Goal: Task Accomplishment & Management: Complete application form

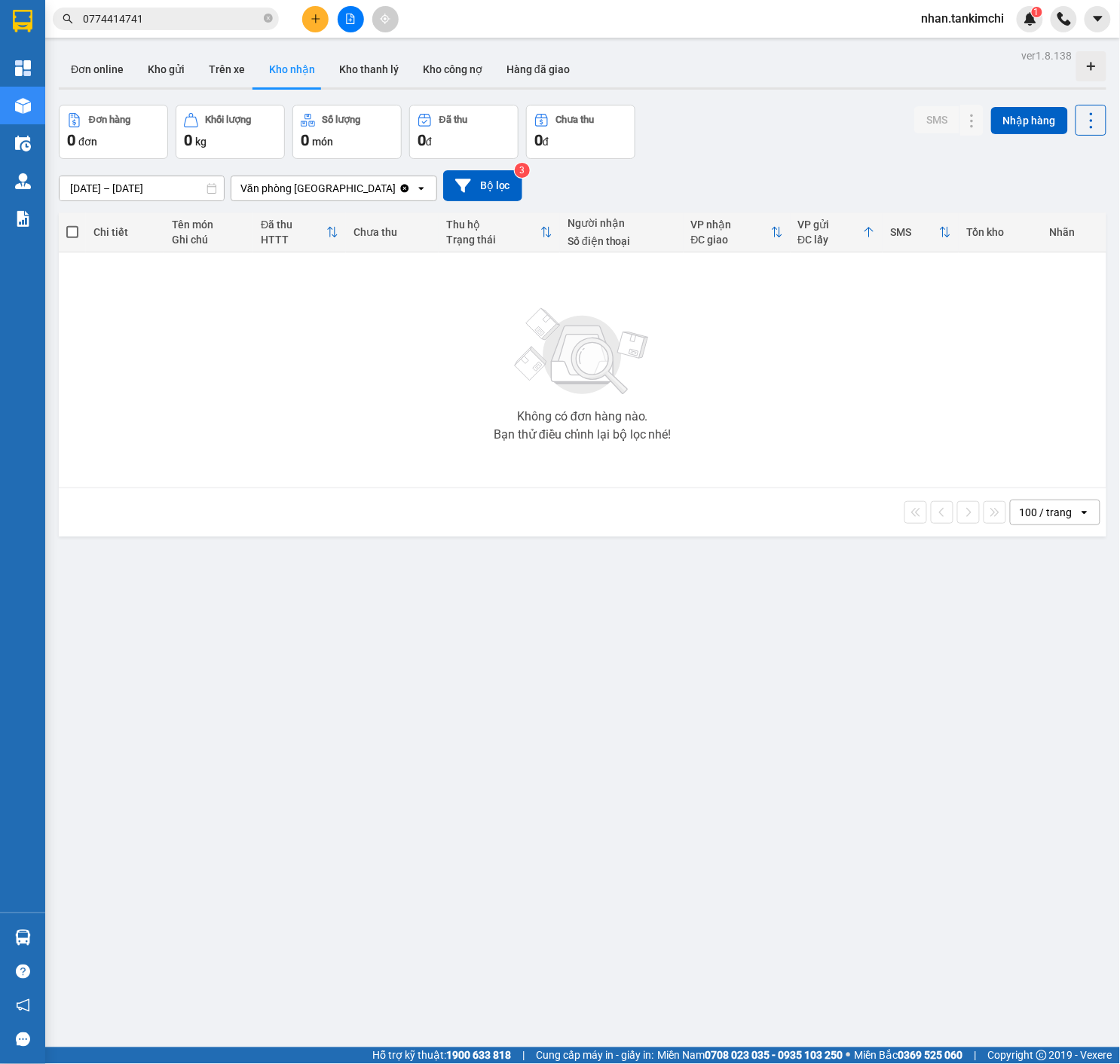
click at [164, 200] on div "ver 1.8.138 Đơn online Kho gửi Trên xe Kho nhận Kho thanh lý Kho công nợ Hàng đ…" at bounding box center [582, 577] width 1059 height 1064
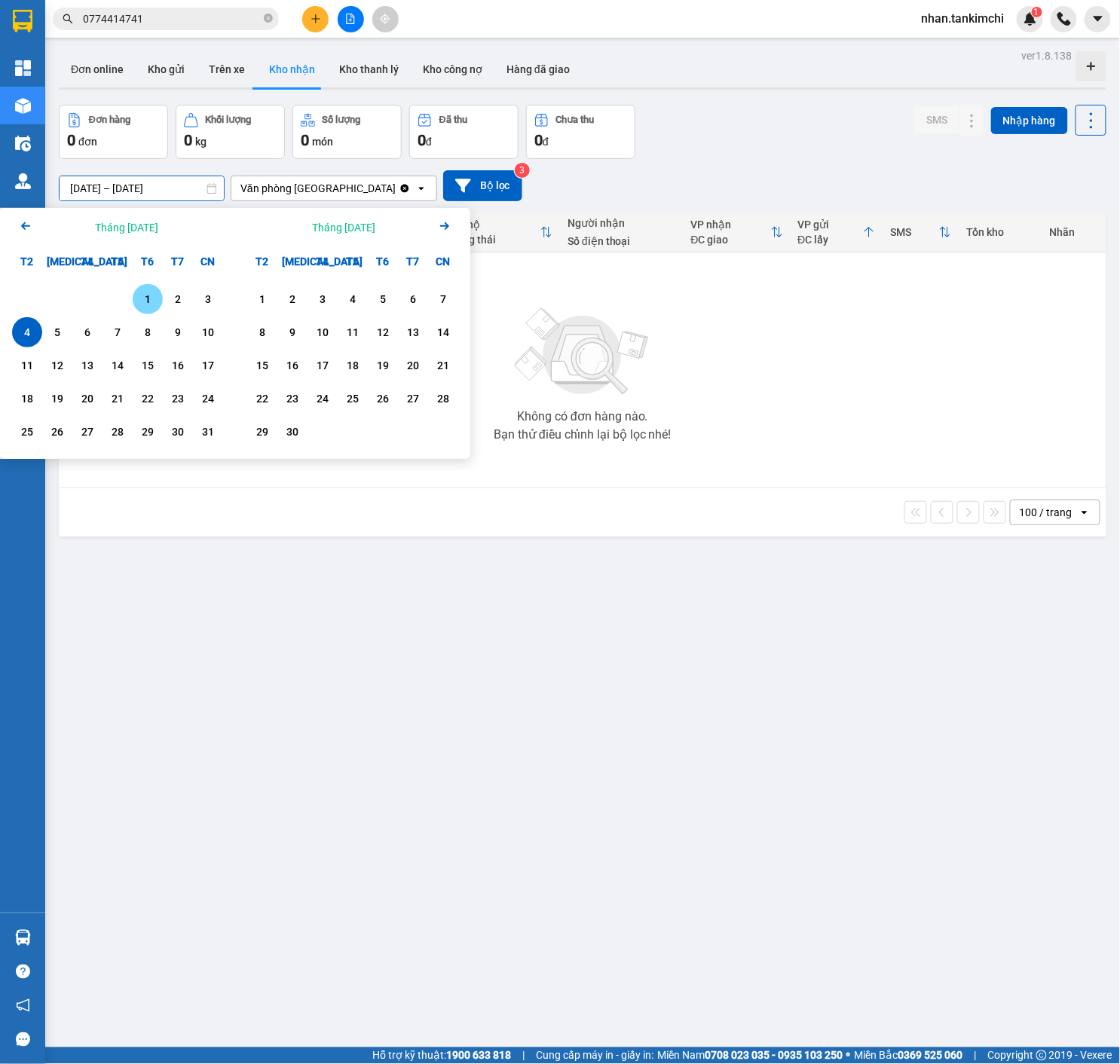
click at [143, 291] on div "1" at bounding box center [147, 299] width 30 height 30
click at [25, 326] on div "4" at bounding box center [27, 333] width 21 height 18
type input "[DATE] – [DATE]"
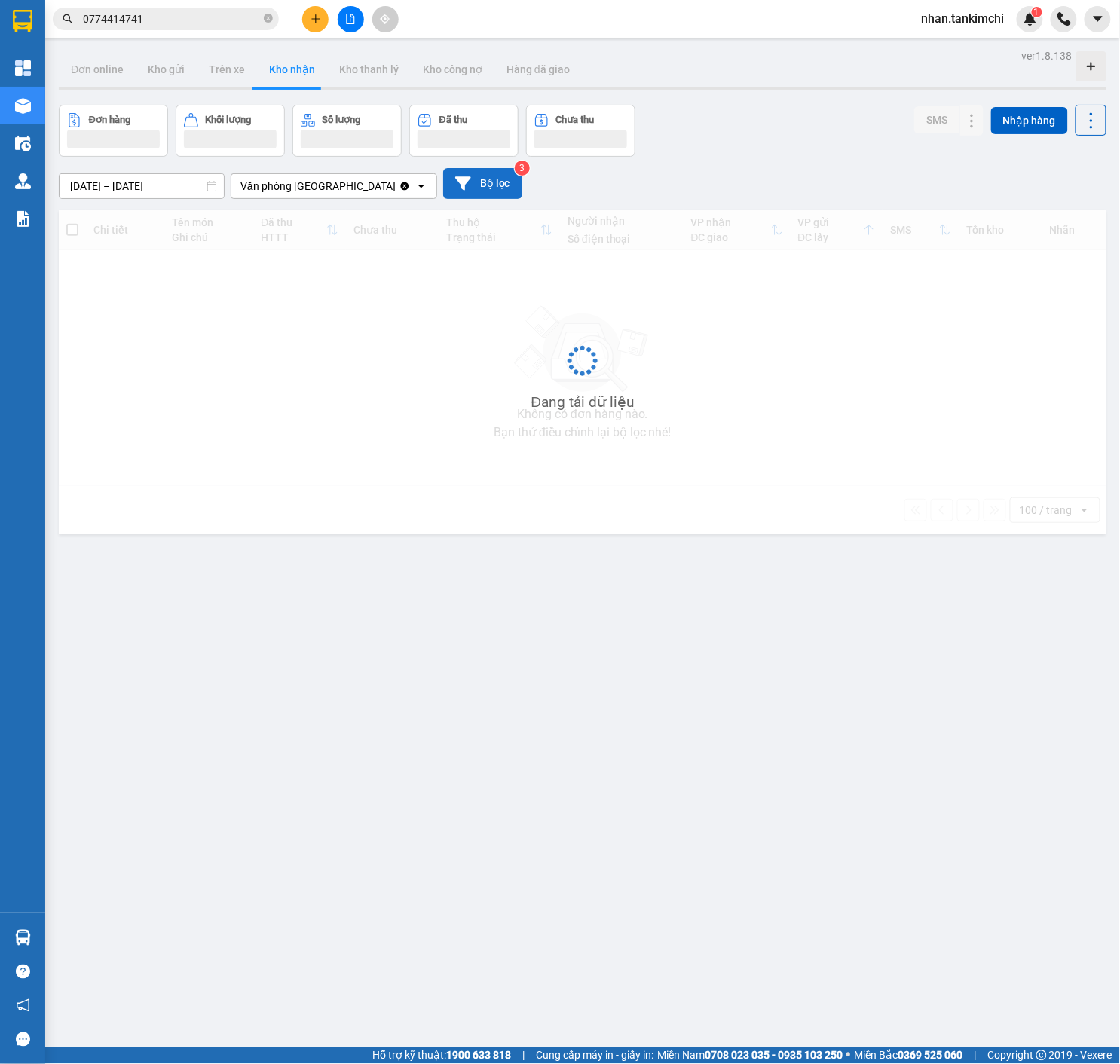
click at [483, 185] on button "Bộ lọc" at bounding box center [483, 183] width 79 height 31
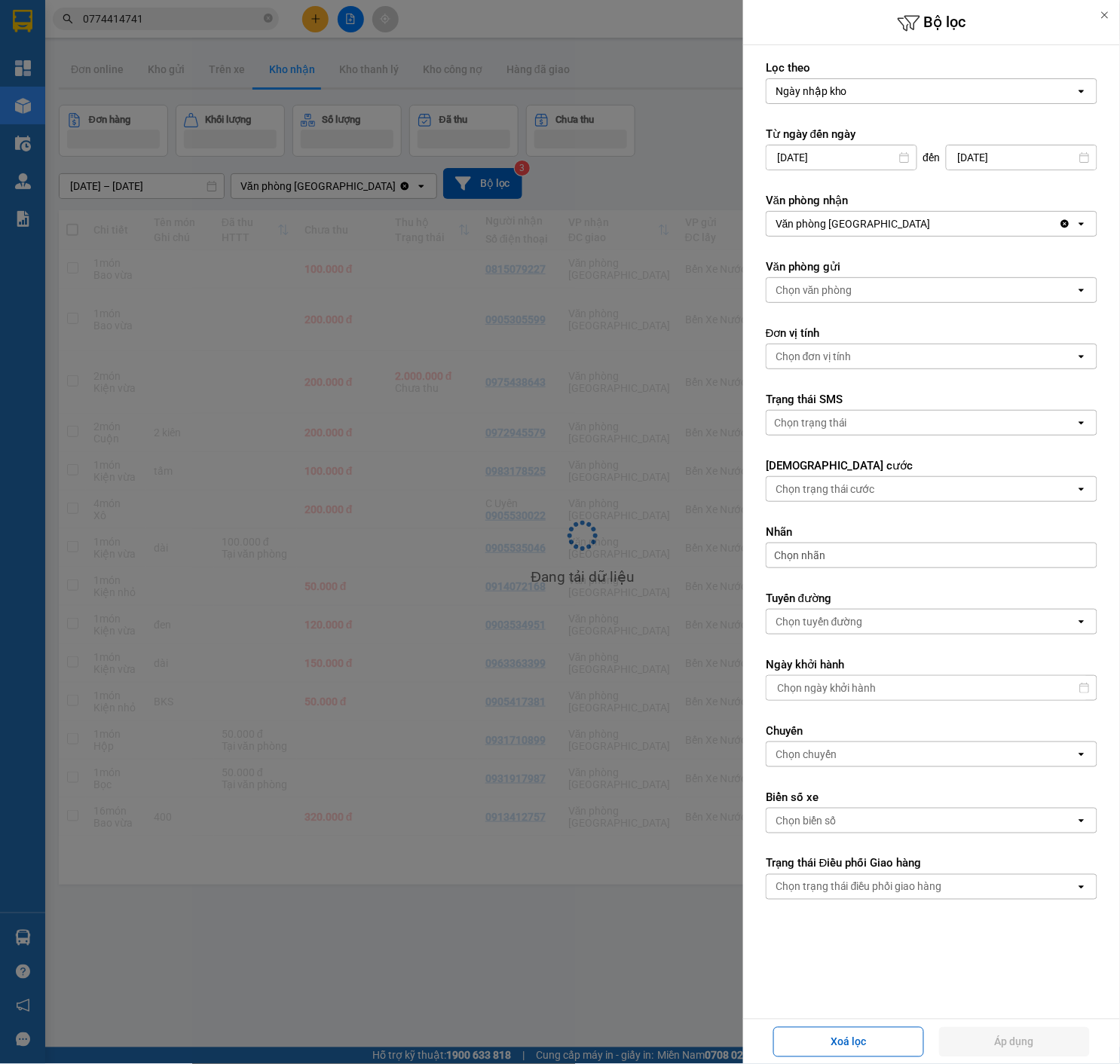
click at [592, 393] on div at bounding box center [560, 532] width 1120 height 1064
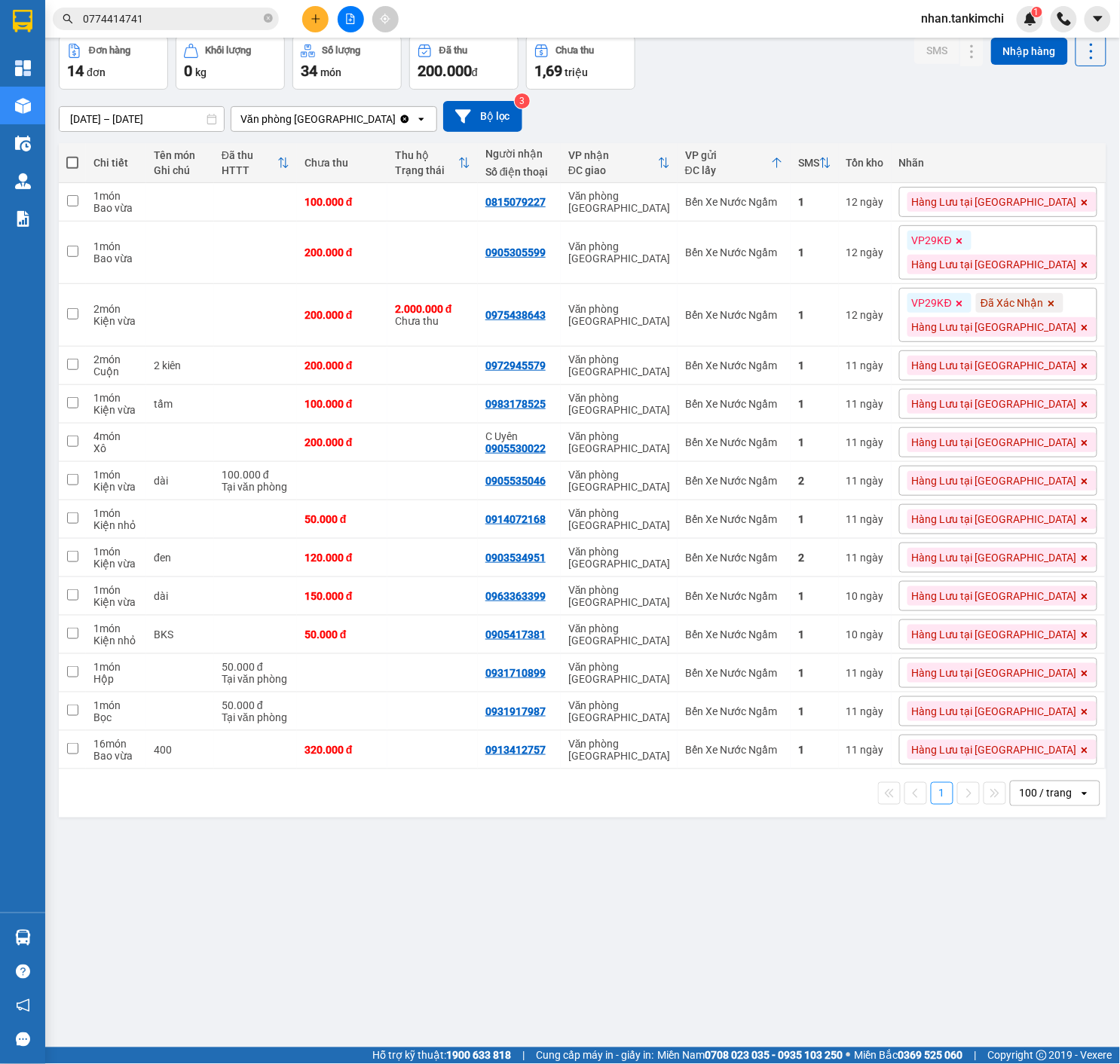
scroll to position [70, 0]
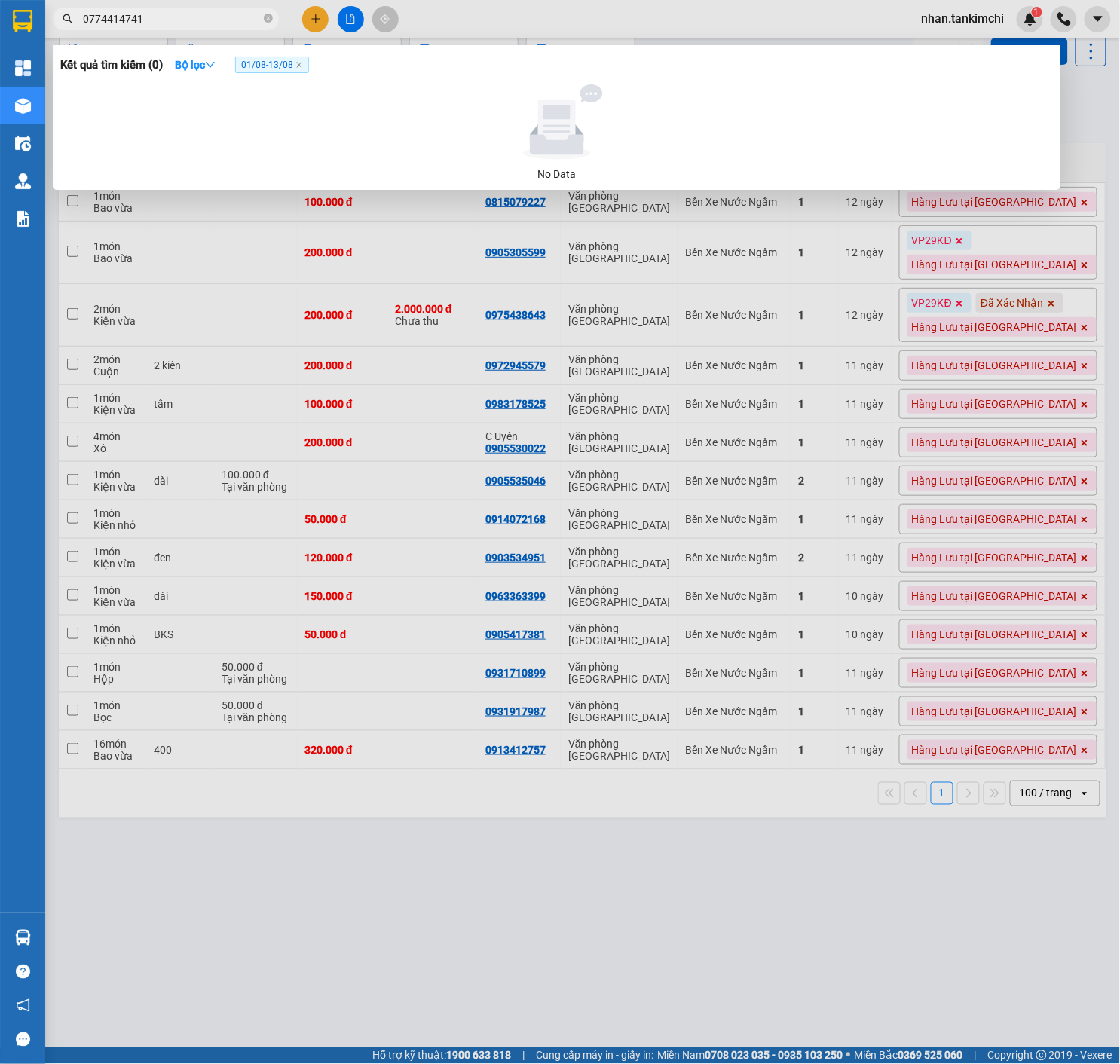
click at [202, 16] on input "0774414741" at bounding box center [171, 19] width 178 height 16
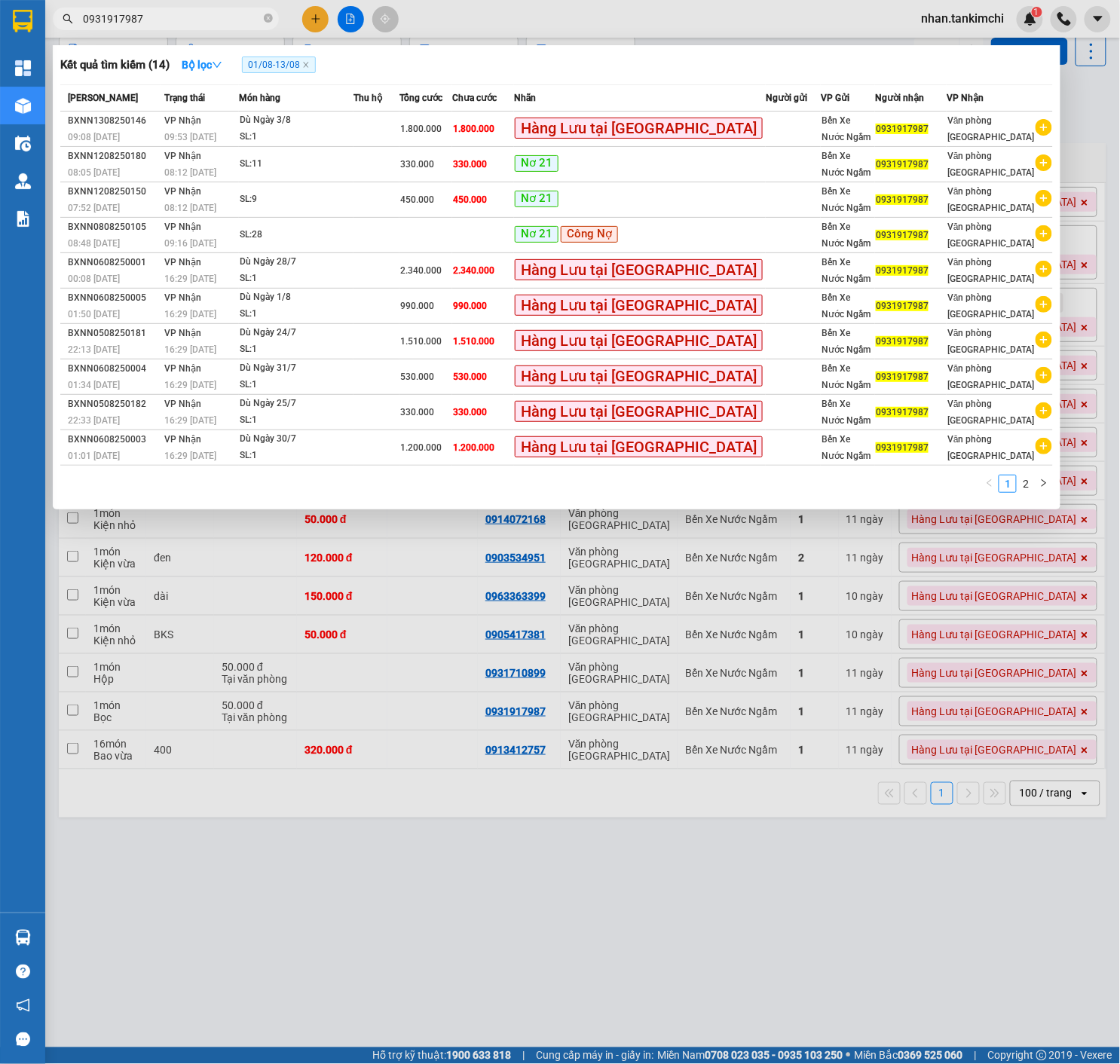
type input "0931917987"
click at [742, 745] on div at bounding box center [560, 532] width 1120 height 1064
click at [233, 18] on input "0931917987" at bounding box center [171, 19] width 178 height 16
click at [1023, 480] on link "2" at bounding box center [1026, 483] width 16 height 16
click at [1025, 481] on link "2" at bounding box center [1026, 483] width 16 height 16
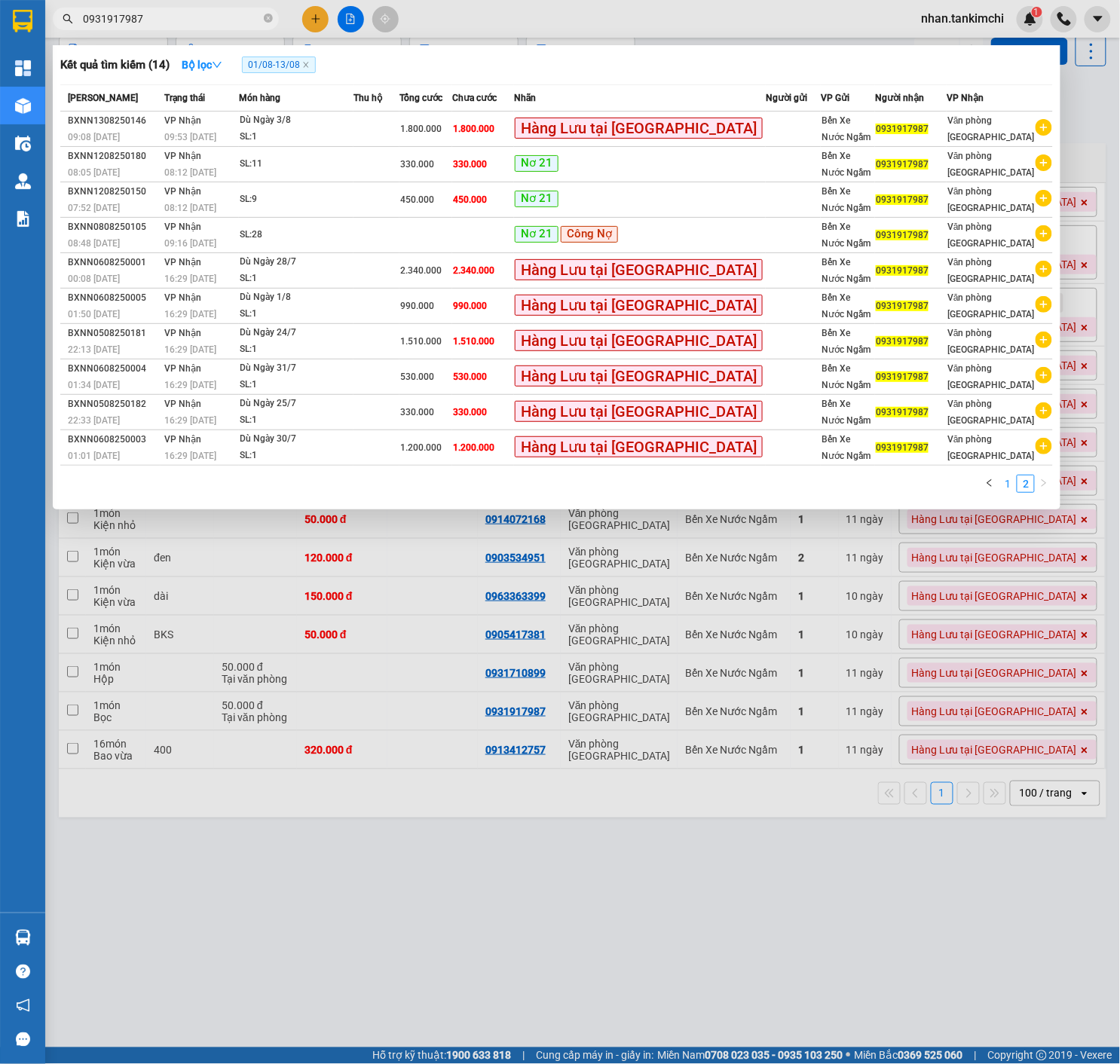
click at [1004, 477] on link "1" at bounding box center [1008, 483] width 16 height 16
click at [1026, 484] on link "2" at bounding box center [1026, 483] width 16 height 16
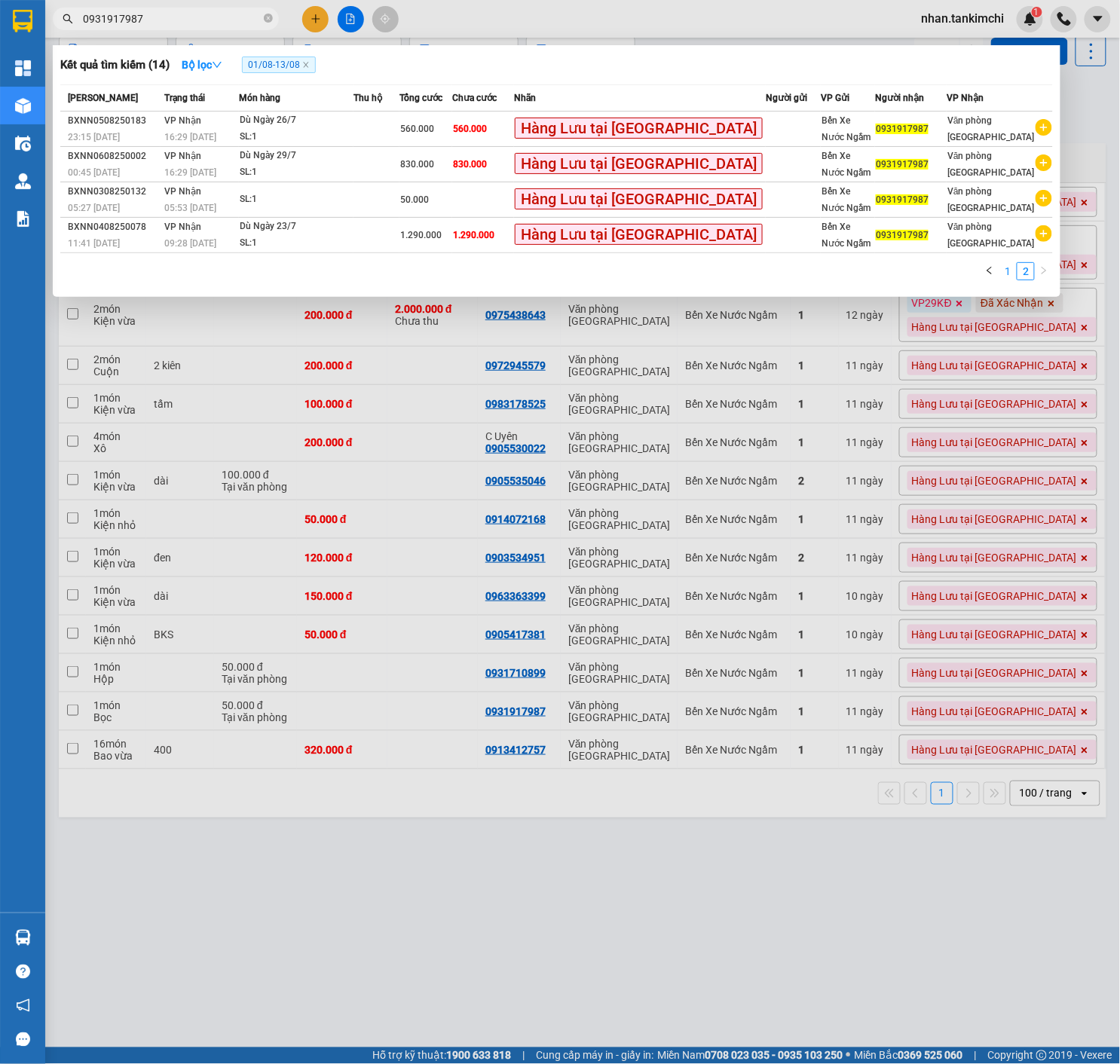
click at [1008, 278] on link "1" at bounding box center [1008, 271] width 16 height 16
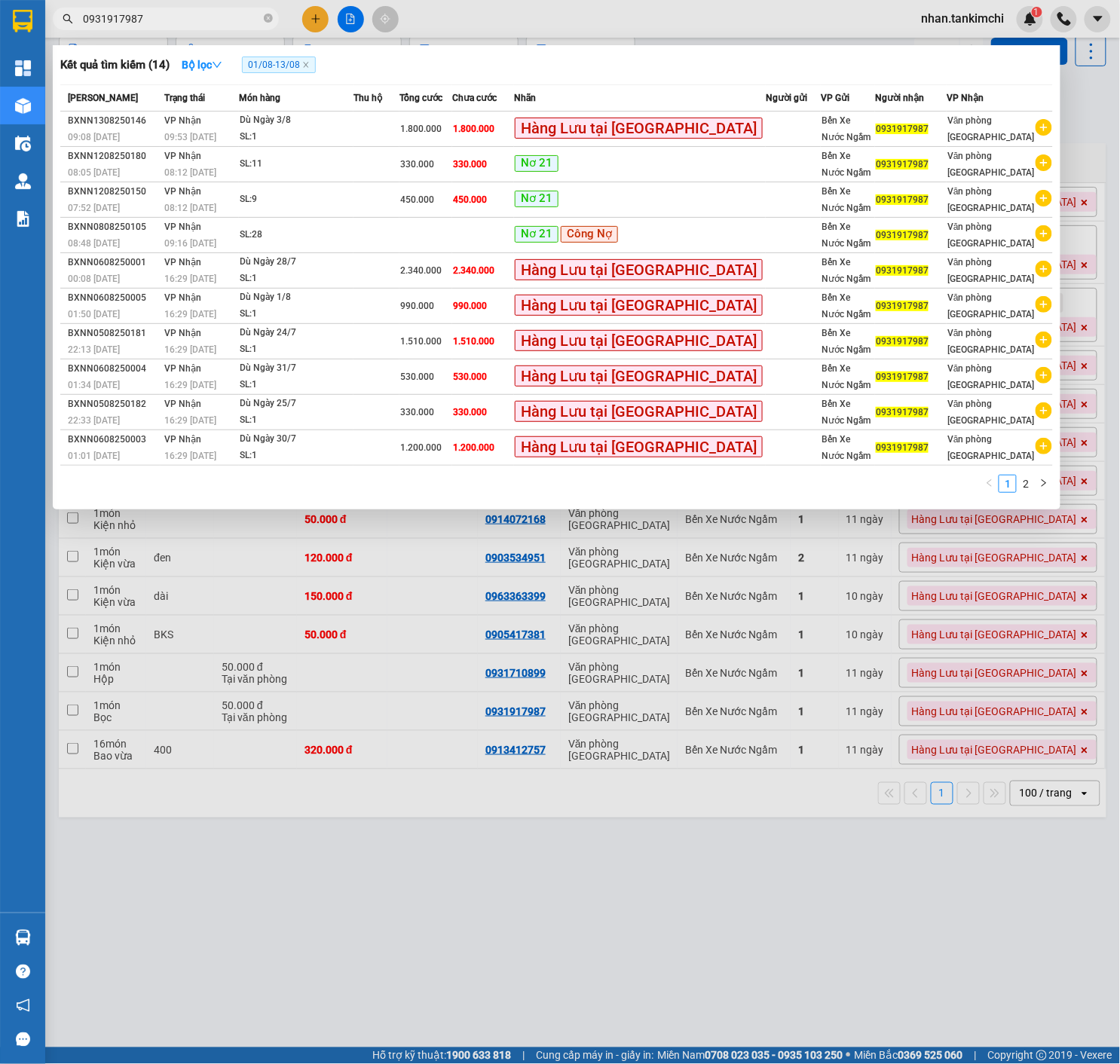
click at [528, 546] on div at bounding box center [560, 532] width 1120 height 1064
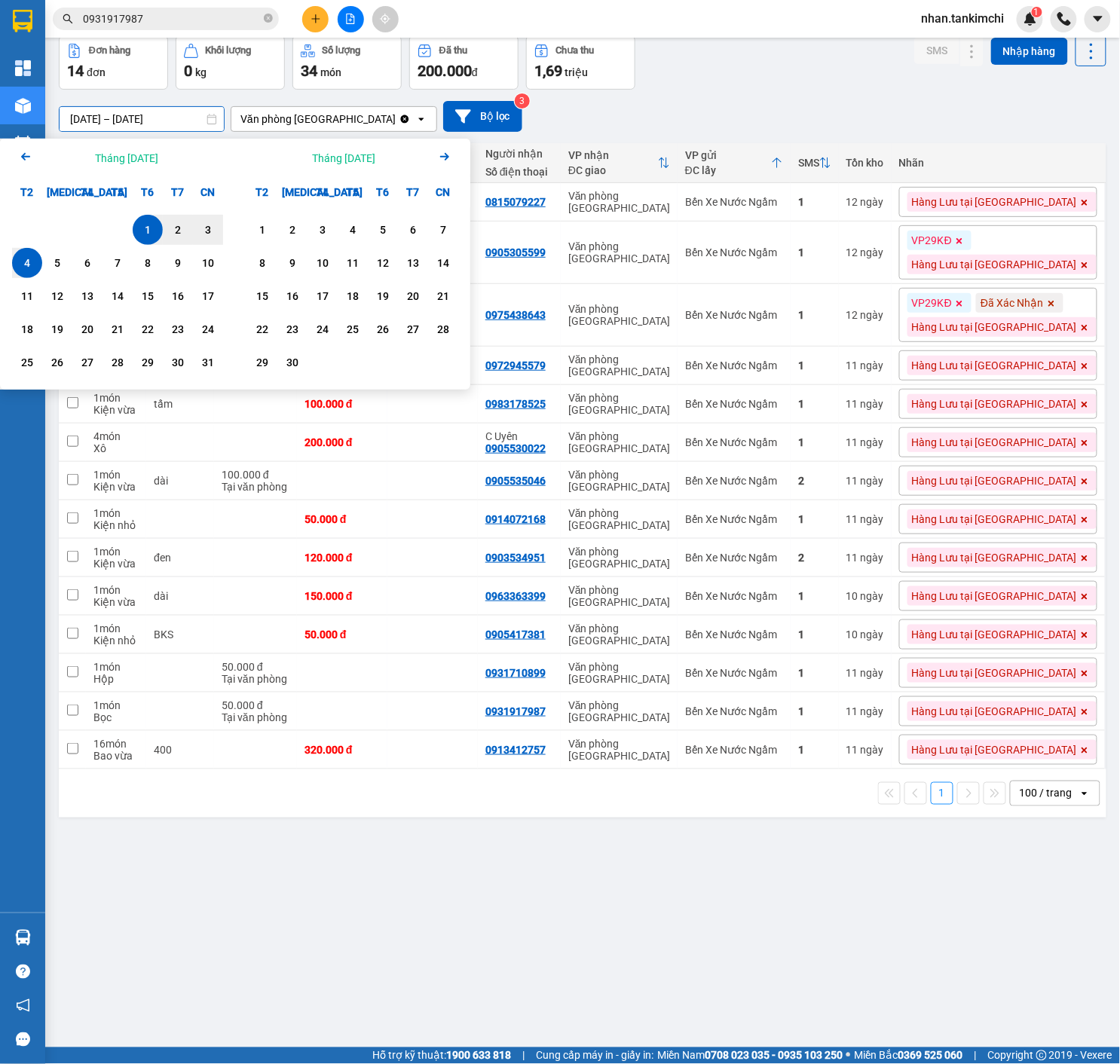
click at [197, 121] on input "[DATE] – [DATE]" at bounding box center [142, 119] width 165 height 24
click at [30, 155] on icon "Arrow Left" at bounding box center [25, 156] width 18 height 18
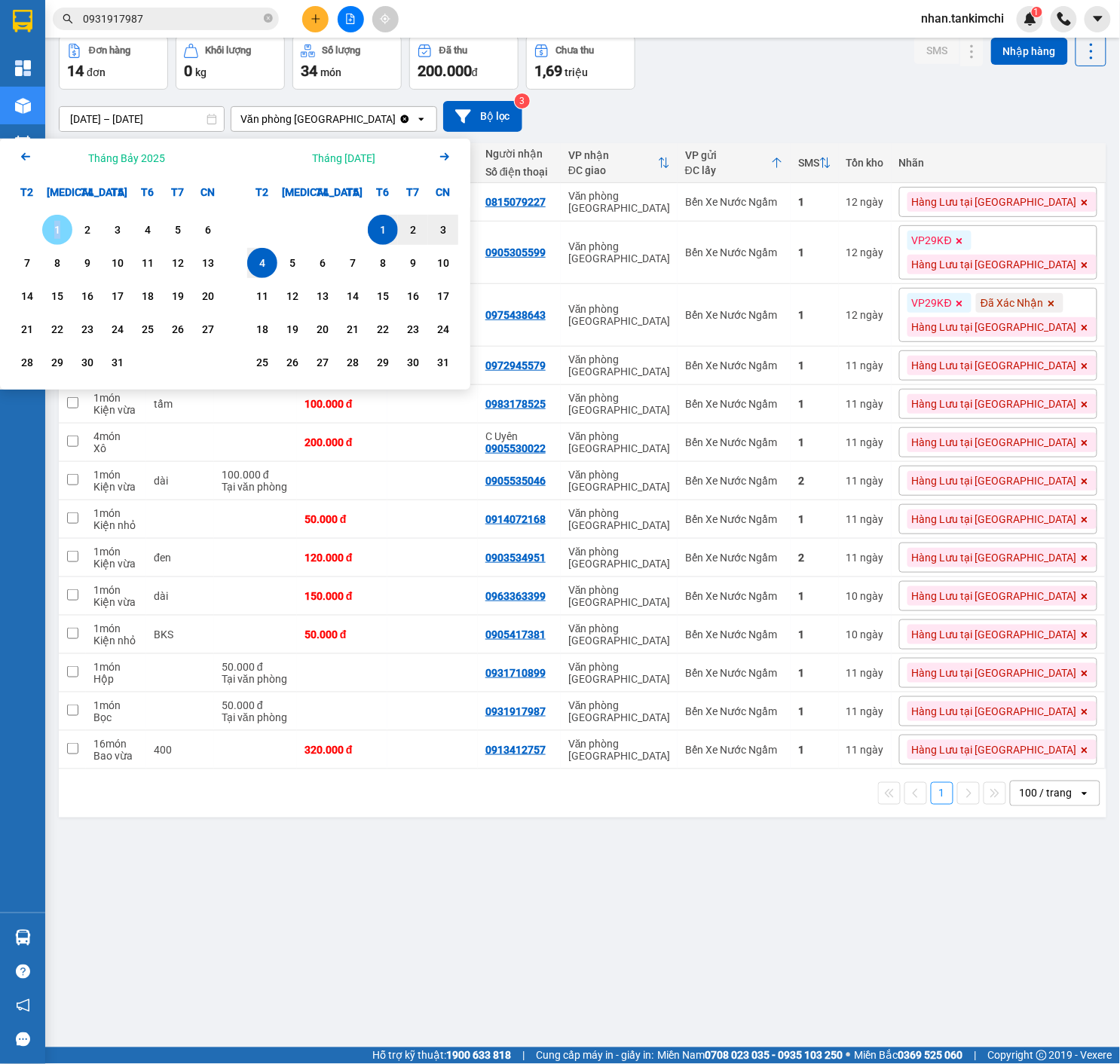
click at [56, 236] on div "1" at bounding box center [57, 230] width 21 height 18
click at [118, 377] on div "31" at bounding box center [117, 362] width 30 height 30
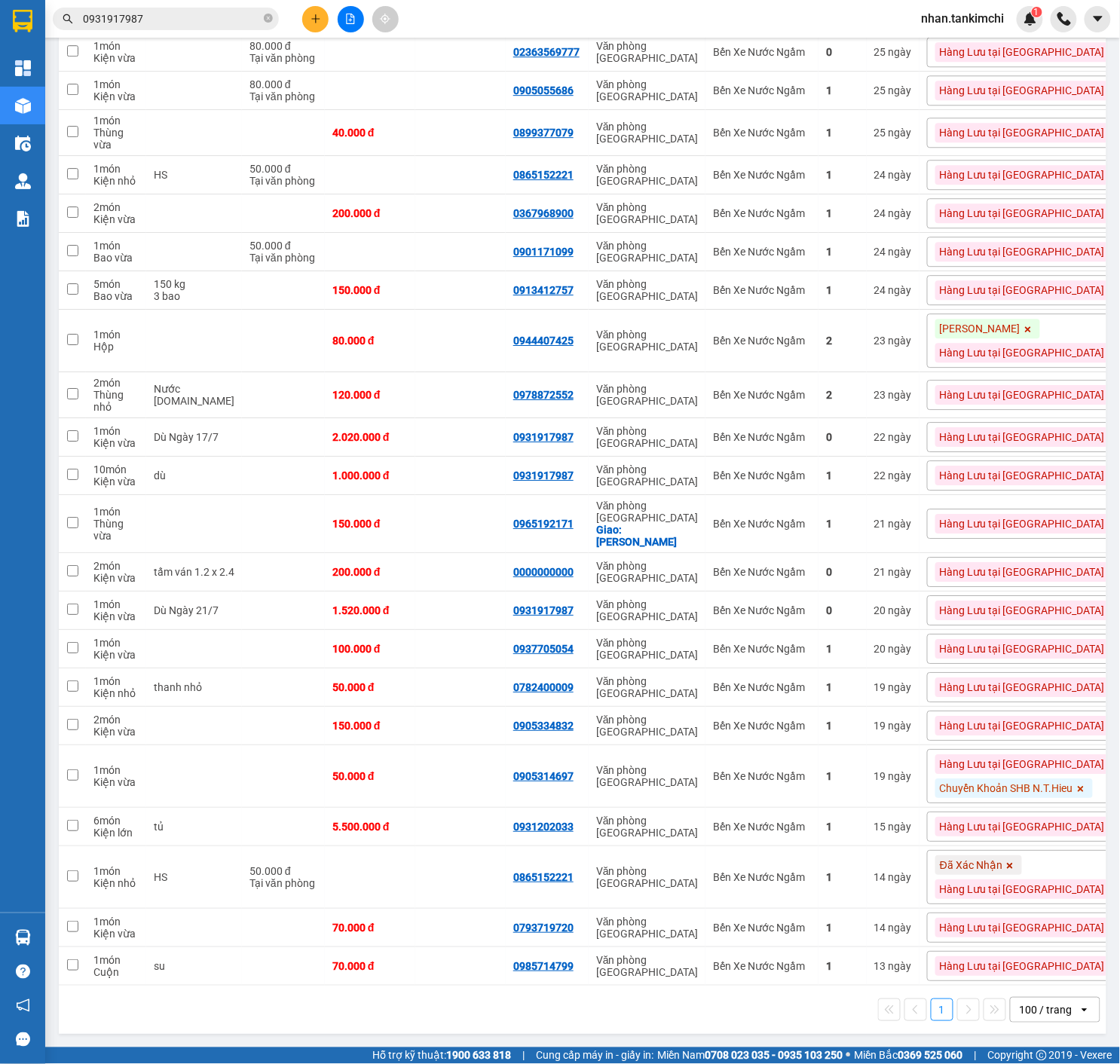
scroll to position [1405, 0]
click at [1099, 776] on button at bounding box center [1093, 776] width 21 height 26
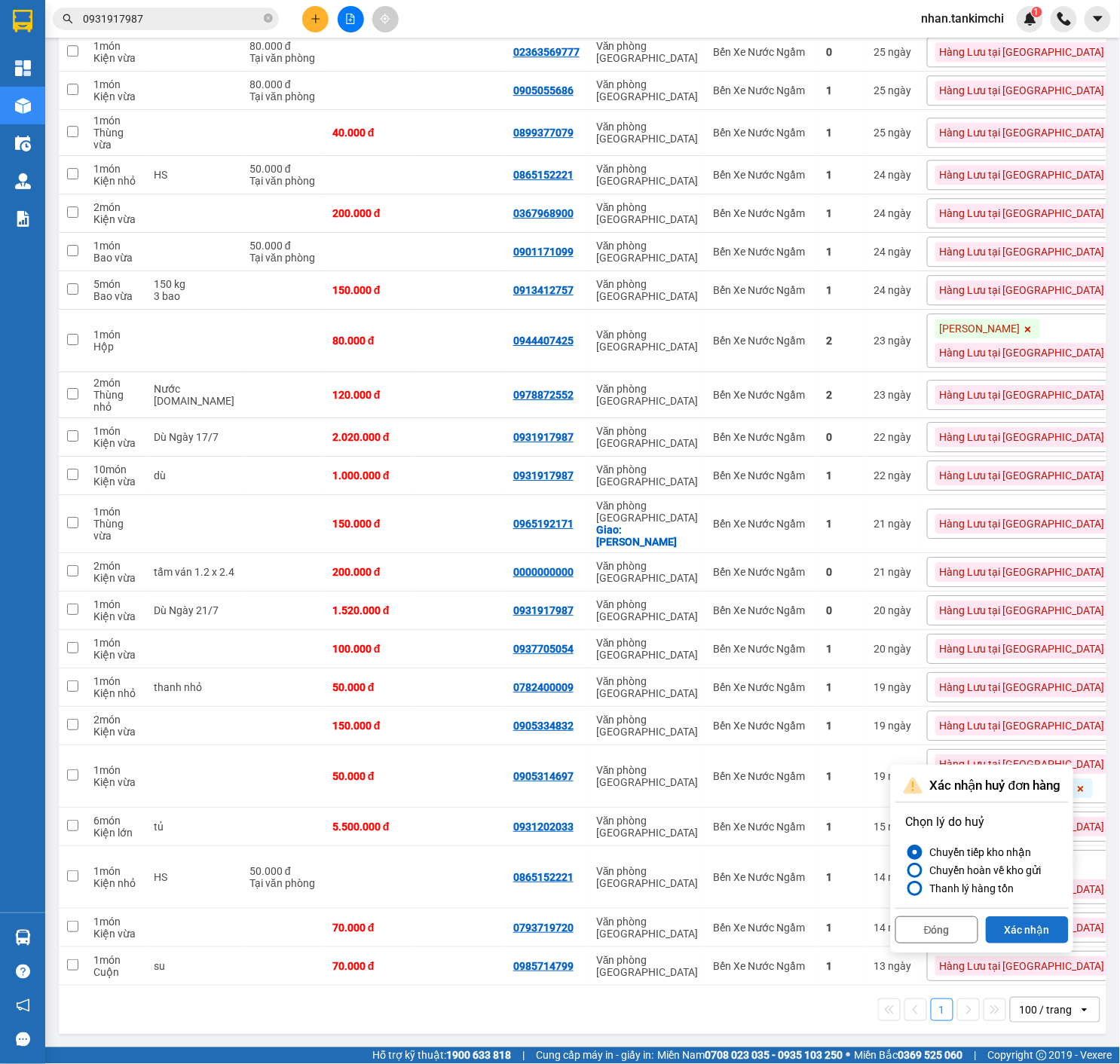
click at [1036, 917] on button "Xác nhận" at bounding box center [1027, 930] width 83 height 27
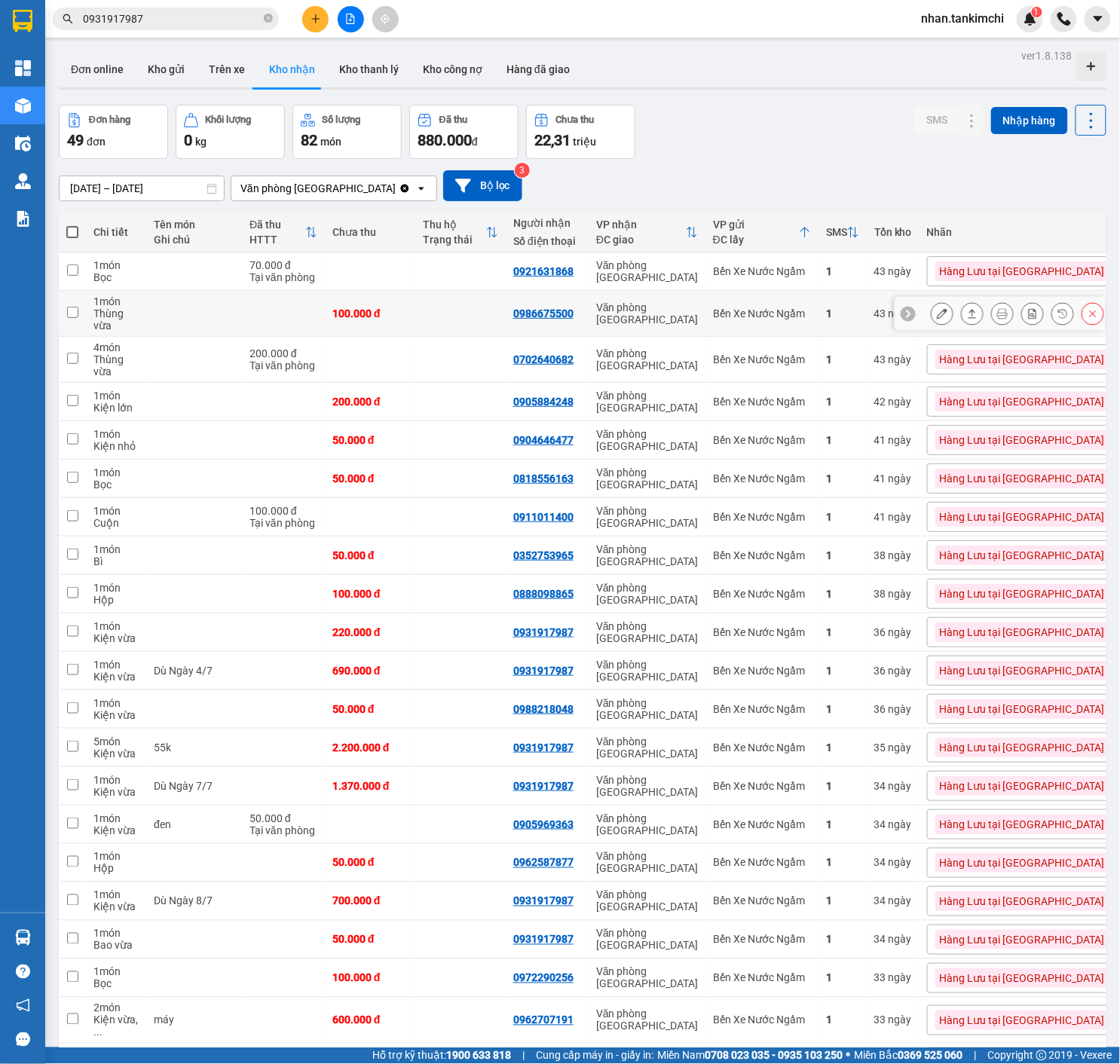
scroll to position [0, 0]
click at [157, 179] on input "[DATE] – [DATE]" at bounding box center [142, 188] width 165 height 24
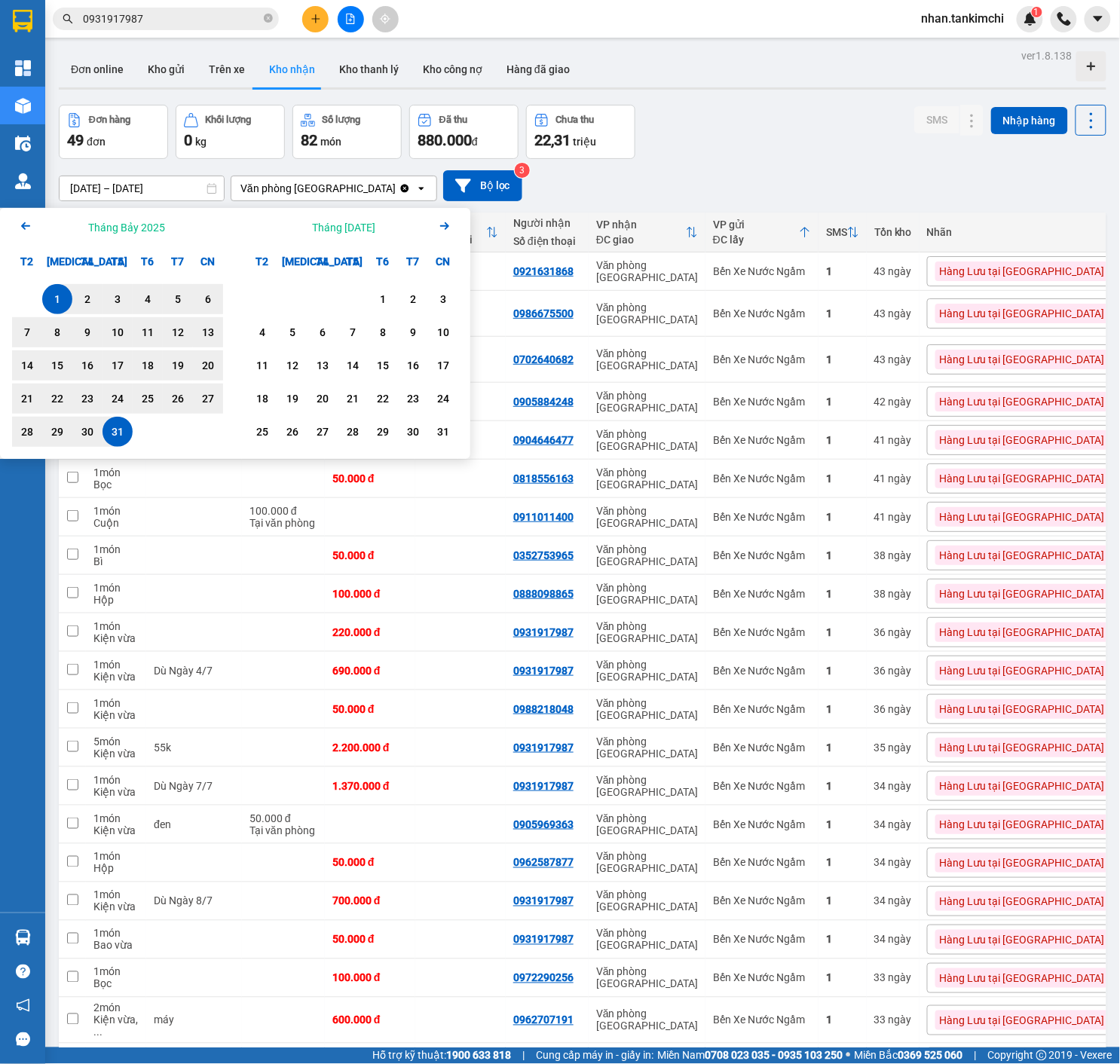
click at [25, 220] on icon "Arrow Left" at bounding box center [25, 226] width 18 height 18
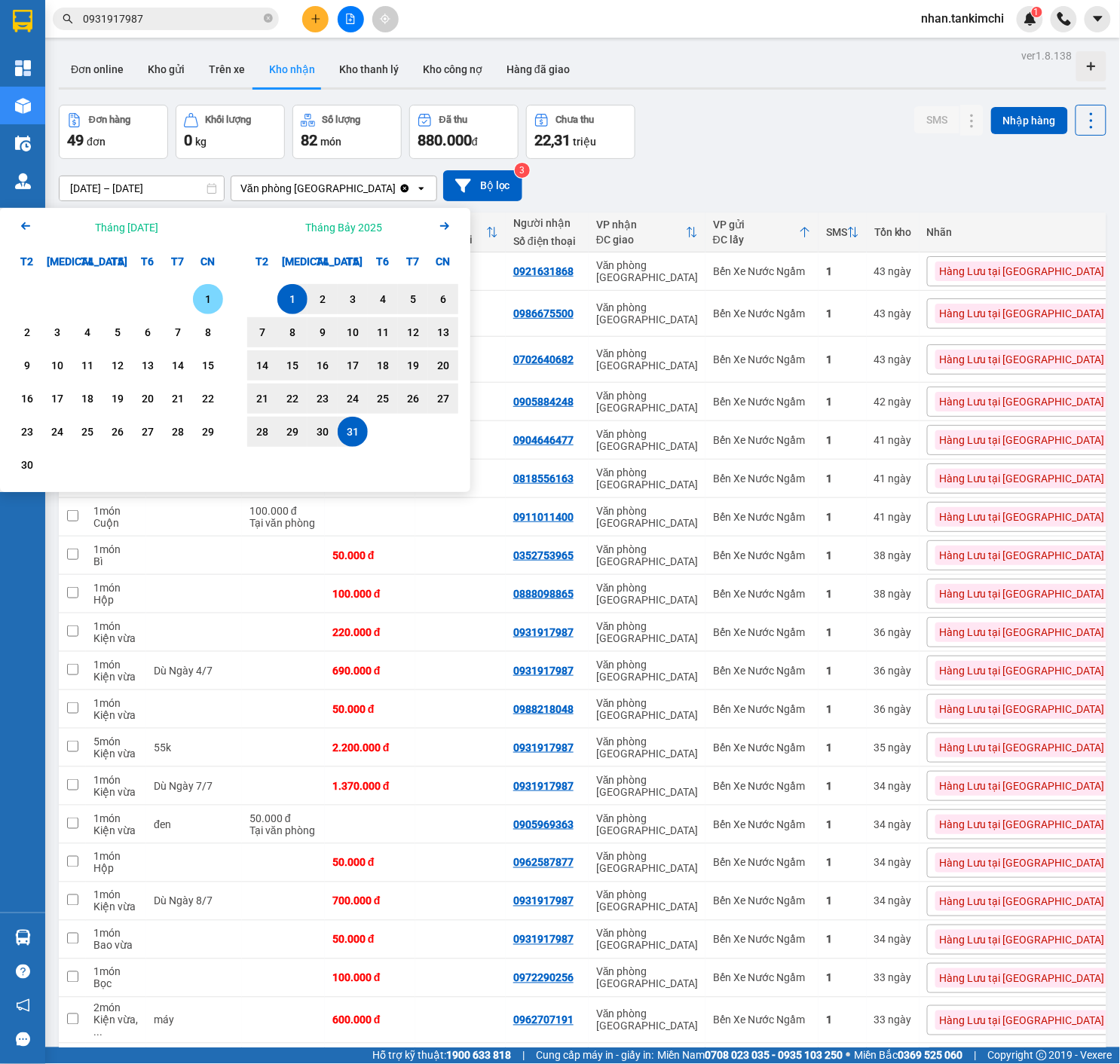
click at [201, 296] on div "1" at bounding box center [208, 299] width 21 height 18
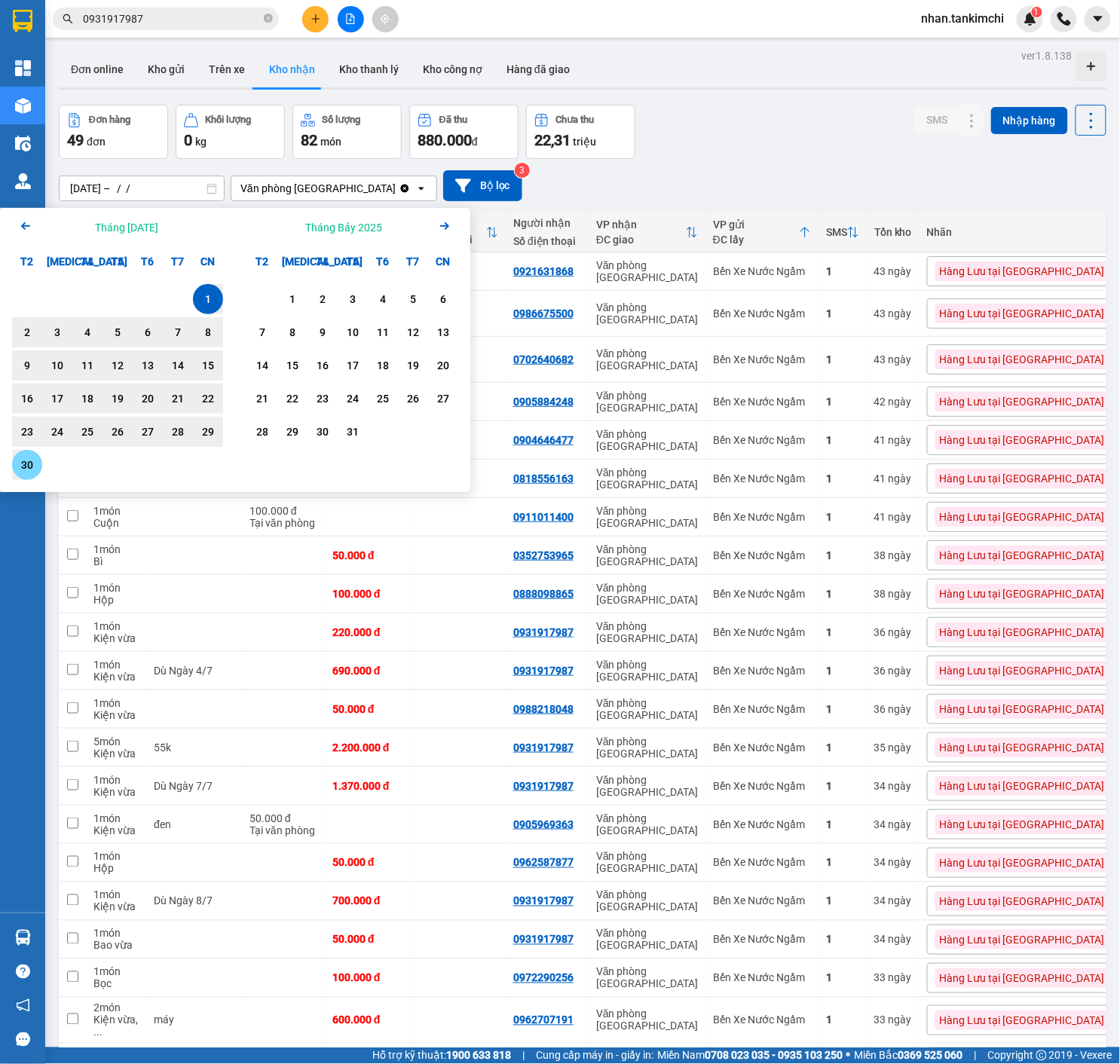
click at [22, 472] on div "30" at bounding box center [27, 465] width 21 height 18
type input "[DATE] – [DATE]"
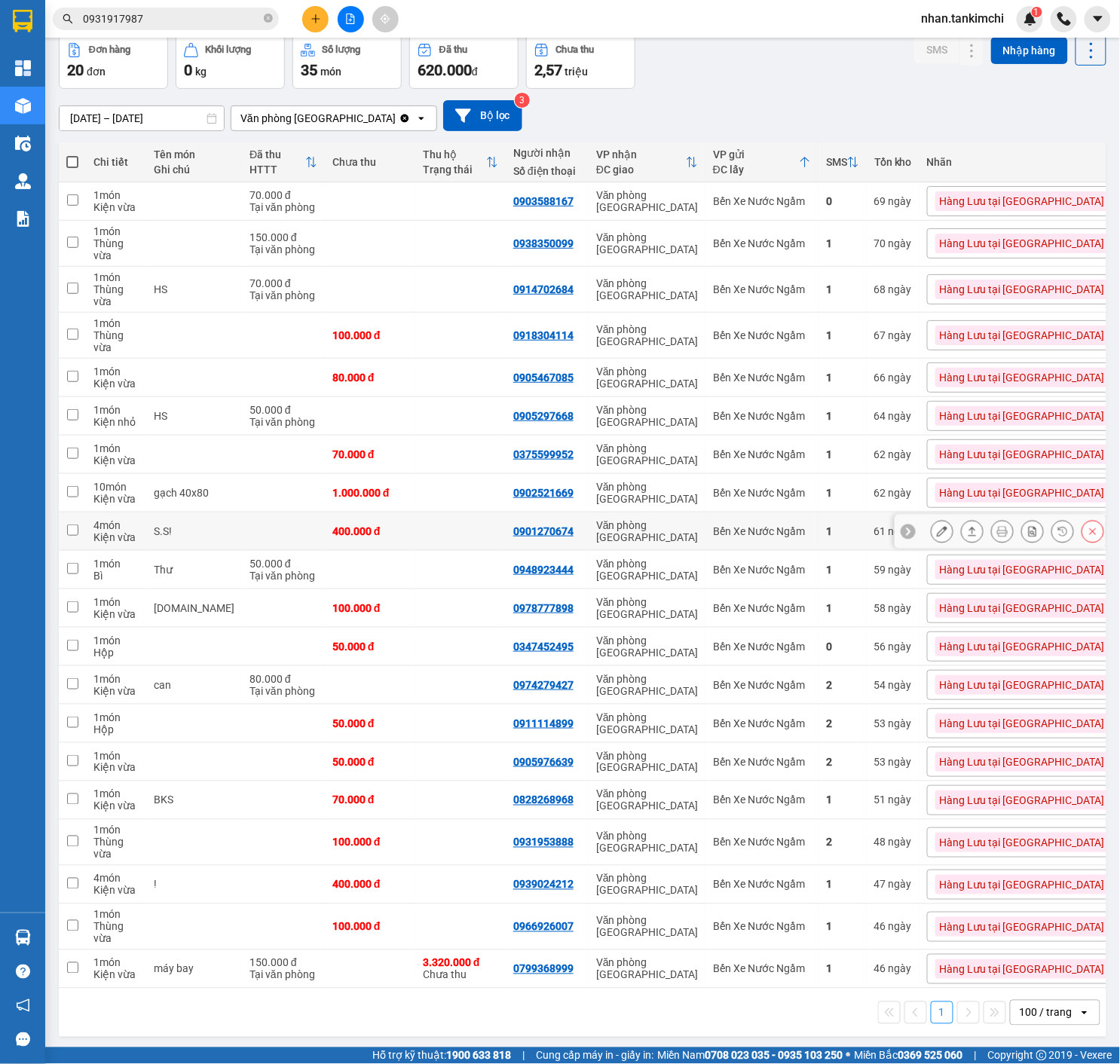
scroll to position [70, 0]
click at [167, 13] on input "0931917987" at bounding box center [171, 19] width 178 height 16
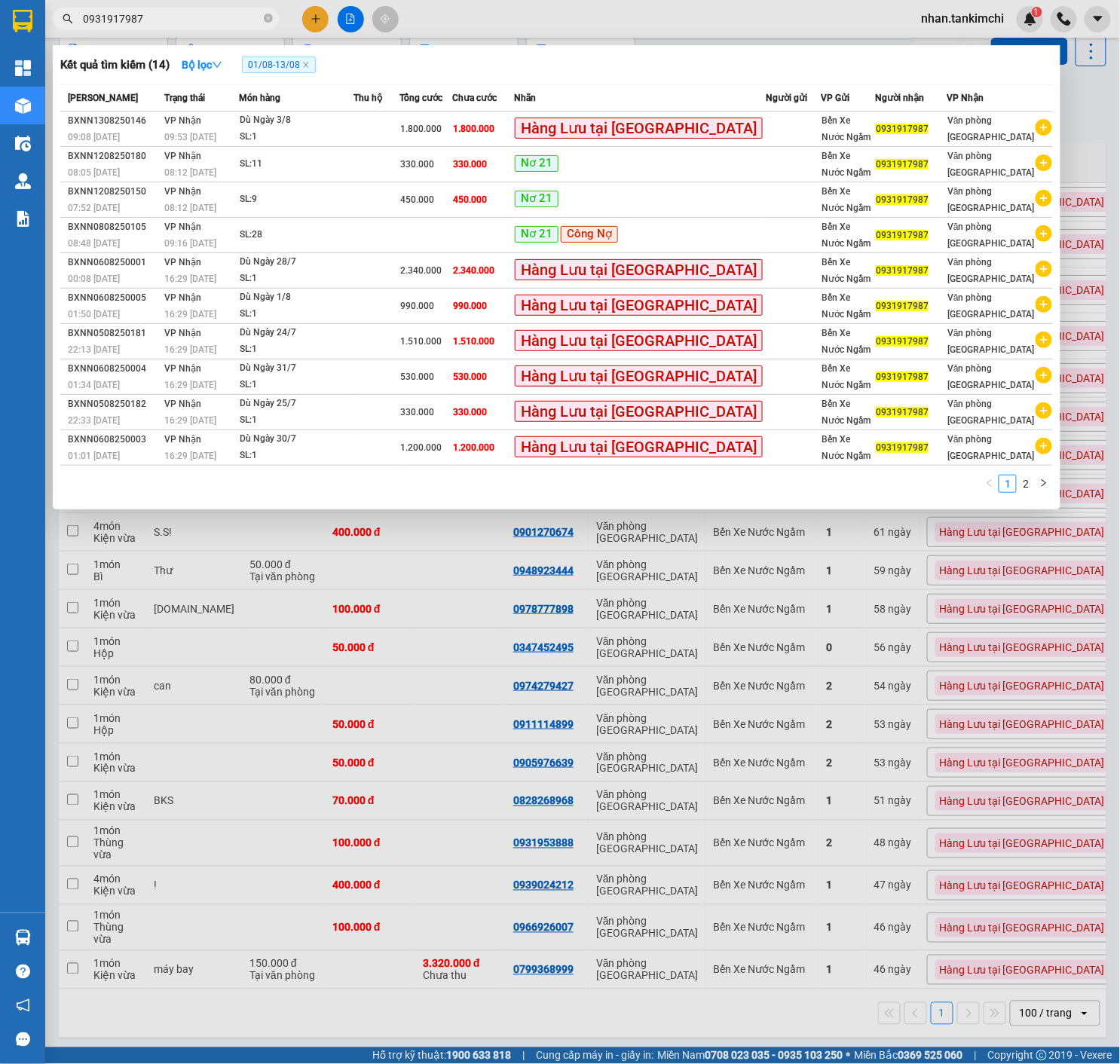
click at [325, 21] on div at bounding box center [560, 532] width 1120 height 1064
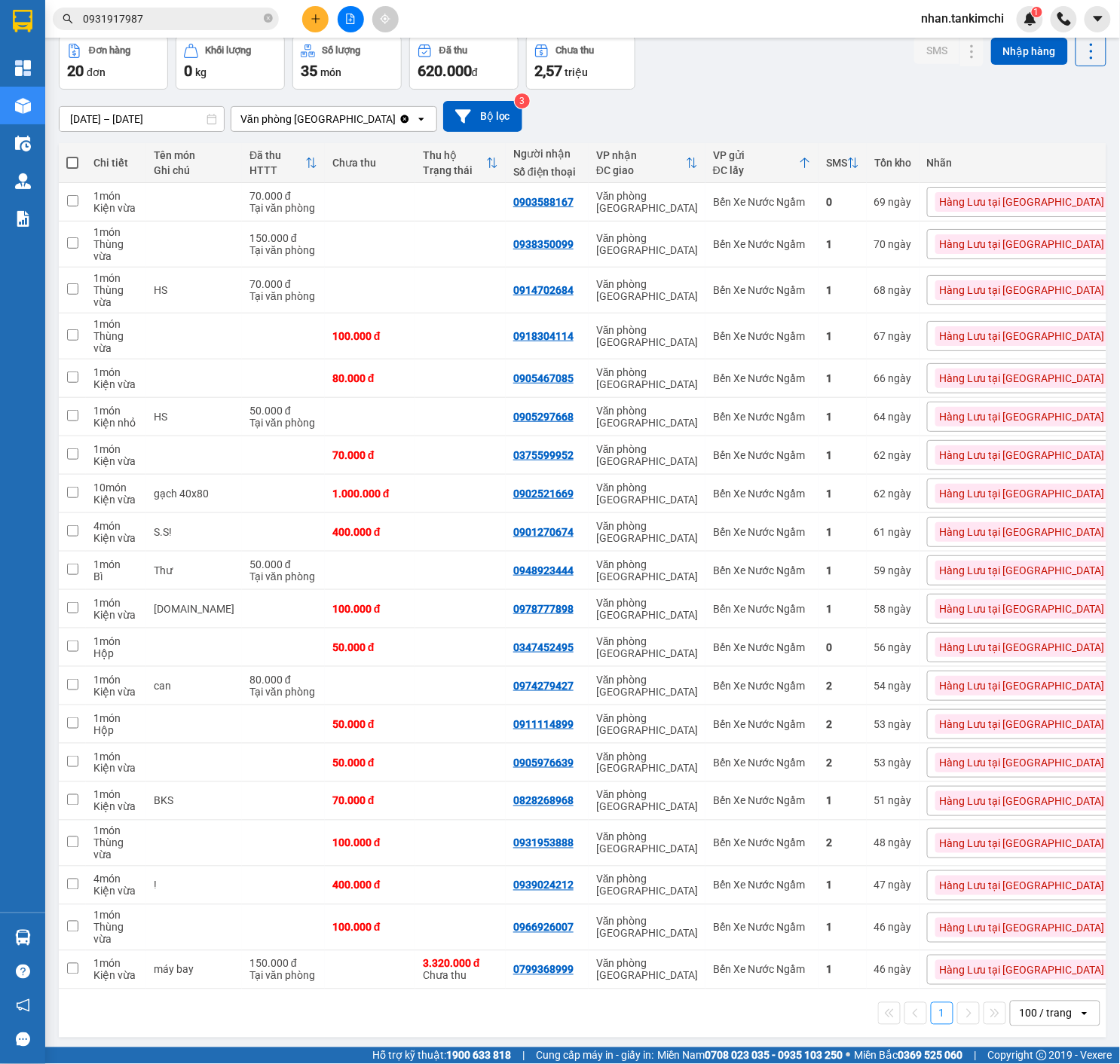
click at [318, 21] on icon "plus" at bounding box center [315, 19] width 11 height 11
click at [360, 61] on div "Tạo đơn hàng" at bounding box center [375, 57] width 66 height 16
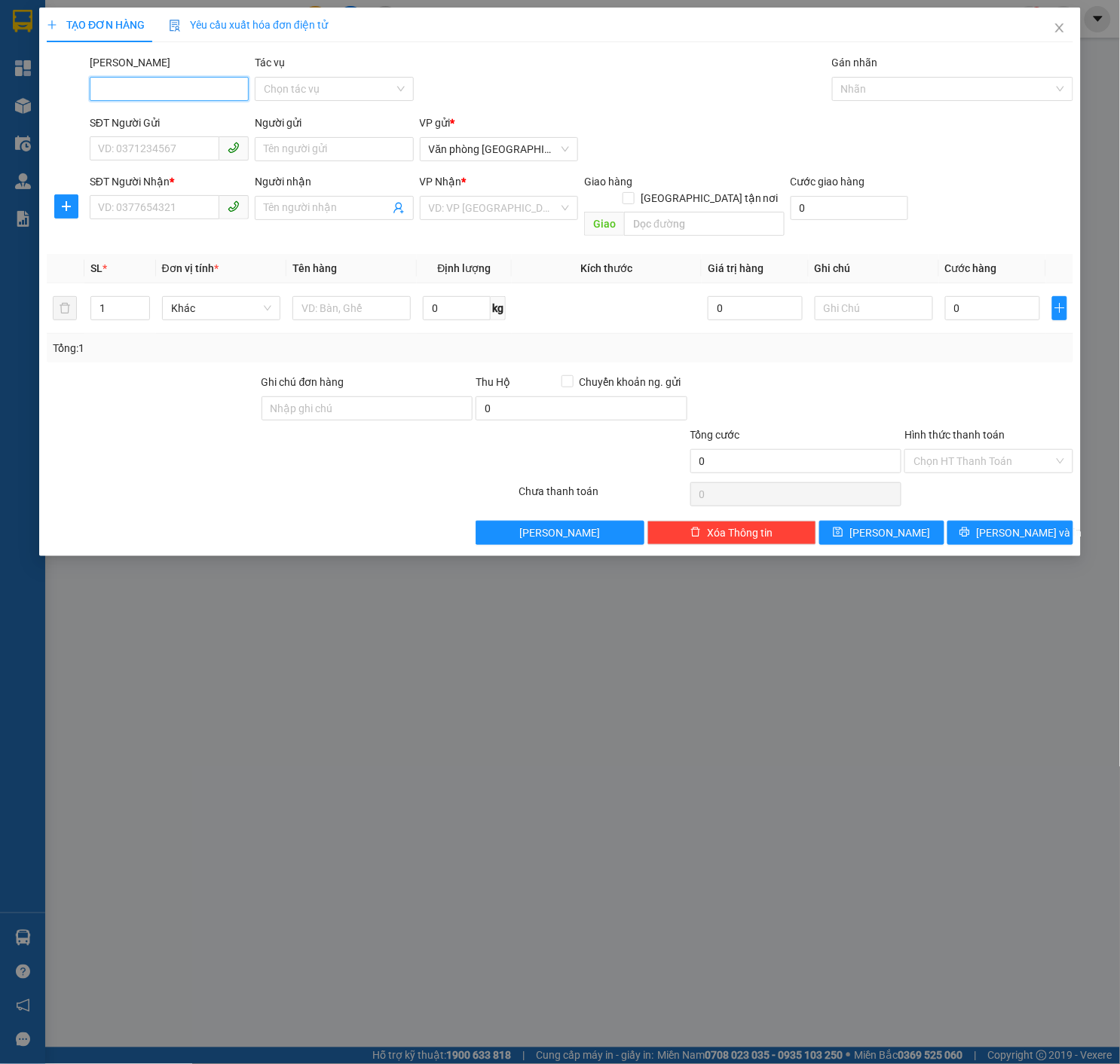
click at [193, 219] on span at bounding box center [169, 207] width 159 height 24
click at [173, 206] on input "SĐT Người Nhận *" at bounding box center [154, 206] width 129 height 24
click at [534, 165] on div "VP gửi * Văn phòng [GEOGRAPHIC_DATA]" at bounding box center [499, 141] width 159 height 52
click at [522, 140] on span "Văn phòng [GEOGRAPHIC_DATA]" at bounding box center [499, 149] width 141 height 23
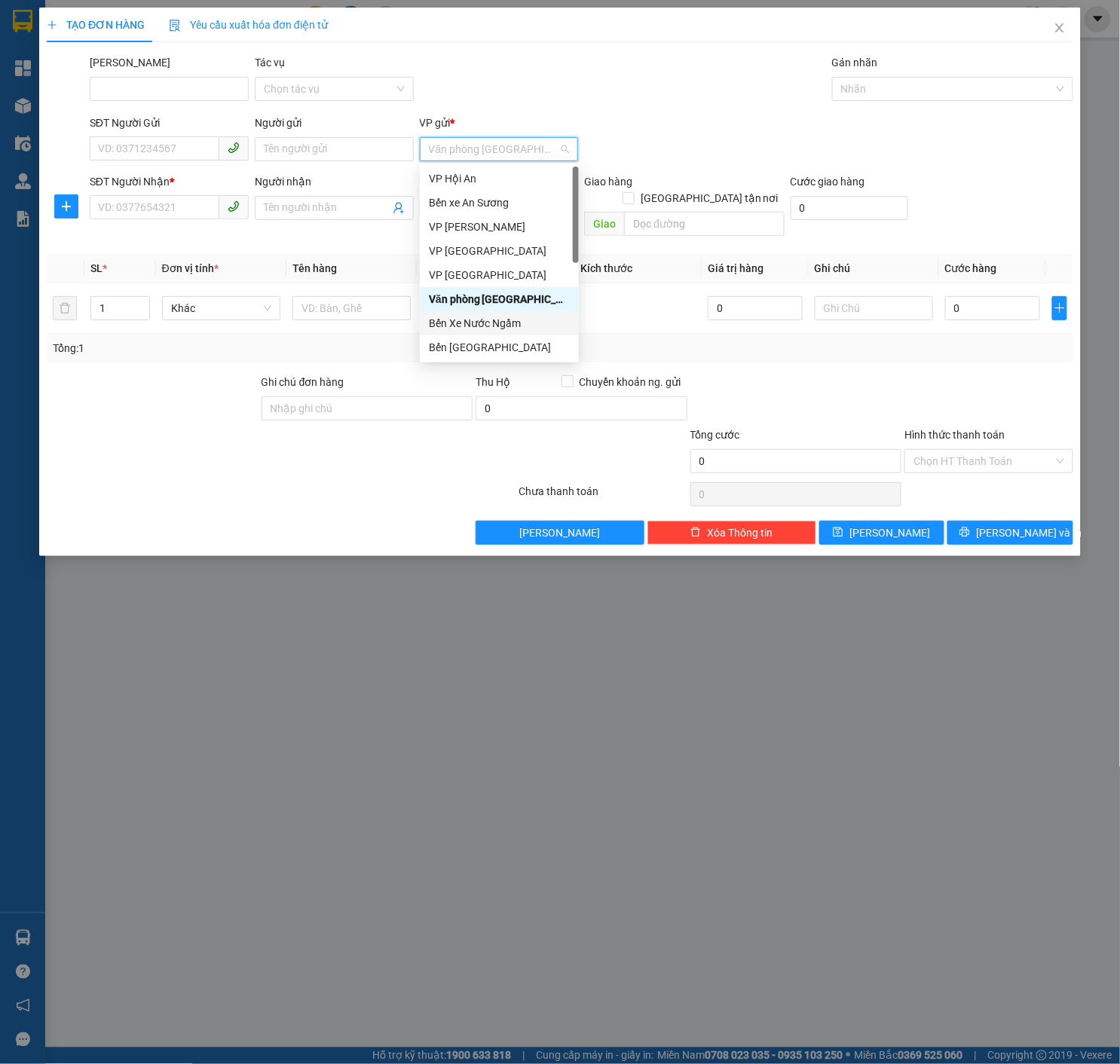
click at [501, 317] on div "Bến Xe Nước Ngầm" at bounding box center [499, 324] width 141 height 16
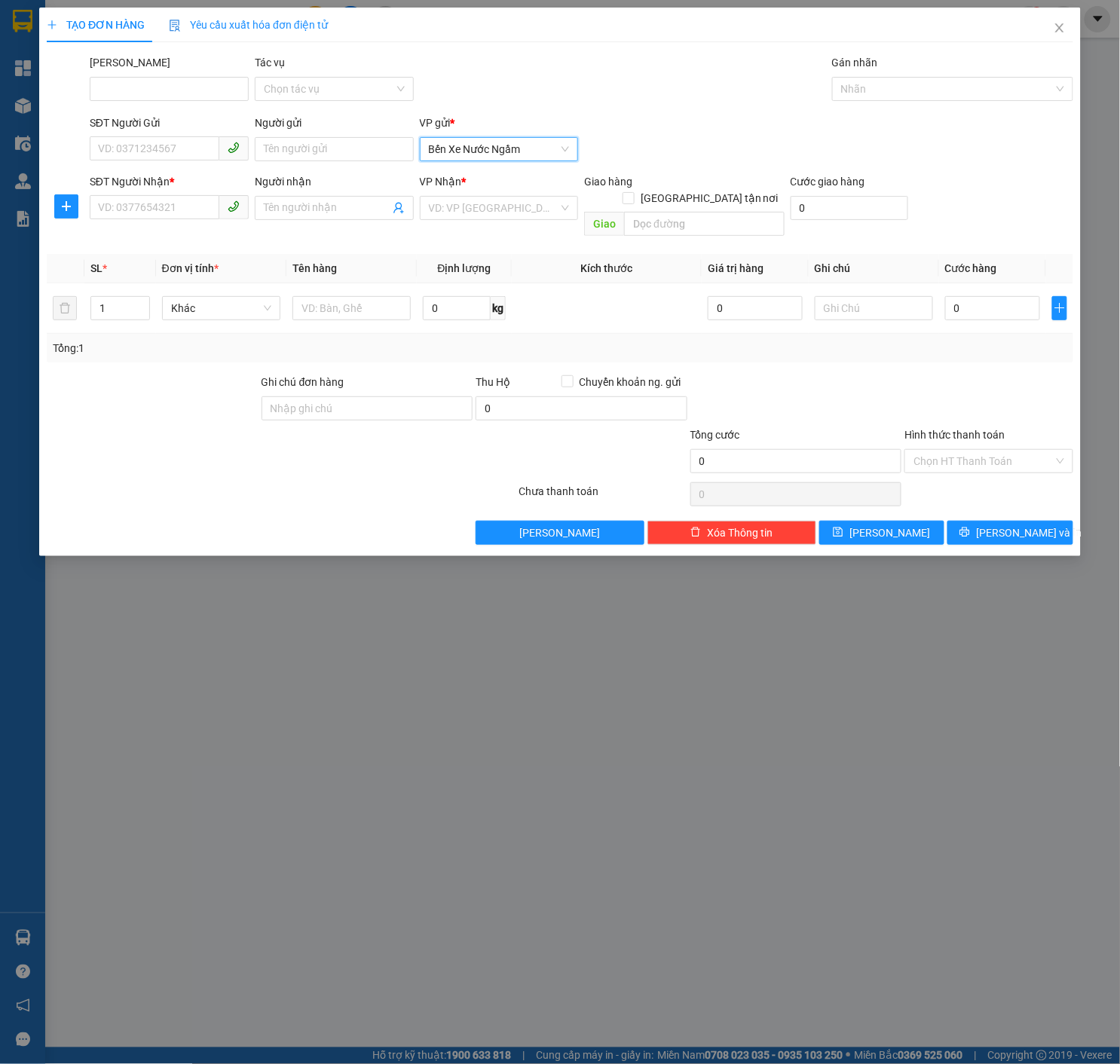
click at [165, 224] on div "SĐT Người Nhận * VD: 0377654321" at bounding box center [169, 200] width 159 height 52
click at [164, 211] on input "SĐT Người Nhận *" at bounding box center [154, 206] width 129 height 24
paste input "0931917987"
type input "0931917987"
click at [461, 208] on input "search" at bounding box center [493, 208] width 130 height 23
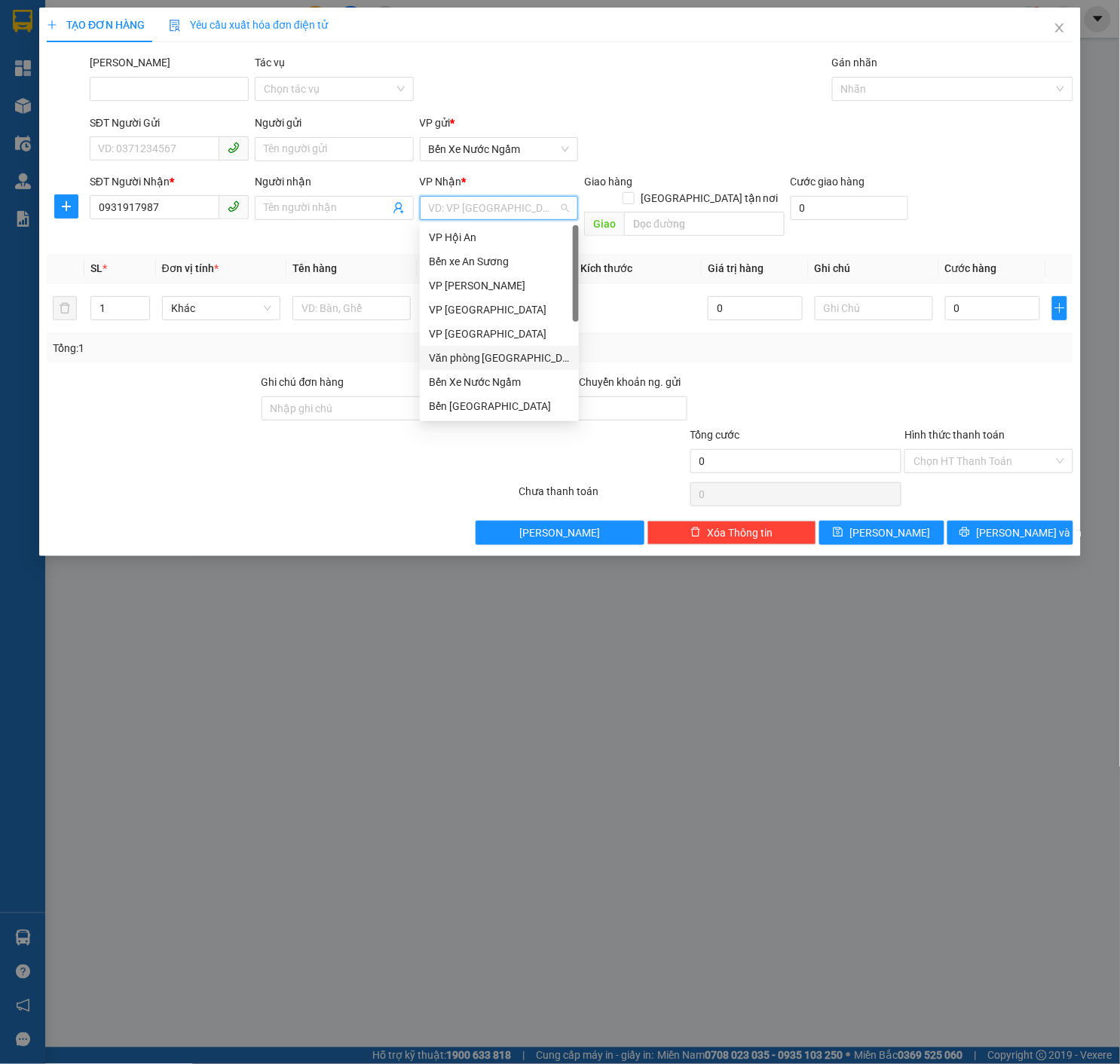
click at [506, 350] on div "Văn phòng [GEOGRAPHIC_DATA]" at bounding box center [499, 358] width 141 height 16
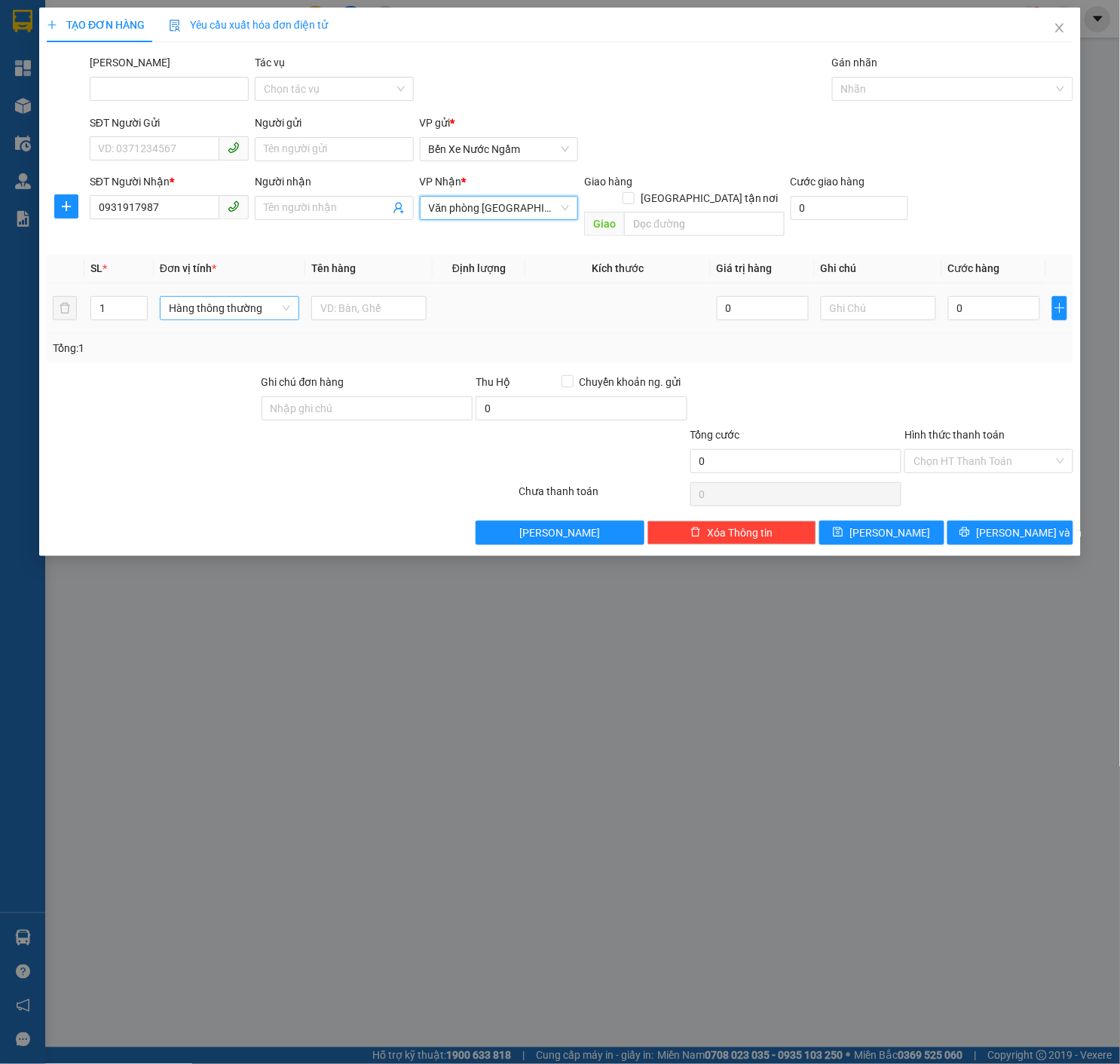
click at [221, 297] on span "Hàng thông thường" at bounding box center [229, 308] width 121 height 23
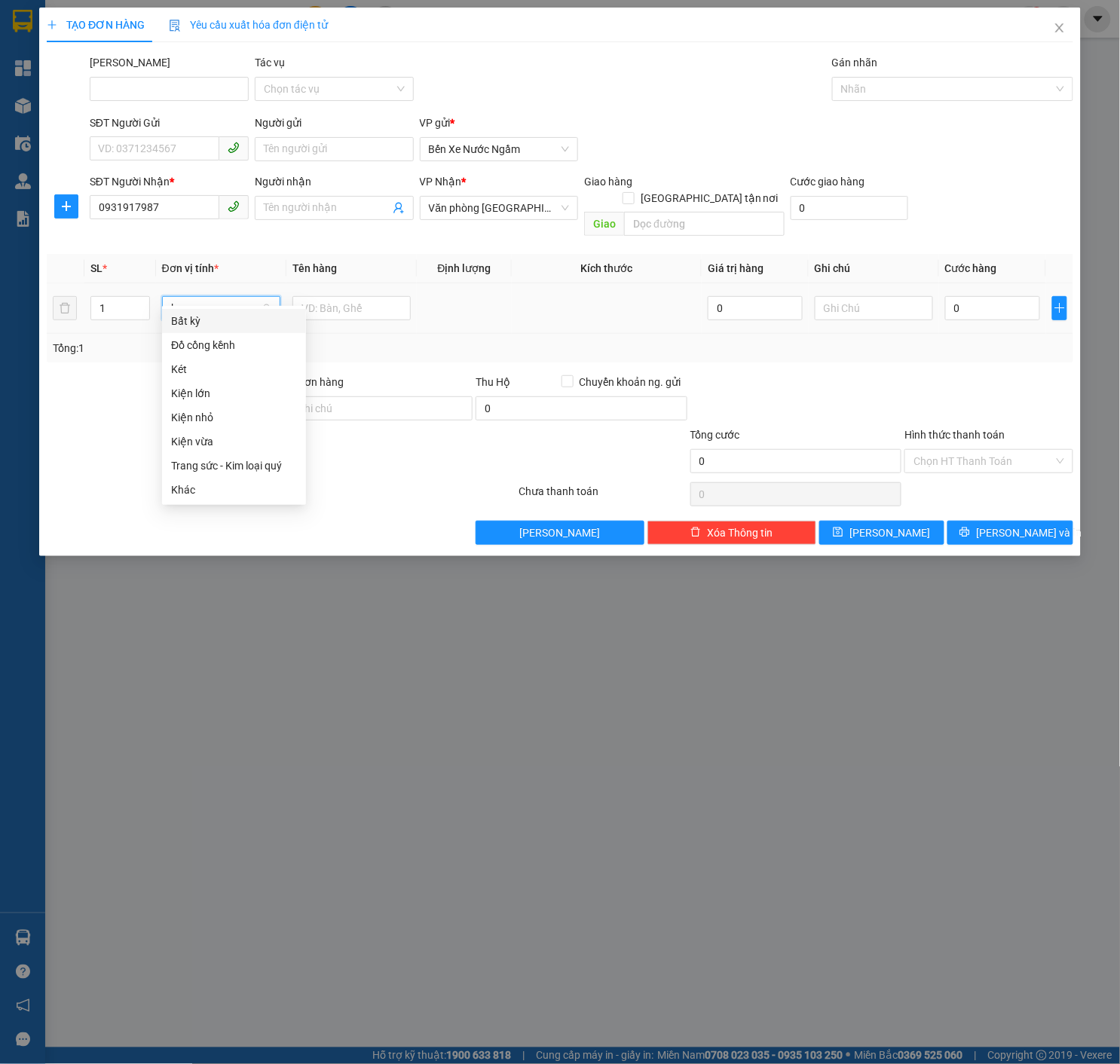
type input "ki"
click at [244, 369] on div "Kiện vừa" at bounding box center [234, 369] width 126 height 16
click at [375, 297] on input "text" at bounding box center [351, 308] width 118 height 24
type input "Dù Ngày 5/10"
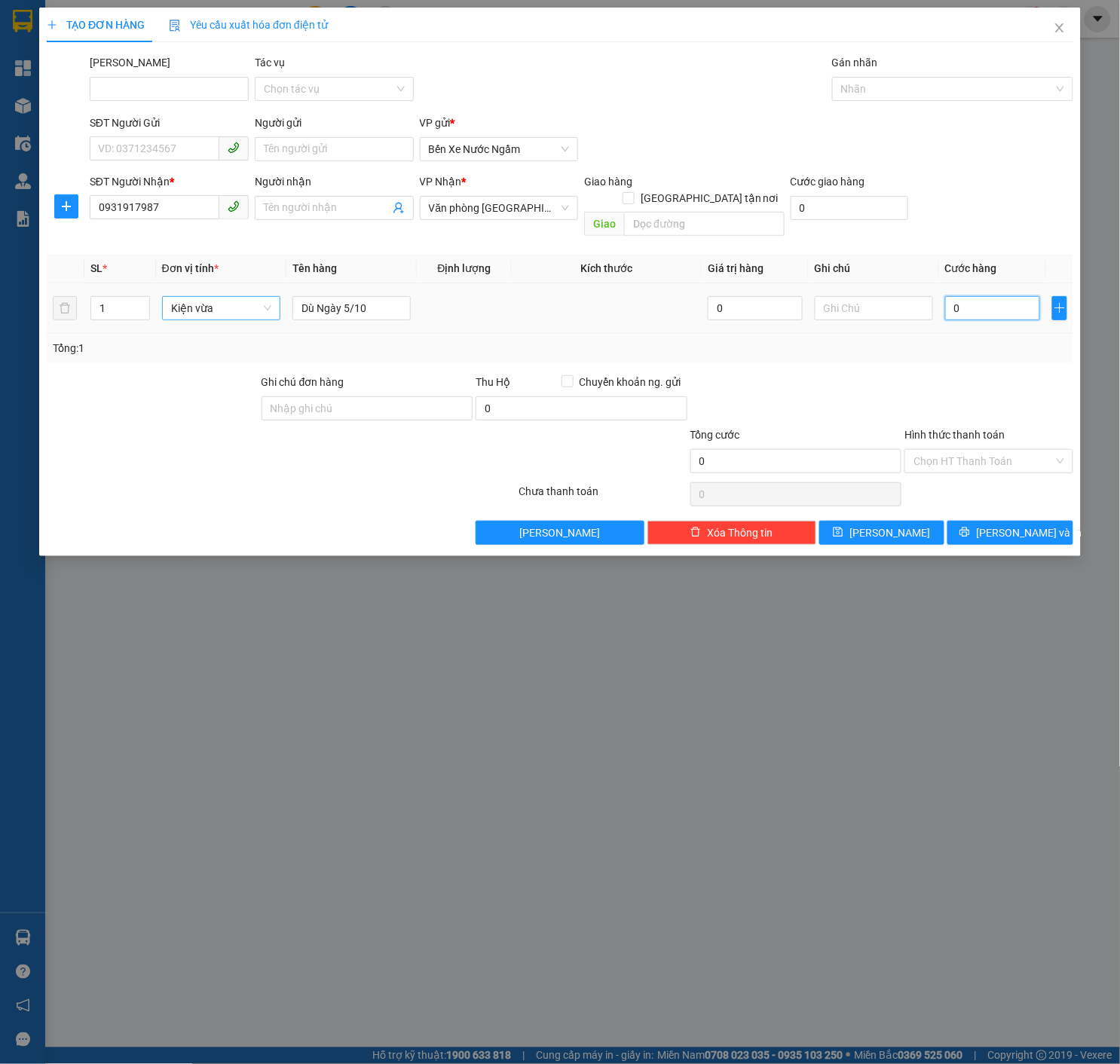
click at [963, 297] on input "0" at bounding box center [993, 308] width 95 height 24
type input "03"
type input "3"
type input "035"
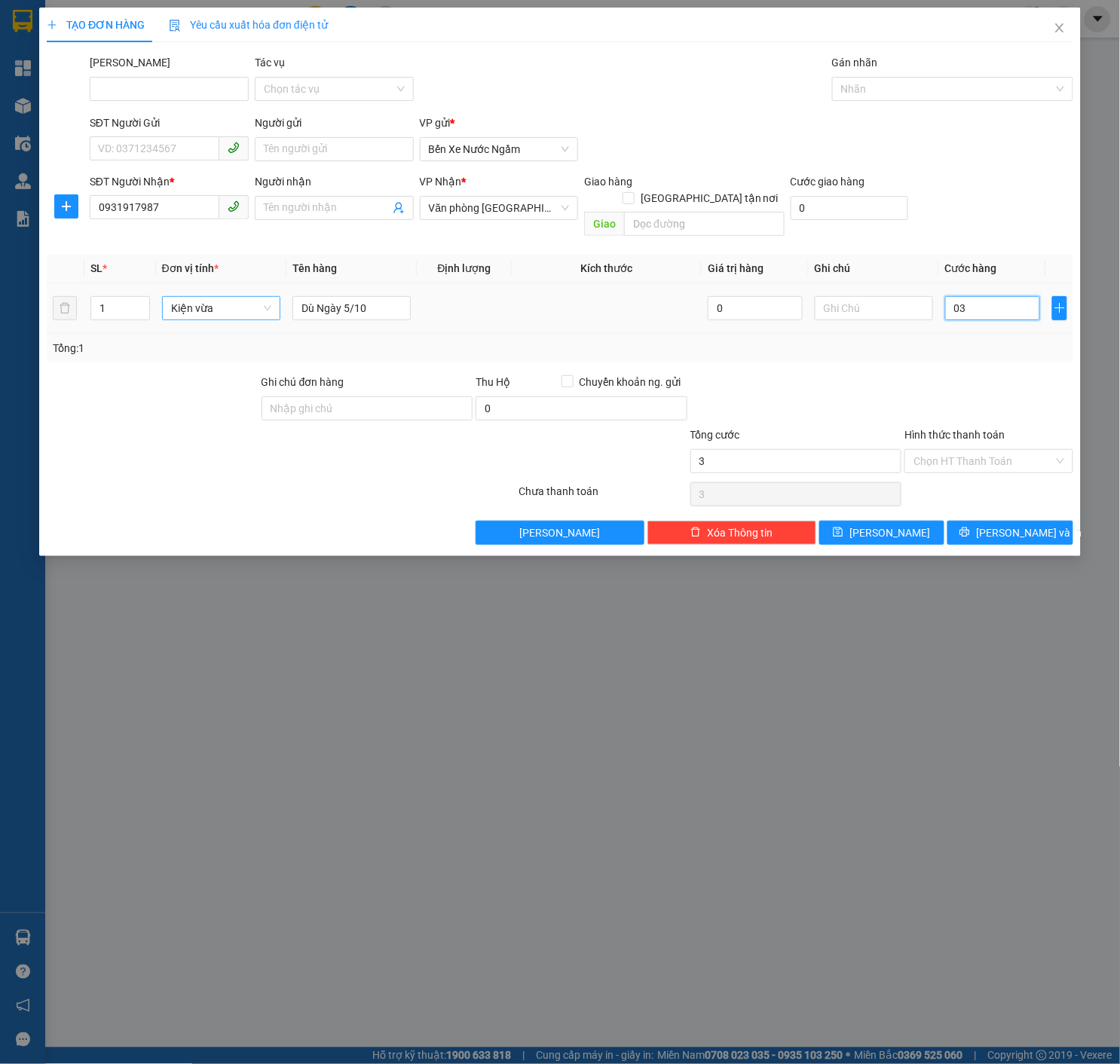
type input "35"
type input "0.353"
type input "353"
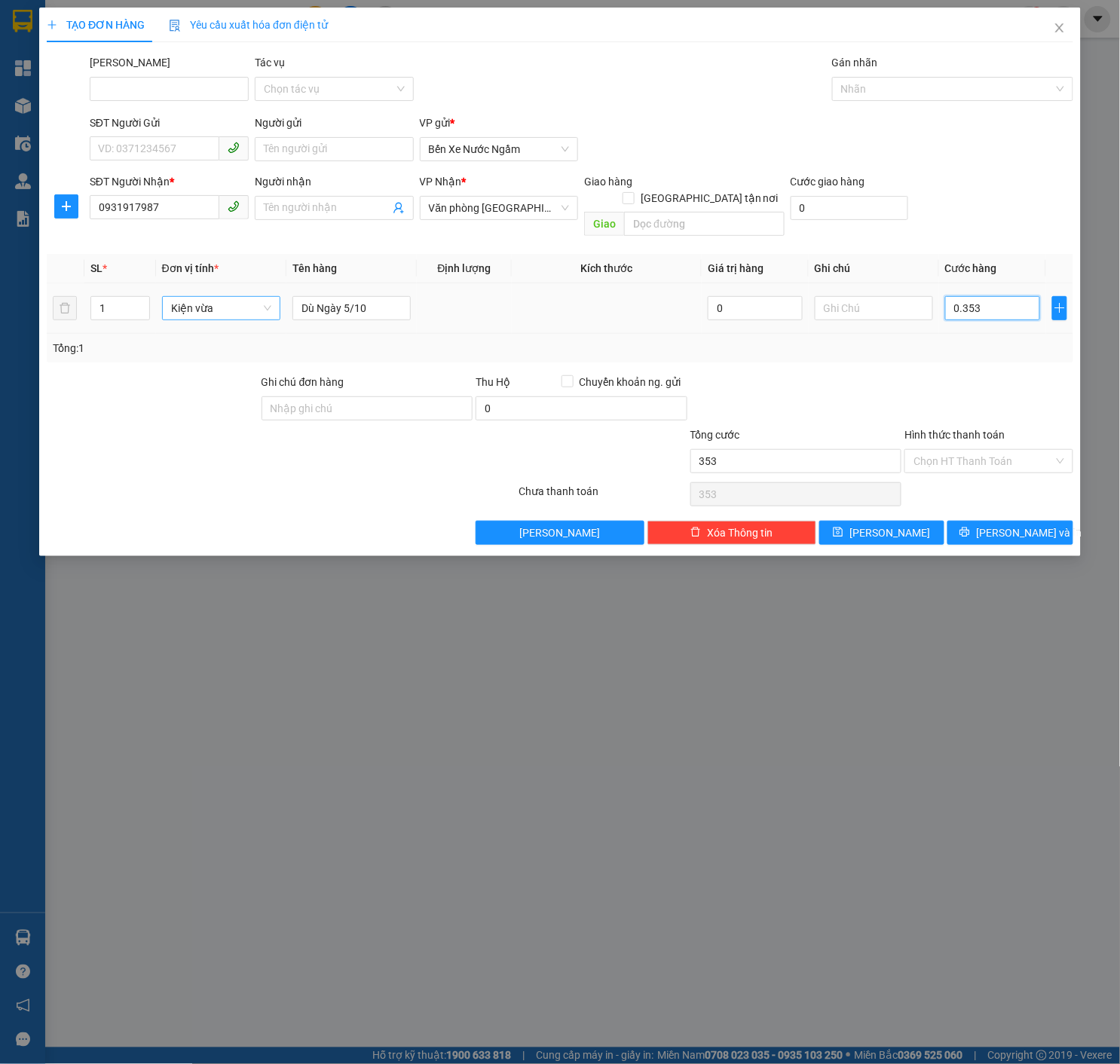
type input "03.530"
type input "3.530"
type input "035.300"
type input "35.300"
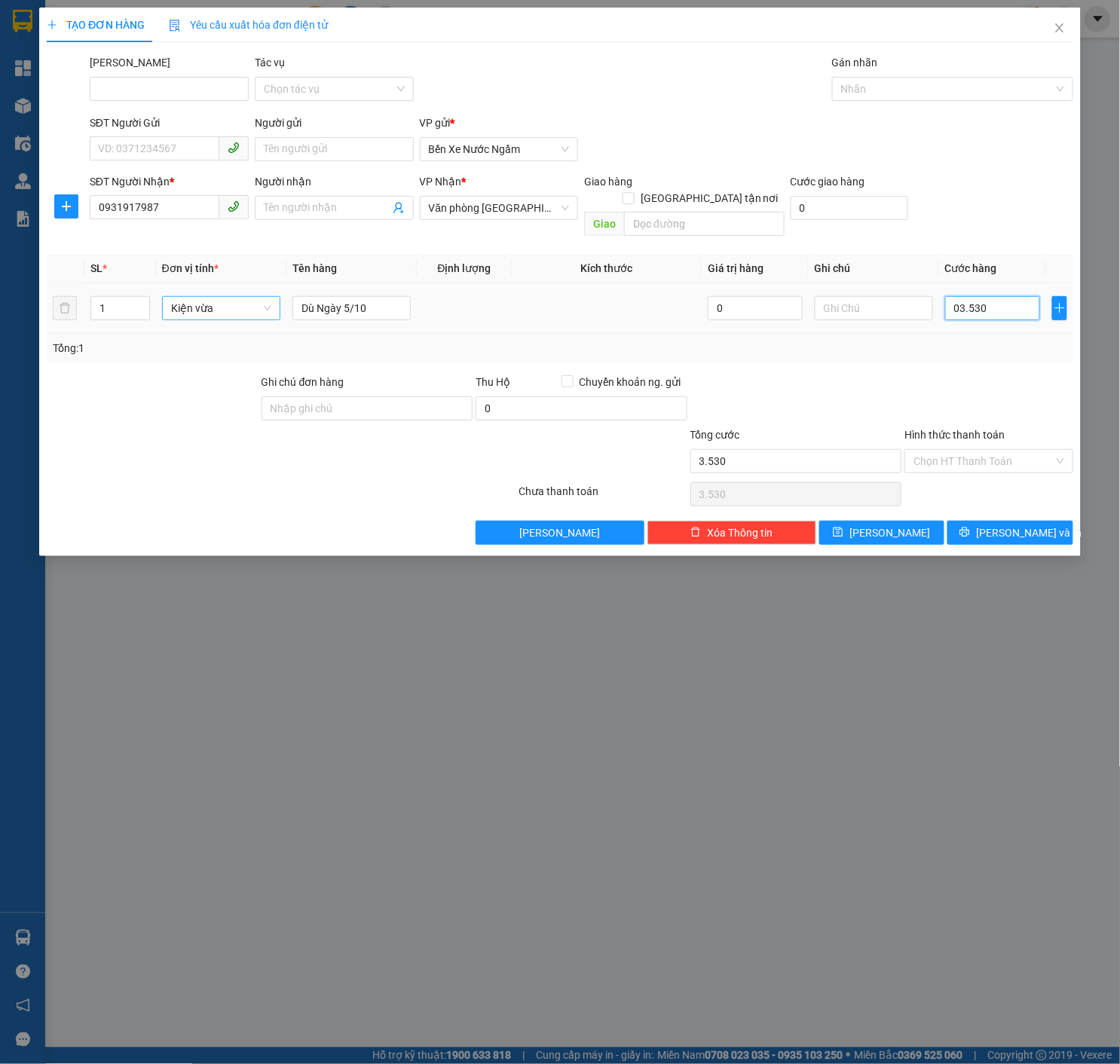
type input "35.300"
type input "0.353.000"
type input "353.000"
type input "03.530.000"
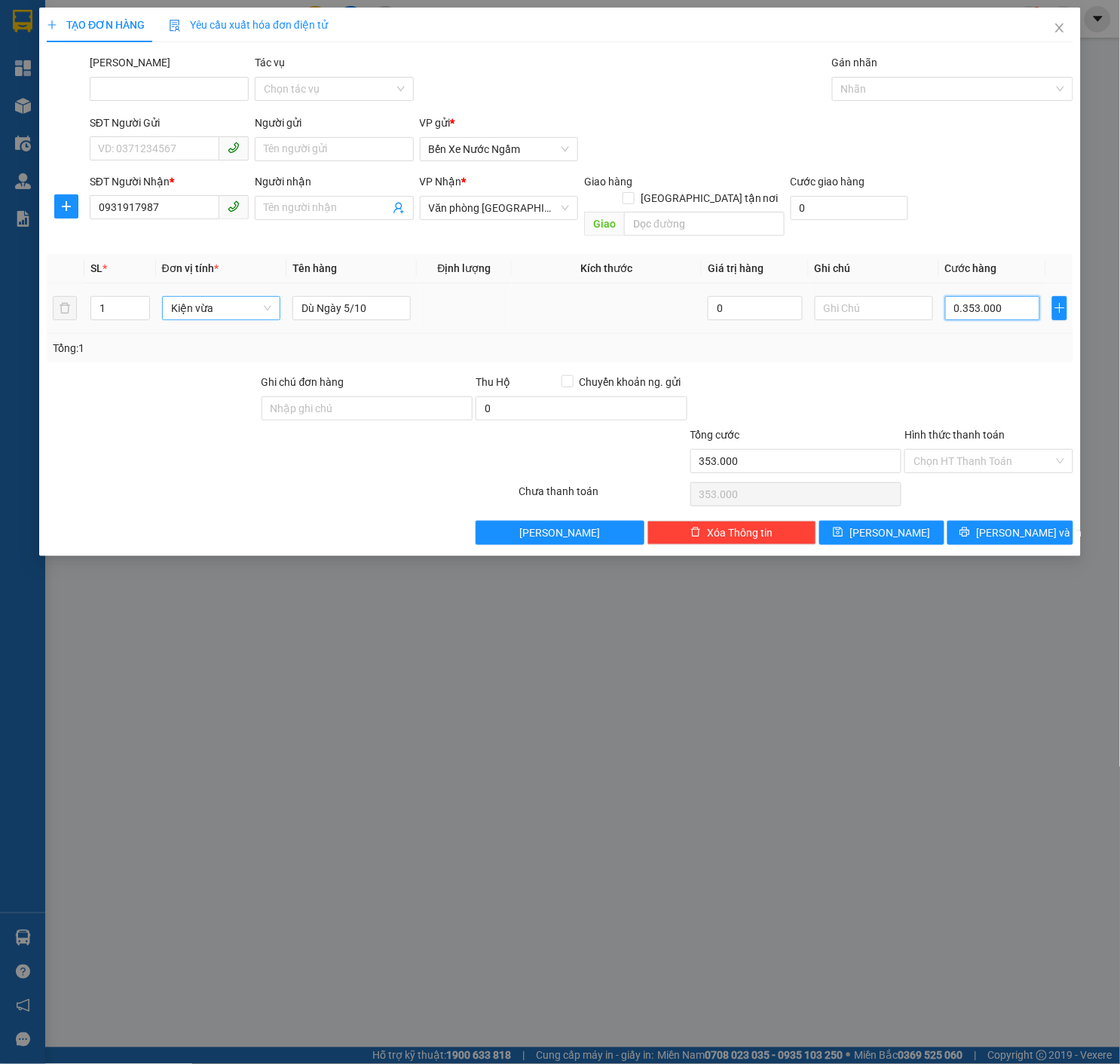
type input "3.530.000"
click at [918, 104] on div "Gán nhãn Nhãn" at bounding box center [953, 80] width 241 height 52
click at [935, 90] on div at bounding box center [945, 89] width 219 height 18
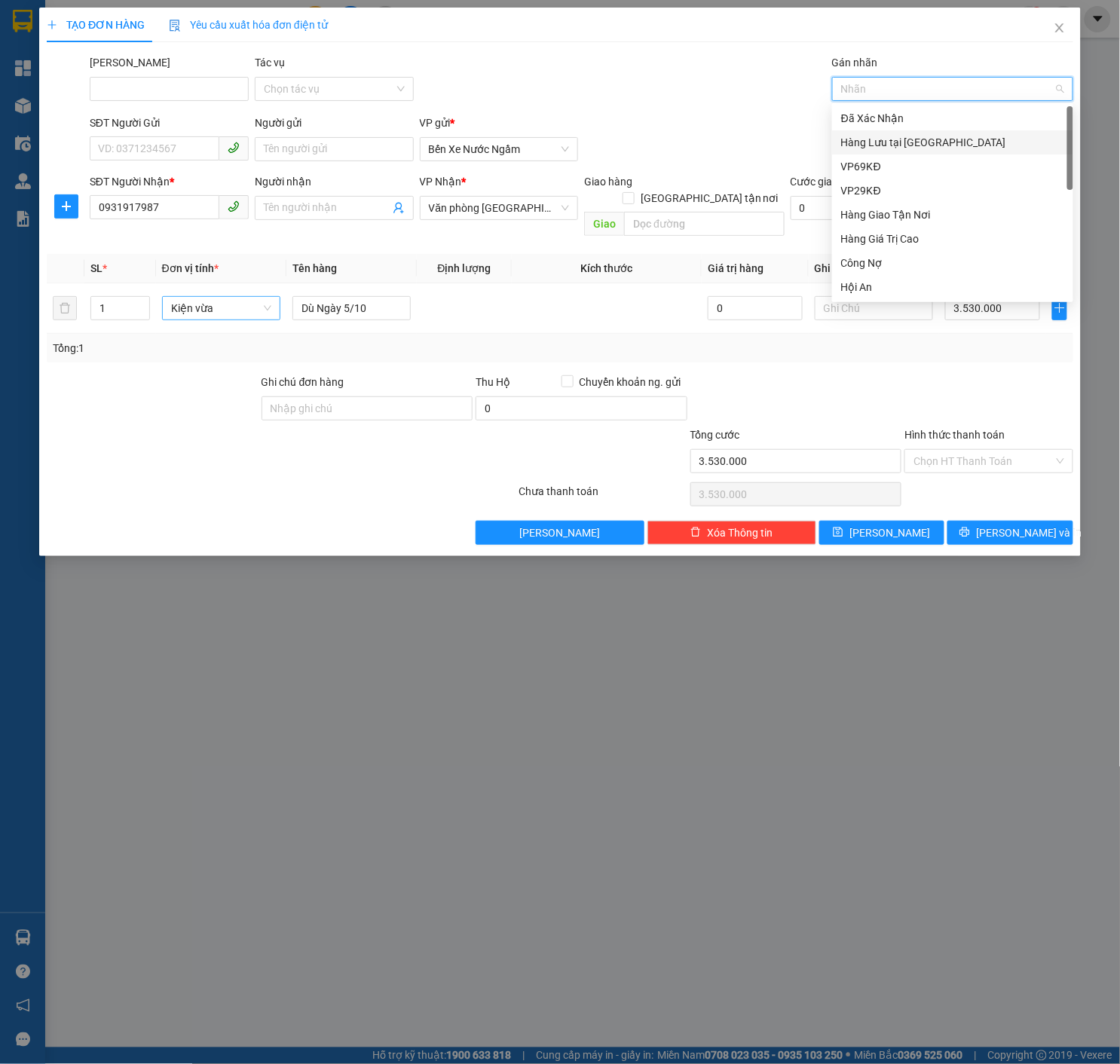
click at [909, 138] on div "Hàng Lưu tại [GEOGRAPHIC_DATA]" at bounding box center [953, 143] width 223 height 16
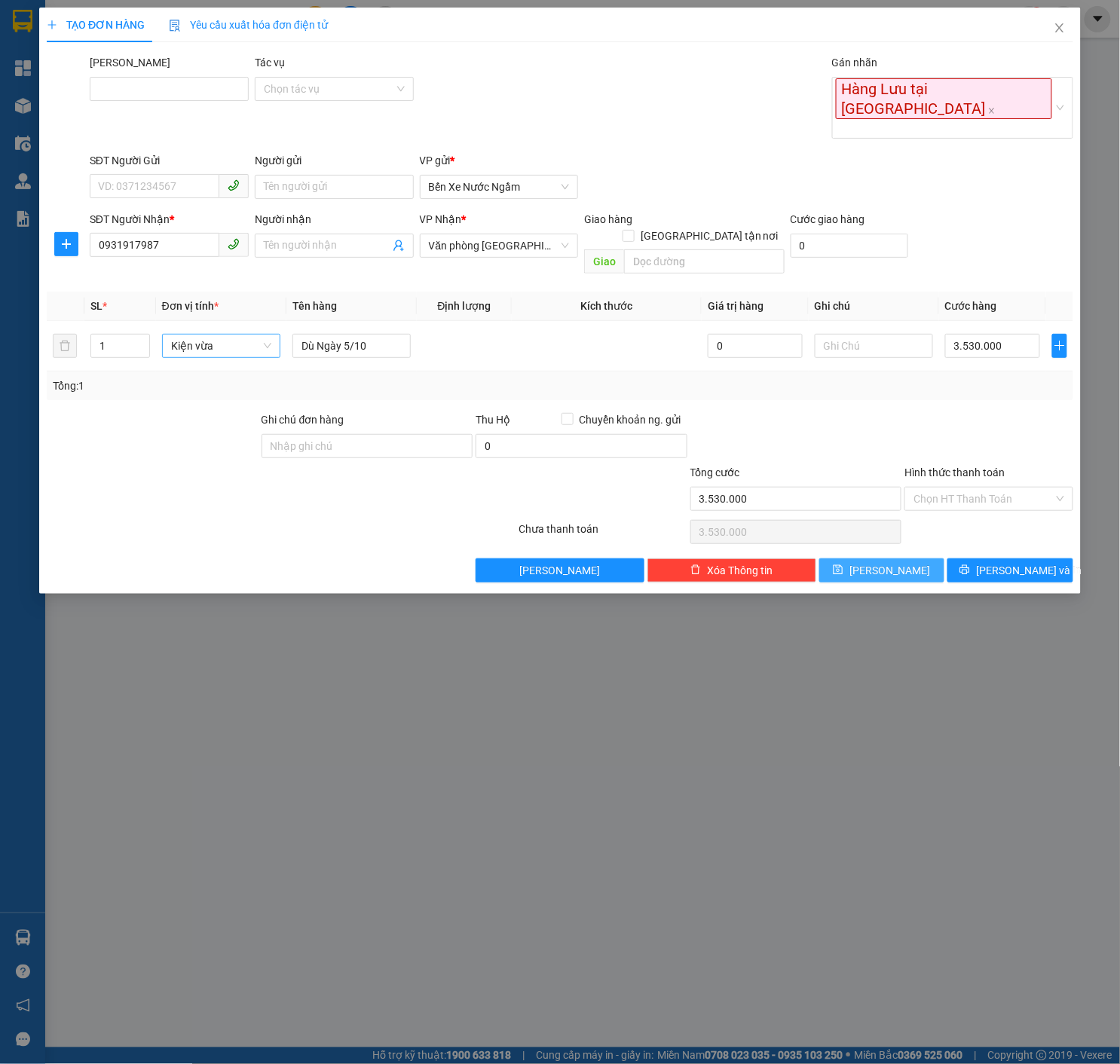
click at [917, 559] on button "[PERSON_NAME]" at bounding box center [882, 570] width 126 height 24
type input "0"
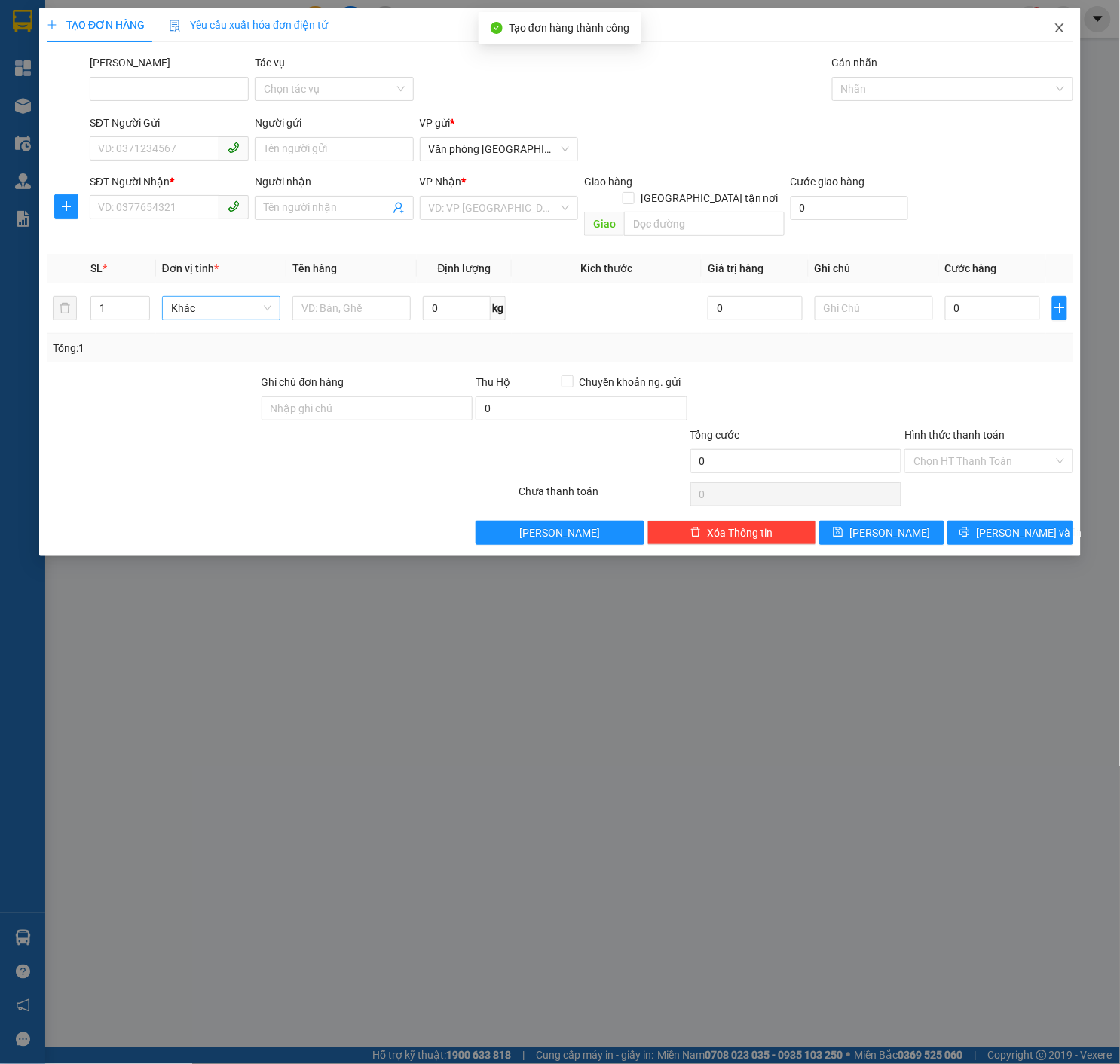
click at [1062, 30] on icon "close" at bounding box center [1059, 28] width 8 height 9
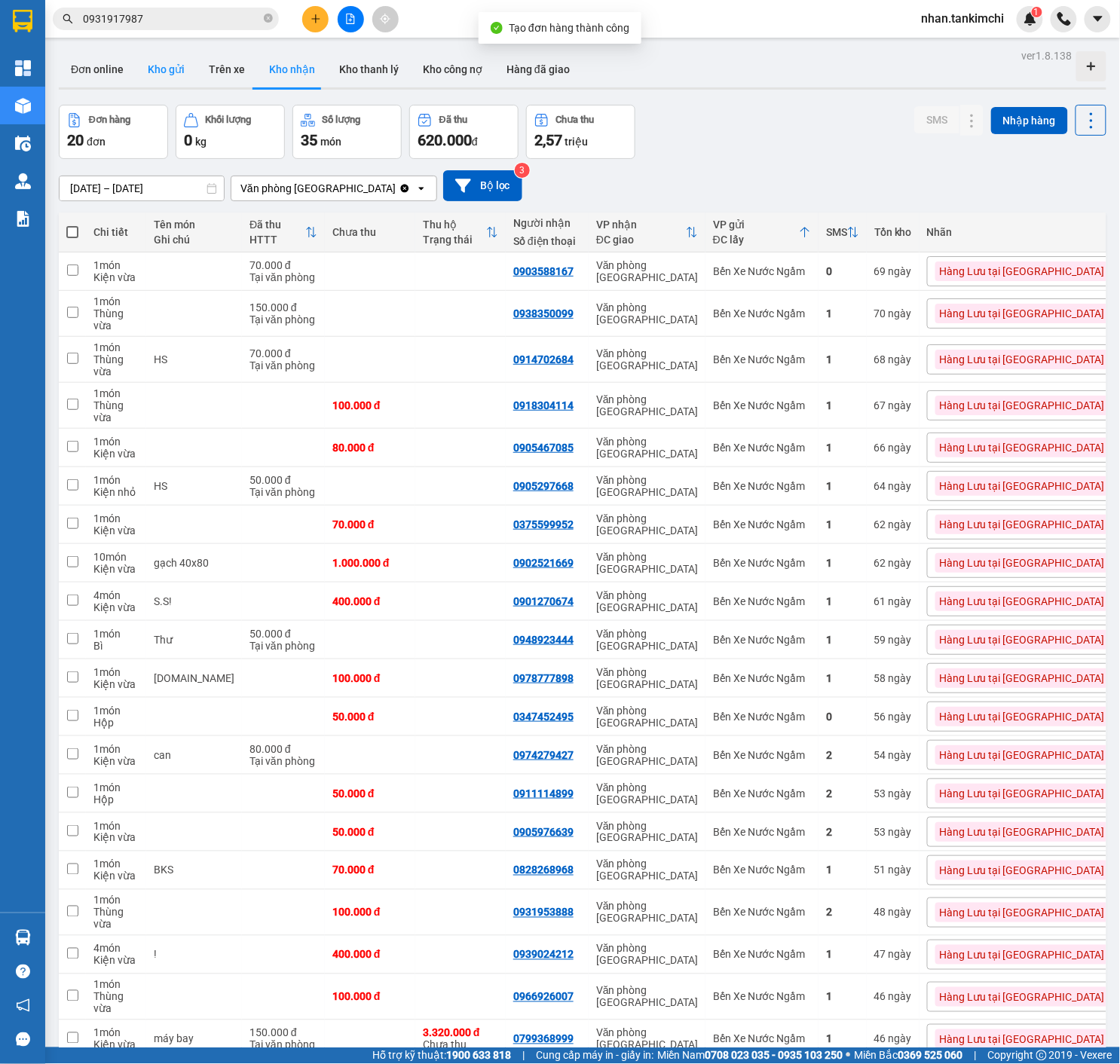
click at [172, 75] on button "Kho gửi" at bounding box center [166, 70] width 61 height 36
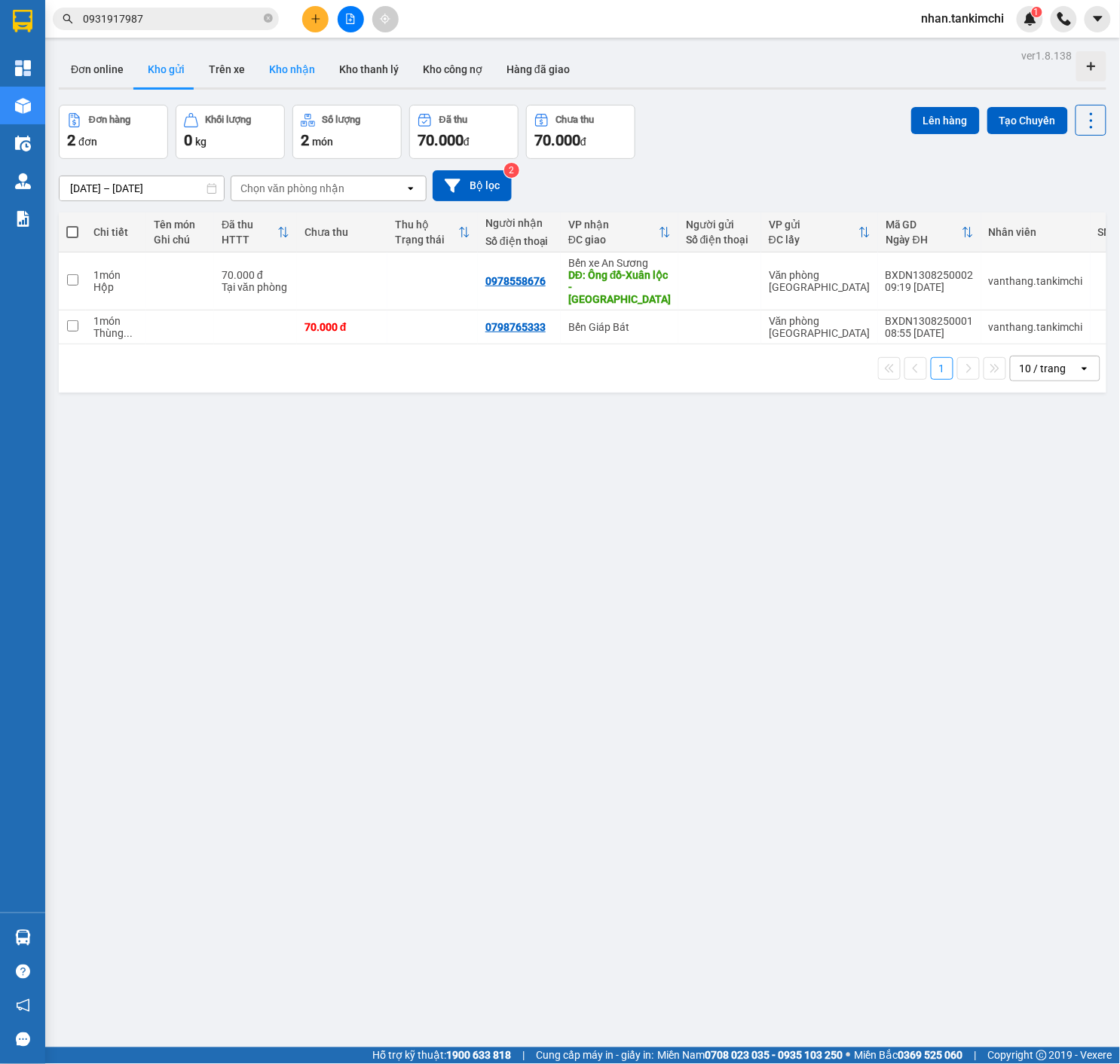
click at [278, 56] on button "Kho nhận" at bounding box center [292, 70] width 70 height 36
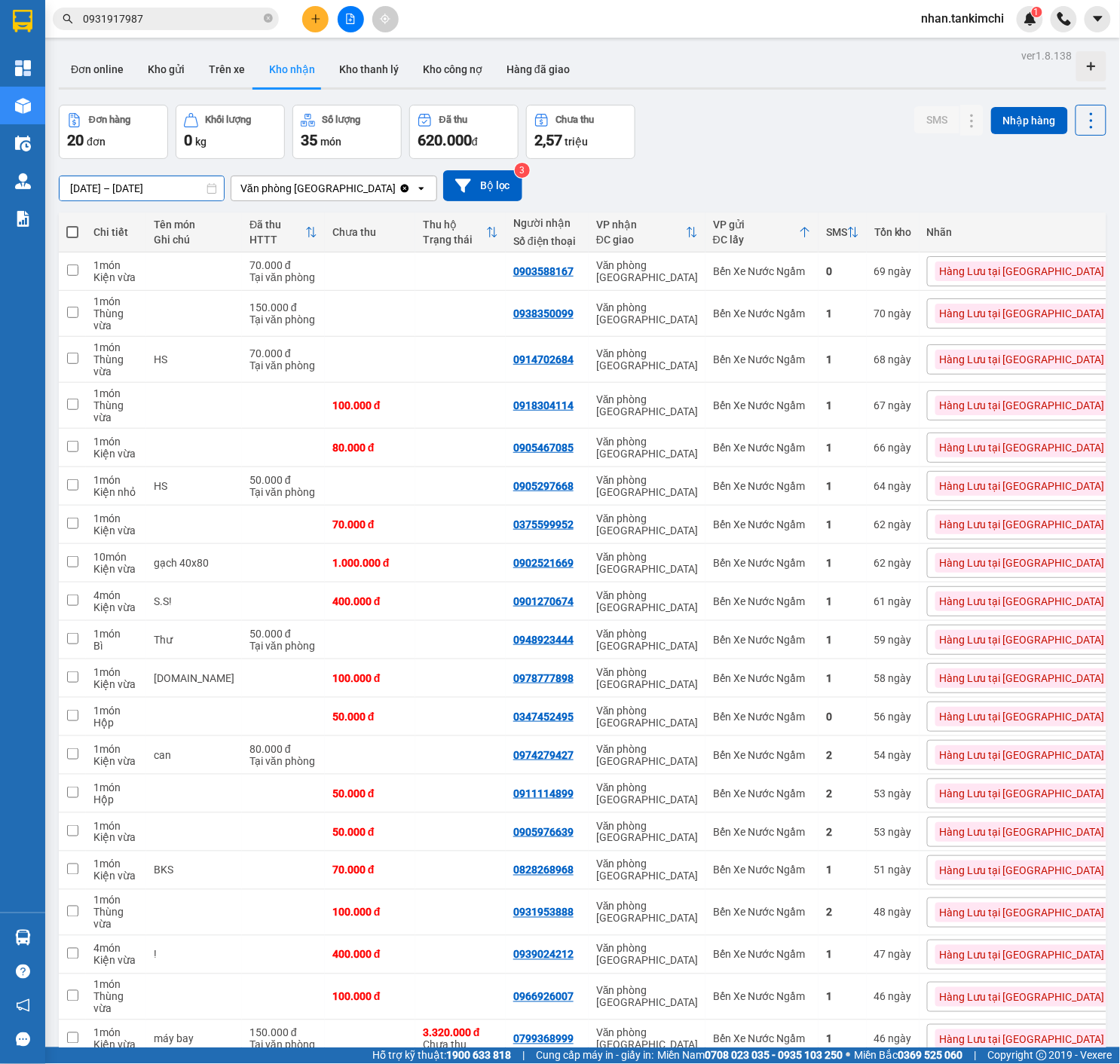
click at [158, 179] on input "[DATE] – [DATE]" at bounding box center [142, 188] width 165 height 24
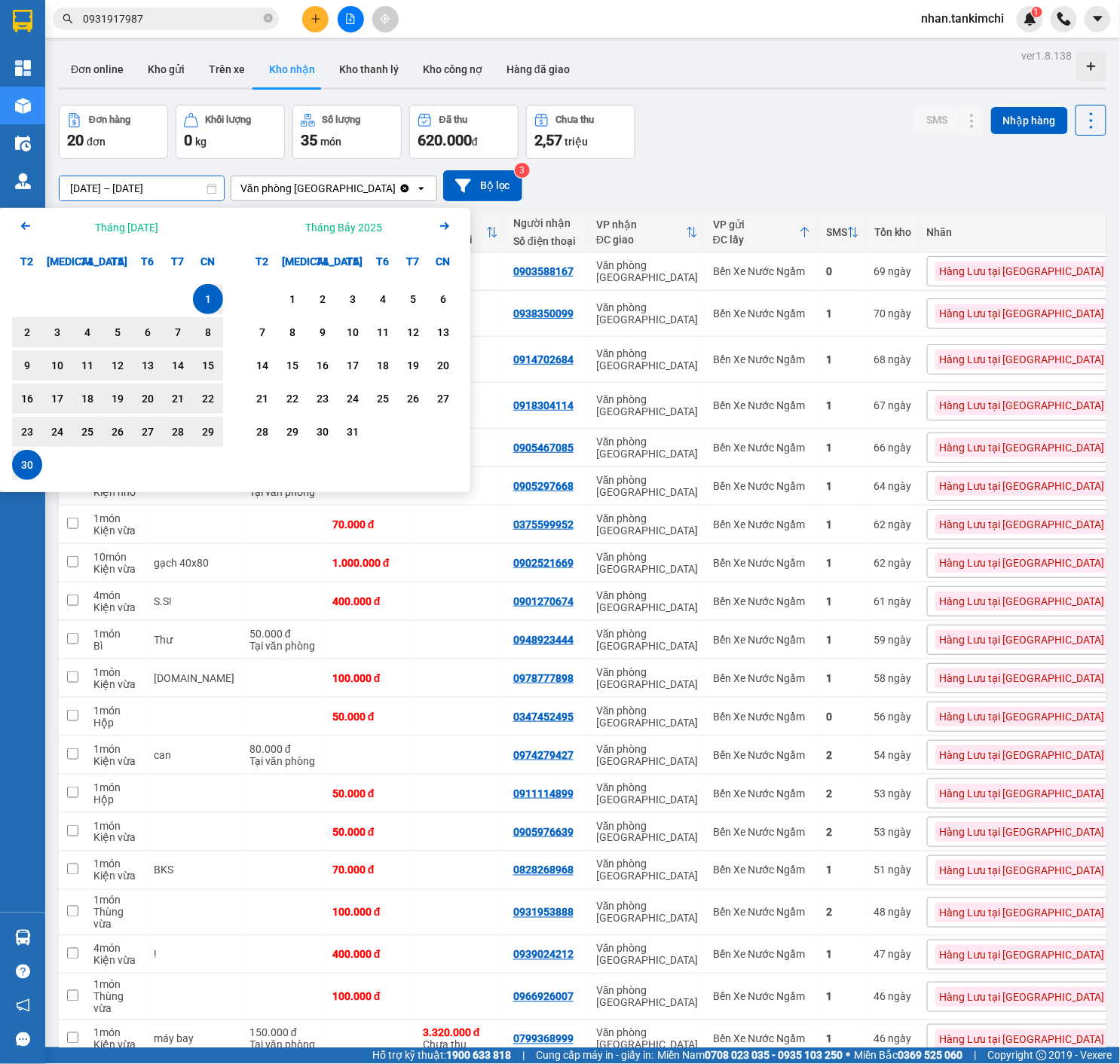
click at [438, 228] on icon "Arrow Right" at bounding box center [445, 226] width 18 height 18
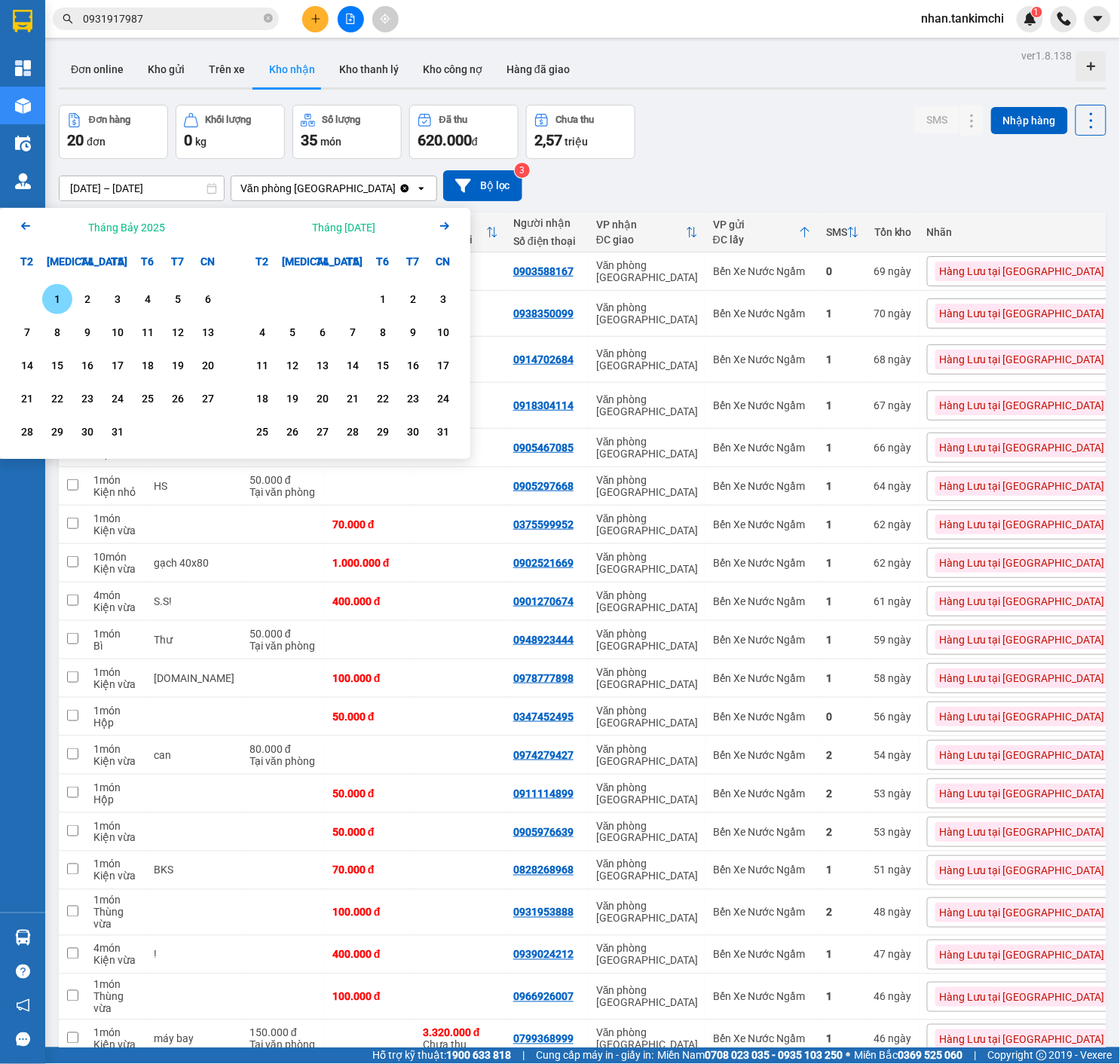
click at [454, 227] on div "Tháng [DATE] Arrow Right" at bounding box center [352, 227] width 235 height 38
click at [444, 228] on icon "Arrow Right" at bounding box center [445, 226] width 18 height 18
click at [47, 336] on div "5" at bounding box center [57, 333] width 21 height 18
type input "[DATE] – [DATE]"
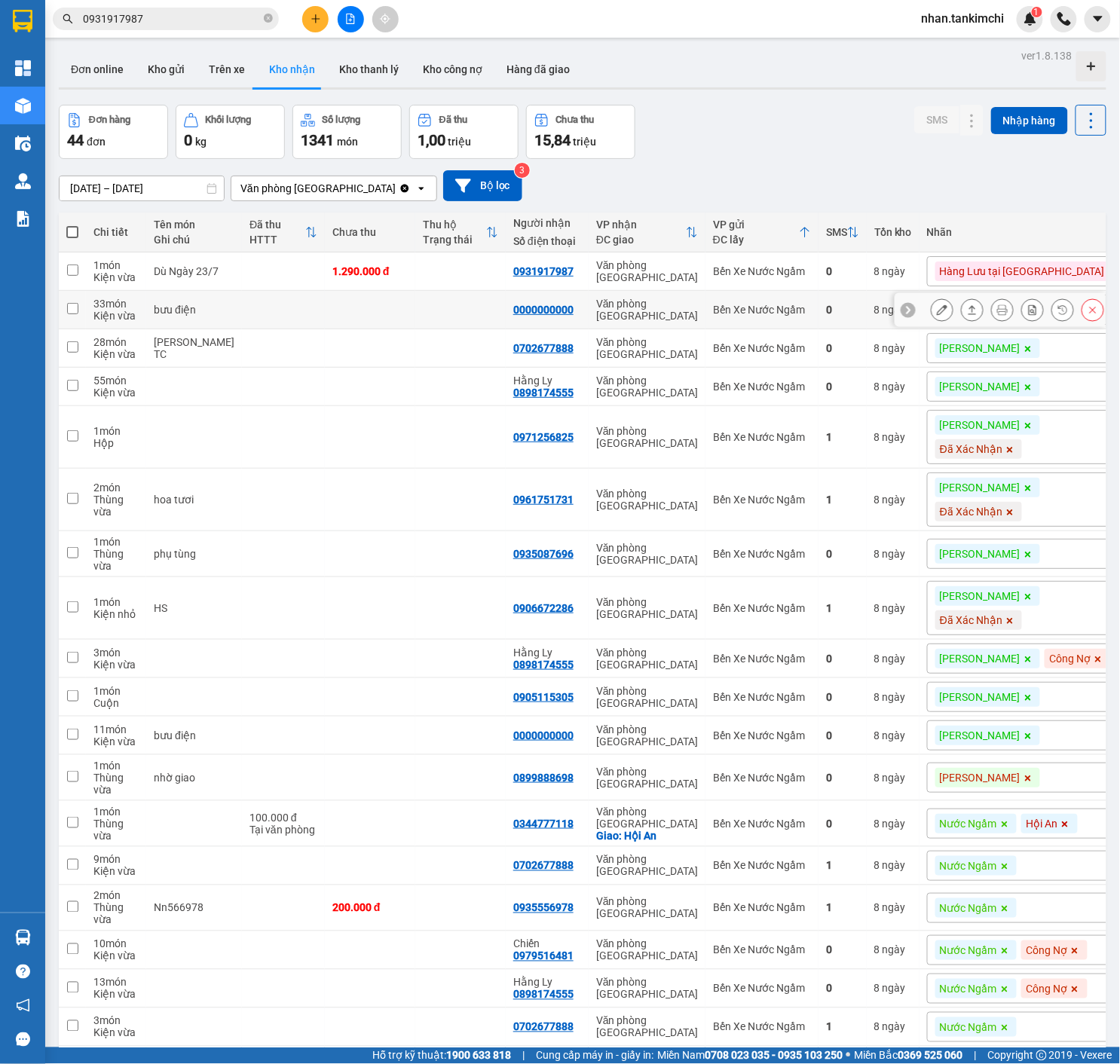
click at [1092, 314] on icon at bounding box center [1093, 310] width 7 height 7
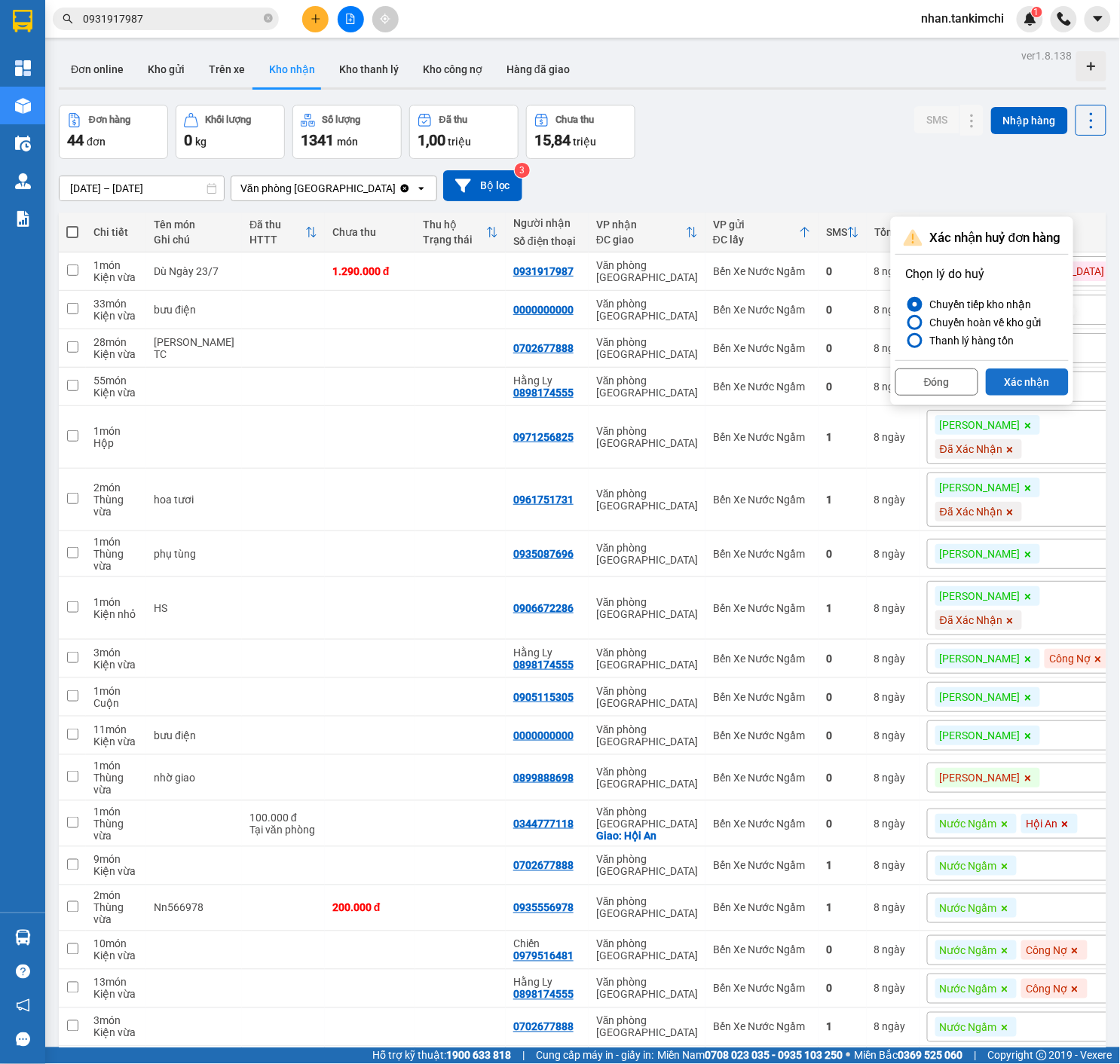
click at [1056, 377] on button "Xác nhận" at bounding box center [1027, 382] width 83 height 27
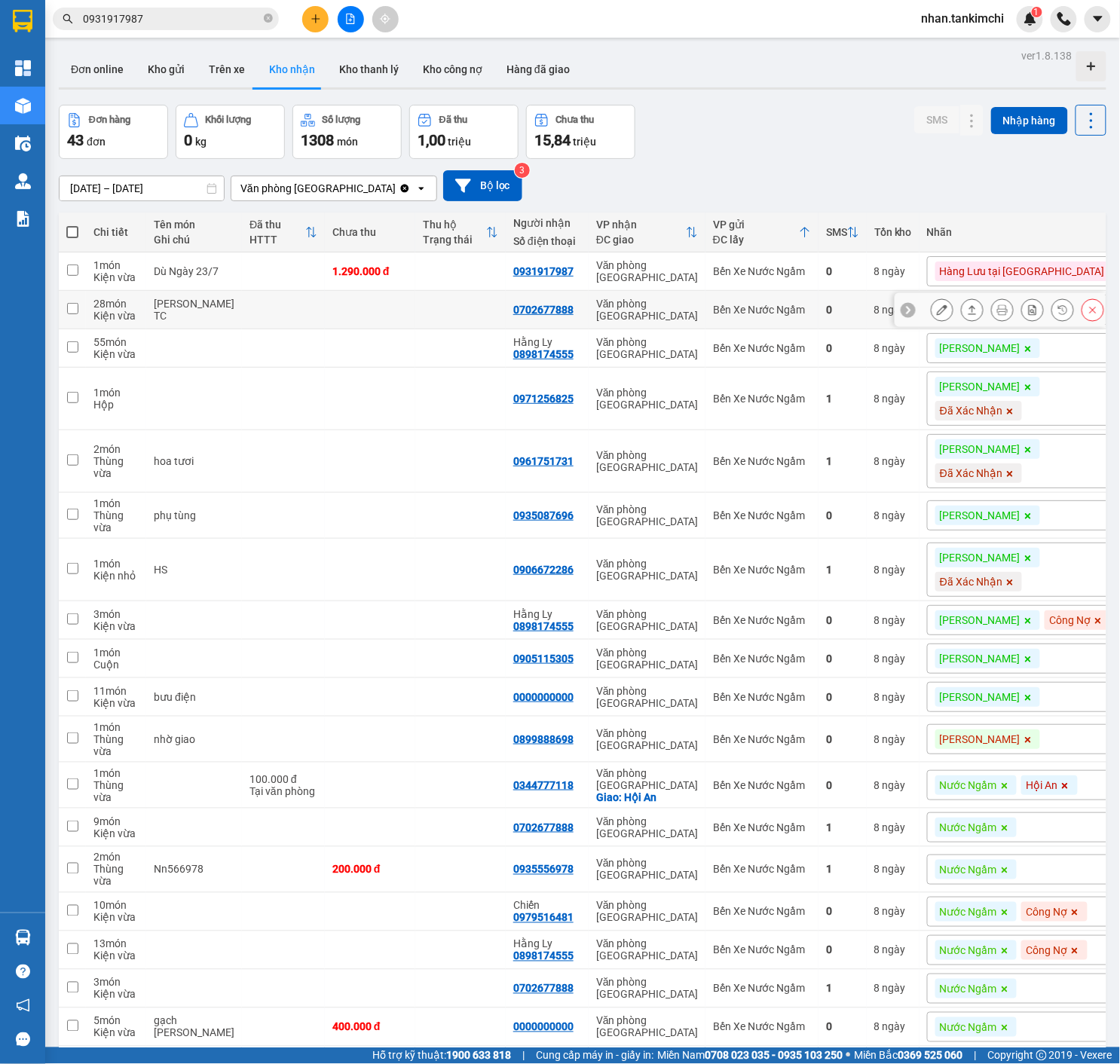
click at [1084, 310] on button at bounding box center [1093, 310] width 21 height 26
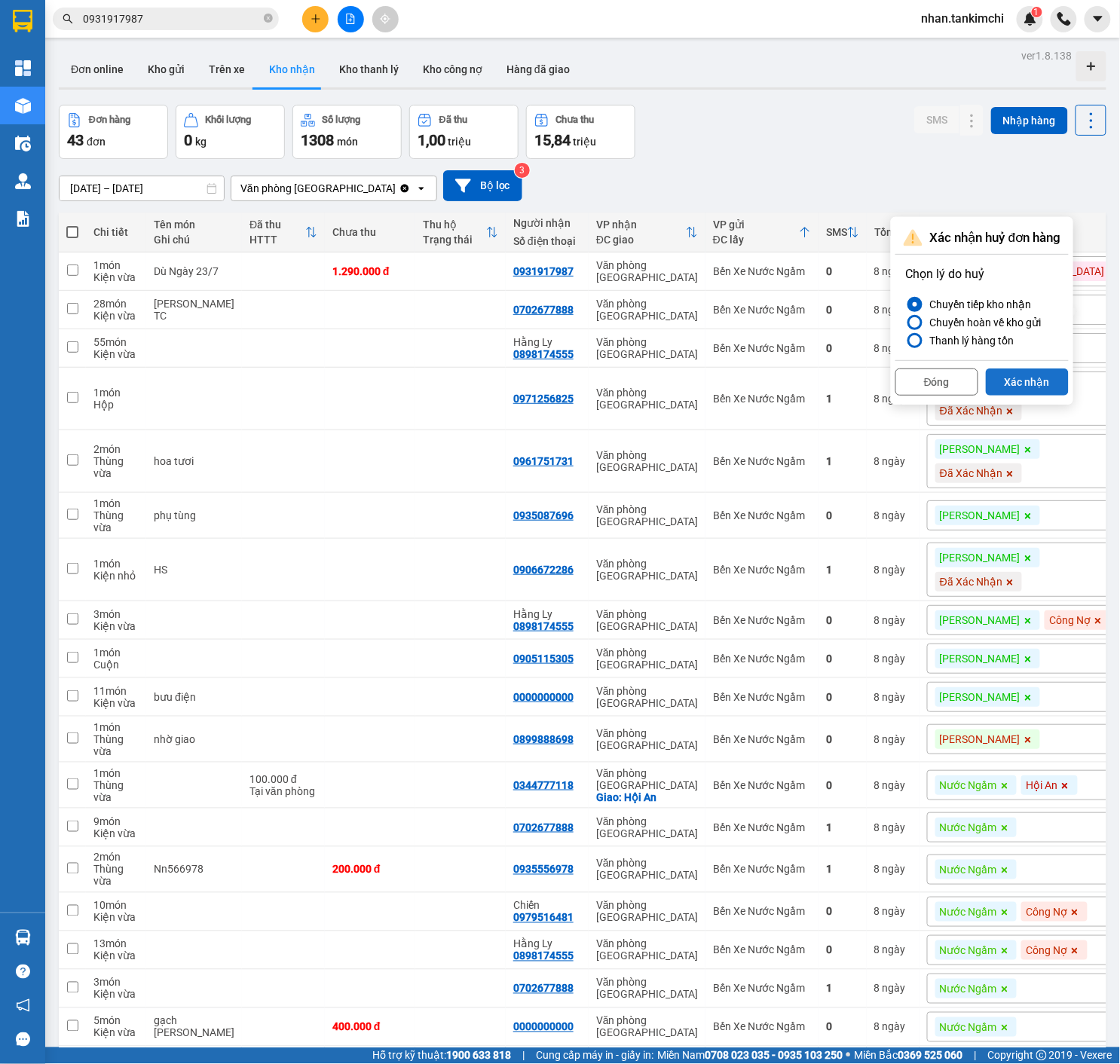
click at [1046, 381] on button "Xác nhận" at bounding box center [1027, 382] width 83 height 27
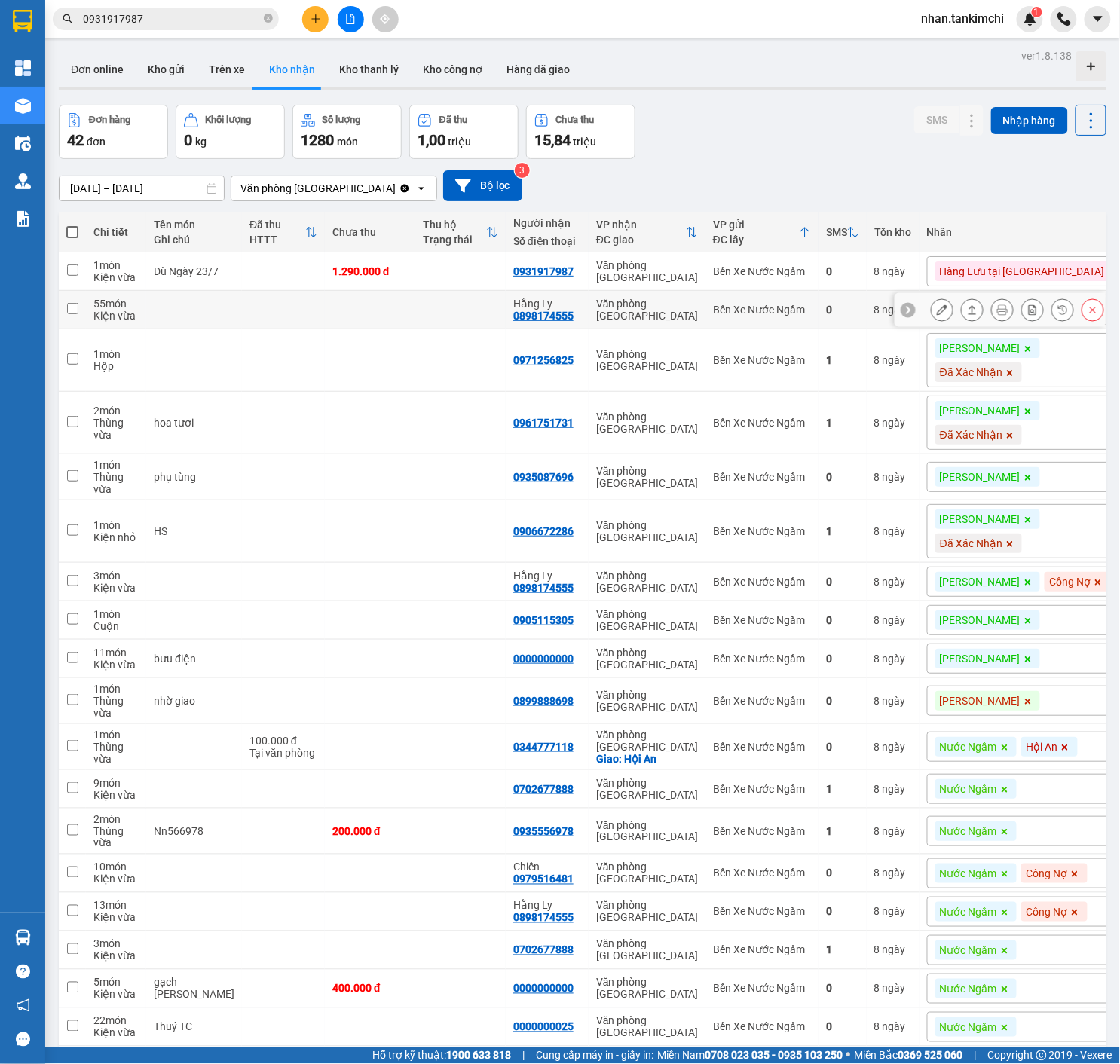
click at [1091, 315] on icon at bounding box center [1092, 310] width 11 height 11
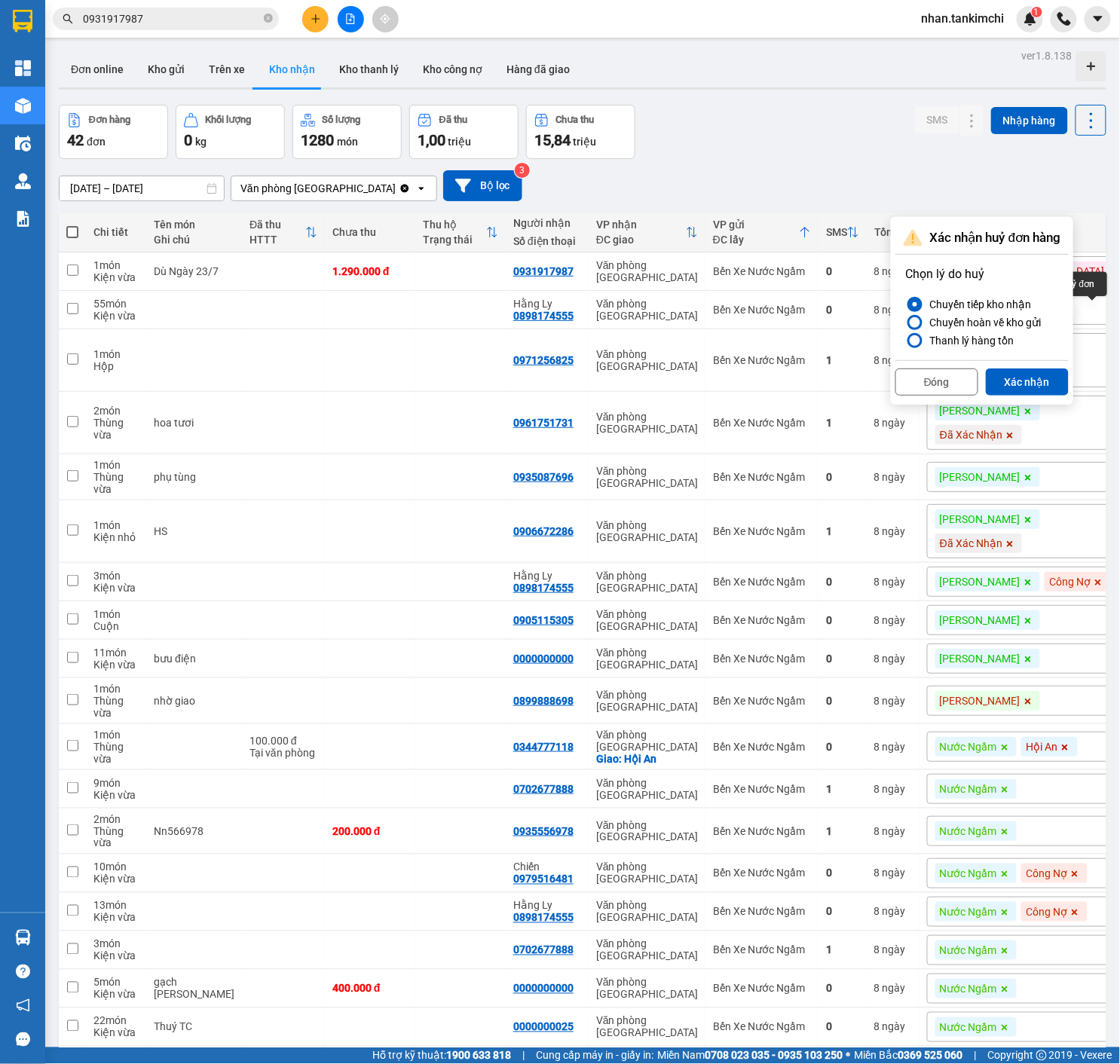
click at [1054, 401] on div "Xác nhận huỷ đơn hàng Chọn lý do huỷ Chuyển tiếp kho nhận Chuyển hoàn về kho gử…" at bounding box center [982, 310] width 183 height 188
click at [1040, 390] on button "Xác nhận" at bounding box center [1027, 382] width 83 height 27
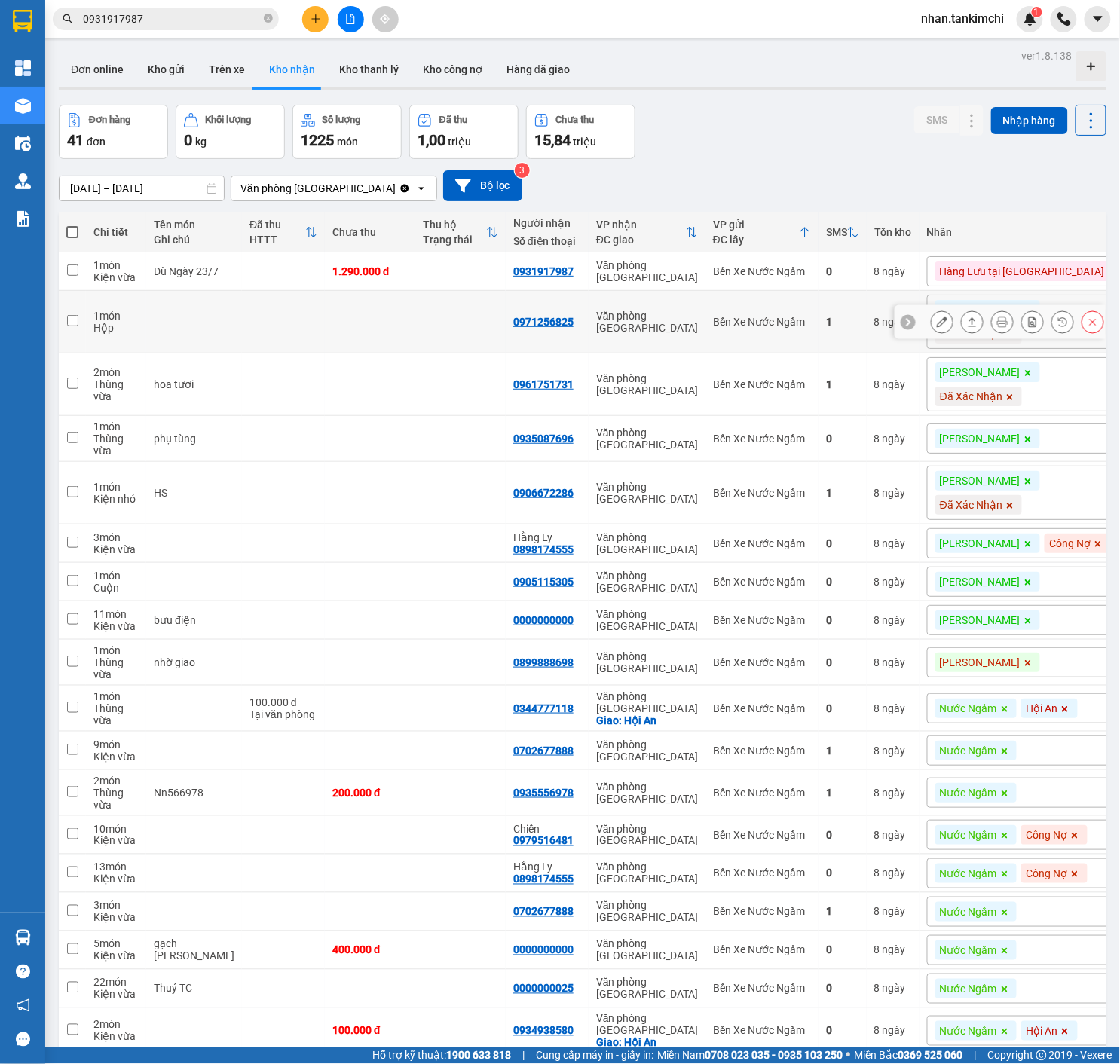
click at [1086, 316] on button at bounding box center [1093, 322] width 21 height 26
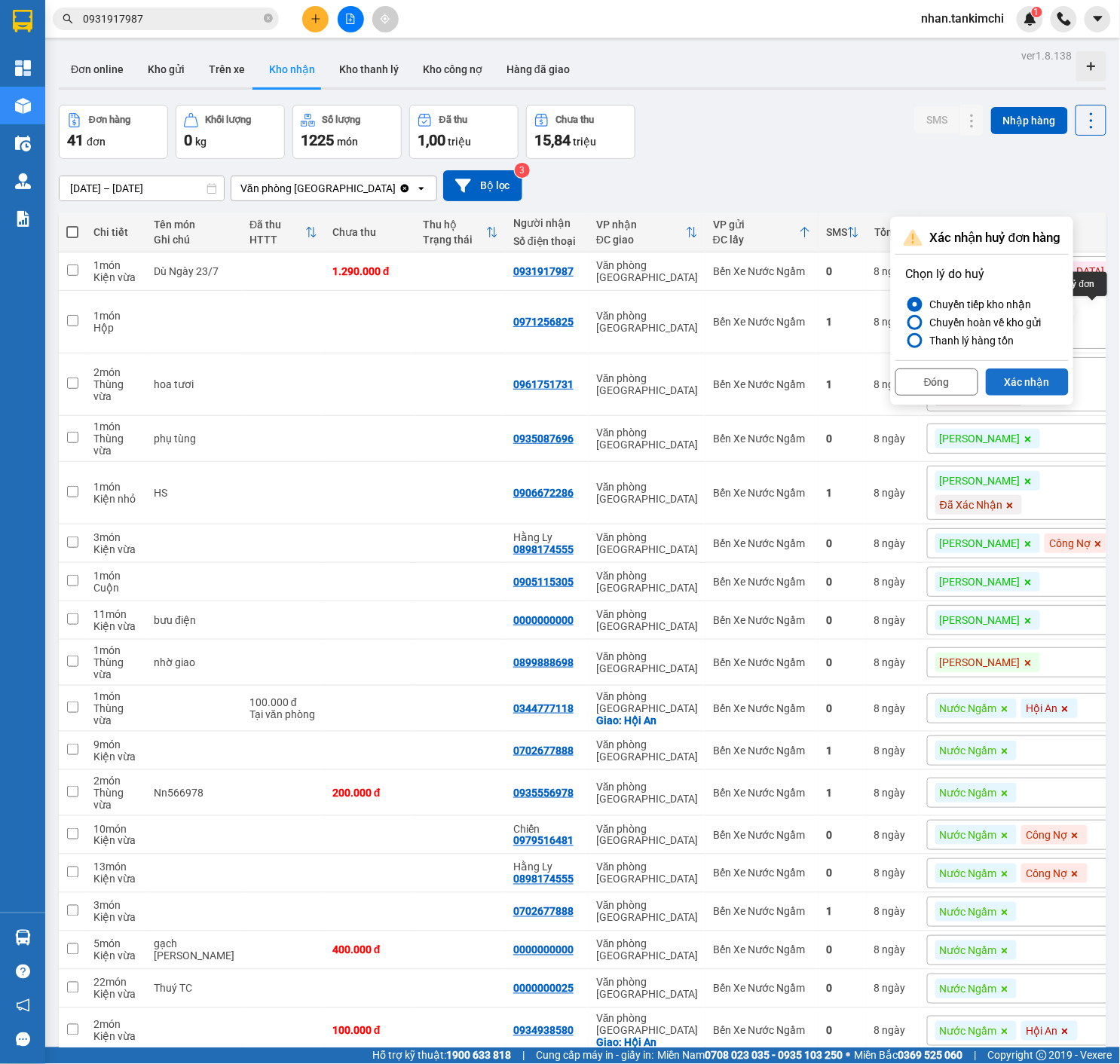
click at [1052, 381] on button "Xác nhận" at bounding box center [1027, 382] width 83 height 27
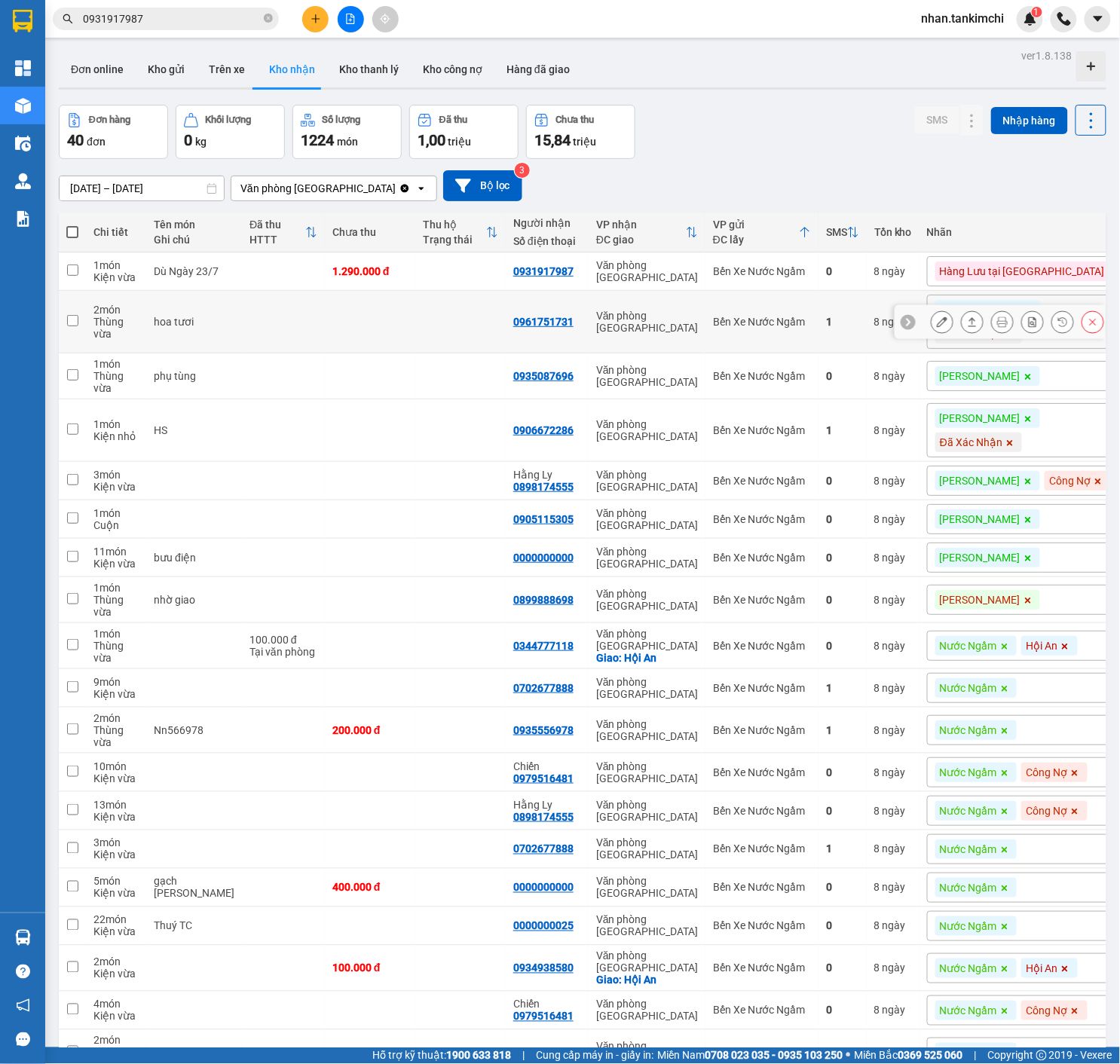
click at [1096, 316] on icon at bounding box center [1092, 321] width 11 height 11
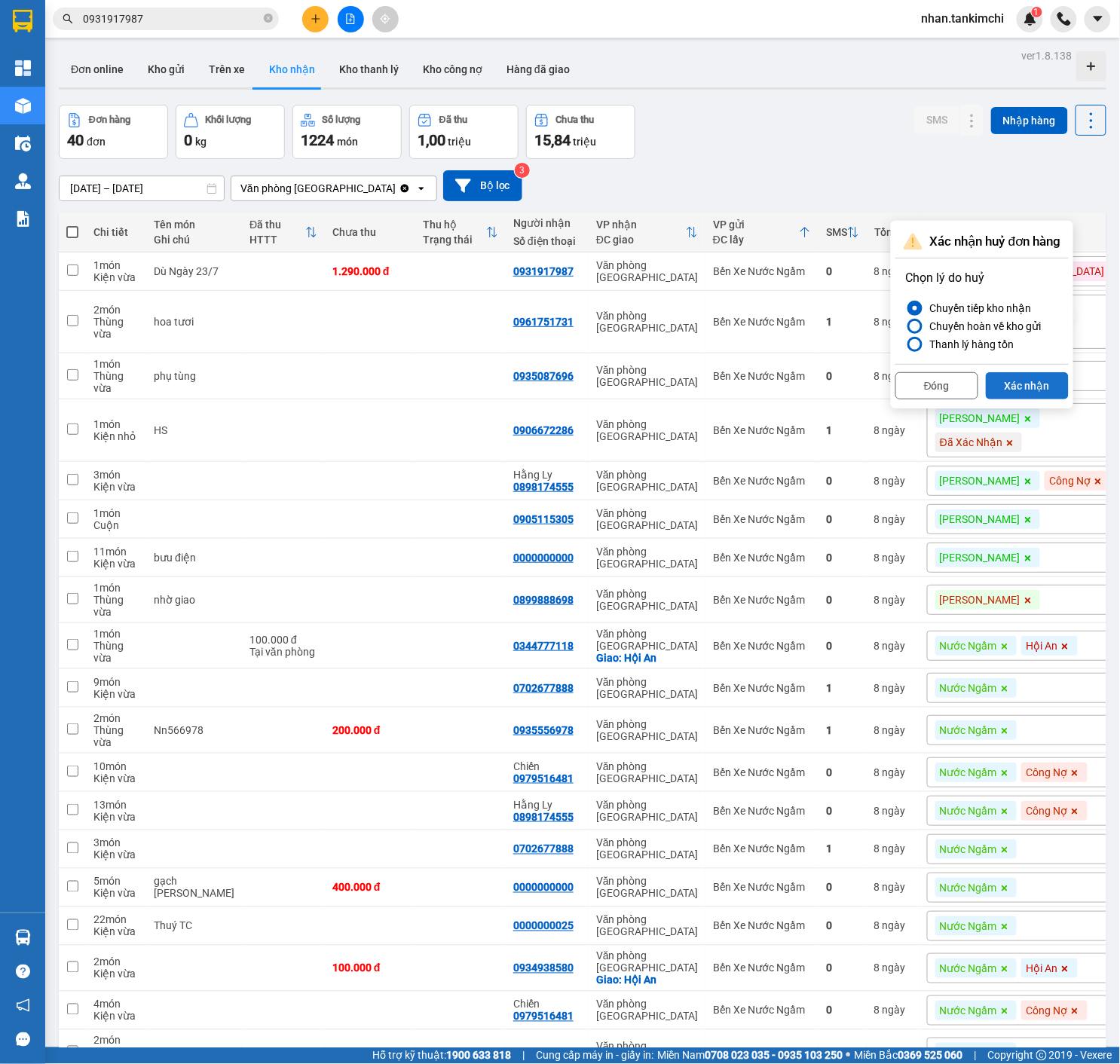
click at [1045, 387] on button "Xác nhận" at bounding box center [1027, 385] width 83 height 27
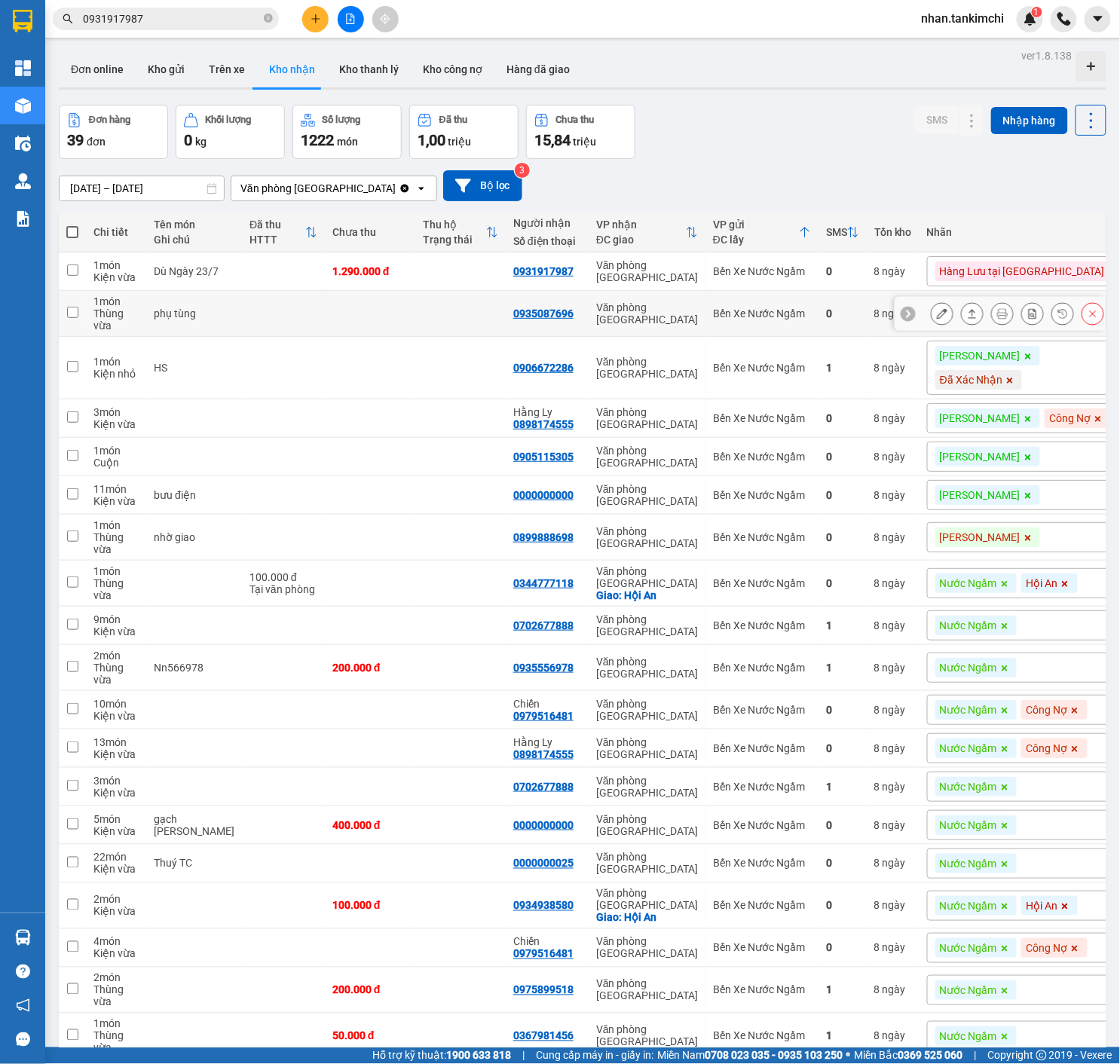
click at [1084, 319] on button at bounding box center [1093, 314] width 21 height 26
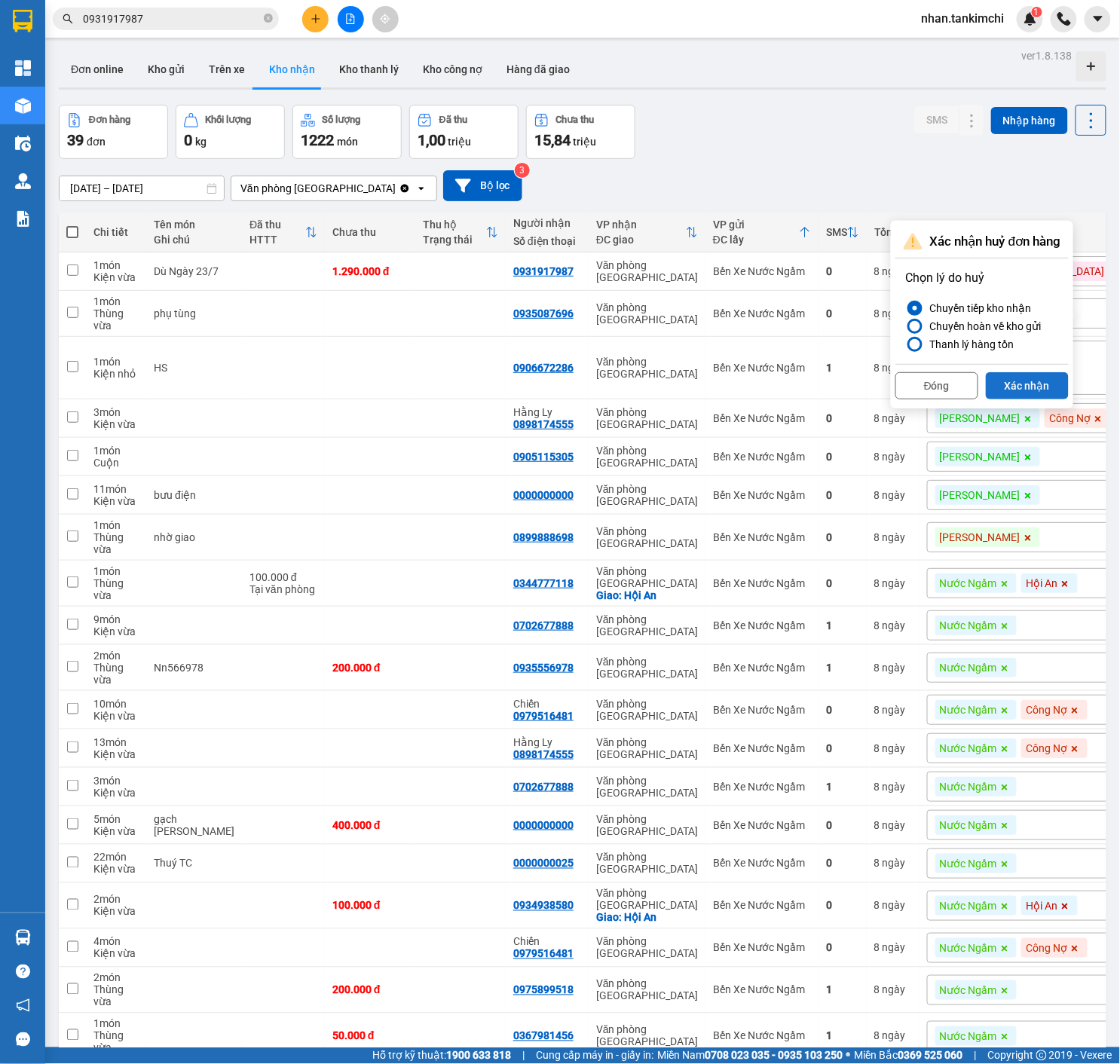
click at [1052, 384] on button "Xác nhận" at bounding box center [1027, 385] width 83 height 27
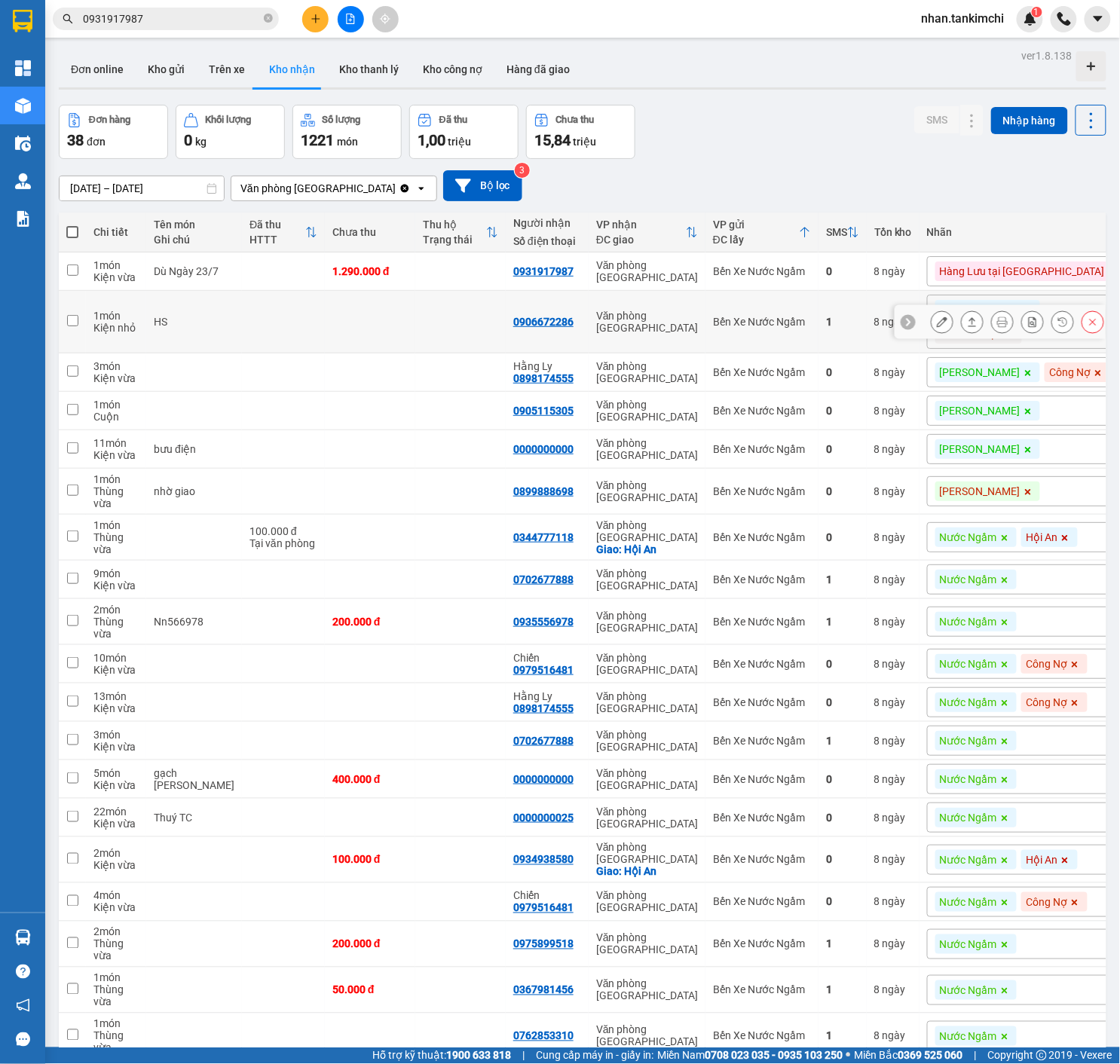
click at [1088, 319] on button at bounding box center [1093, 322] width 21 height 26
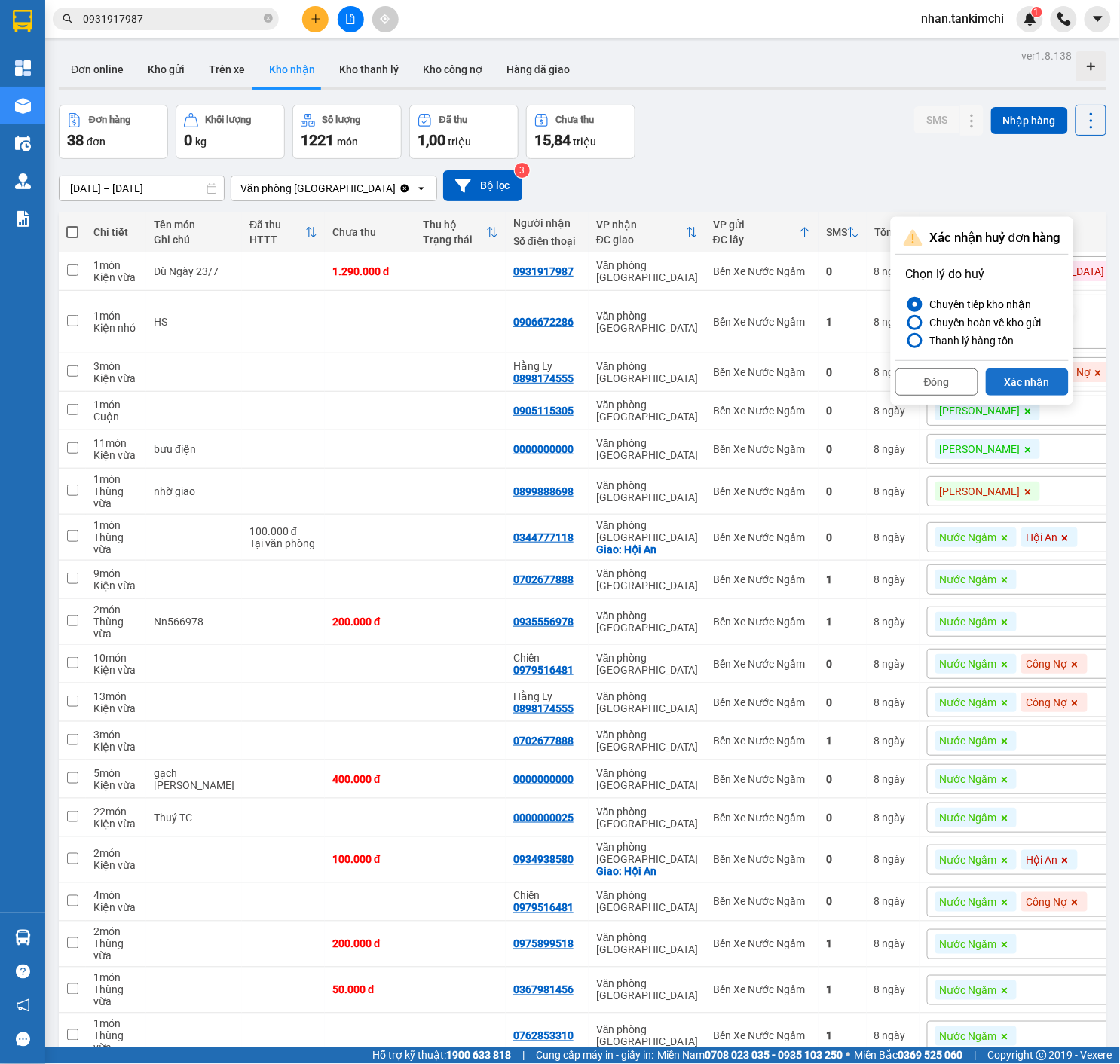
click at [1036, 381] on button "Xác nhận" at bounding box center [1027, 382] width 83 height 27
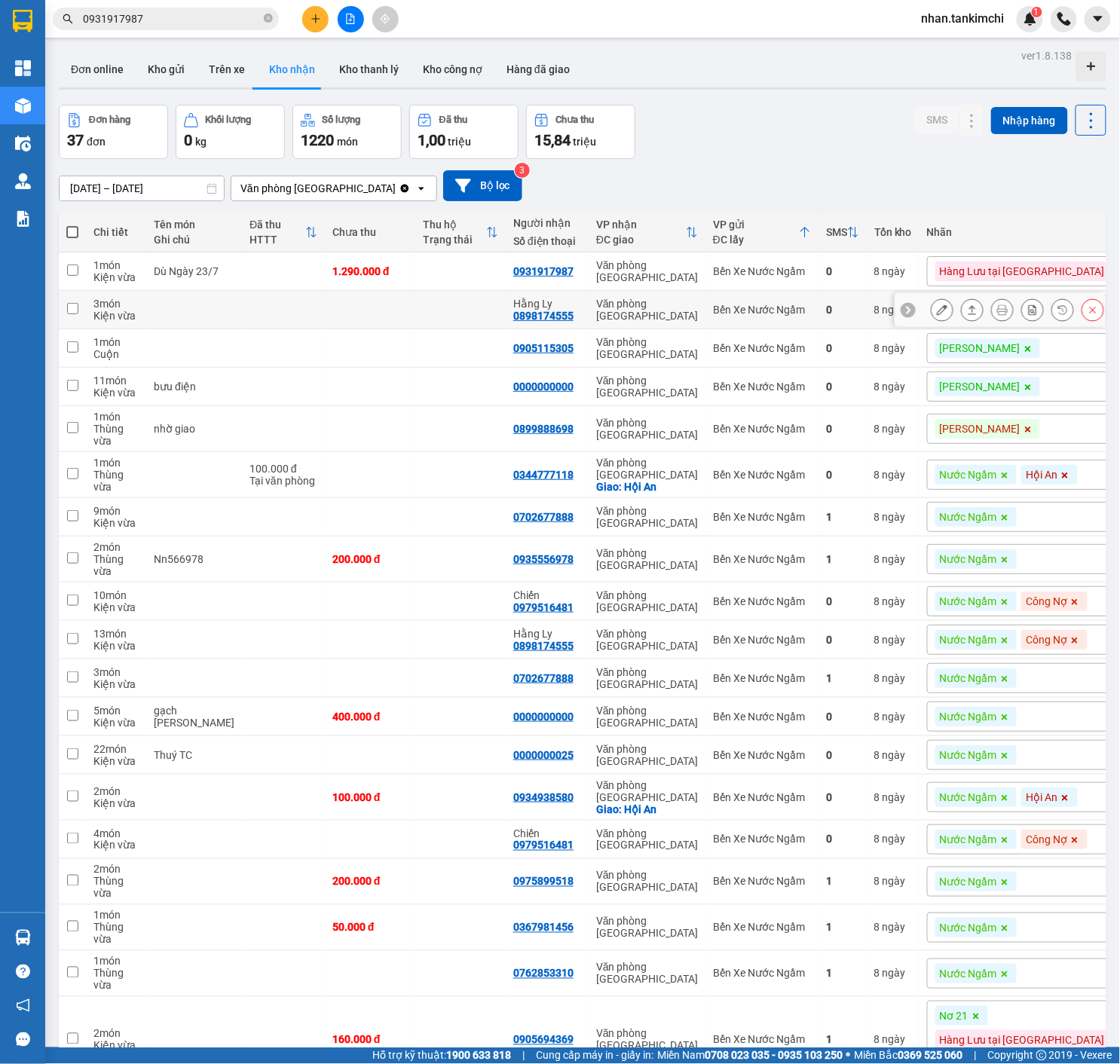
click at [1100, 308] on button at bounding box center [1093, 310] width 21 height 26
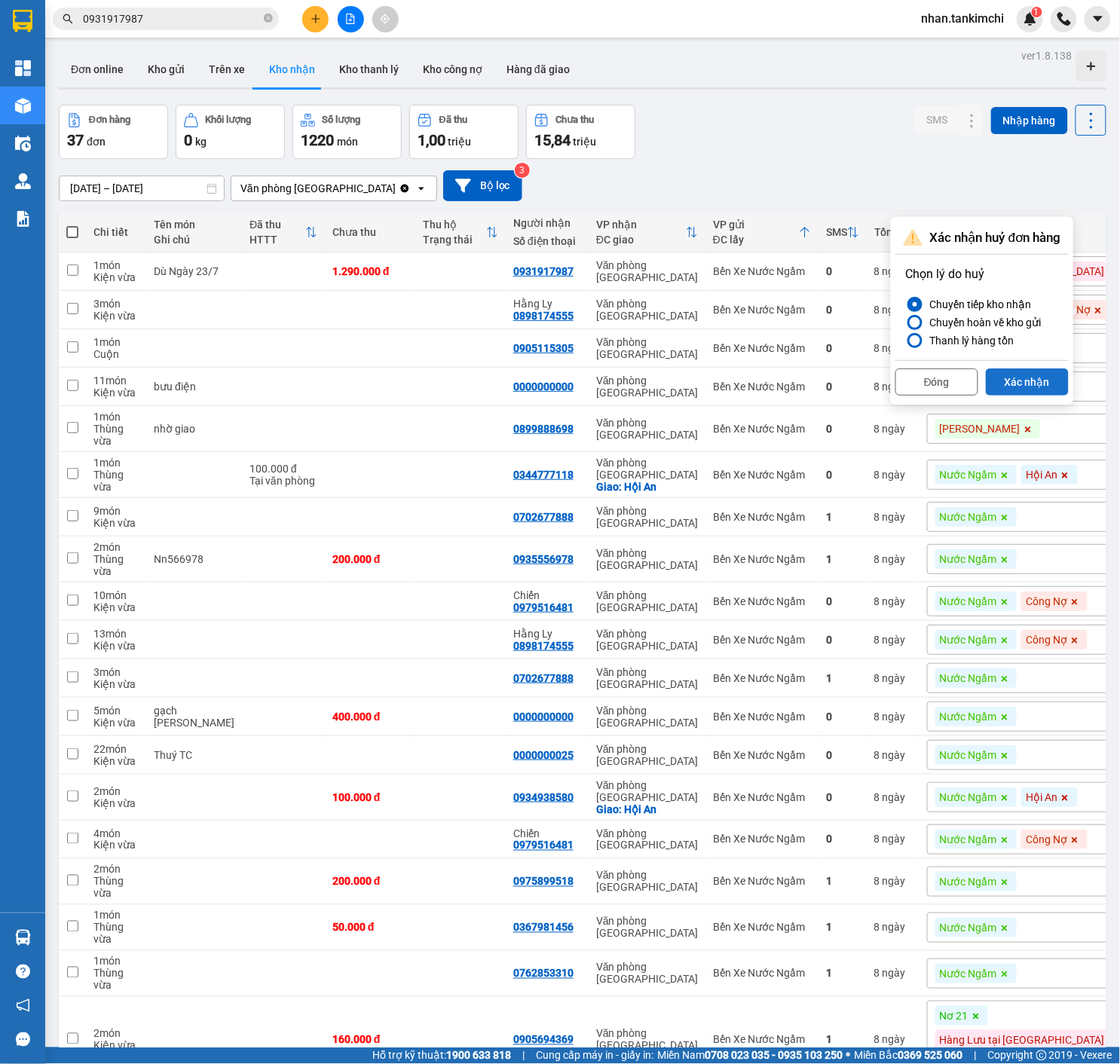
click at [1041, 381] on button "Xác nhận" at bounding box center [1027, 382] width 83 height 27
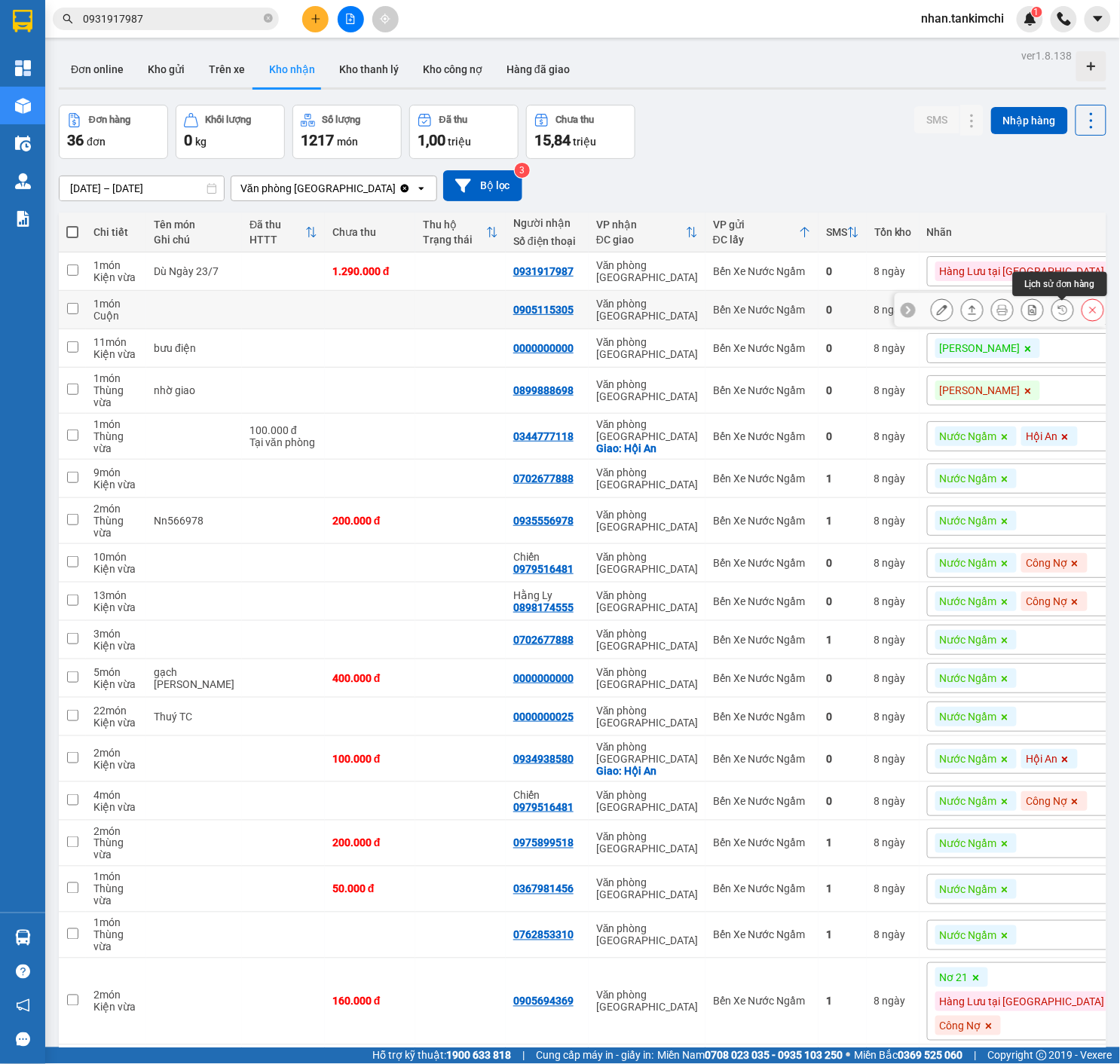
click at [1084, 316] on button at bounding box center [1093, 310] width 21 height 26
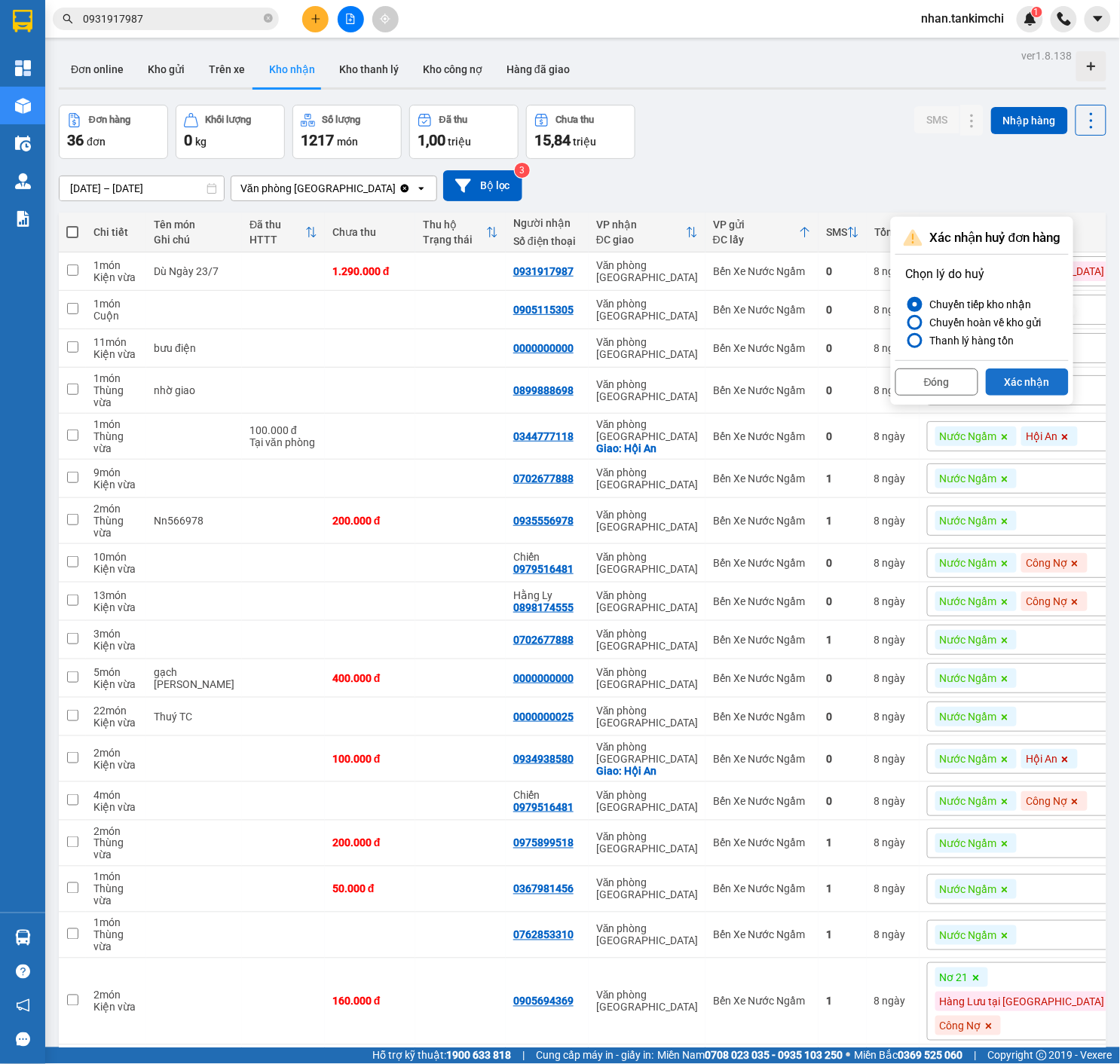
click at [1038, 387] on button "Xác nhận" at bounding box center [1027, 382] width 83 height 27
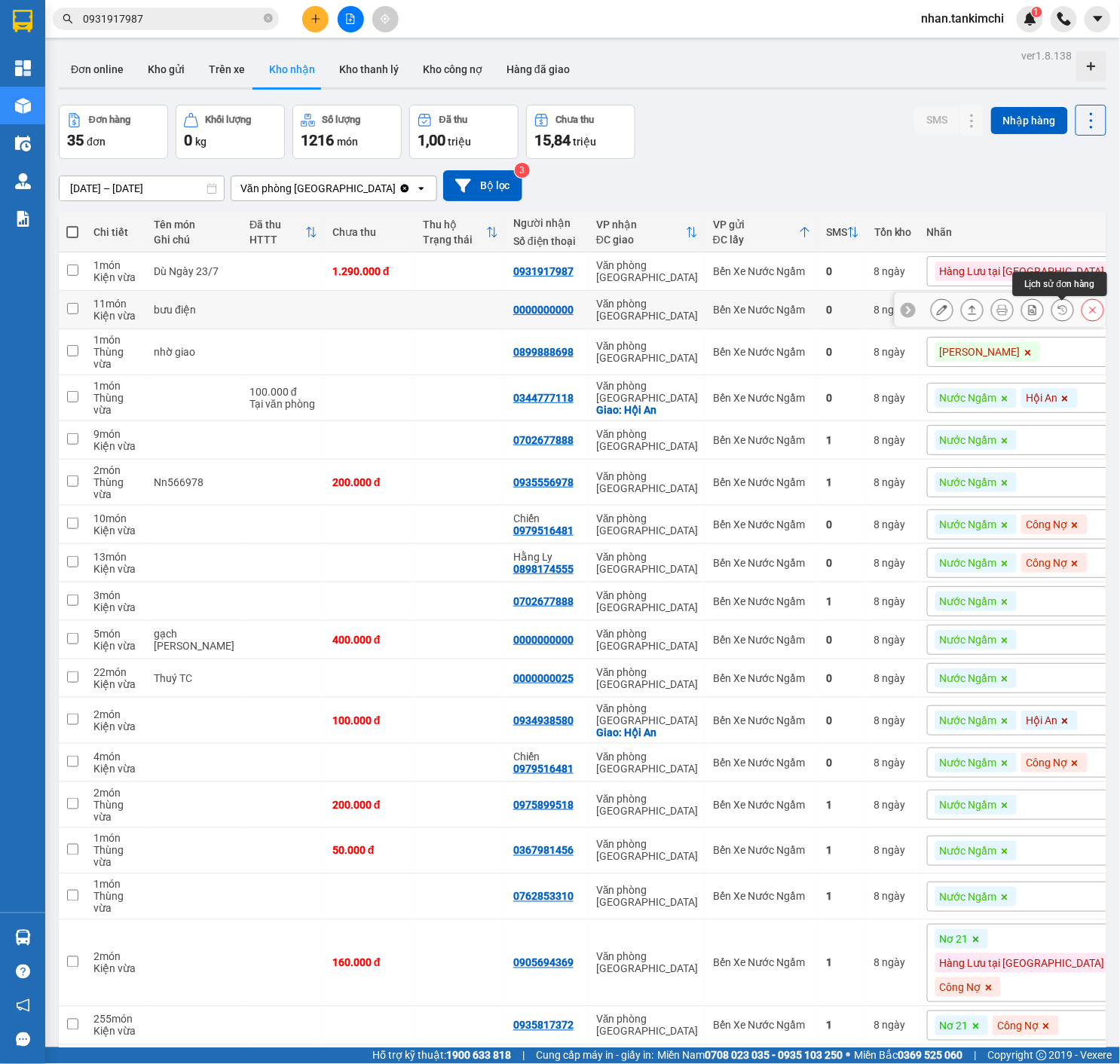
click at [1086, 310] on button at bounding box center [1093, 310] width 21 height 26
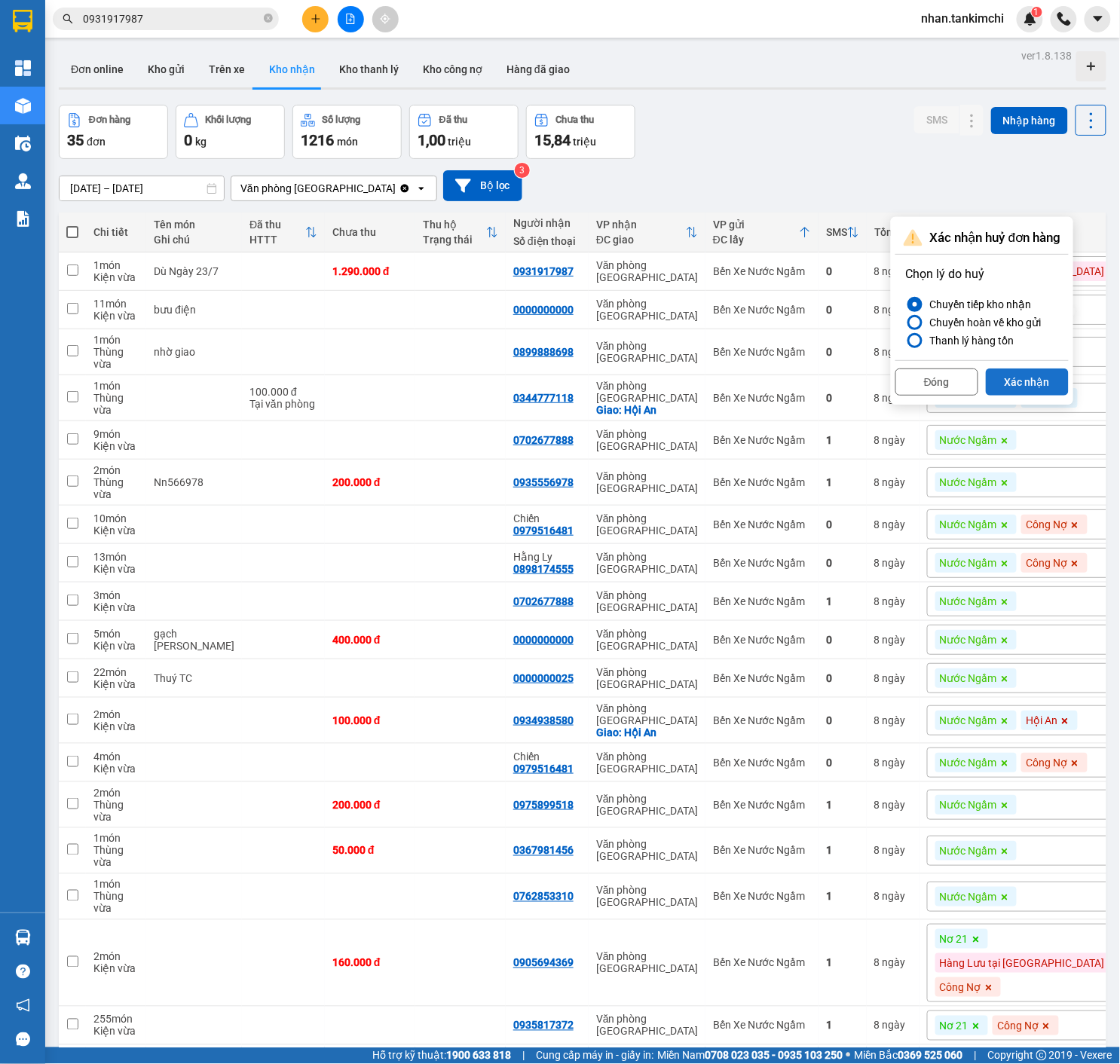
click at [1050, 390] on button "Xác nhận" at bounding box center [1027, 382] width 83 height 27
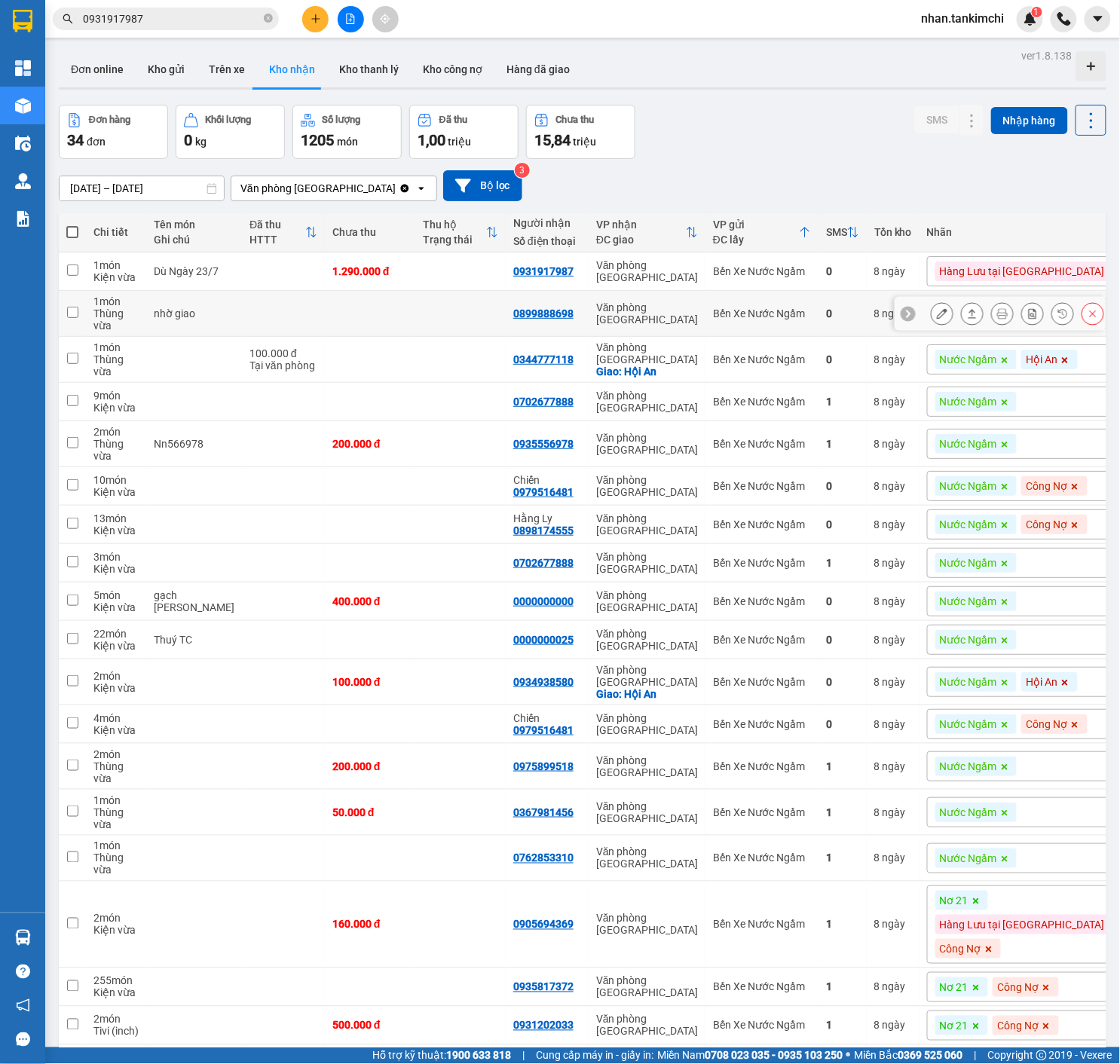
click at [1086, 320] on button at bounding box center [1093, 314] width 21 height 26
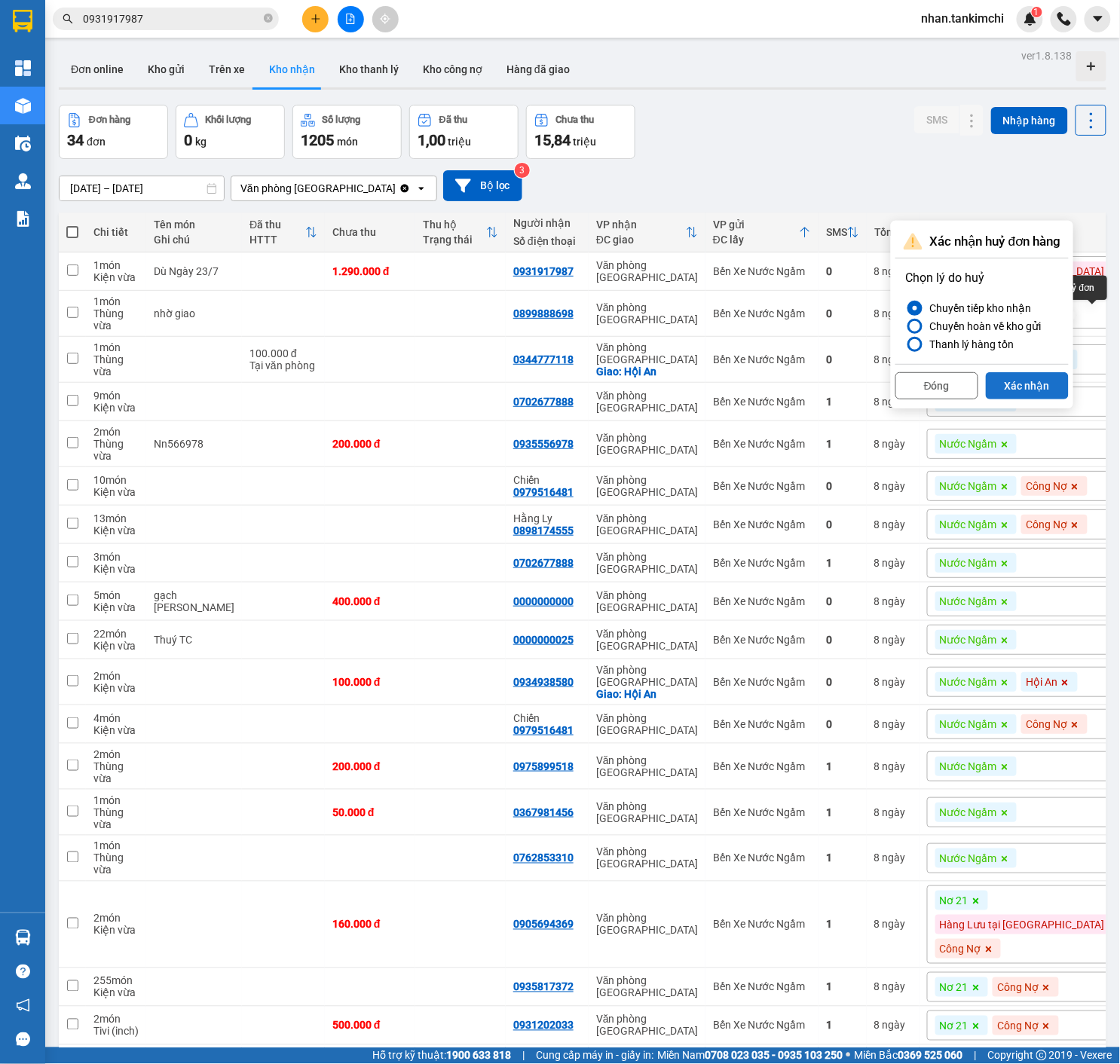
click at [1023, 395] on button "Xác nhận" at bounding box center [1027, 385] width 83 height 27
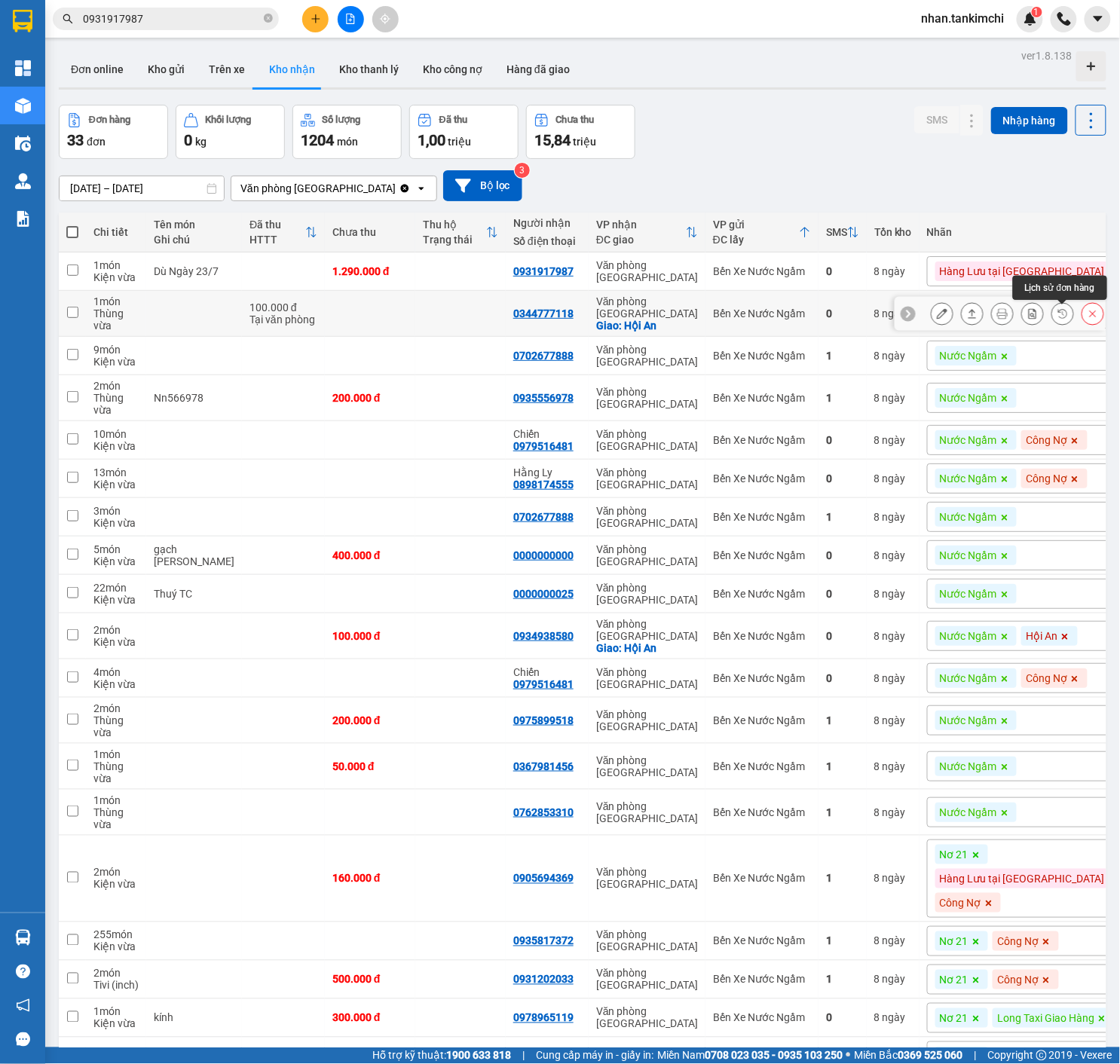
click at [1089, 318] on icon at bounding box center [1092, 313] width 11 height 11
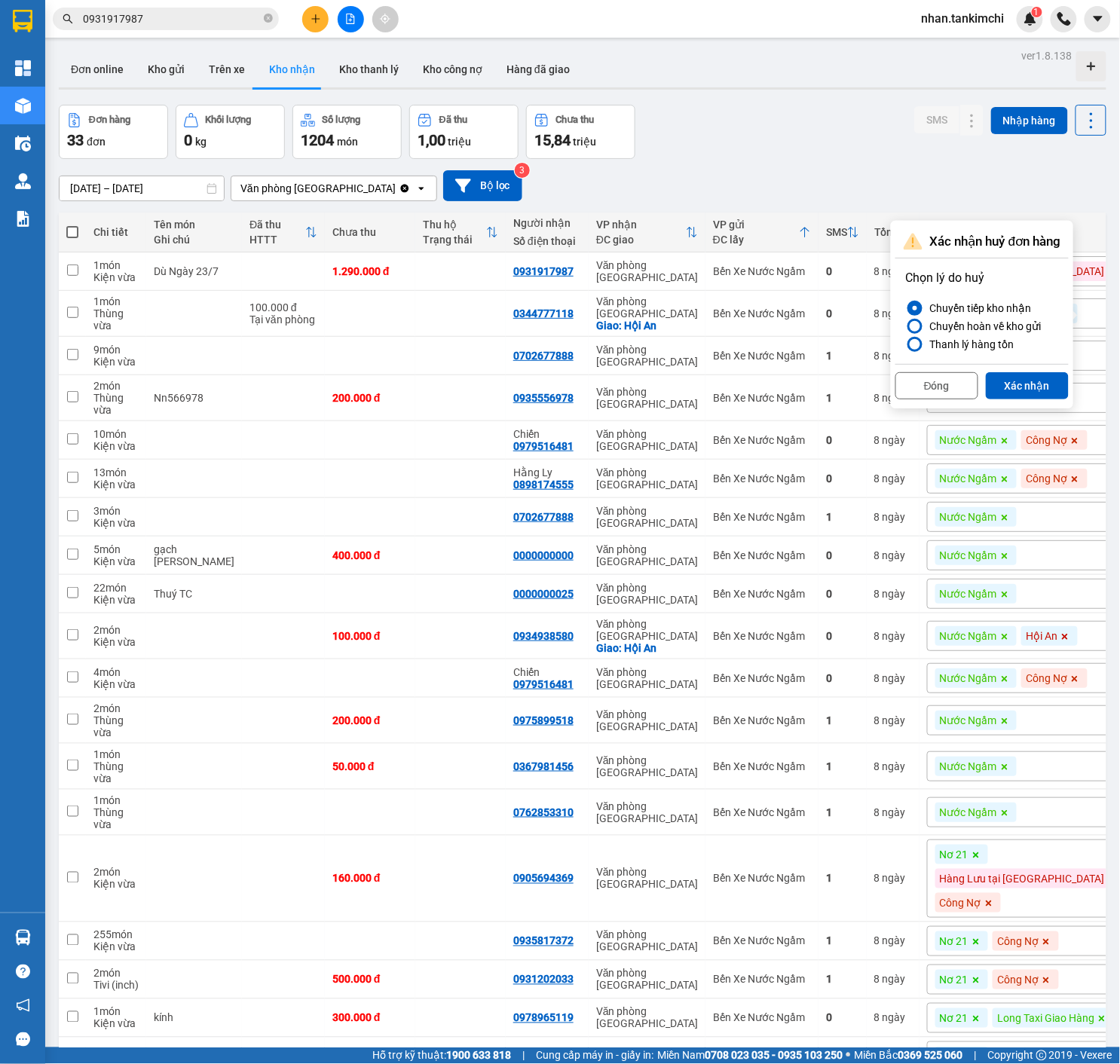
click at [1066, 369] on div "Đóng Xác nhận" at bounding box center [982, 383] width 174 height 40
click at [1059, 375] on button "Xác nhận" at bounding box center [1027, 385] width 83 height 27
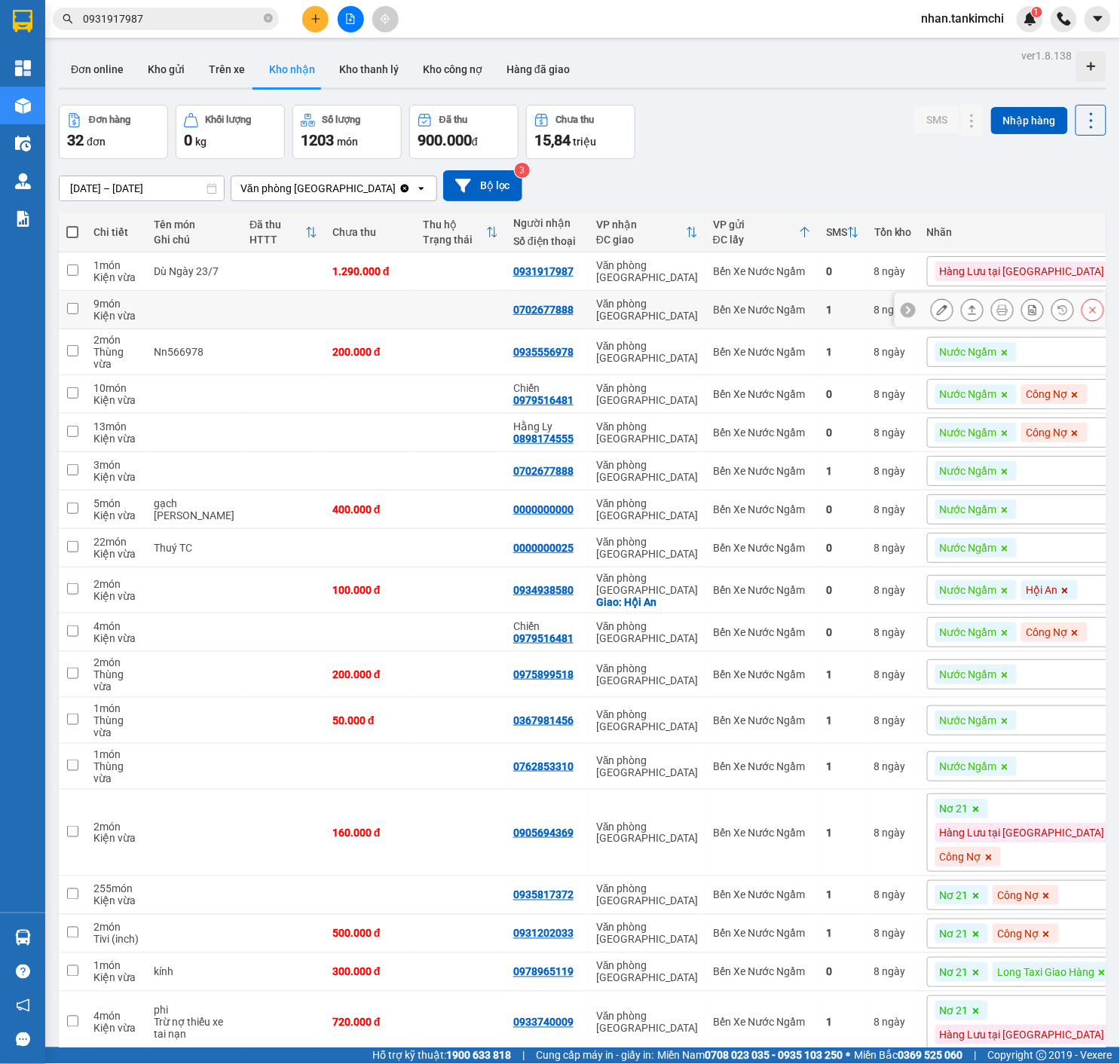
click at [1093, 315] on icon at bounding box center [1092, 310] width 11 height 11
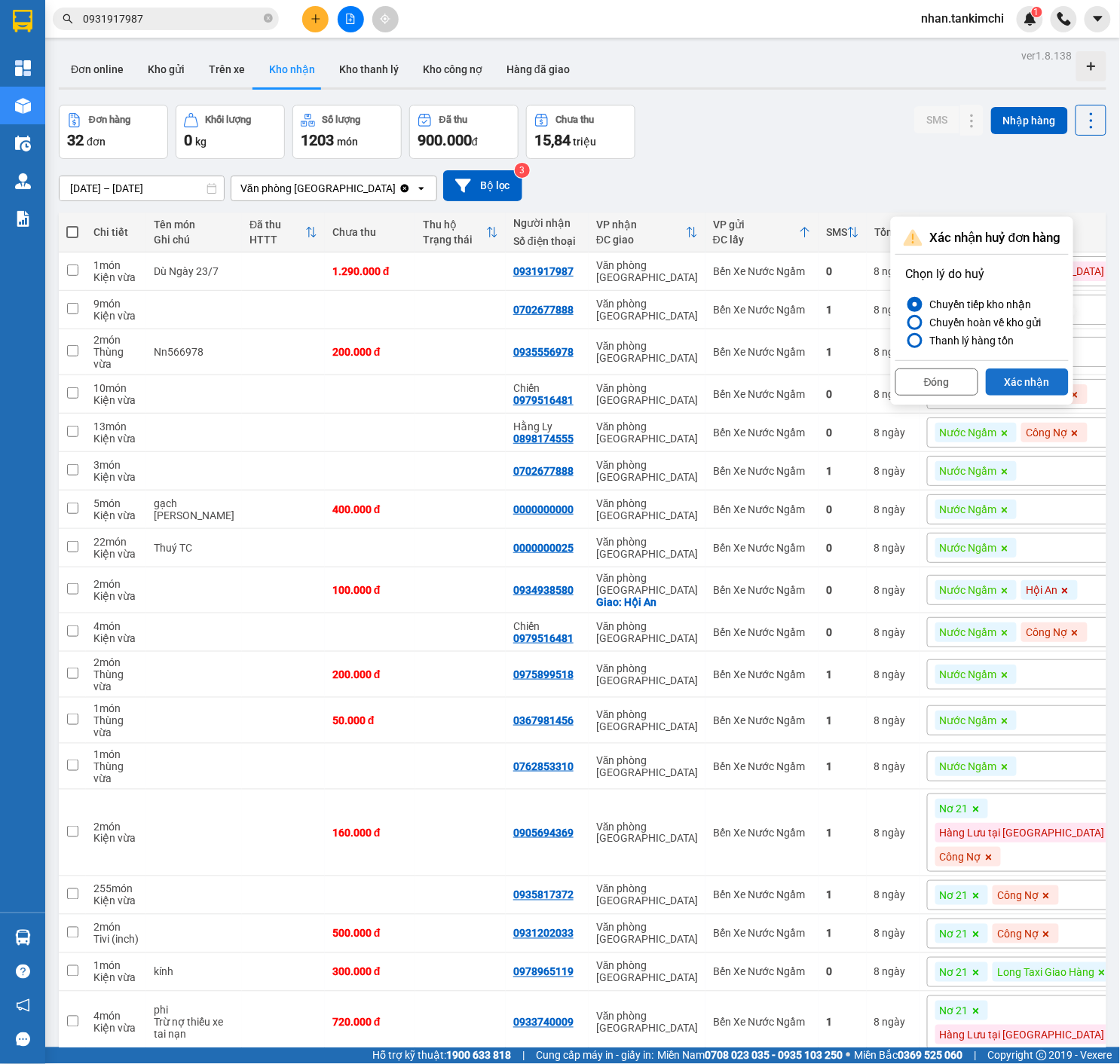
click at [1035, 383] on button "Xác nhận" at bounding box center [1027, 382] width 83 height 27
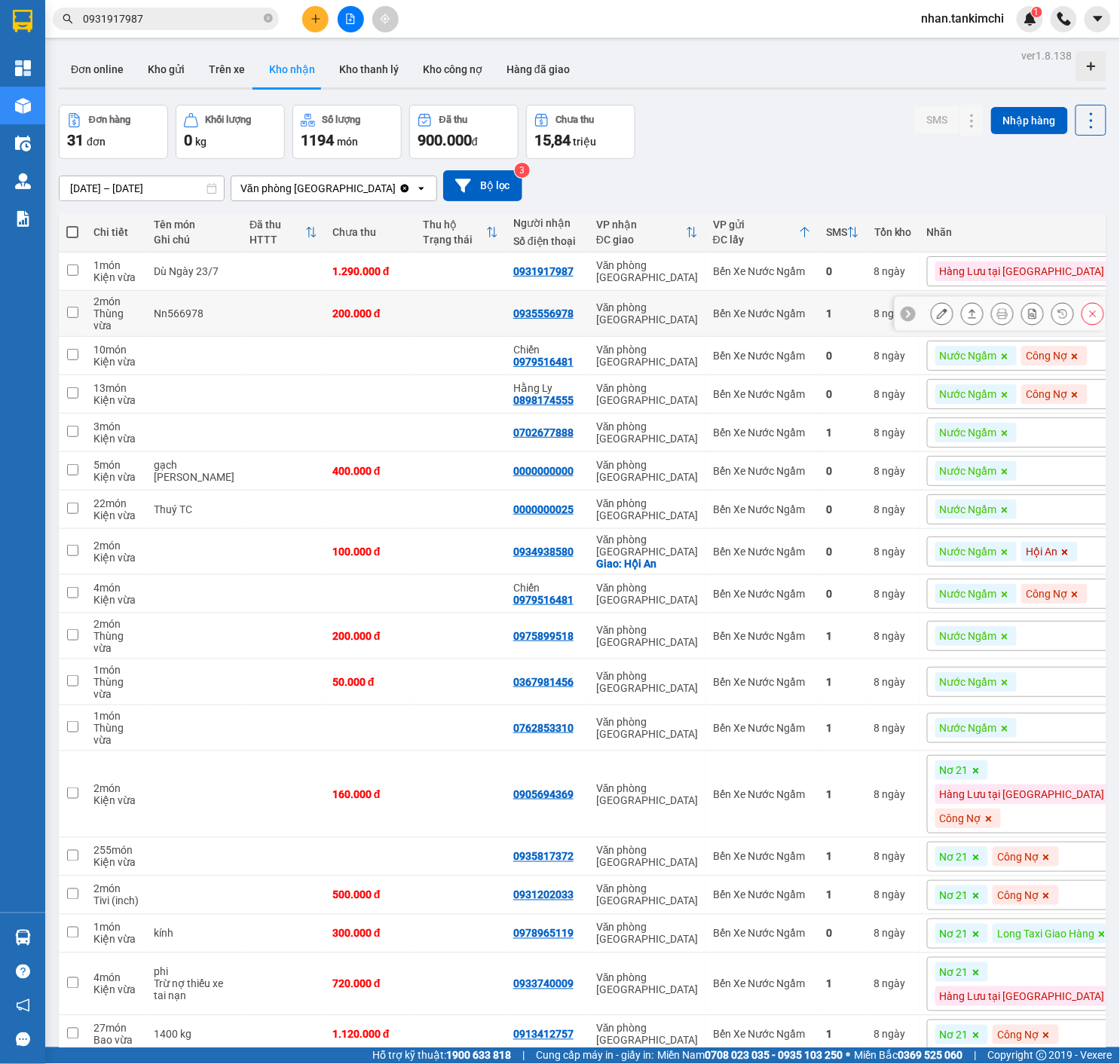
click at [1092, 314] on icon at bounding box center [1092, 313] width 11 height 11
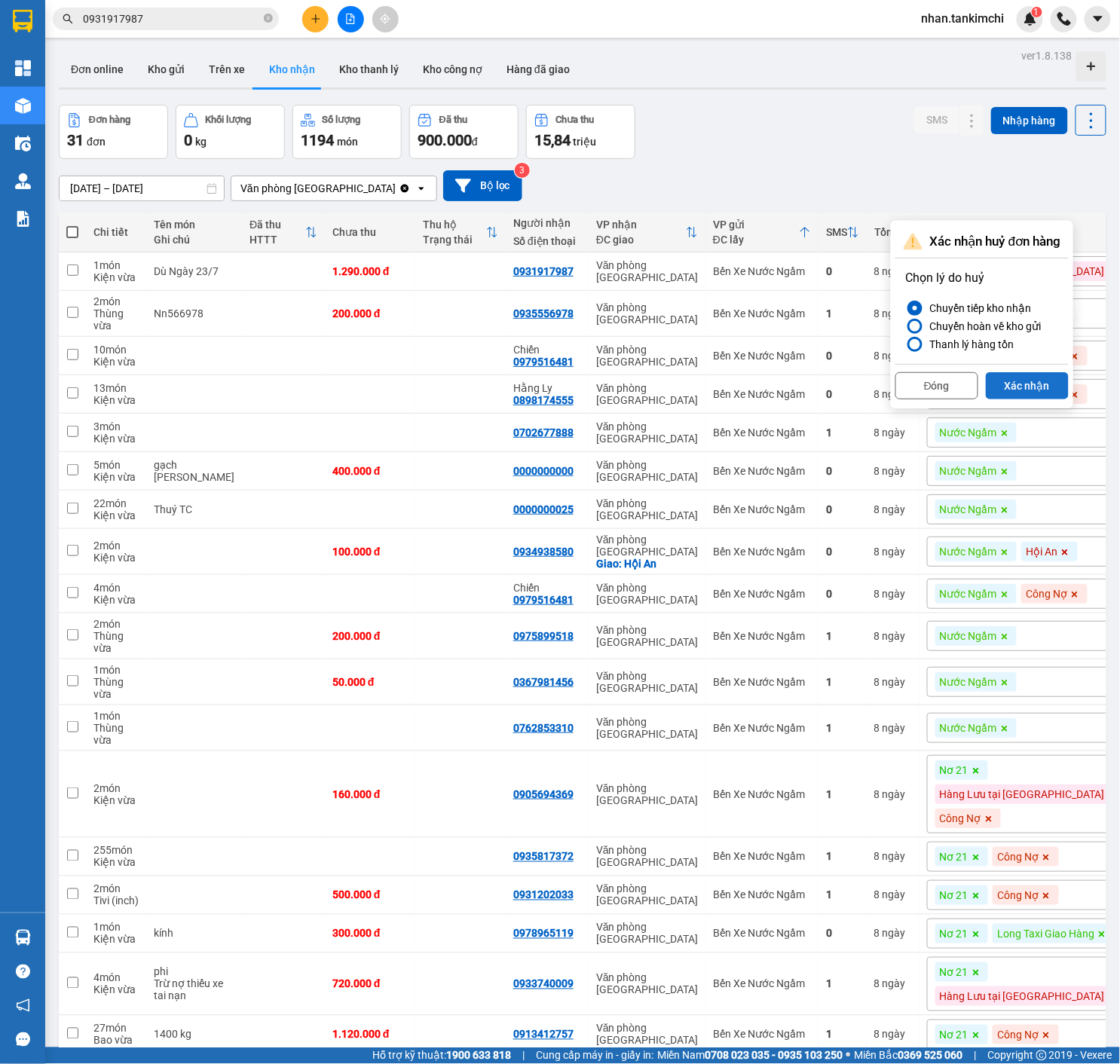
click at [1037, 390] on button "Xác nhận" at bounding box center [1027, 385] width 83 height 27
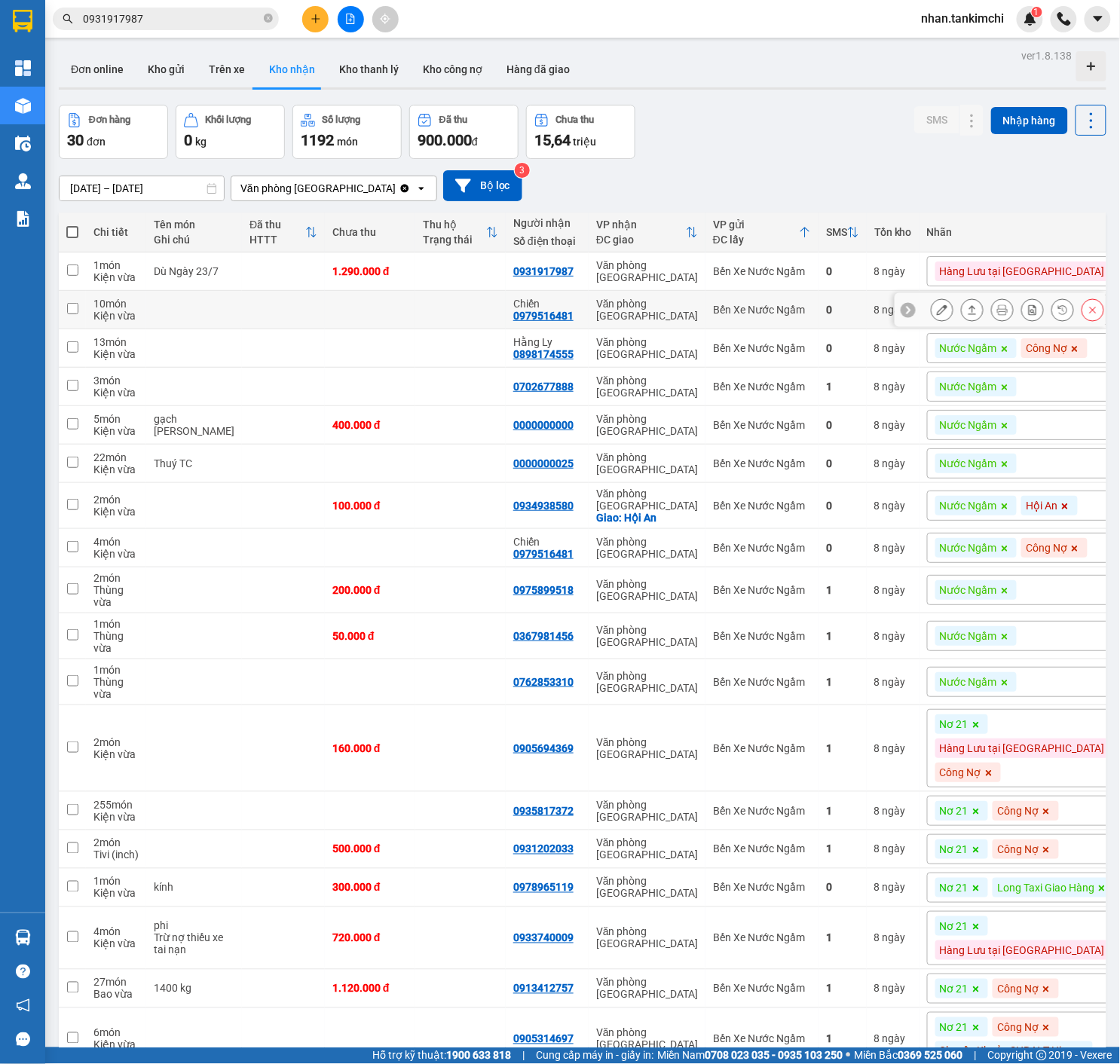
click at [1000, 321] on button at bounding box center [1003, 310] width 21 height 26
click at [1091, 324] on div at bounding box center [1000, 310] width 211 height 34
click at [1086, 317] on button at bounding box center [1093, 310] width 21 height 26
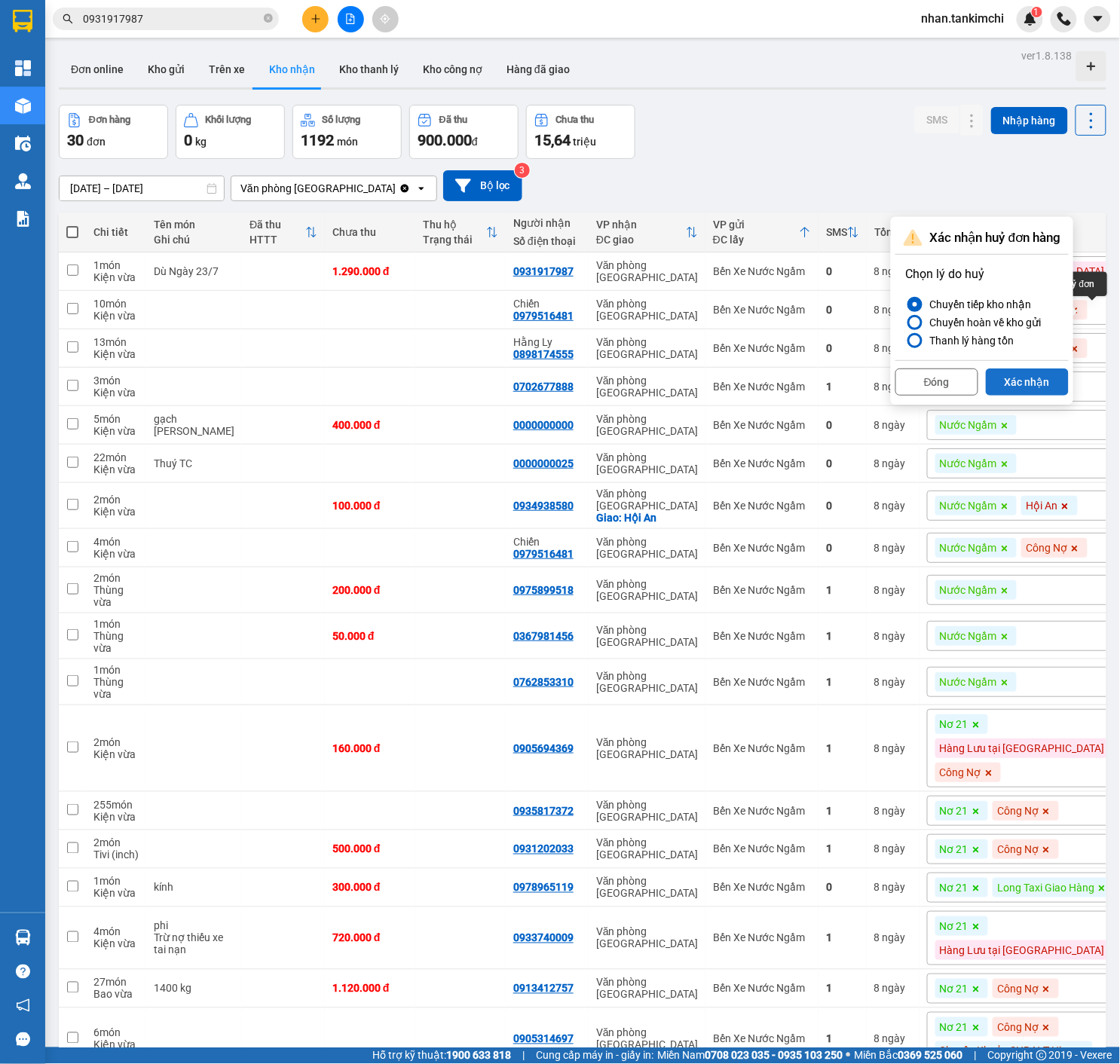
click at [1048, 372] on button "Xác nhận" at bounding box center [1027, 382] width 83 height 27
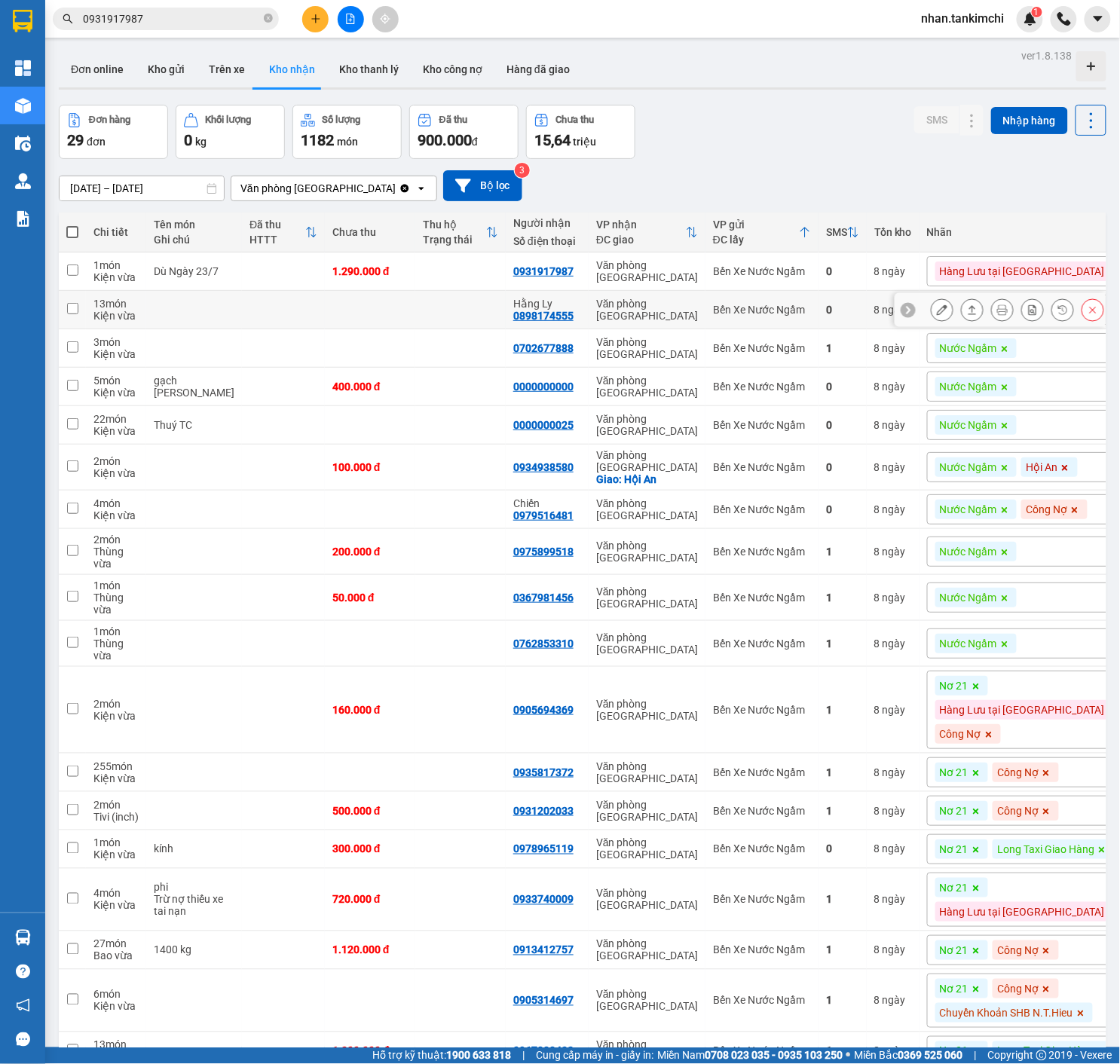
click at [1080, 320] on div at bounding box center [1018, 310] width 174 height 23
click at [1086, 308] on button at bounding box center [1093, 310] width 21 height 26
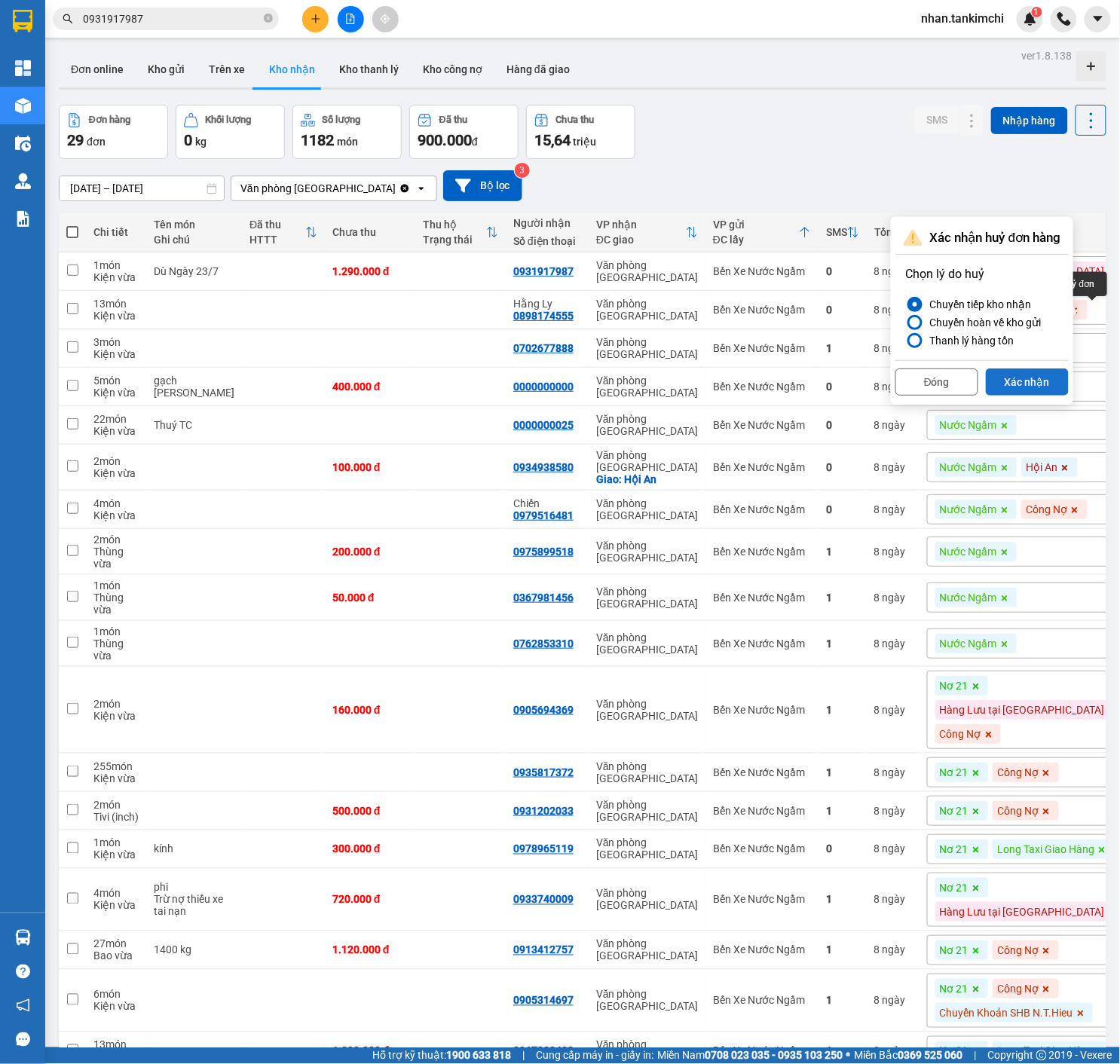
click at [1032, 387] on button "Xác nhận" at bounding box center [1027, 382] width 83 height 27
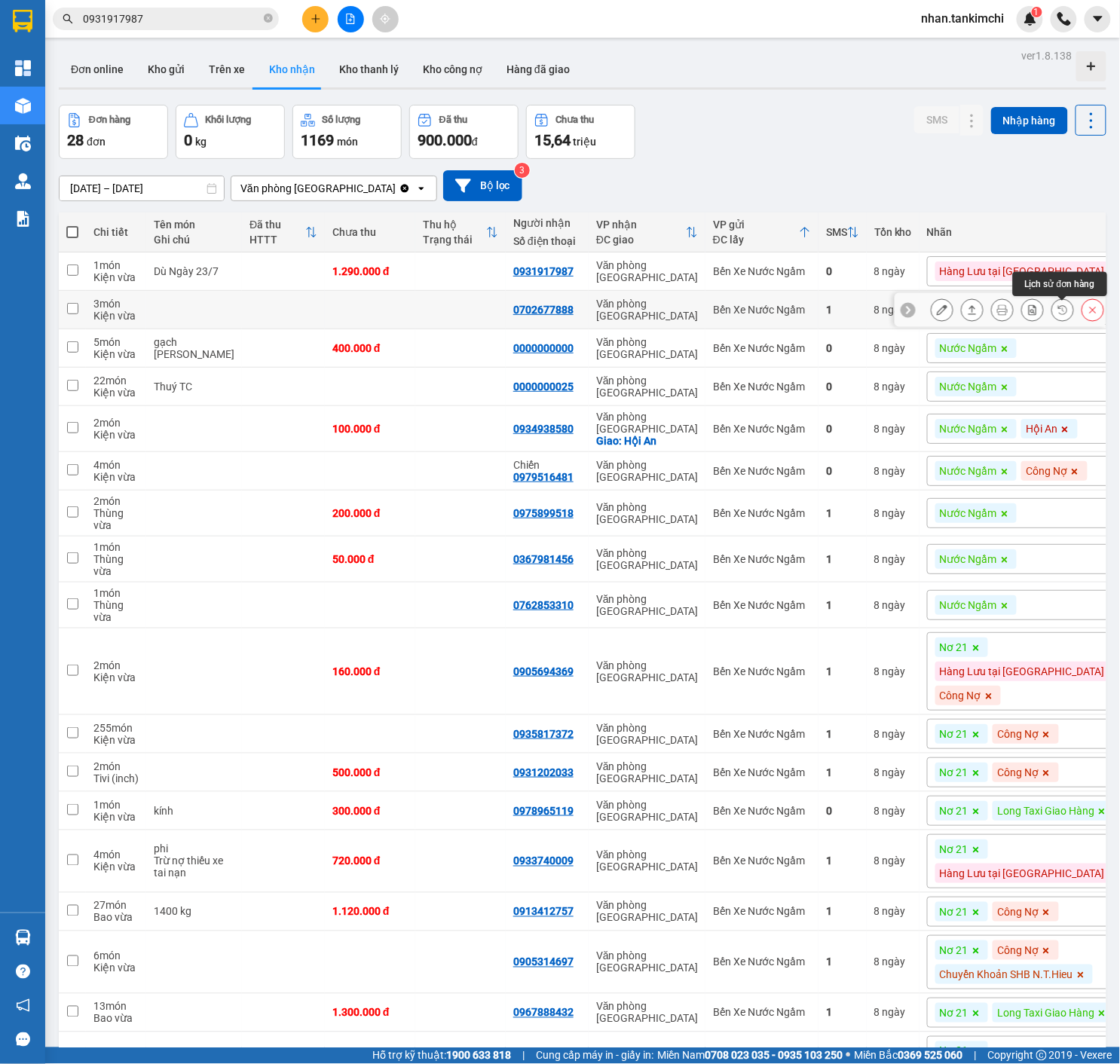
click at [1090, 315] on icon at bounding box center [1092, 310] width 11 height 11
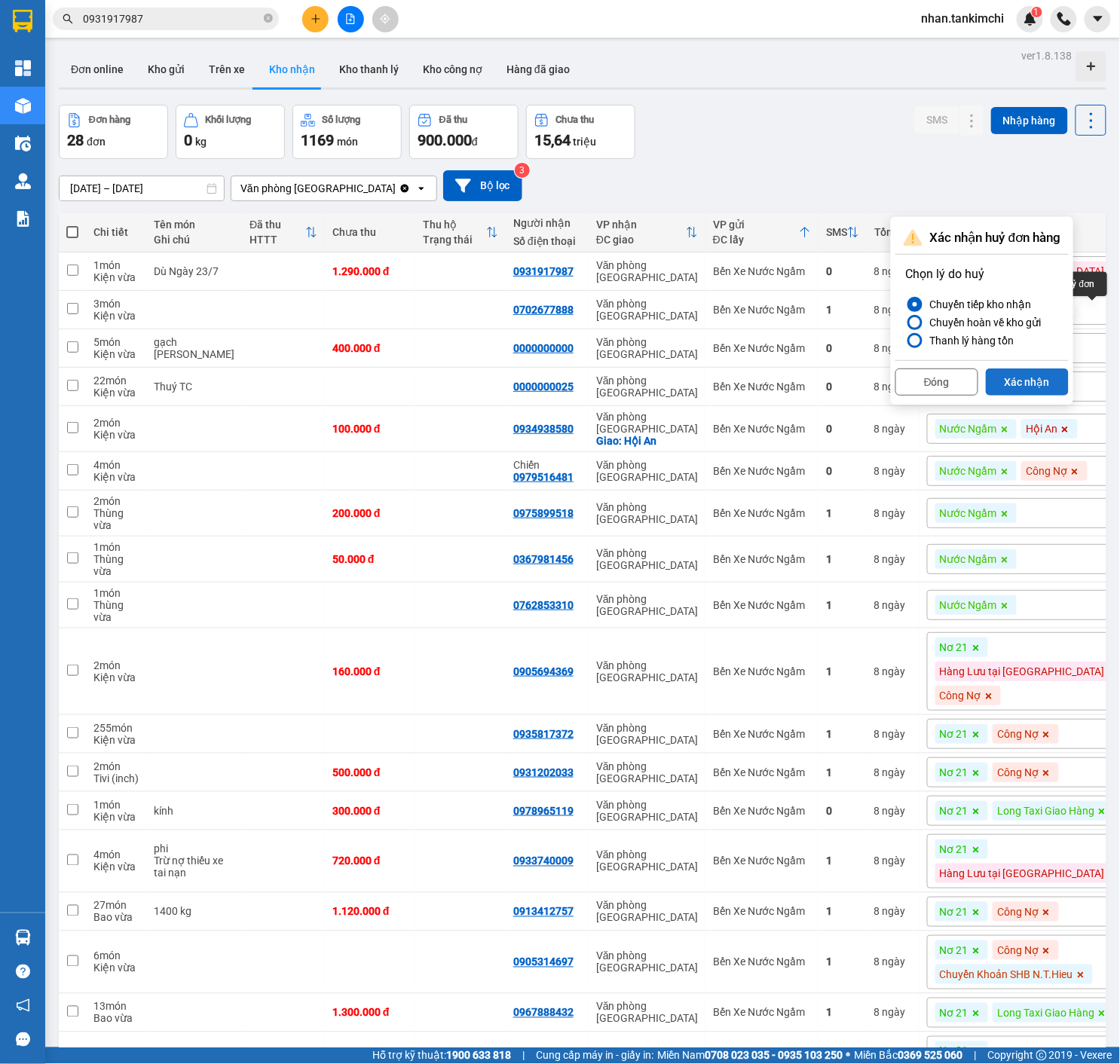
click at [1038, 378] on button "Xác nhận" at bounding box center [1027, 382] width 83 height 27
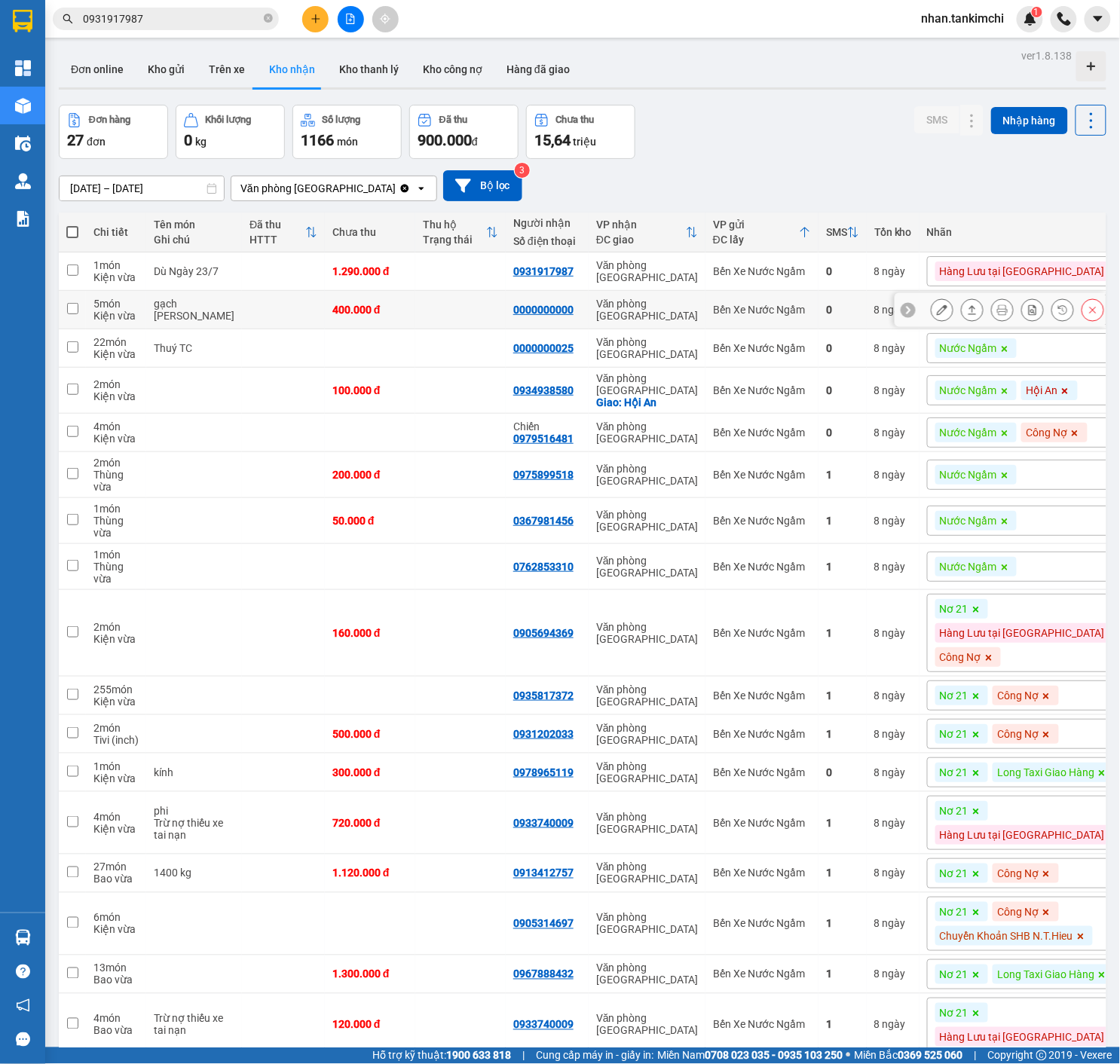
click at [1086, 319] on button at bounding box center [1093, 310] width 21 height 26
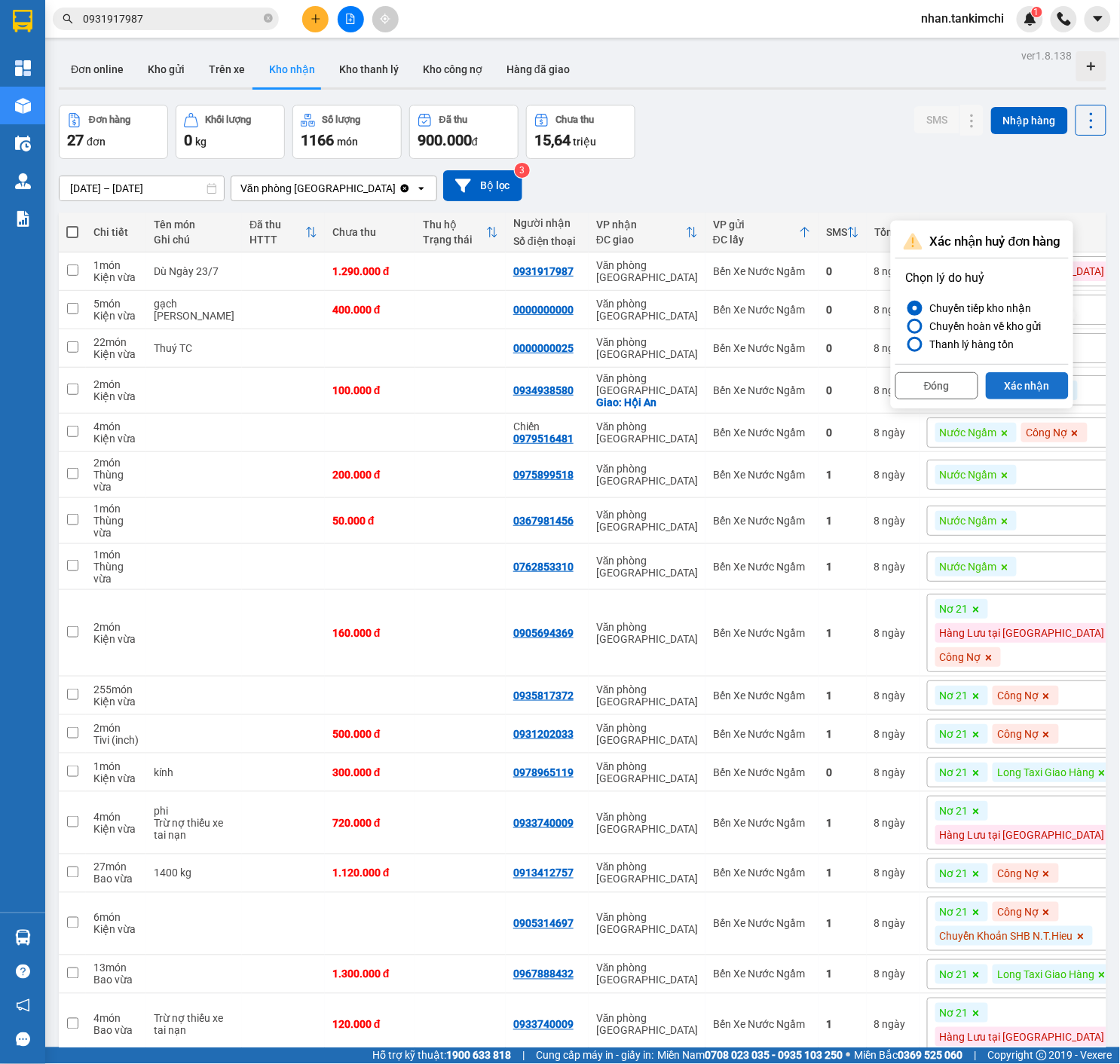
click at [1036, 383] on button "Xác nhận" at bounding box center [1027, 385] width 83 height 27
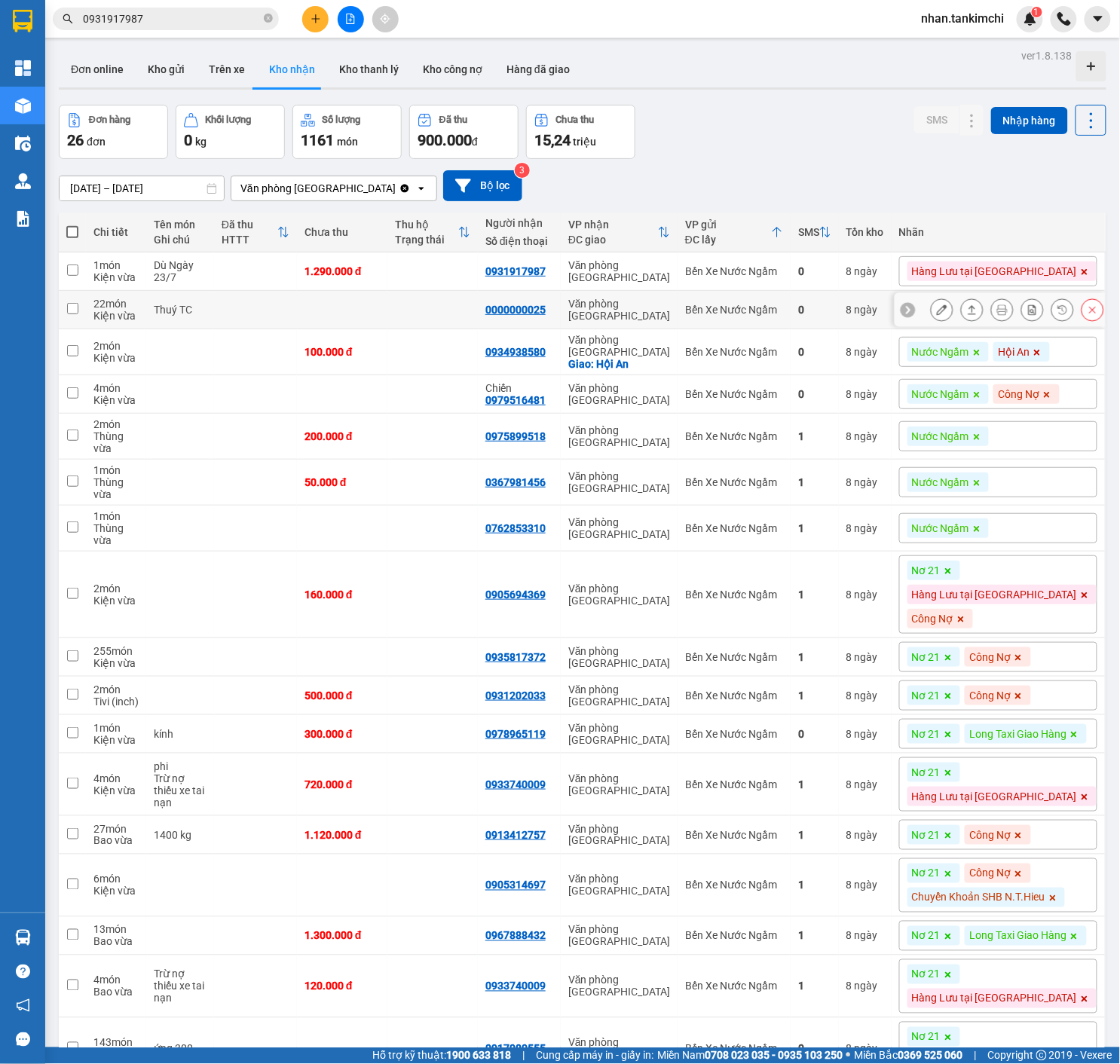
click at [1086, 317] on button at bounding box center [1093, 310] width 21 height 26
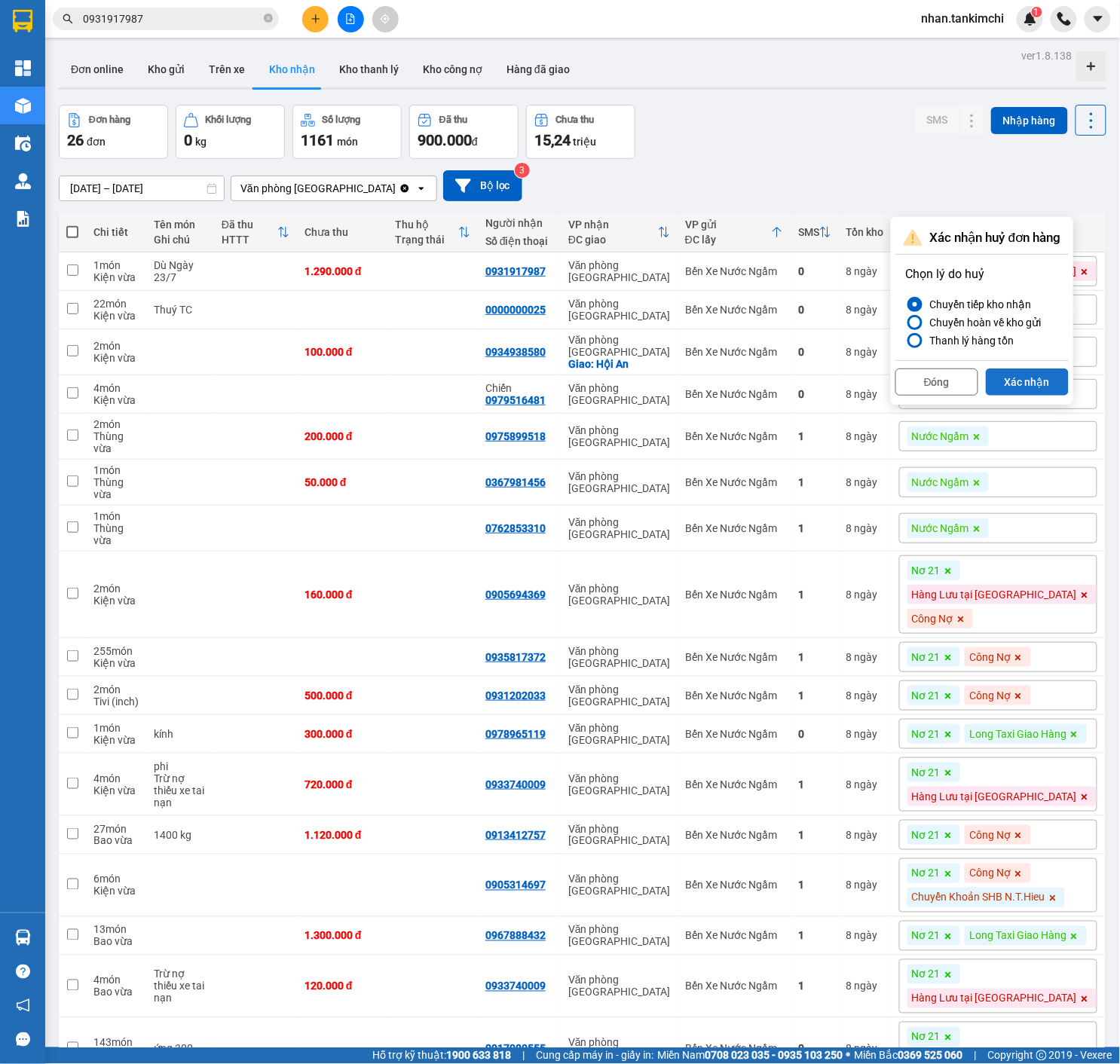
click at [1043, 371] on button "Xác nhận" at bounding box center [1027, 382] width 83 height 27
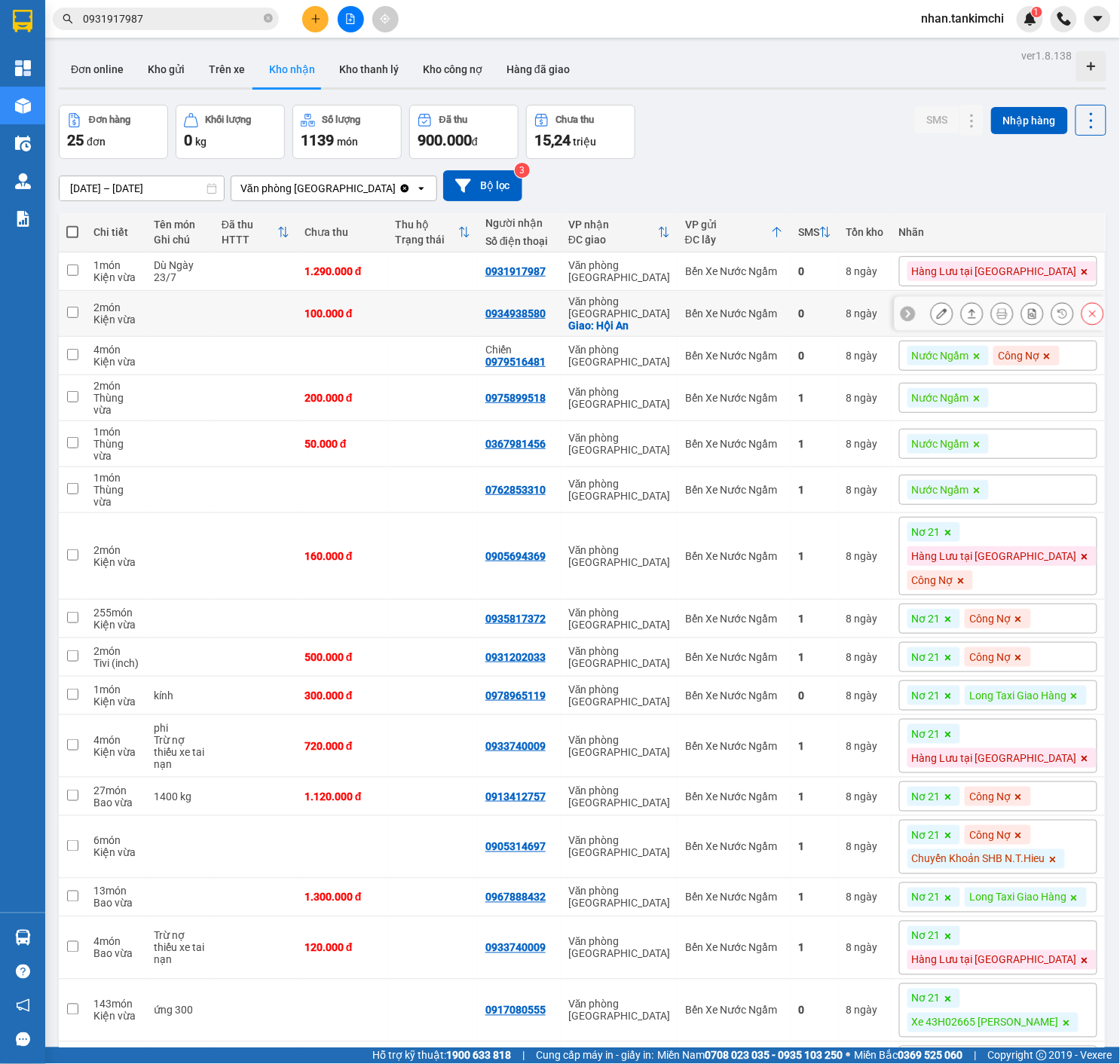
click at [1090, 317] on icon at bounding box center [1093, 314] width 7 height 7
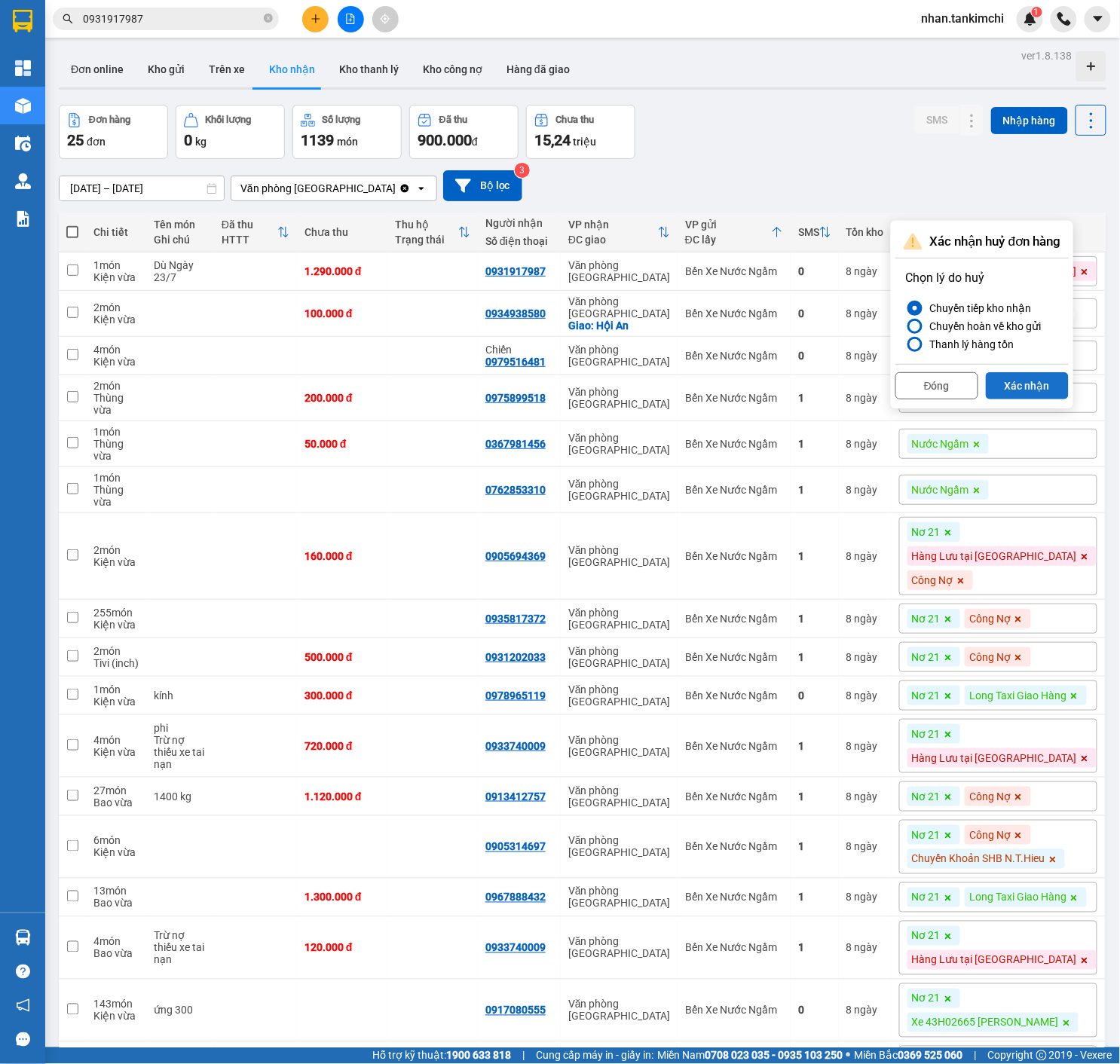
click at [1040, 374] on button "Xác nhận" at bounding box center [1027, 385] width 83 height 27
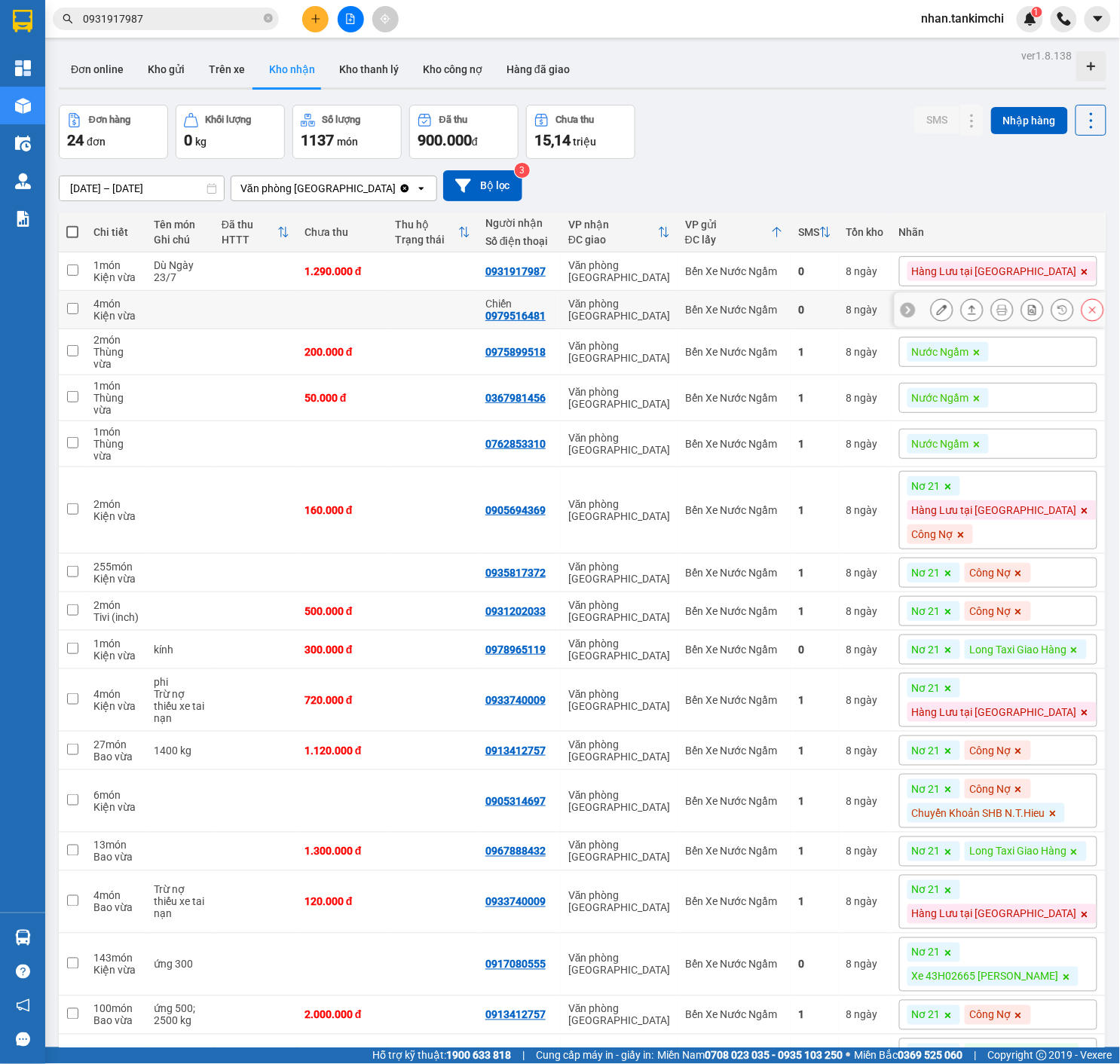
click at [1093, 315] on icon at bounding box center [1092, 310] width 11 height 11
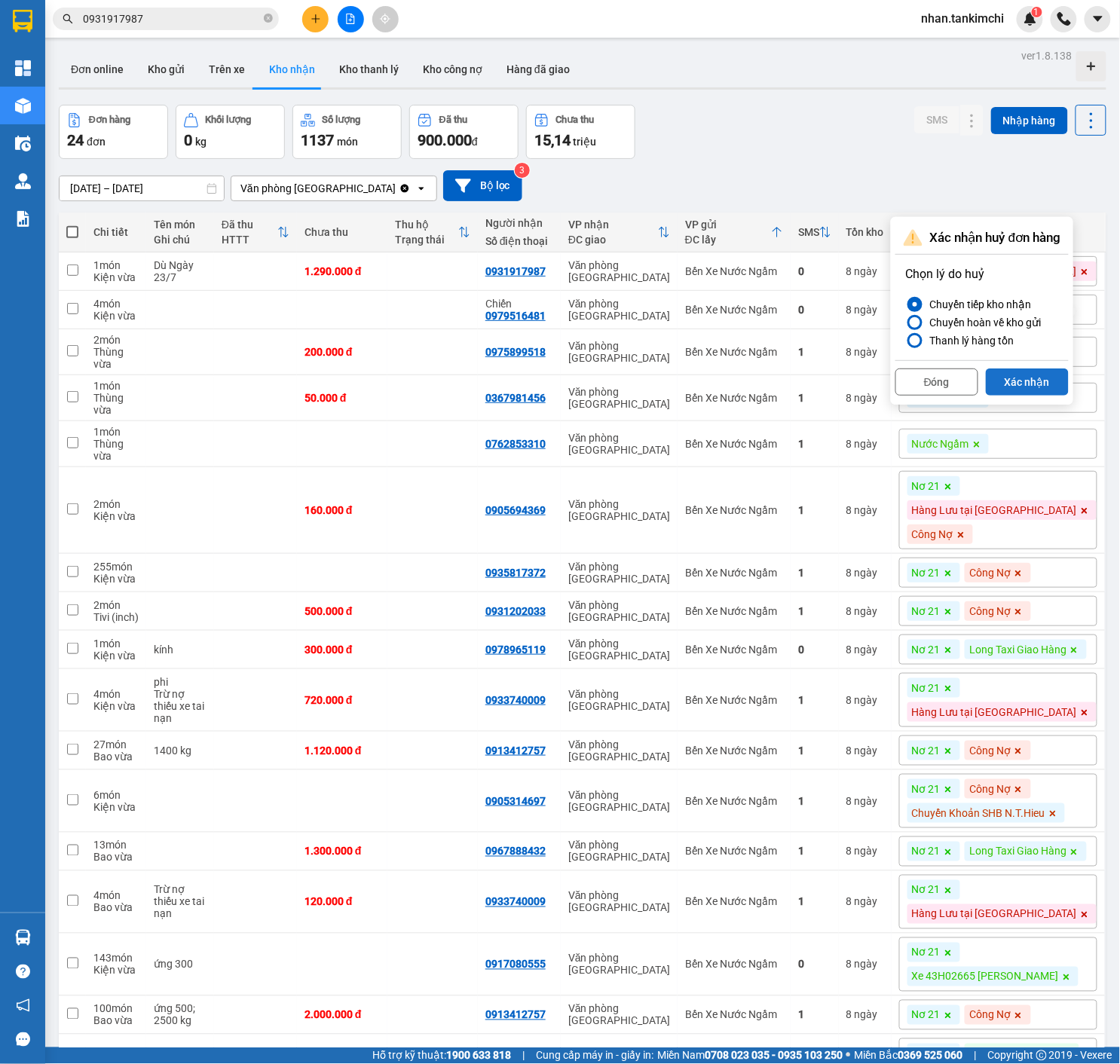
click at [1027, 381] on button "Xác nhận" at bounding box center [1027, 382] width 83 height 27
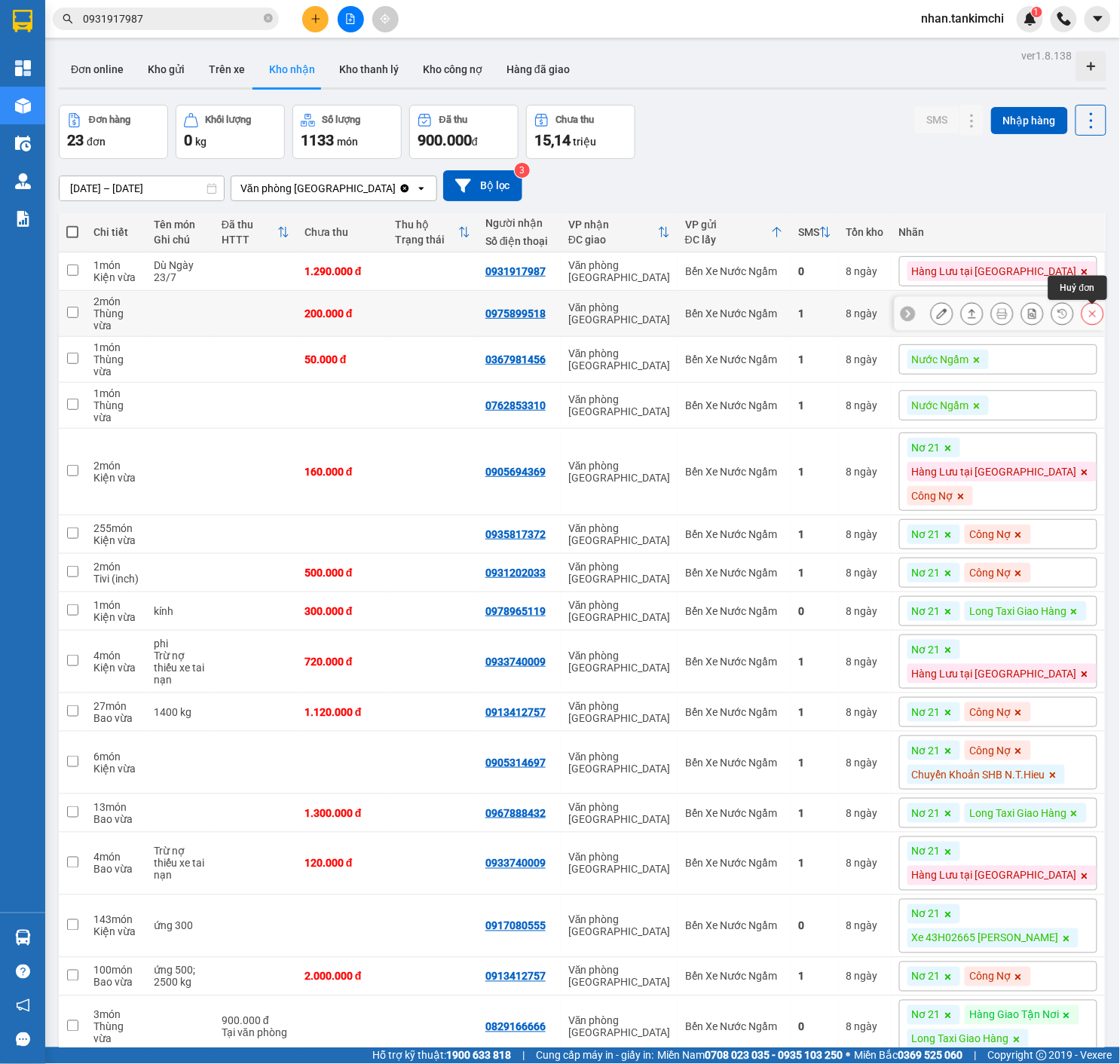
click at [1093, 324] on button at bounding box center [1093, 314] width 21 height 26
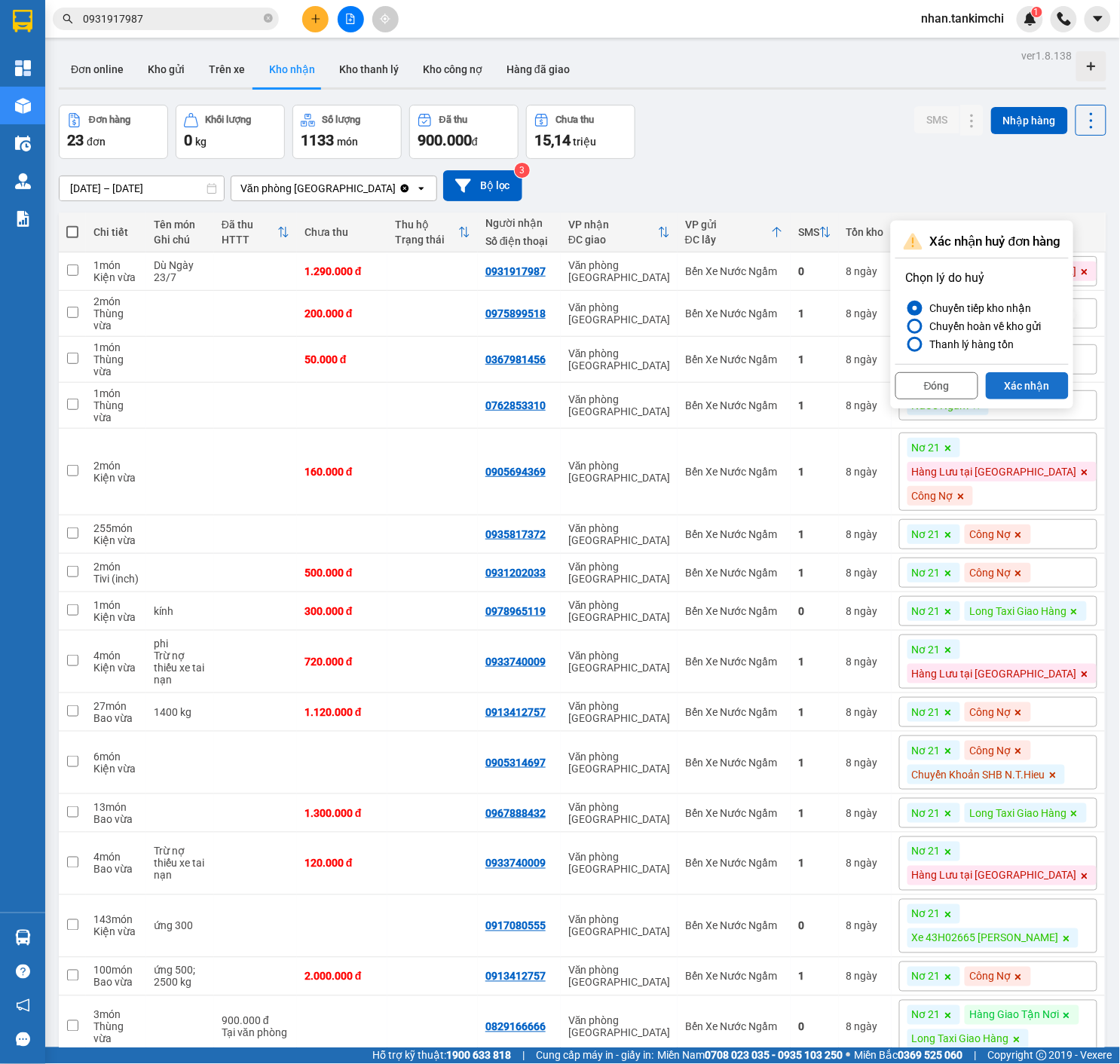
click at [1041, 375] on button "Xác nhận" at bounding box center [1027, 385] width 83 height 27
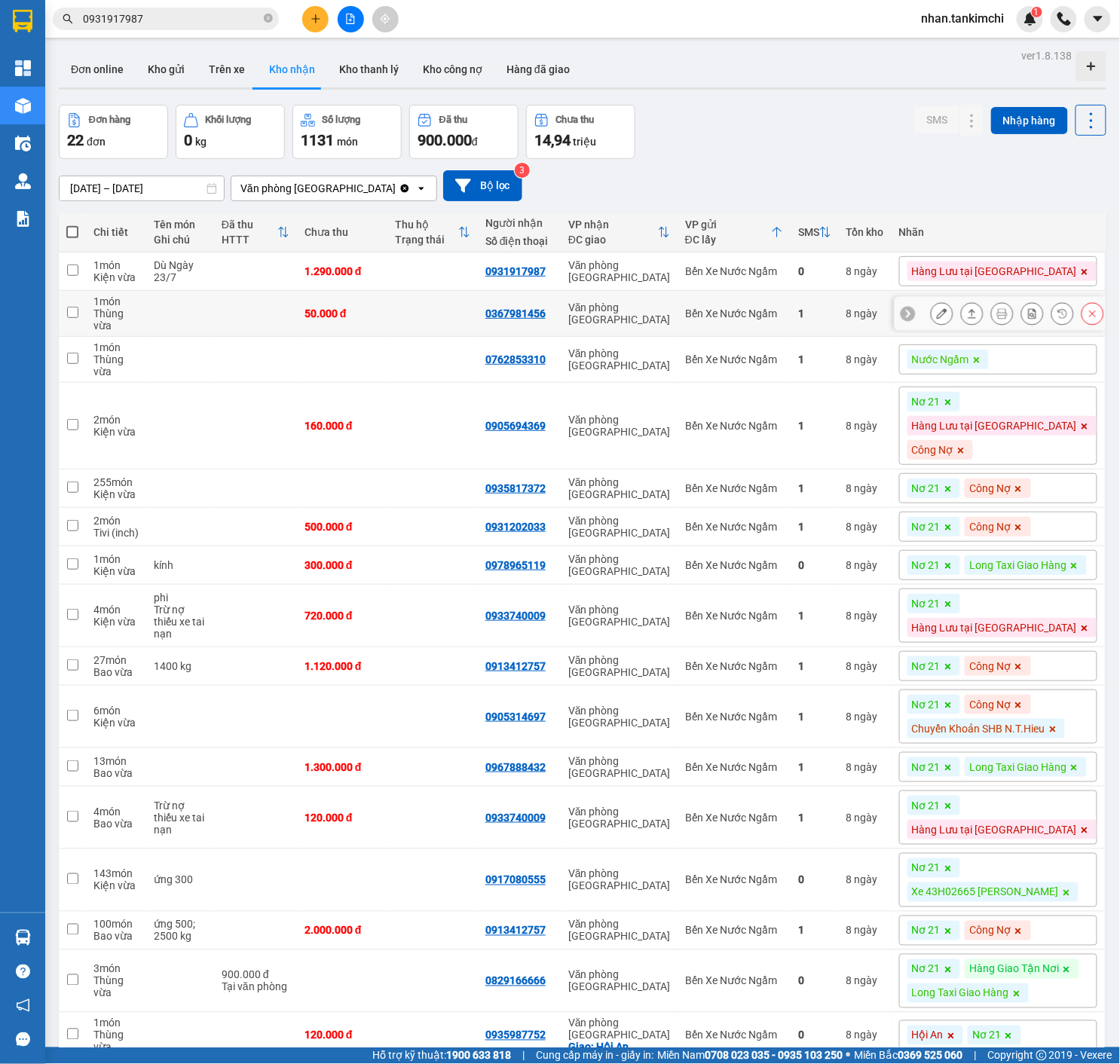
click at [1091, 325] on button at bounding box center [1093, 314] width 21 height 26
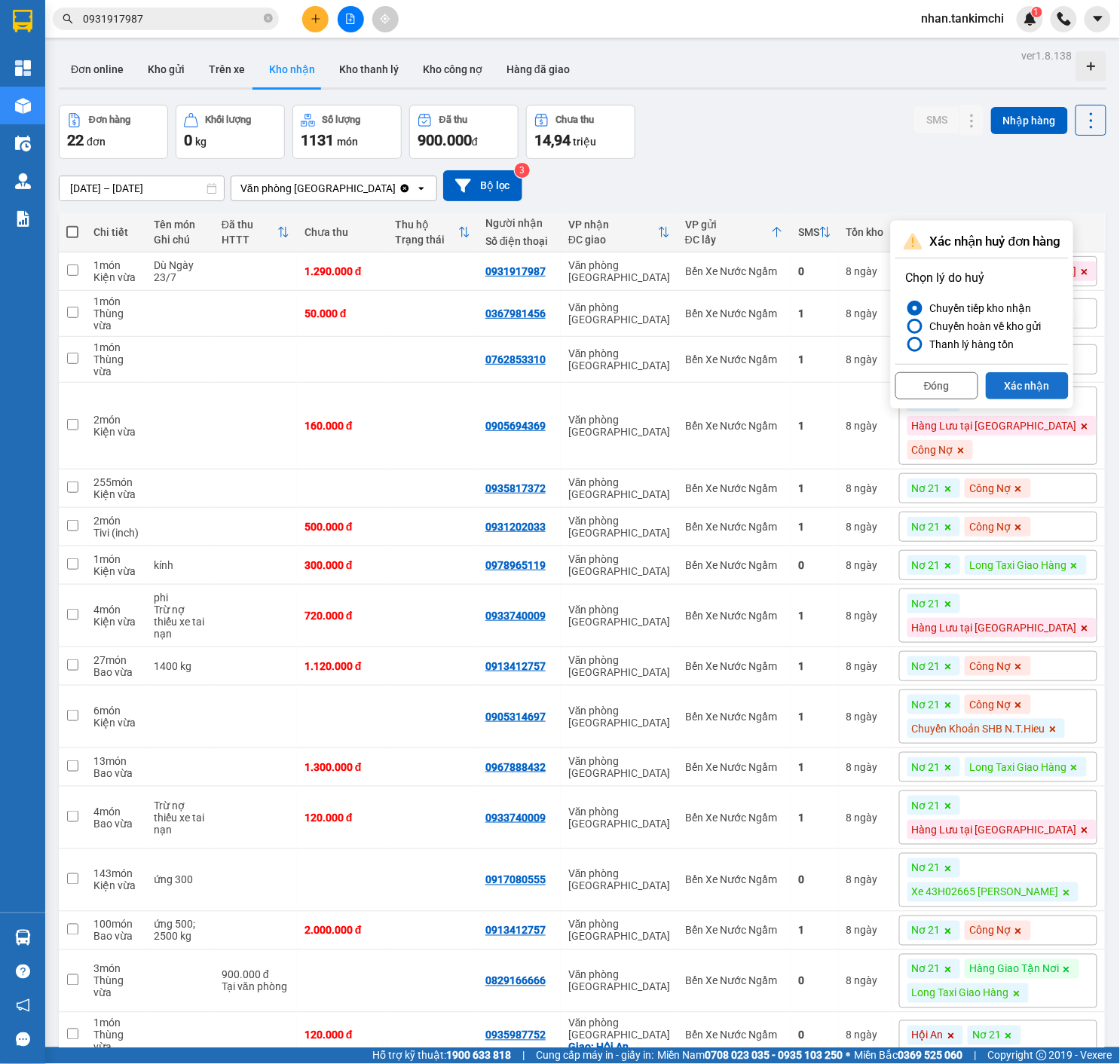
click at [1043, 383] on button "Xác nhận" at bounding box center [1027, 385] width 83 height 27
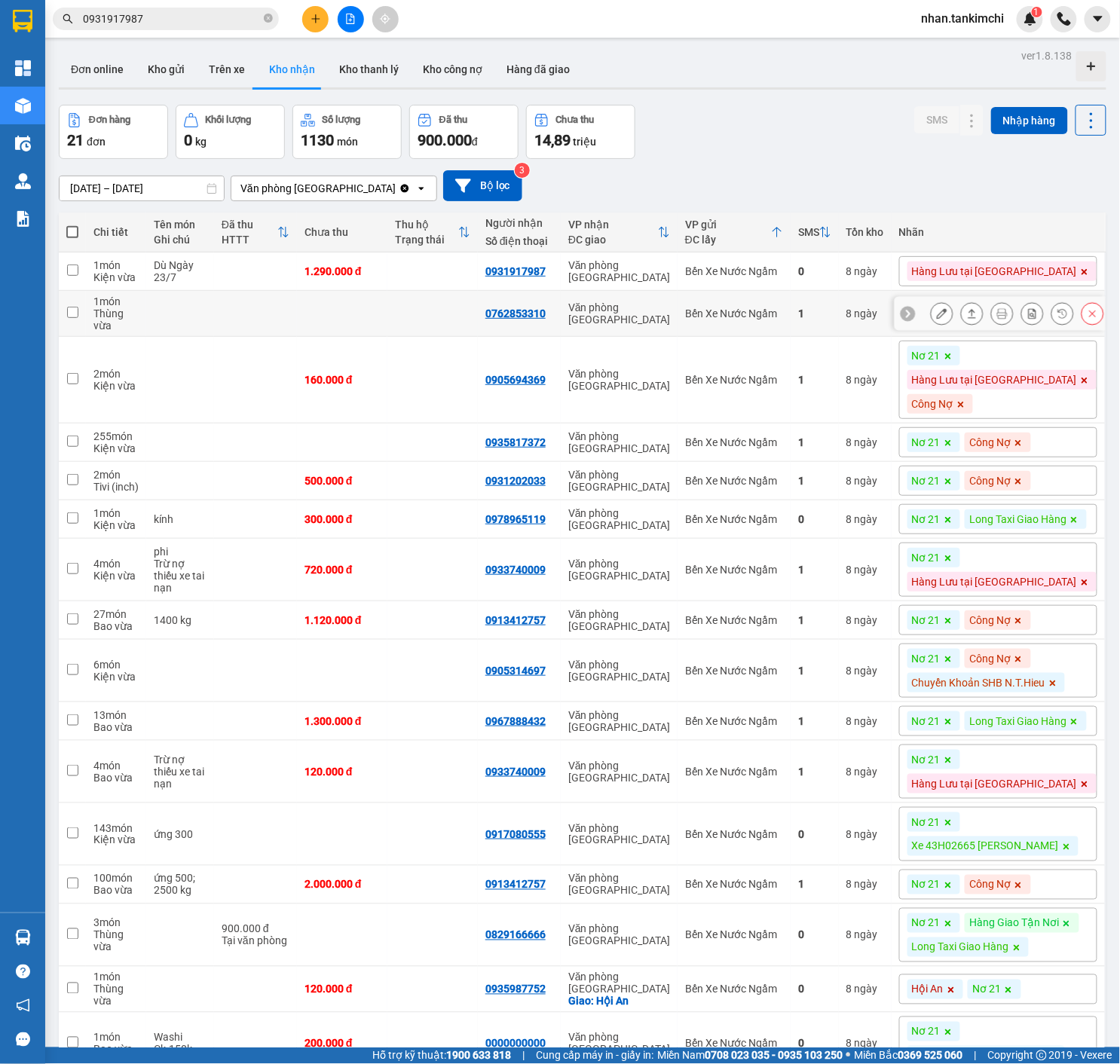
click at [1090, 319] on icon at bounding box center [1092, 313] width 11 height 11
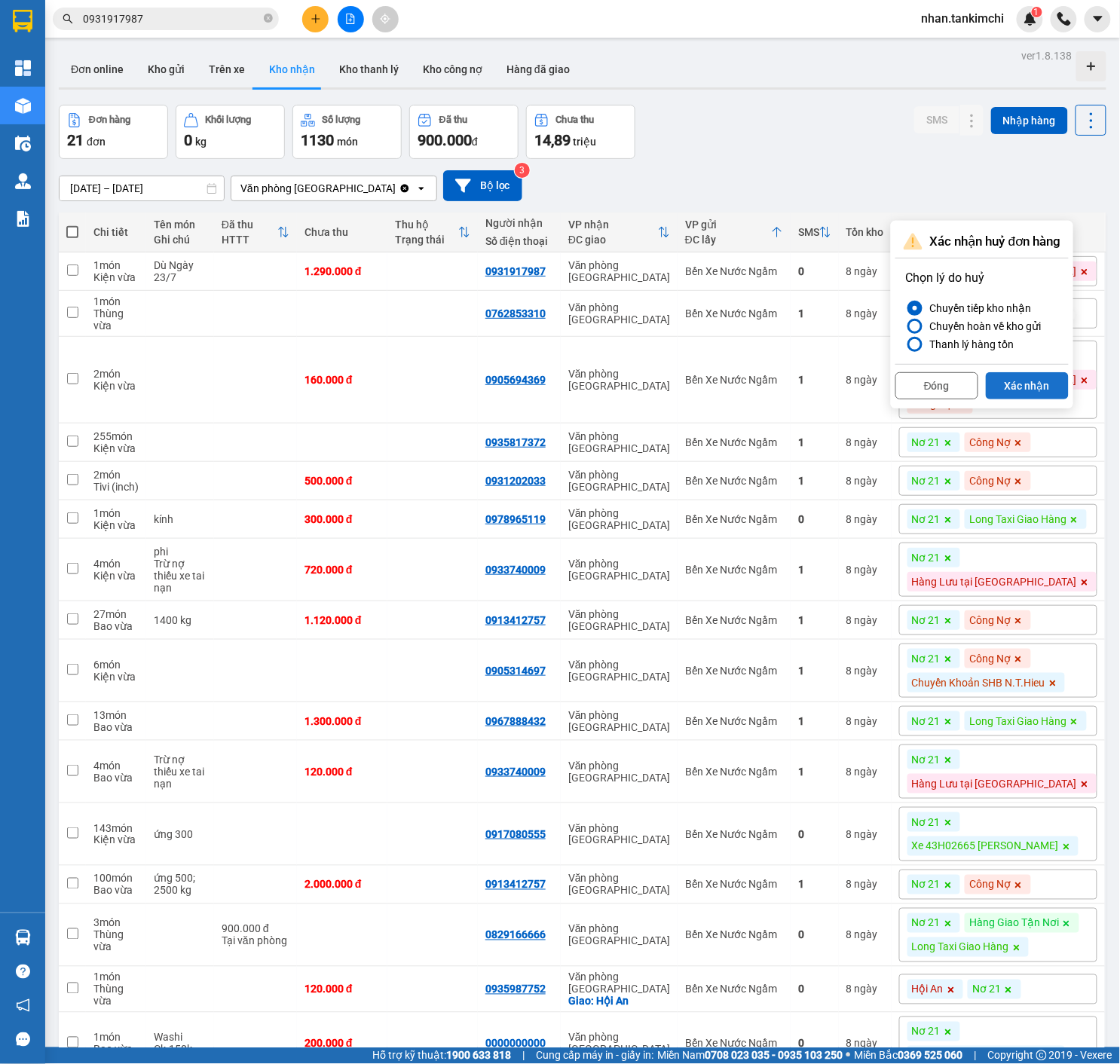
click at [1038, 378] on button "Xác nhận" at bounding box center [1027, 385] width 83 height 27
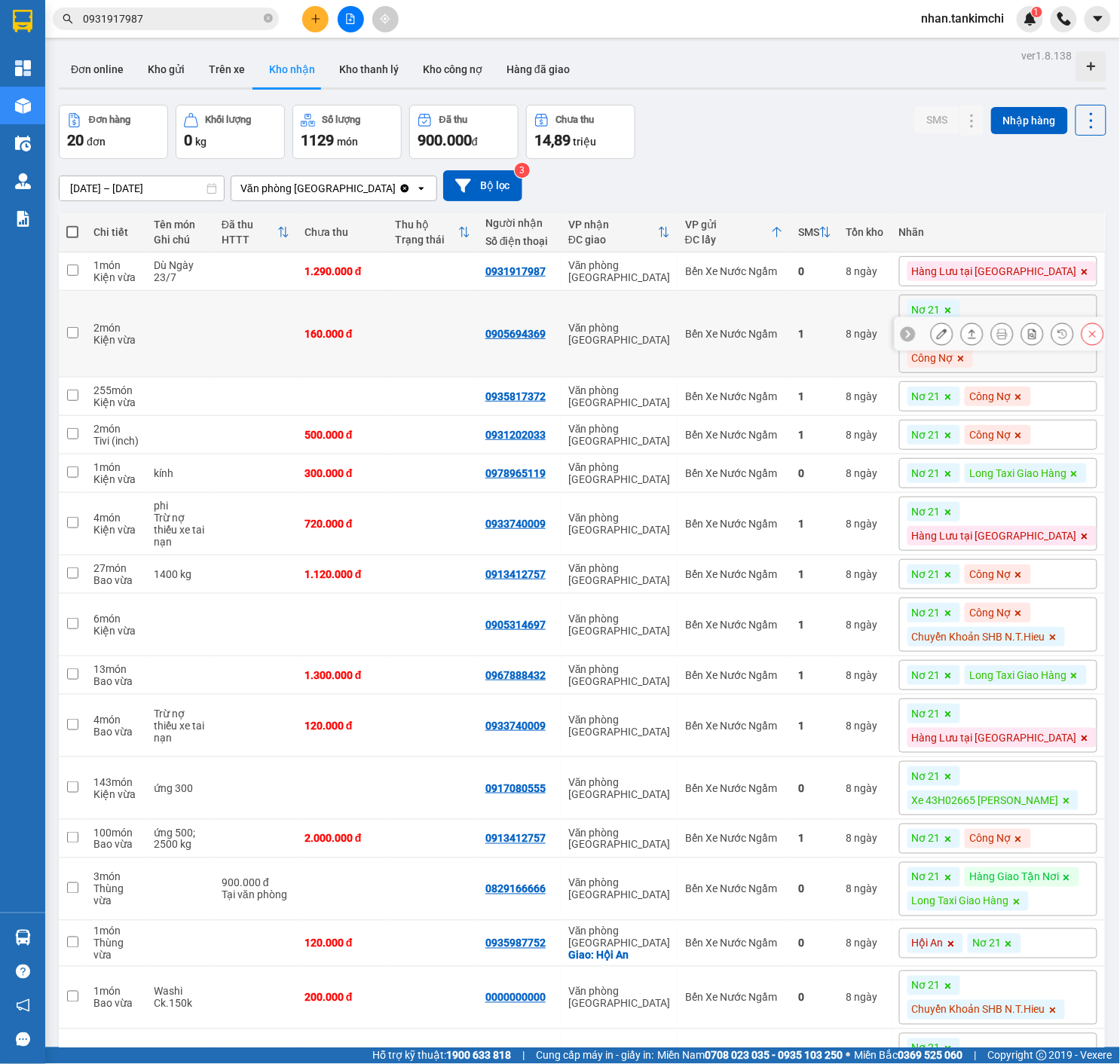
click at [1091, 337] on icon at bounding box center [1093, 334] width 7 height 7
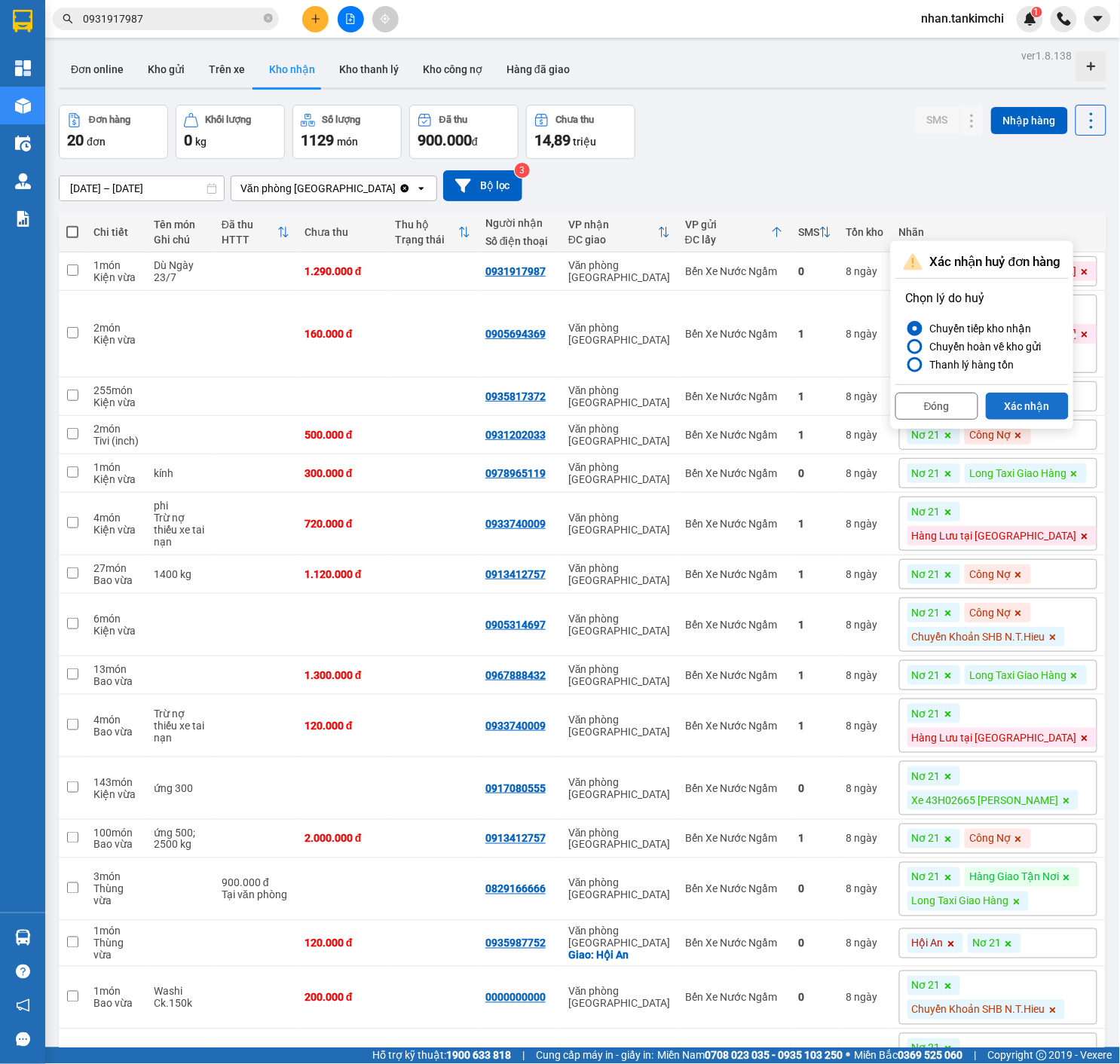
click at [1028, 405] on button "Xác nhận" at bounding box center [1027, 405] width 83 height 27
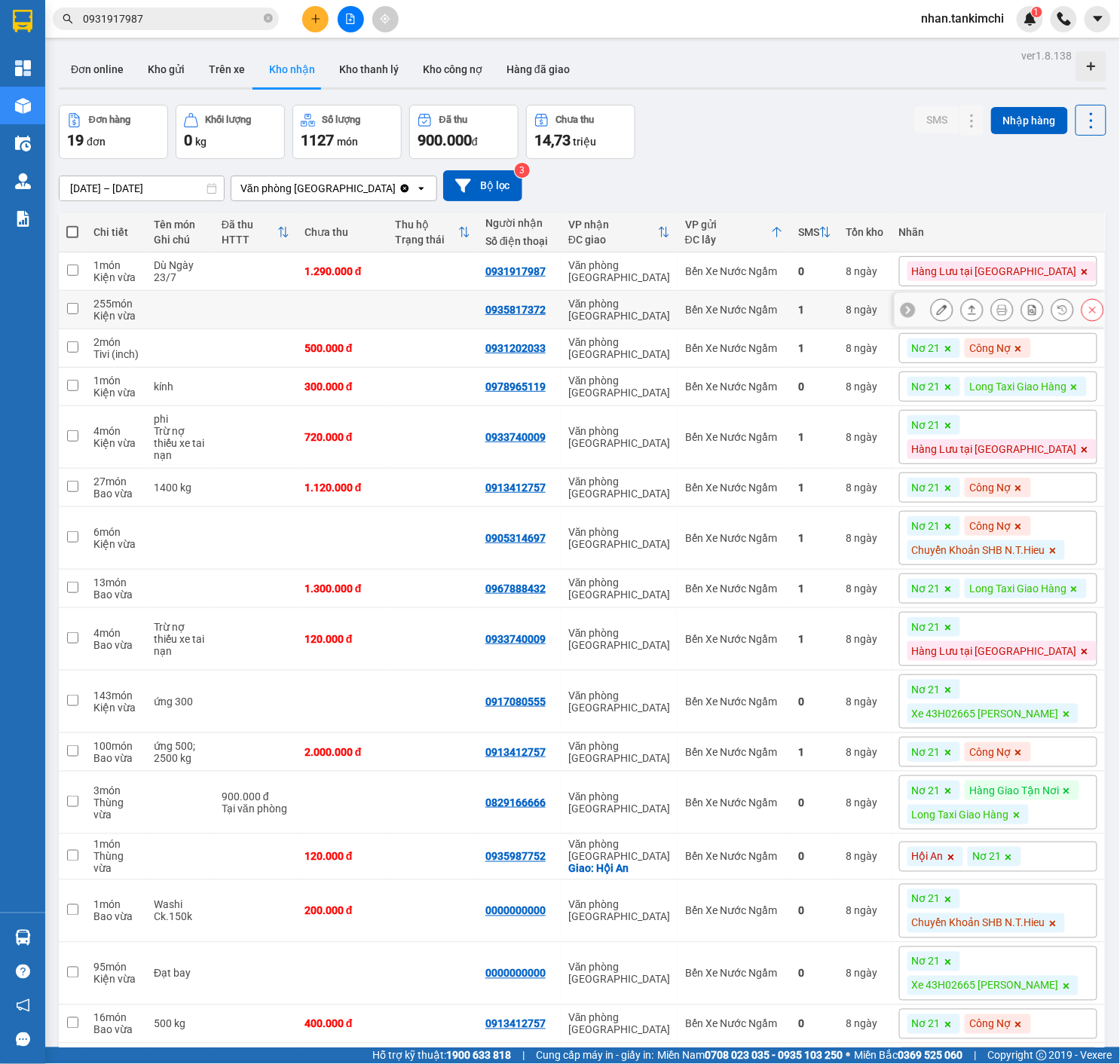
click at [1095, 315] on icon at bounding box center [1092, 310] width 11 height 11
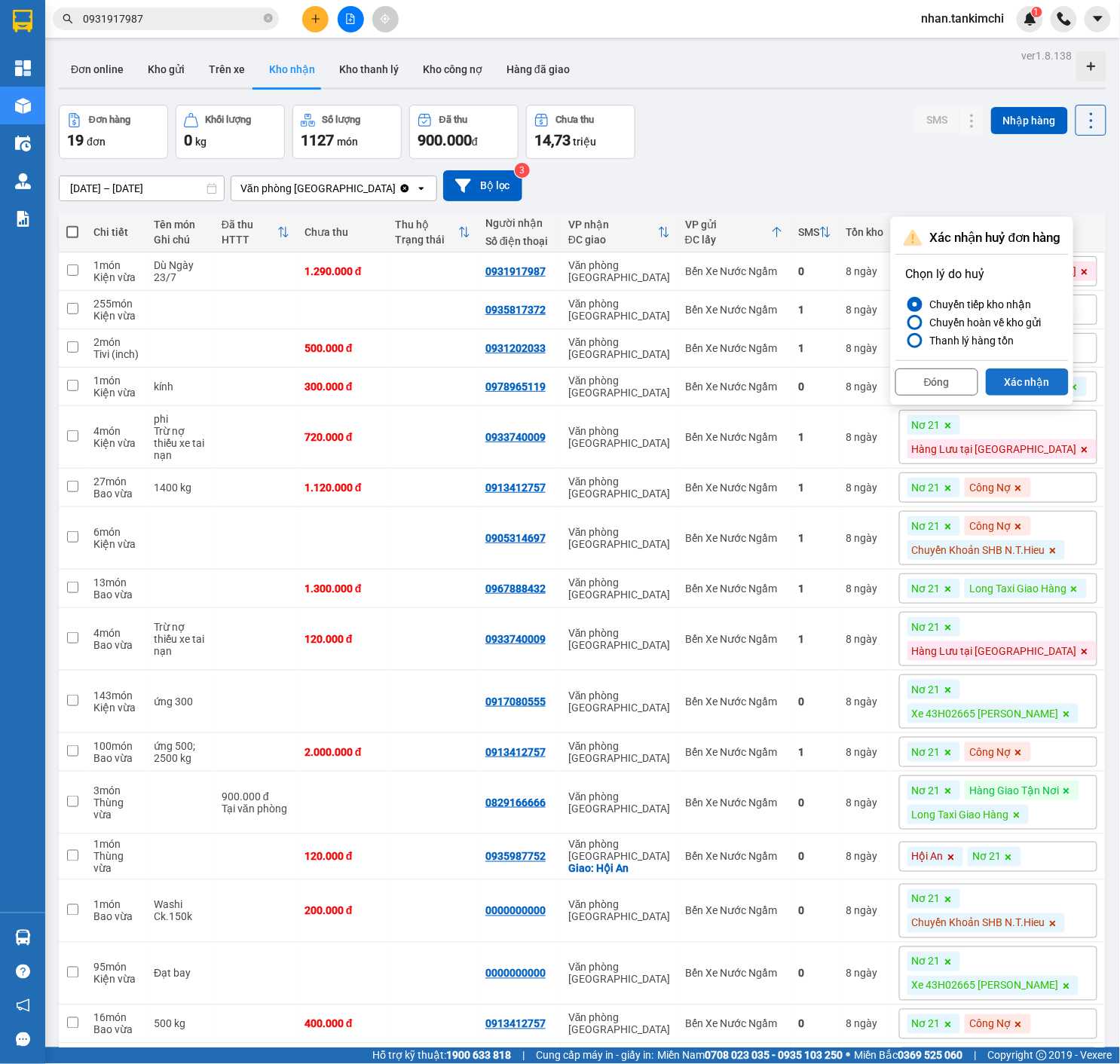
click at [1050, 375] on button "Xác nhận" at bounding box center [1027, 382] width 83 height 27
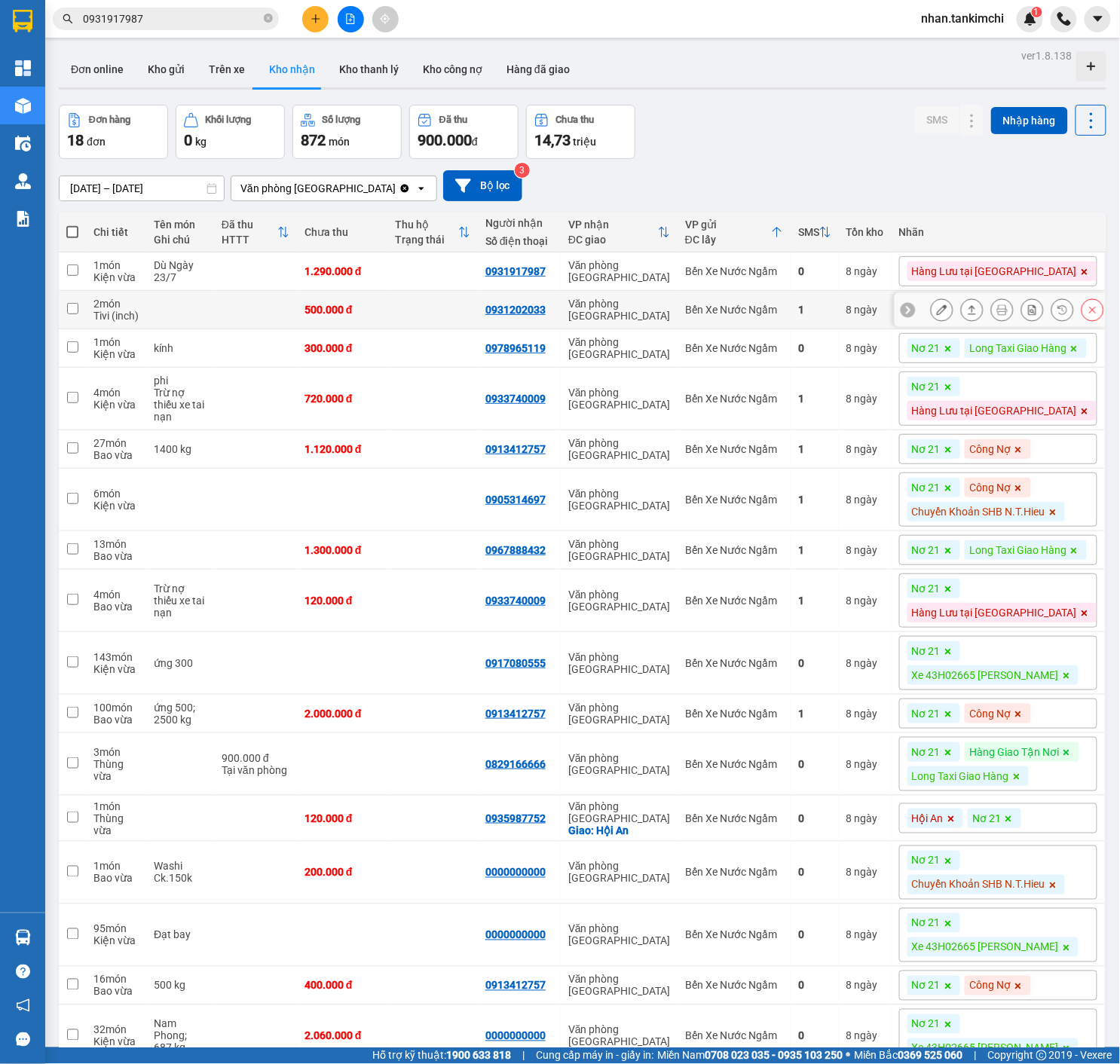
click at [1086, 314] on button at bounding box center [1093, 310] width 21 height 26
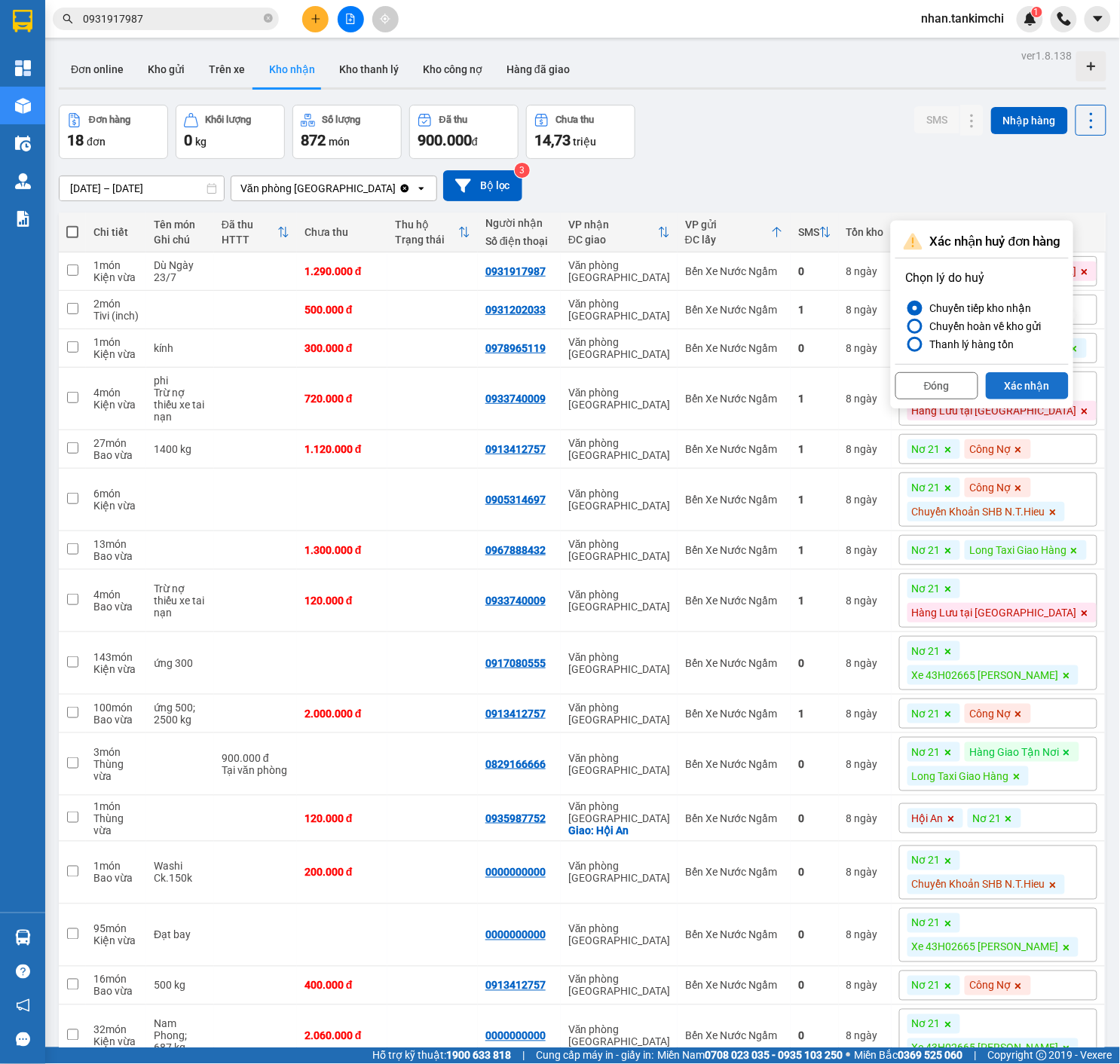
click at [1056, 387] on button "Xác nhận" at bounding box center [1027, 385] width 83 height 27
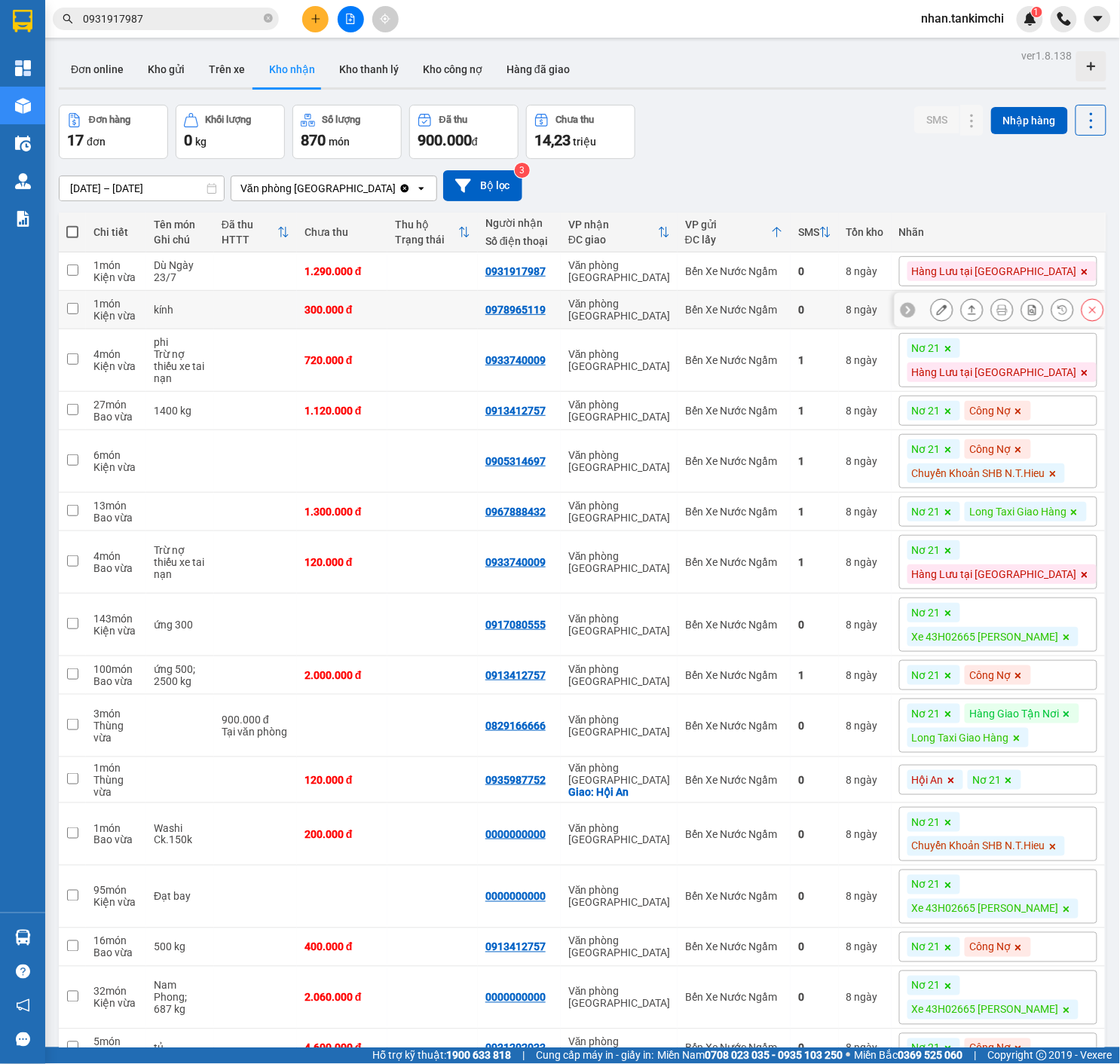
click at [1088, 315] on icon at bounding box center [1092, 310] width 11 height 11
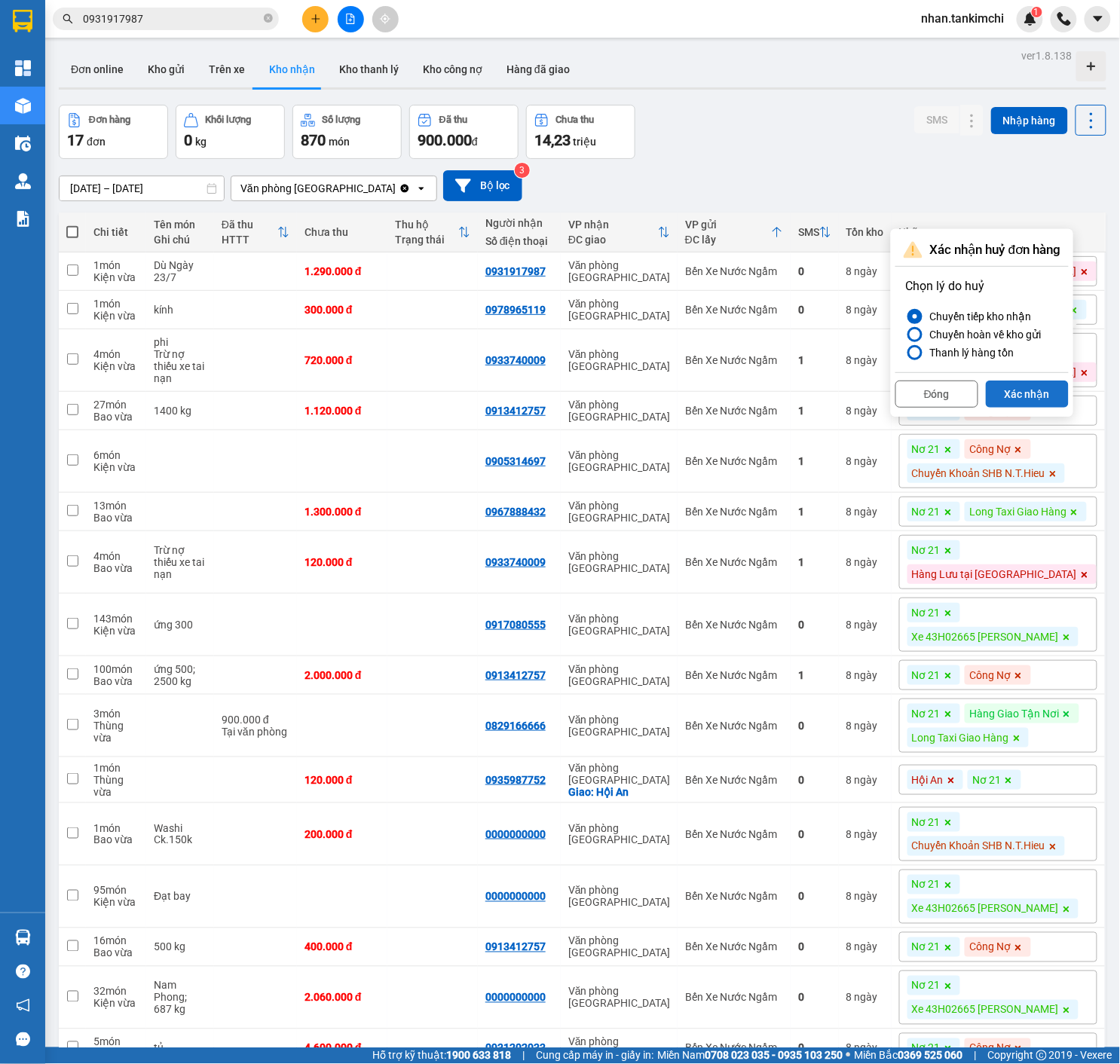
click at [1040, 393] on button "Xác nhận" at bounding box center [1027, 394] width 83 height 27
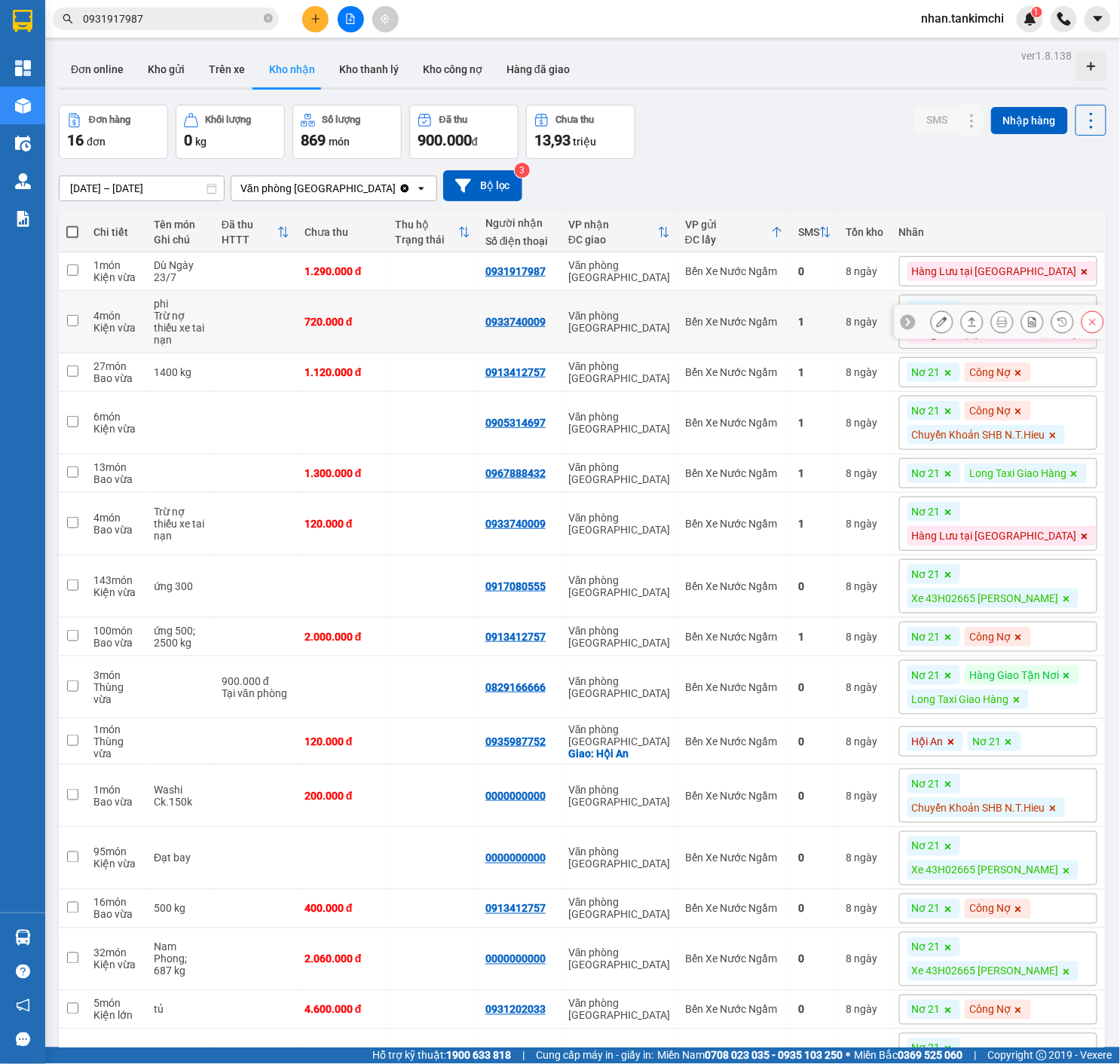
click at [1086, 332] on button at bounding box center [1093, 322] width 21 height 26
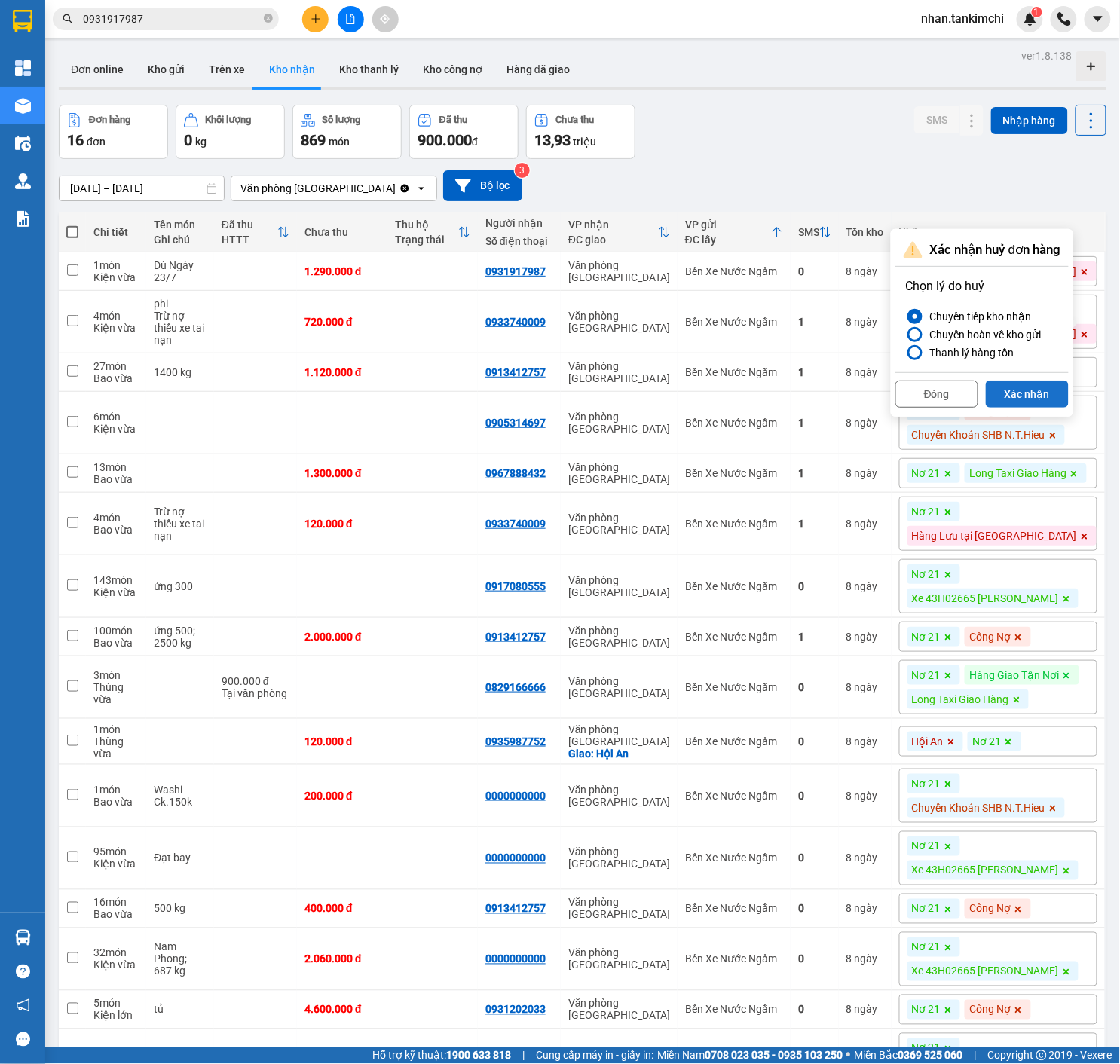
click at [1050, 400] on button "Xác nhận" at bounding box center [1027, 394] width 83 height 27
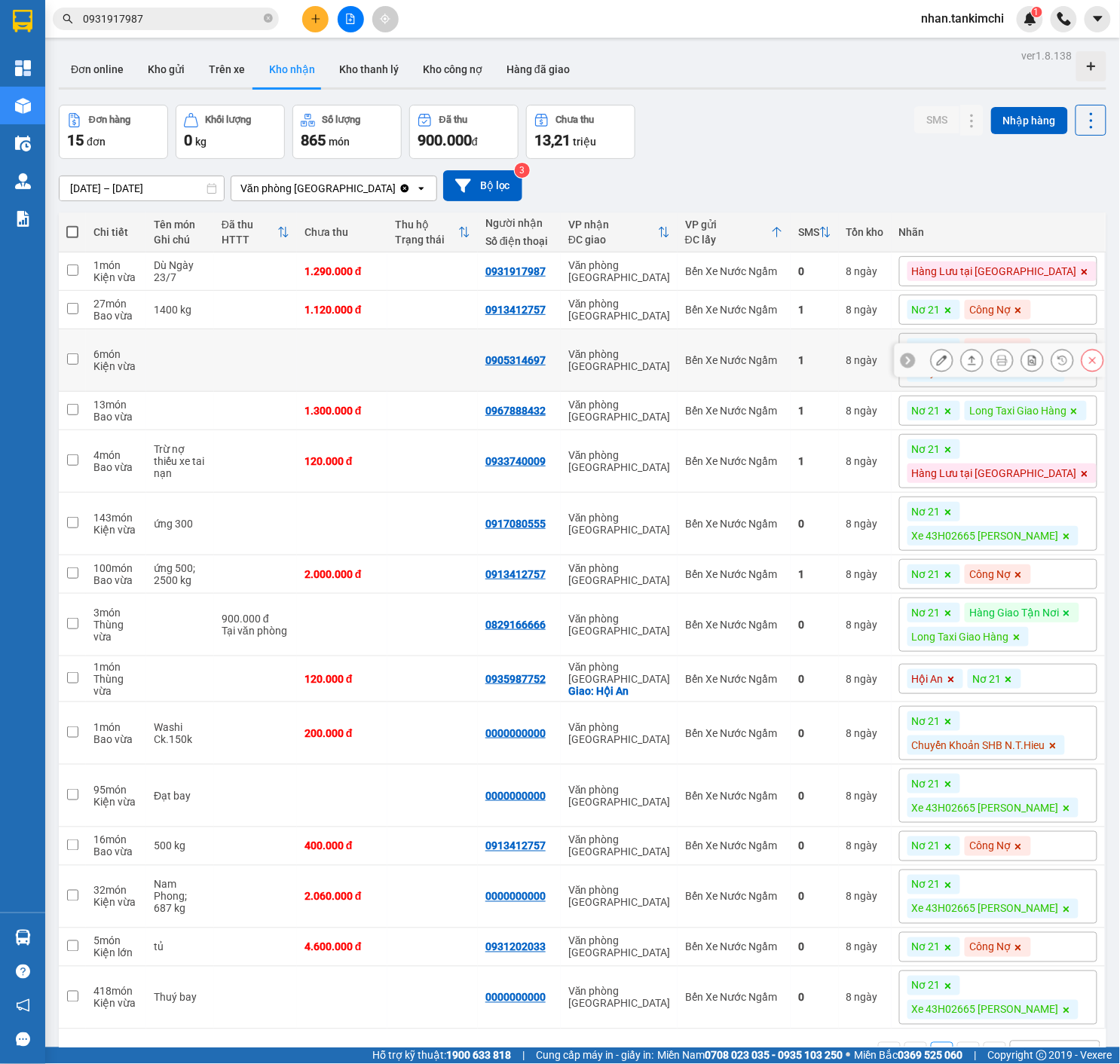
click at [1092, 365] on icon at bounding box center [1092, 360] width 11 height 11
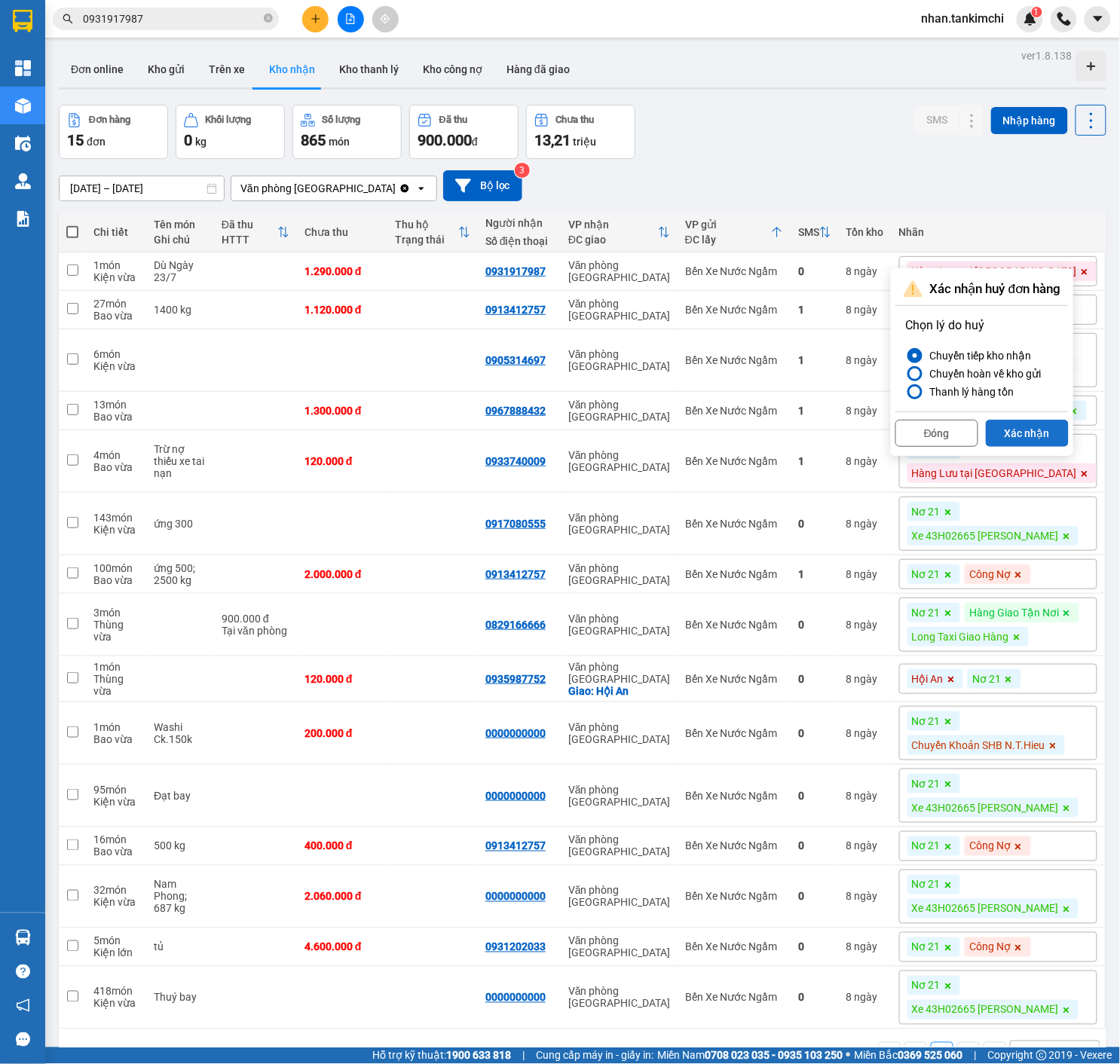
click at [1046, 437] on button "Xác nhận" at bounding box center [1027, 432] width 83 height 27
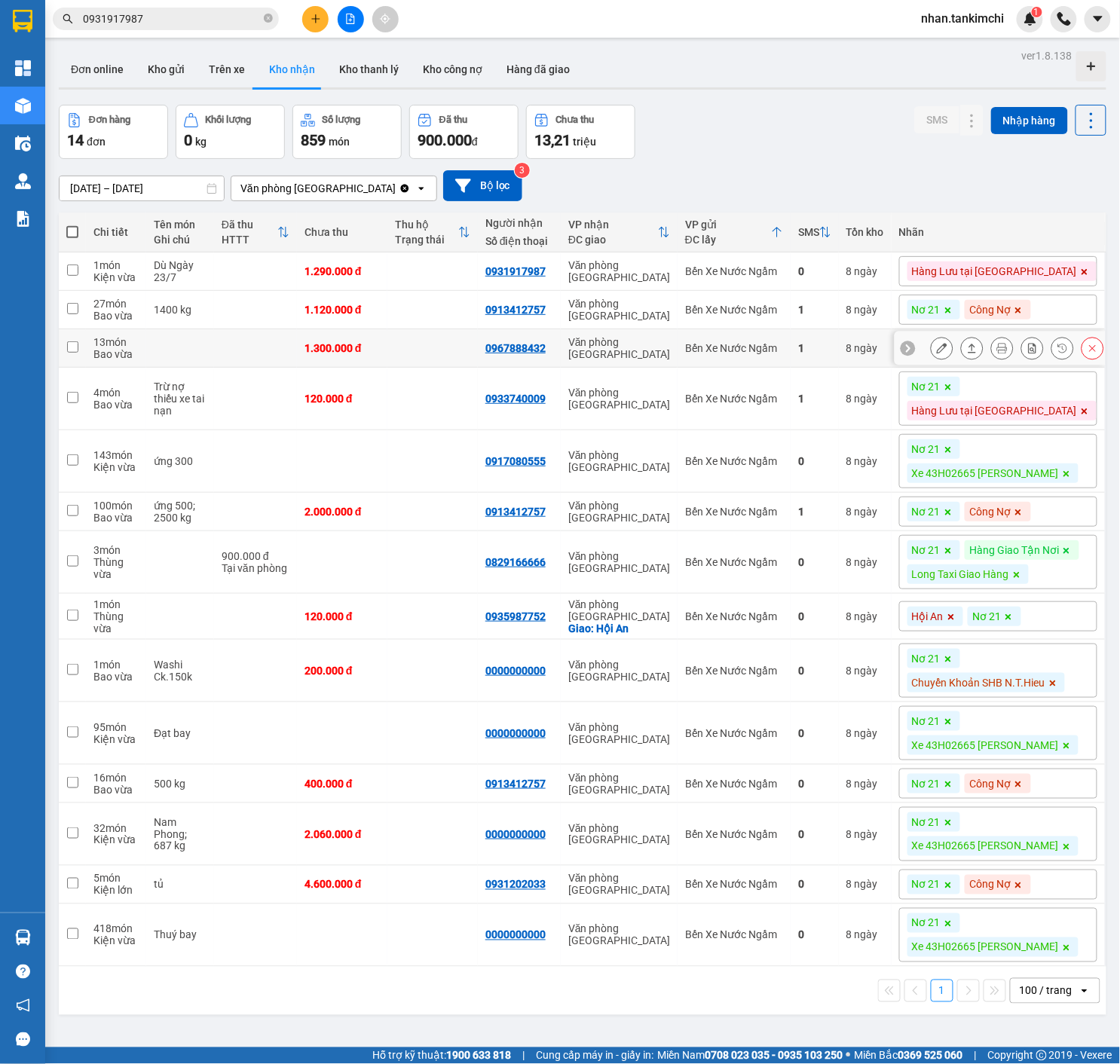
click at [1080, 360] on div at bounding box center [1018, 348] width 174 height 23
click at [1095, 362] on button at bounding box center [1093, 348] width 21 height 26
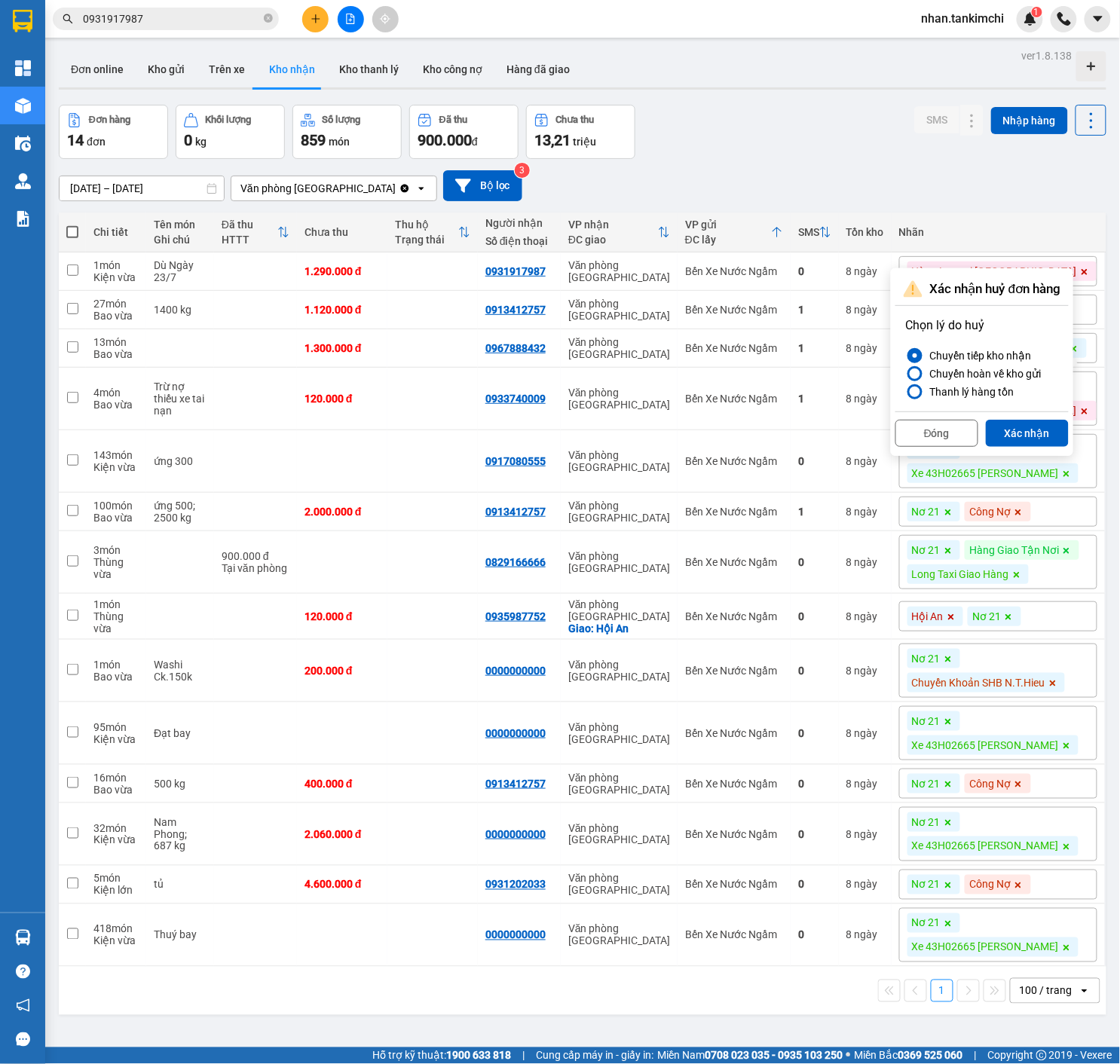
click at [1043, 419] on div "Đóng Xác nhận" at bounding box center [982, 431] width 174 height 40
click at [1048, 432] on button "Xác nhận" at bounding box center [1027, 432] width 83 height 27
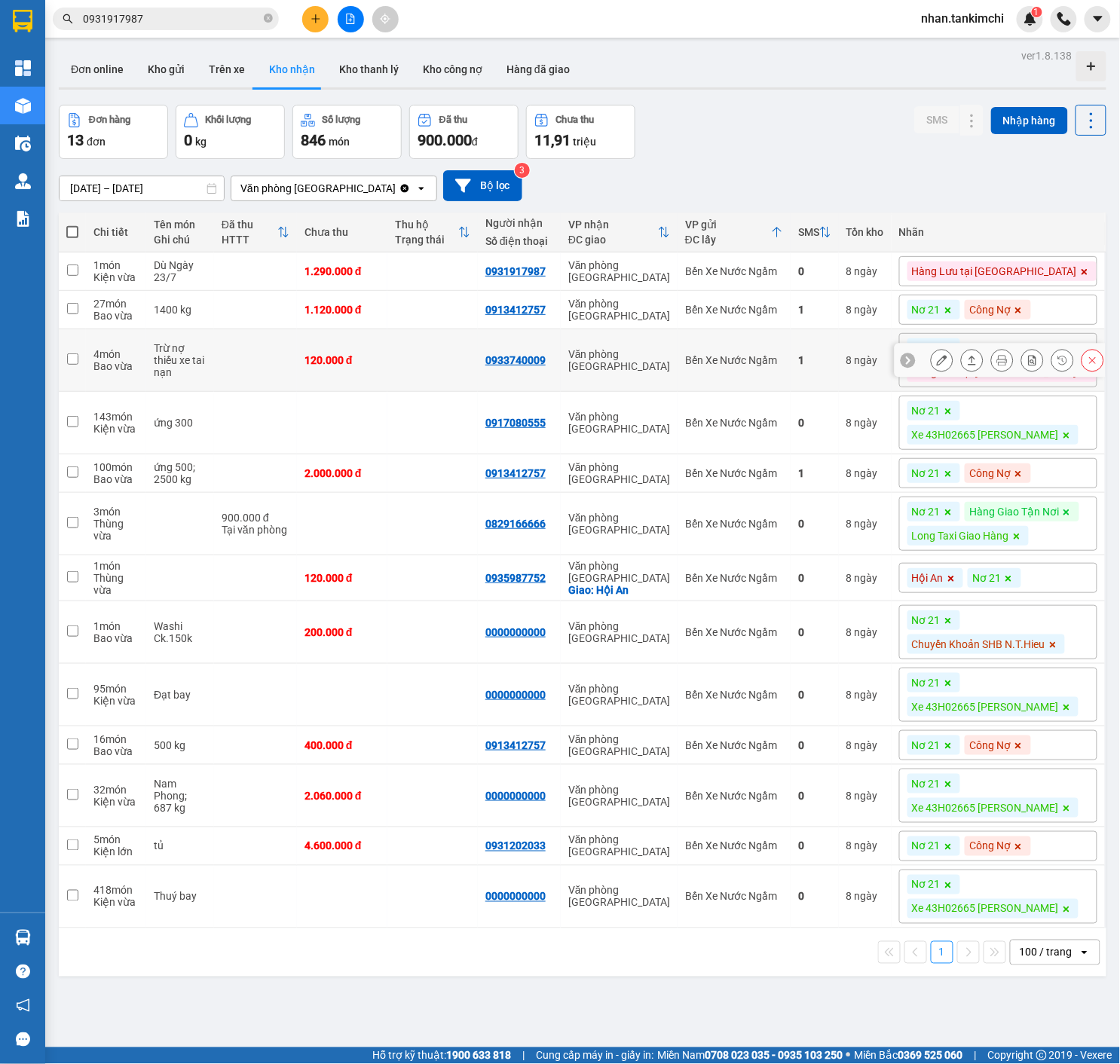
click at [1093, 365] on icon at bounding box center [1092, 360] width 11 height 11
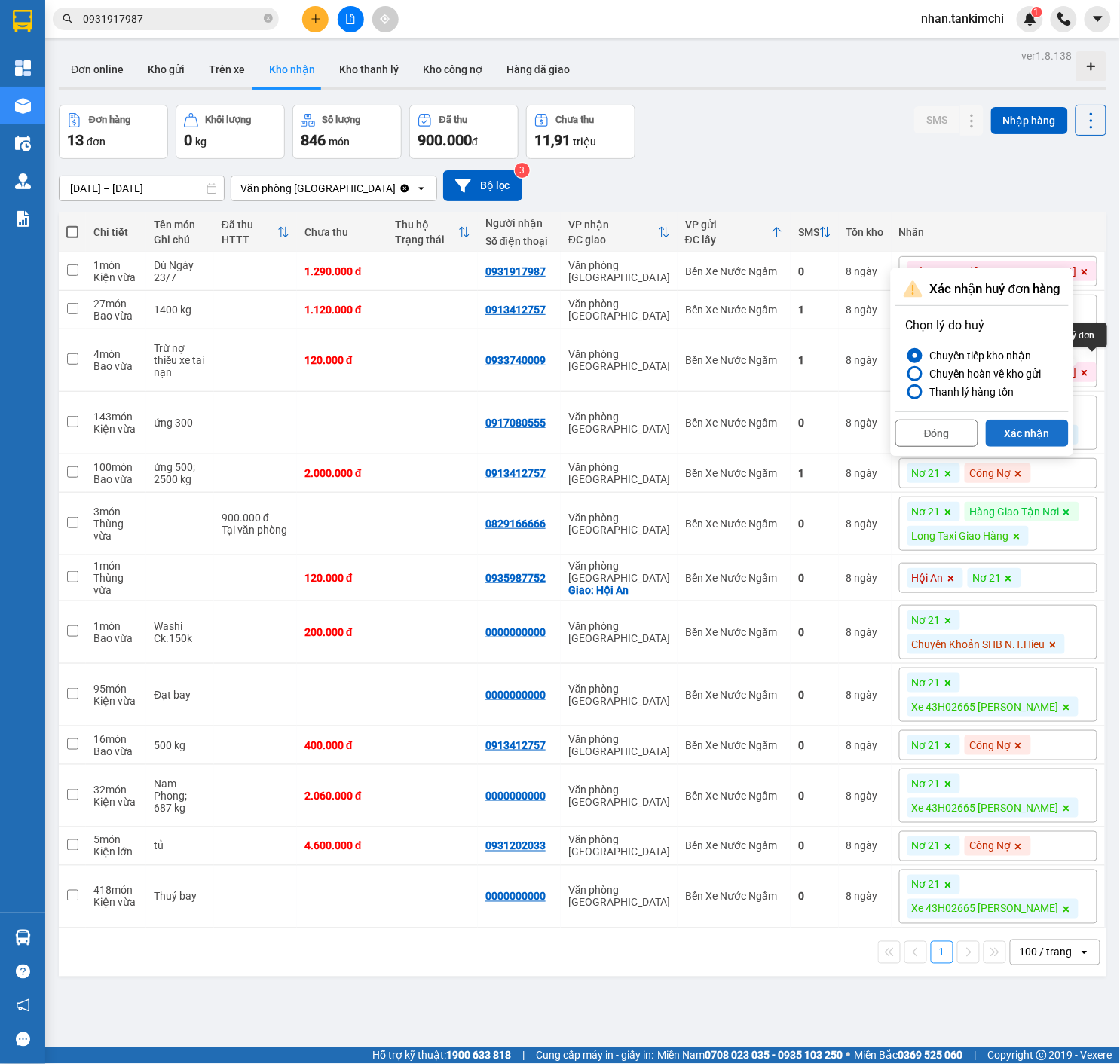
click at [1027, 437] on button "Xác nhận" at bounding box center [1027, 432] width 83 height 27
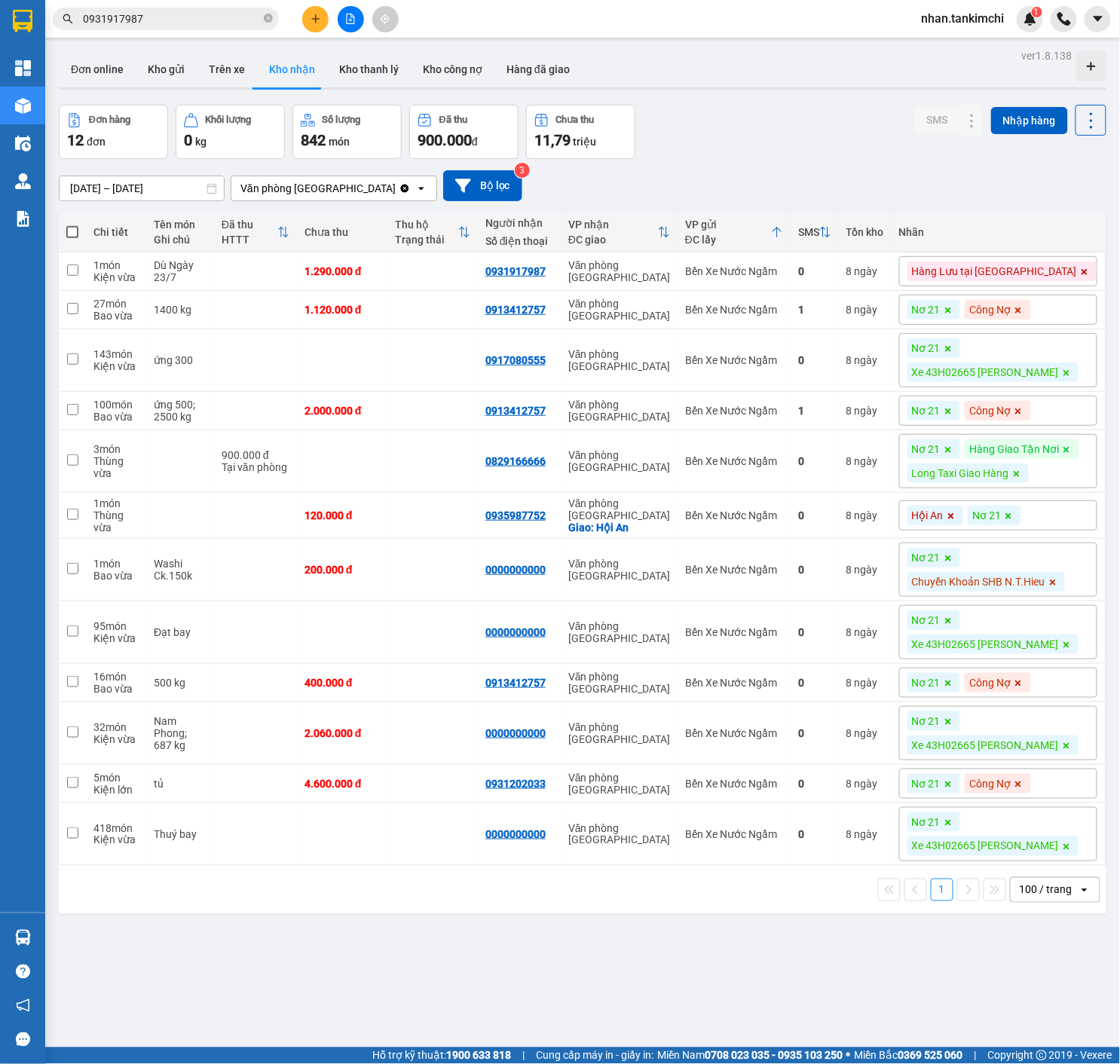
click at [955, 317] on span at bounding box center [948, 310] width 15 height 20
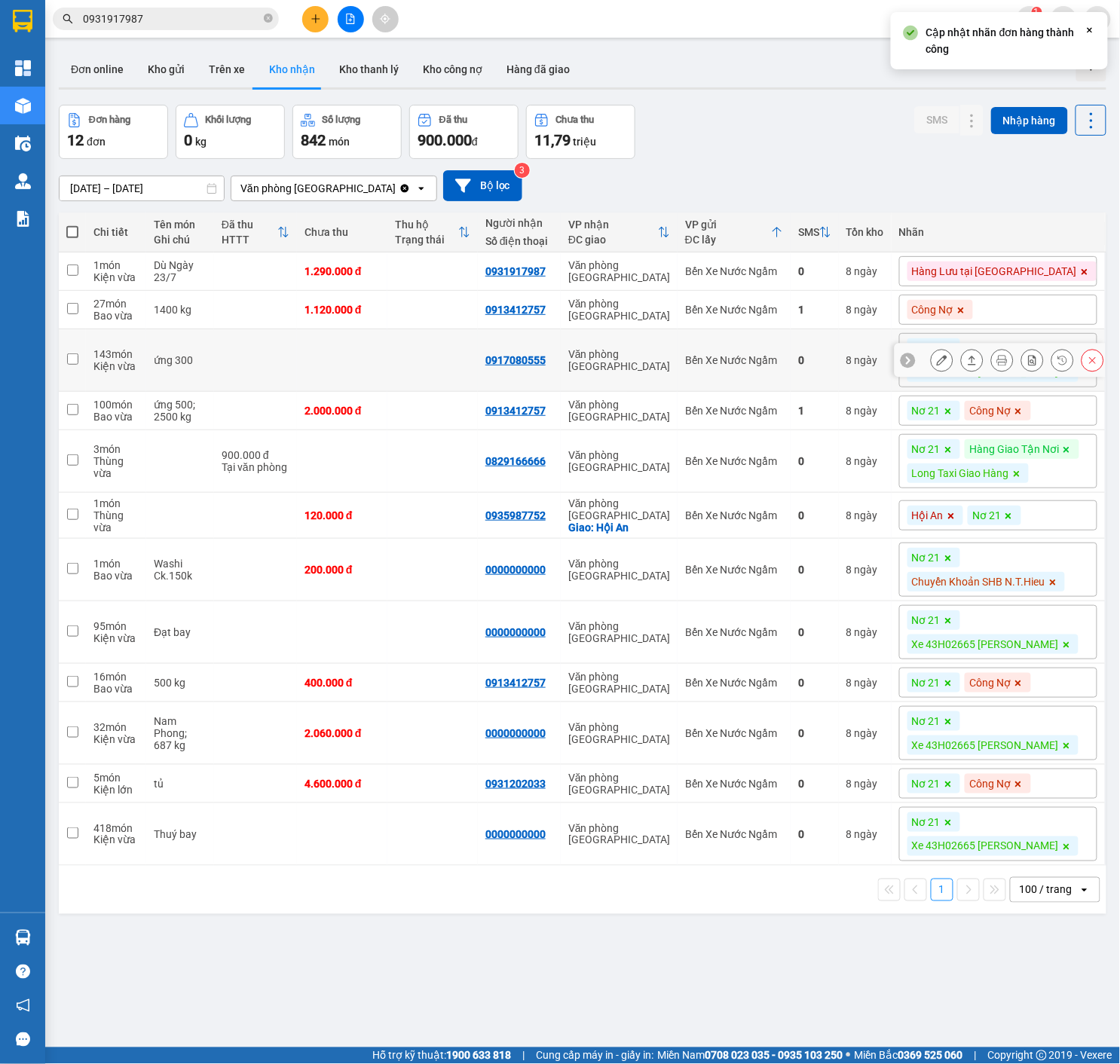
click at [1088, 357] on icon at bounding box center [1092, 360] width 11 height 11
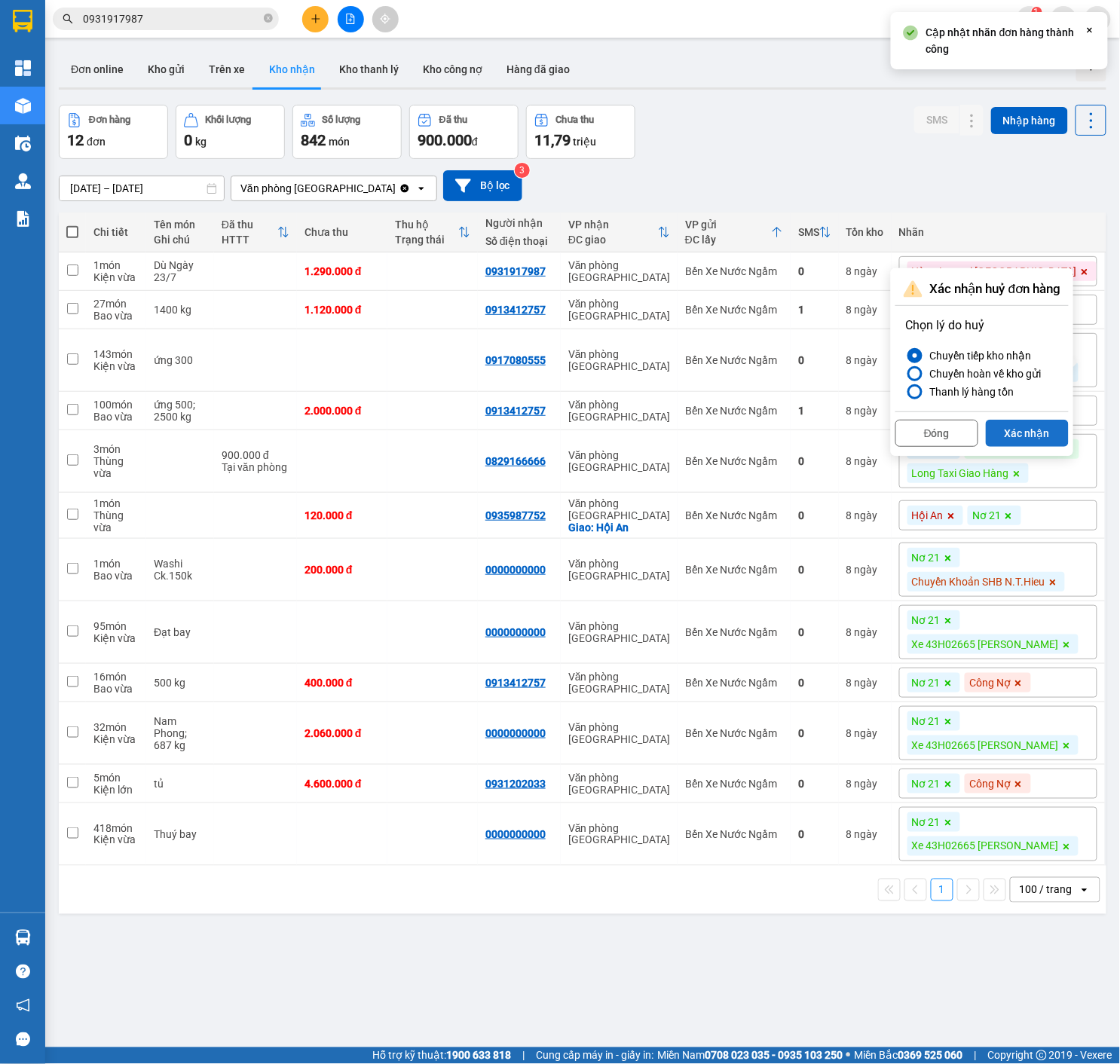
click at [1047, 436] on button "Xác nhận" at bounding box center [1027, 432] width 83 height 27
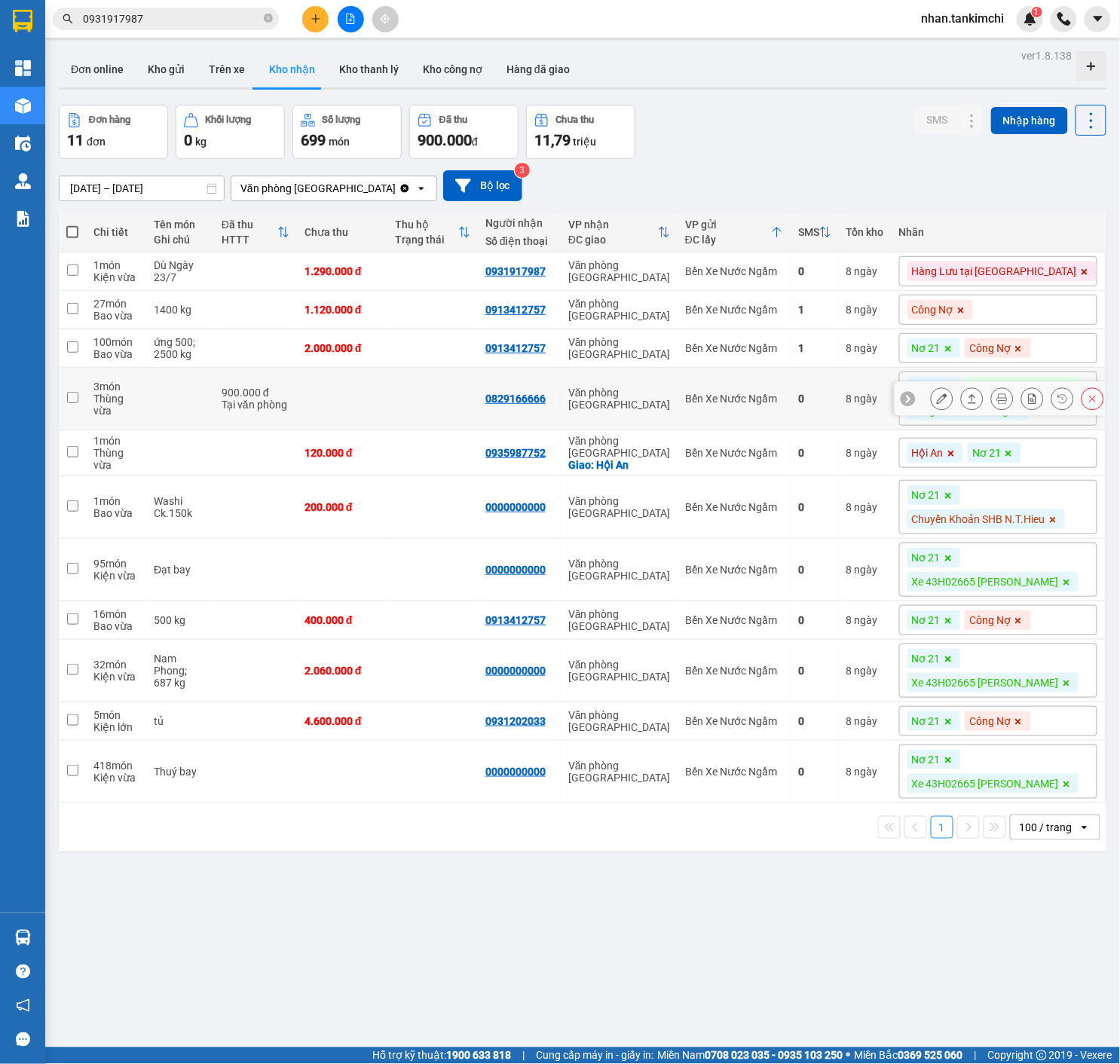
click at [1095, 404] on icon at bounding box center [1092, 398] width 11 height 11
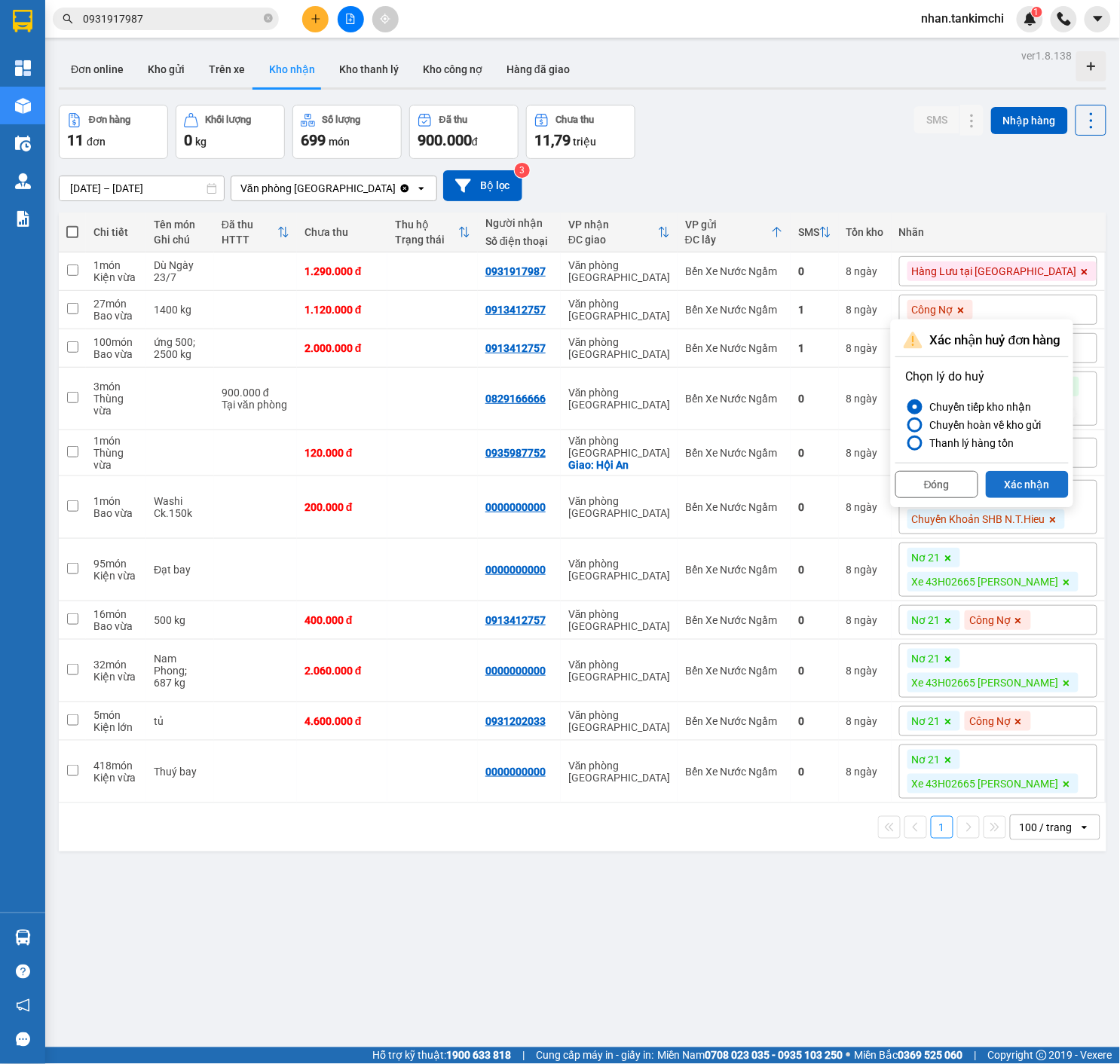
click at [1038, 474] on button "Xác nhận" at bounding box center [1027, 484] width 83 height 27
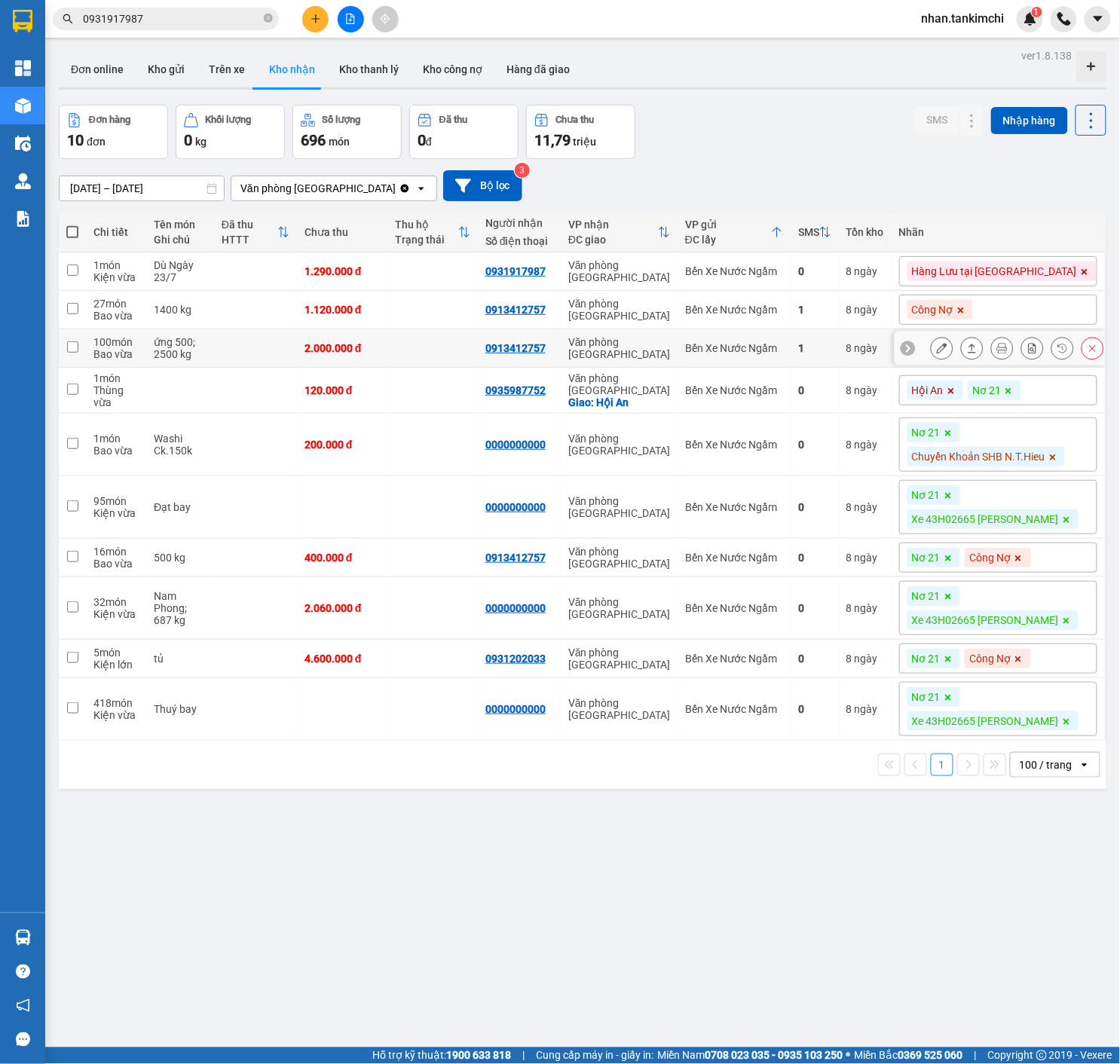
click at [977, 351] on icon at bounding box center [972, 348] width 11 height 11
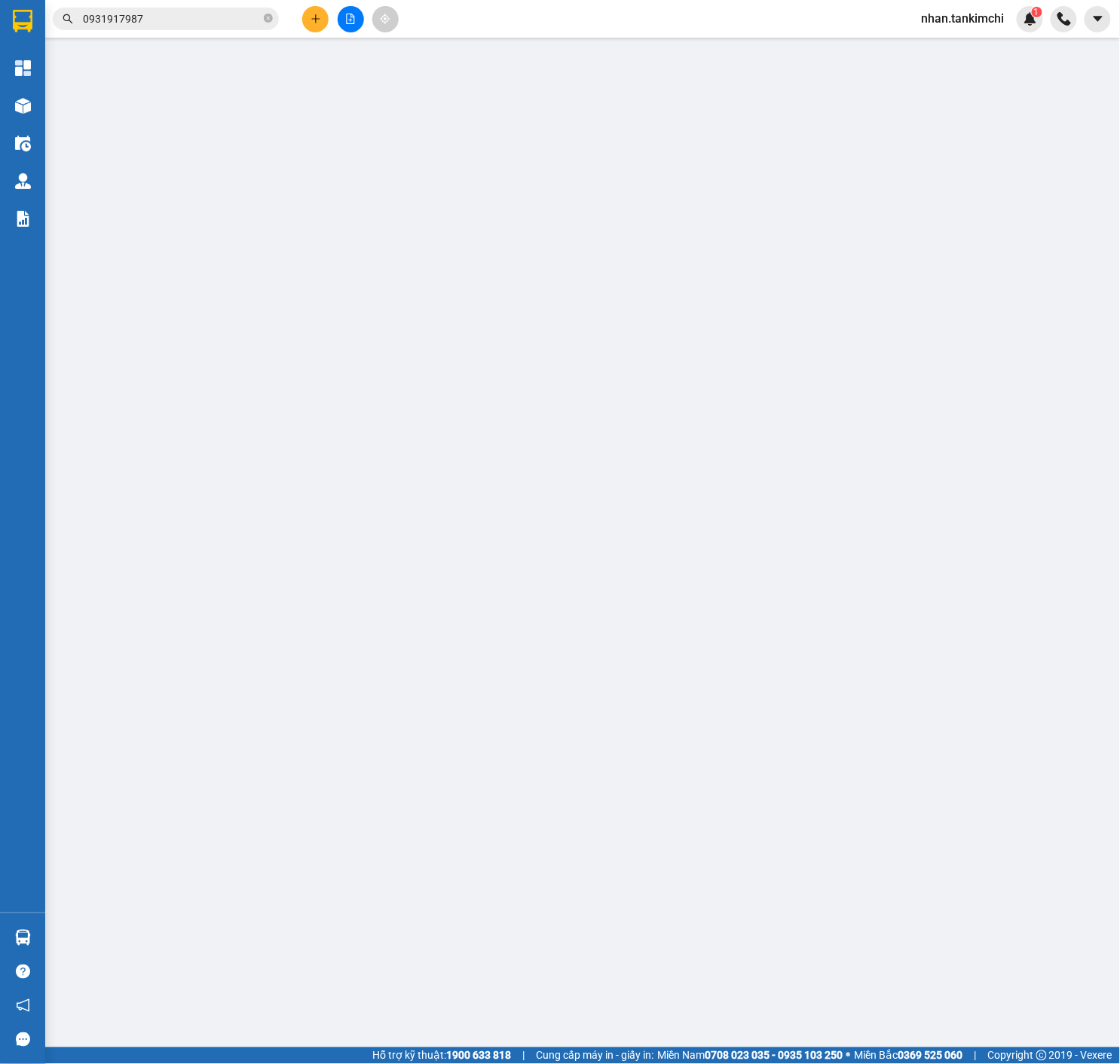
type input "0913412757"
type input "2.000.000"
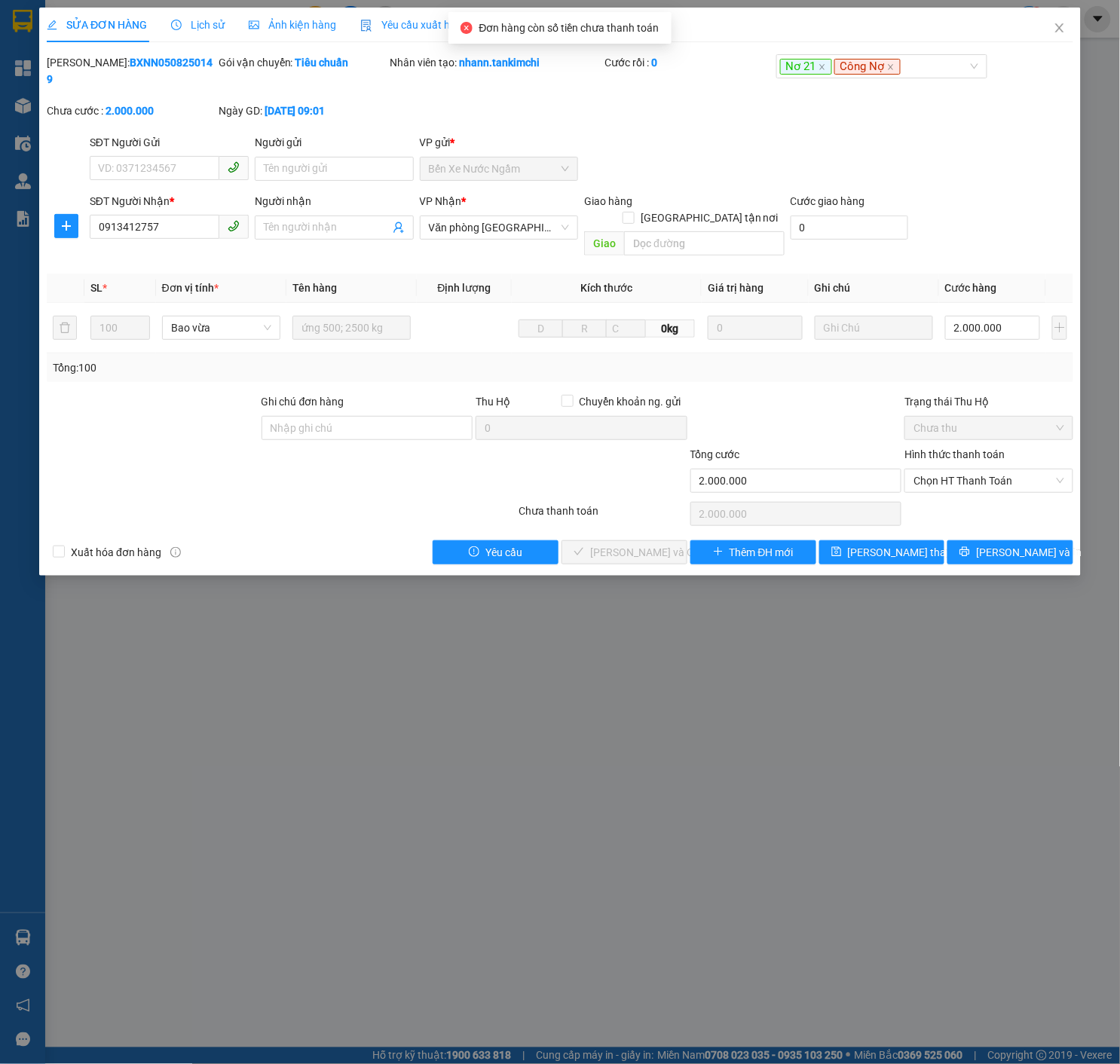
click at [1040, 21] on span "Close" at bounding box center [1060, 29] width 43 height 43
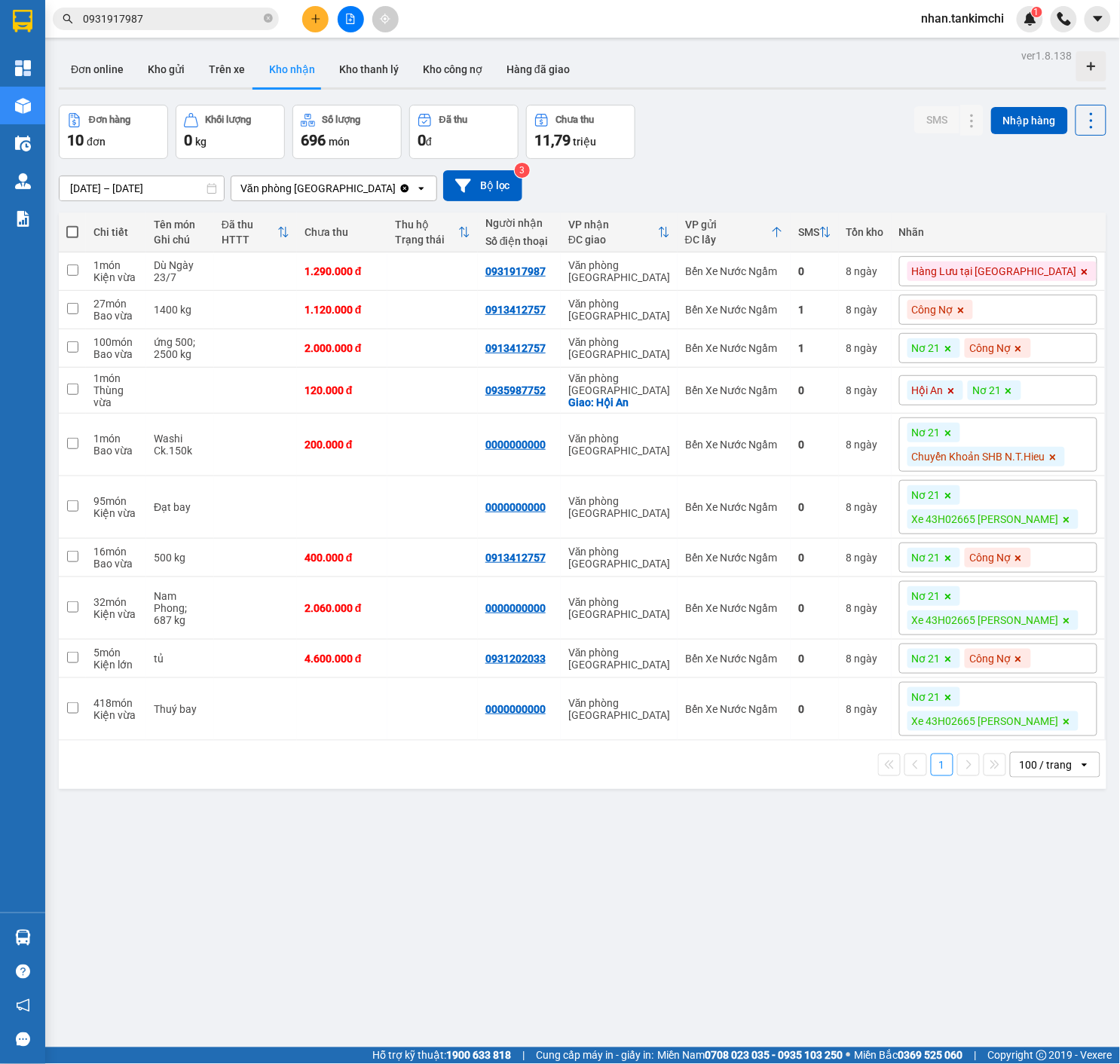
click at [953, 348] on icon at bounding box center [948, 348] width 9 height 9
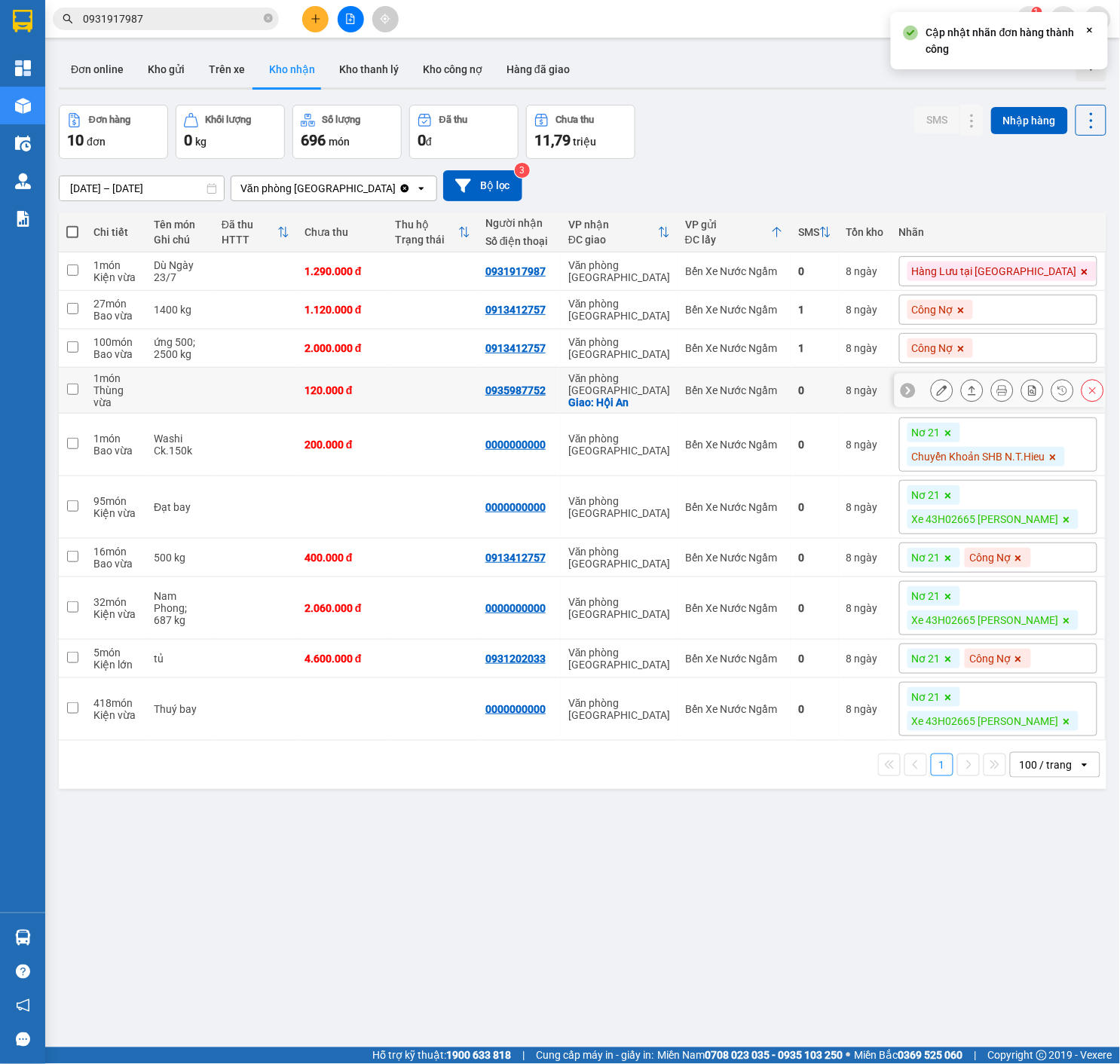
click at [1089, 395] on icon at bounding box center [1092, 390] width 11 height 11
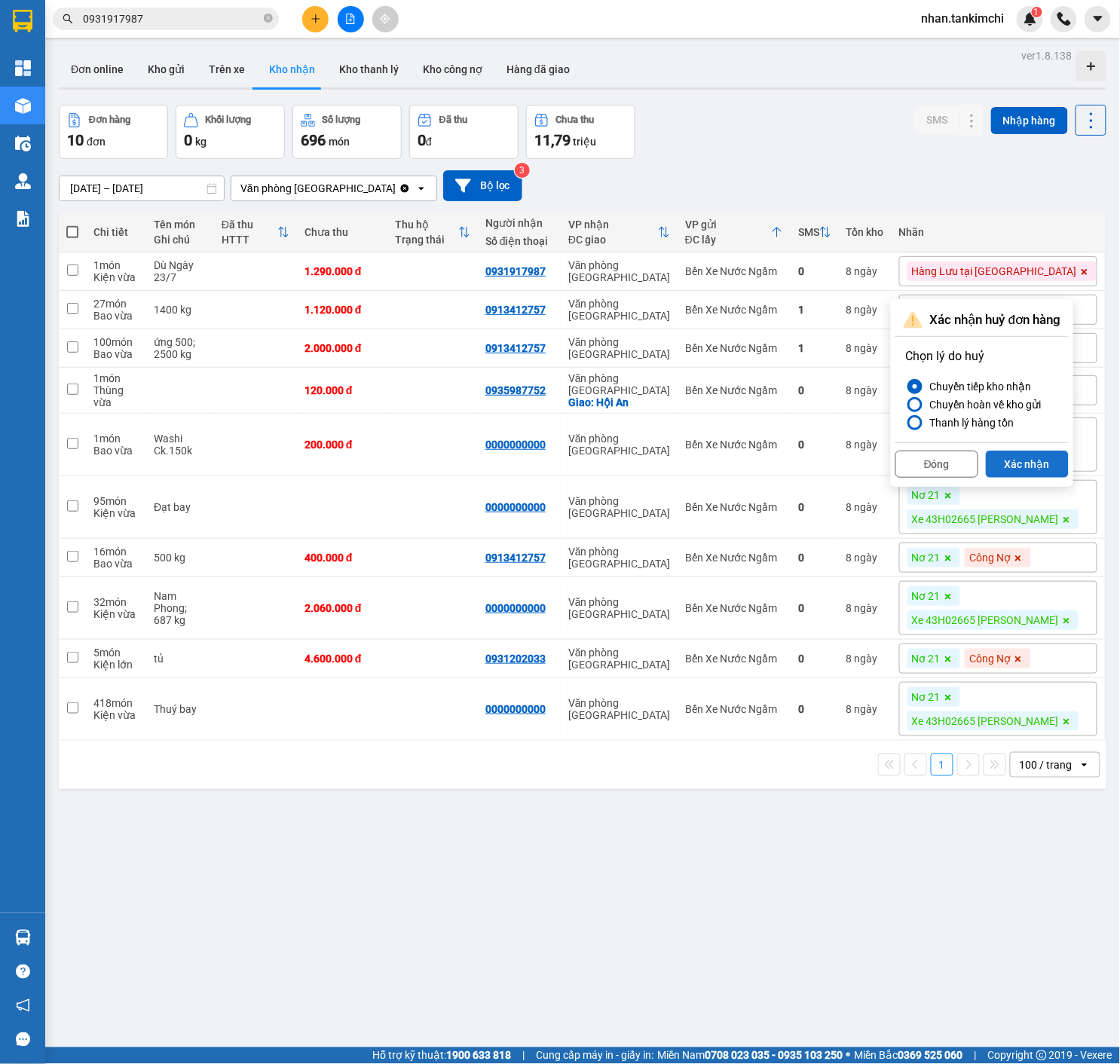
click at [1023, 474] on button "Xác nhận" at bounding box center [1027, 464] width 83 height 27
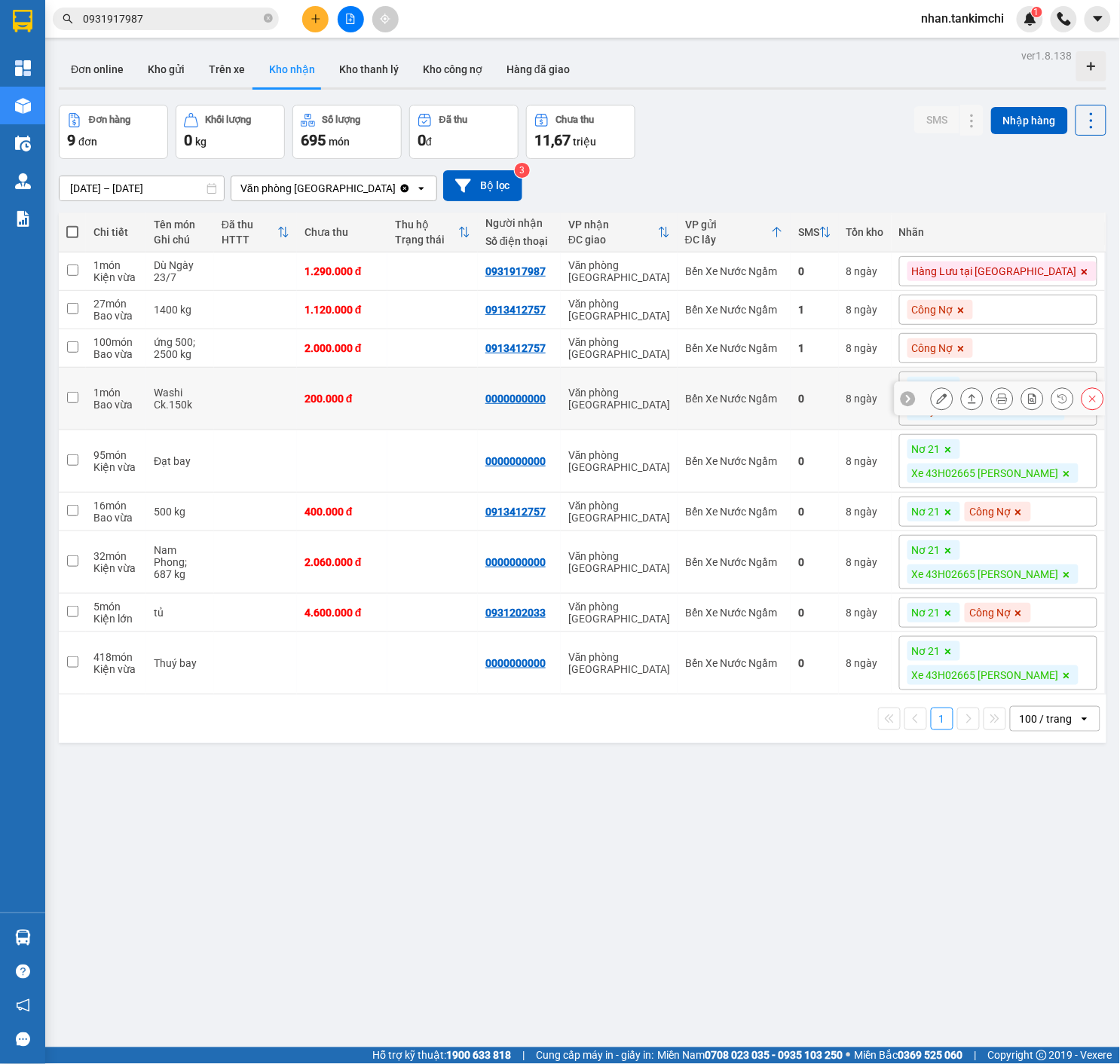
click at [1090, 402] on icon at bounding box center [1093, 399] width 7 height 7
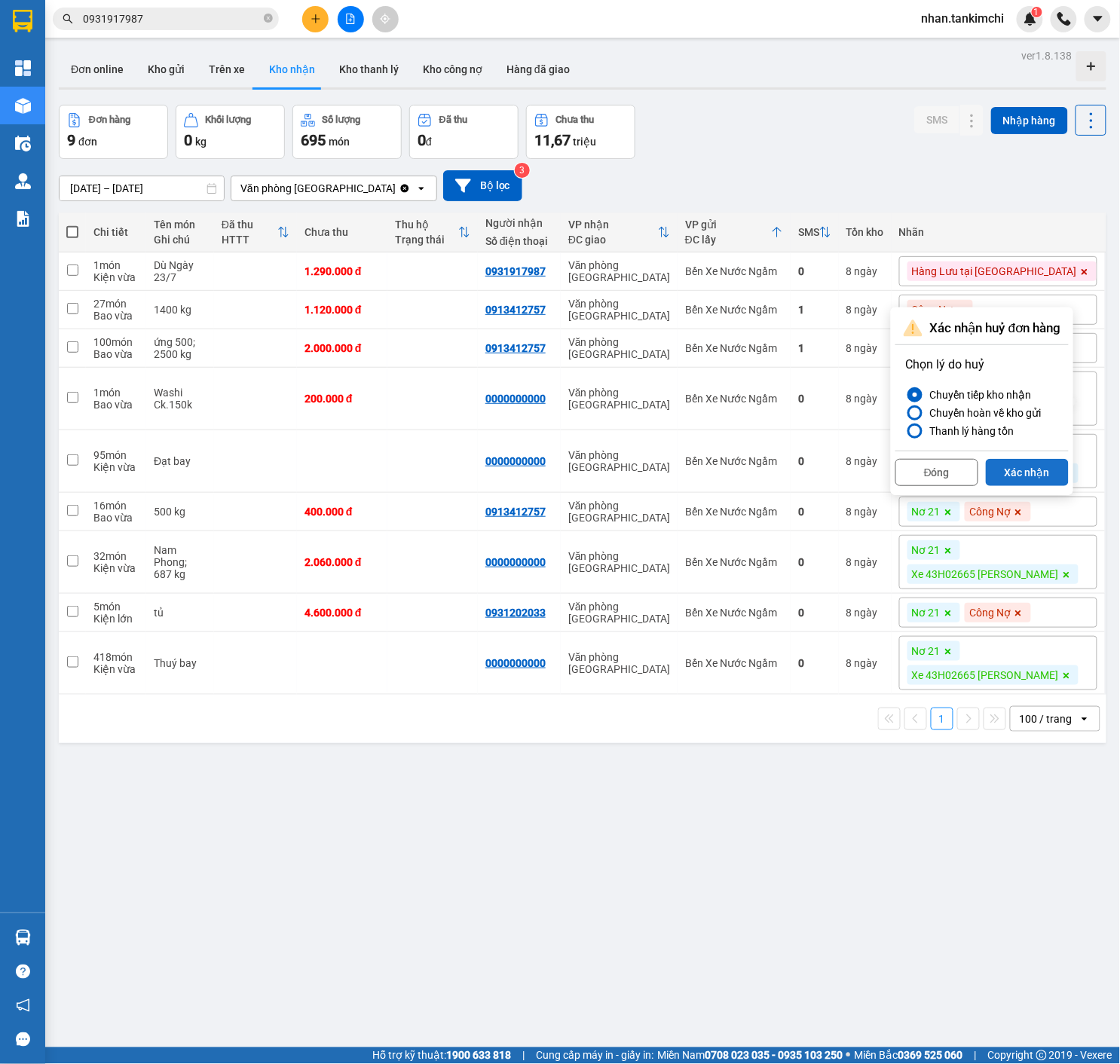
click at [1056, 465] on button "Xác nhận" at bounding box center [1027, 472] width 83 height 27
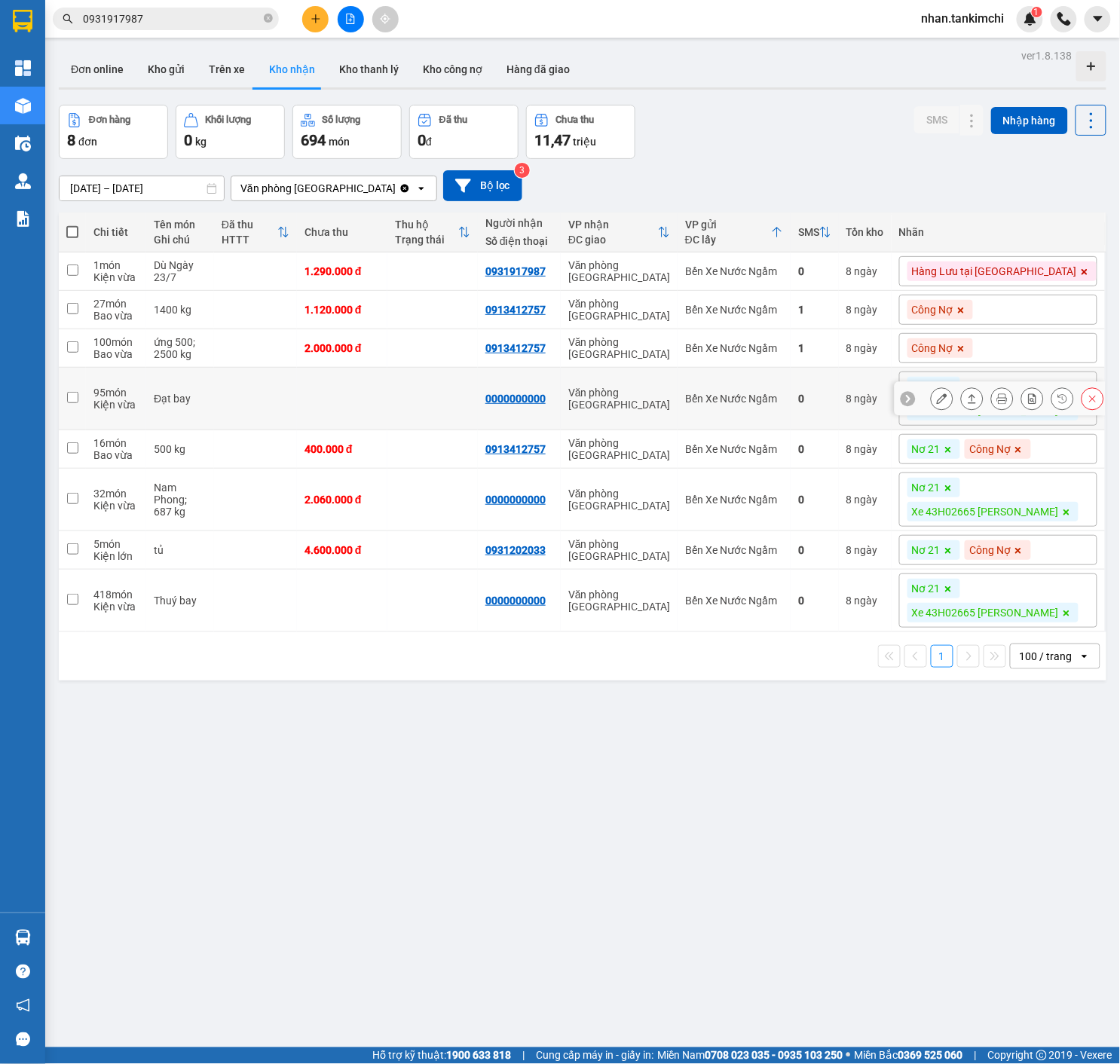
click at [1089, 410] on button at bounding box center [1093, 399] width 21 height 26
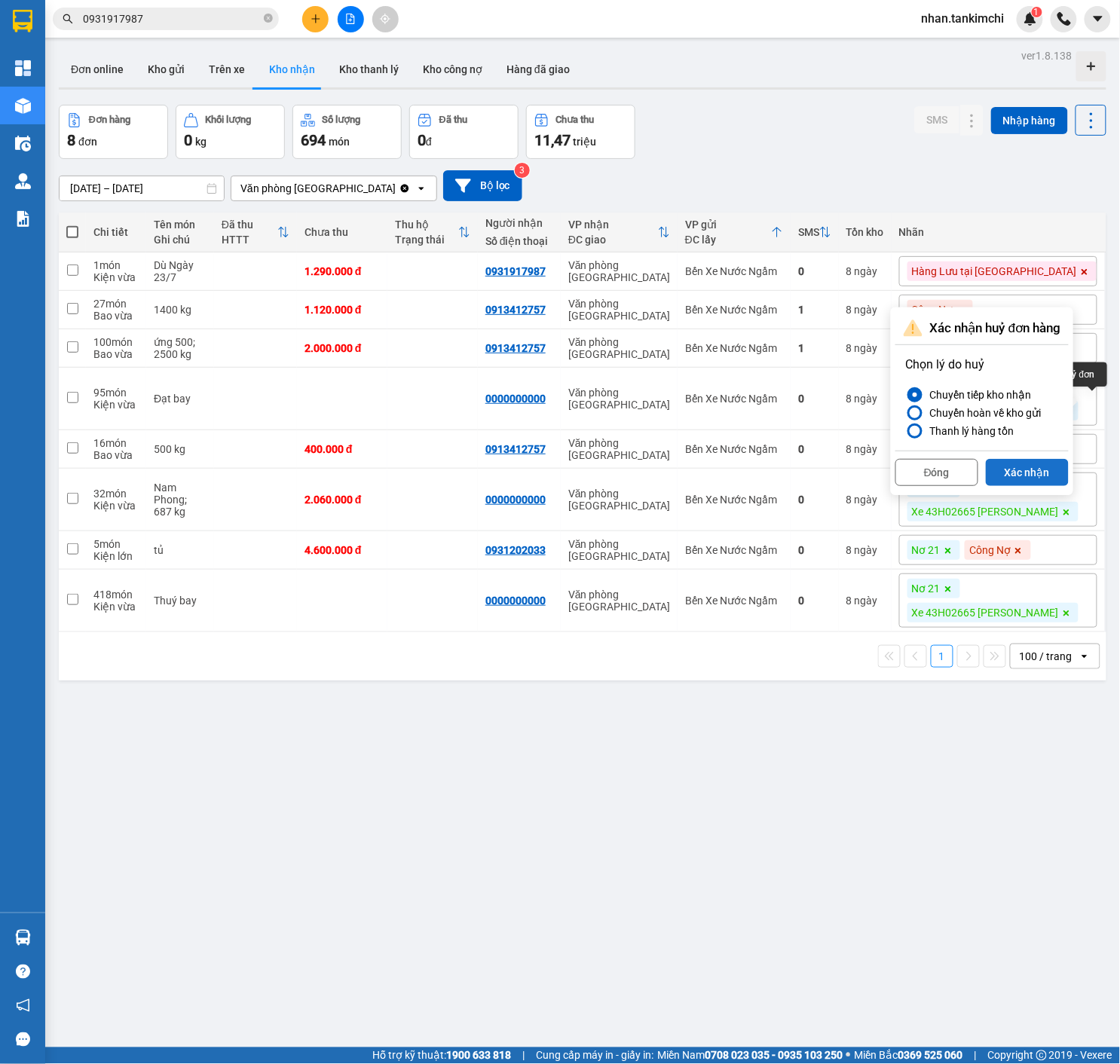
click at [1036, 472] on button "Xác nhận" at bounding box center [1027, 472] width 83 height 27
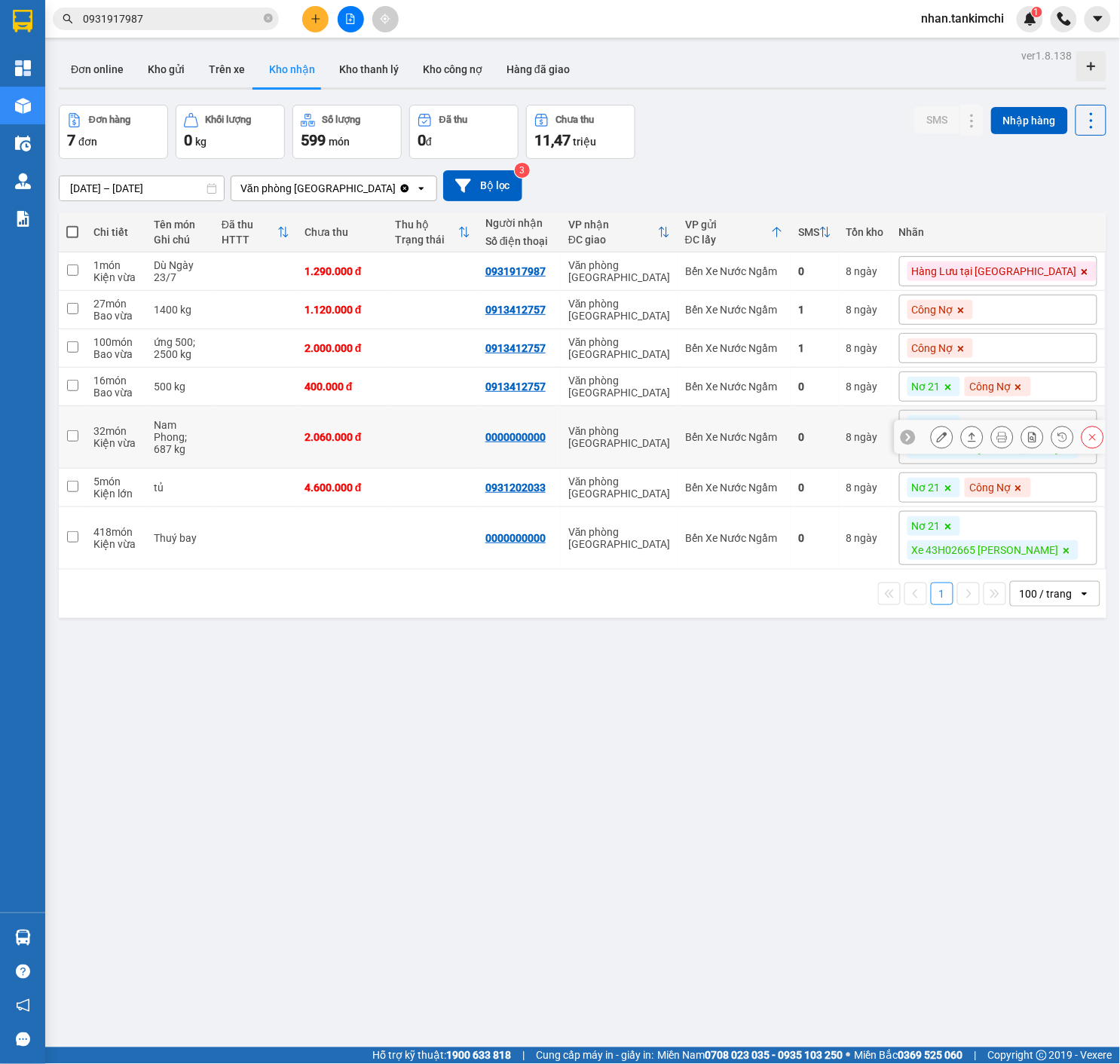
click at [1095, 437] on icon at bounding box center [1092, 437] width 11 height 11
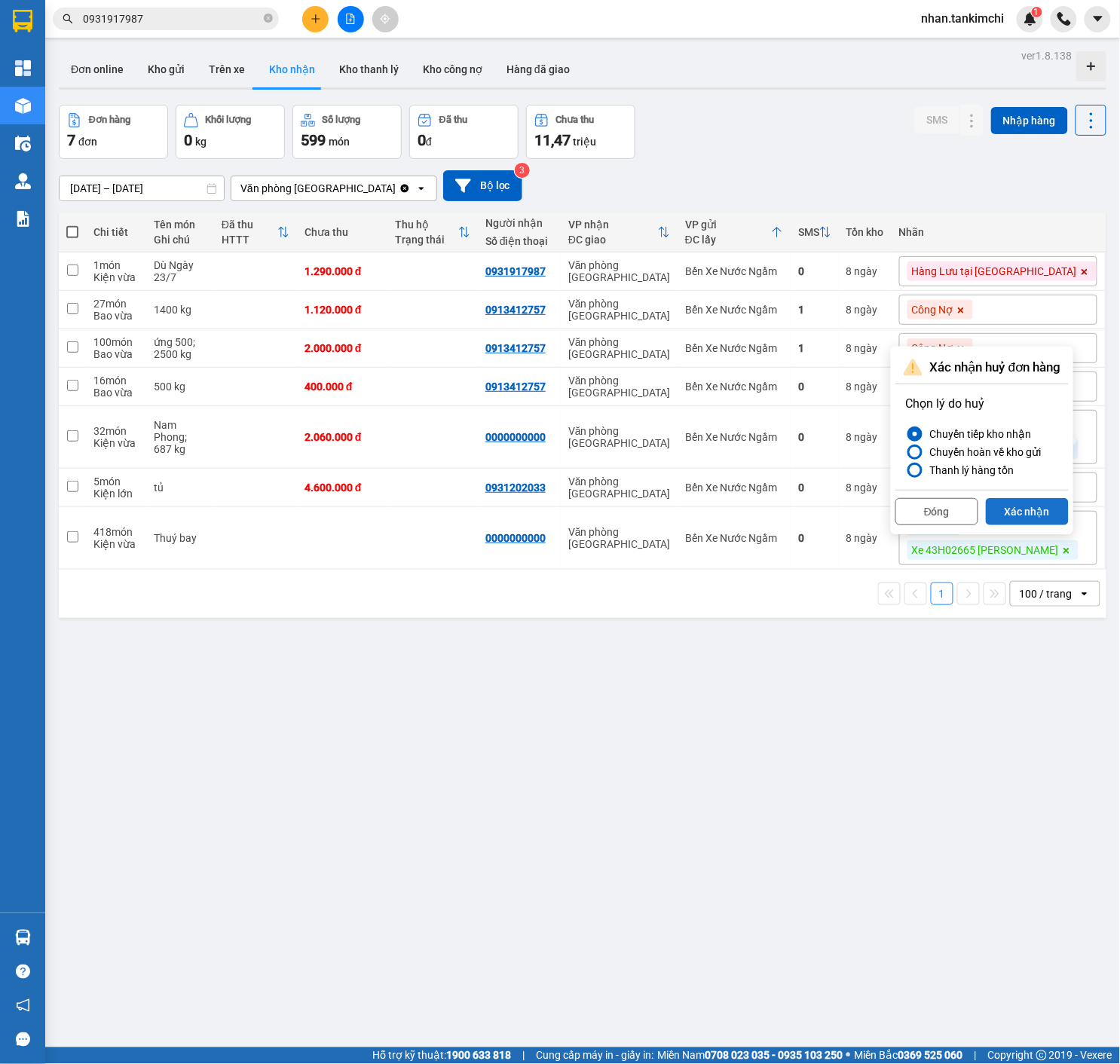
click at [1050, 506] on button "Xác nhận" at bounding box center [1027, 511] width 83 height 27
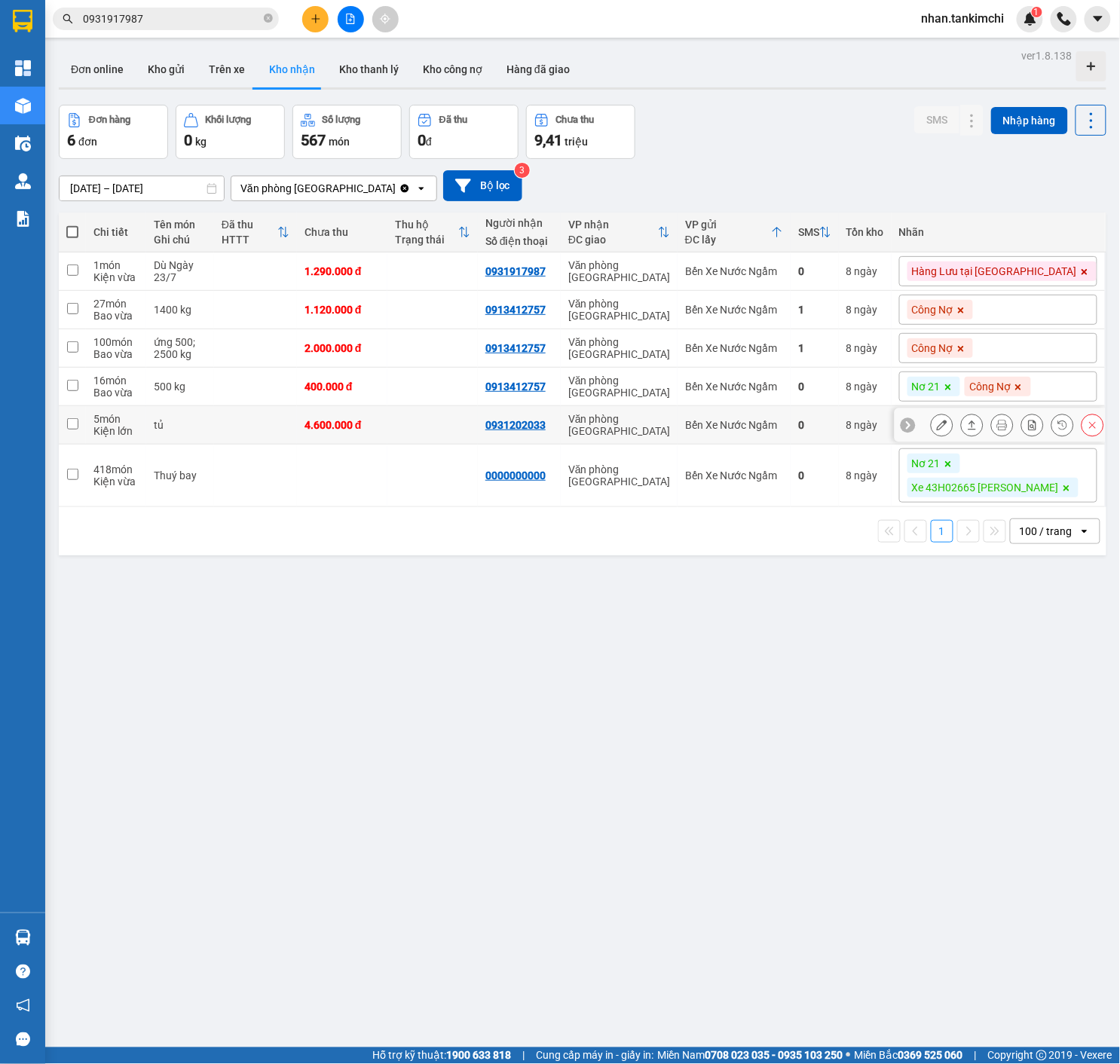
click at [1097, 428] on icon at bounding box center [1092, 424] width 11 height 11
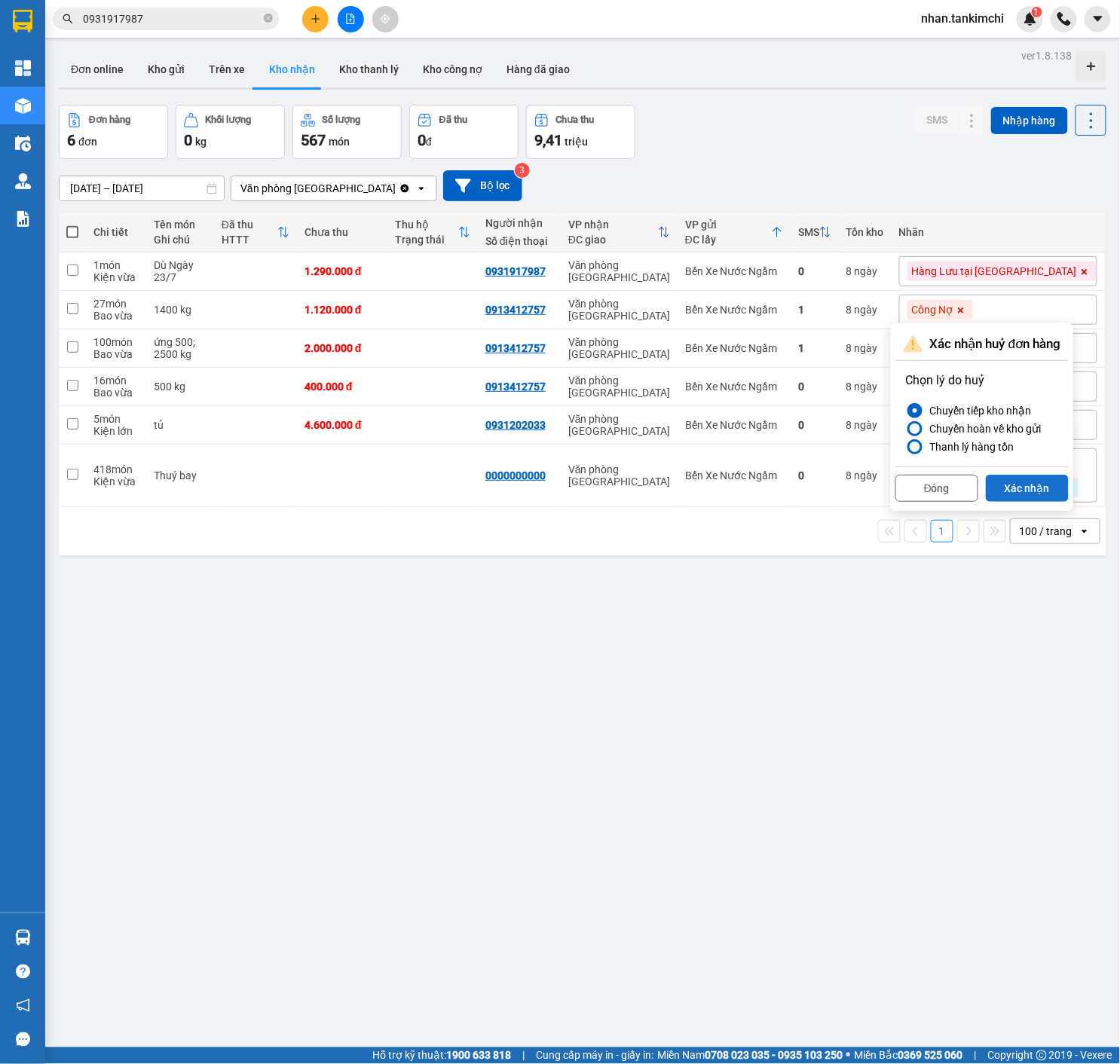
click at [1053, 481] on button "Xác nhận" at bounding box center [1027, 488] width 83 height 27
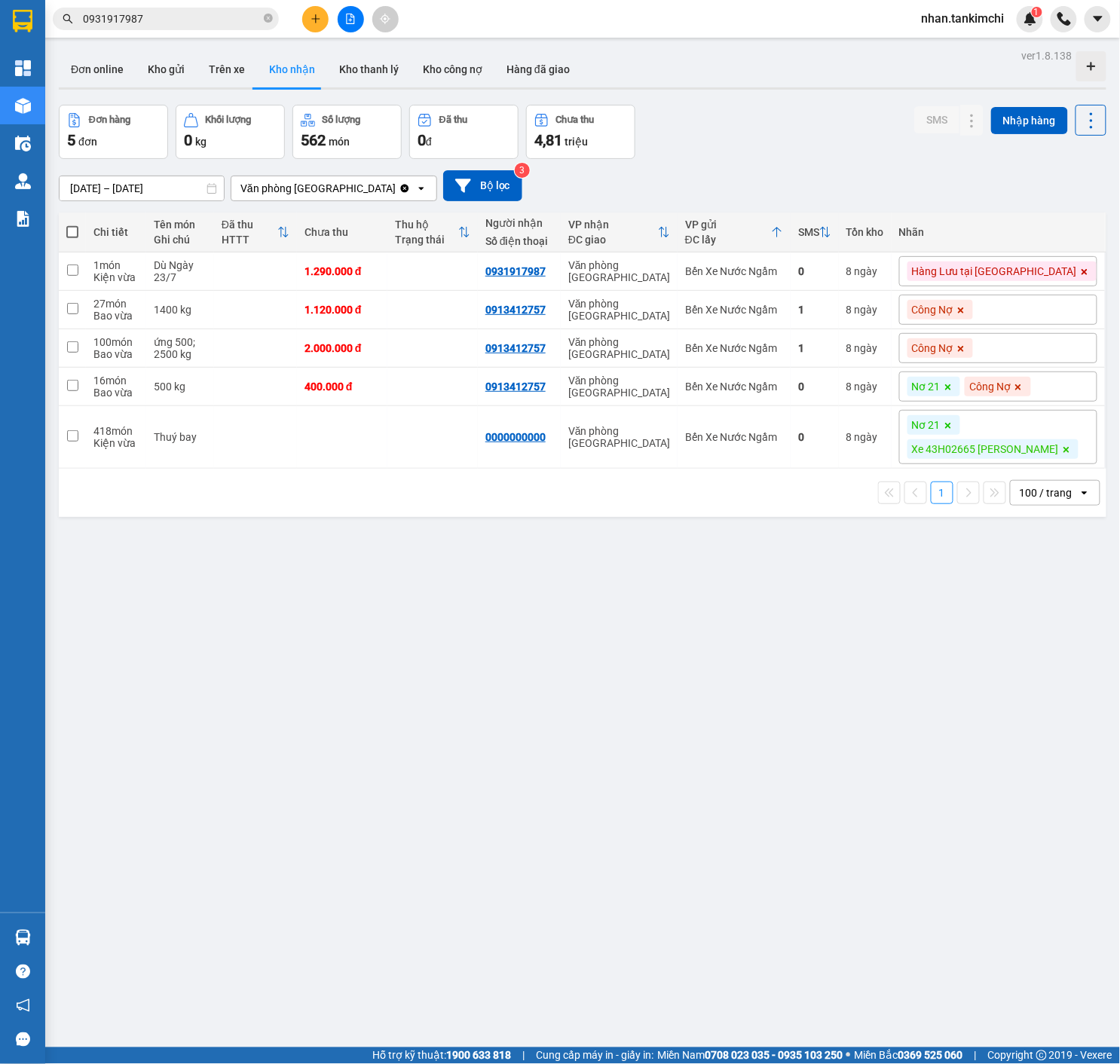
click at [955, 393] on span at bounding box center [948, 387] width 15 height 20
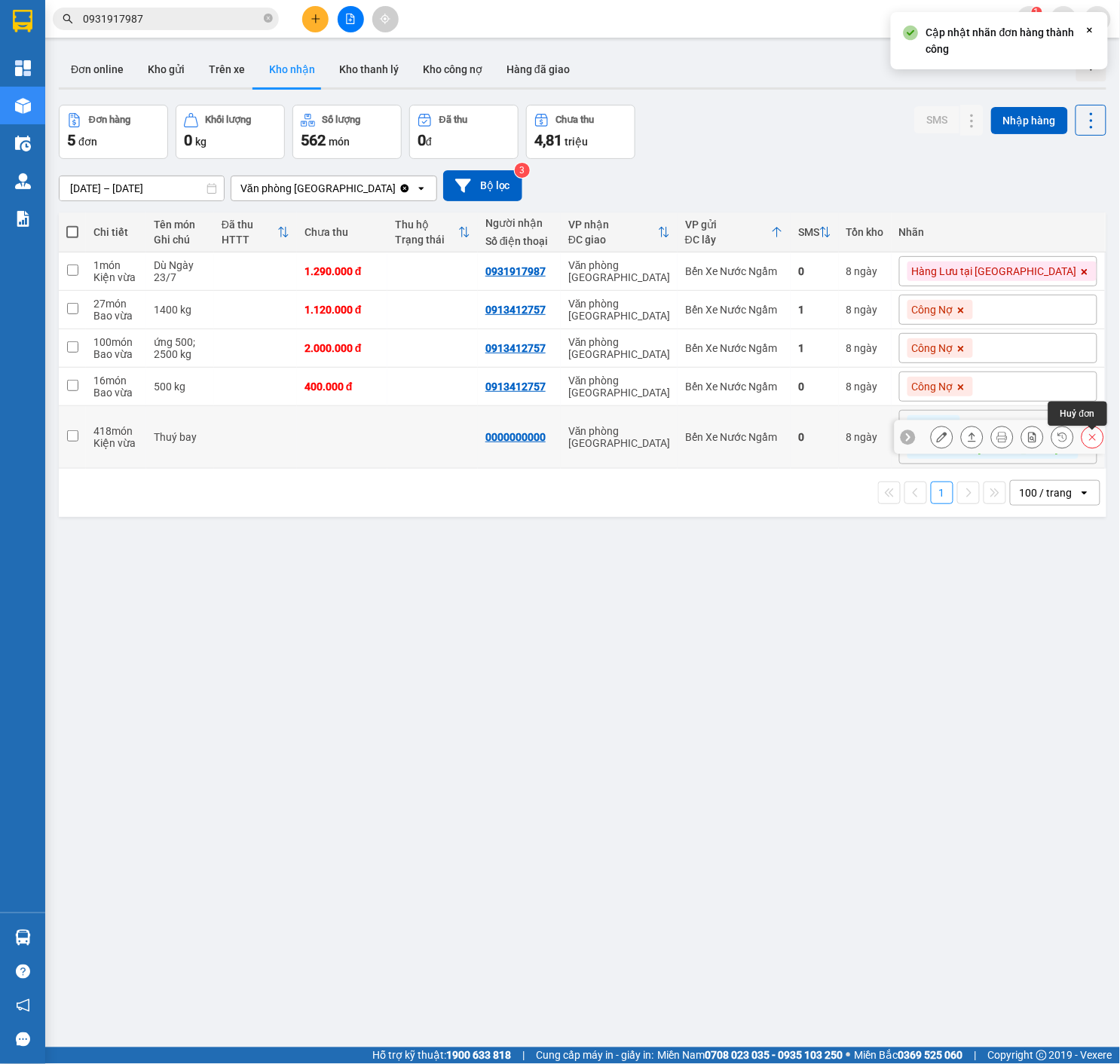
click at [1099, 444] on button at bounding box center [1093, 437] width 21 height 26
click at [1050, 500] on div "100 / trang" at bounding box center [1046, 492] width 52 height 15
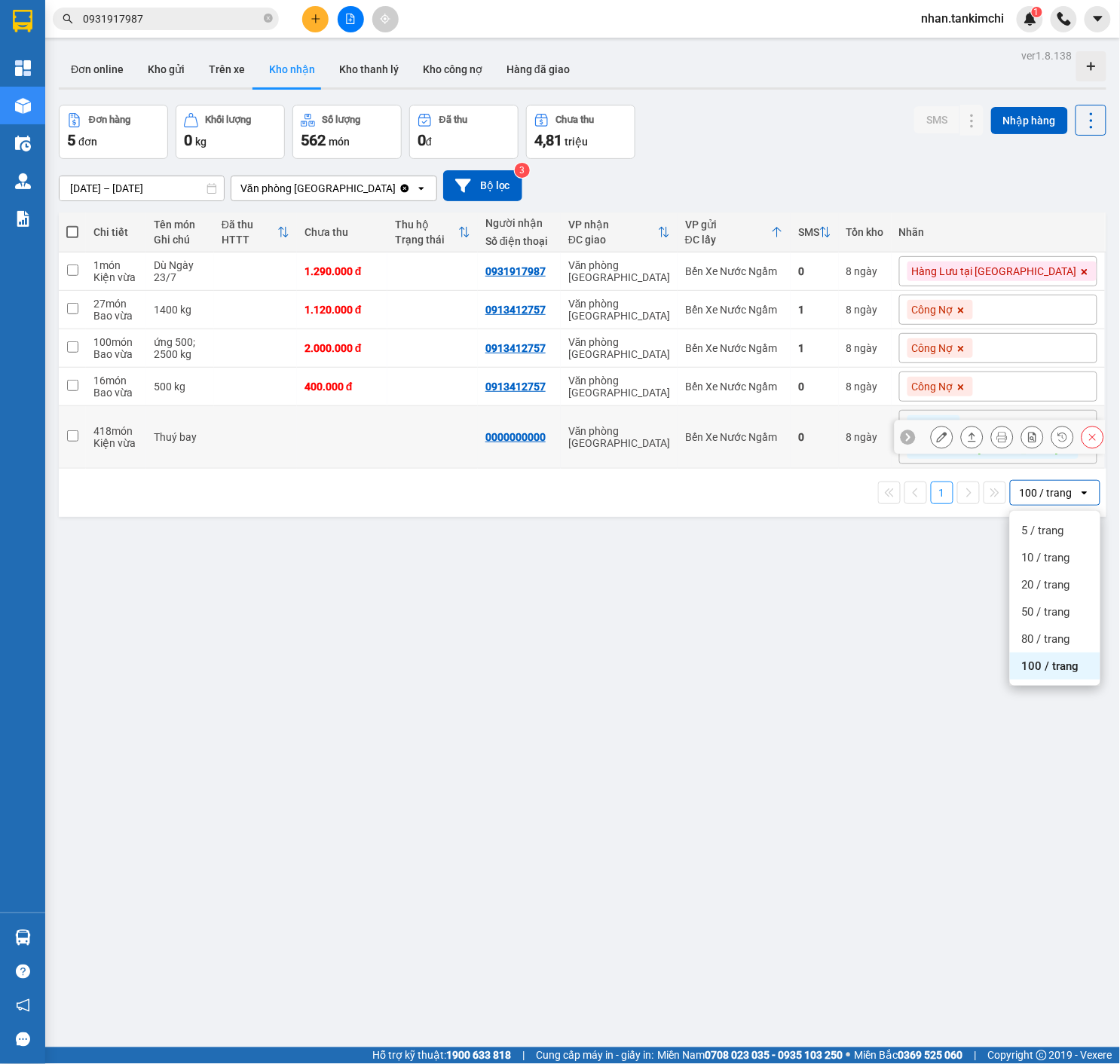
click at [1097, 446] on button at bounding box center [1093, 437] width 21 height 26
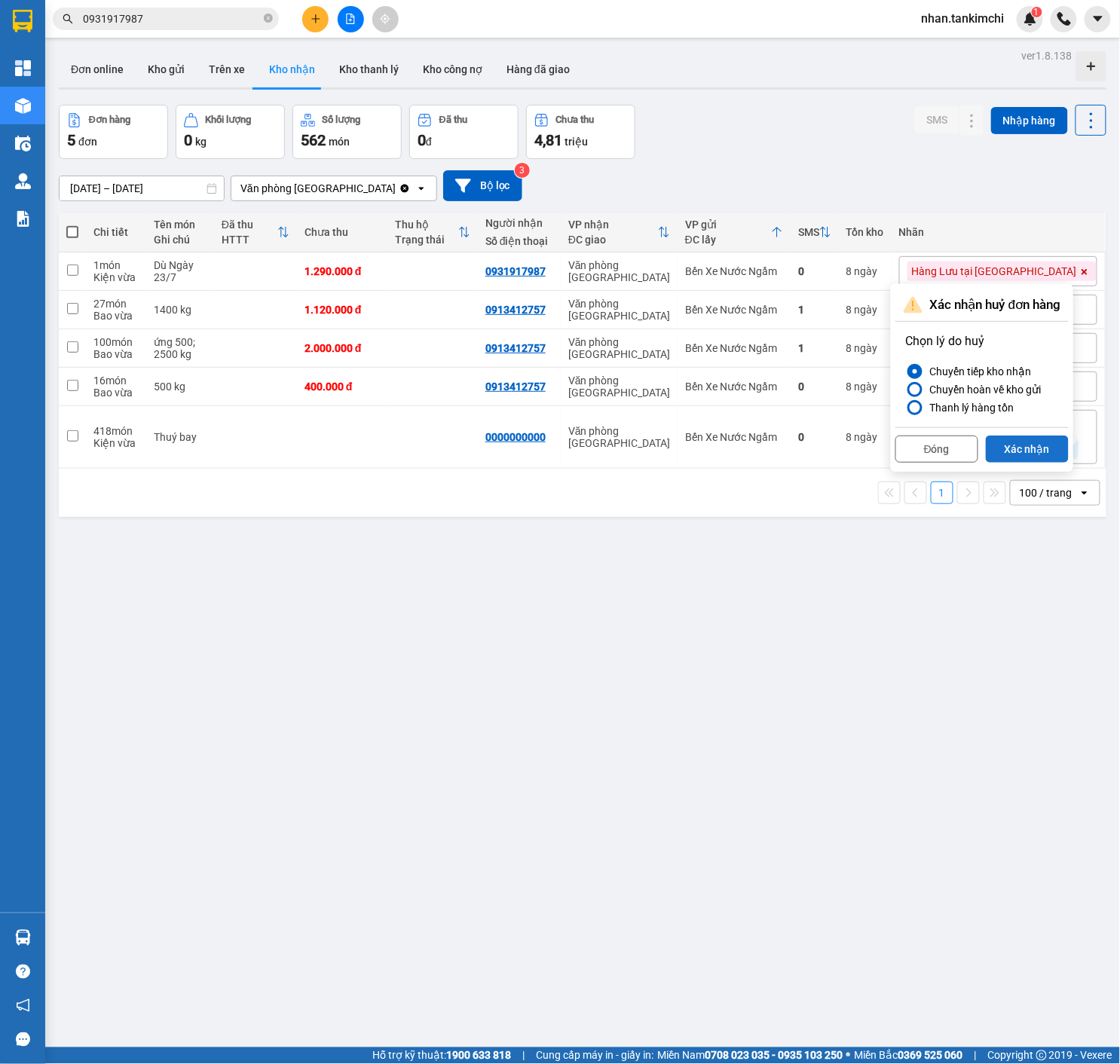
click at [1043, 453] on button "Xác nhận" at bounding box center [1027, 449] width 83 height 27
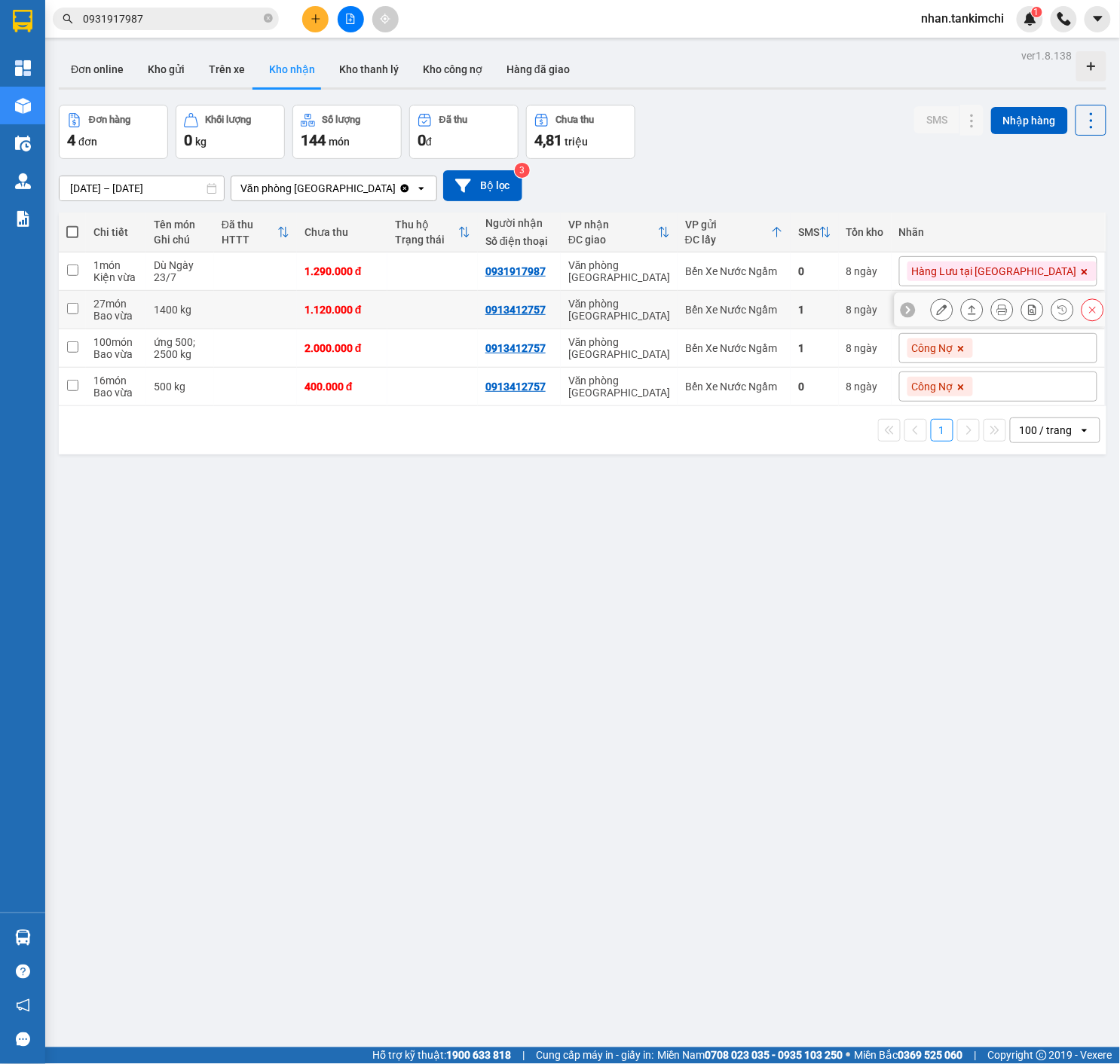
click at [1098, 308] on icon at bounding box center [1092, 310] width 11 height 11
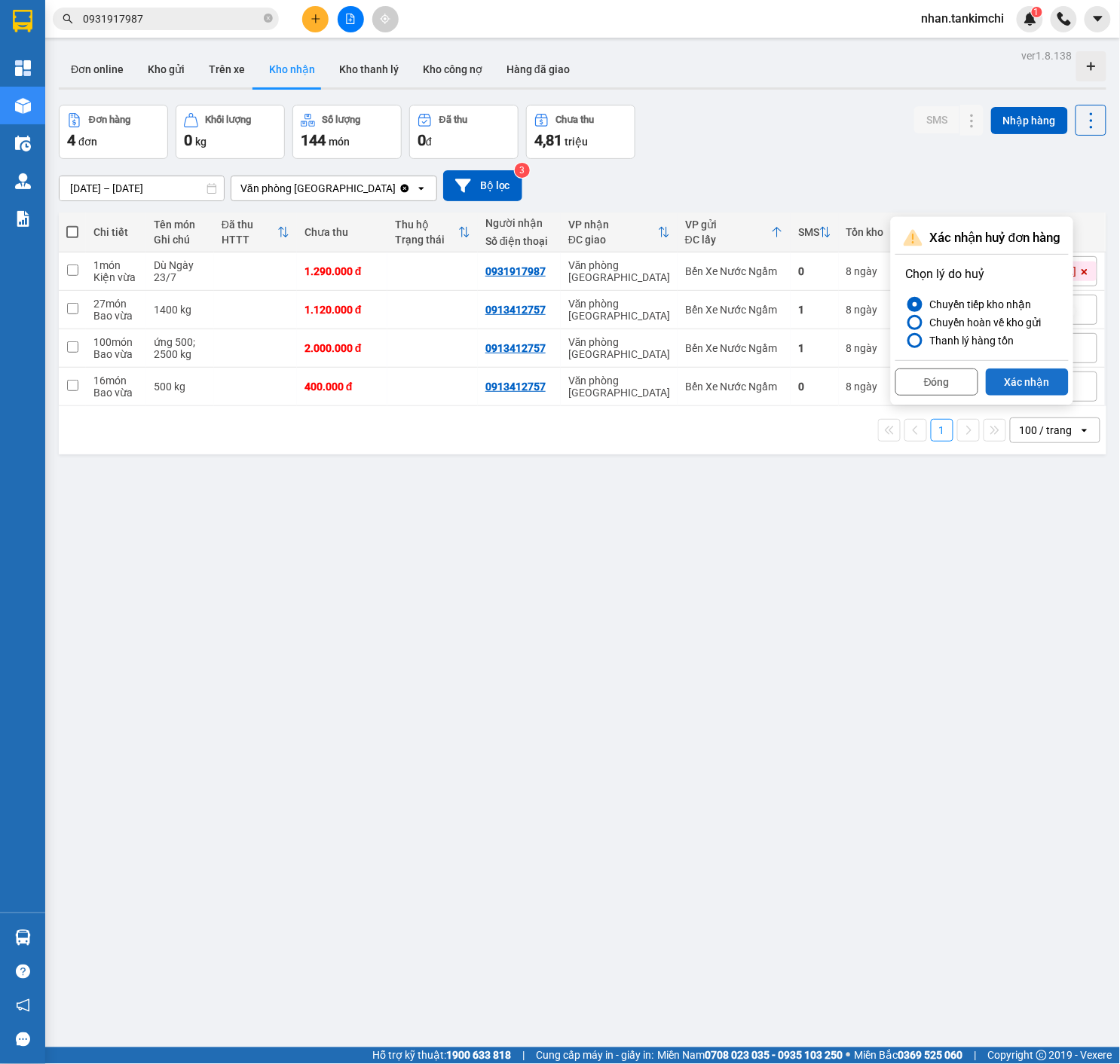
click at [1032, 371] on button "Xác nhận" at bounding box center [1027, 382] width 83 height 27
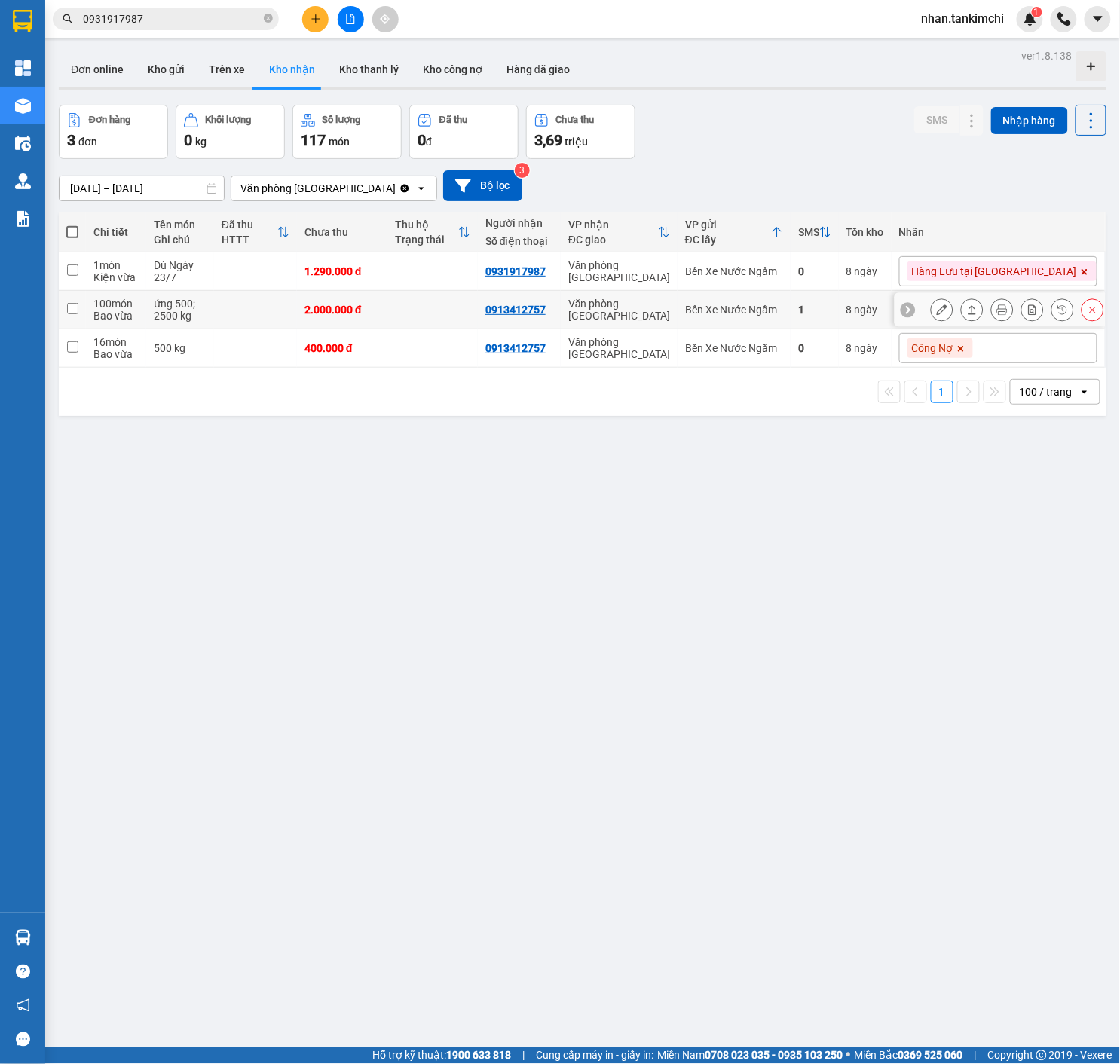
click at [1098, 319] on button at bounding box center [1093, 310] width 21 height 26
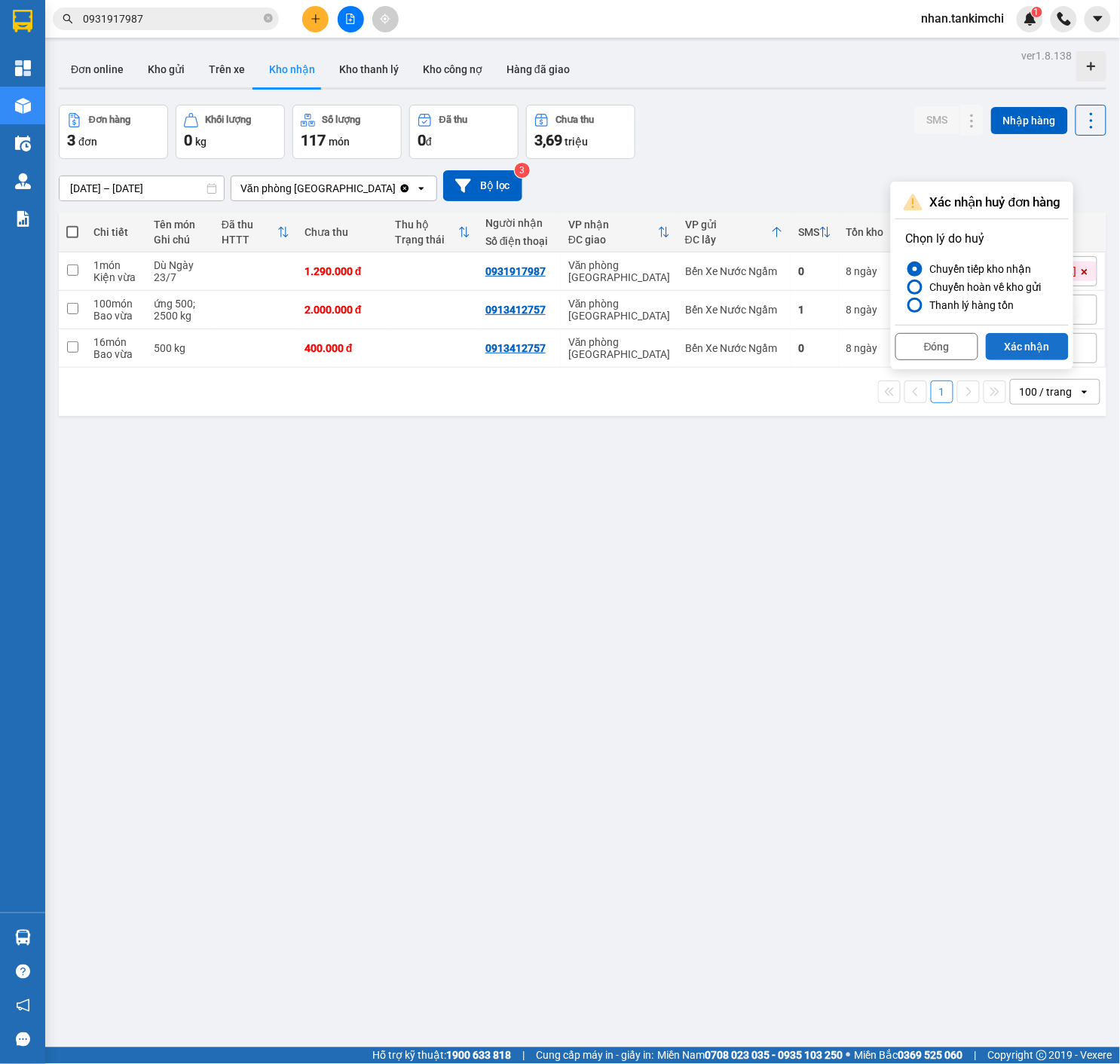
click at [1040, 357] on button "Xác nhận" at bounding box center [1027, 346] width 83 height 27
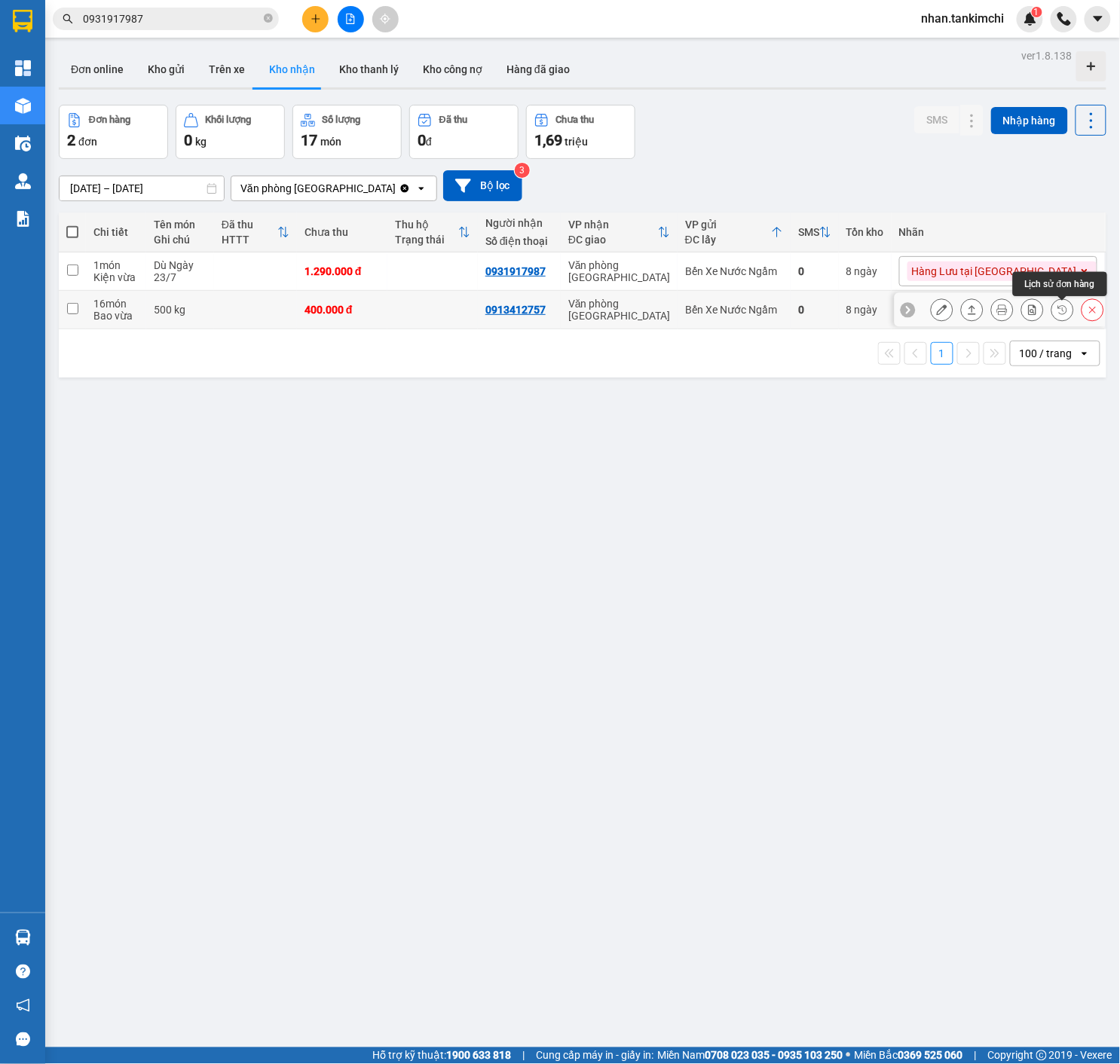
click at [1092, 320] on button at bounding box center [1093, 310] width 21 height 26
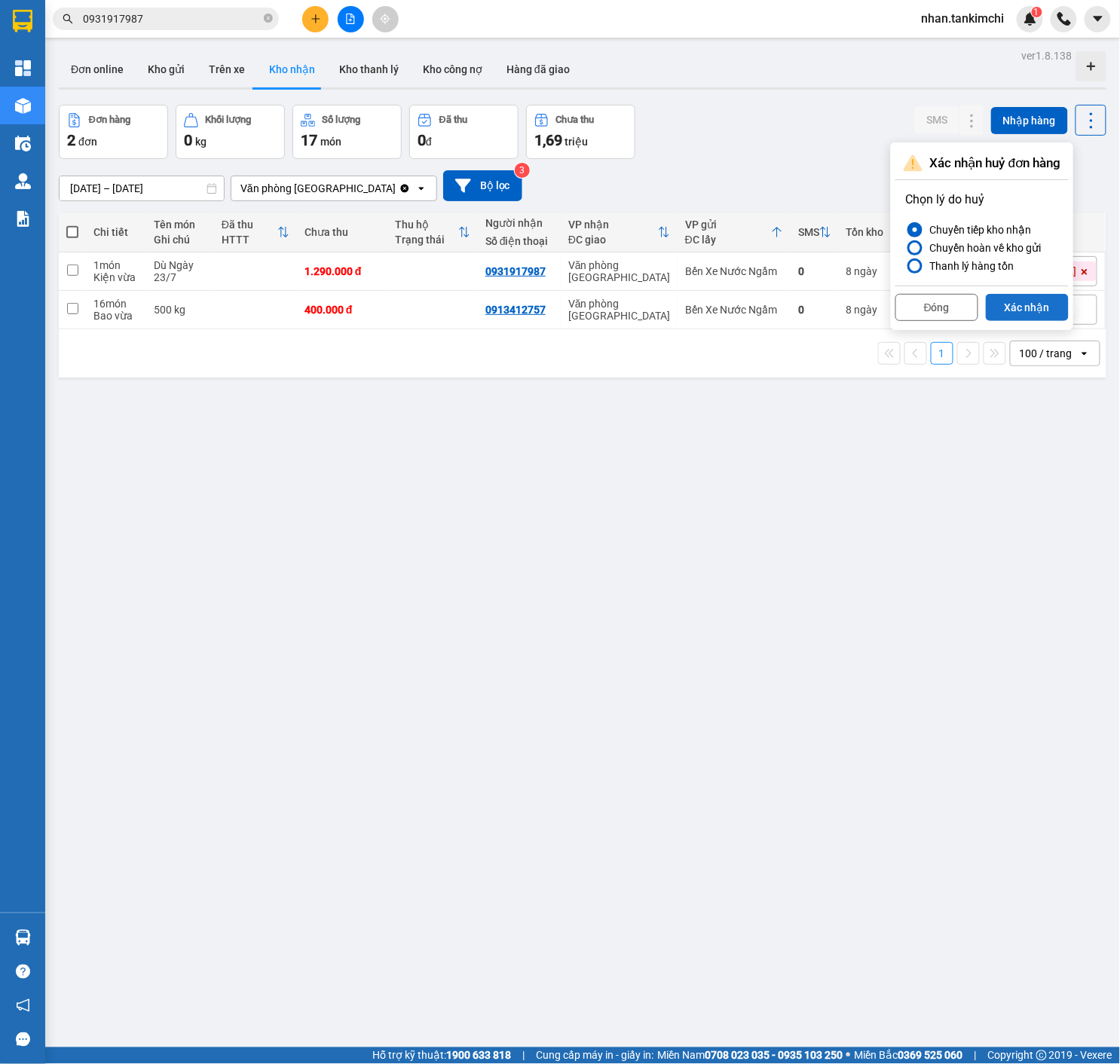
click at [1030, 314] on button "Xác nhận" at bounding box center [1027, 307] width 83 height 27
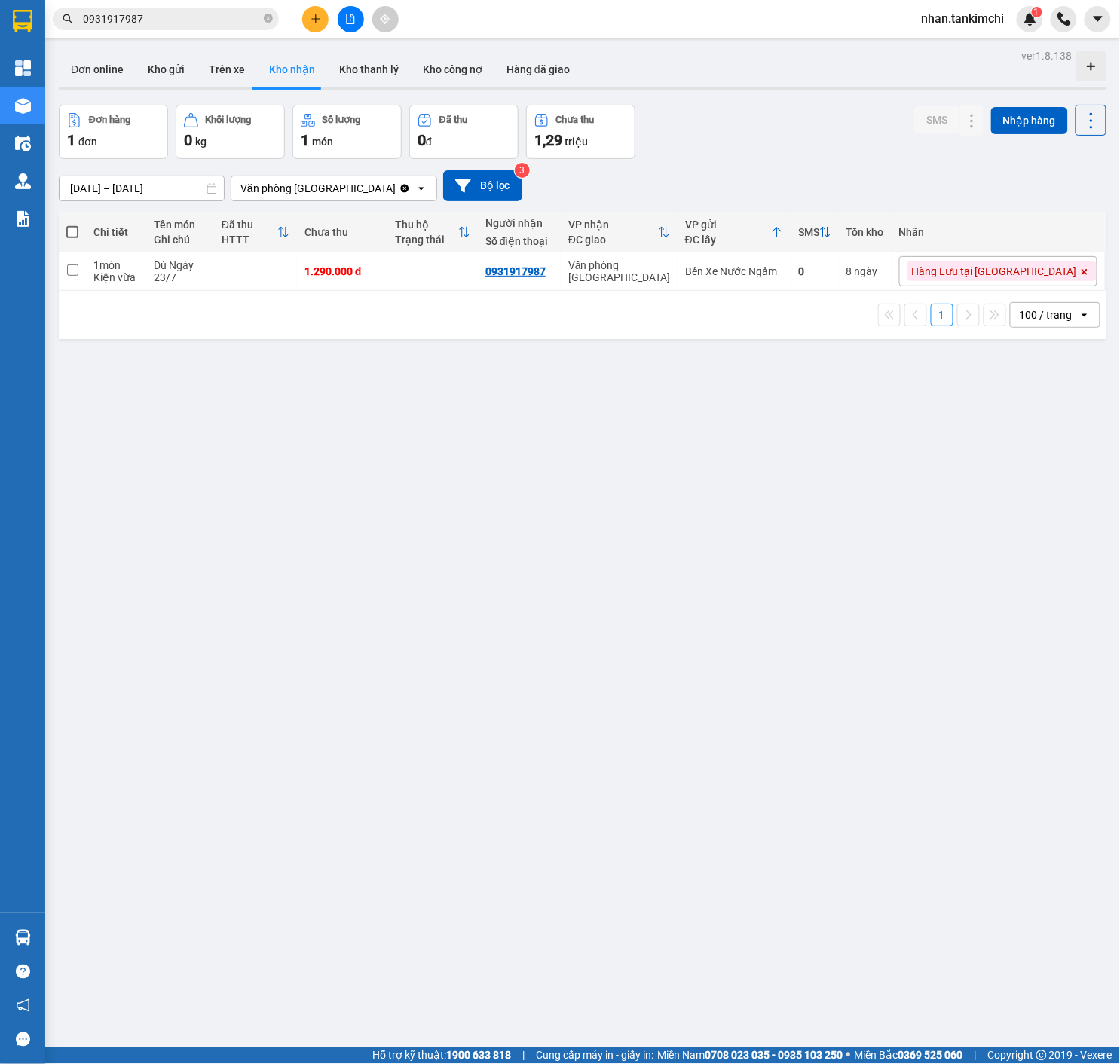
click at [345, 24] on button at bounding box center [351, 19] width 26 height 26
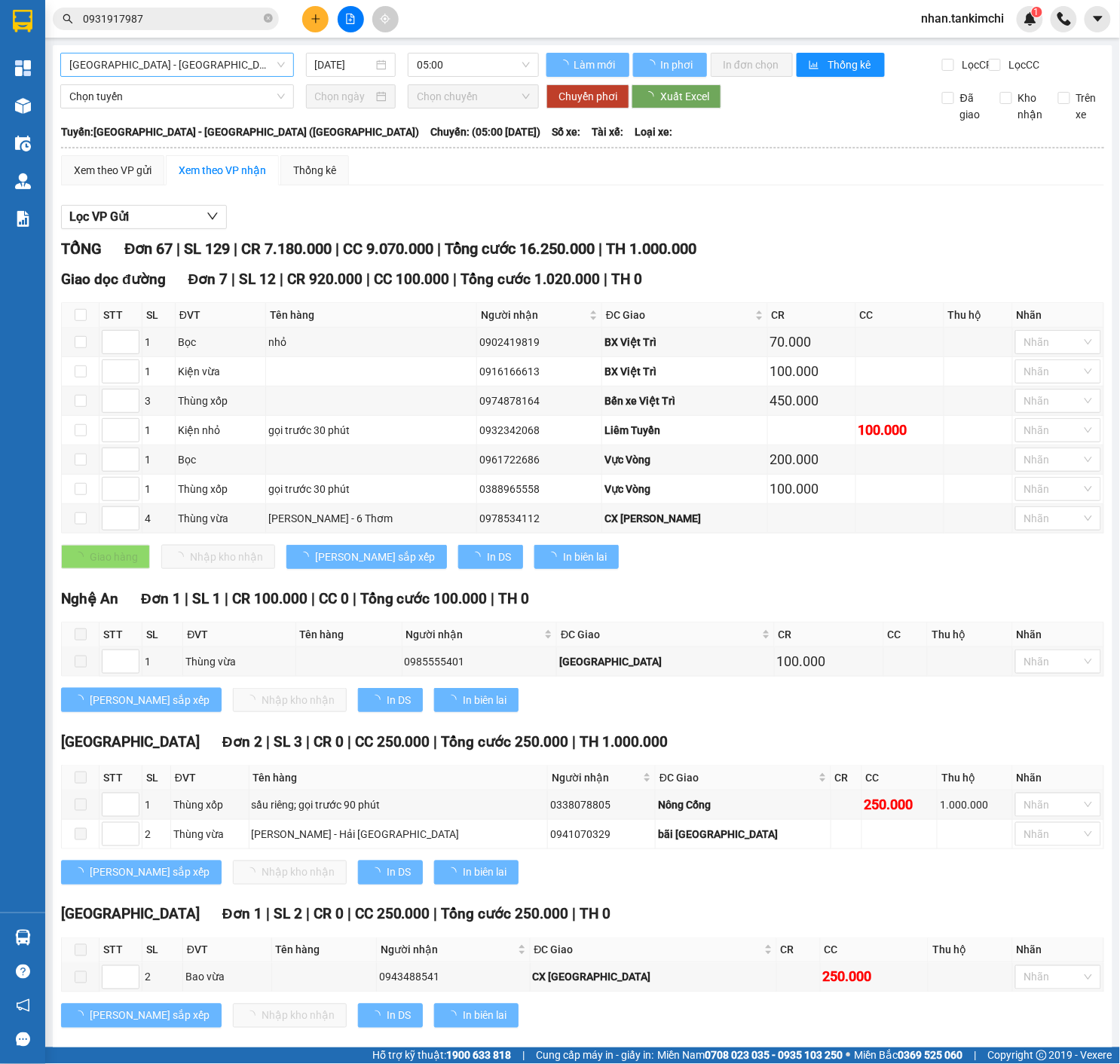
click at [219, 73] on span "[GEOGRAPHIC_DATA] - [GEOGRAPHIC_DATA] ([GEOGRAPHIC_DATA])" at bounding box center [177, 65] width 215 height 23
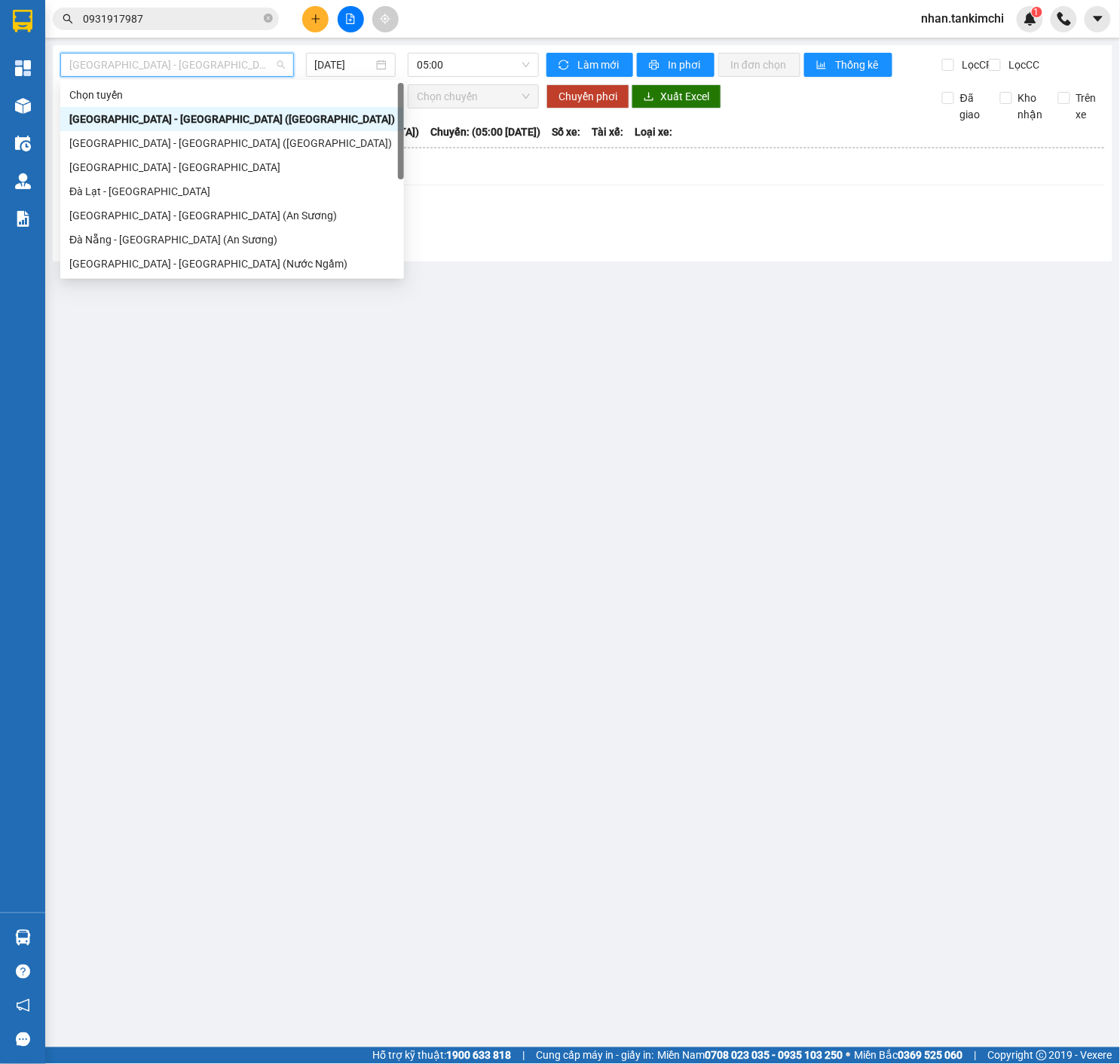
click at [188, 116] on div "[GEOGRAPHIC_DATA] - [GEOGRAPHIC_DATA] ([GEOGRAPHIC_DATA])" at bounding box center [232, 119] width 325 height 16
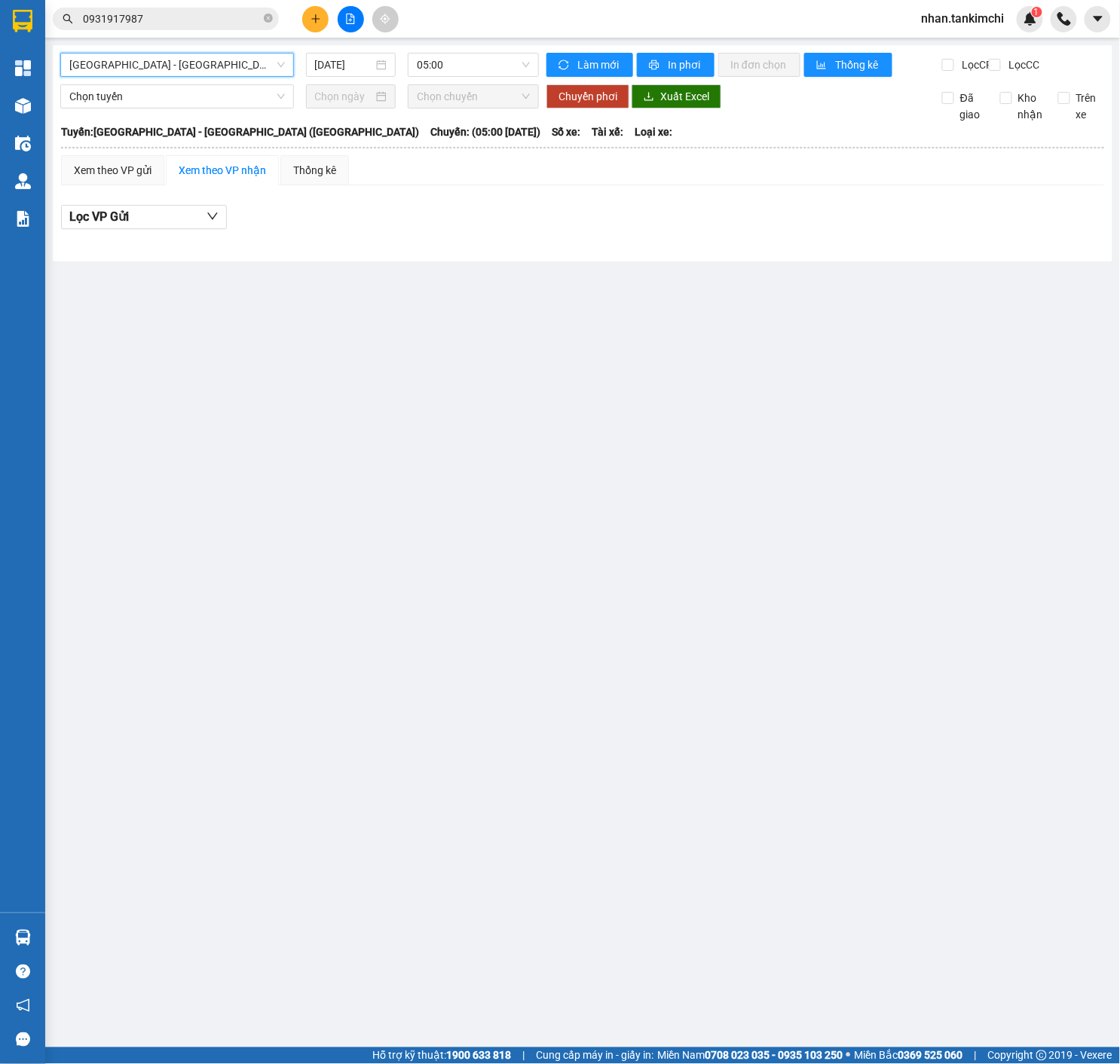
click at [344, 77] on div "[GEOGRAPHIC_DATA] - [GEOGRAPHIC_DATA] ([GEOGRAPHIC_DATA]) [GEOGRAPHIC_DATA] - […" at bounding box center [300, 64] width 478 height 24
click at [353, 66] on input "[DATE]" at bounding box center [345, 65] width 59 height 16
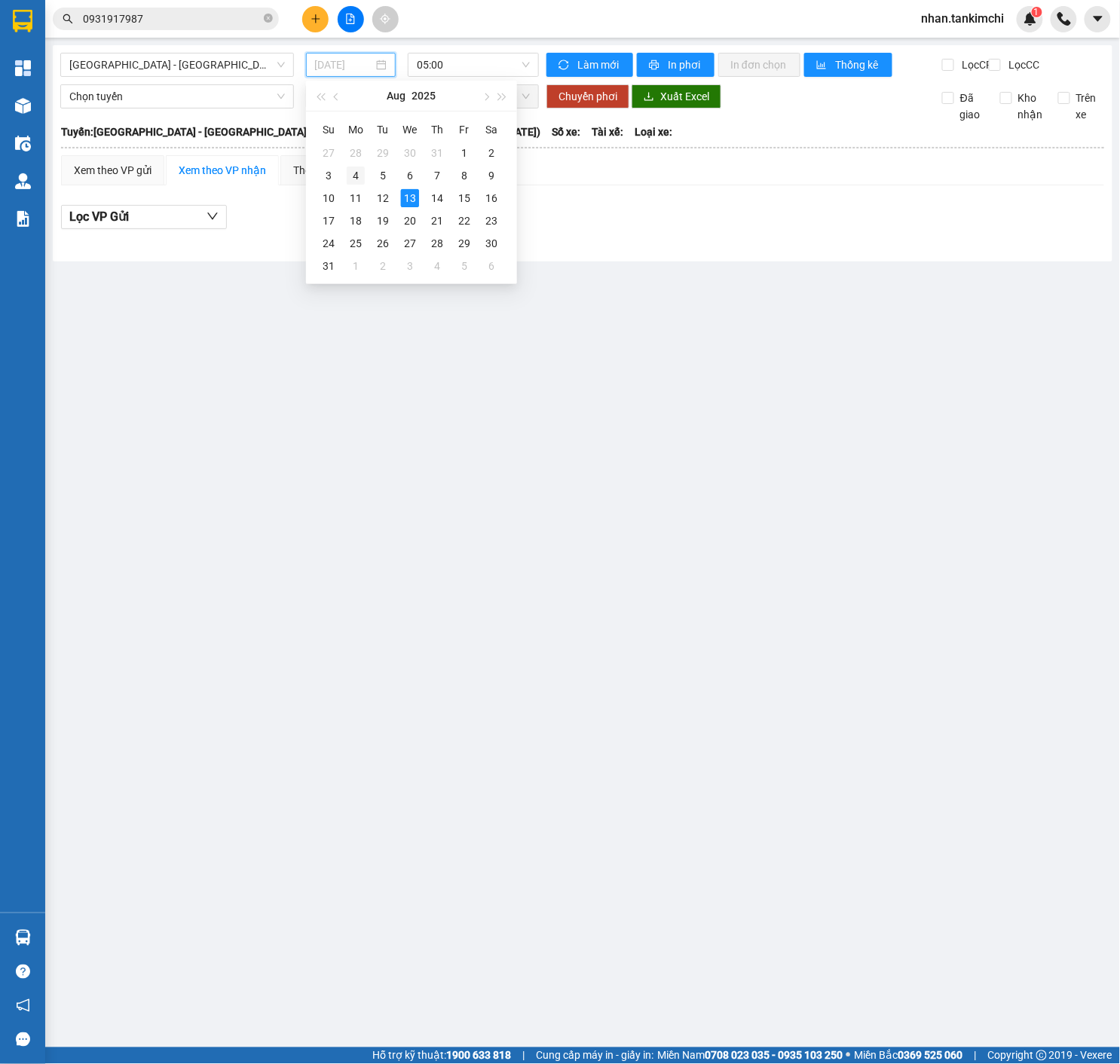
click at [360, 173] on div "4" at bounding box center [356, 175] width 18 height 18
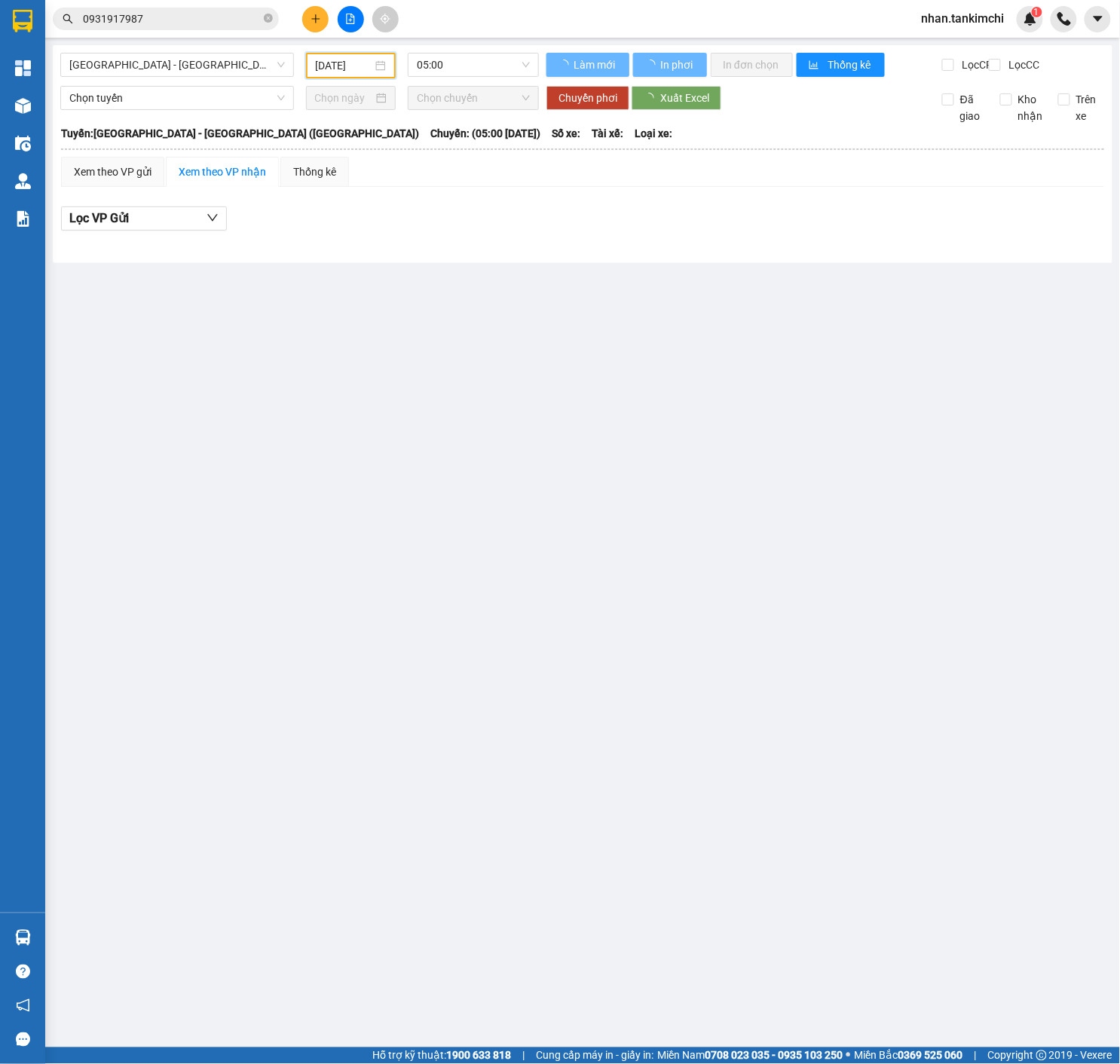
type input "[DATE]"
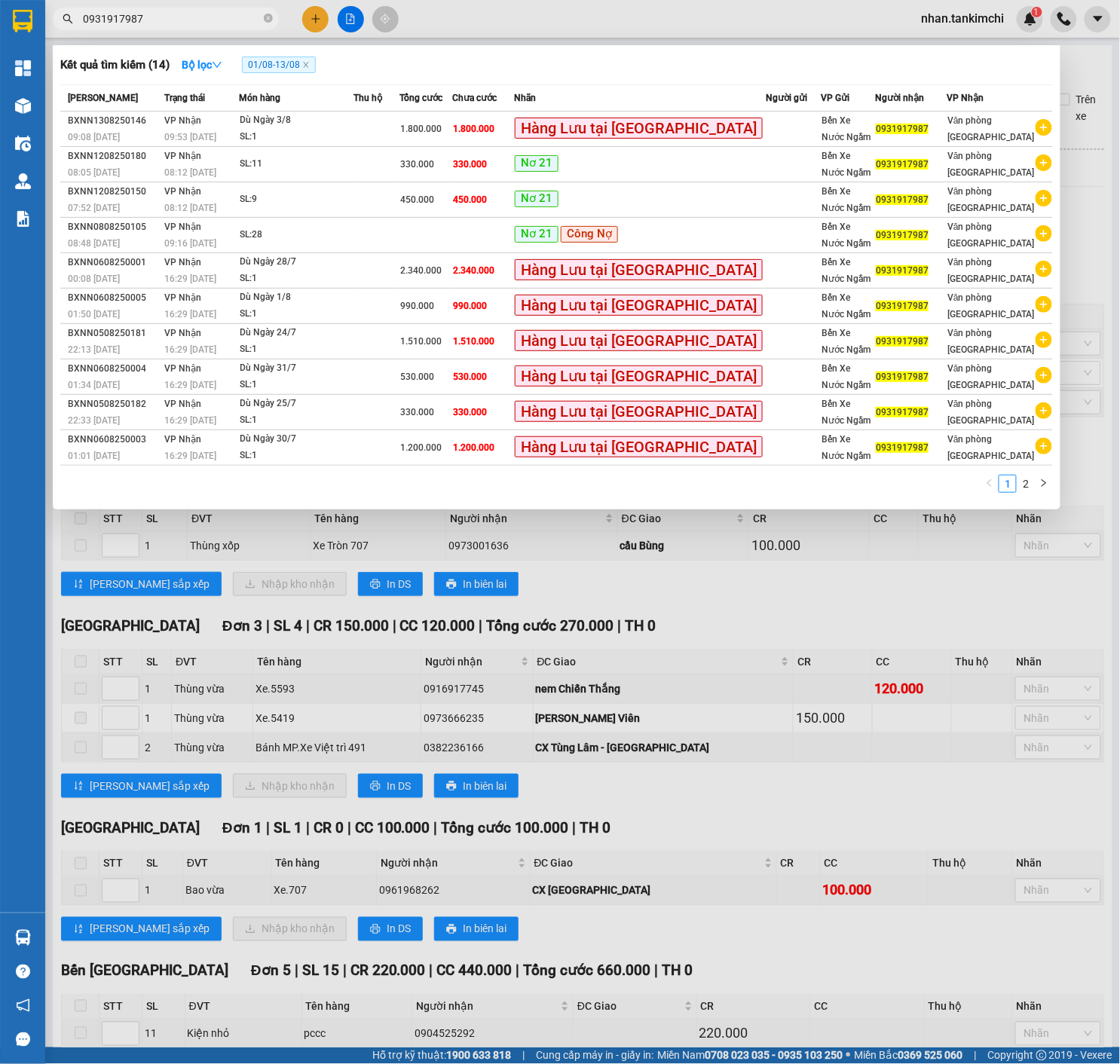
click at [215, 7] on span "0931917987" at bounding box center [166, 19] width 226 height 23
click at [206, 31] on div at bounding box center [560, 532] width 1120 height 1064
click at [220, 25] on input "0931917987" at bounding box center [171, 19] width 178 height 16
click at [222, 70] on icon "down" at bounding box center [216, 65] width 11 height 11
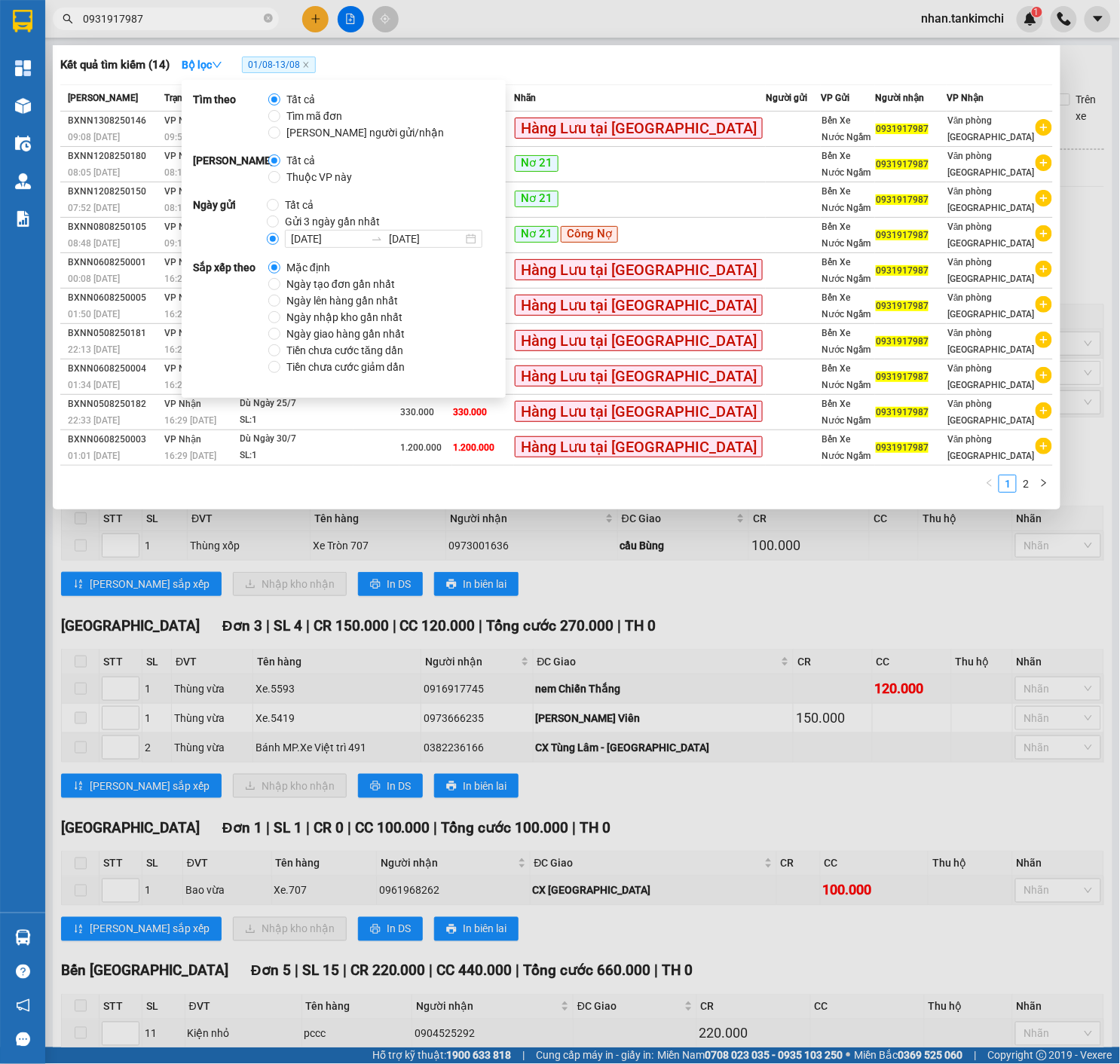
click at [297, 209] on span "Tất cả" at bounding box center [299, 205] width 41 height 16
click at [279, 209] on input "Tất cả" at bounding box center [273, 205] width 12 height 12
radio input "true"
radio input "false"
click at [323, 217] on span "Gửi 3 ngày gần nhất" at bounding box center [332, 221] width 107 height 16
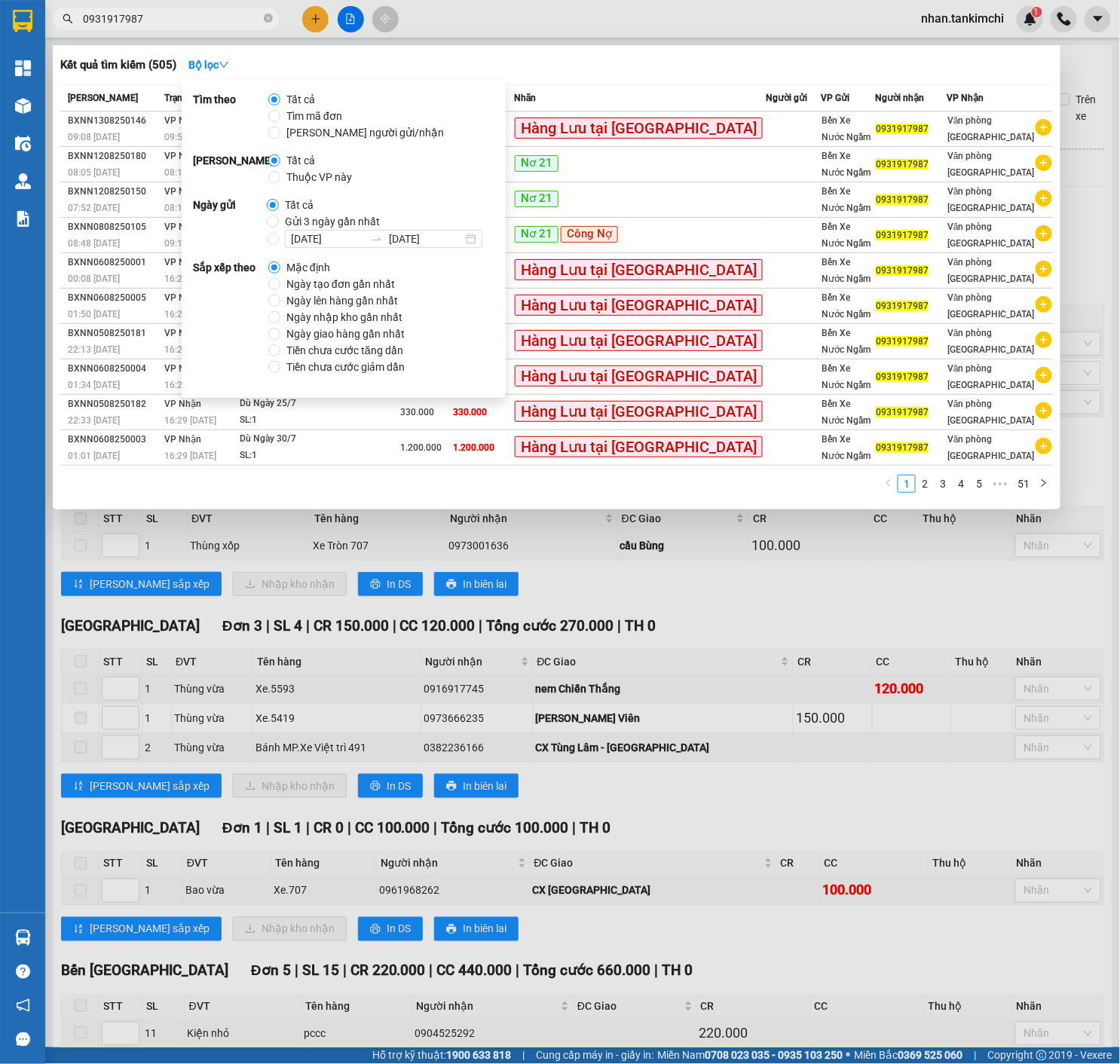
click at [279, 217] on input "Gửi 3 ngày gần nhất" at bounding box center [273, 221] width 12 height 12
radio input "true"
radio input "false"
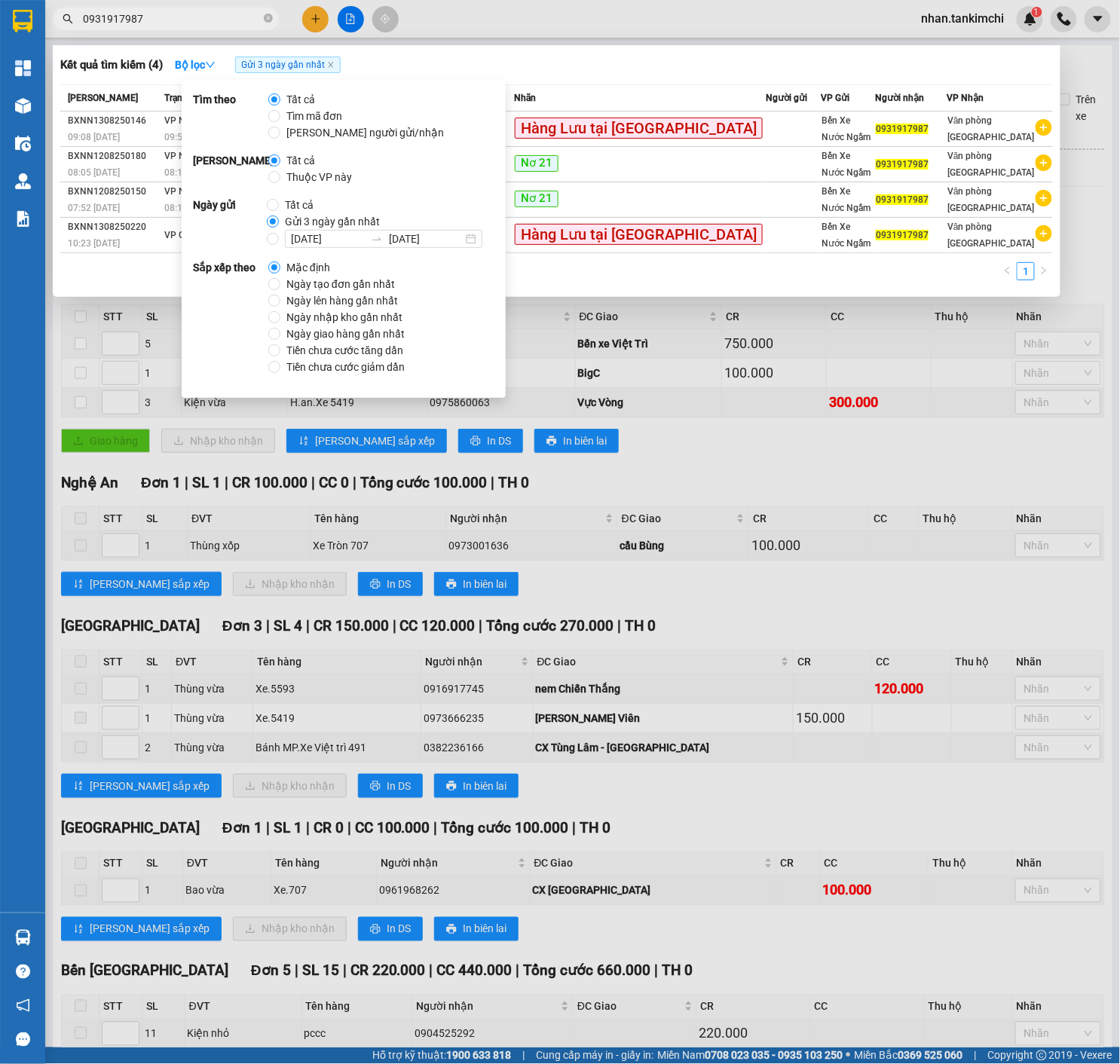
click at [542, 50] on div "Kết quả tìm kiếm ( 4 ) Bộ lọc Gửi 3 ngày gần nhất Mã ĐH Trạng thái Món hàng Thu…" at bounding box center [556, 170] width 1008 height 251
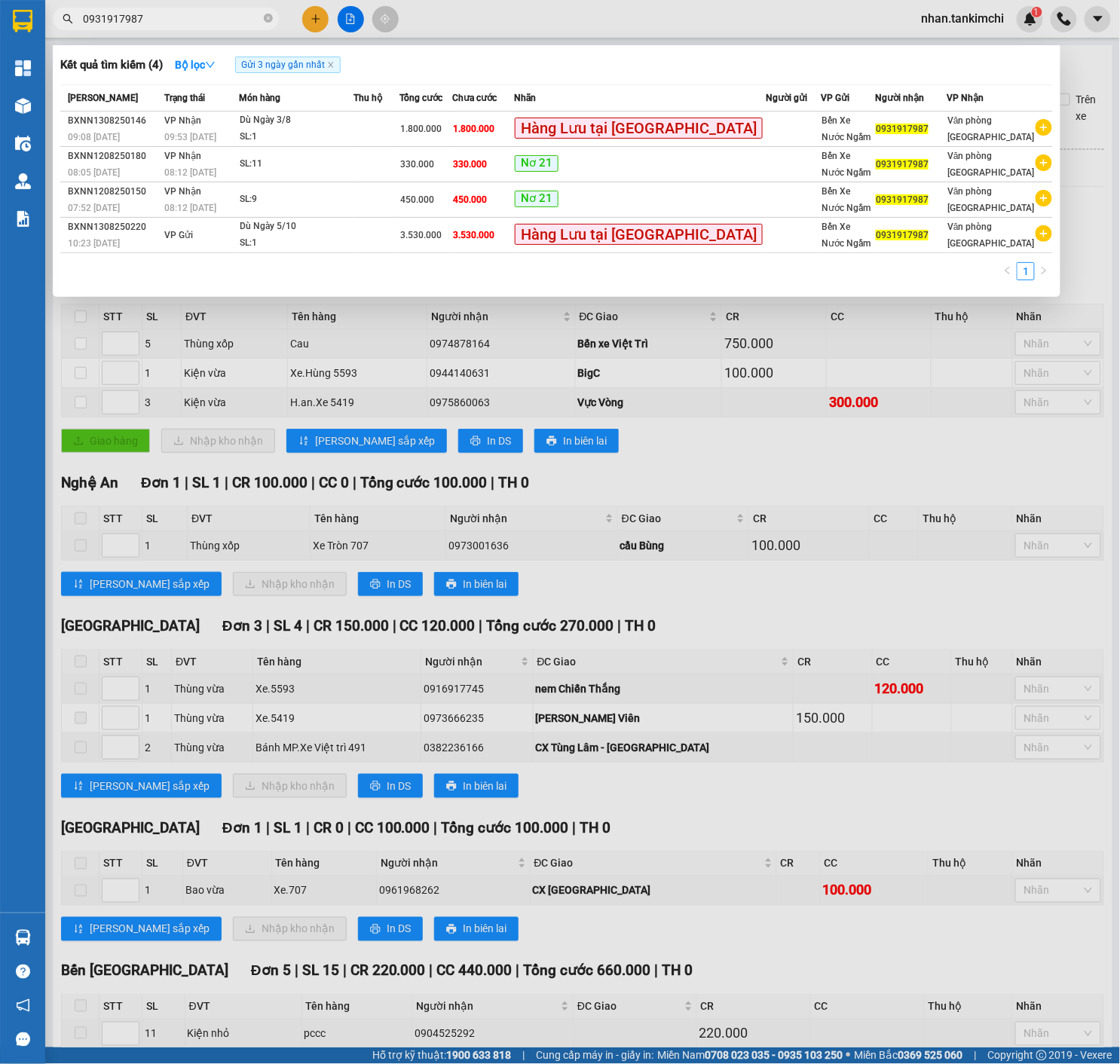
click at [197, 24] on input "0931917987" at bounding box center [171, 19] width 178 height 16
click at [303, 13] on div at bounding box center [560, 532] width 1120 height 1064
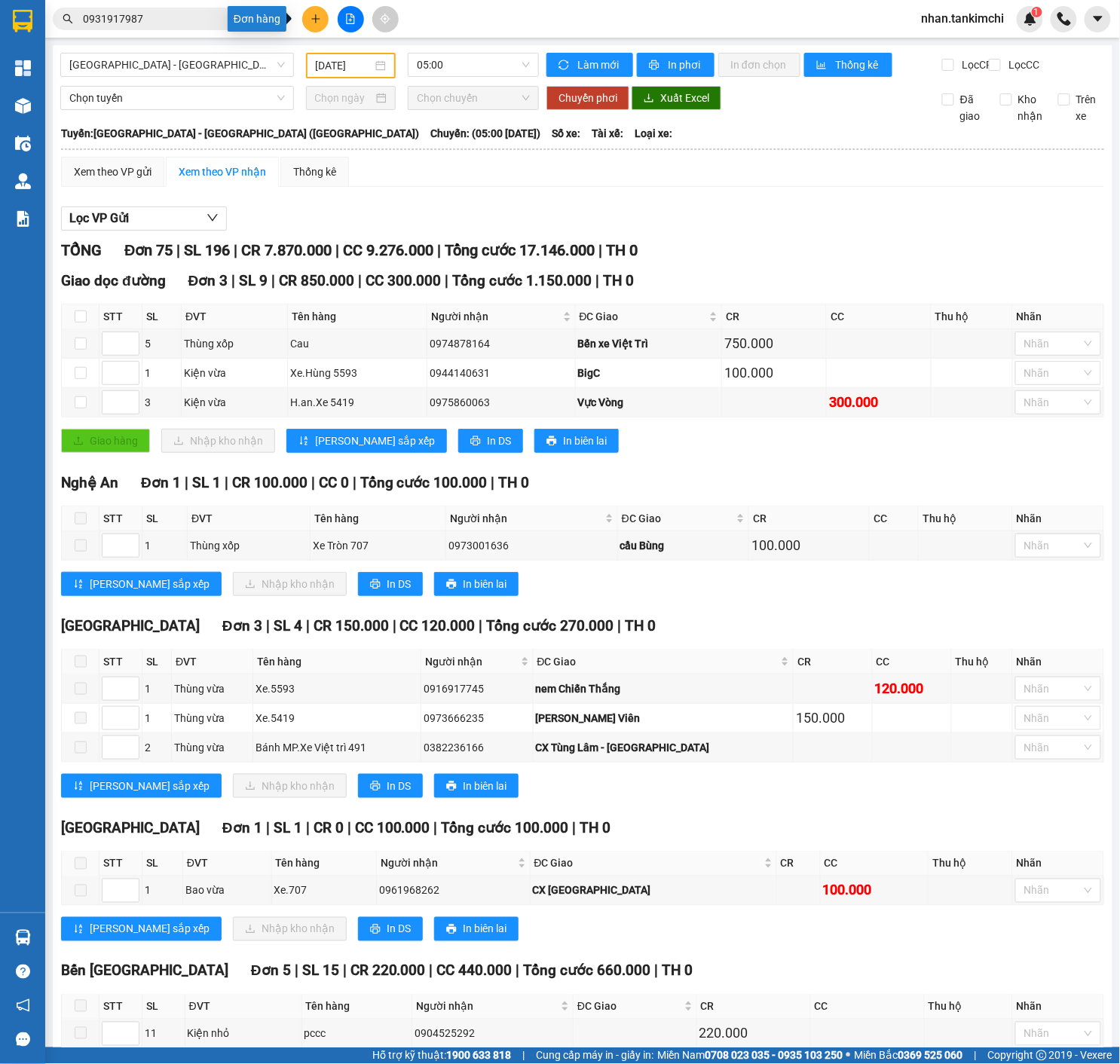
click at [307, 16] on button at bounding box center [315, 19] width 26 height 26
click at [360, 52] on div "Tạo đơn hàng" at bounding box center [375, 57] width 66 height 16
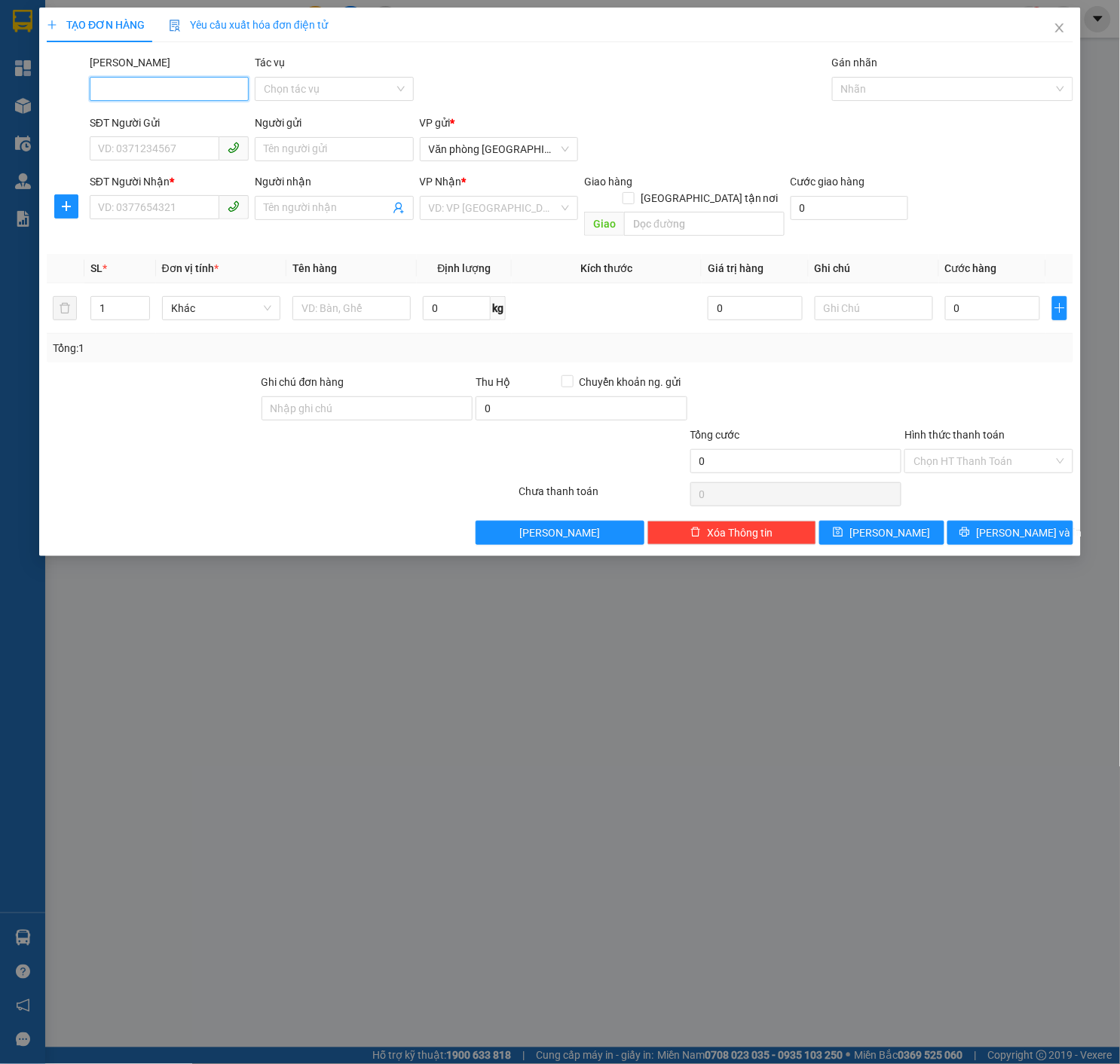
click at [221, 201] on span at bounding box center [234, 206] width 29 height 24
click at [546, 139] on span "Văn phòng [GEOGRAPHIC_DATA]" at bounding box center [499, 149] width 141 height 23
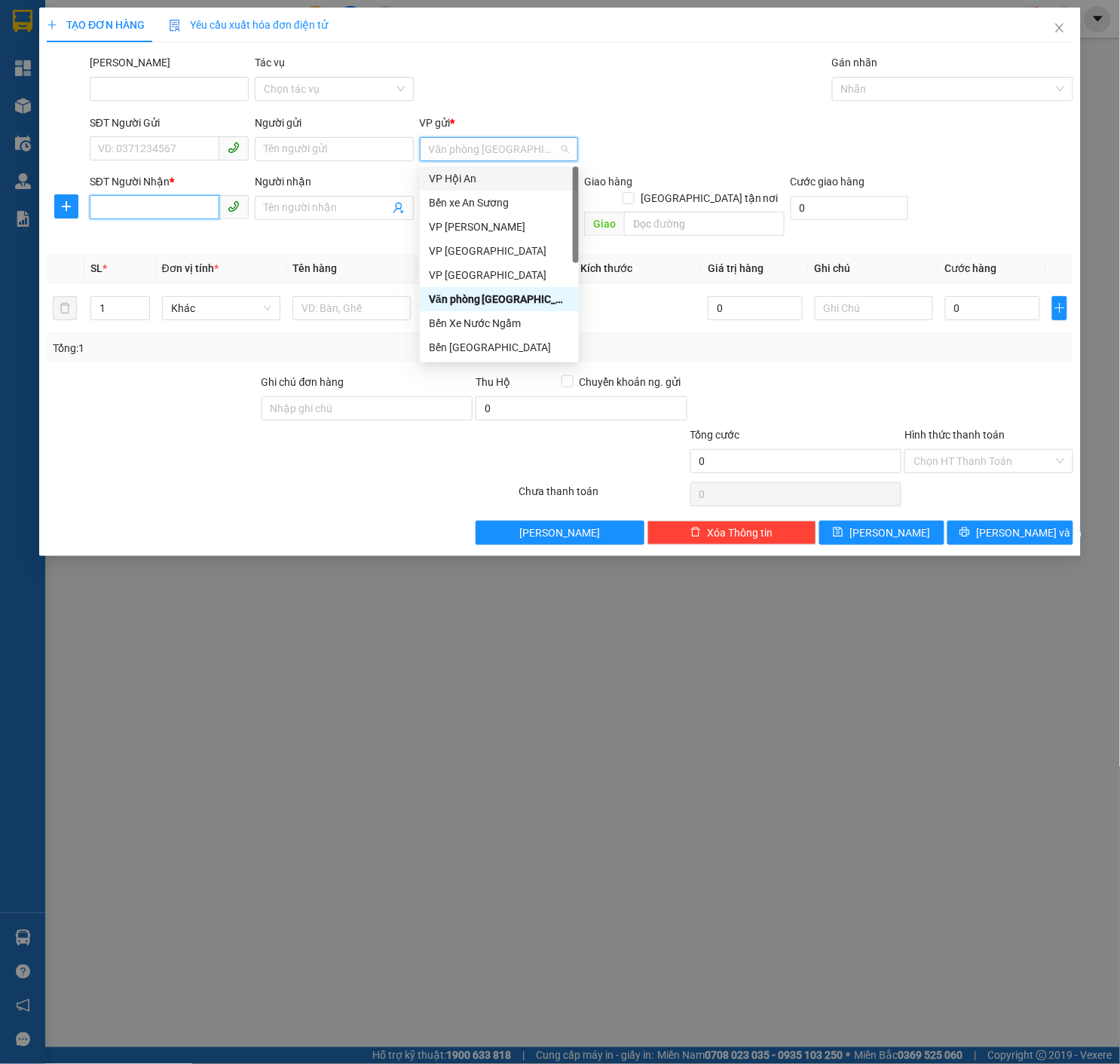
click at [206, 211] on input "SĐT Người Nhận *" at bounding box center [154, 206] width 129 height 24
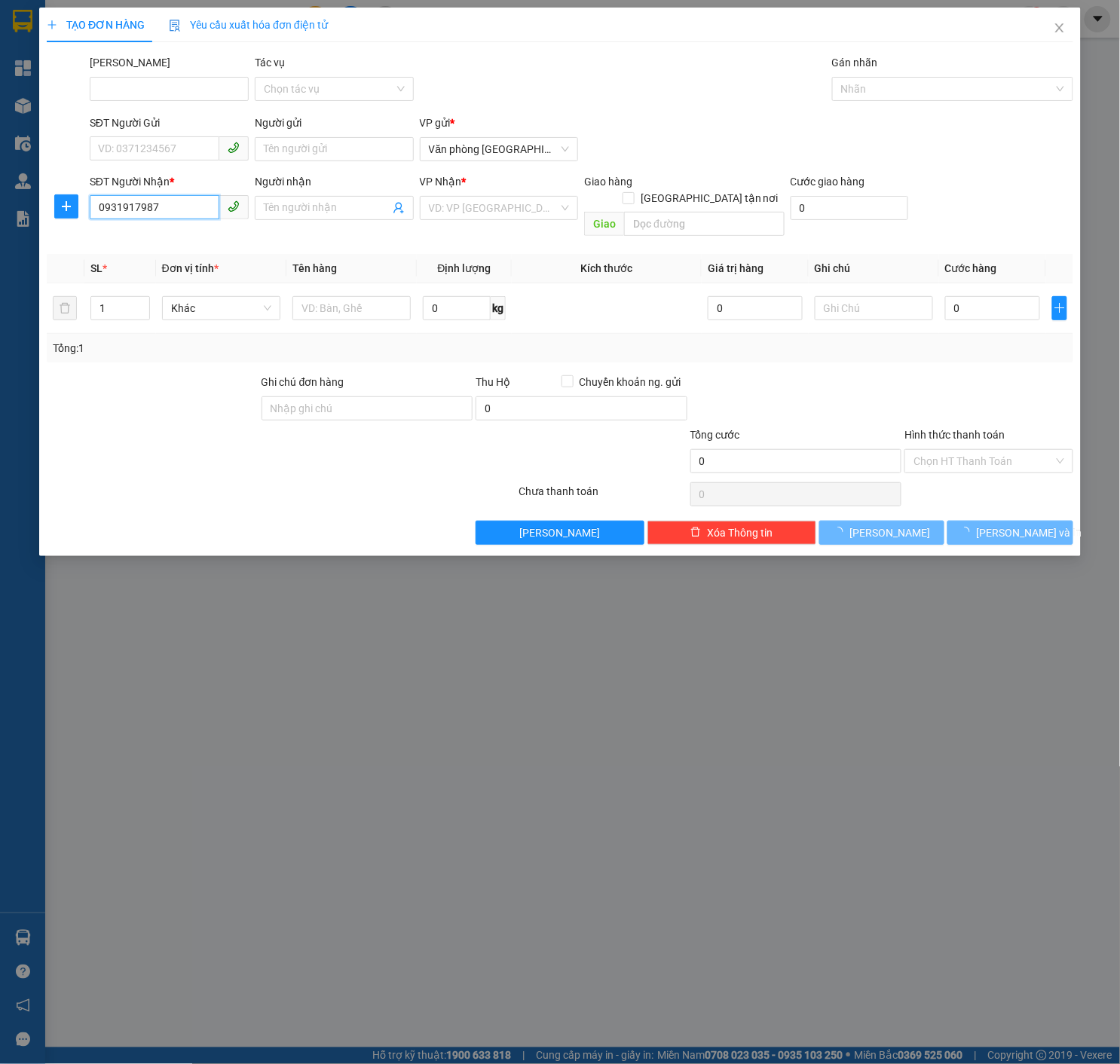
type input "0931917987"
click at [484, 165] on div "VP gửi * Văn phòng [GEOGRAPHIC_DATA]" at bounding box center [499, 141] width 159 height 52
click at [544, 152] on span "Văn phòng [GEOGRAPHIC_DATA]" at bounding box center [499, 149] width 141 height 23
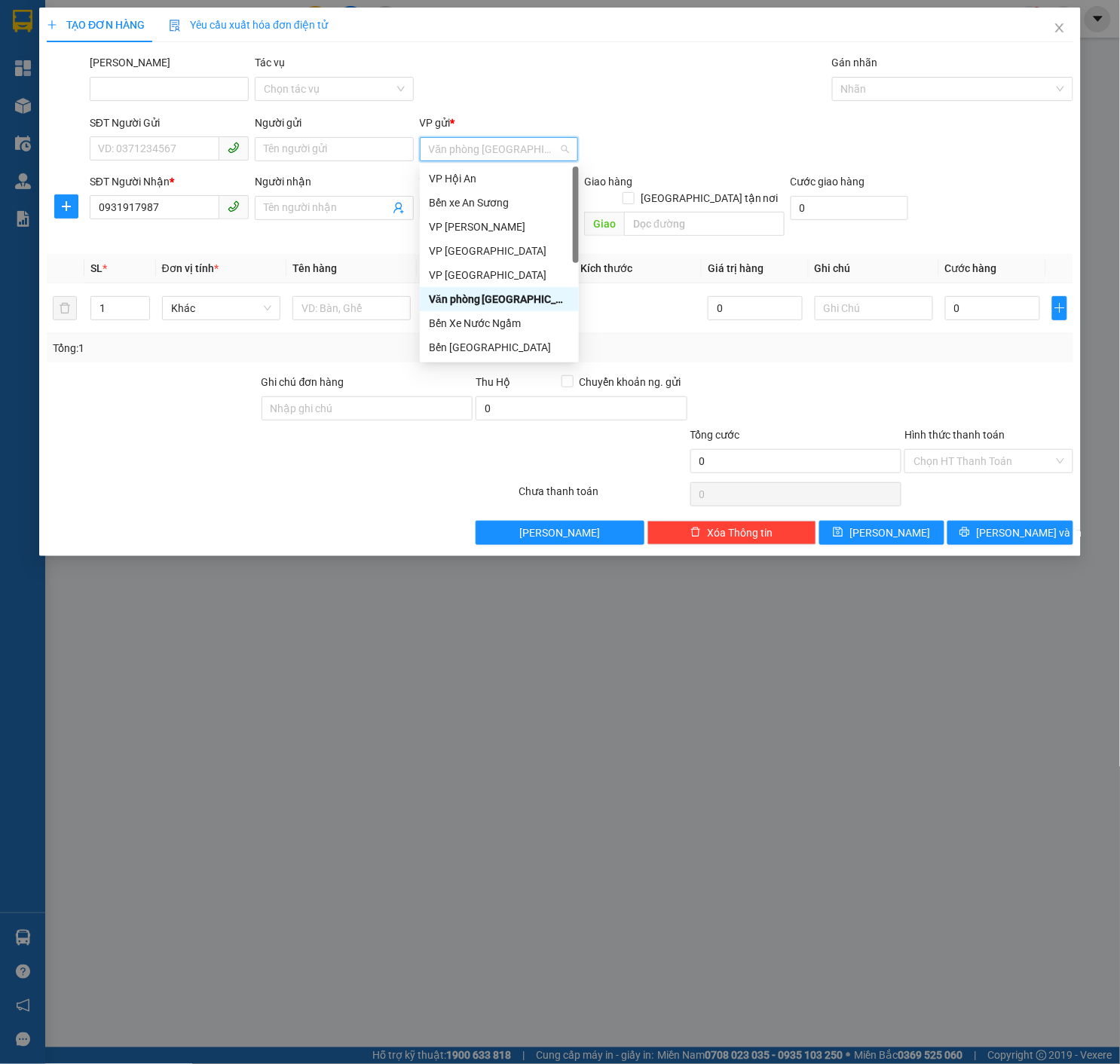
click at [485, 318] on div "Bến Xe Nước Ngầm" at bounding box center [499, 324] width 141 height 16
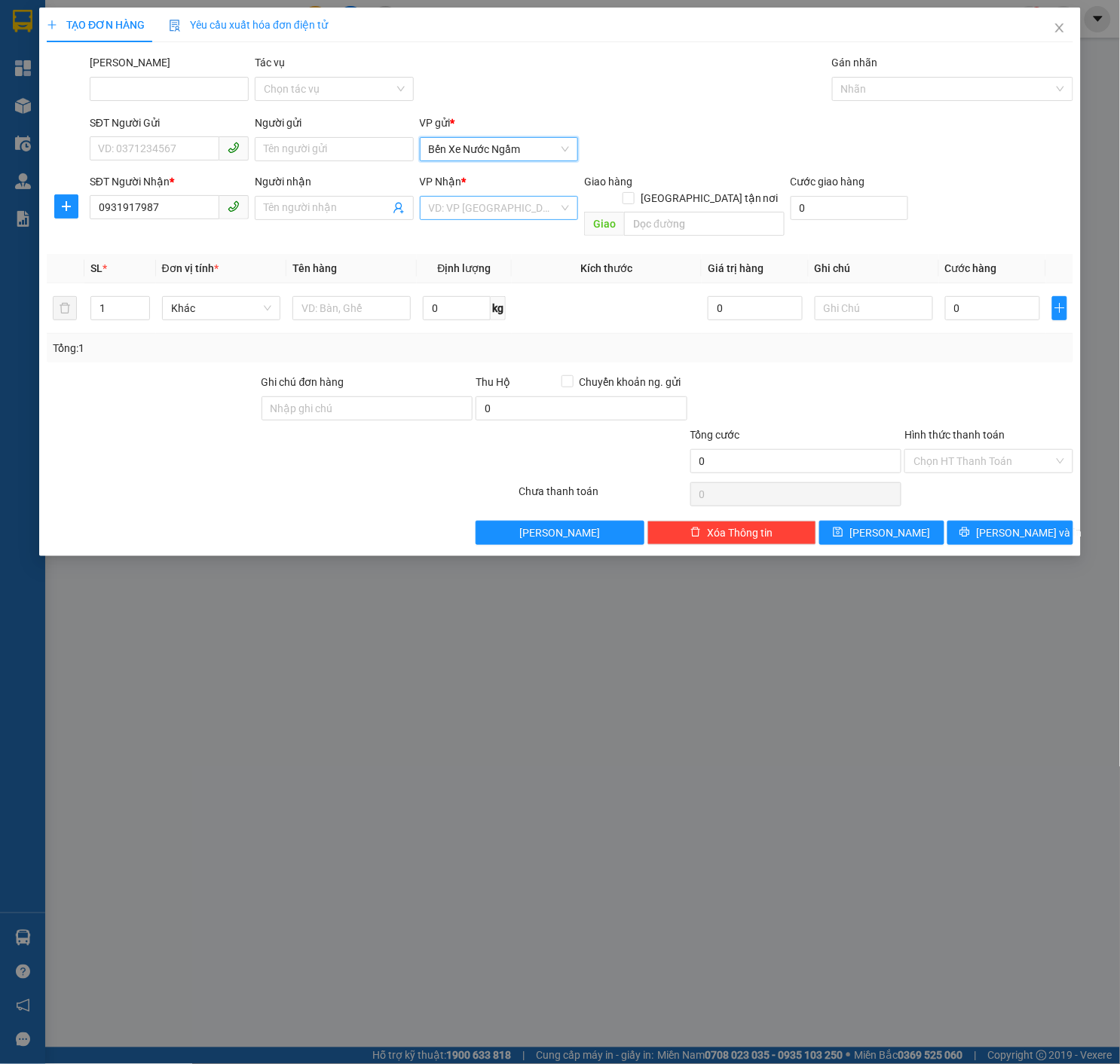
click at [537, 202] on input "search" at bounding box center [493, 208] width 130 height 23
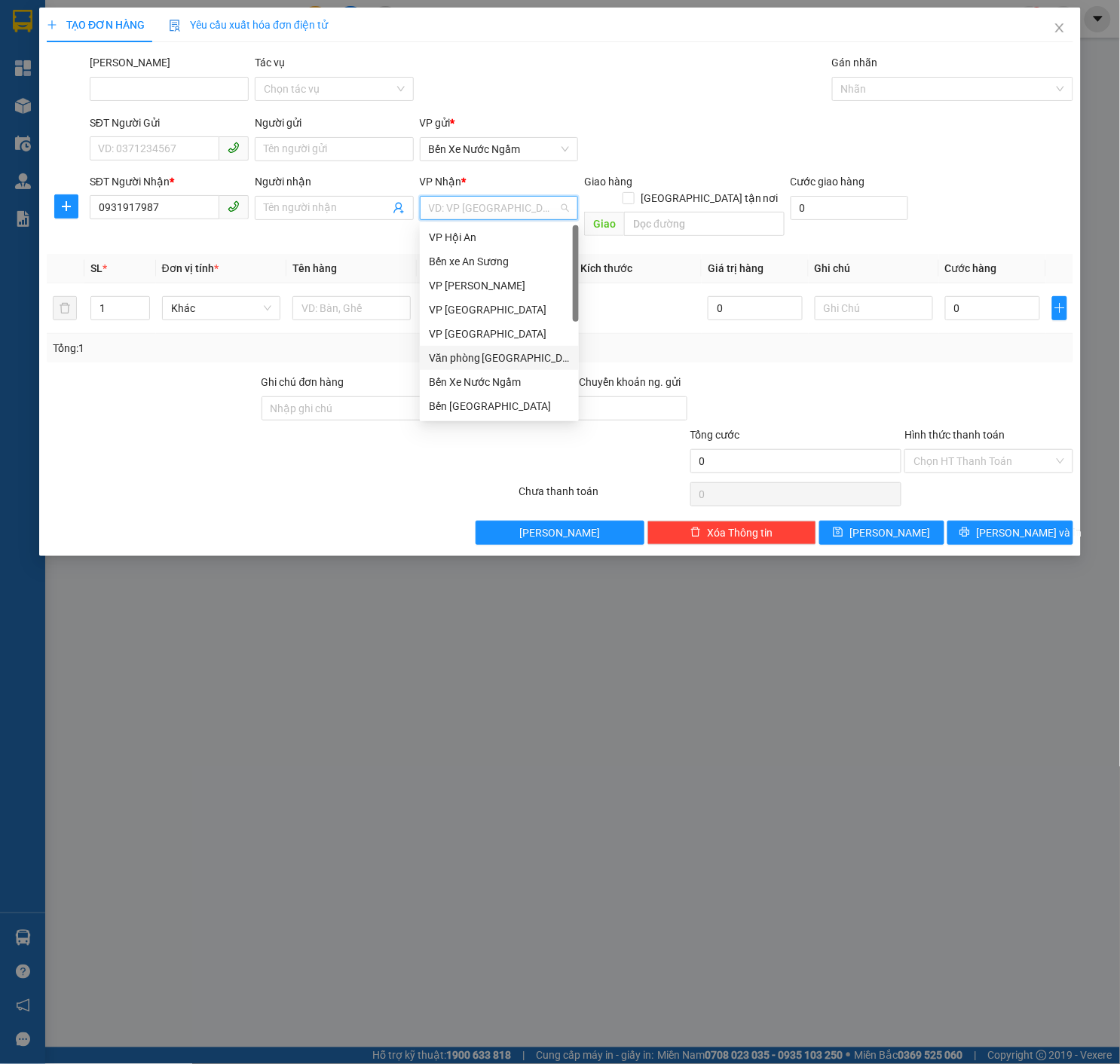
click at [485, 363] on div "Văn phòng [GEOGRAPHIC_DATA]" at bounding box center [499, 358] width 141 height 16
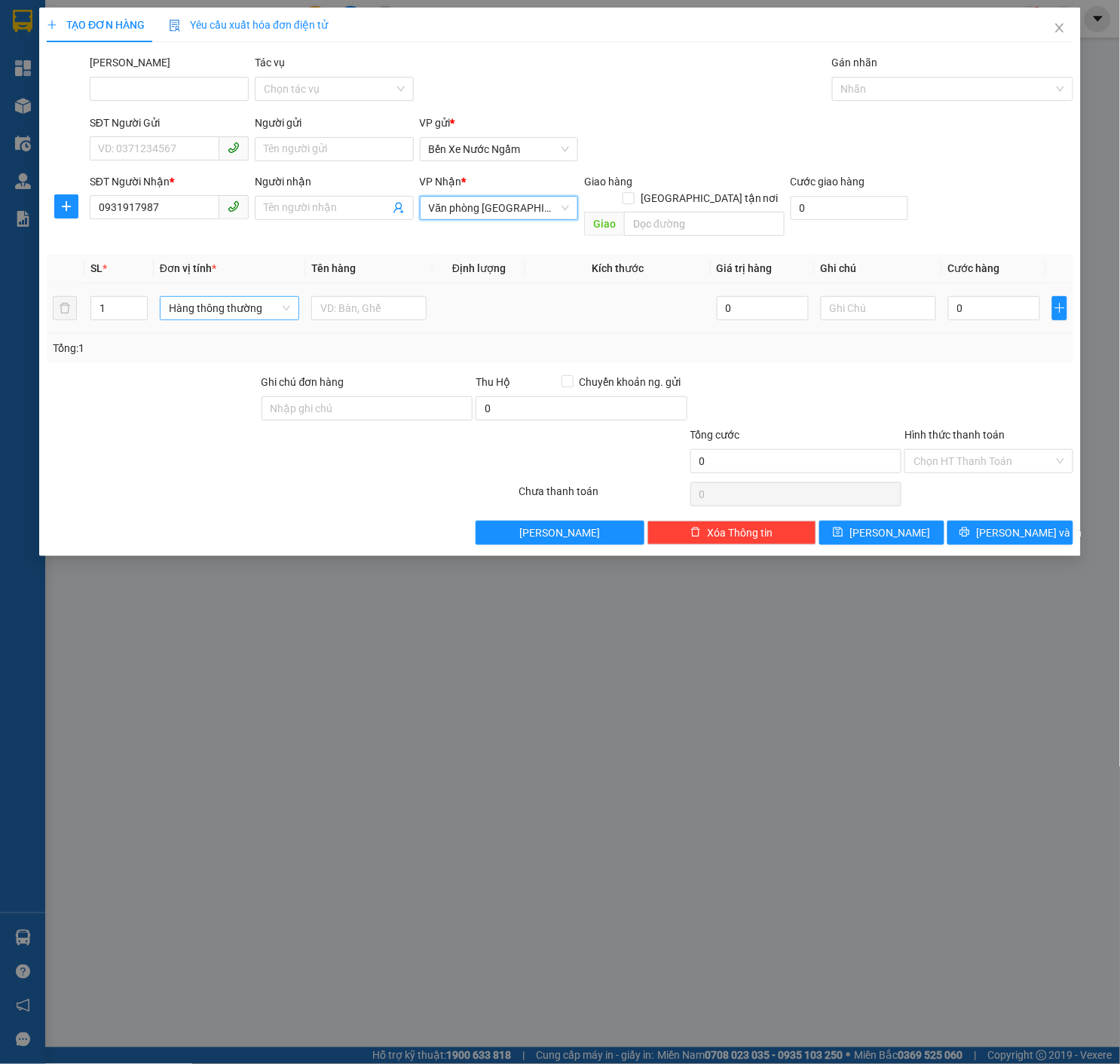
click at [263, 297] on span "Hàng thông thường" at bounding box center [229, 308] width 121 height 23
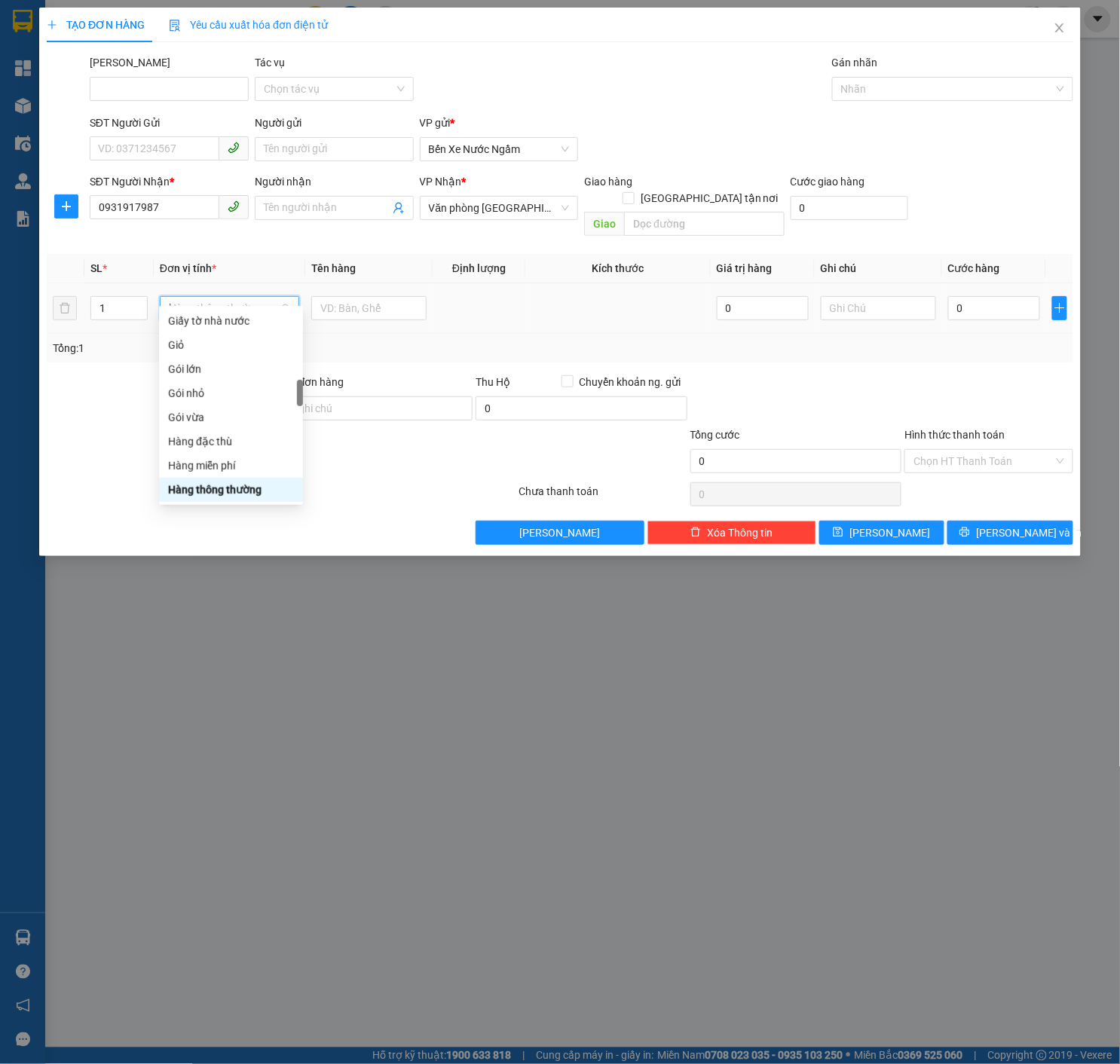
type input "ki"
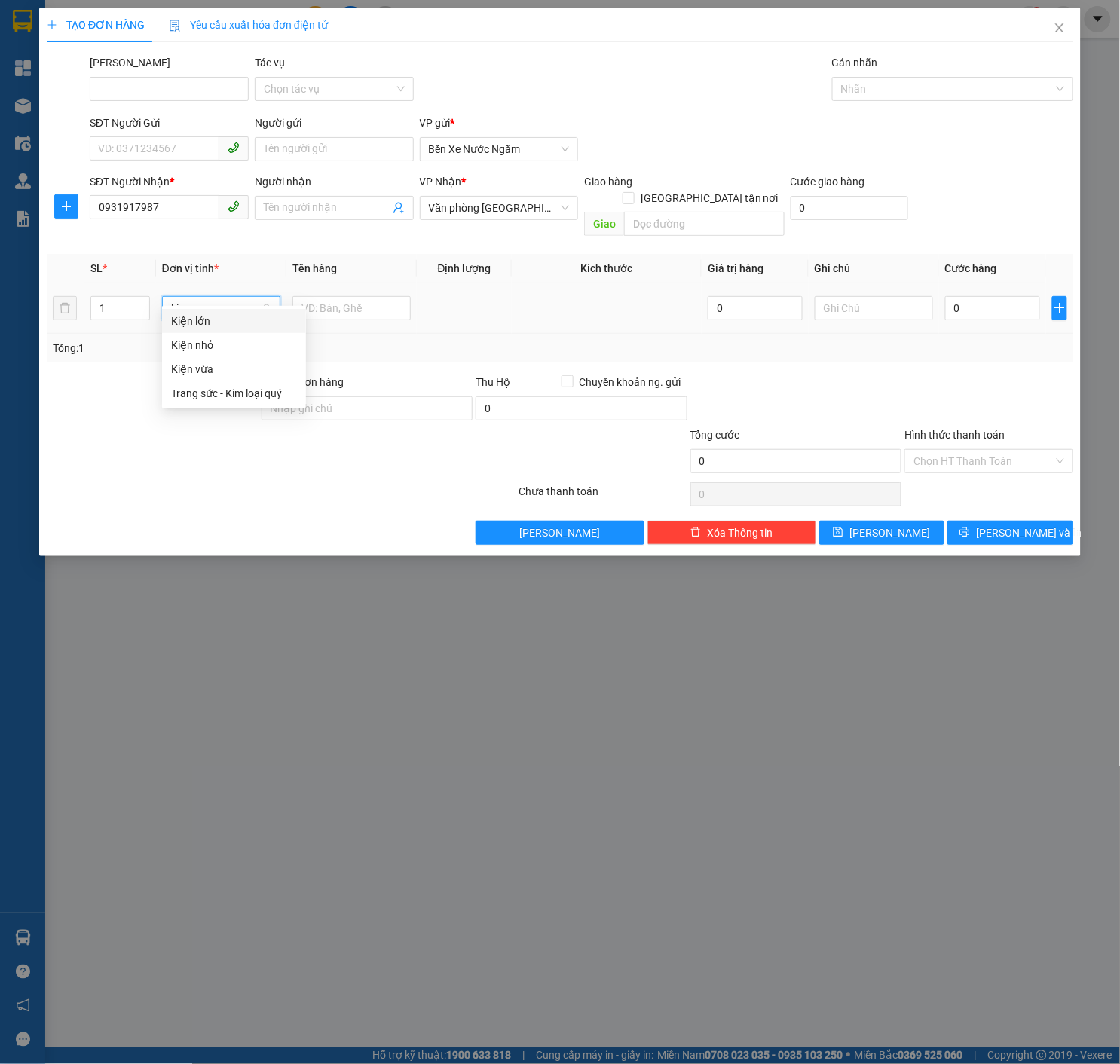
scroll to position [0, 0]
click at [220, 371] on div "Kiện vừa" at bounding box center [234, 369] width 126 height 16
click at [386, 297] on input "text" at bounding box center [351, 308] width 118 height 24
type input "Dù Ngày 6/8"
click at [969, 298] on input "0" at bounding box center [993, 308] width 95 height 24
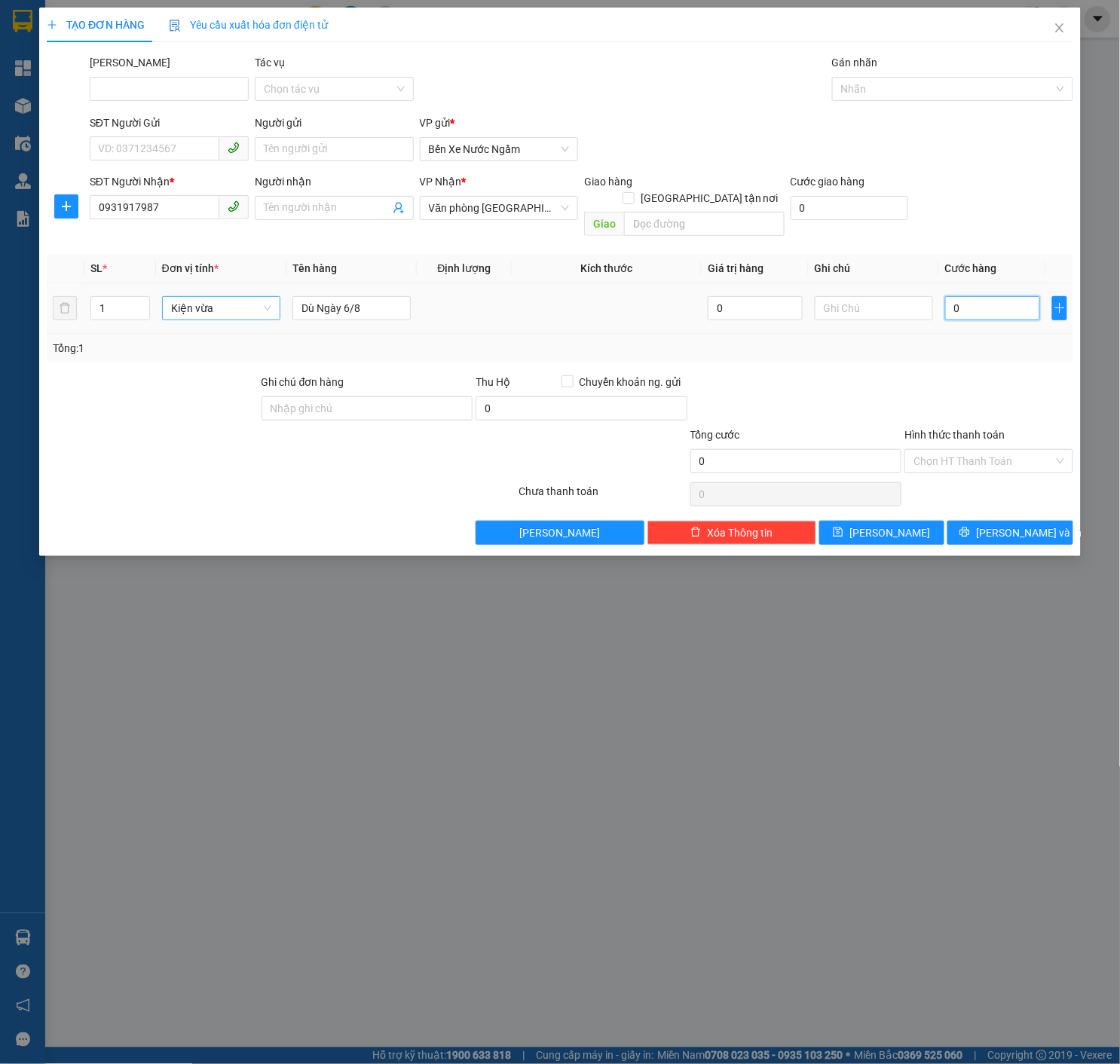
type input "8"
type input "89"
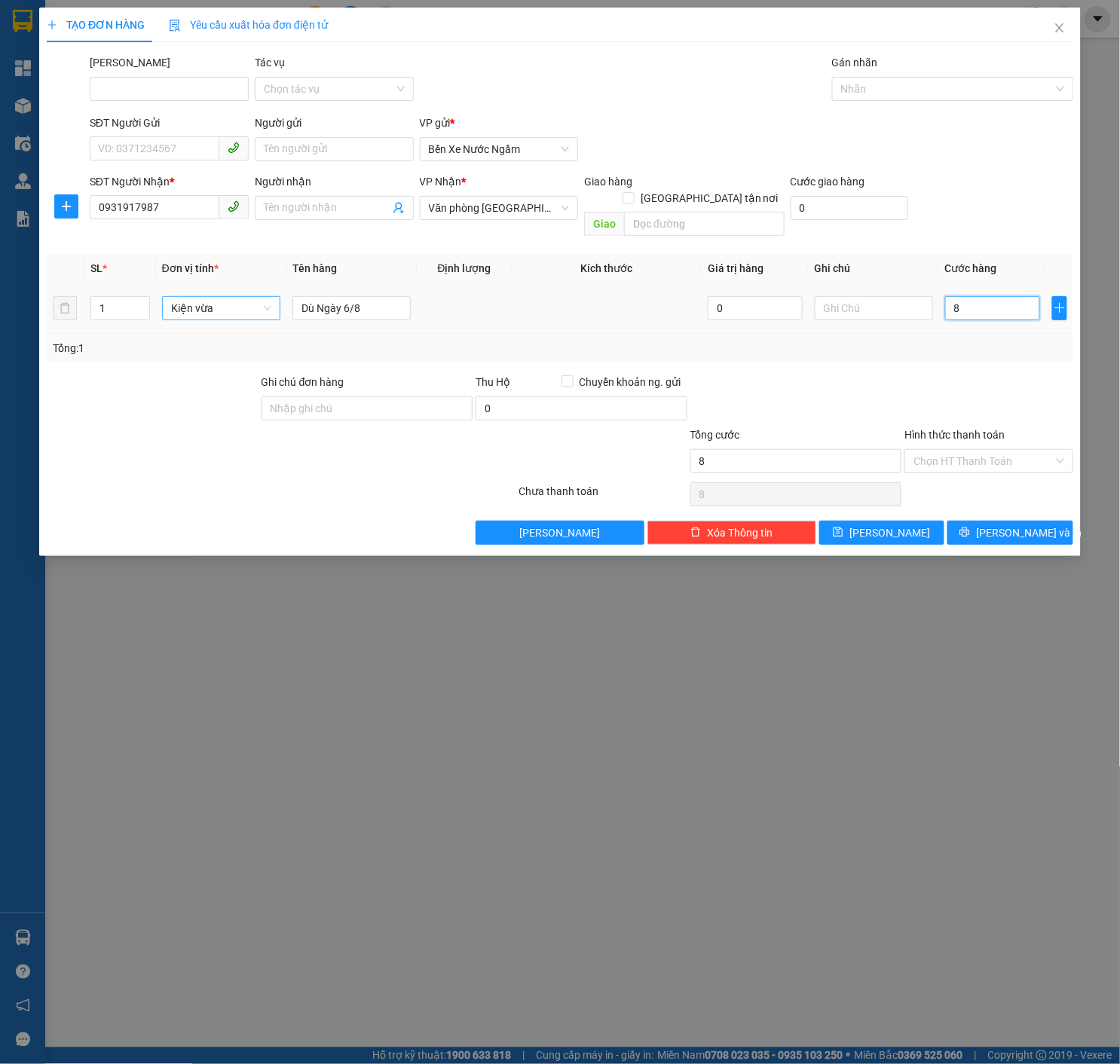
type input "89"
type input "890"
click at [946, 77] on div "Nhãn" at bounding box center [953, 88] width 241 height 24
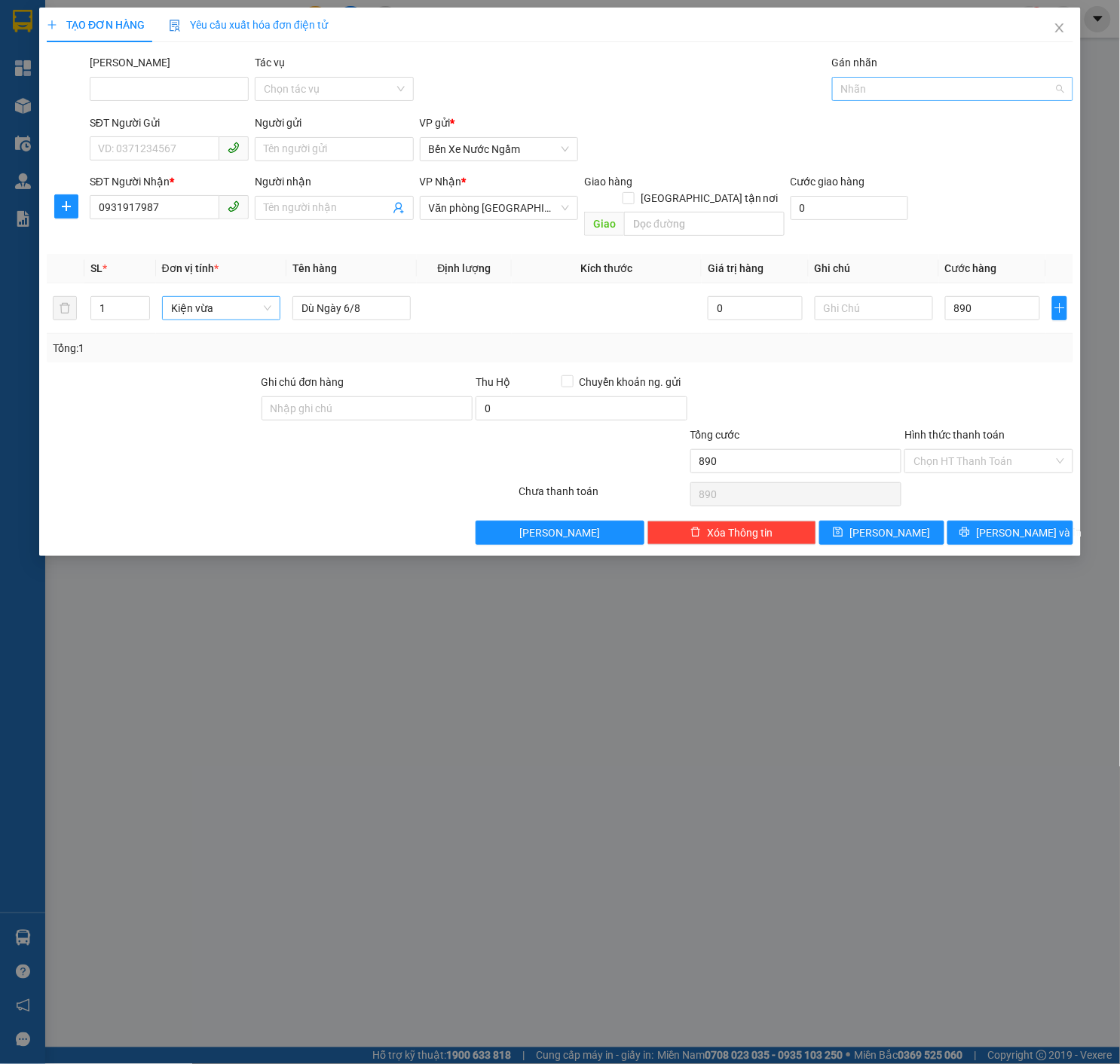
type input "890.000"
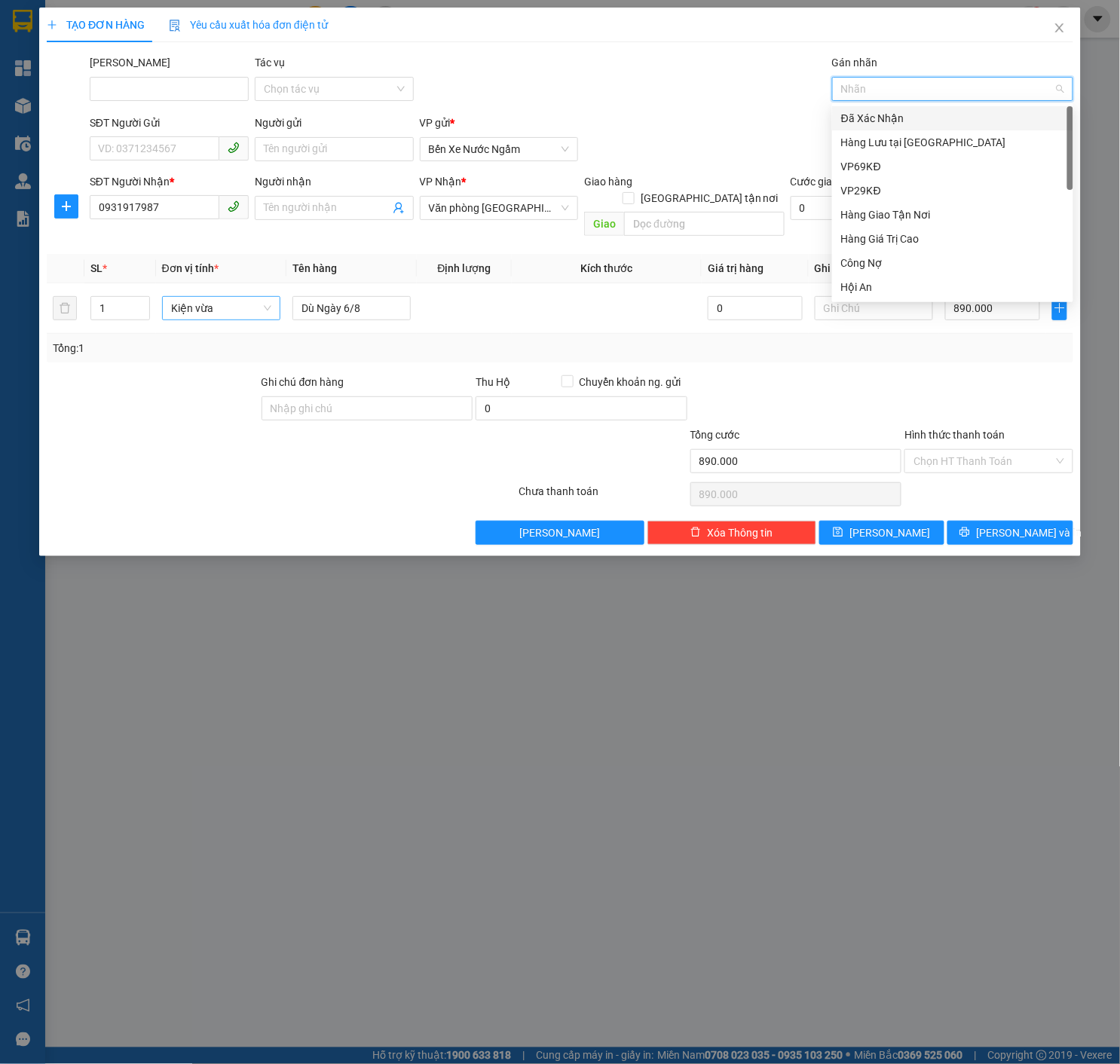
click at [927, 140] on div "Hàng Lưu tại [GEOGRAPHIC_DATA]" at bounding box center [953, 143] width 223 height 16
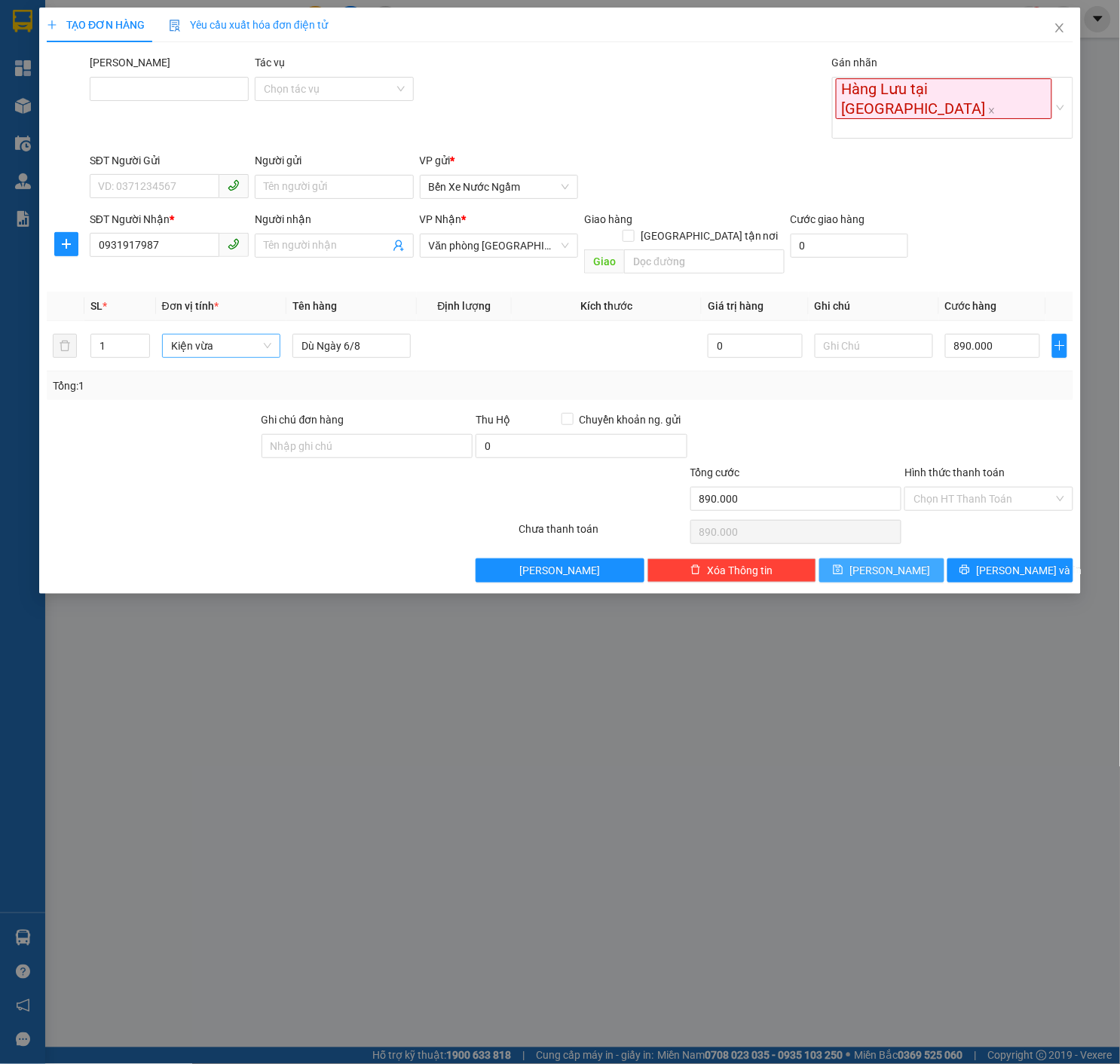
click at [906, 559] on button "[PERSON_NAME]" at bounding box center [882, 570] width 126 height 24
type input "0"
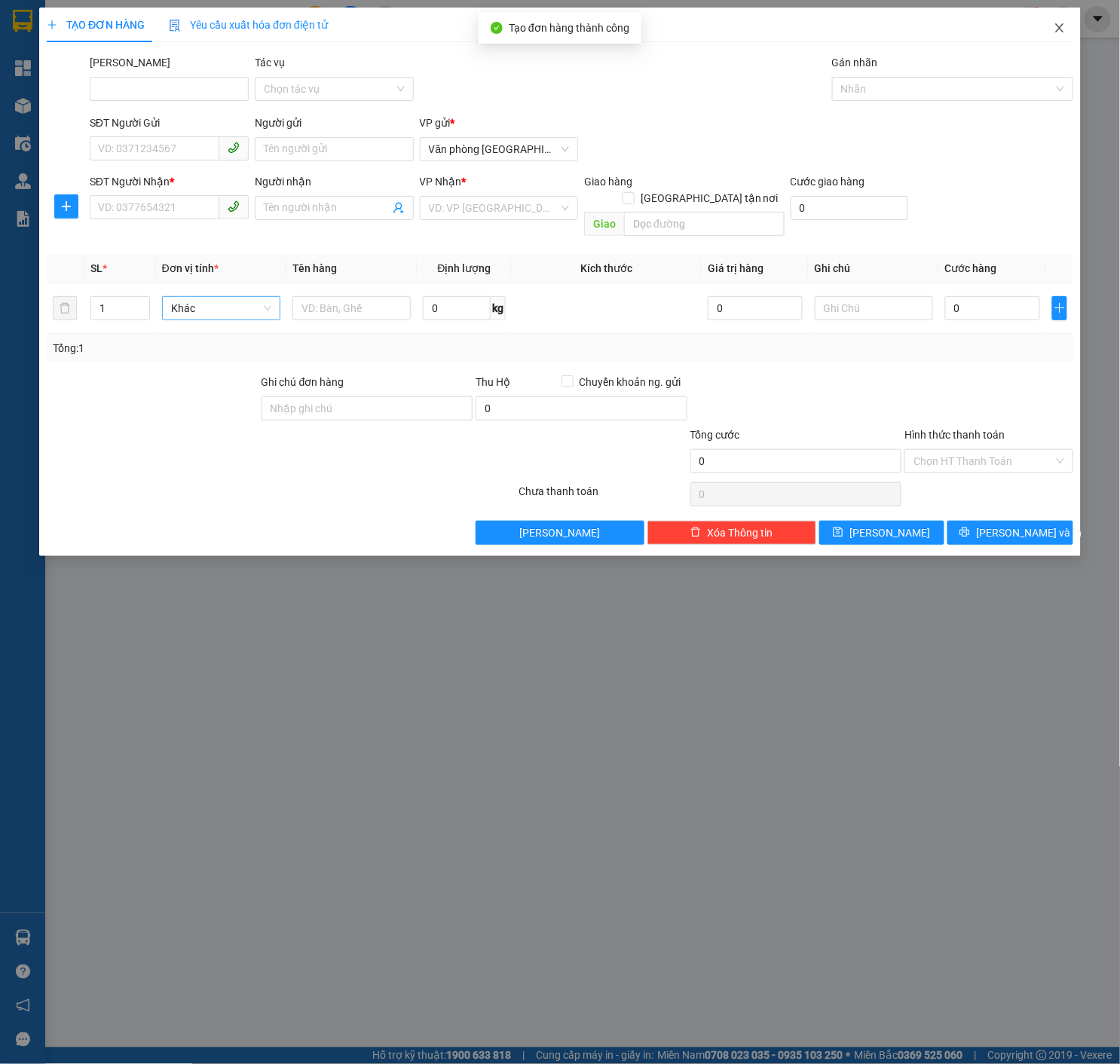
click at [1065, 20] on span "Close" at bounding box center [1060, 29] width 43 height 43
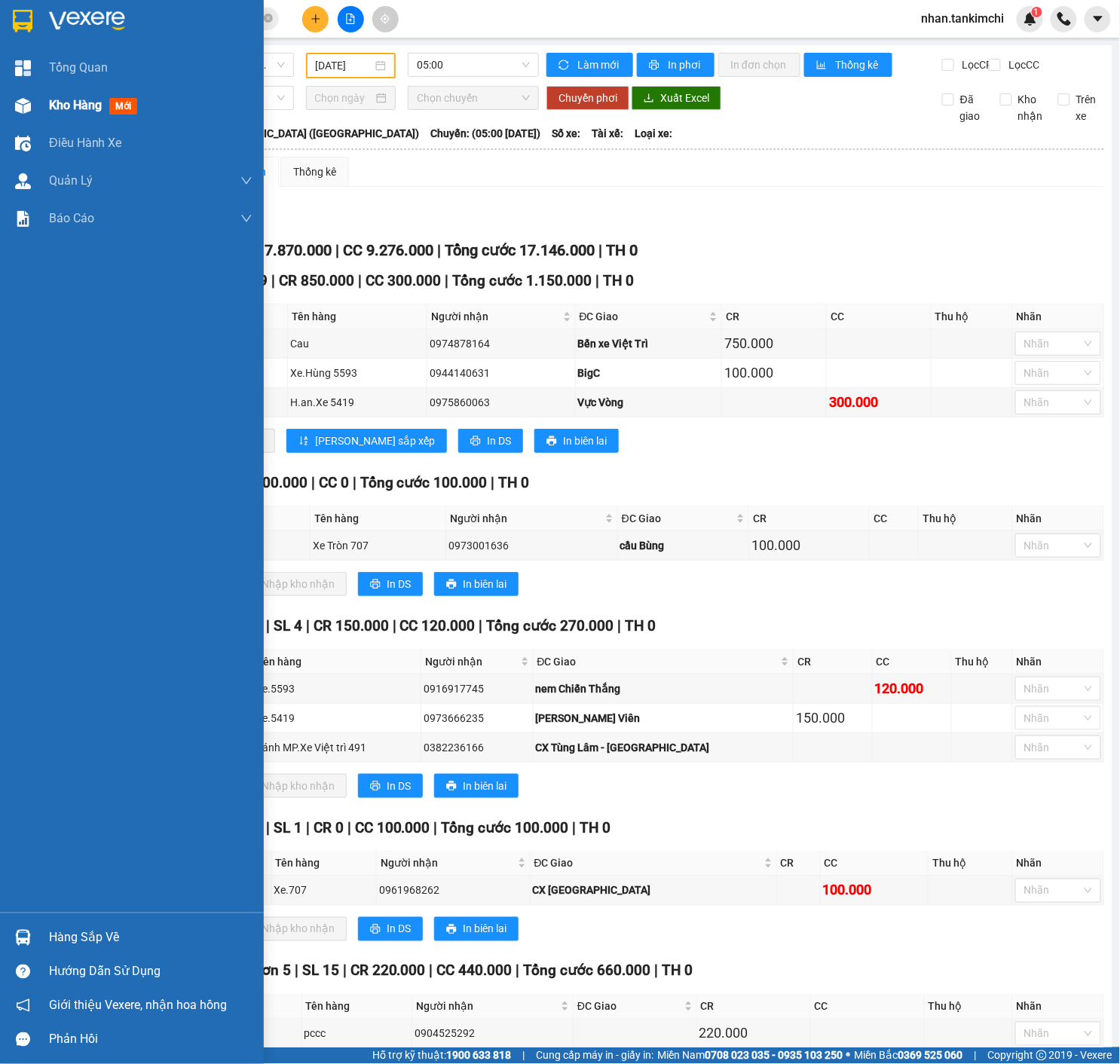
click at [72, 113] on div "Kho hàng mới" at bounding box center [96, 105] width 94 height 19
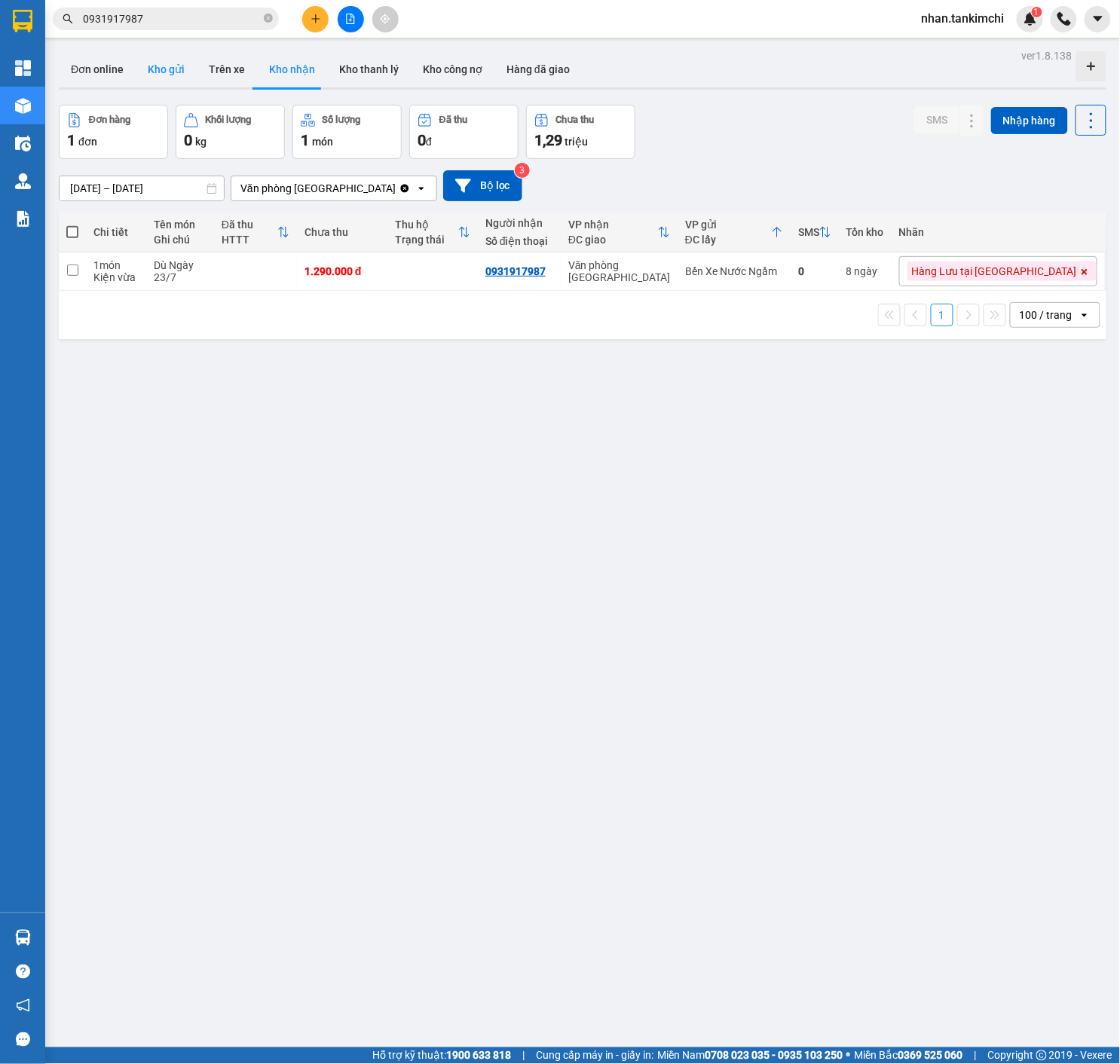
click at [191, 72] on button "Kho gửi" at bounding box center [166, 70] width 61 height 36
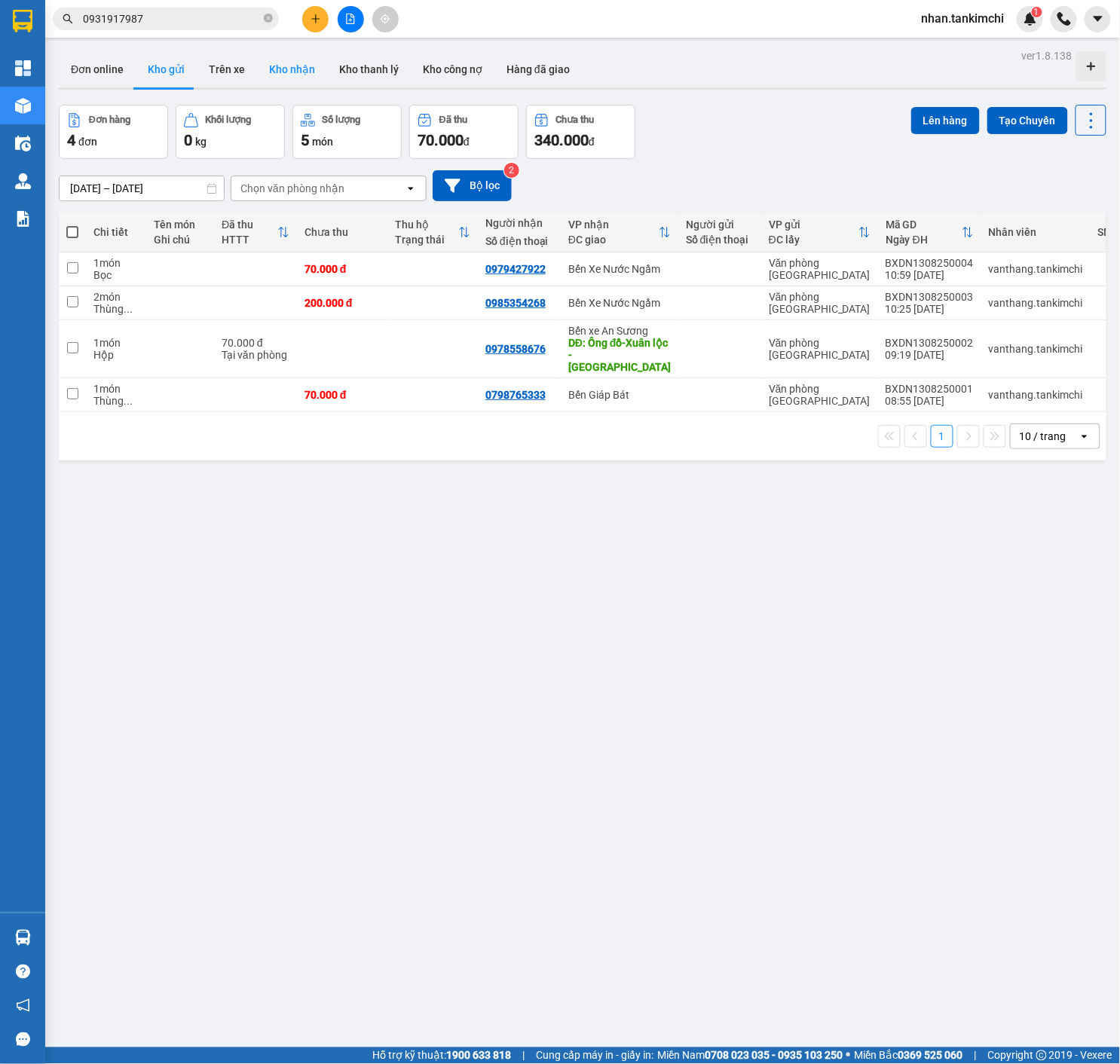
click at [278, 70] on button "Kho nhận" at bounding box center [292, 70] width 70 height 36
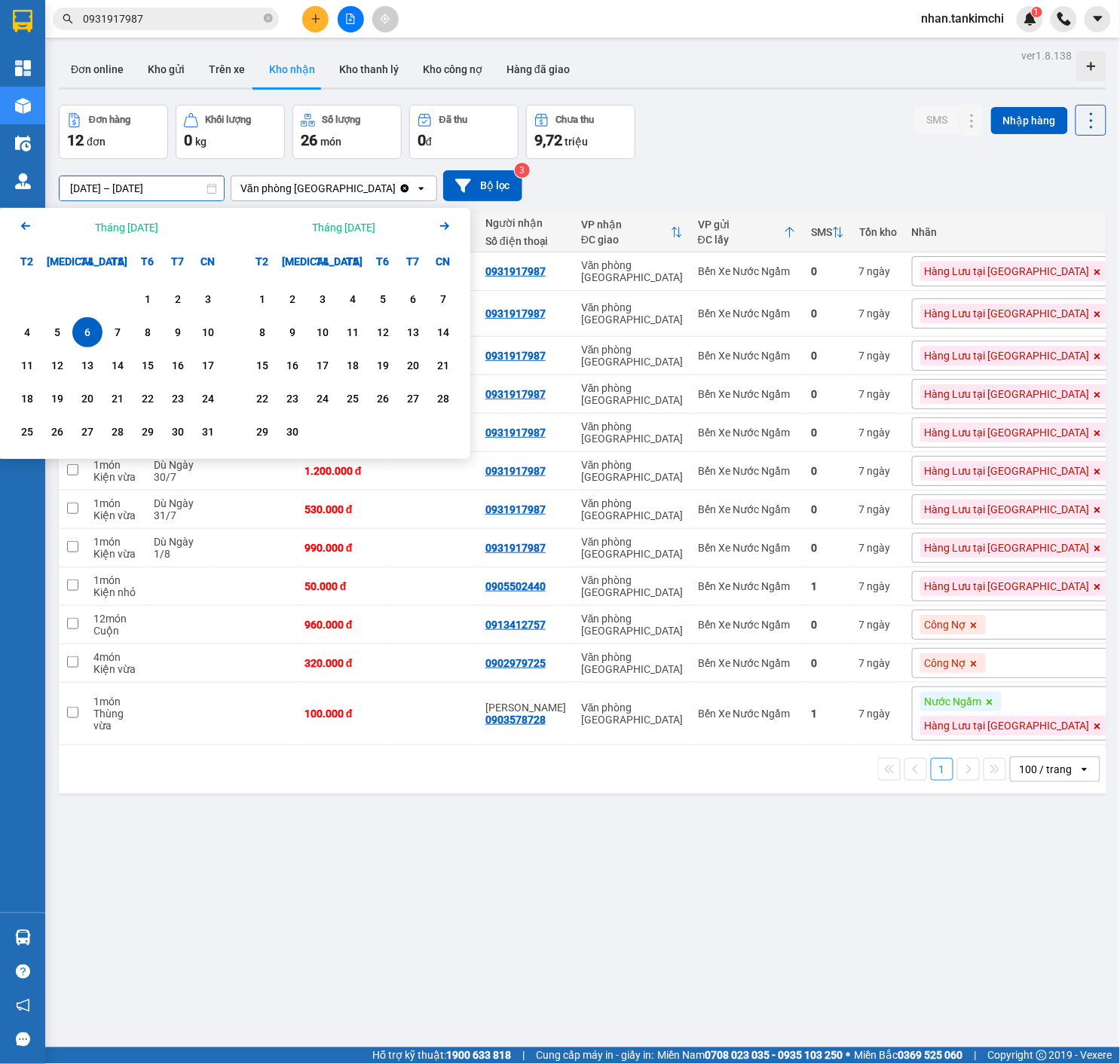
click at [175, 183] on input "[DATE] – [DATE]" at bounding box center [142, 188] width 165 height 24
click at [125, 328] on div "7" at bounding box center [118, 333] width 21 height 18
type input "[DATE] – [DATE]"
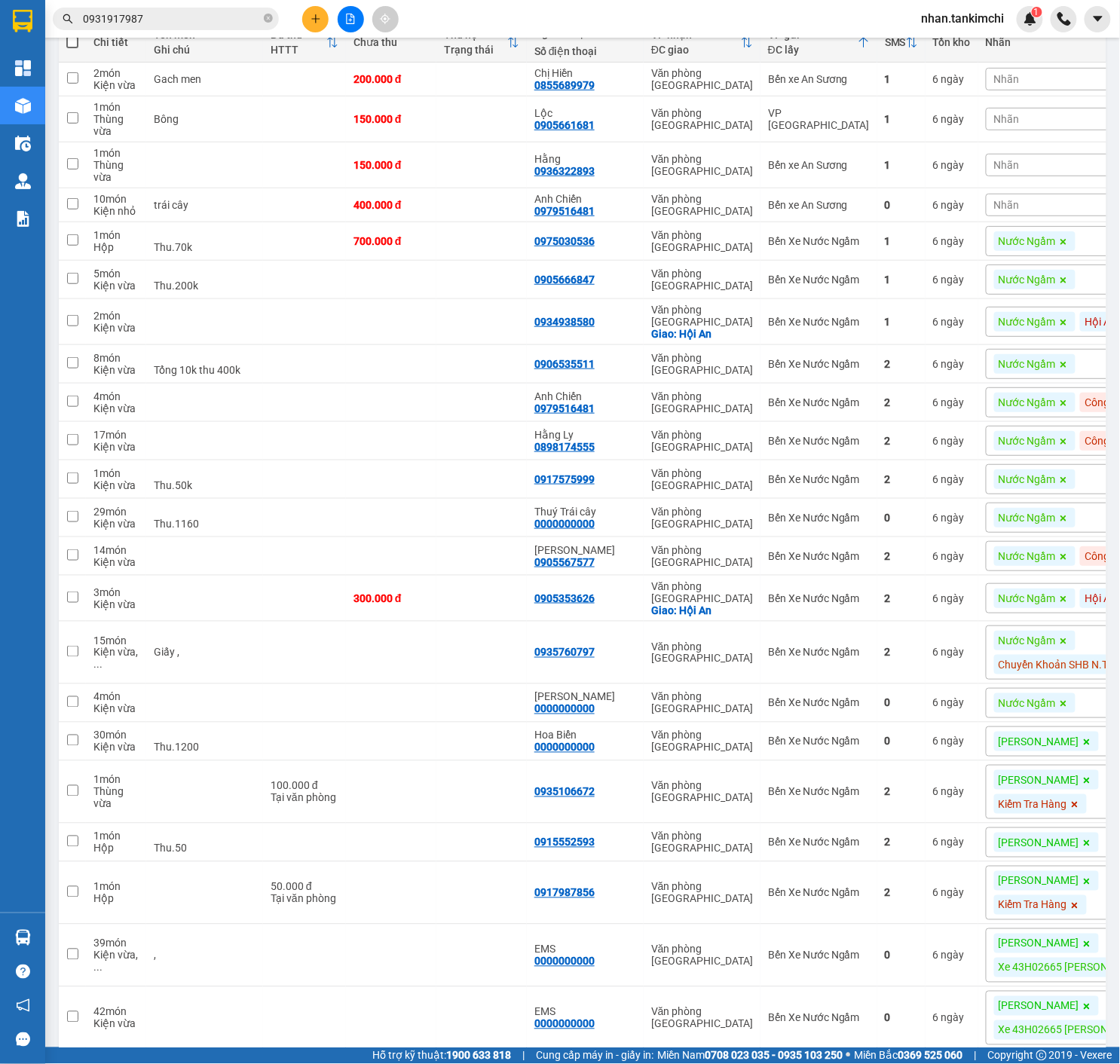
scroll to position [14, 0]
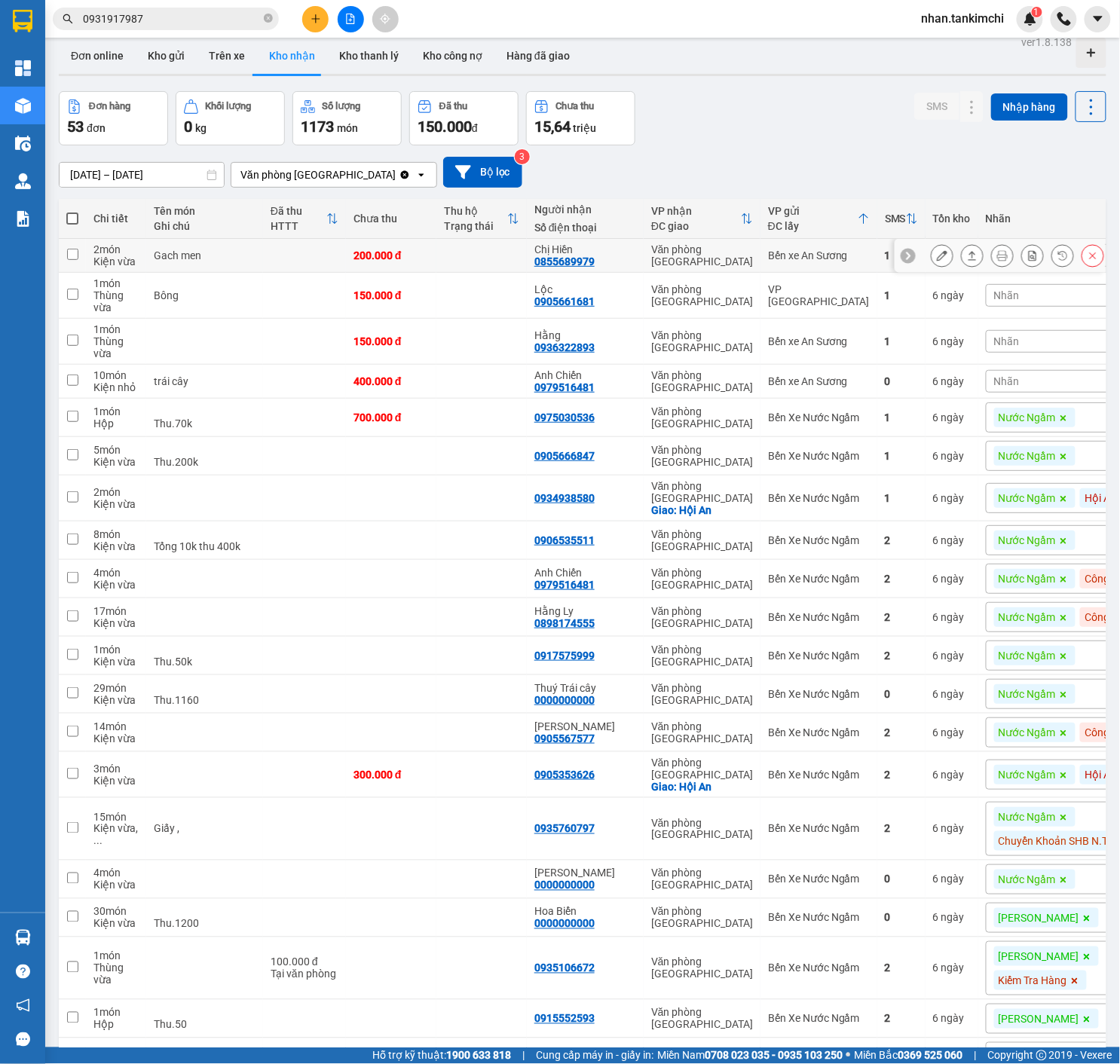
click at [1093, 263] on button at bounding box center [1093, 256] width 21 height 26
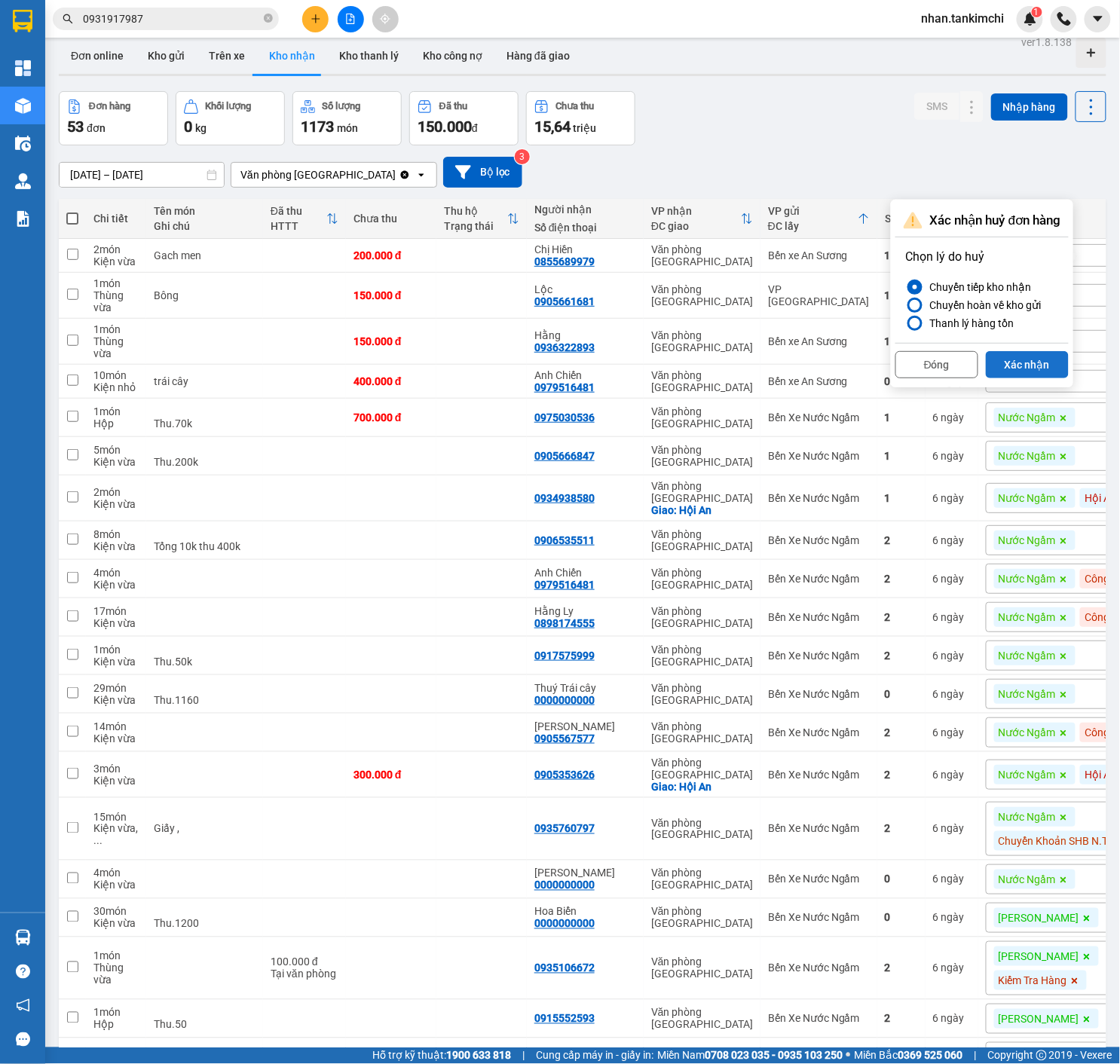
click at [1035, 364] on button "Xác nhận" at bounding box center [1027, 364] width 83 height 27
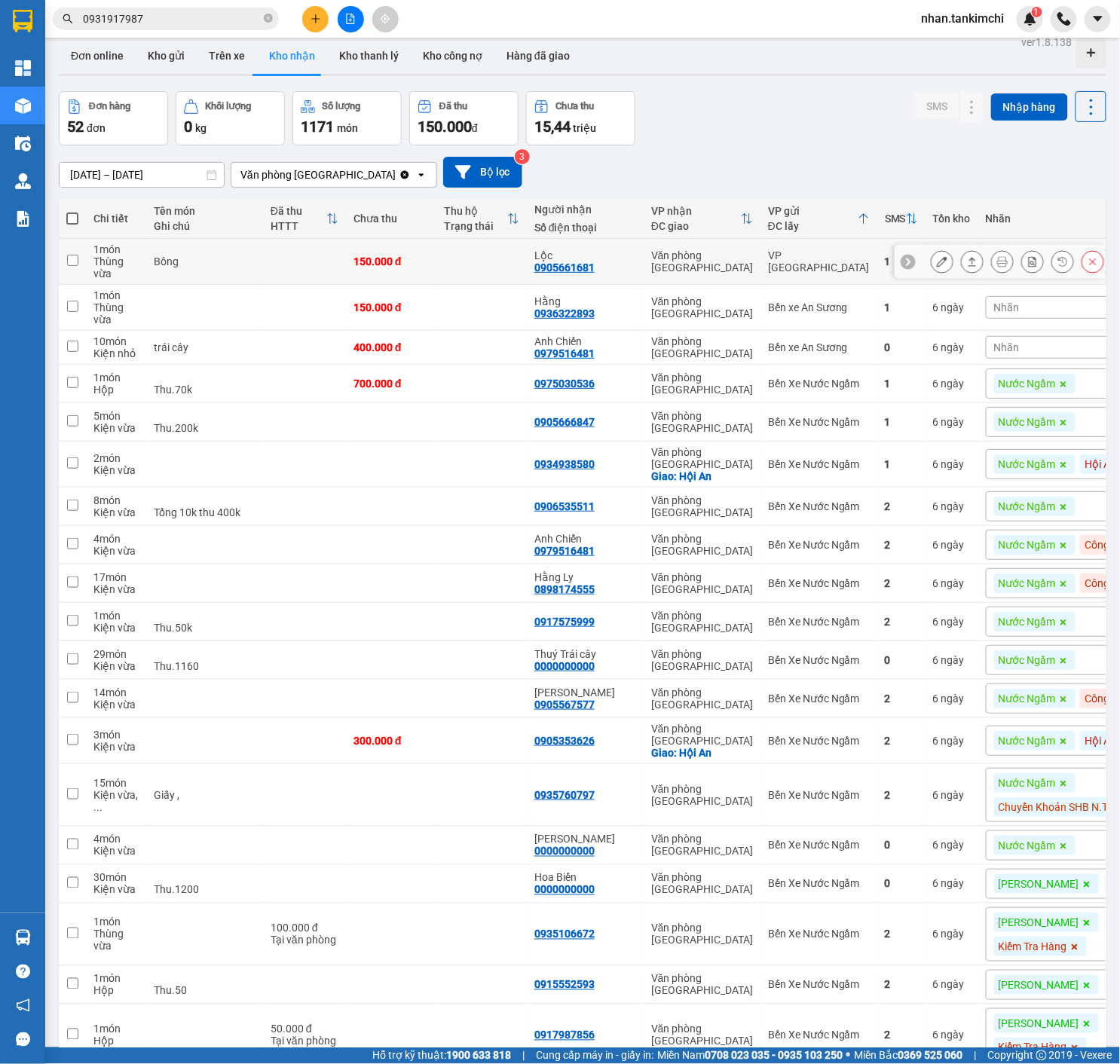
click at [1095, 263] on icon at bounding box center [1092, 261] width 11 height 11
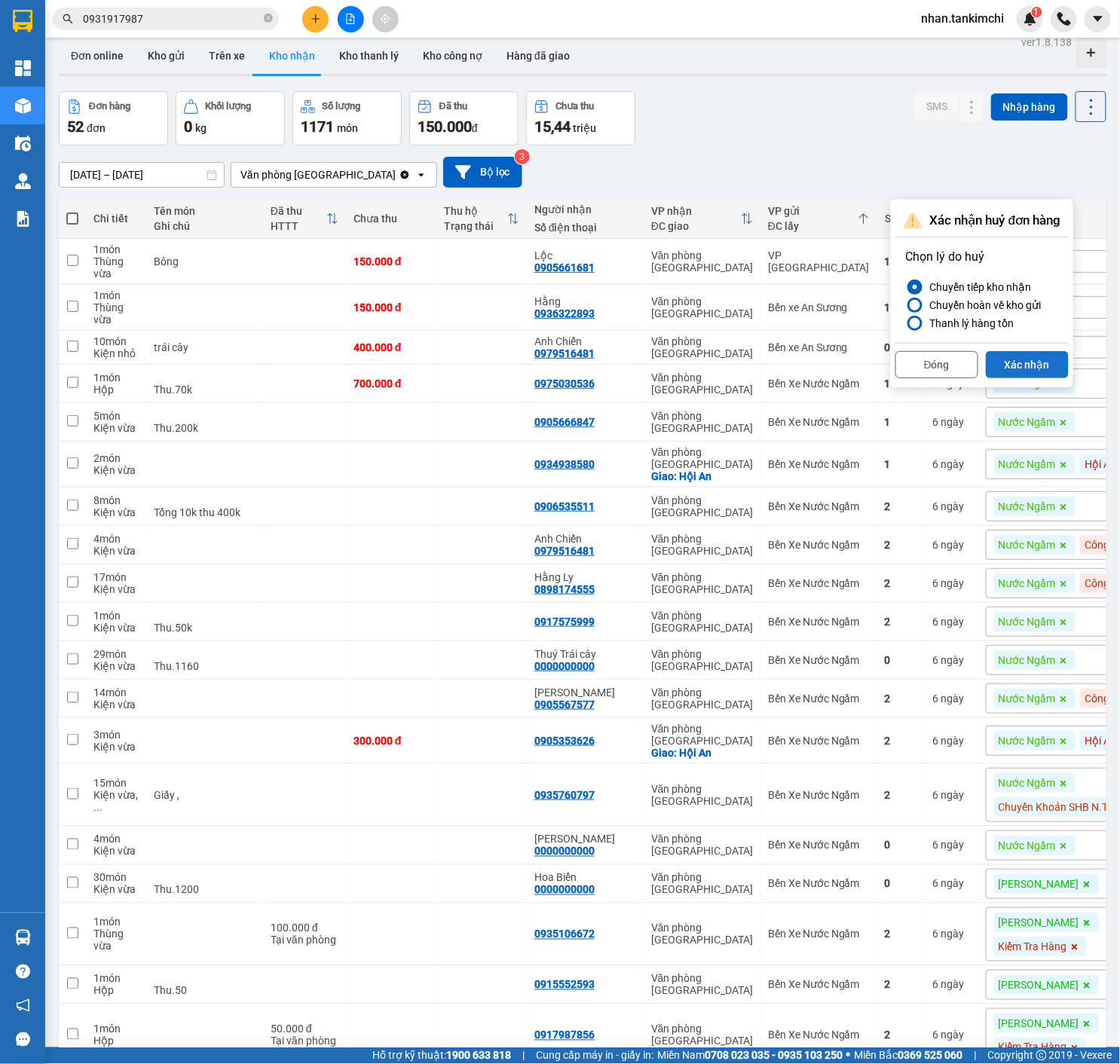
click at [1022, 372] on button "Xác nhận" at bounding box center [1027, 364] width 83 height 27
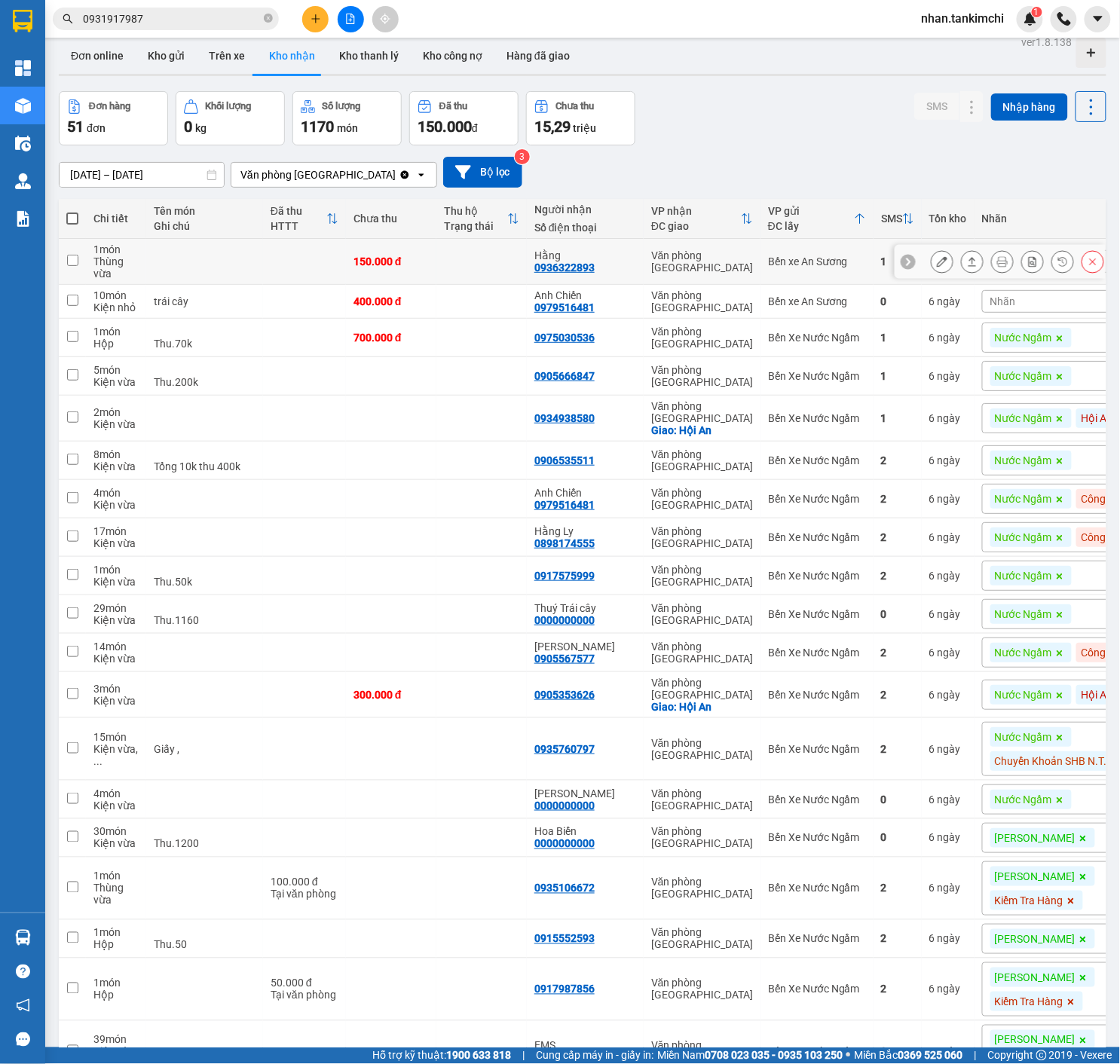
click at [1086, 269] on button at bounding box center [1093, 262] width 21 height 26
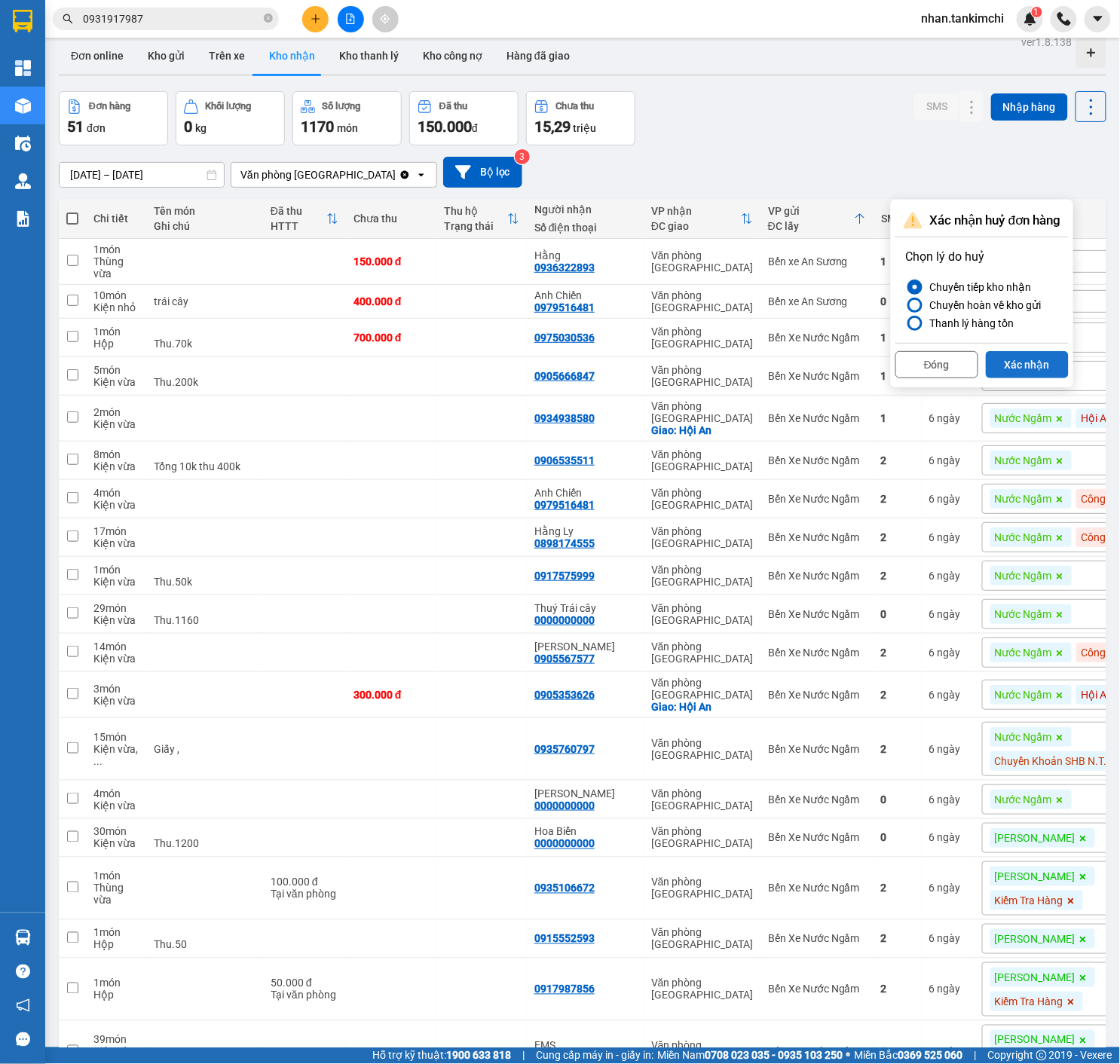
click at [1041, 356] on button "Xác nhận" at bounding box center [1027, 364] width 83 height 27
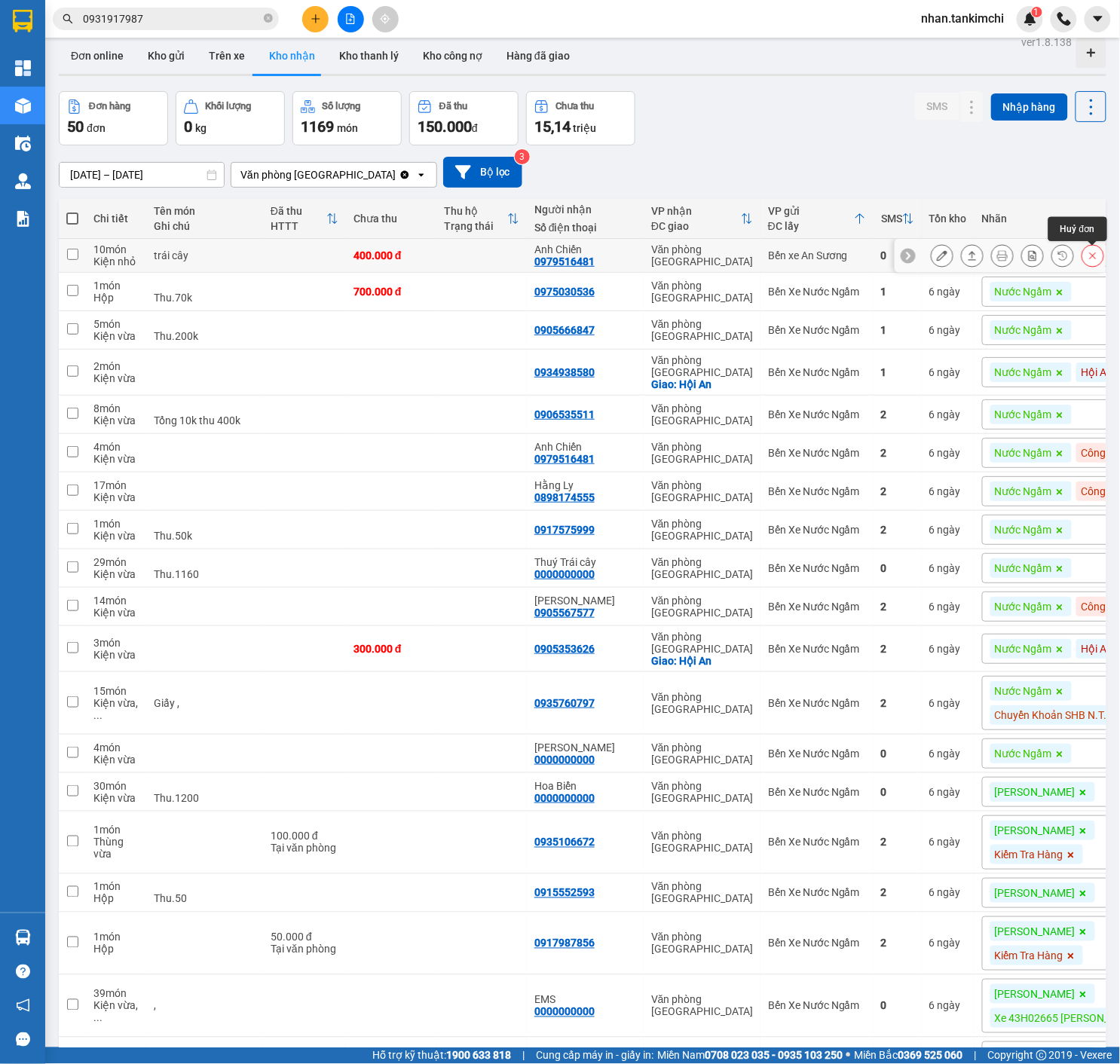
click at [1095, 260] on icon at bounding box center [1092, 255] width 11 height 11
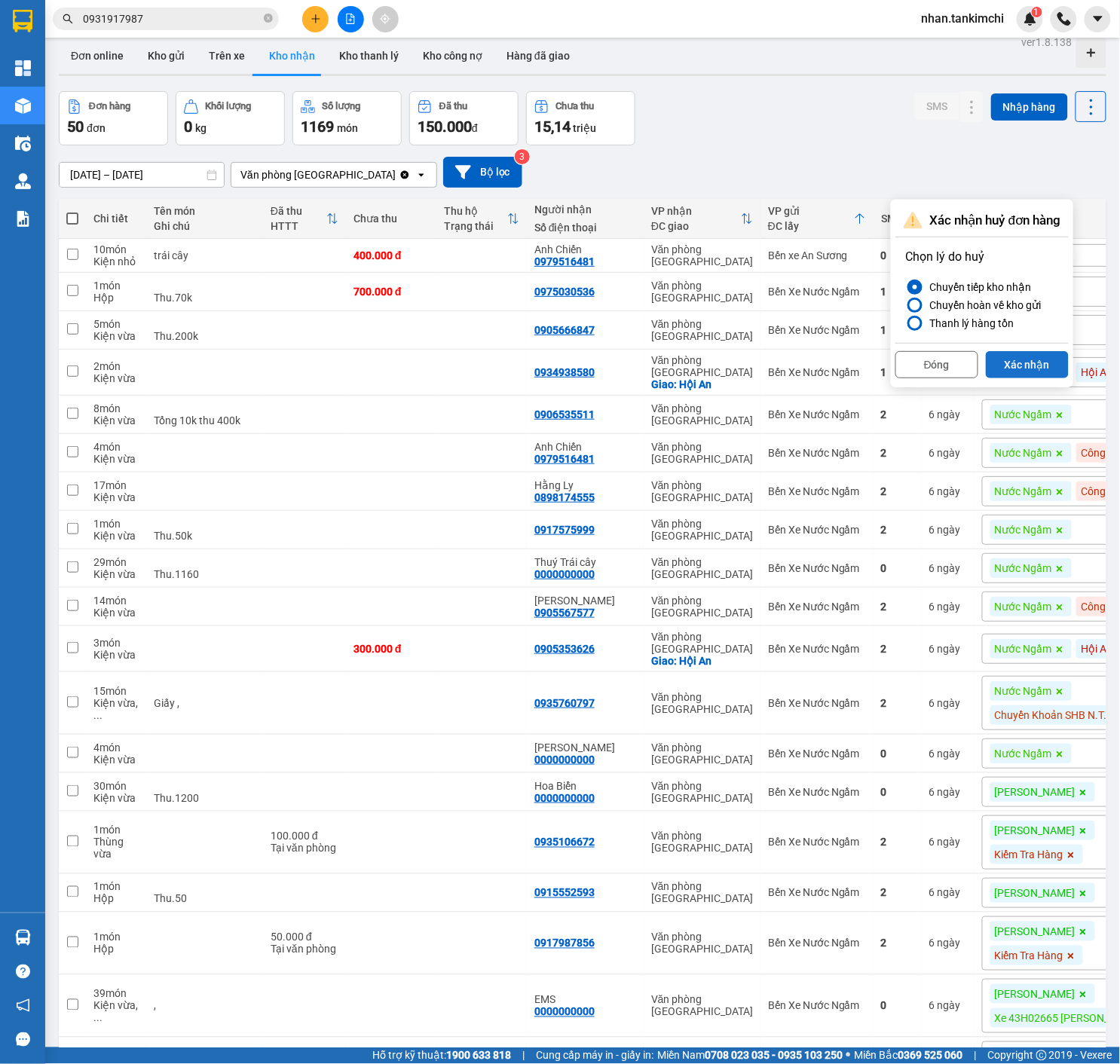
click at [1034, 357] on button "Xác nhận" at bounding box center [1027, 364] width 83 height 27
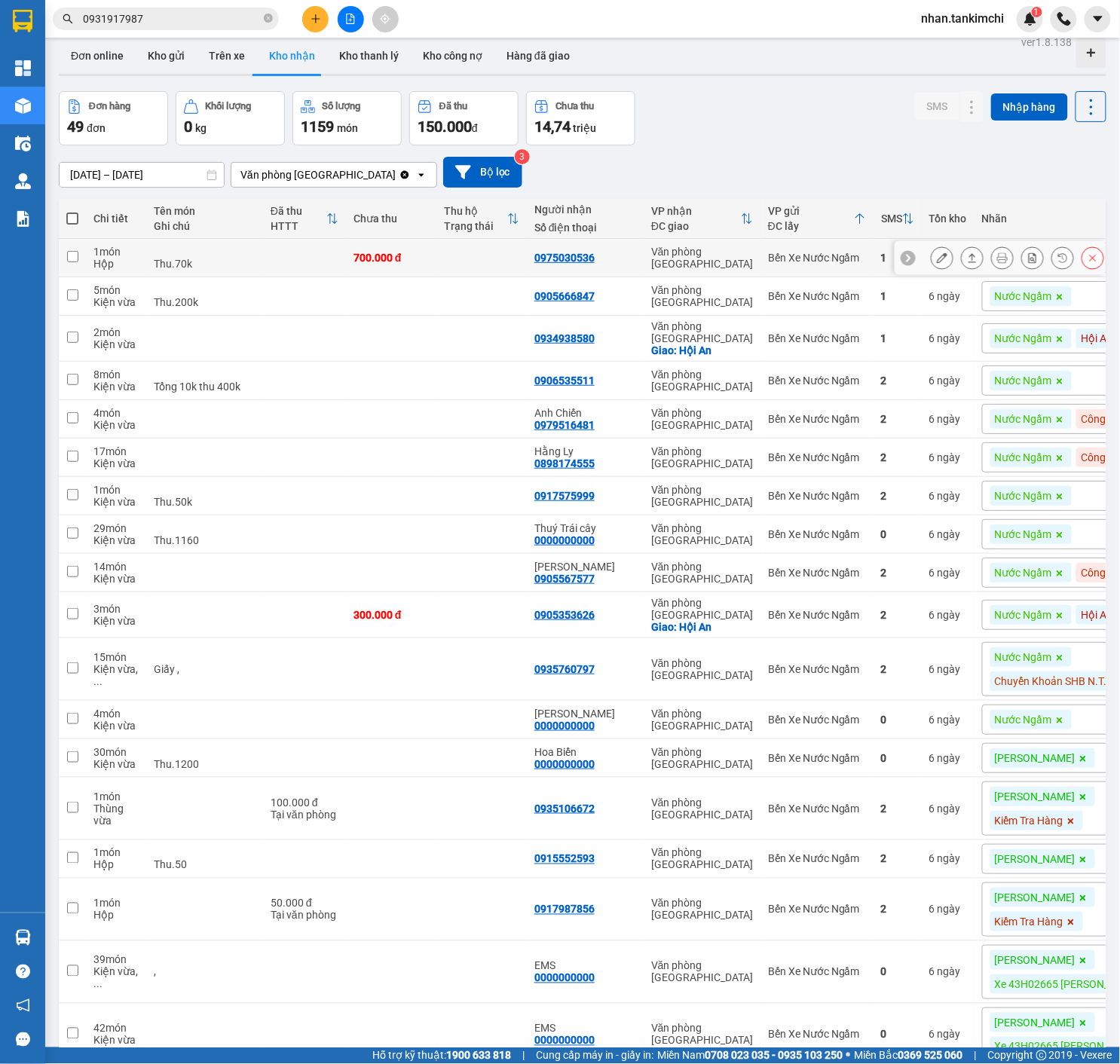
click at [1071, 259] on button at bounding box center [1063, 258] width 21 height 26
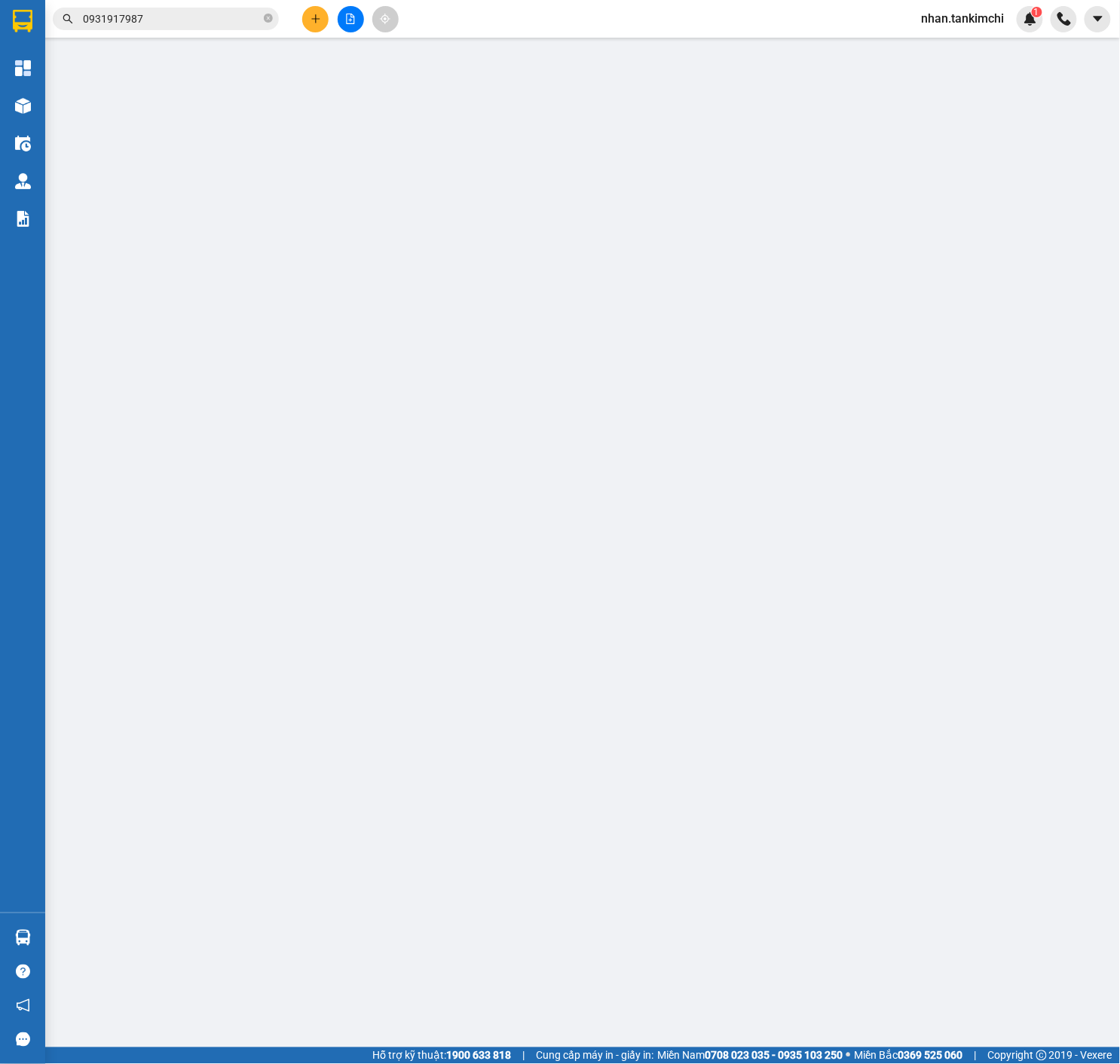
click at [1093, 260] on div "SỬA ĐƠN HÀNG Lịch sử Ảnh kiện hàng Yêu cầu xuất hóa đơn điện tử Nhân viên Tác V…" at bounding box center [560, 532] width 1120 height 1064
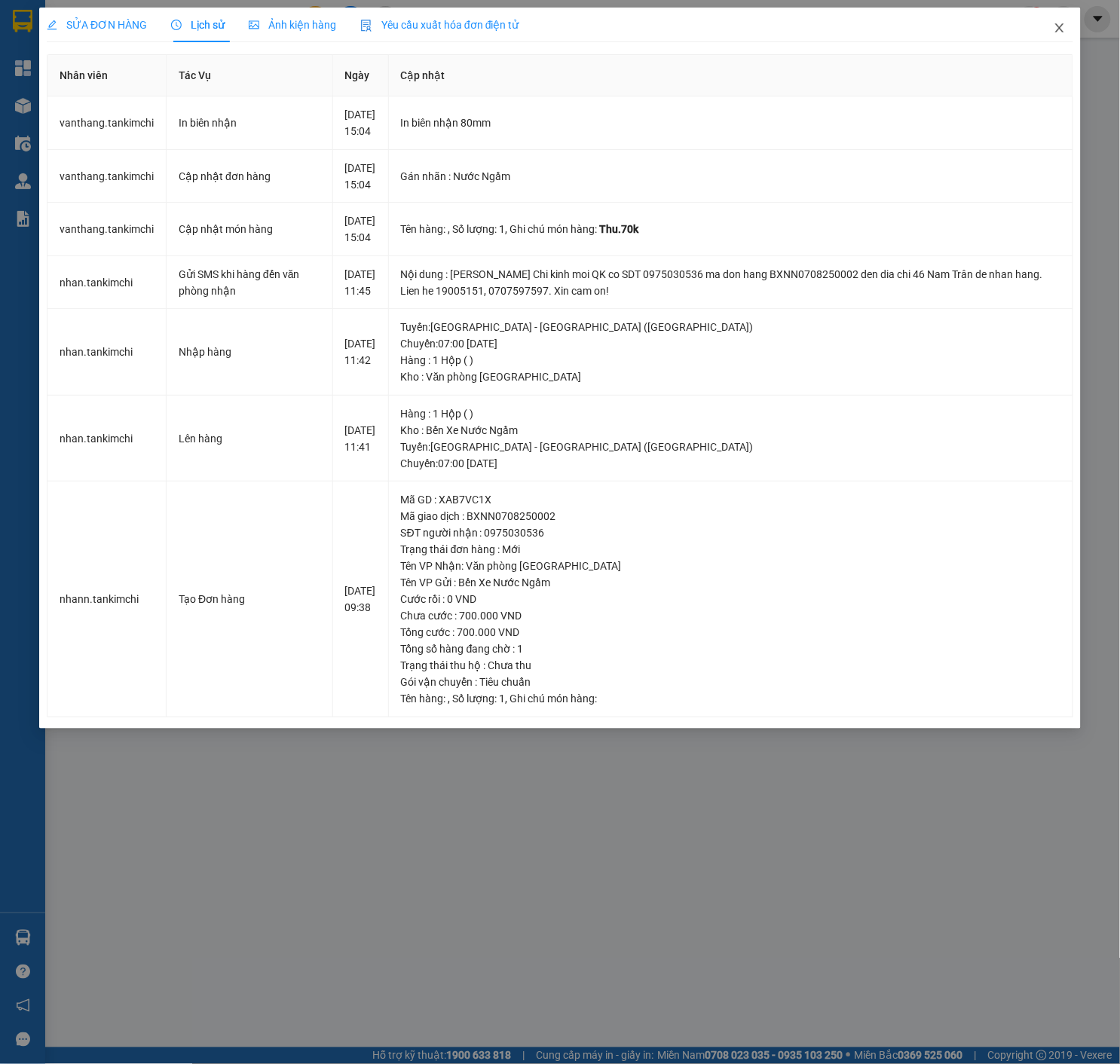
click at [1059, 33] on icon "close" at bounding box center [1059, 28] width 12 height 12
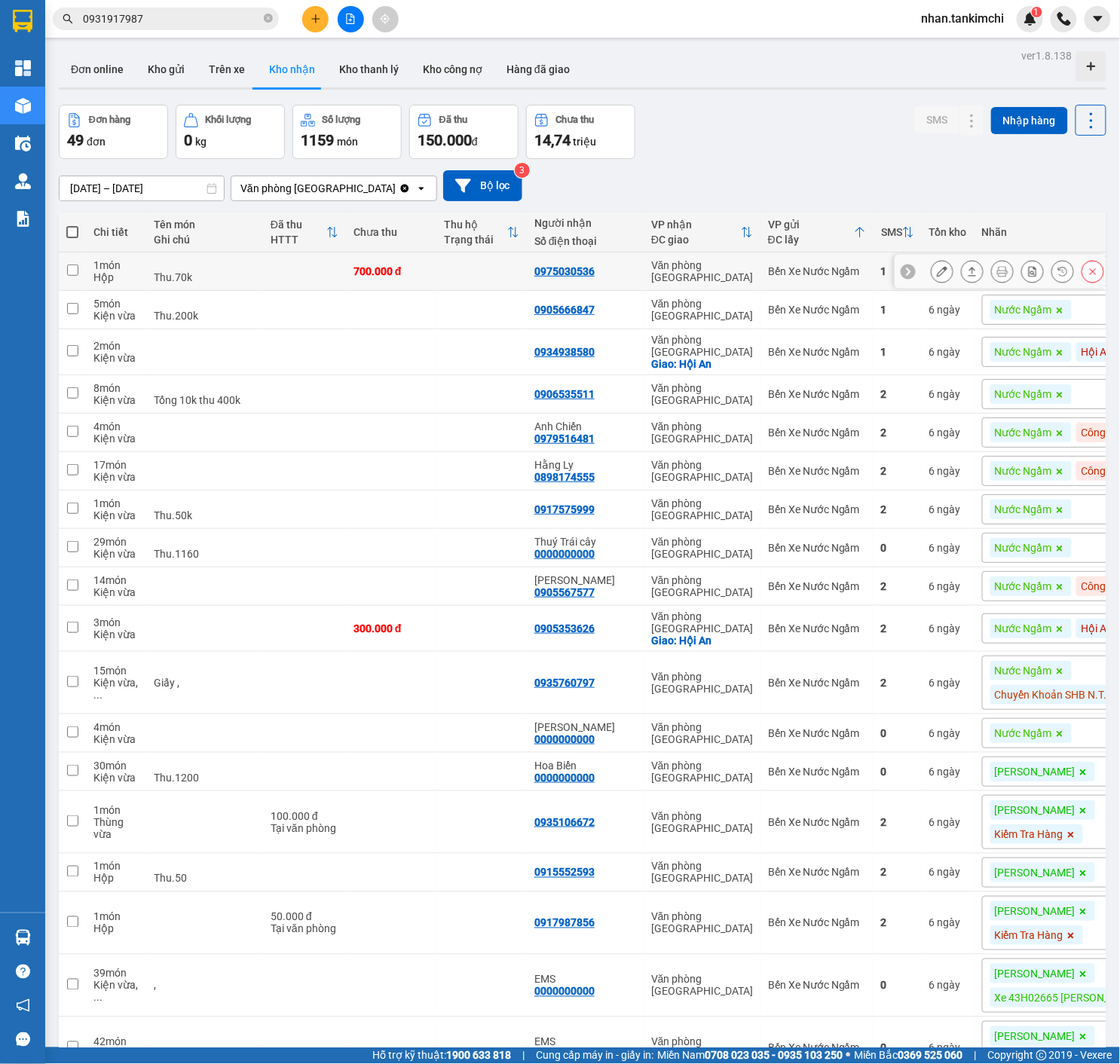
click at [1086, 276] on button at bounding box center [1093, 272] width 21 height 26
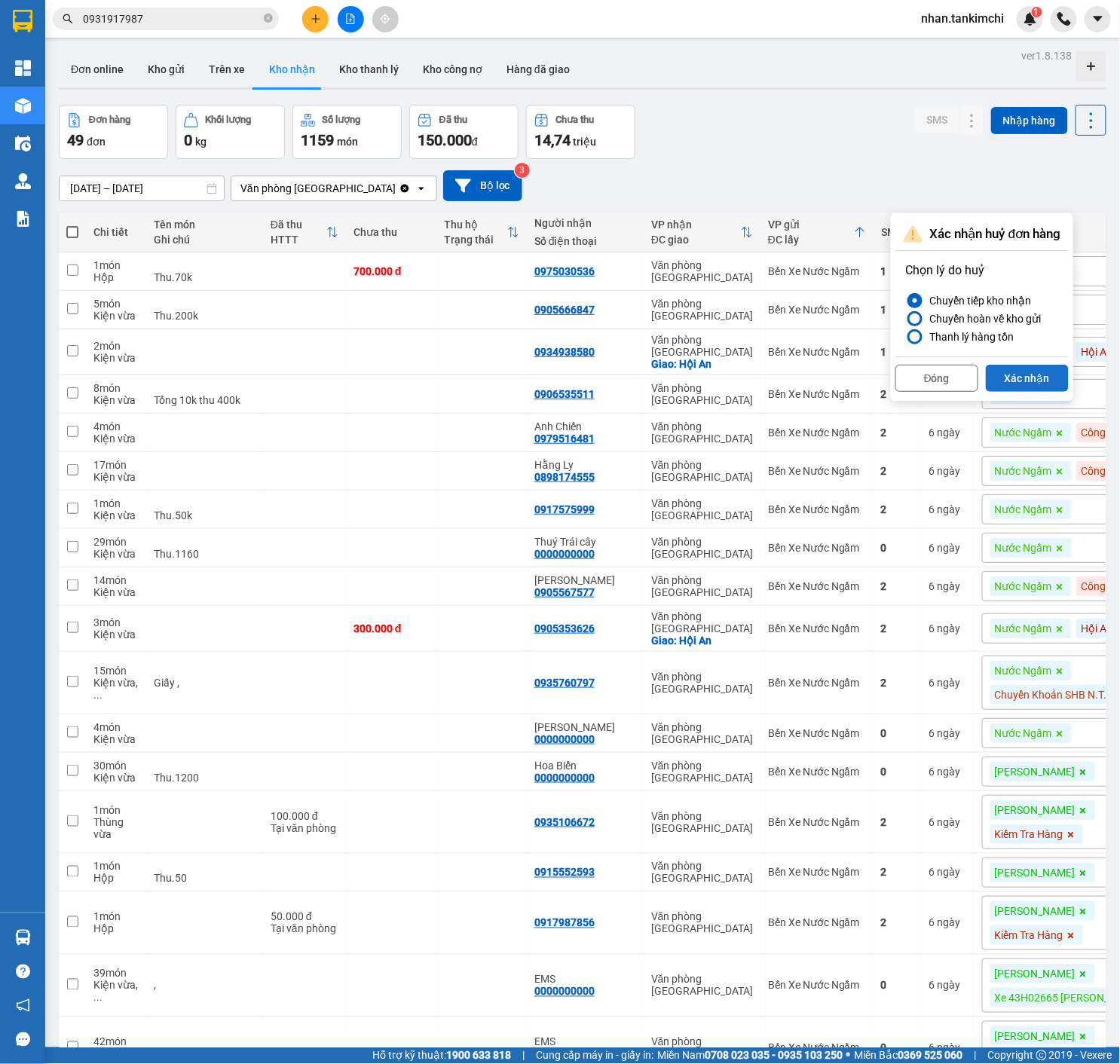
click at [1040, 374] on button "Xác nhận" at bounding box center [1027, 378] width 83 height 27
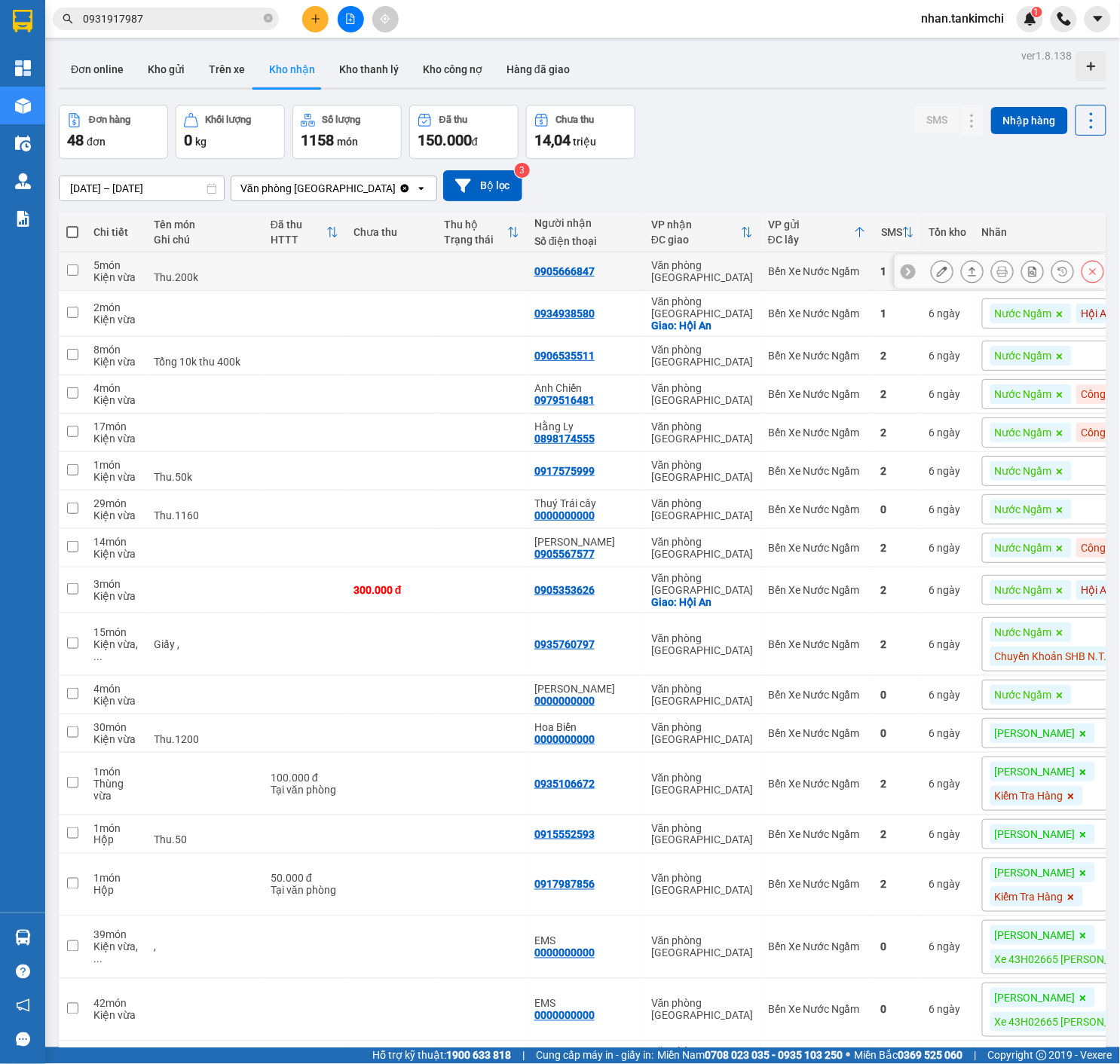
click at [1089, 277] on icon at bounding box center [1092, 271] width 11 height 11
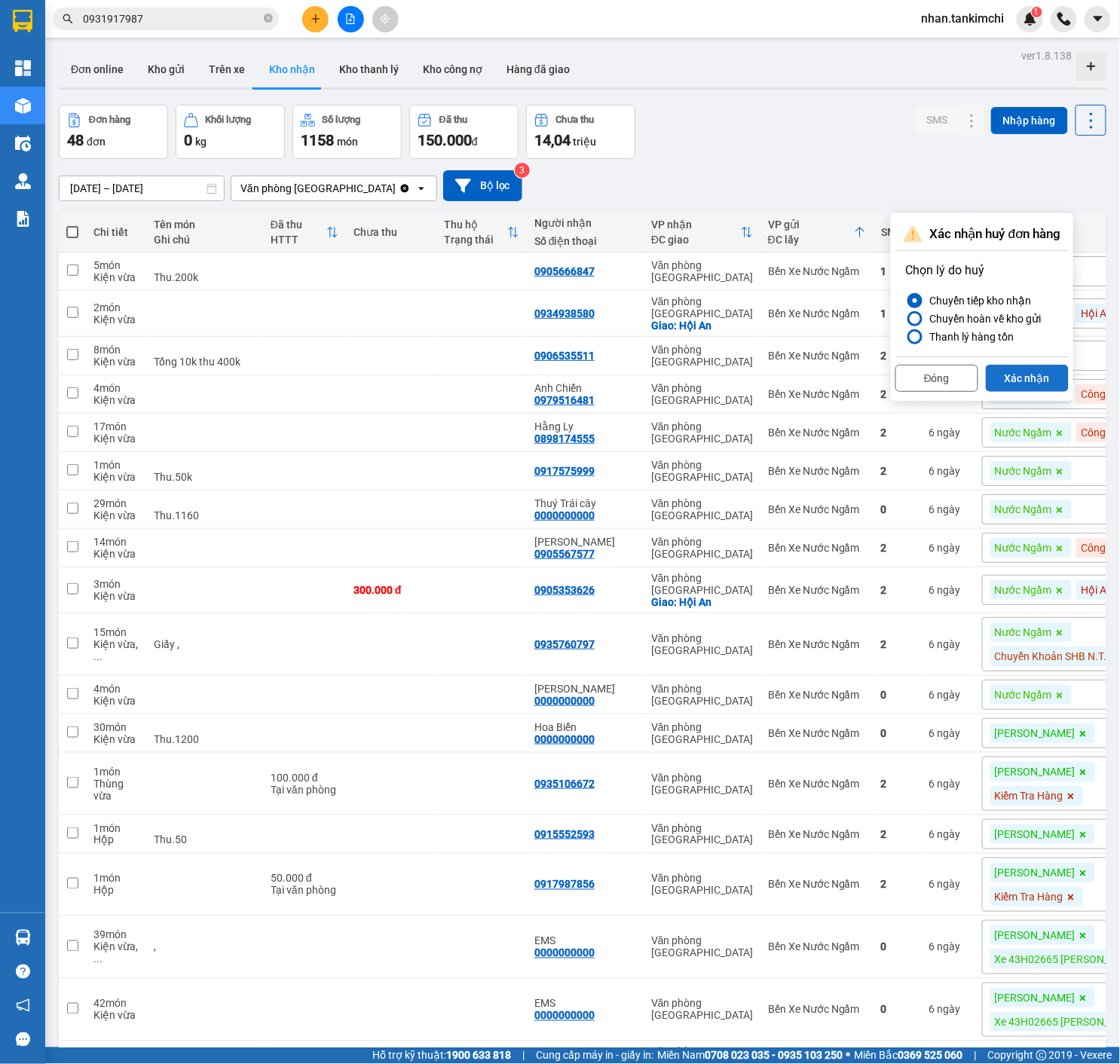
click at [1038, 378] on button "Xác nhận" at bounding box center [1027, 378] width 83 height 27
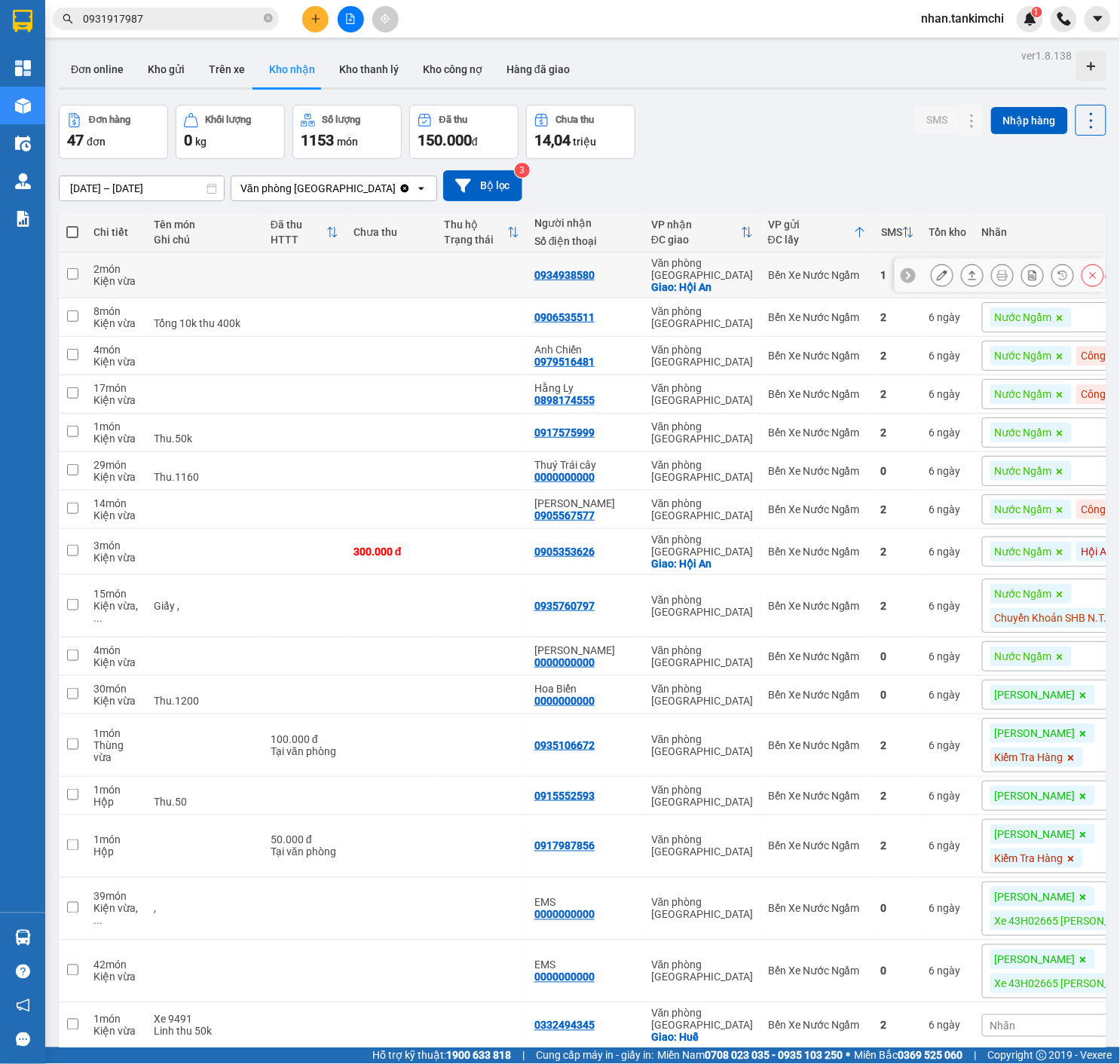
click at [1092, 283] on button at bounding box center [1093, 275] width 21 height 26
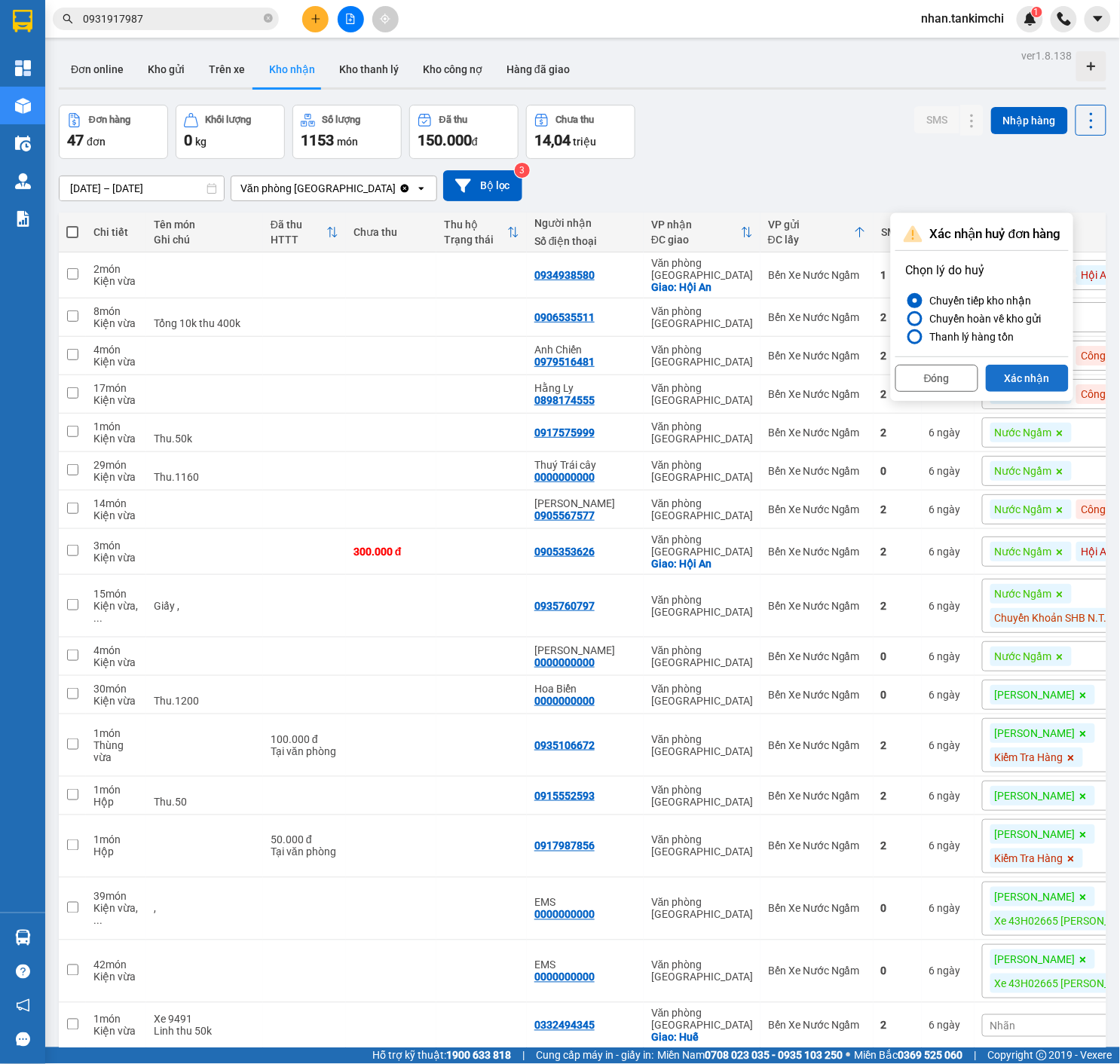
click at [1040, 365] on button "Xác nhận" at bounding box center [1027, 378] width 83 height 27
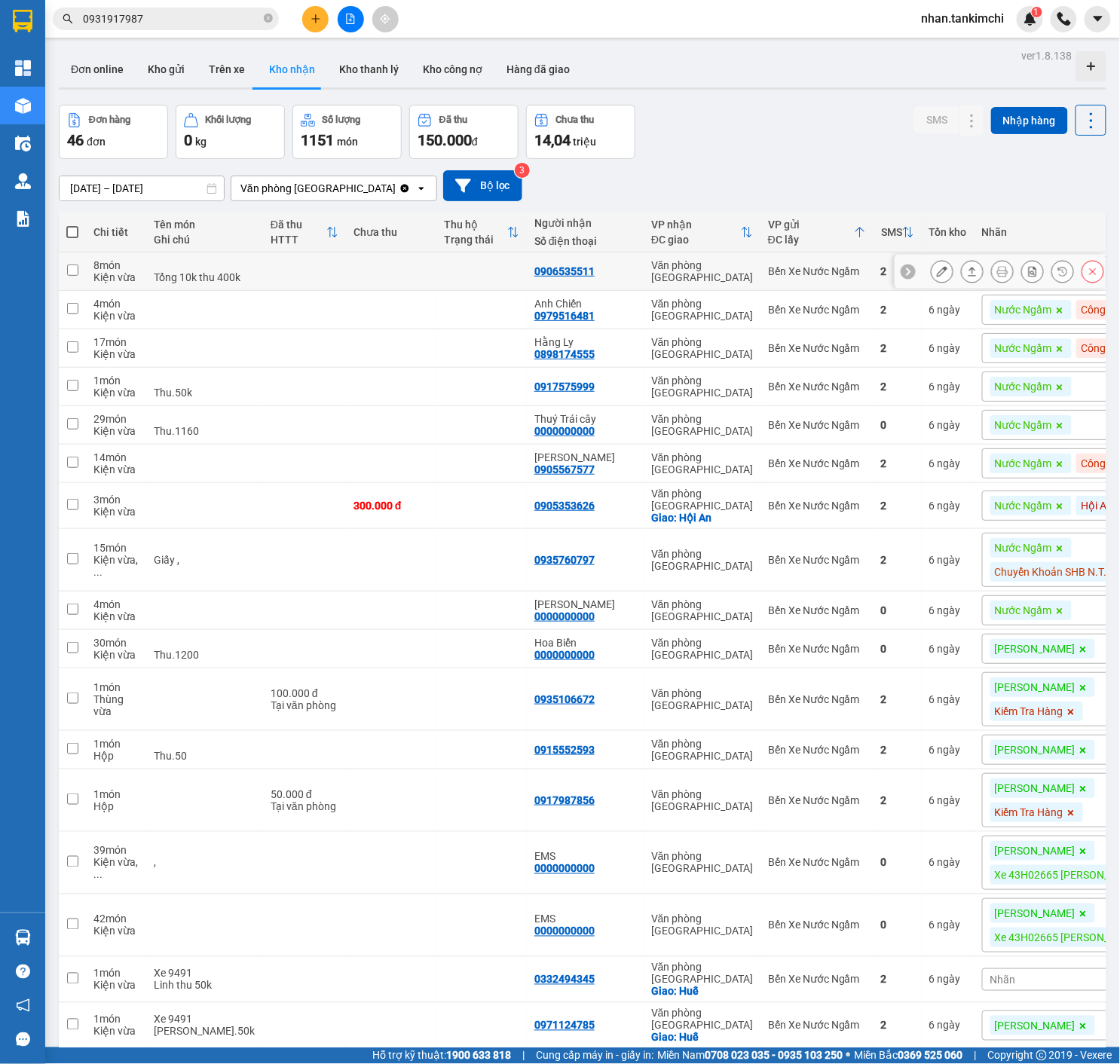
click at [1086, 269] on button at bounding box center [1093, 272] width 21 height 26
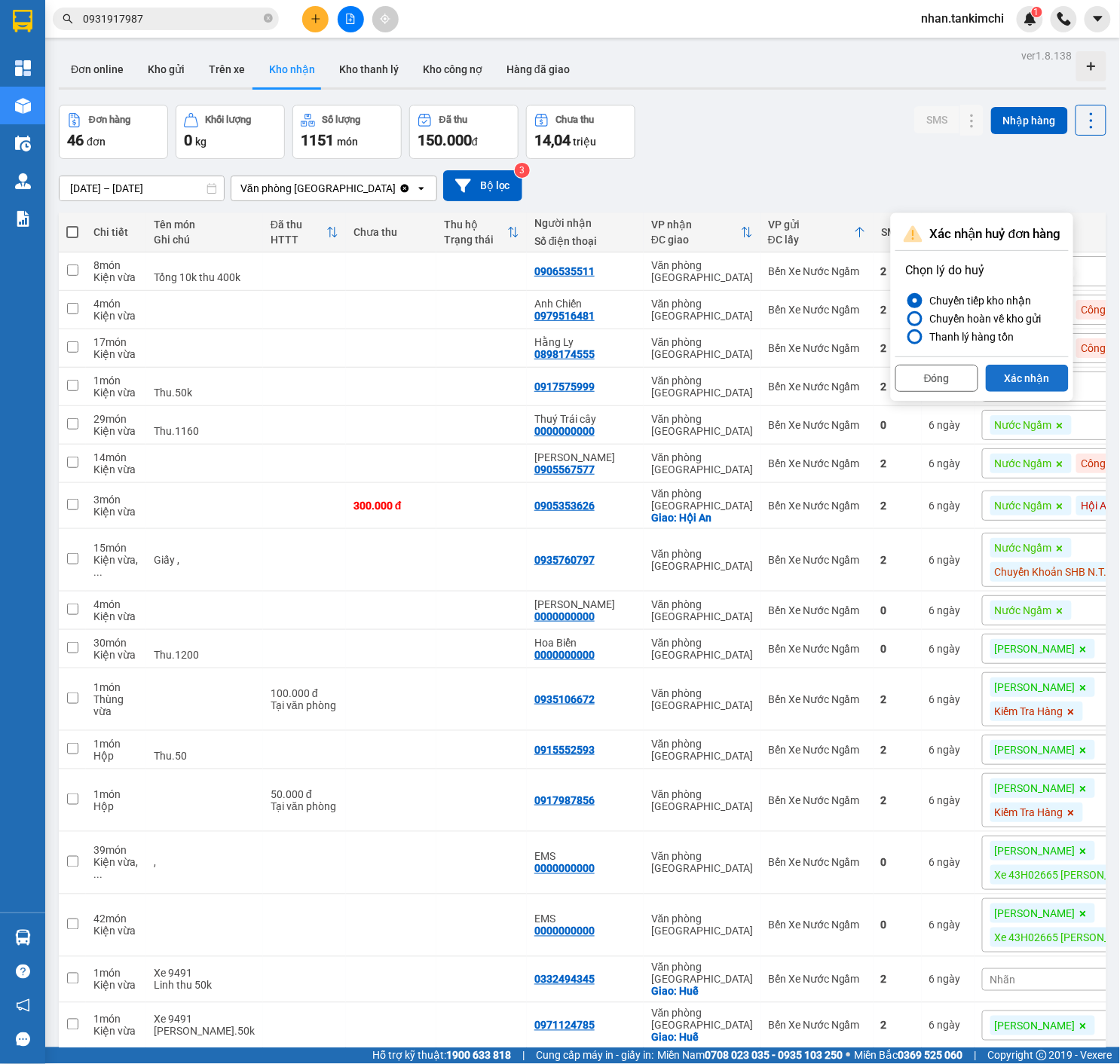
click at [1028, 378] on button "Xác nhận" at bounding box center [1027, 378] width 83 height 27
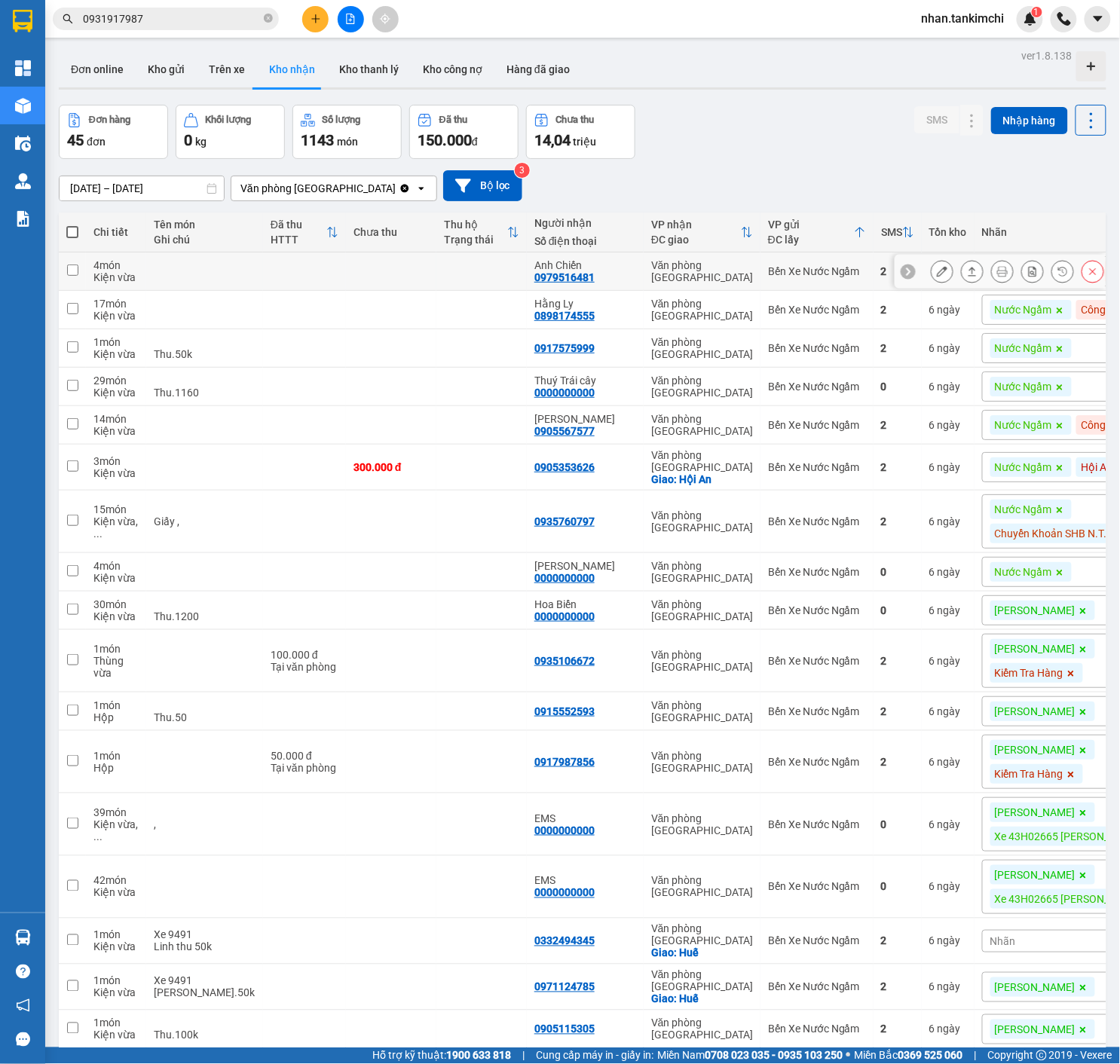
click at [1097, 278] on button at bounding box center [1093, 272] width 21 height 26
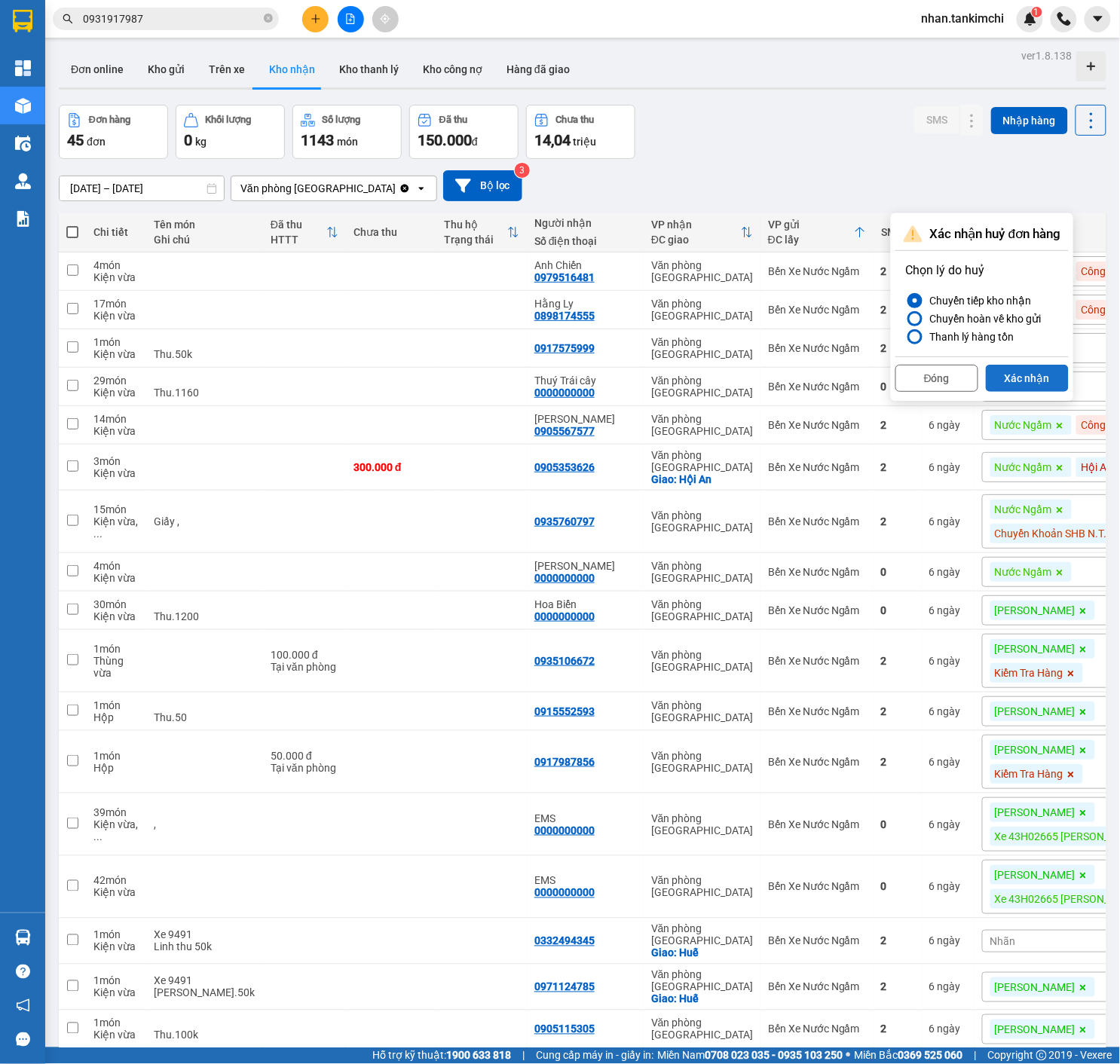
click at [1023, 387] on button "Xác nhận" at bounding box center [1027, 378] width 83 height 27
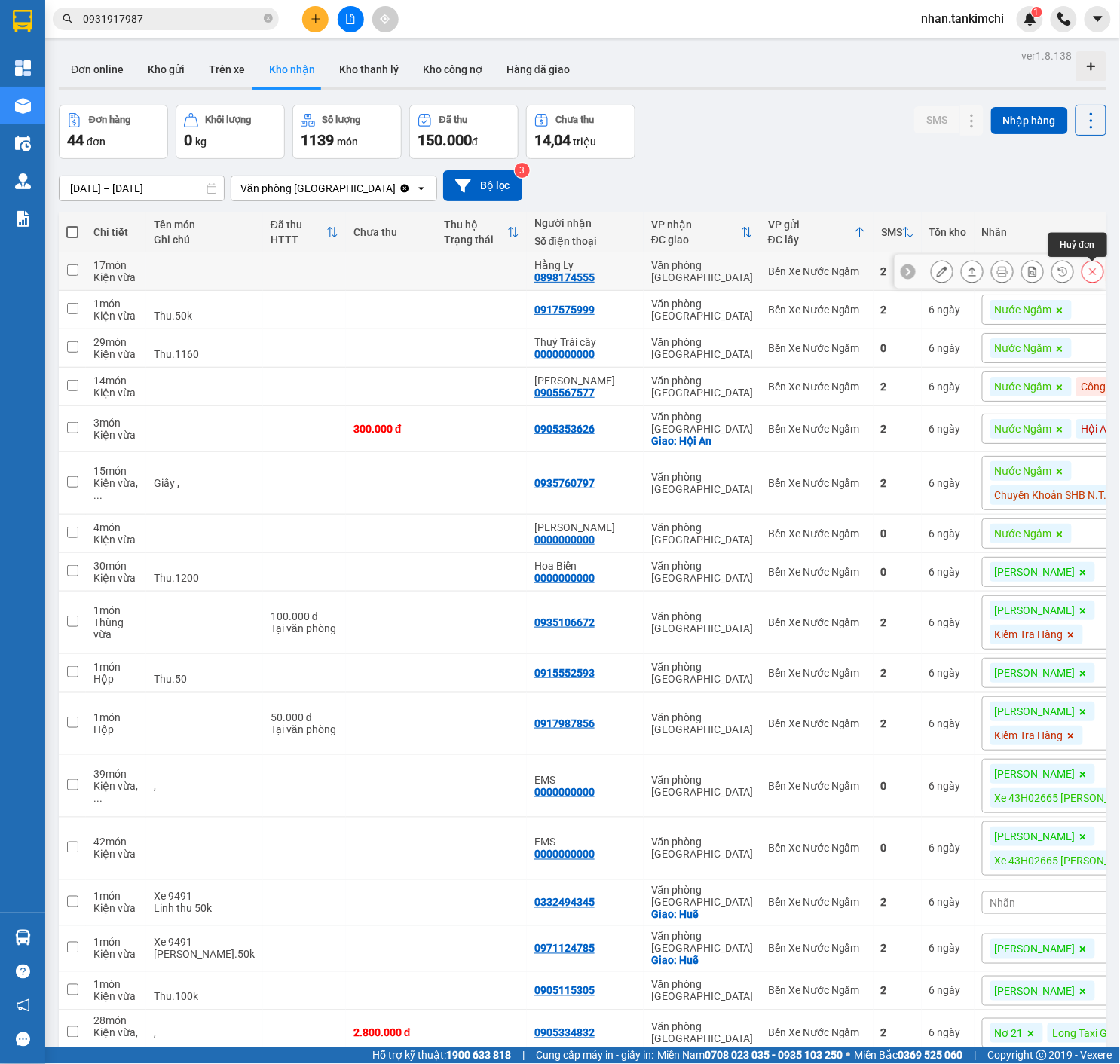
click at [1091, 269] on icon at bounding box center [1092, 271] width 11 height 11
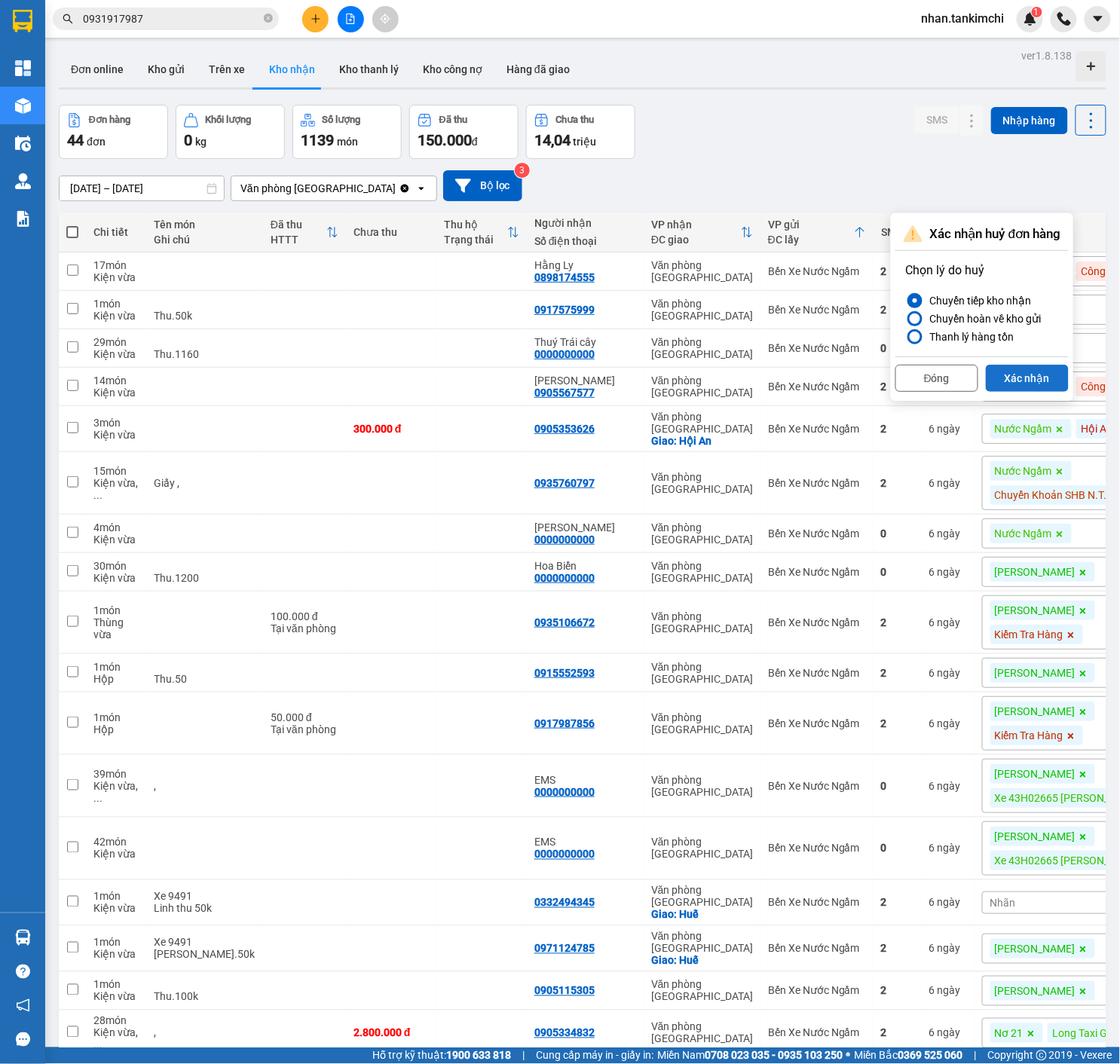
click at [1039, 389] on button "Xác nhận" at bounding box center [1027, 378] width 83 height 27
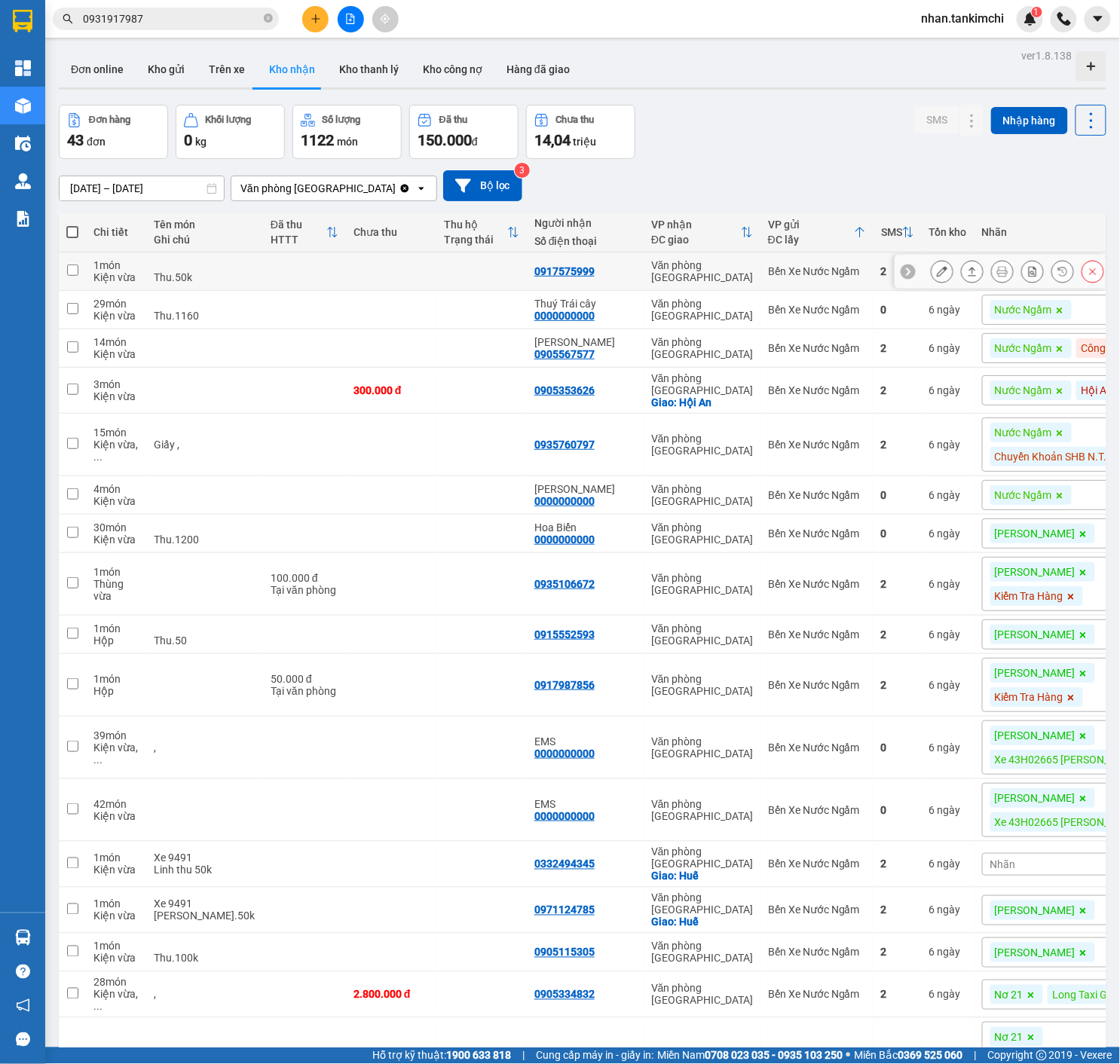
click at [1091, 277] on icon at bounding box center [1092, 271] width 11 height 11
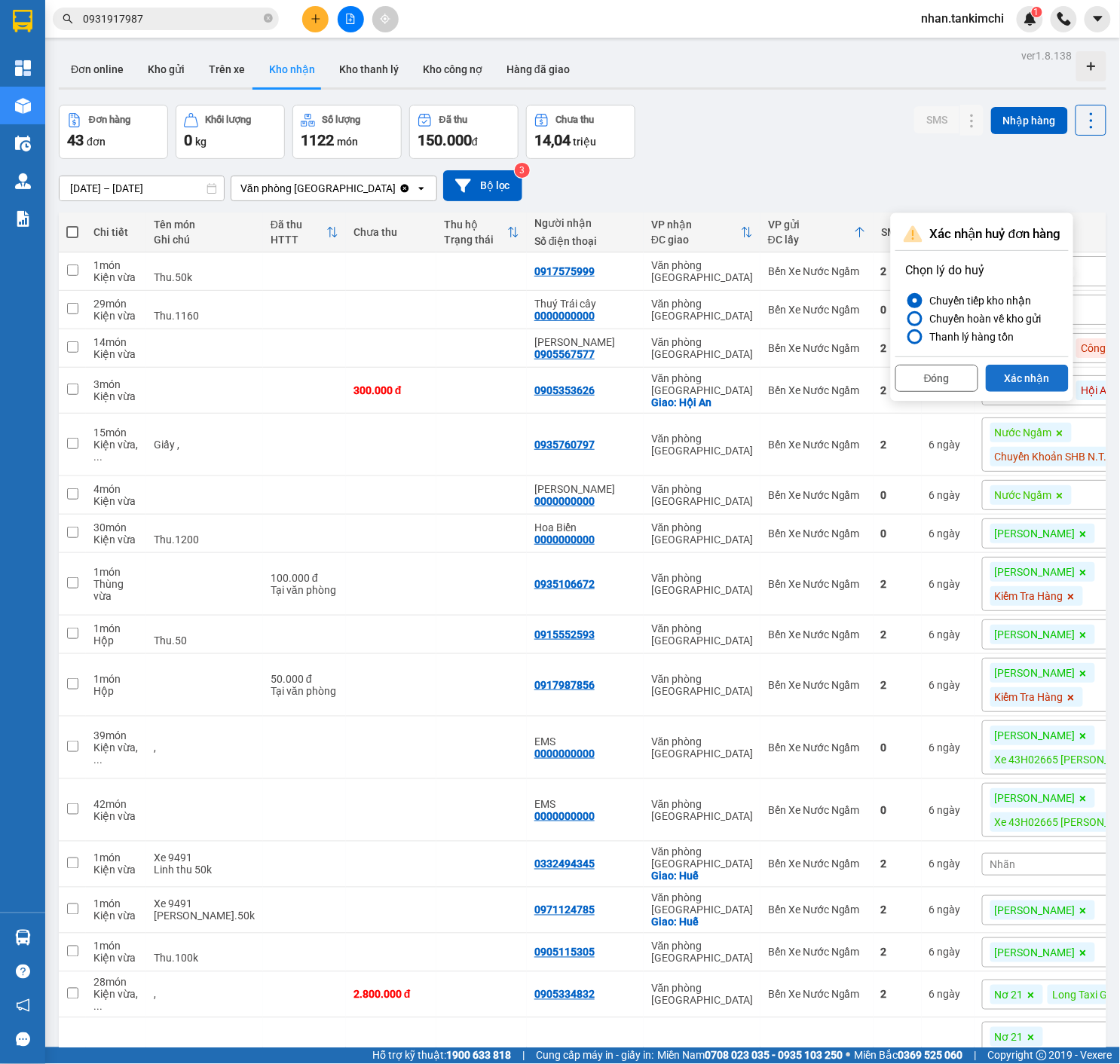
click at [1038, 365] on button "Xác nhận" at bounding box center [1027, 378] width 83 height 27
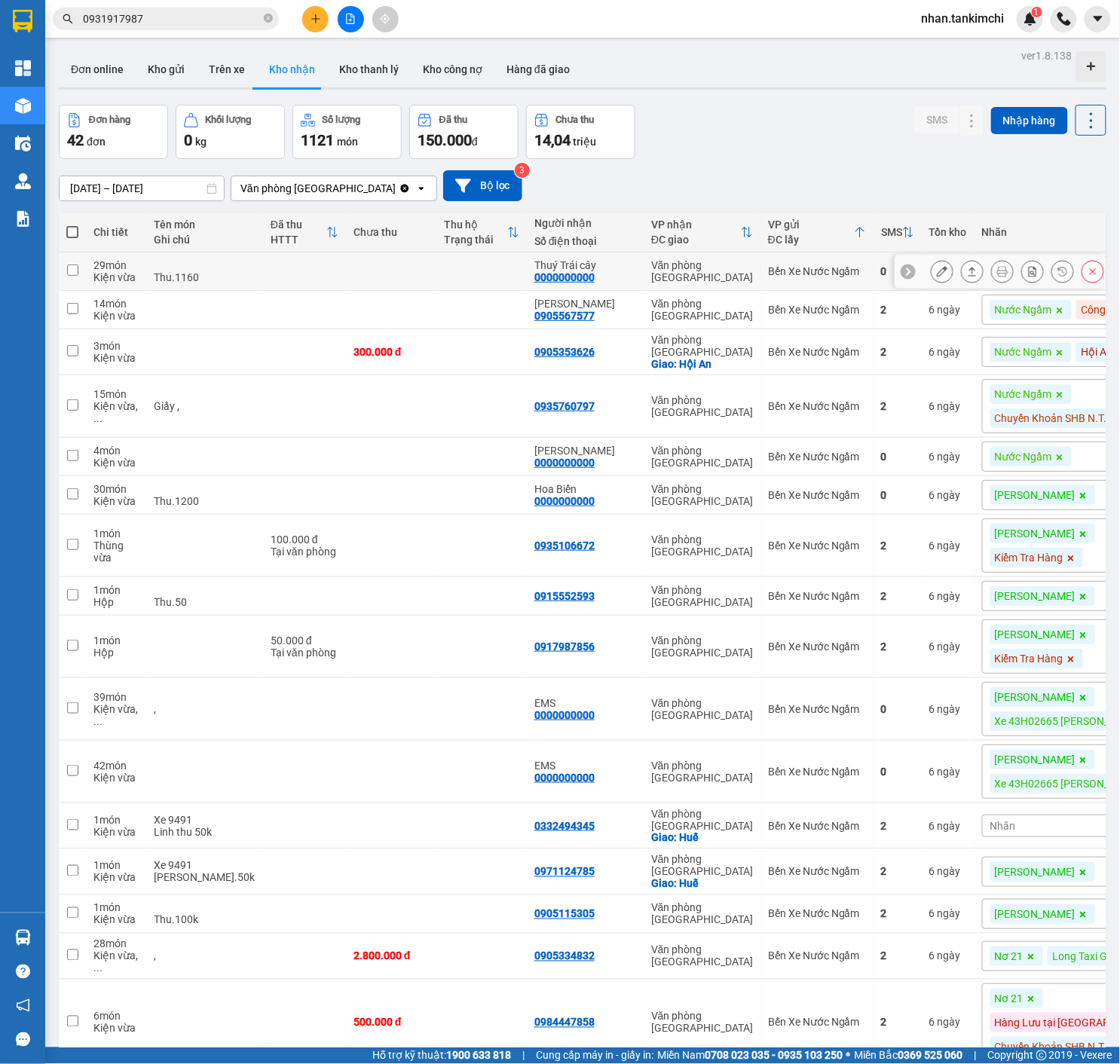
click at [1092, 272] on icon at bounding box center [1093, 271] width 7 height 7
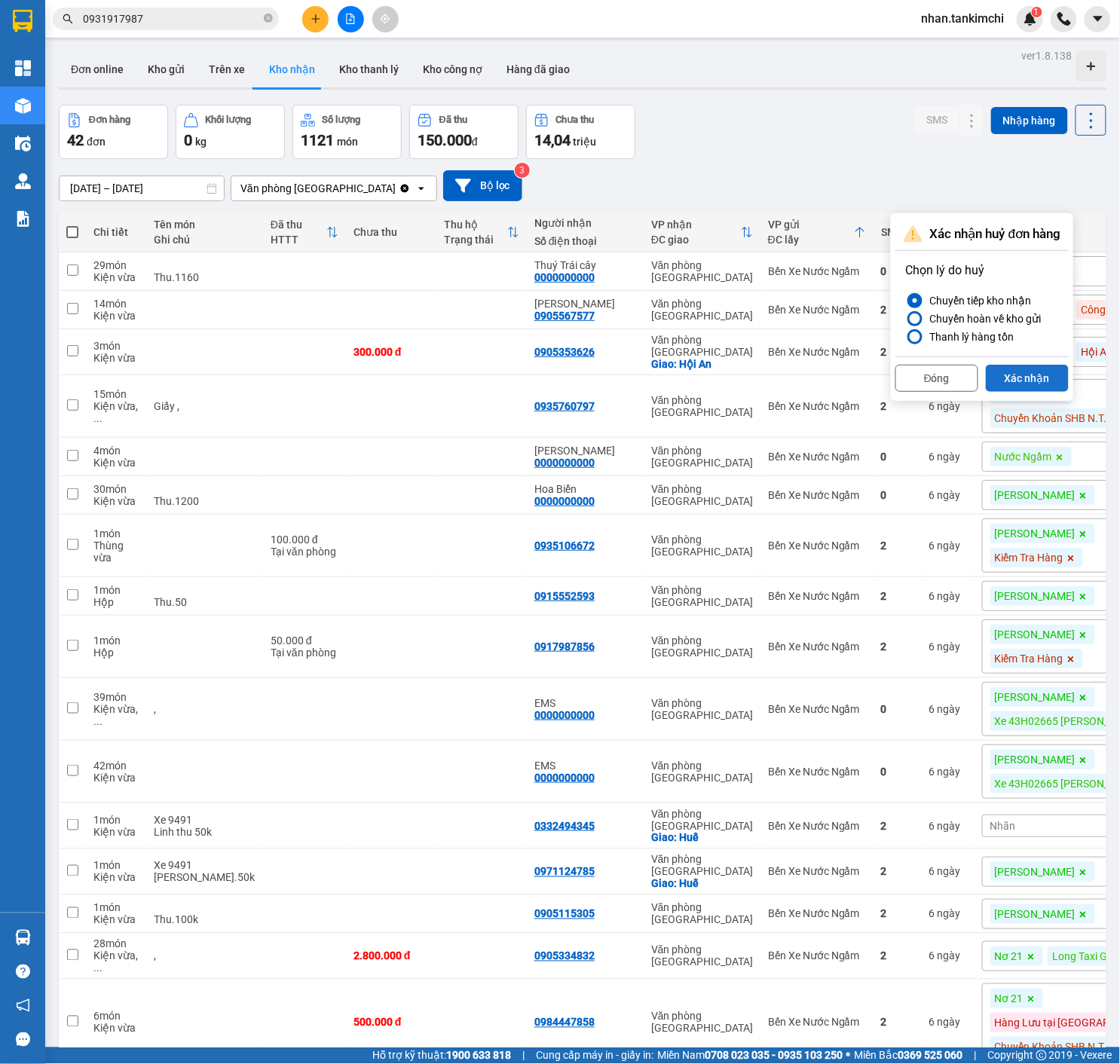
click at [1037, 374] on button "Xác nhận" at bounding box center [1027, 378] width 83 height 27
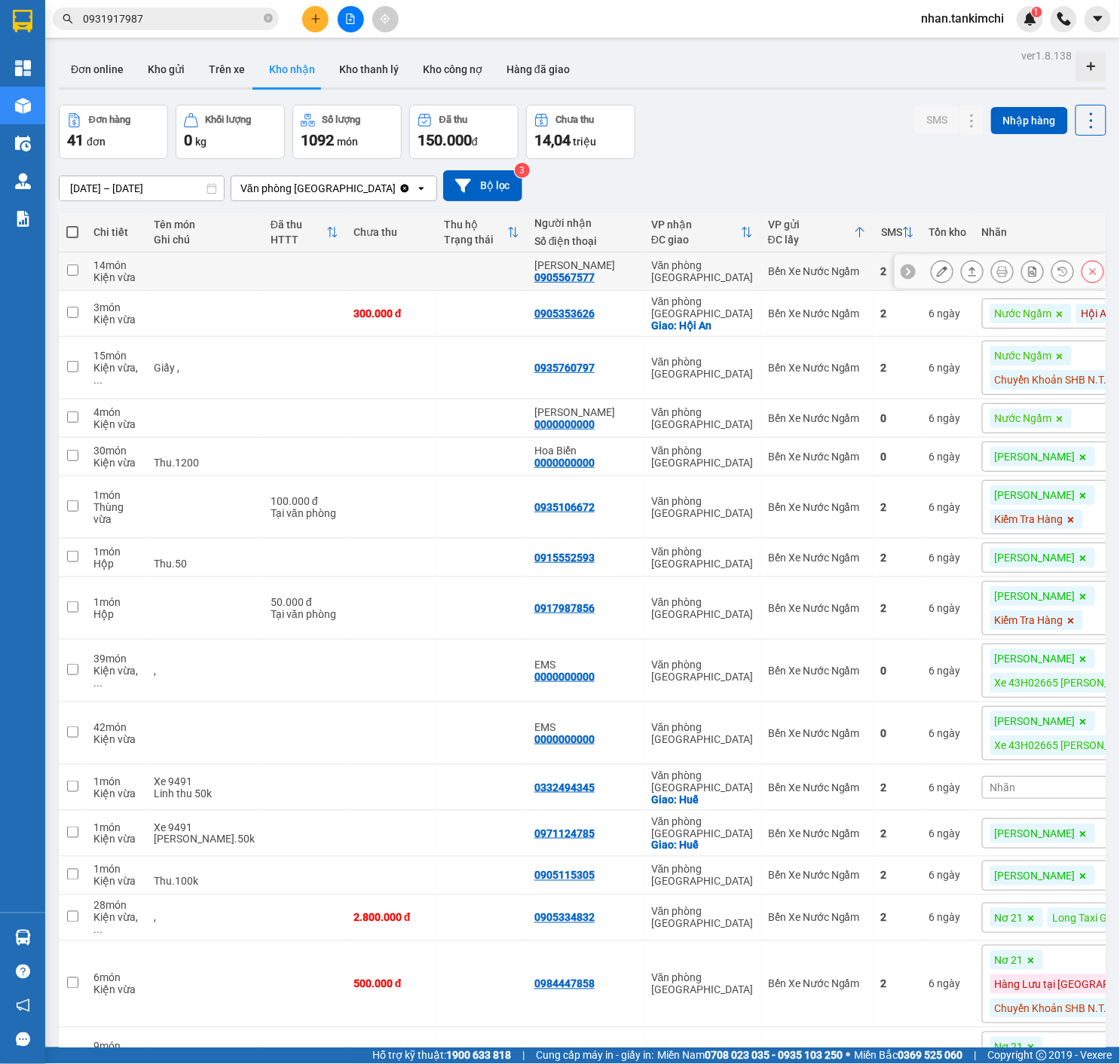
click at [1090, 275] on icon at bounding box center [1093, 271] width 7 height 7
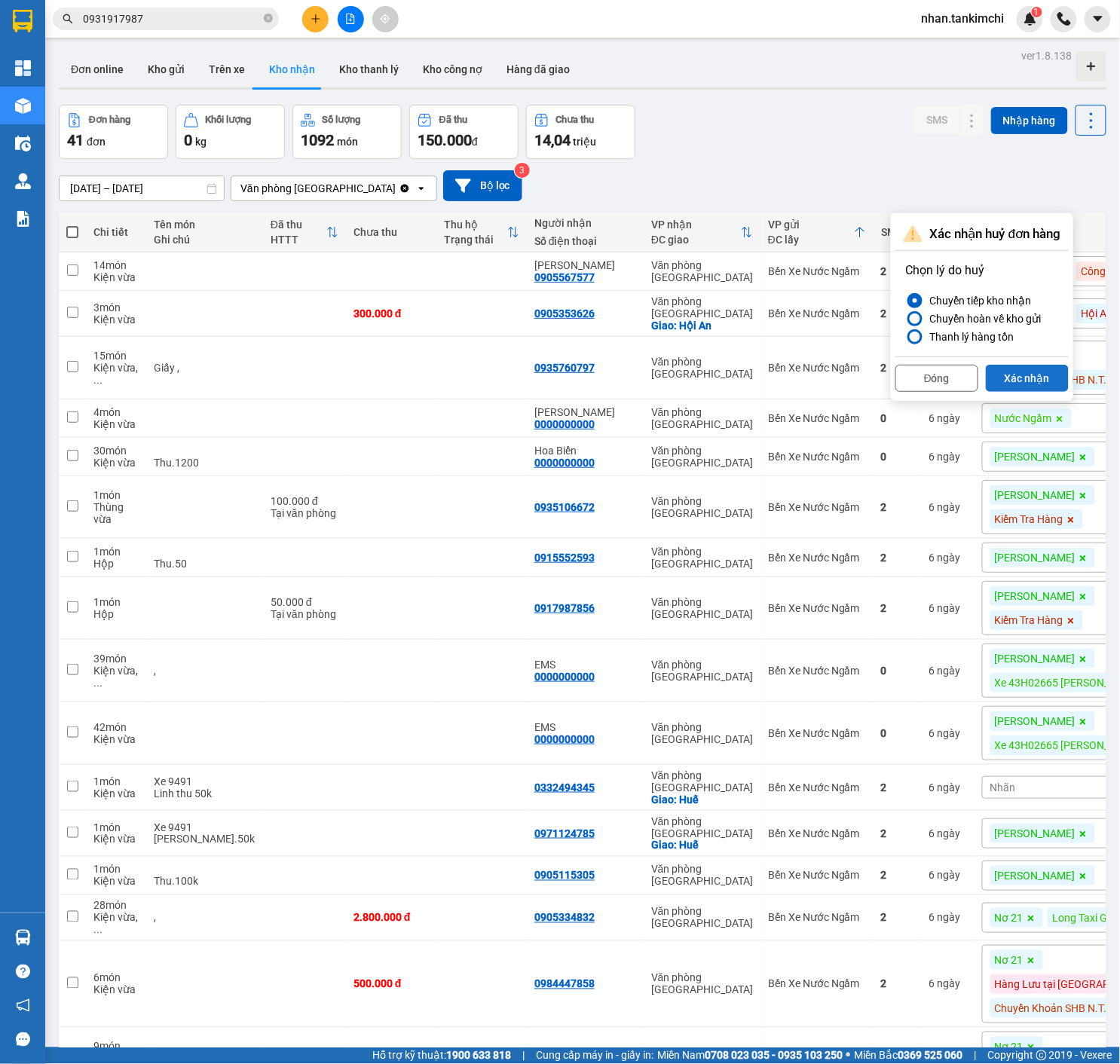
click at [1037, 369] on button "Xác nhận" at bounding box center [1027, 378] width 83 height 27
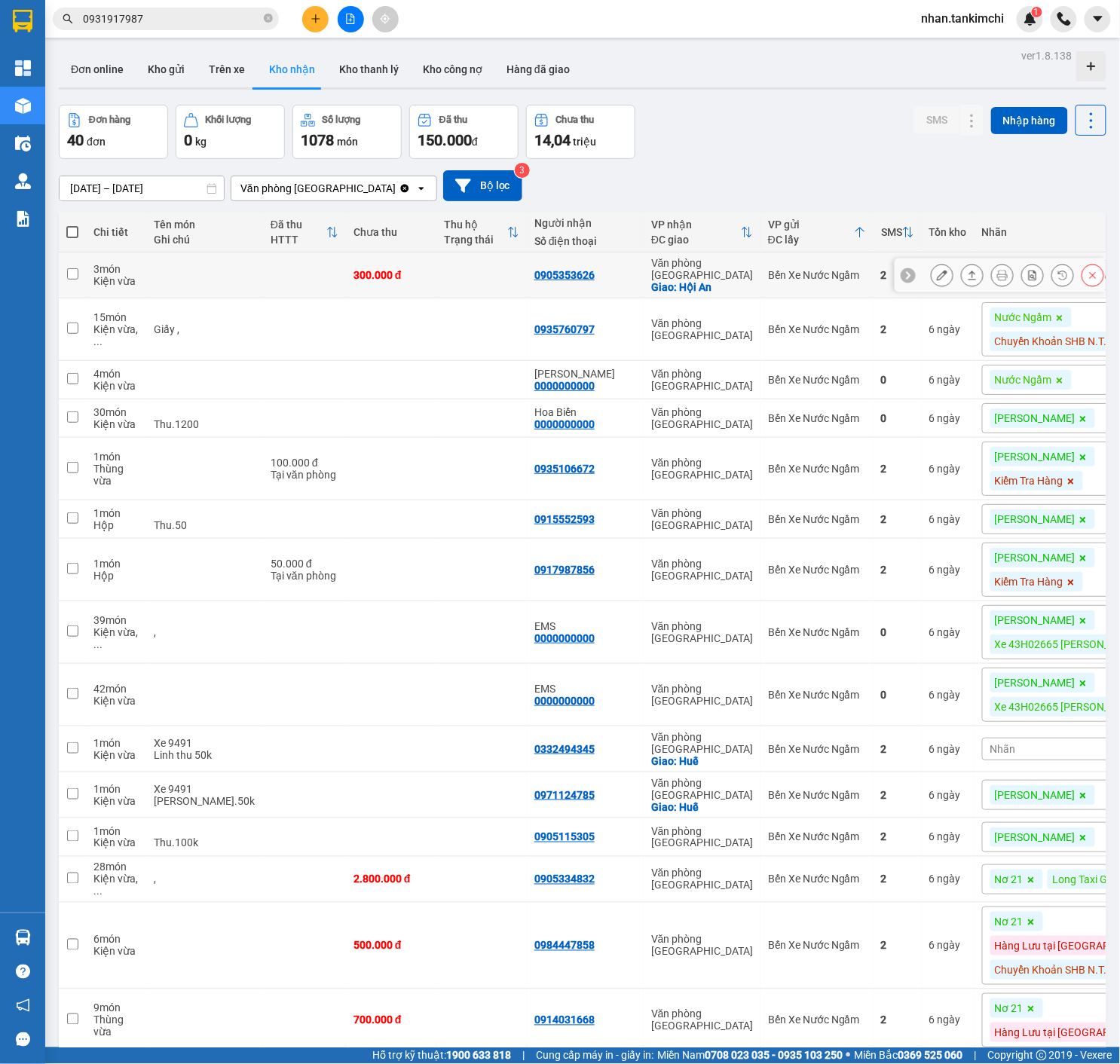
click at [1083, 275] on button at bounding box center [1093, 275] width 21 height 26
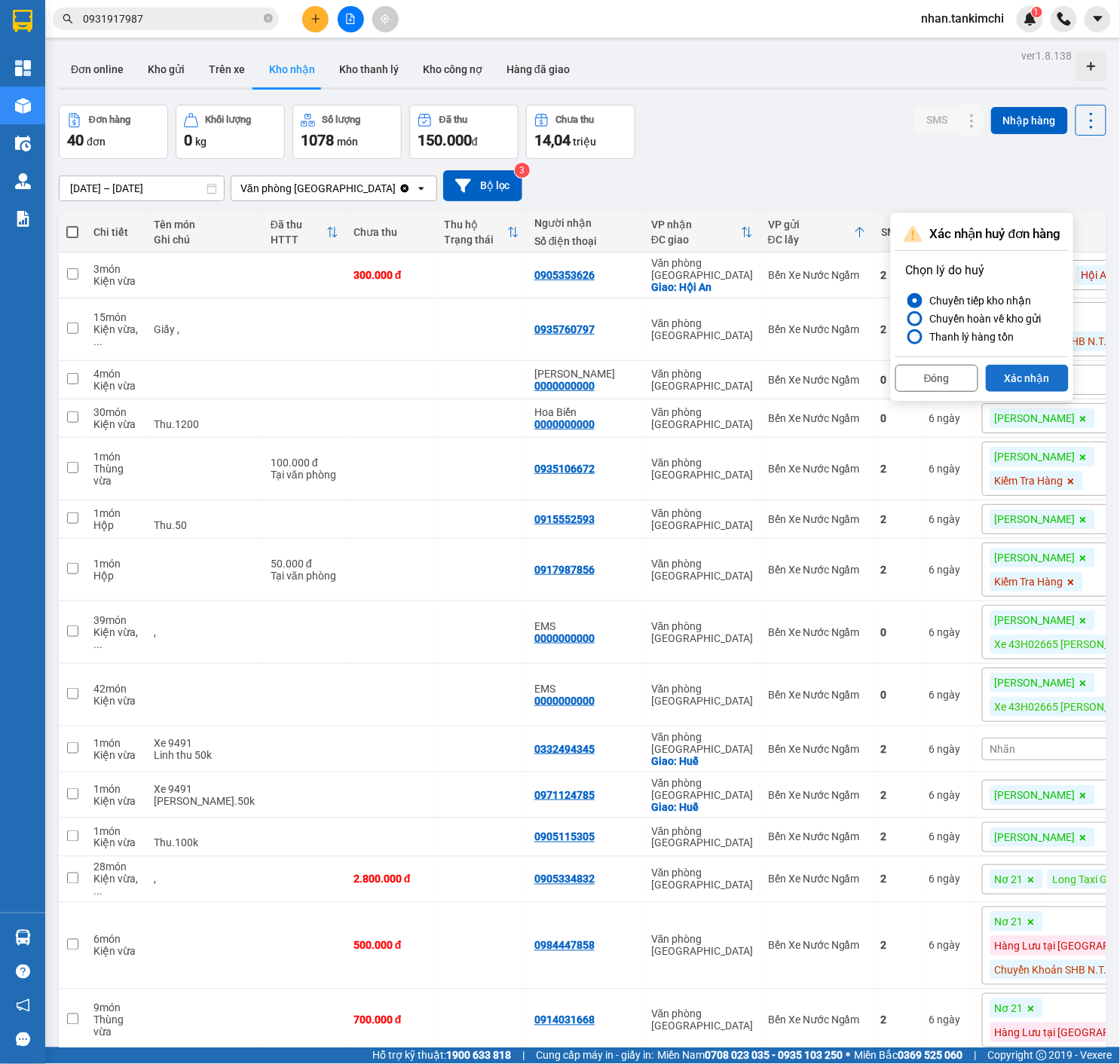
click at [1036, 377] on button "Xác nhận" at bounding box center [1027, 378] width 83 height 27
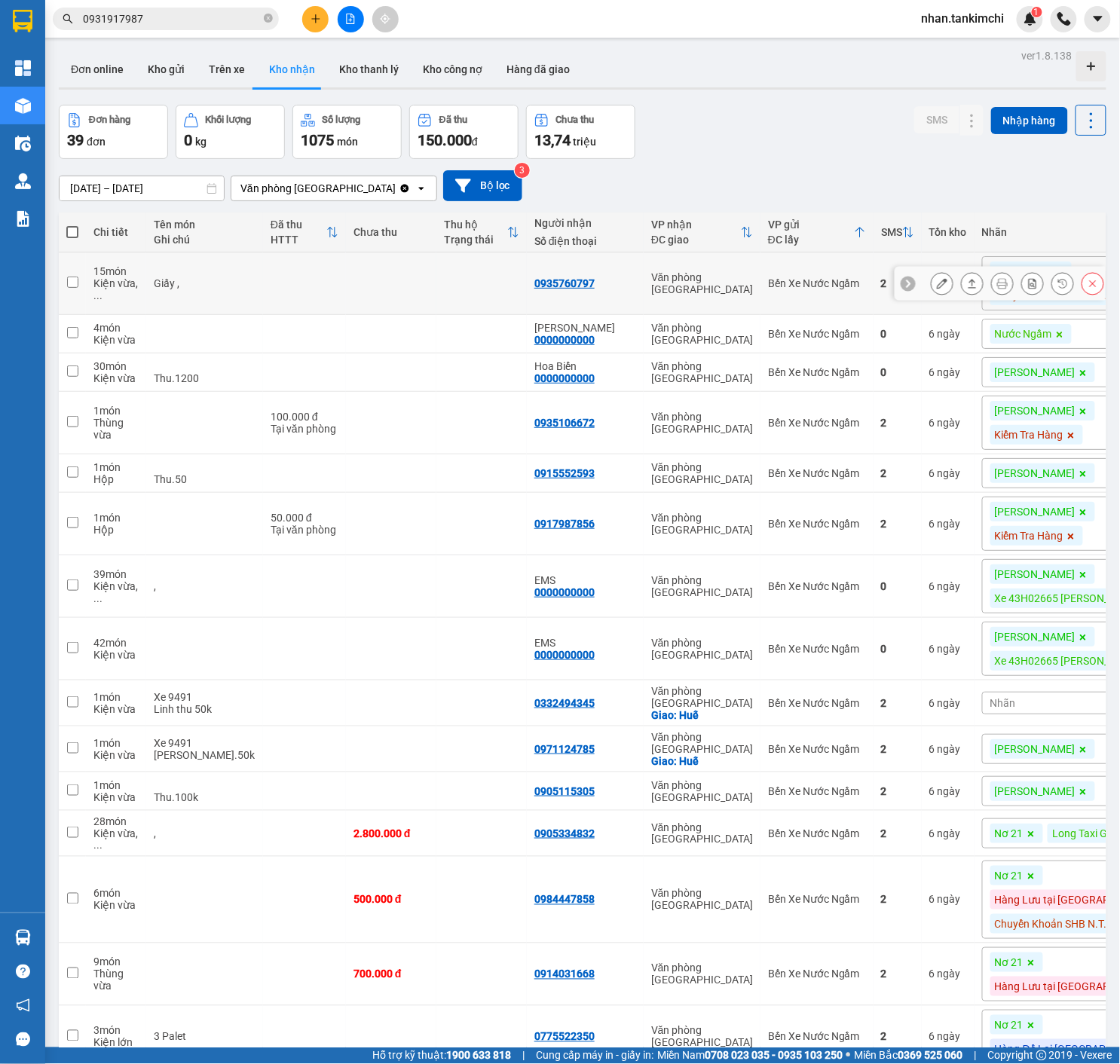
click at [1089, 283] on icon at bounding box center [1092, 283] width 11 height 11
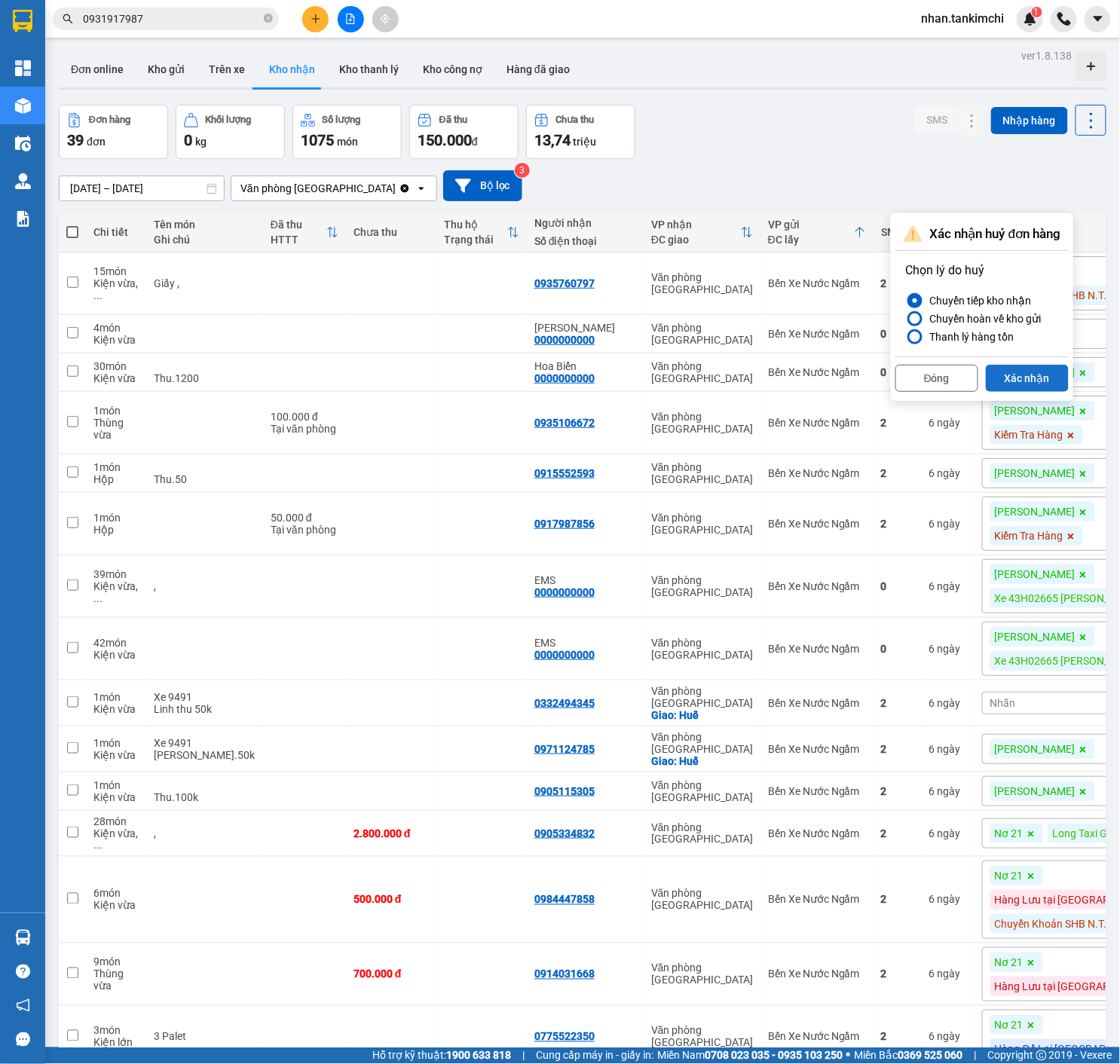
click at [1021, 387] on button "Xác nhận" at bounding box center [1027, 378] width 83 height 27
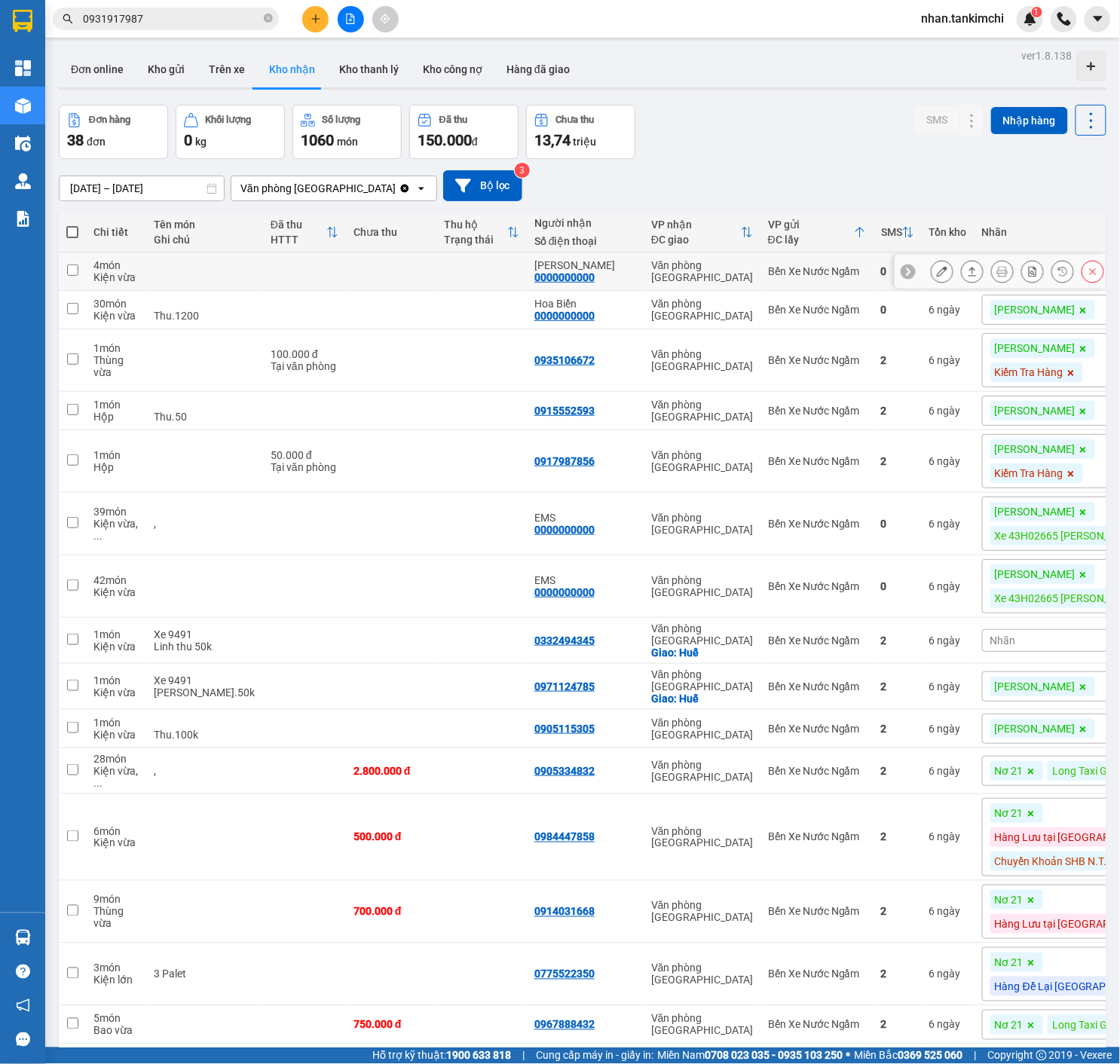
click at [1090, 273] on icon at bounding box center [1092, 271] width 11 height 11
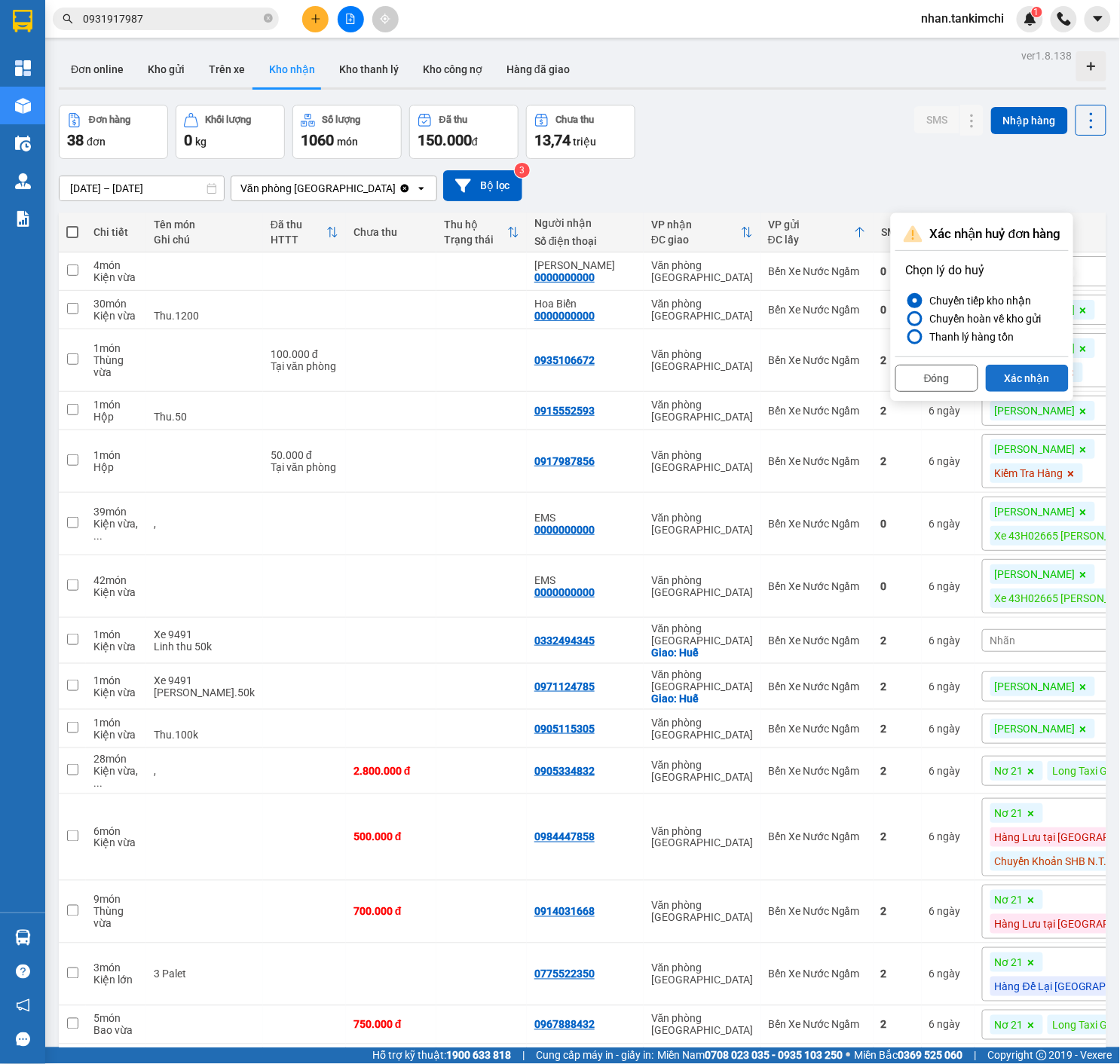
click at [1041, 374] on button "Xác nhận" at bounding box center [1027, 378] width 83 height 27
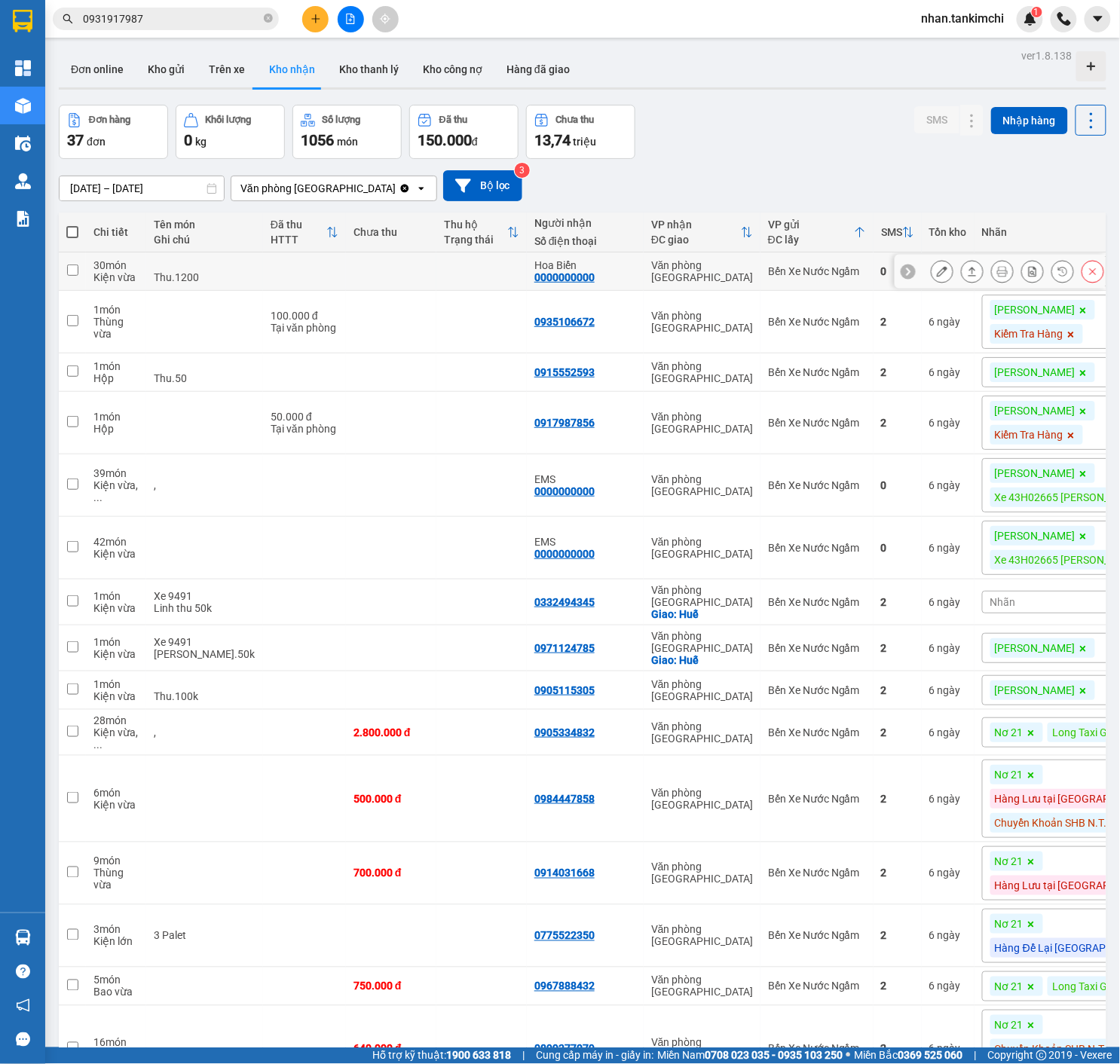
click at [922, 281] on td "6 ngày" at bounding box center [948, 271] width 52 height 38
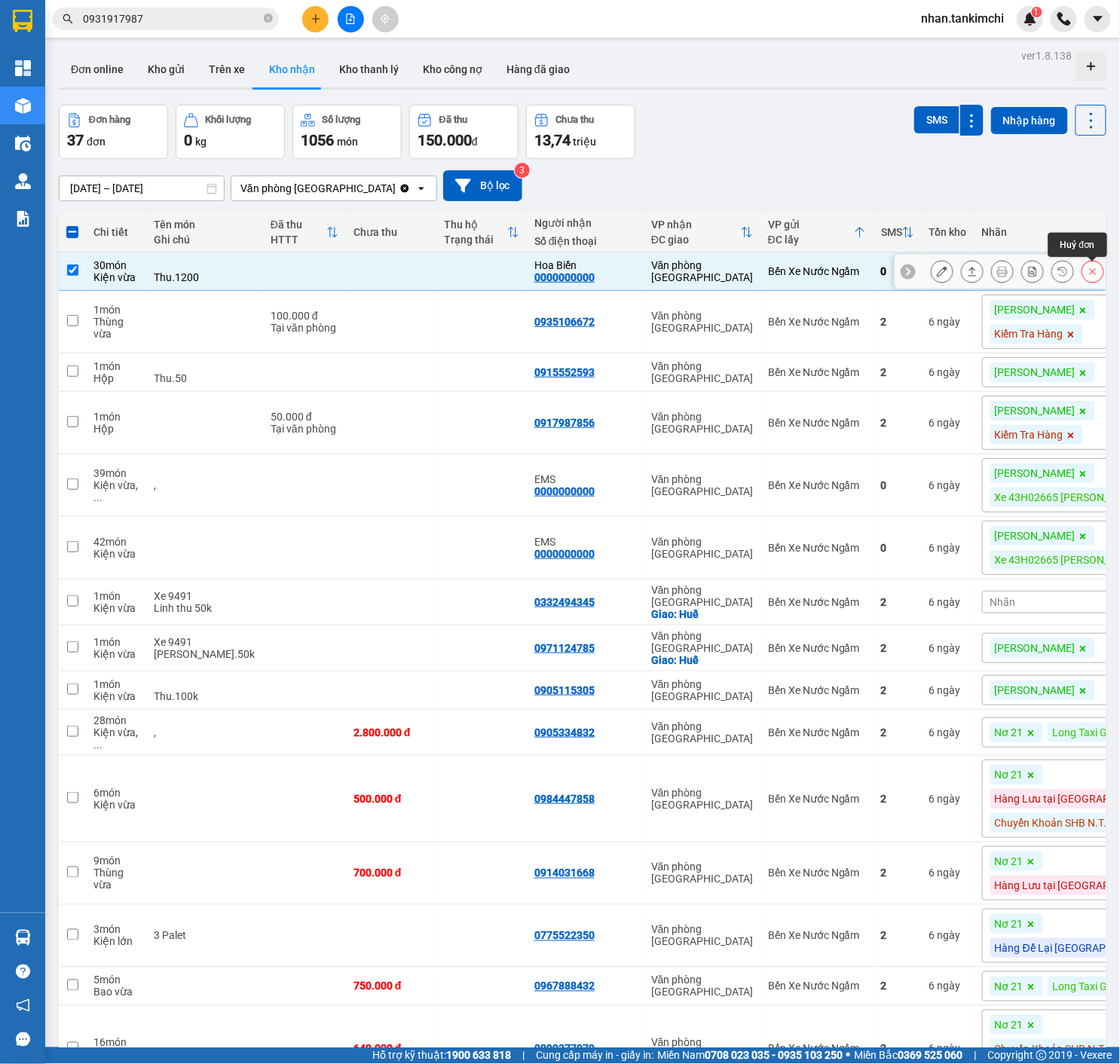
click at [1100, 278] on button at bounding box center [1093, 272] width 21 height 26
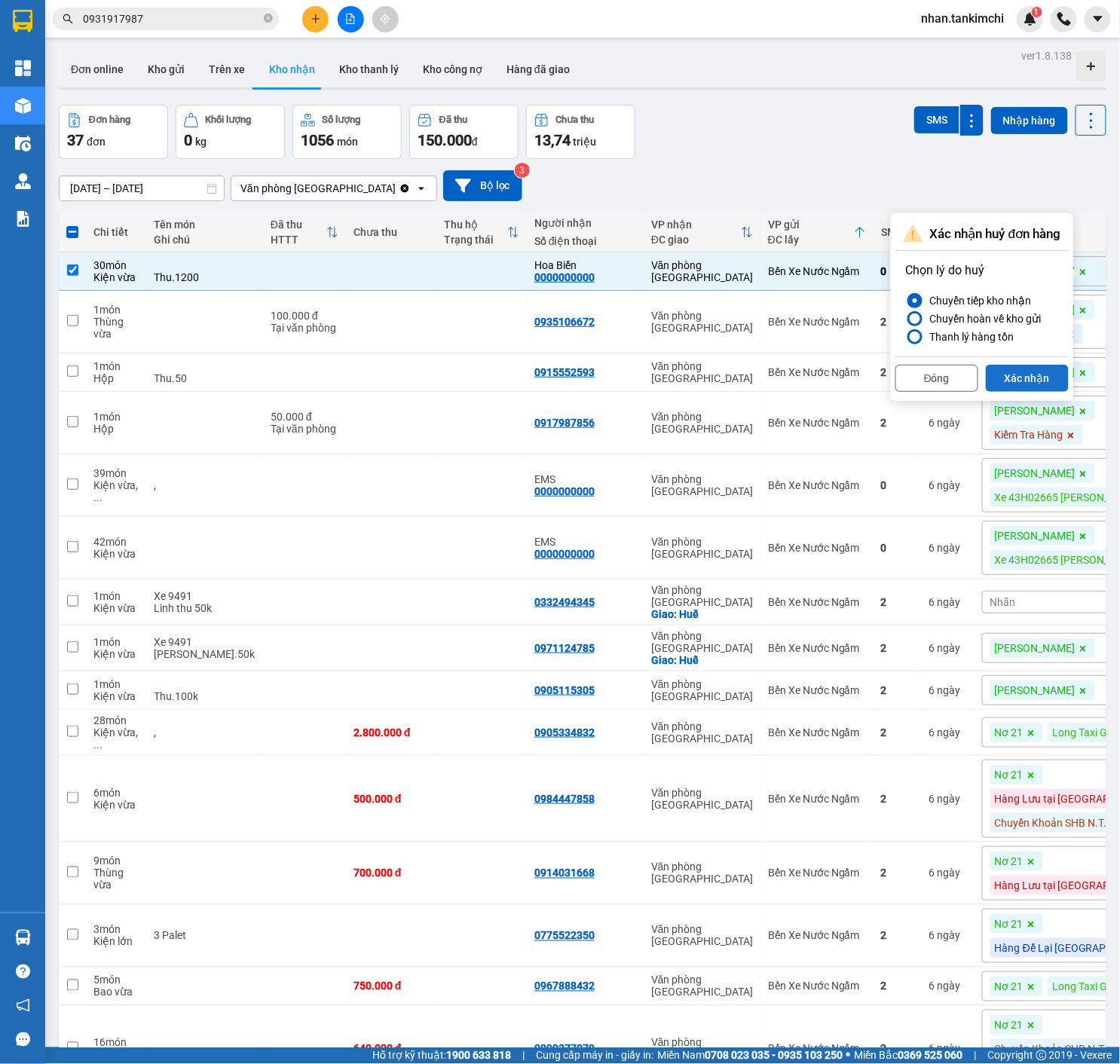
click at [1031, 372] on button "Xác nhận" at bounding box center [1027, 378] width 83 height 27
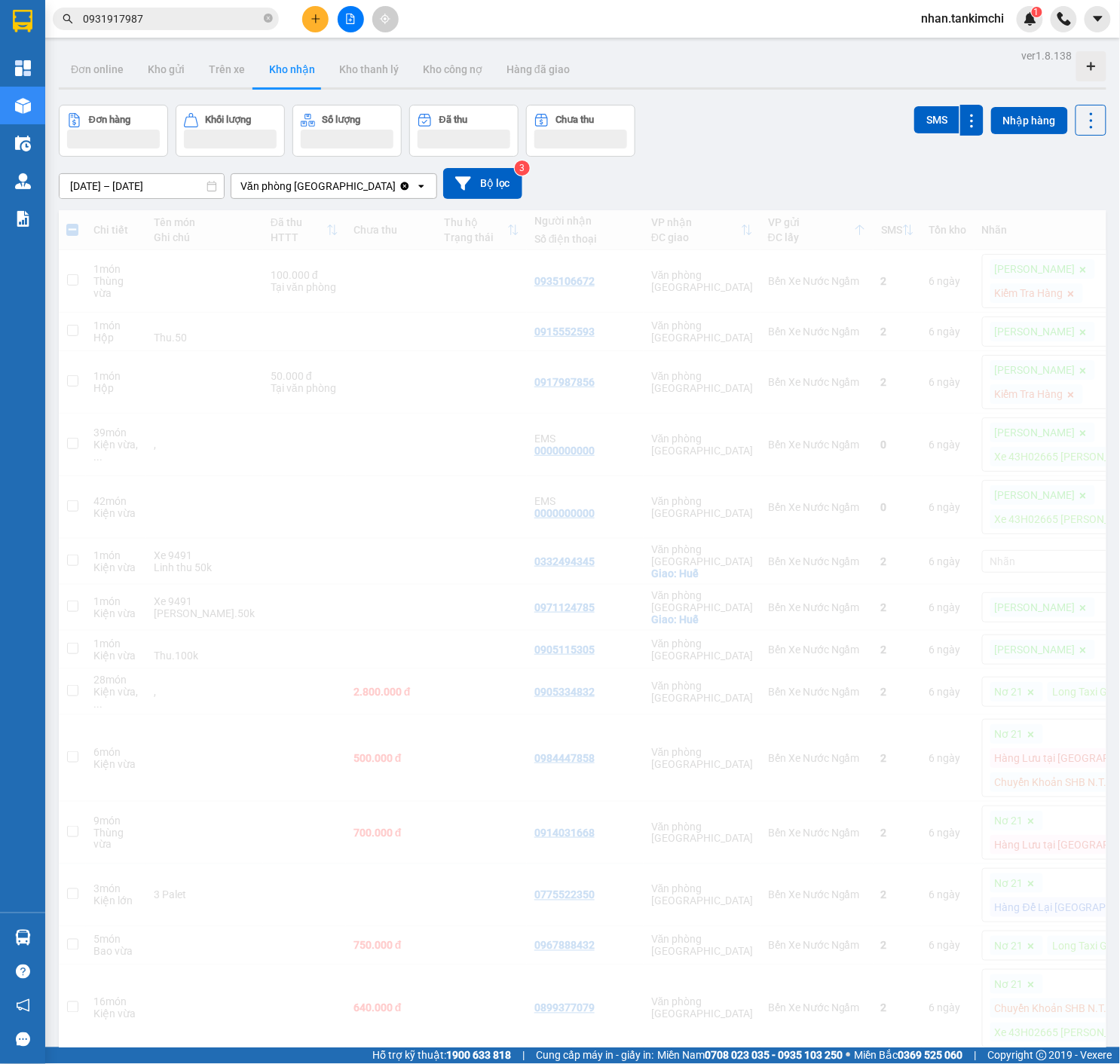
checkbox input "false"
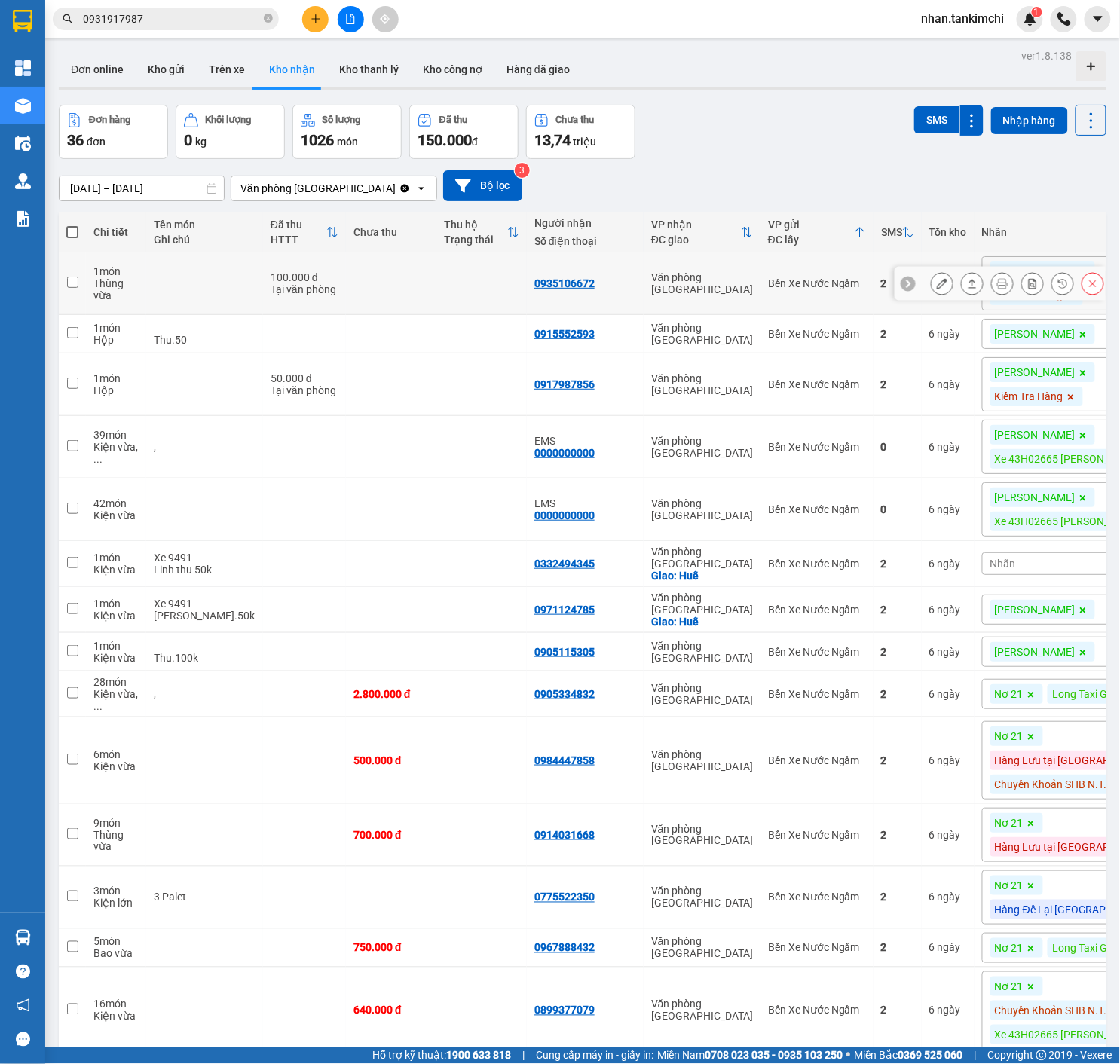
click at [1090, 283] on button at bounding box center [1093, 283] width 21 height 26
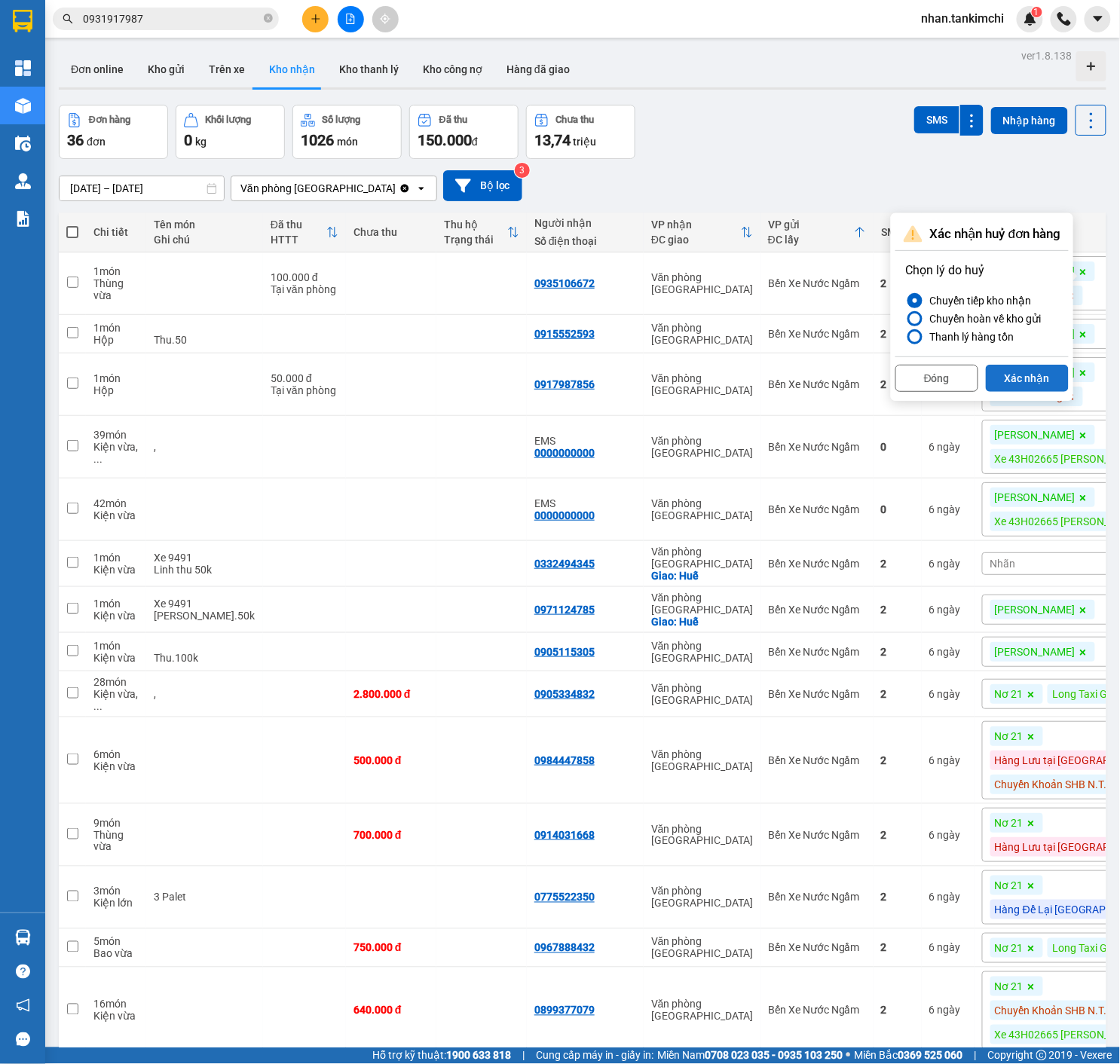
click at [1021, 380] on button "Xác nhận" at bounding box center [1027, 378] width 83 height 27
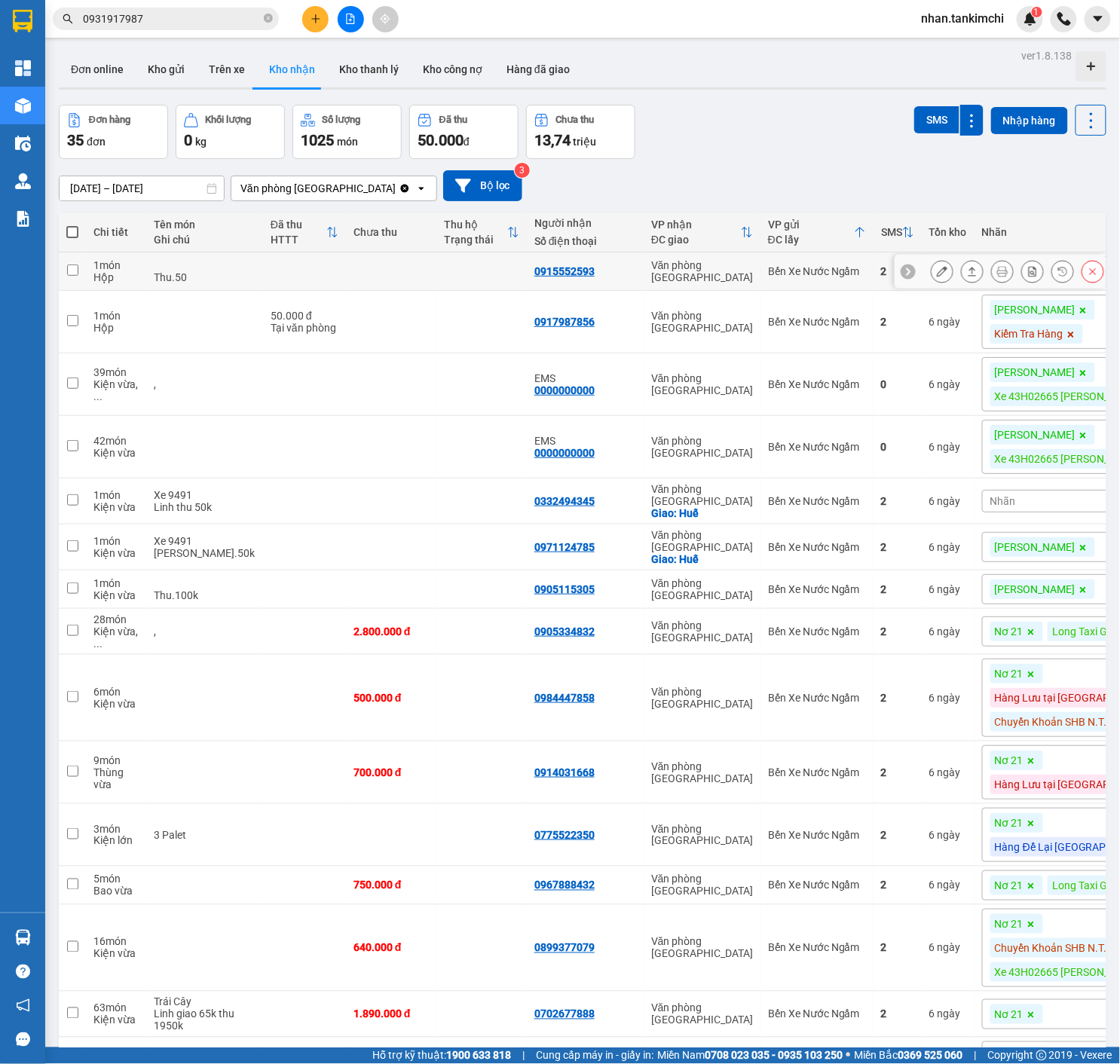
click at [1089, 277] on icon at bounding box center [1092, 271] width 11 height 11
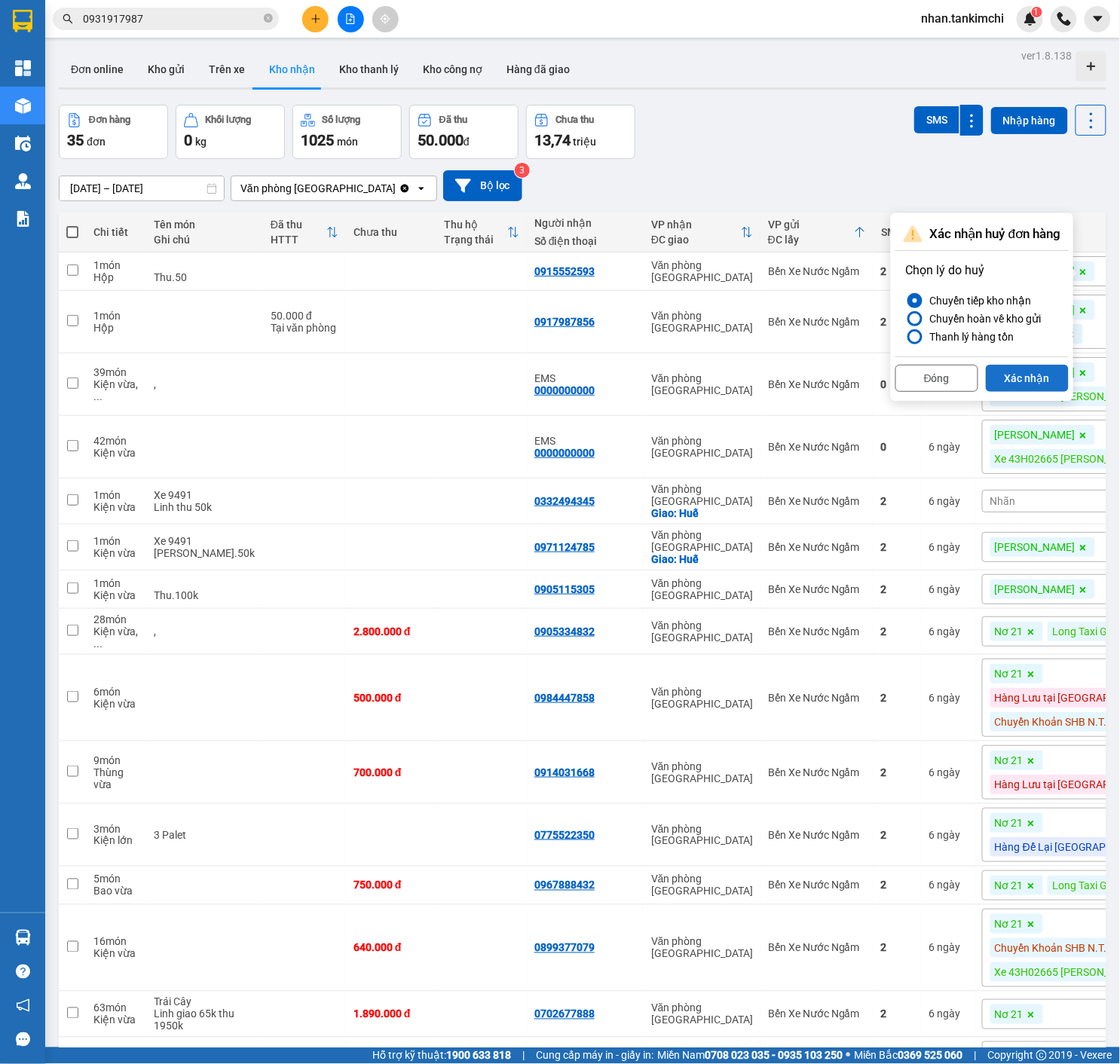
click at [1029, 369] on button "Xác nhận" at bounding box center [1027, 378] width 83 height 27
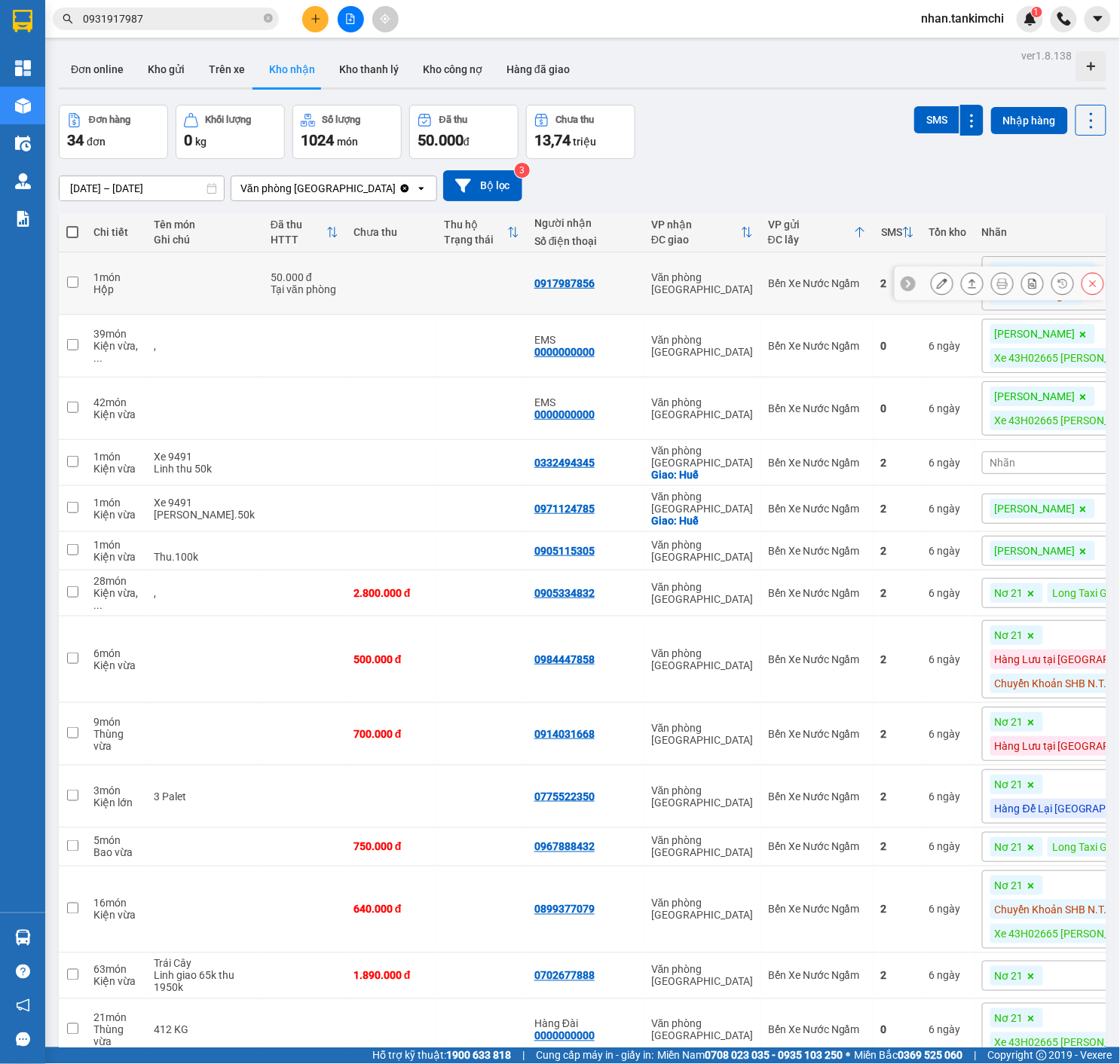
click at [1086, 283] on button at bounding box center [1093, 283] width 21 height 26
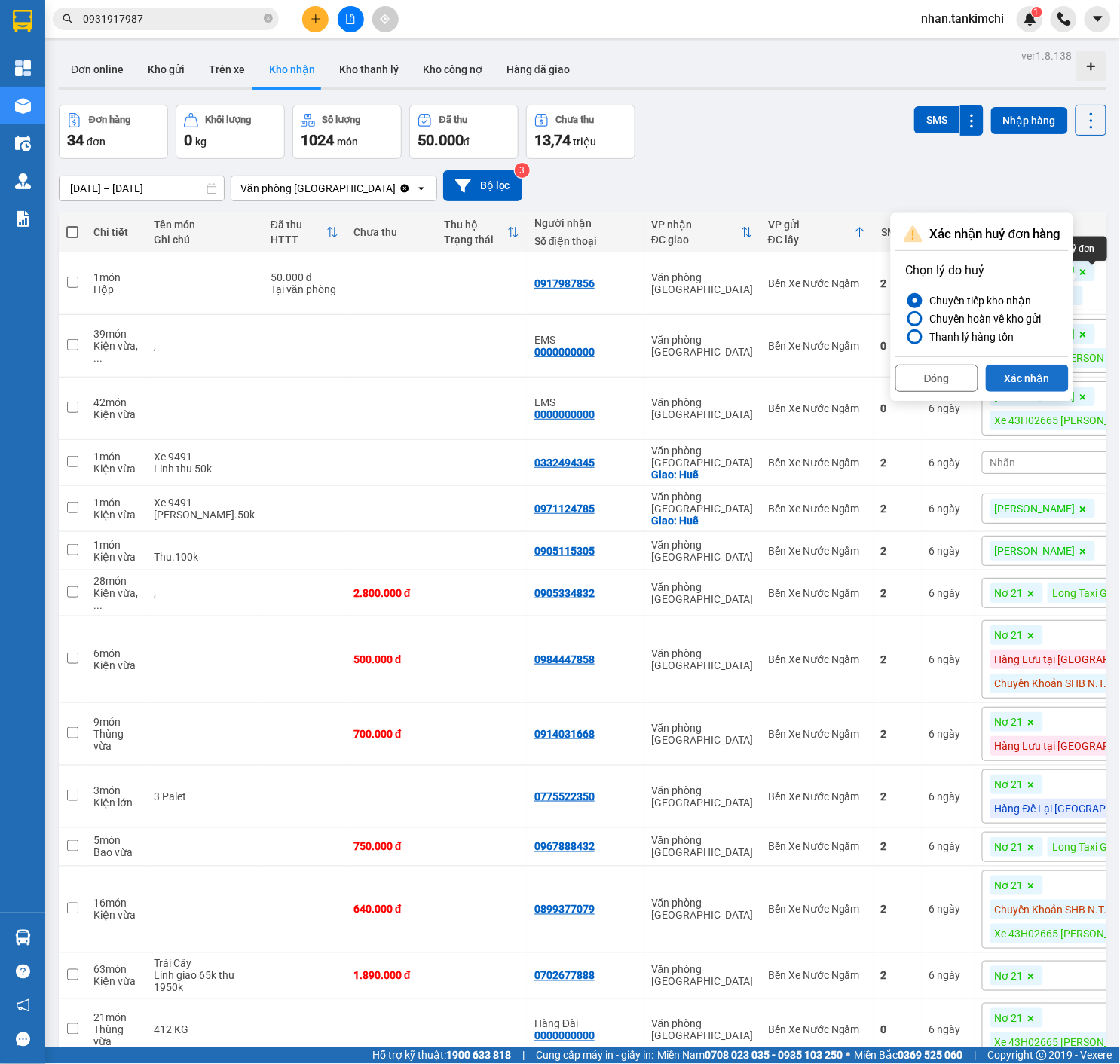
click at [1044, 372] on button "Xác nhận" at bounding box center [1027, 378] width 83 height 27
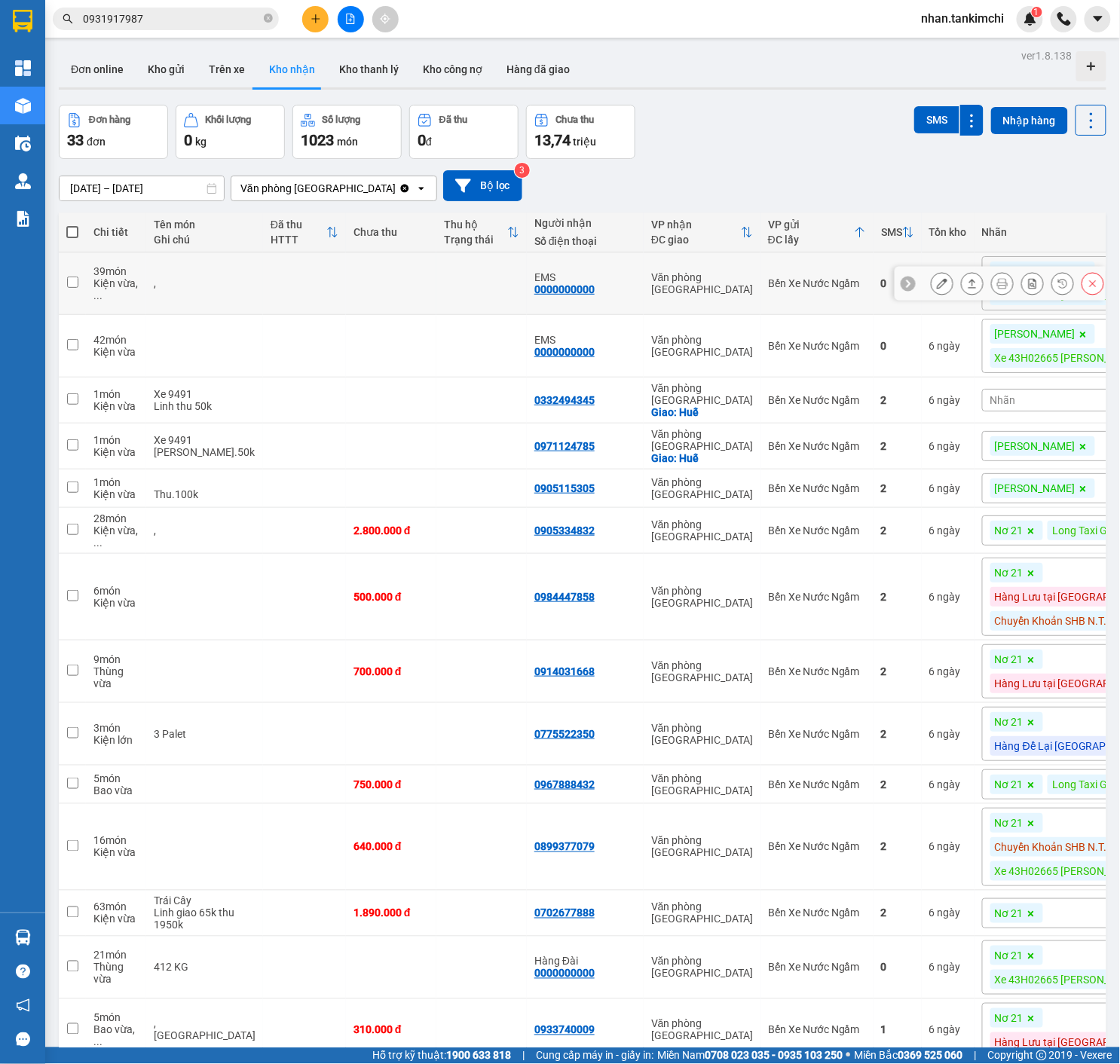
click at [1097, 294] on button at bounding box center [1093, 283] width 21 height 26
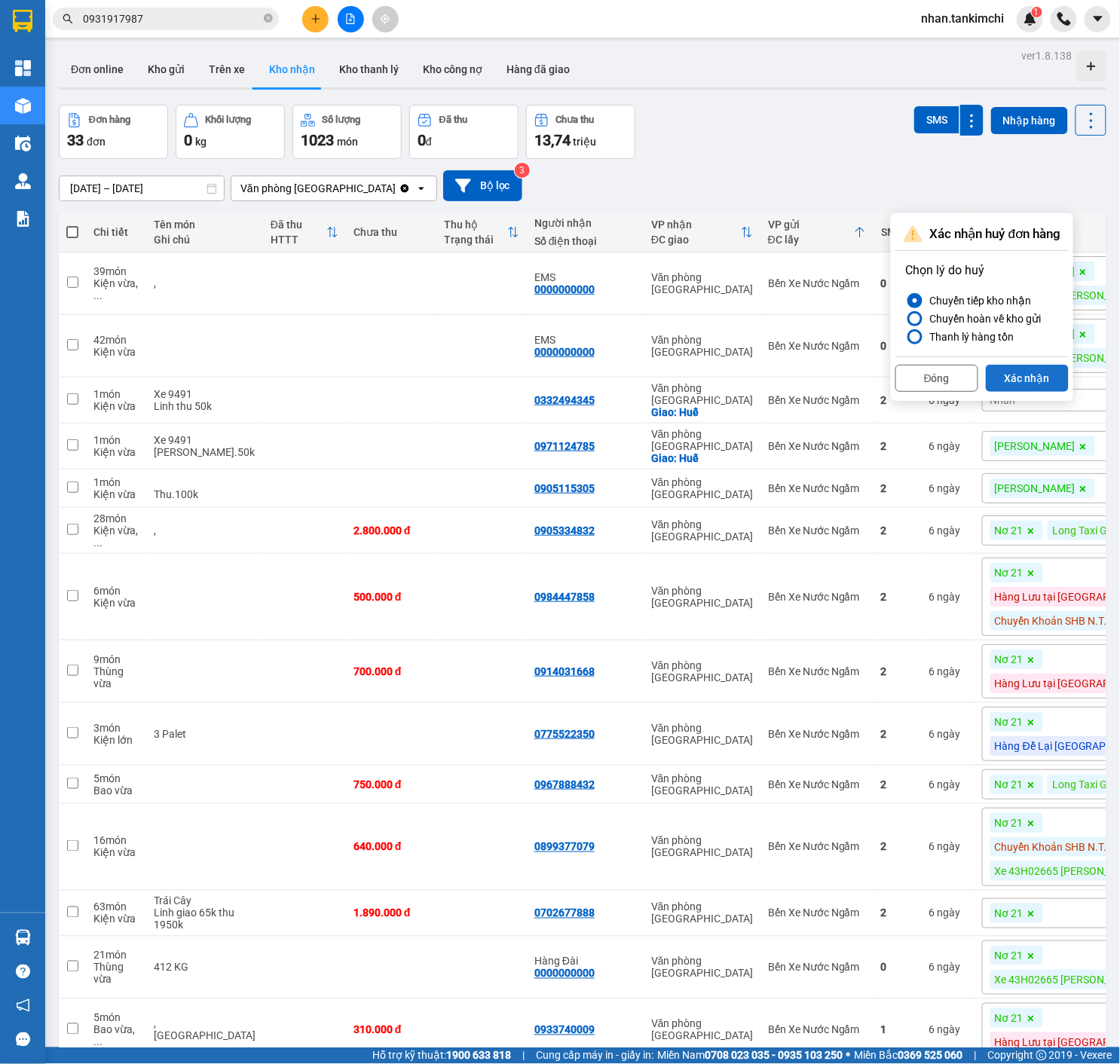
click at [1031, 390] on button "Xác nhận" at bounding box center [1027, 378] width 83 height 27
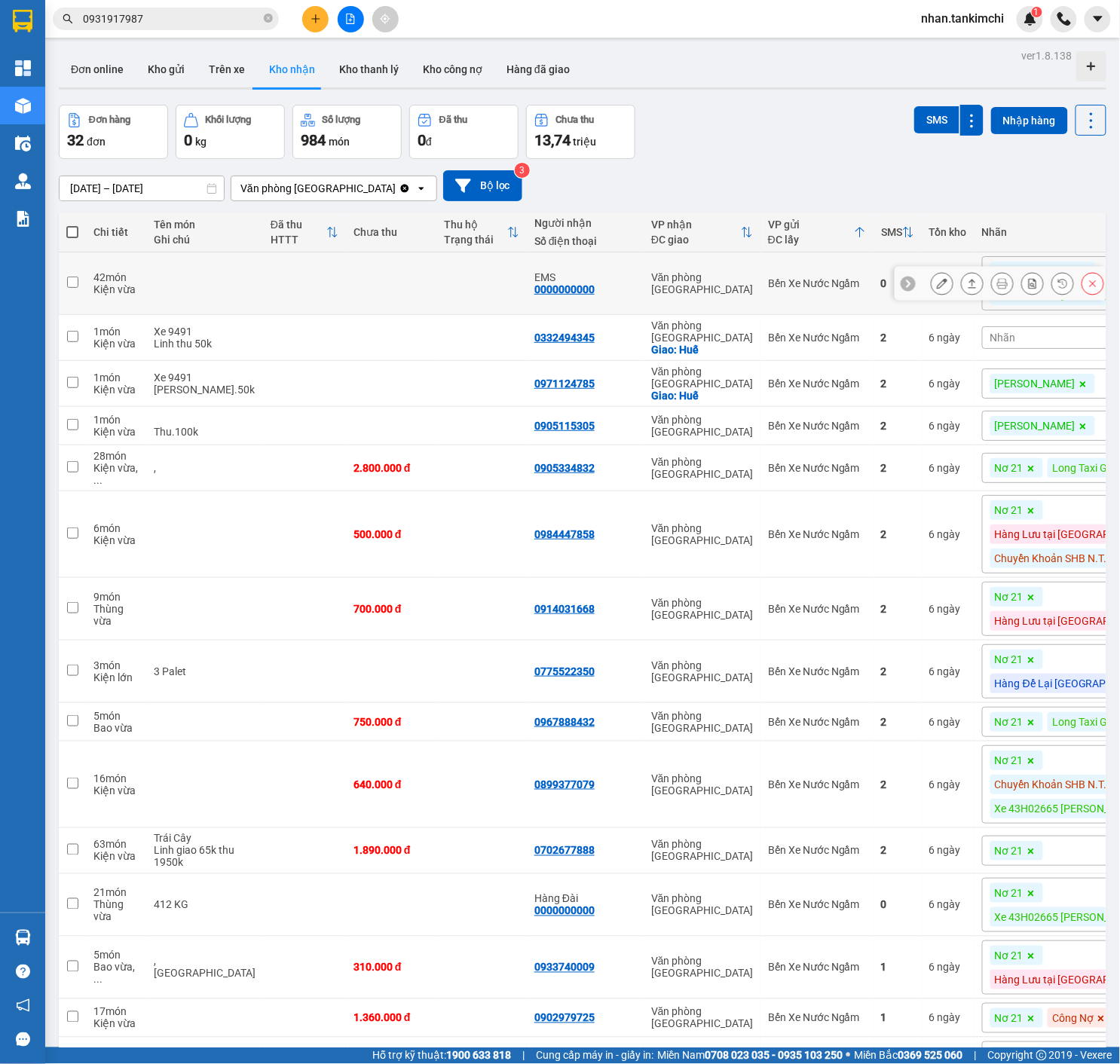
click at [1092, 287] on icon at bounding box center [1092, 283] width 11 height 11
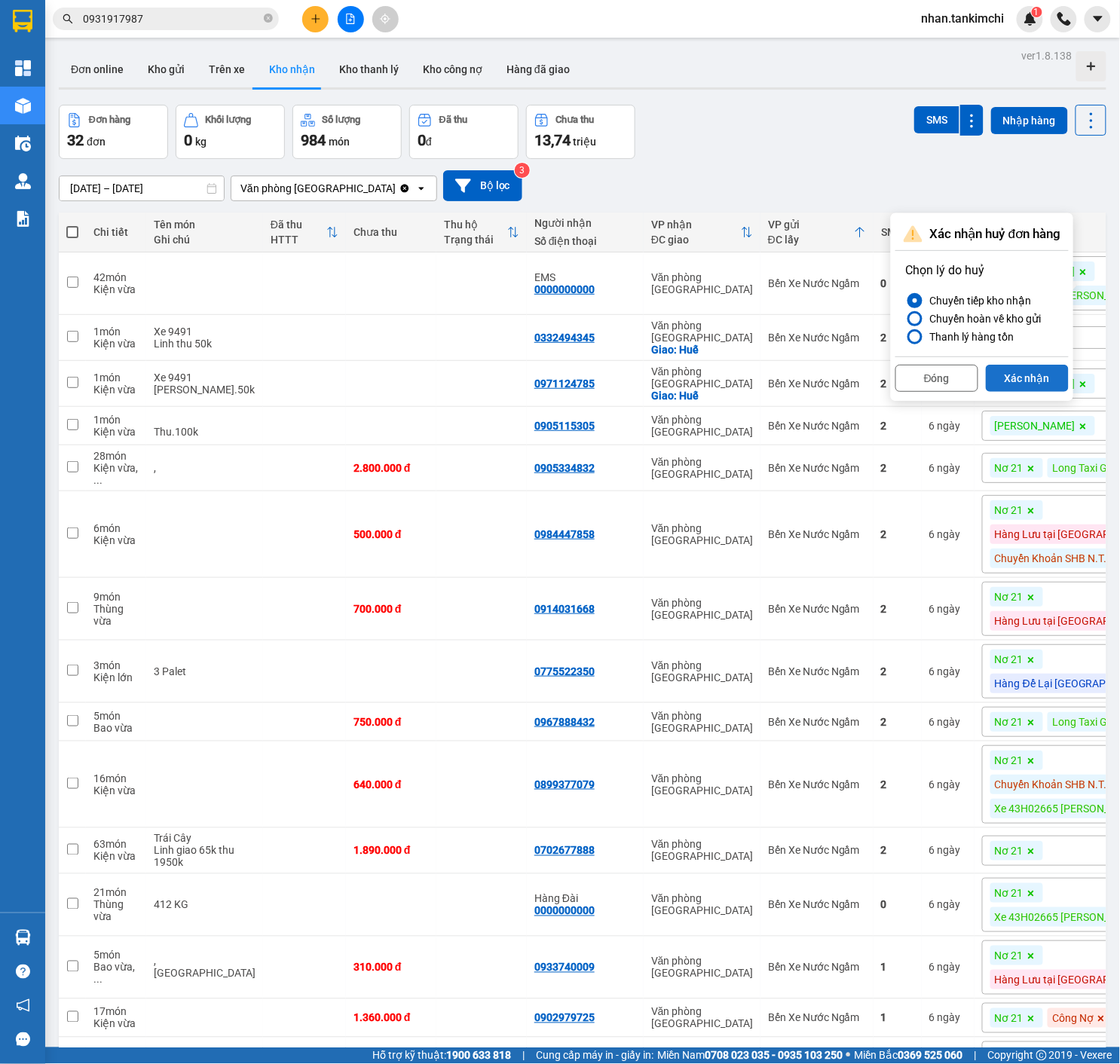
click at [1044, 369] on button "Xác nhận" at bounding box center [1027, 378] width 83 height 27
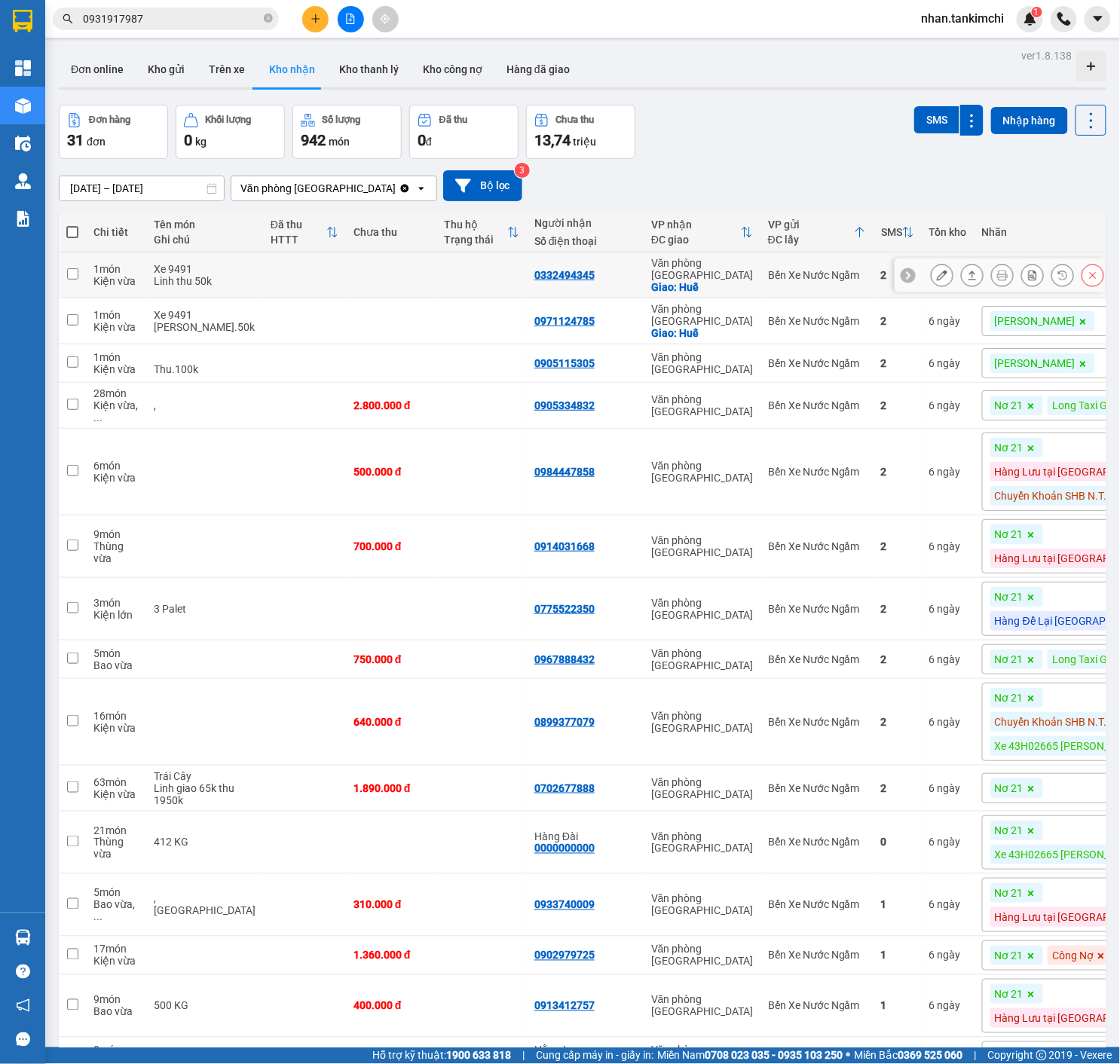
click at [1098, 287] on button at bounding box center [1093, 275] width 21 height 26
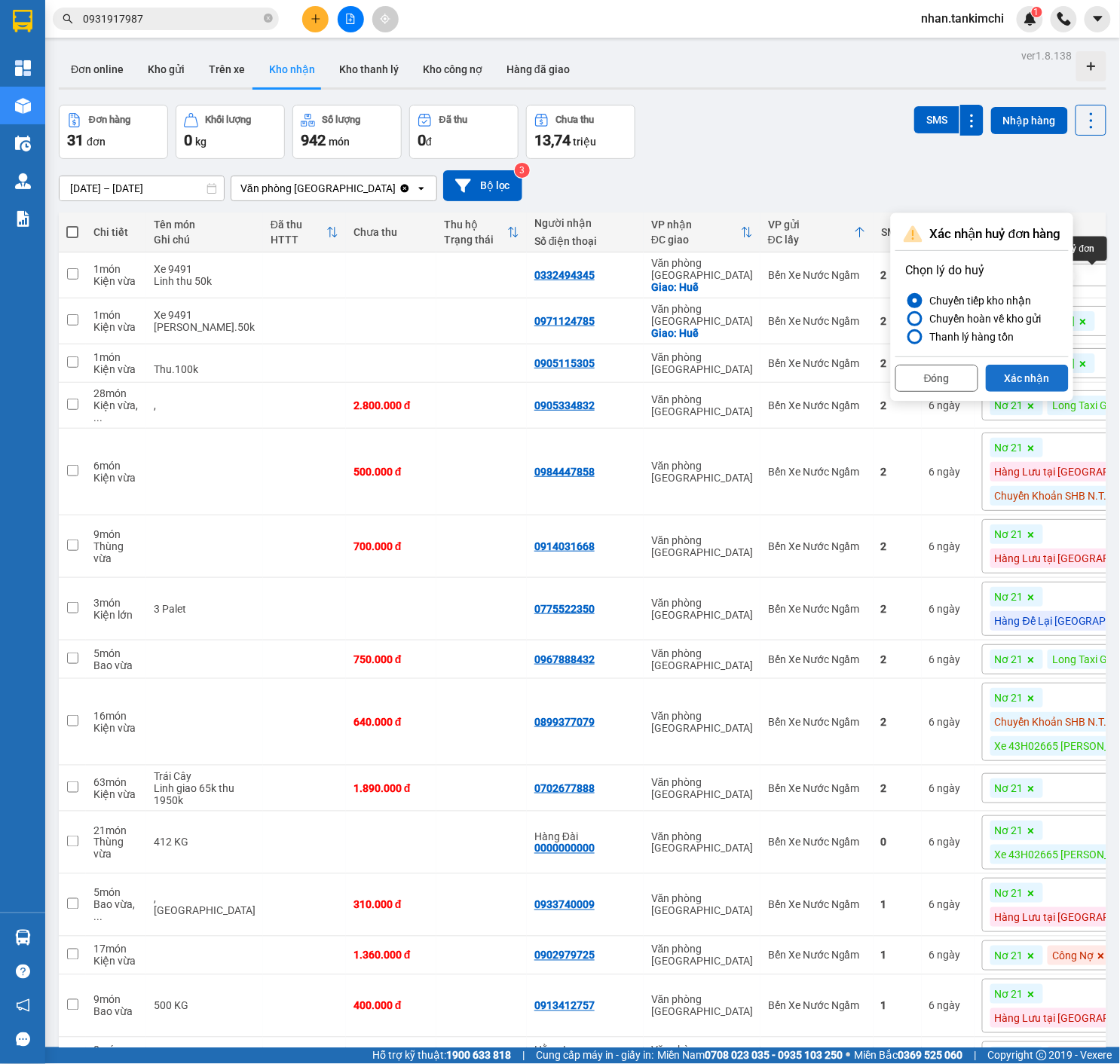
click at [1039, 369] on button "Xác nhận" at bounding box center [1027, 378] width 83 height 27
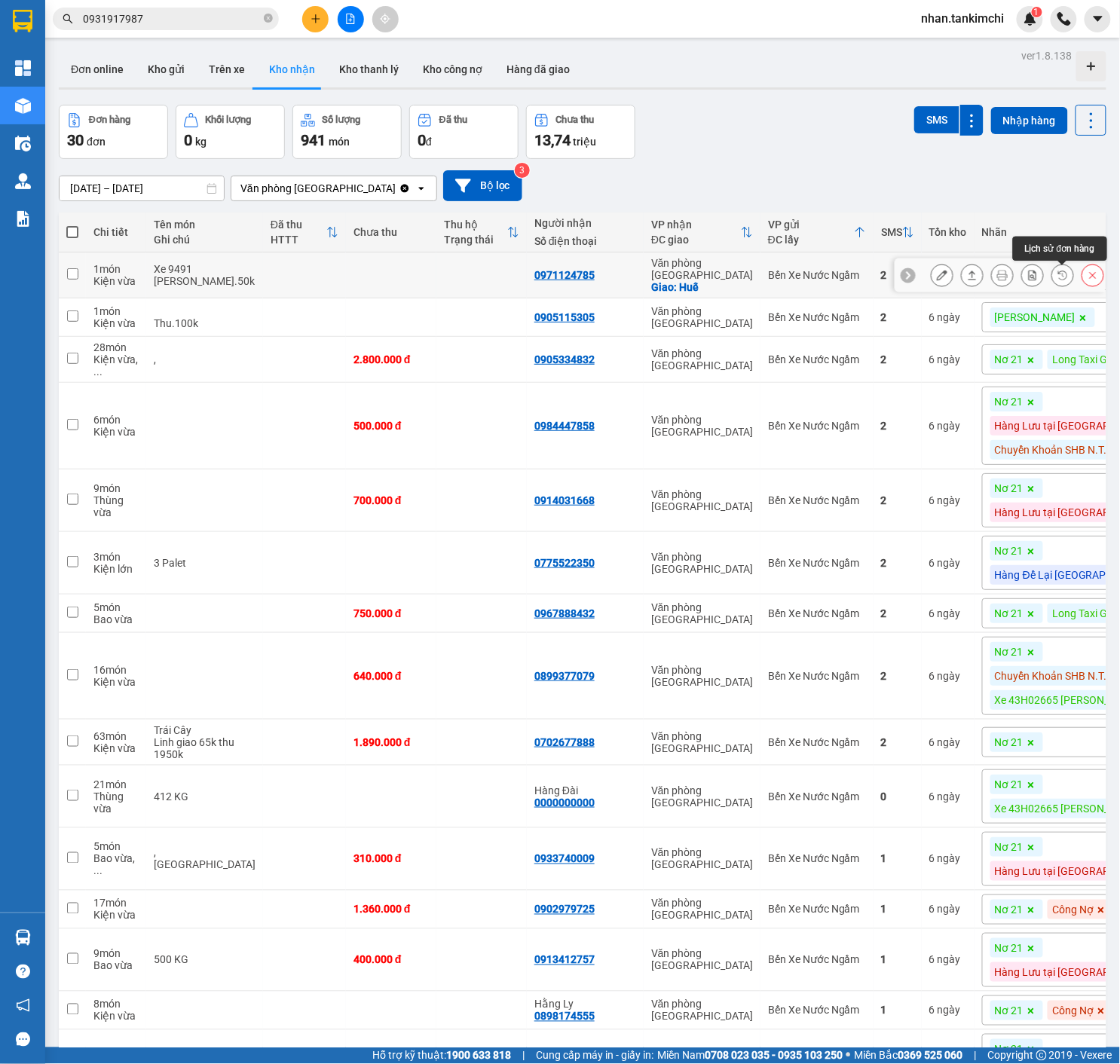
click at [1095, 278] on icon at bounding box center [1092, 274] width 11 height 11
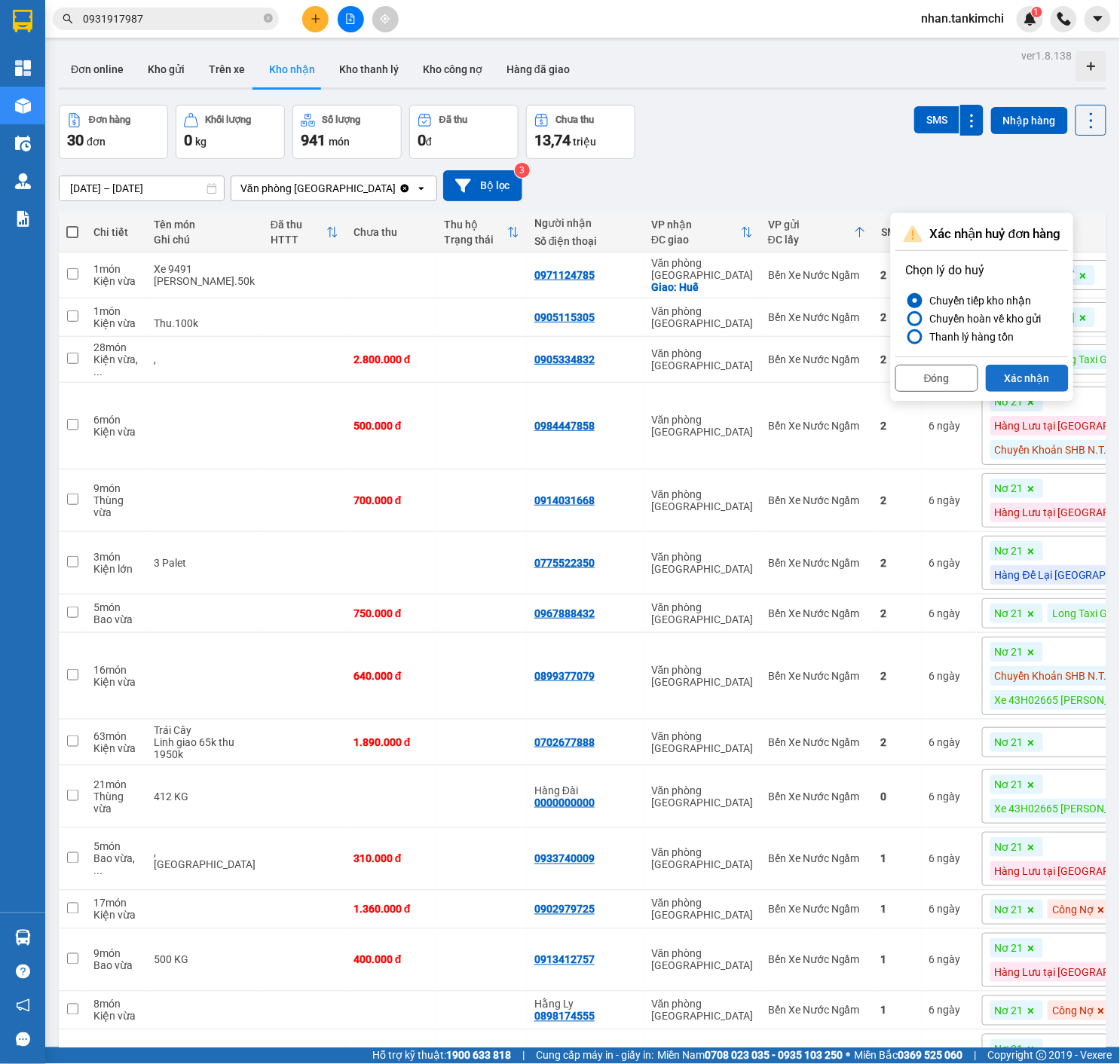
click at [1034, 375] on button "Xác nhận" at bounding box center [1027, 378] width 83 height 27
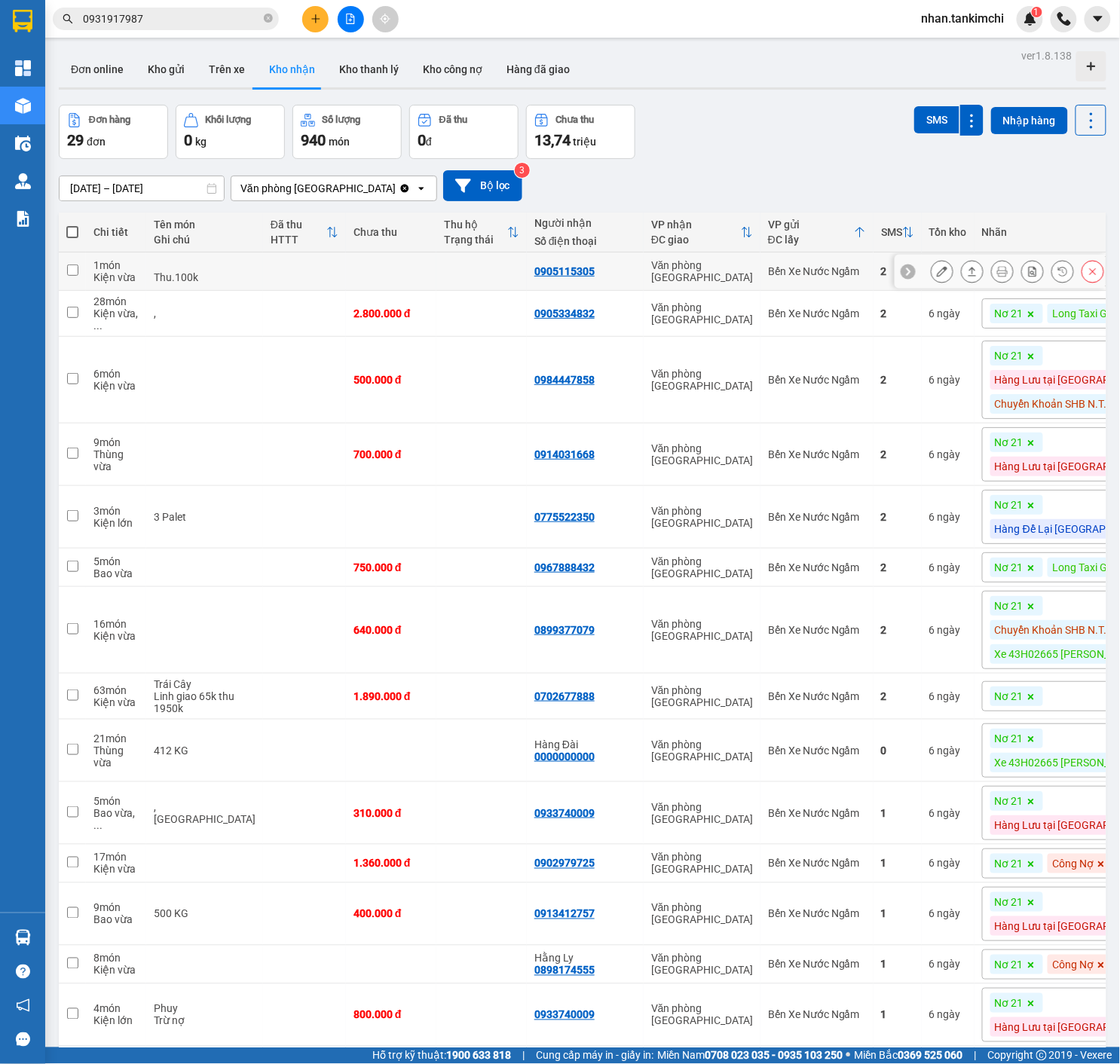
click at [1086, 272] on button at bounding box center [1093, 272] width 21 height 26
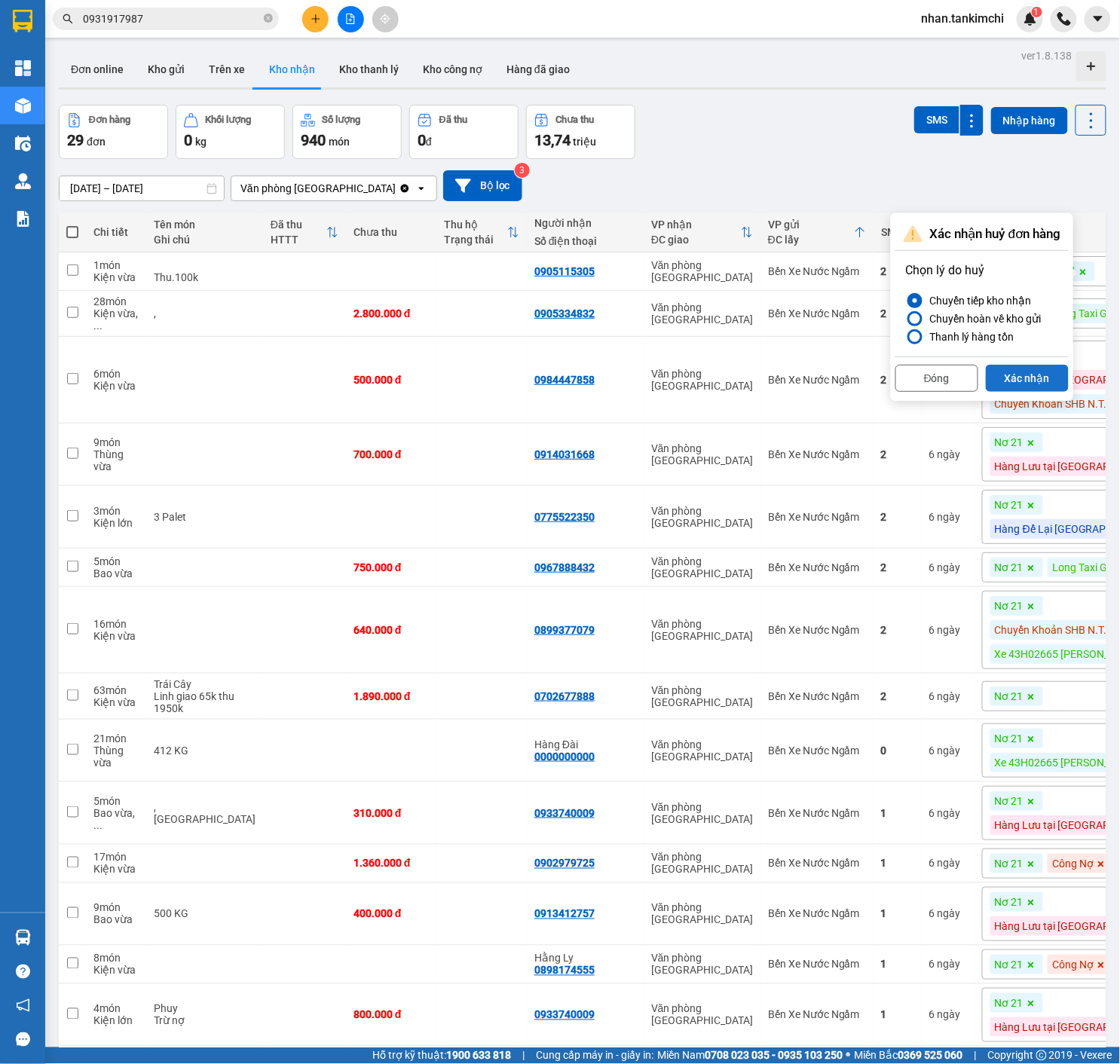
click at [1030, 371] on button "Xác nhận" at bounding box center [1027, 378] width 83 height 27
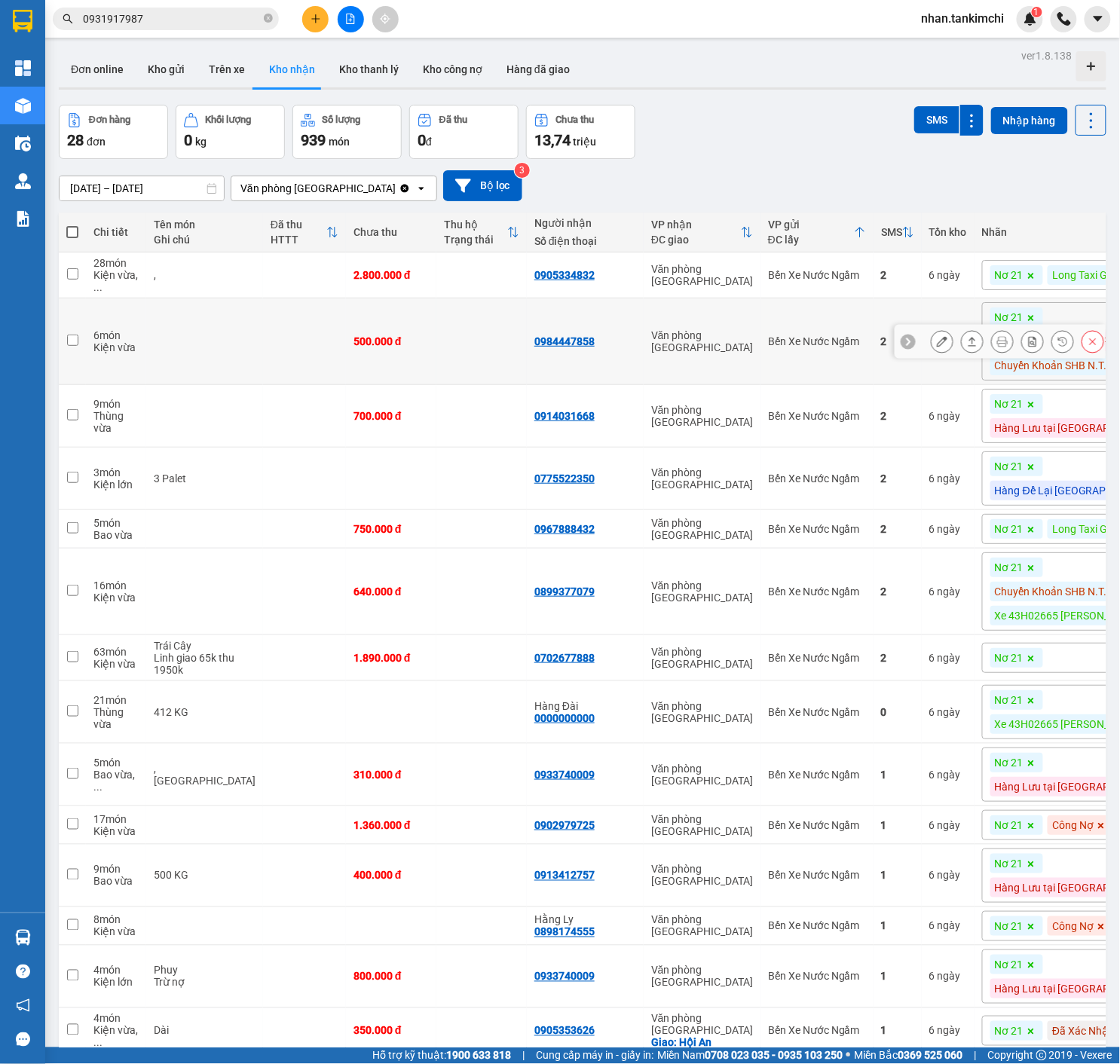
click at [1095, 345] on icon at bounding box center [1093, 342] width 7 height 7
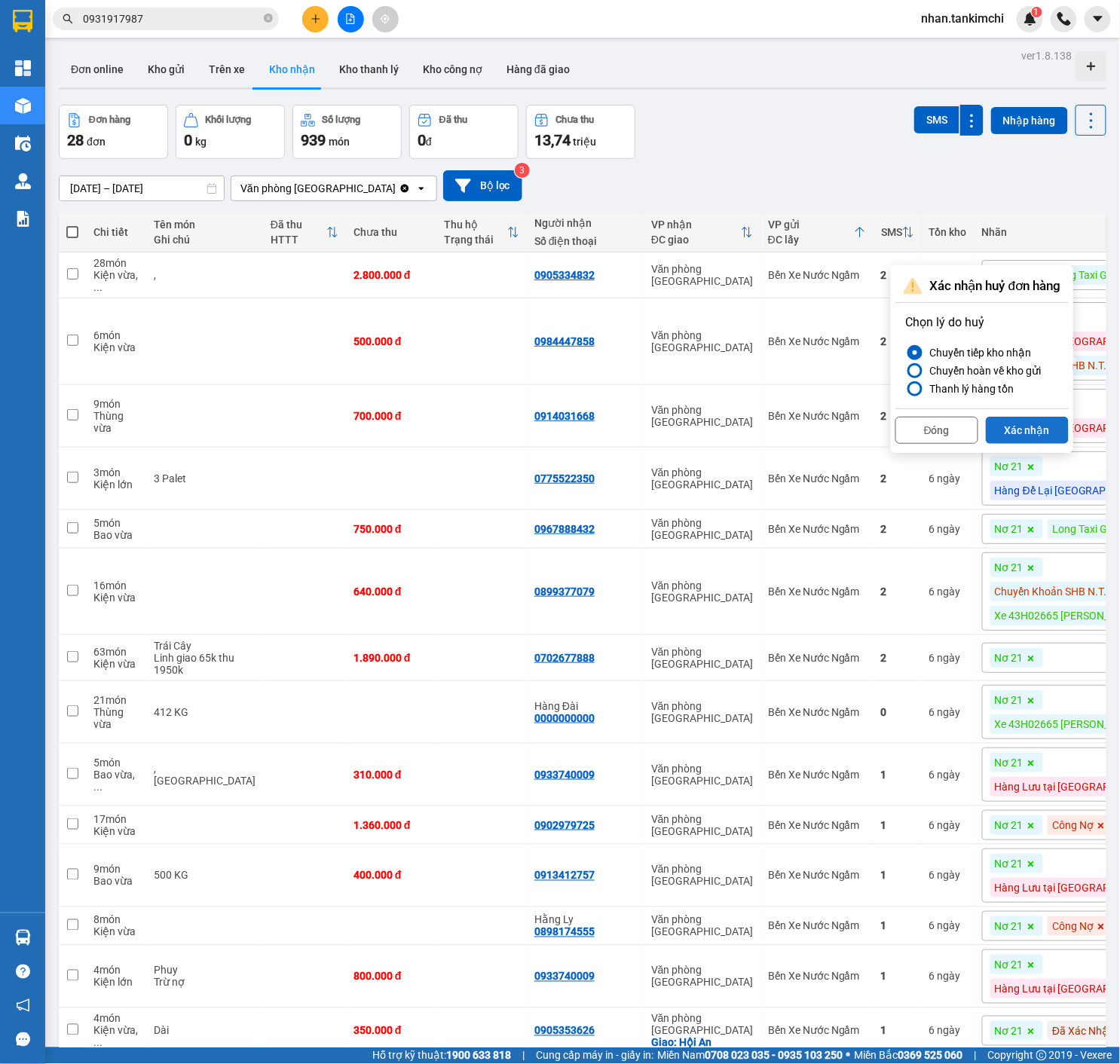
click at [1032, 441] on button "Xác nhận" at bounding box center [1027, 430] width 83 height 27
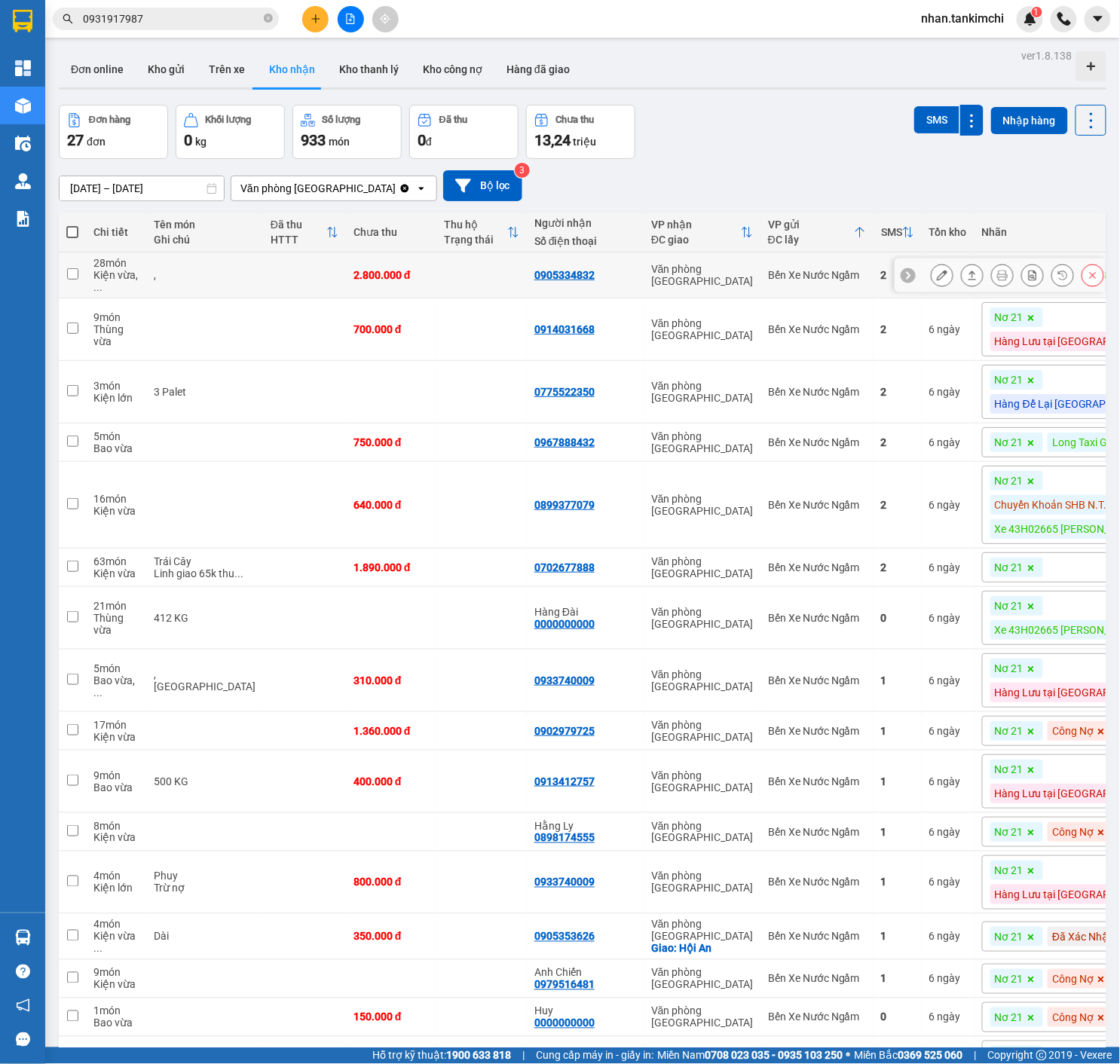
click at [1086, 283] on button at bounding box center [1093, 275] width 21 height 26
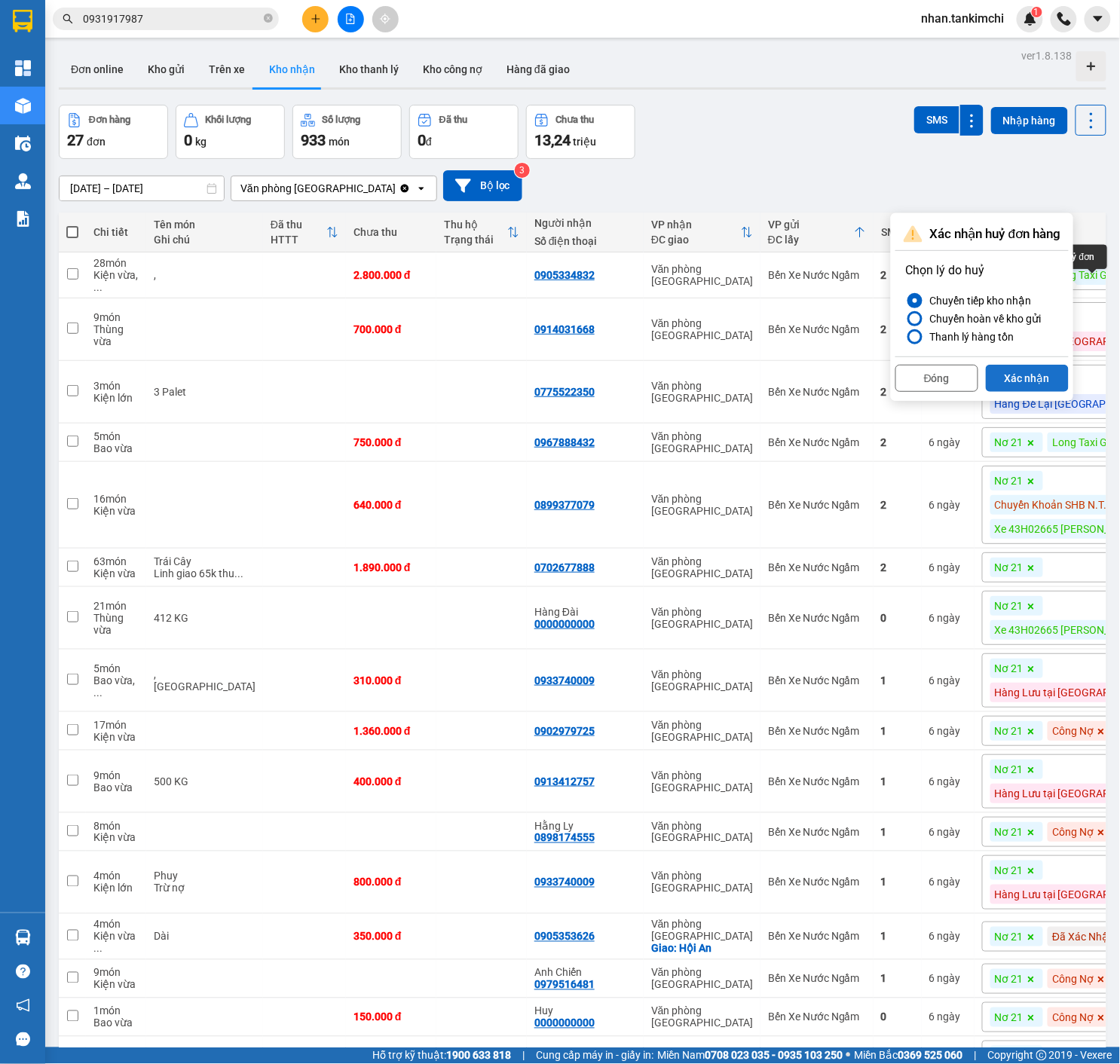
click at [1046, 374] on button "Xác nhận" at bounding box center [1027, 378] width 83 height 27
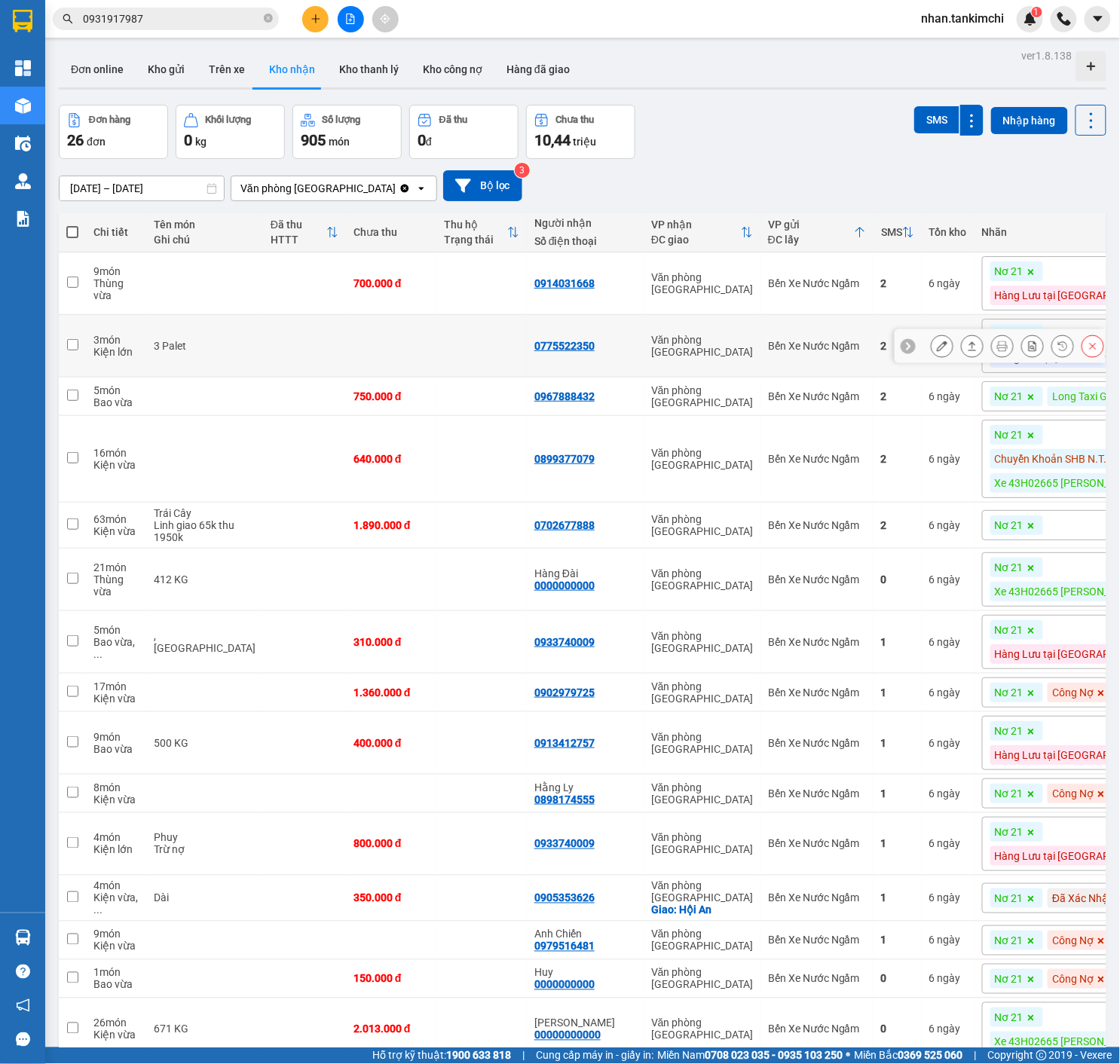
click at [1090, 353] on button at bounding box center [1093, 346] width 21 height 26
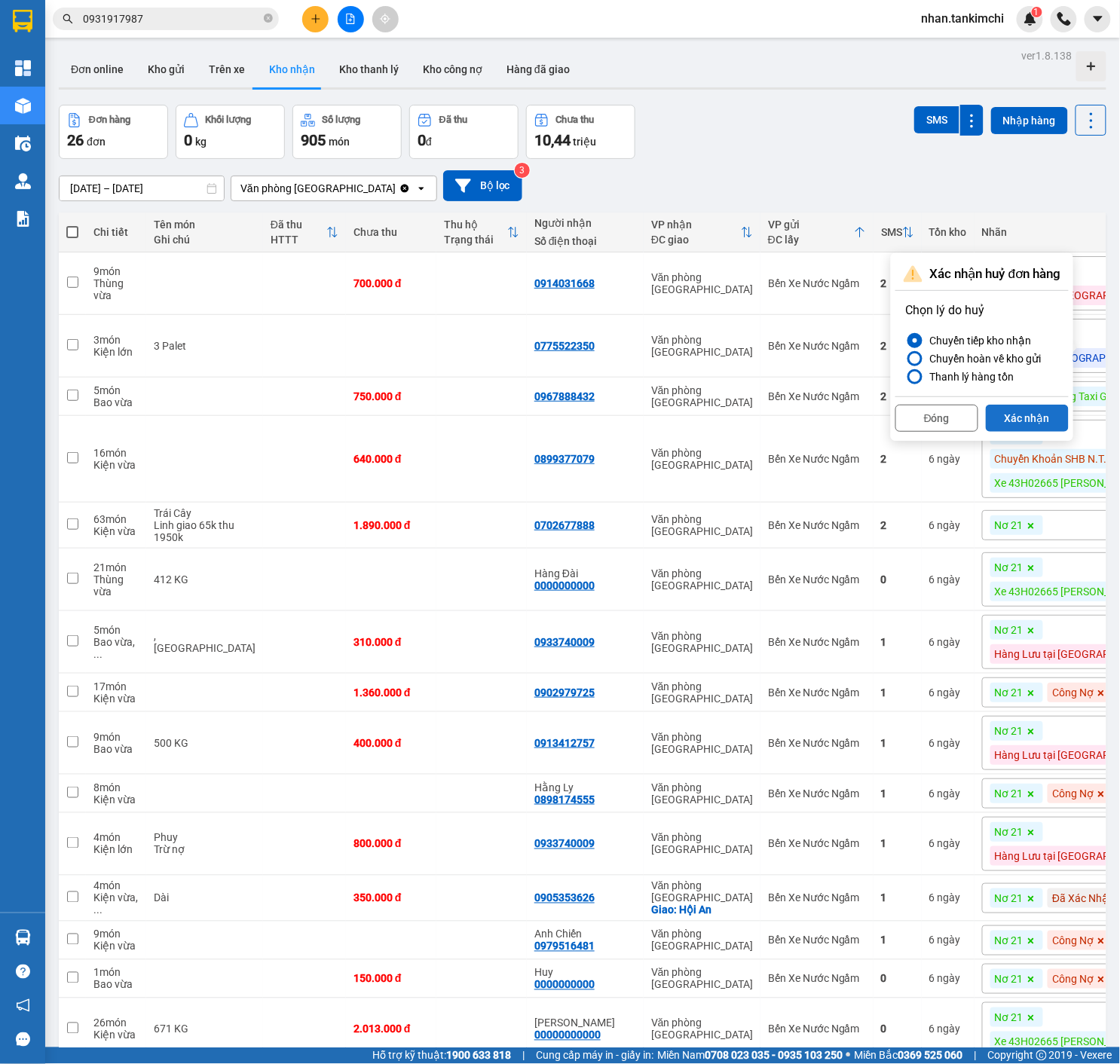
click at [1050, 422] on button "Xác nhận" at bounding box center [1027, 418] width 83 height 27
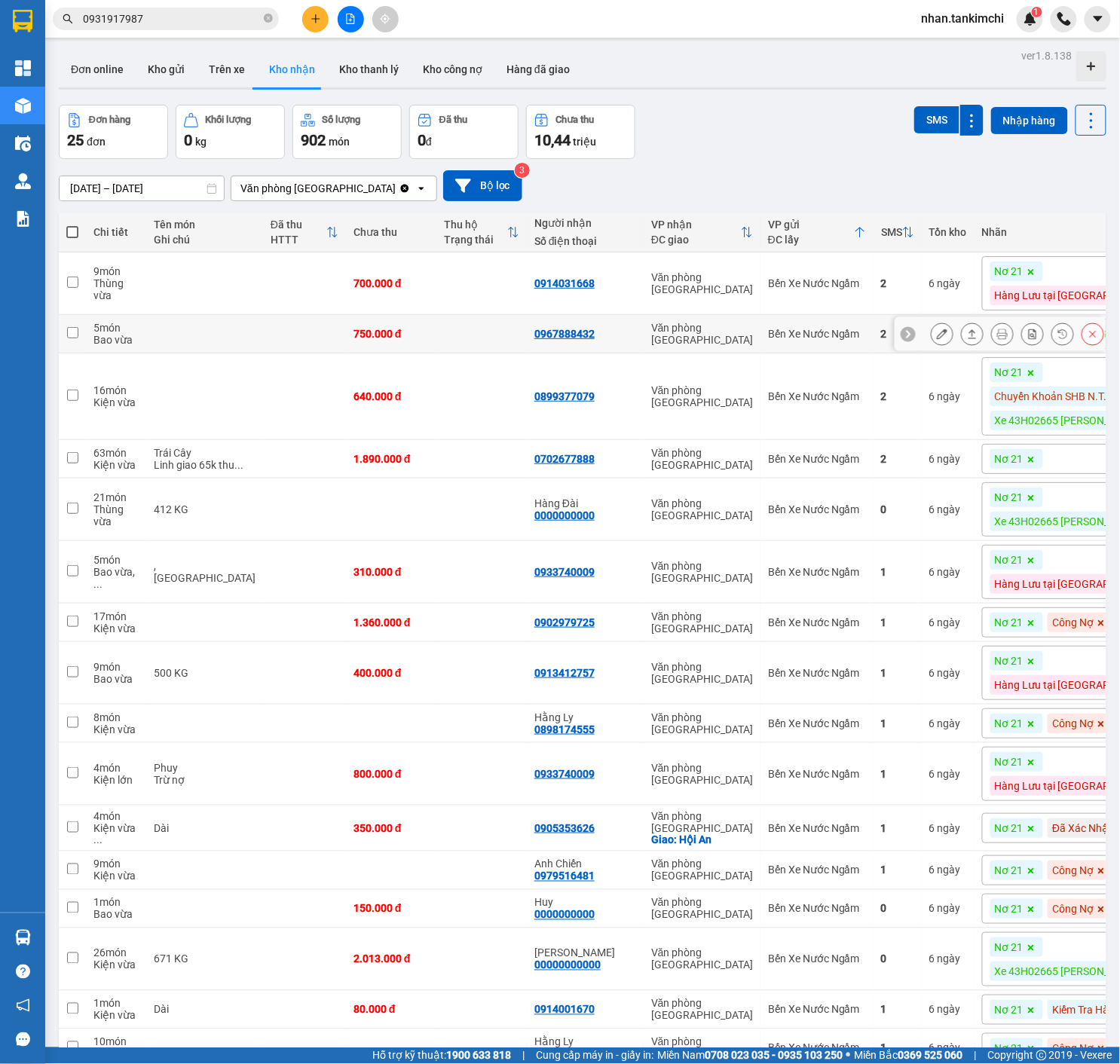
click at [1083, 344] on button at bounding box center [1093, 334] width 21 height 26
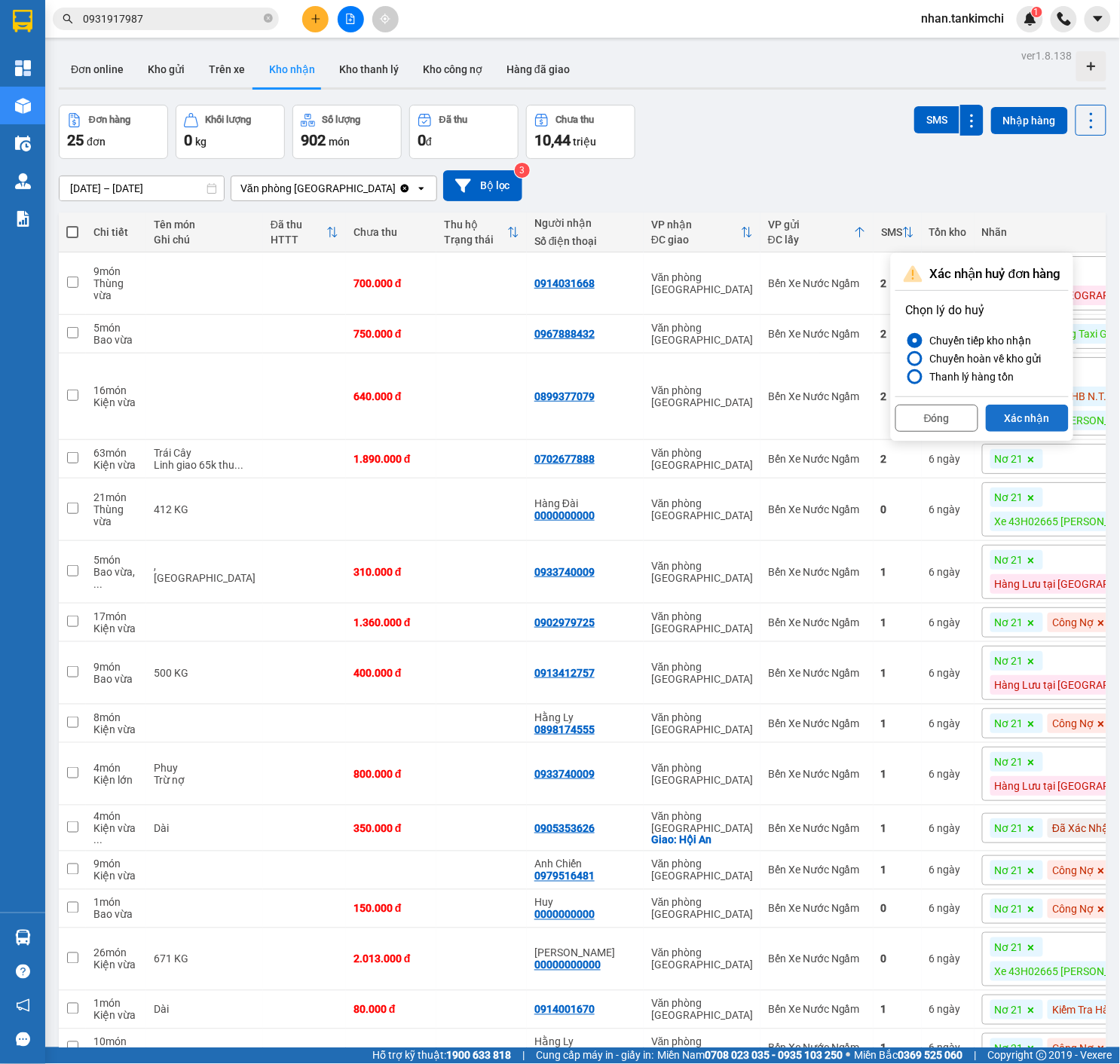
click at [1047, 427] on button "Xác nhận" at bounding box center [1027, 418] width 83 height 27
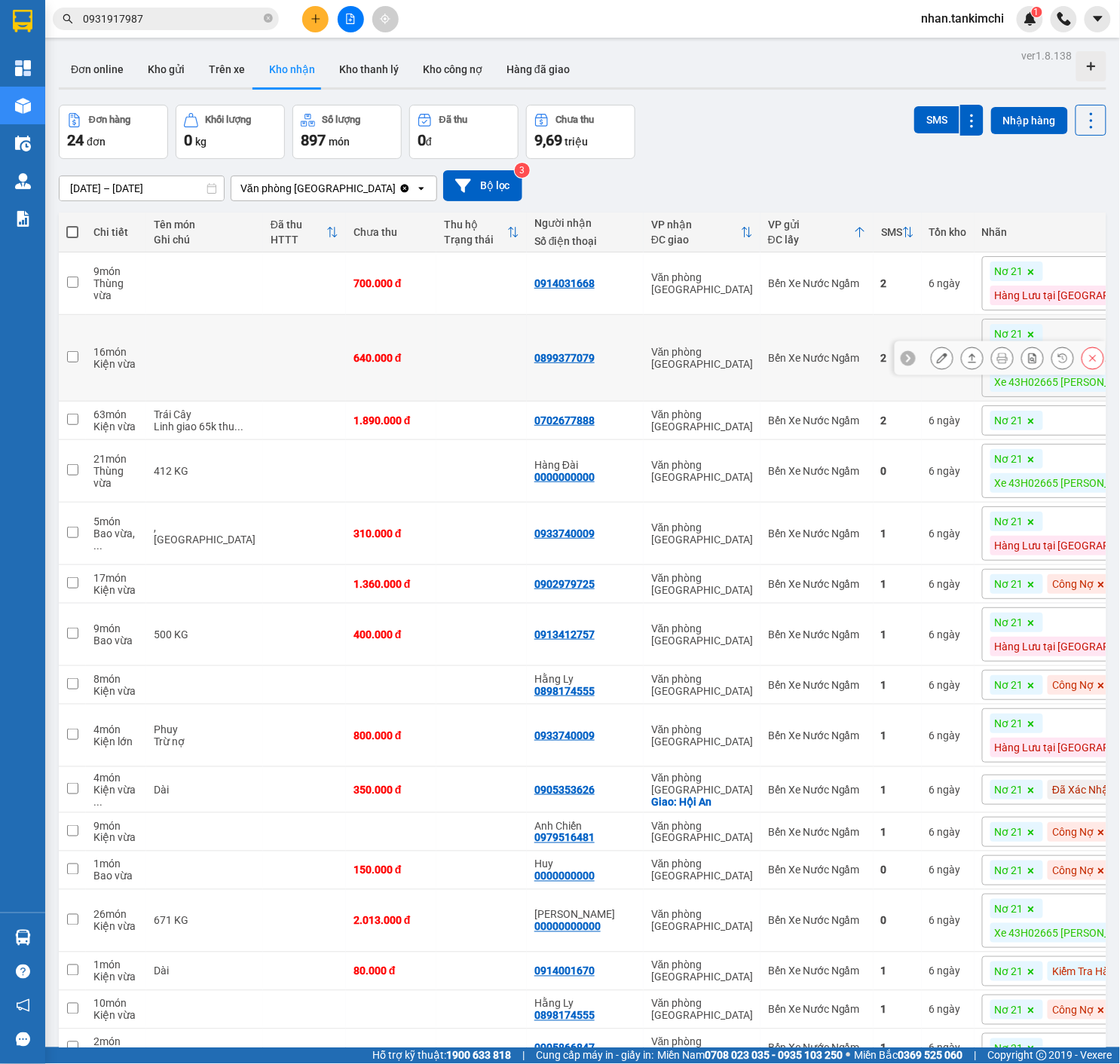
click at [1090, 362] on icon at bounding box center [1092, 358] width 11 height 11
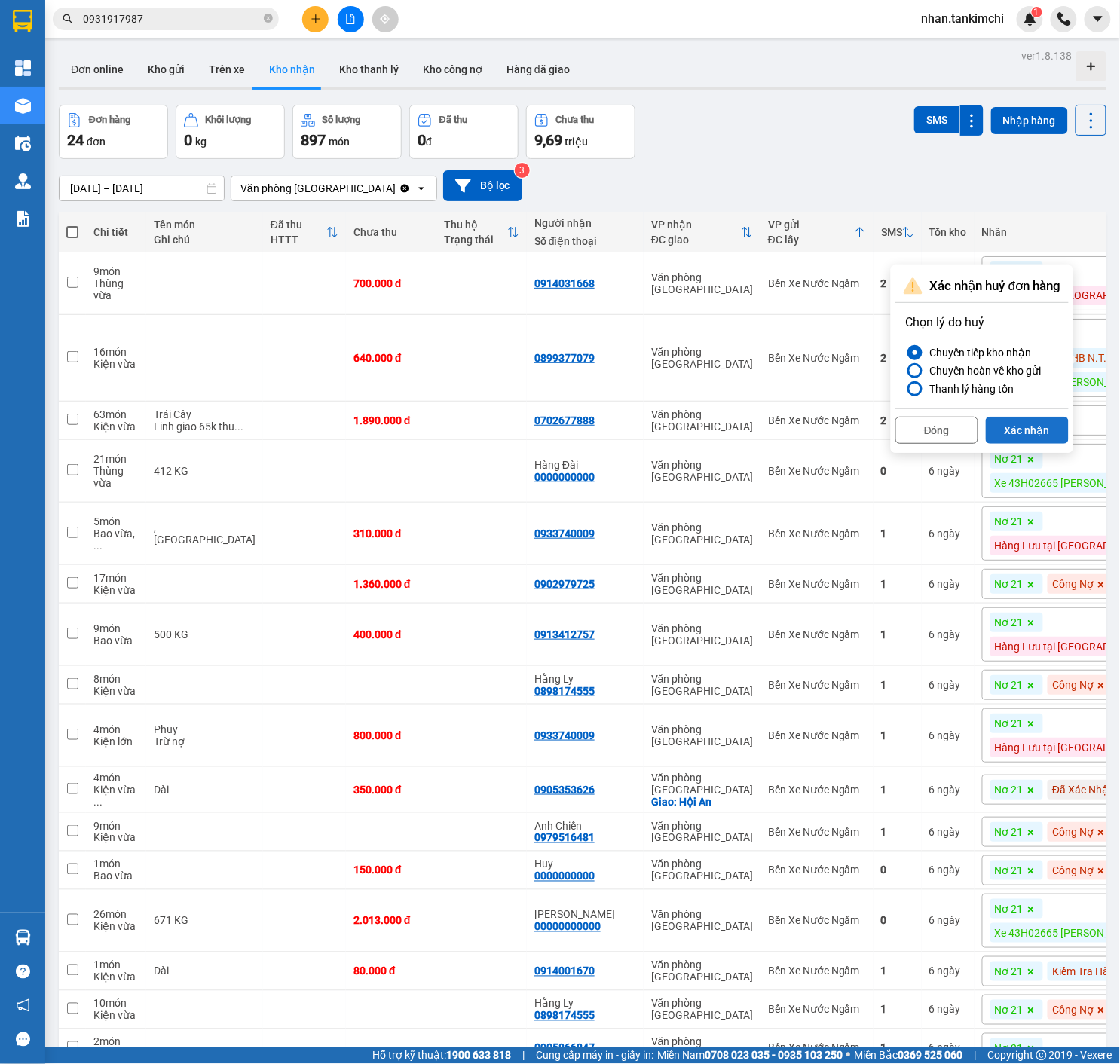
click at [1039, 431] on button "Xác nhận" at bounding box center [1027, 430] width 83 height 27
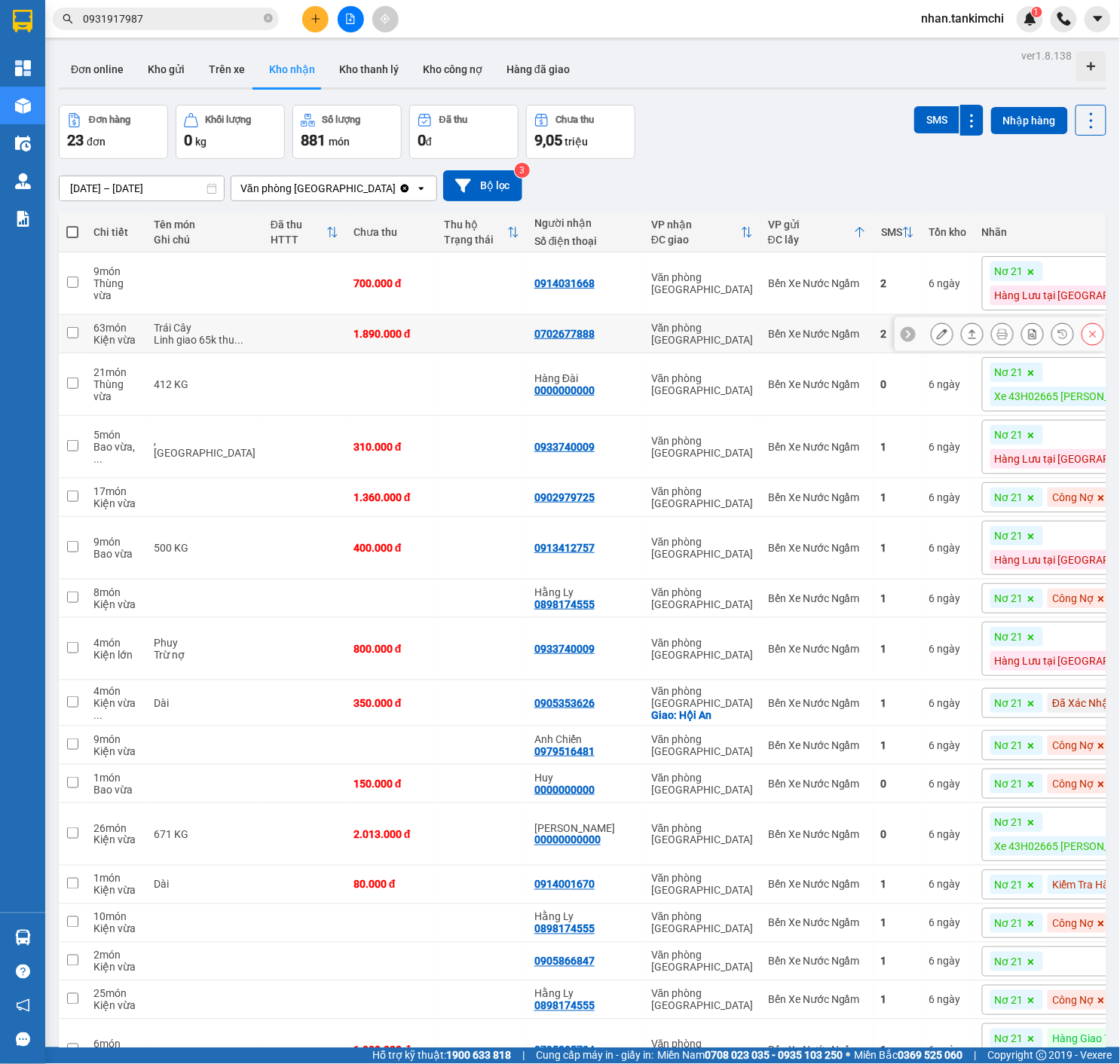
click at [1077, 342] on div at bounding box center [1018, 334] width 174 height 23
click at [1086, 343] on button at bounding box center [1093, 334] width 21 height 26
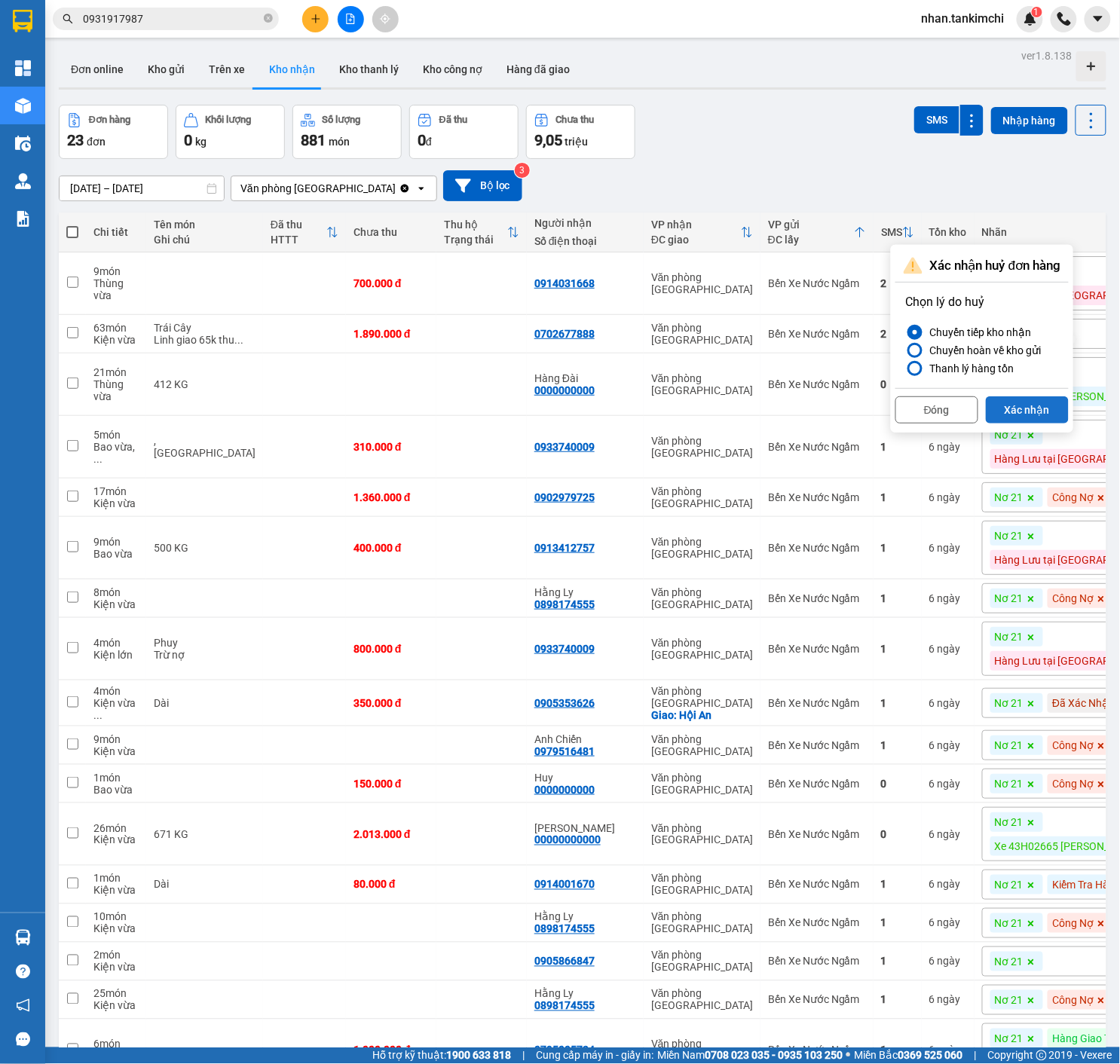
click at [1048, 407] on button "Xác nhận" at bounding box center [1027, 410] width 83 height 27
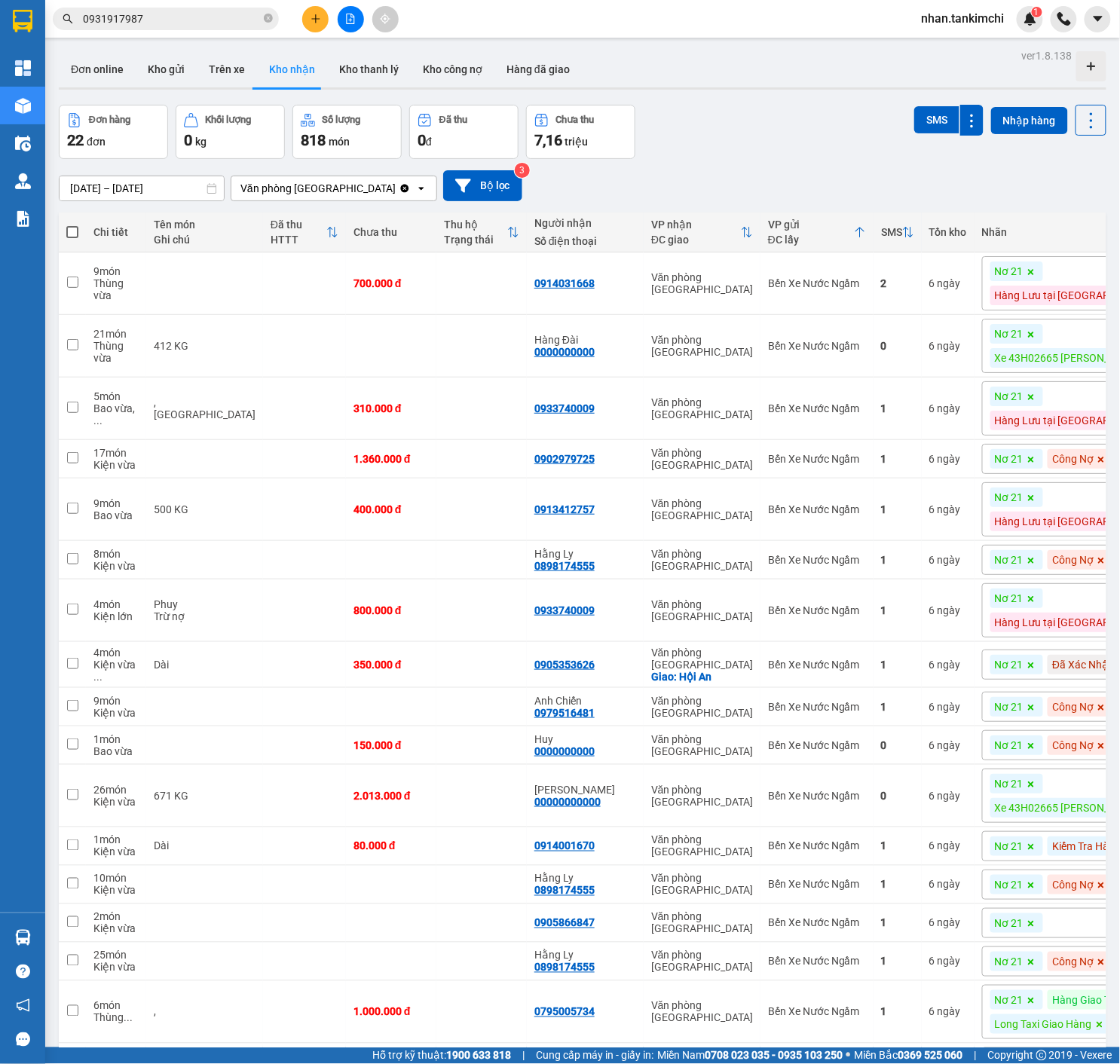
click at [1027, 268] on icon at bounding box center [1031, 272] width 9 height 9
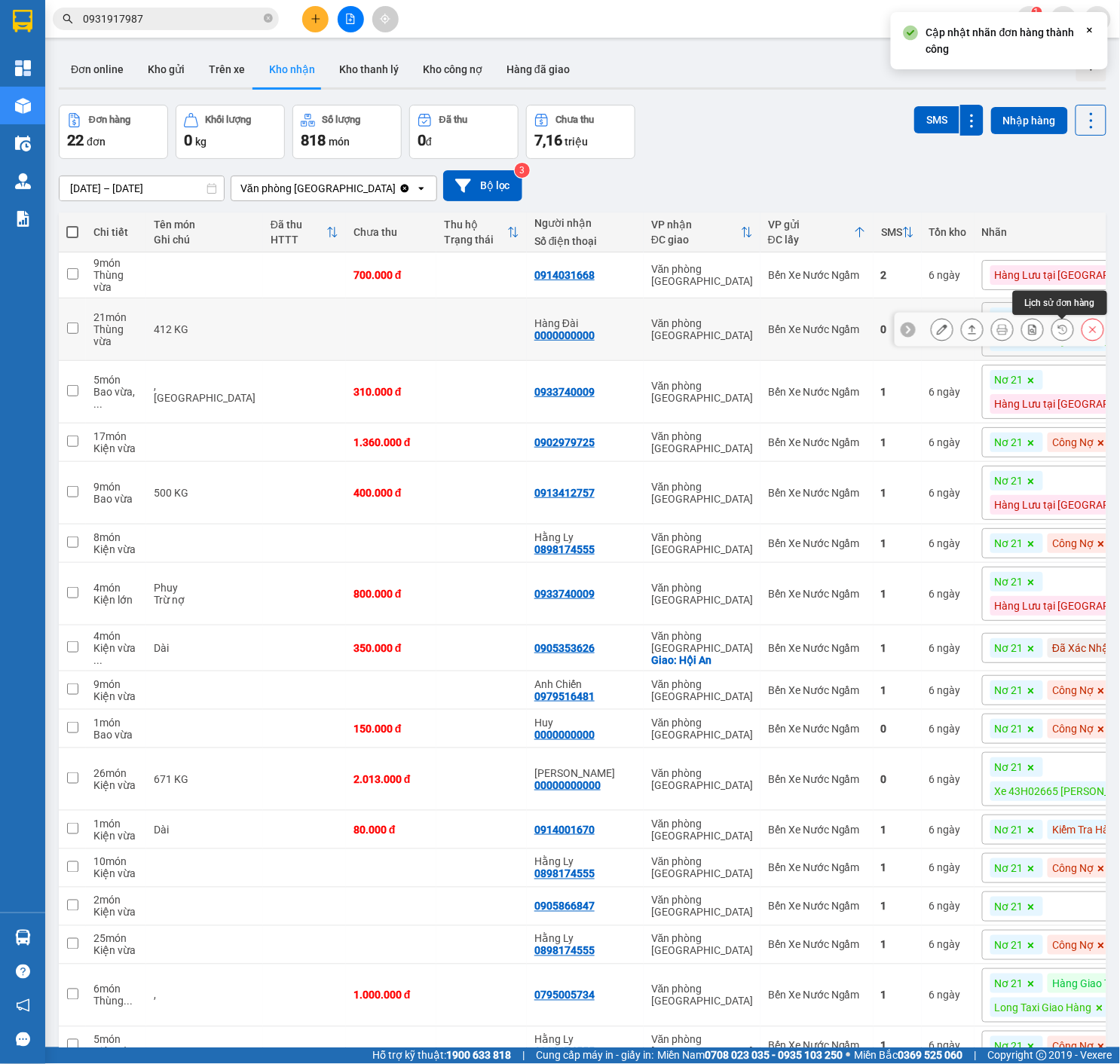
click at [1083, 327] on button at bounding box center [1093, 329] width 21 height 26
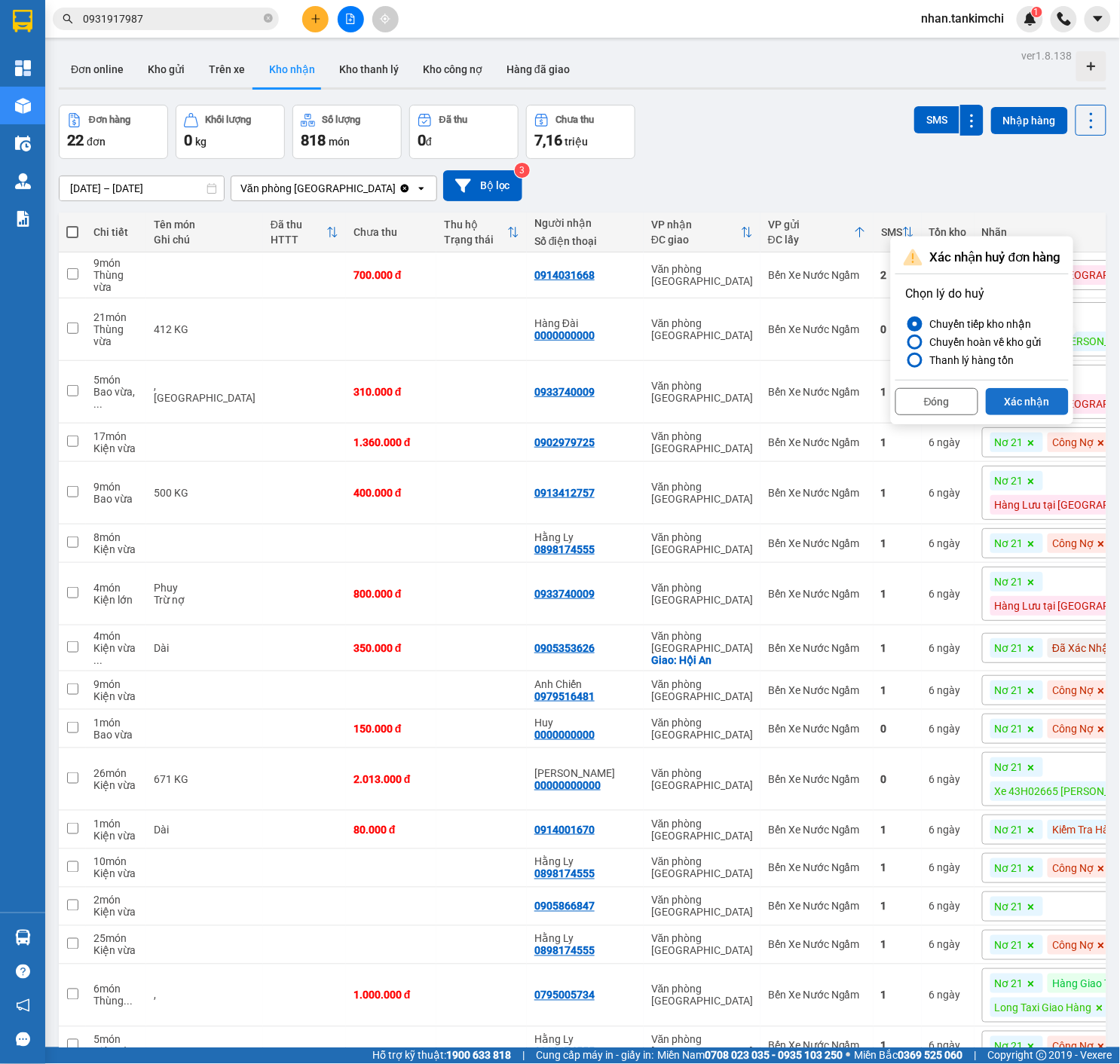
click at [1059, 404] on button "Xác nhận" at bounding box center [1027, 401] width 83 height 27
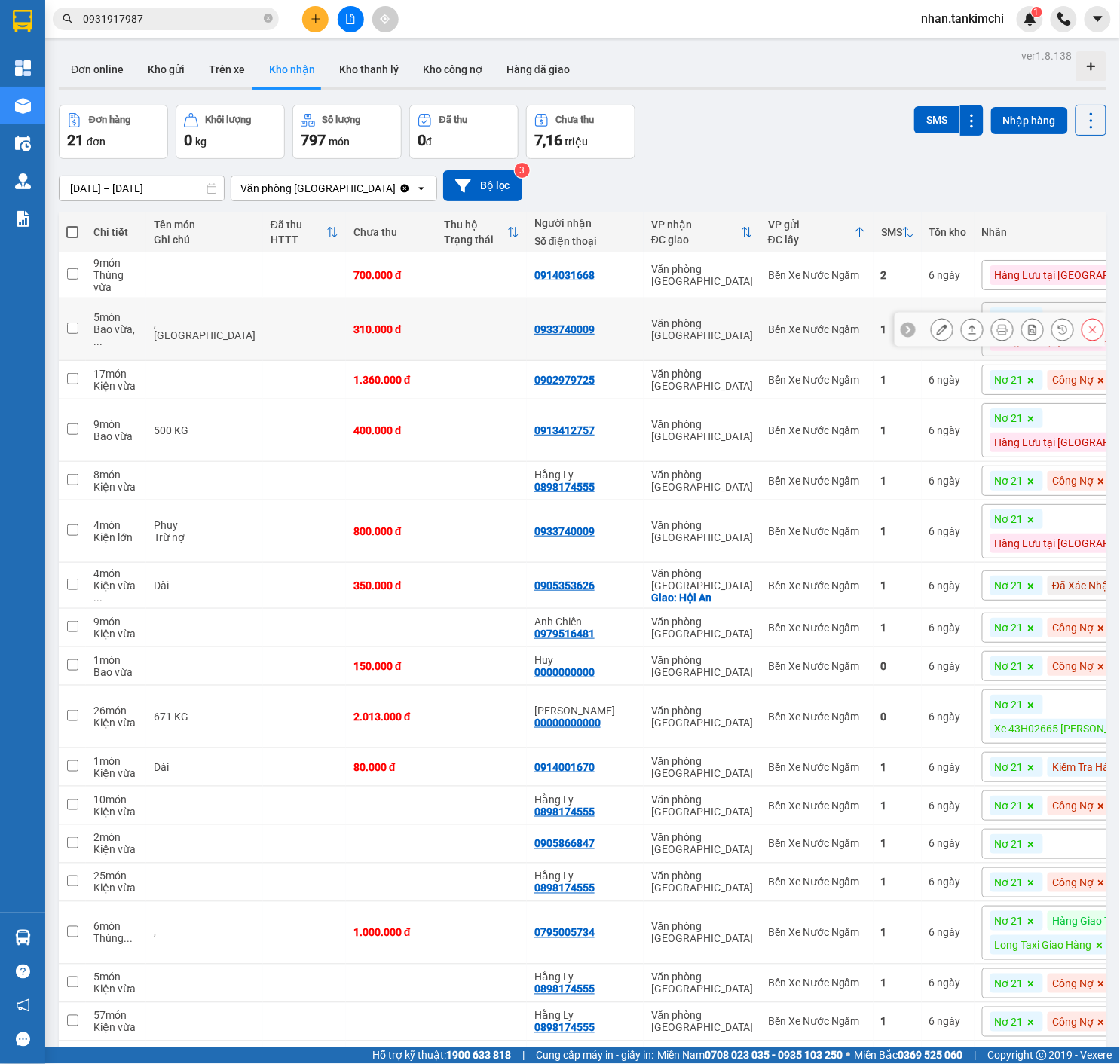
click at [1095, 328] on icon at bounding box center [1092, 329] width 11 height 11
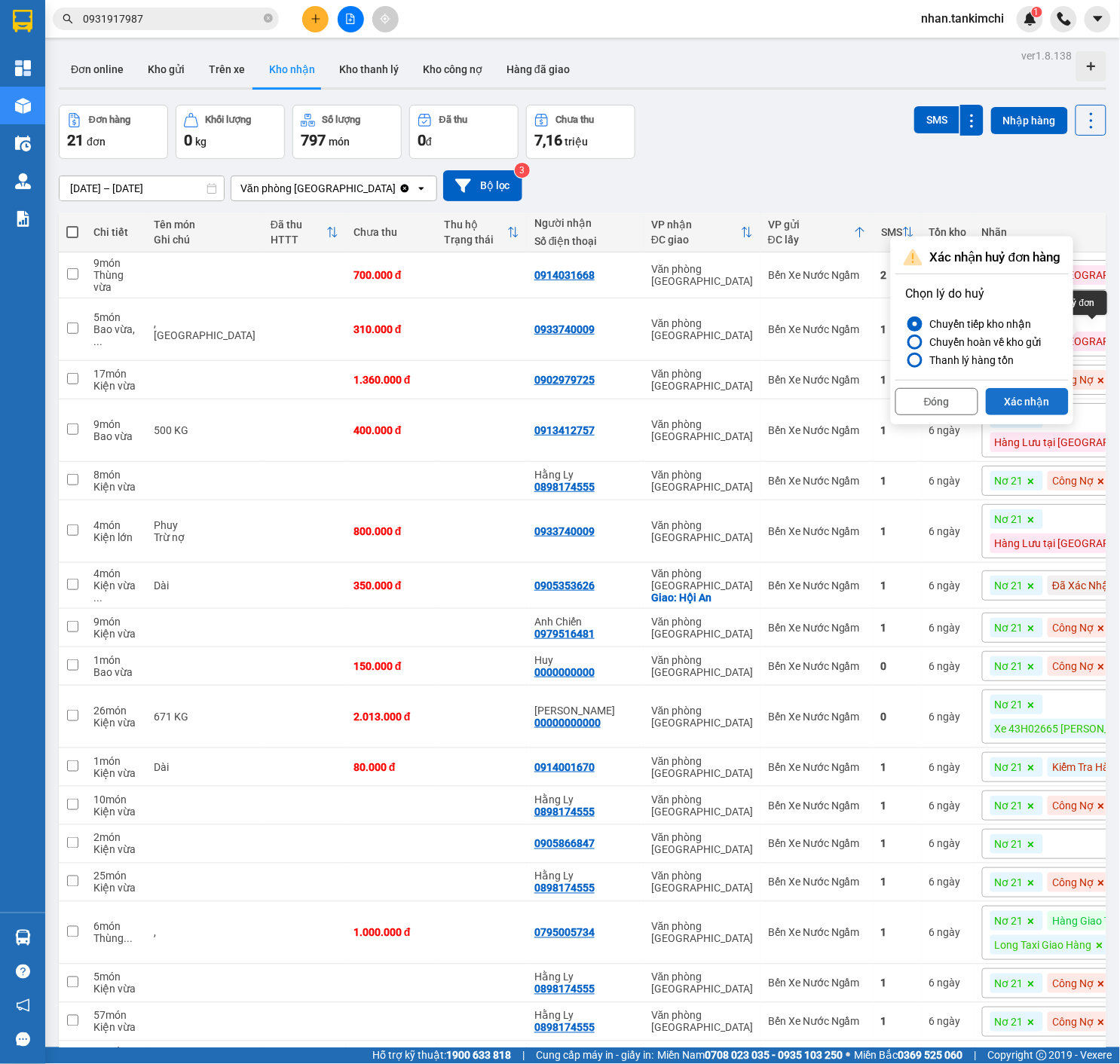
click at [1048, 405] on button "Xác nhận" at bounding box center [1027, 401] width 83 height 27
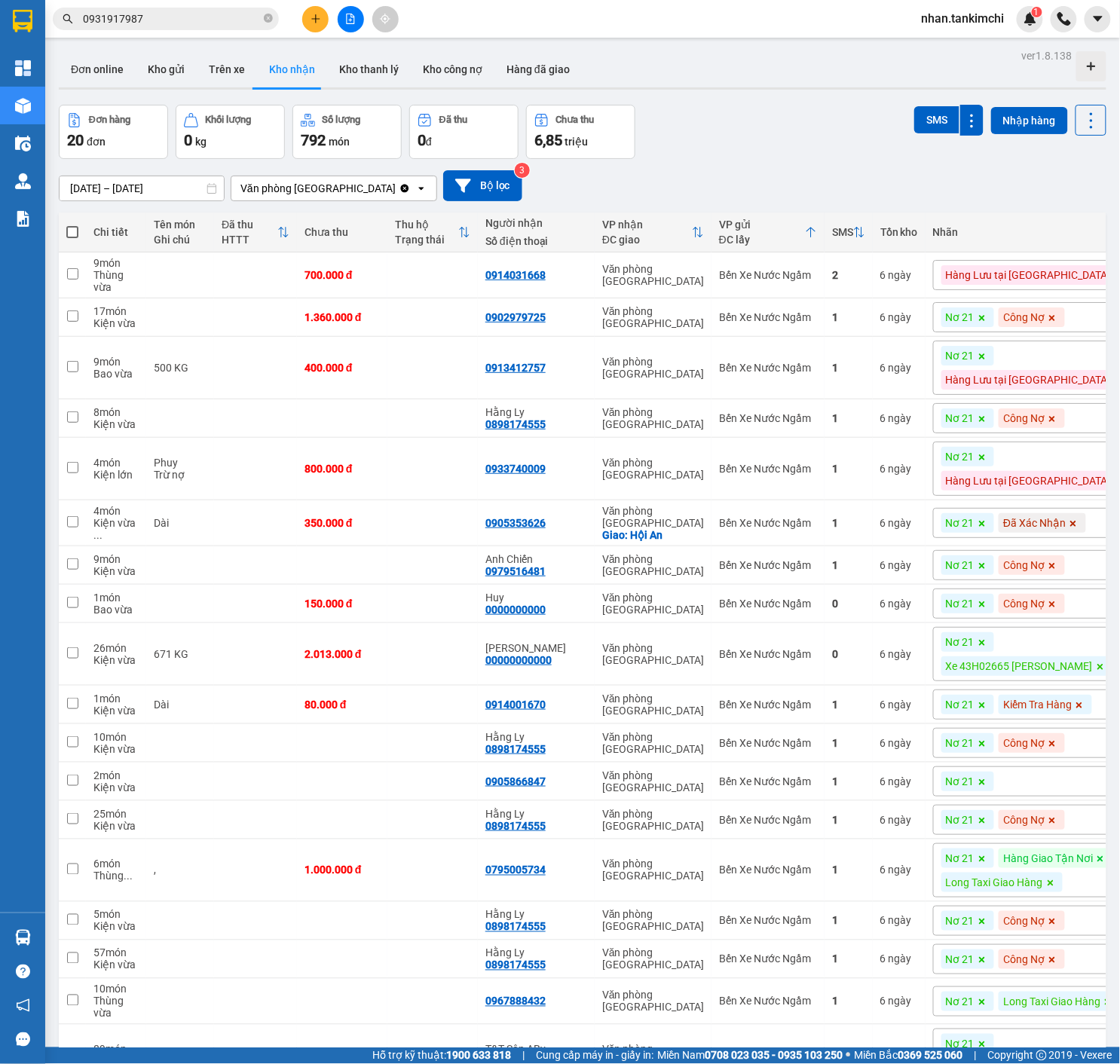
click at [983, 319] on span at bounding box center [982, 317] width 15 height 20
click at [986, 353] on icon at bounding box center [982, 356] width 9 height 9
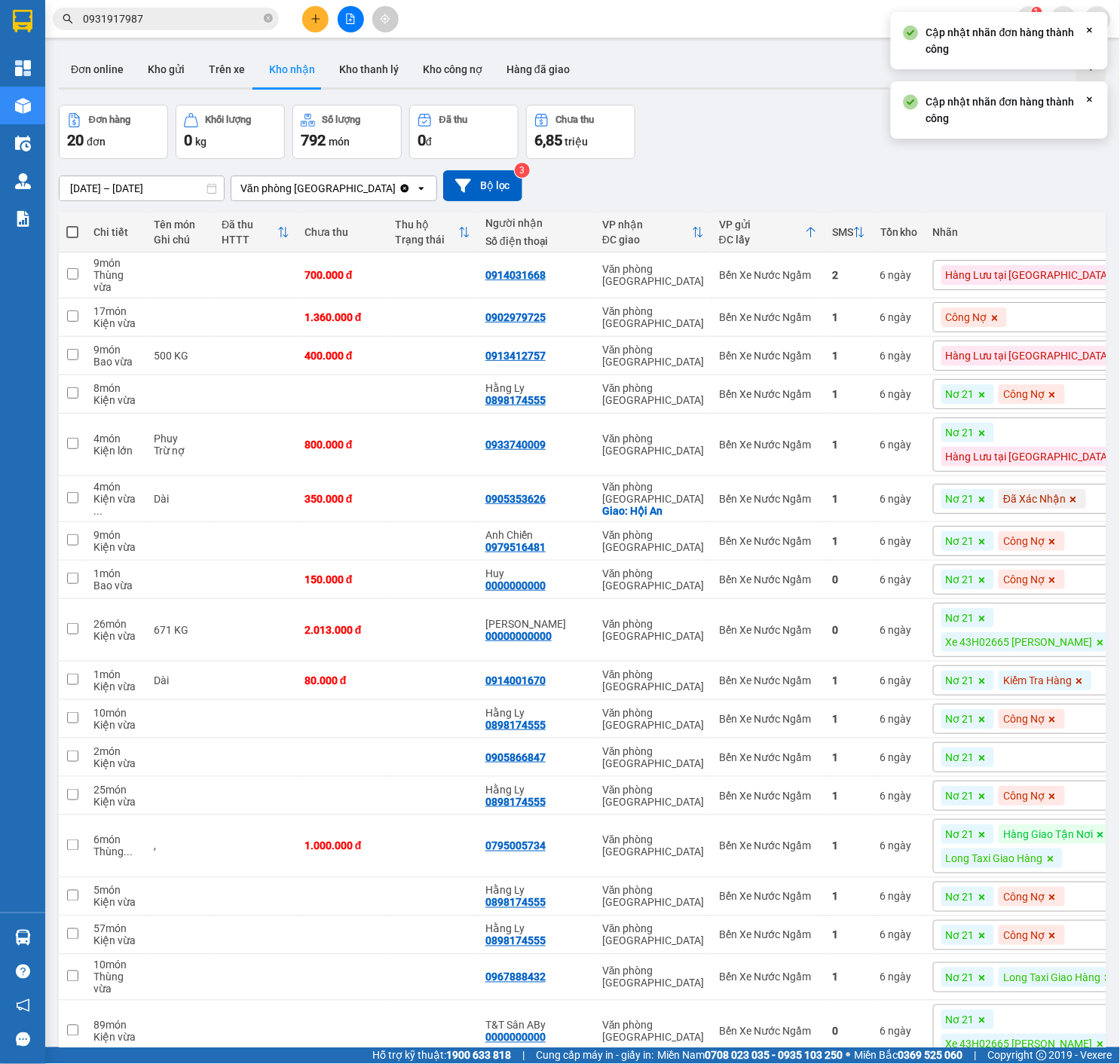
click at [1054, 360] on span "Hàng Lưu tại [GEOGRAPHIC_DATA]" at bounding box center [1027, 355] width 165 height 14
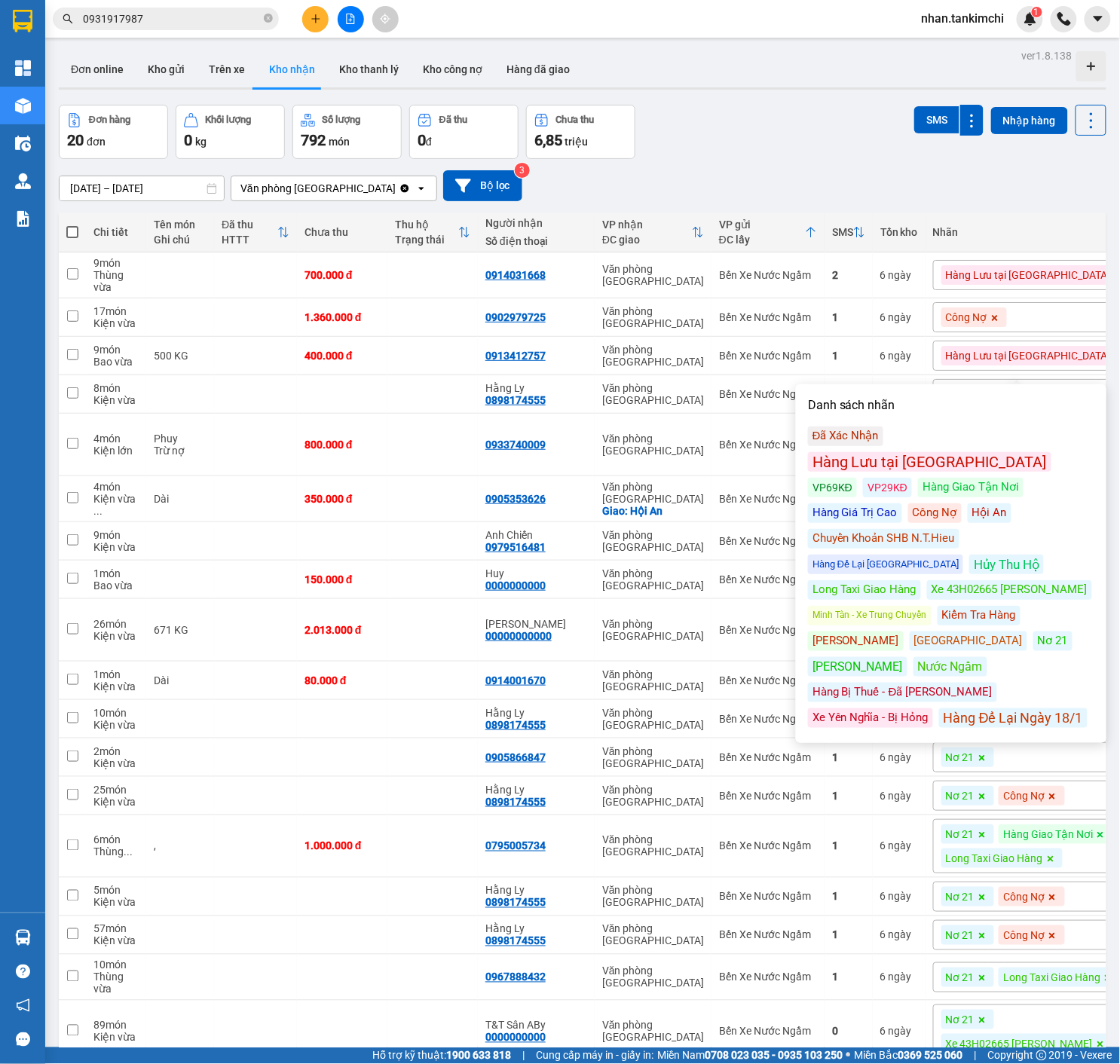
click at [1114, 361] on icon at bounding box center [1118, 356] width 9 height 9
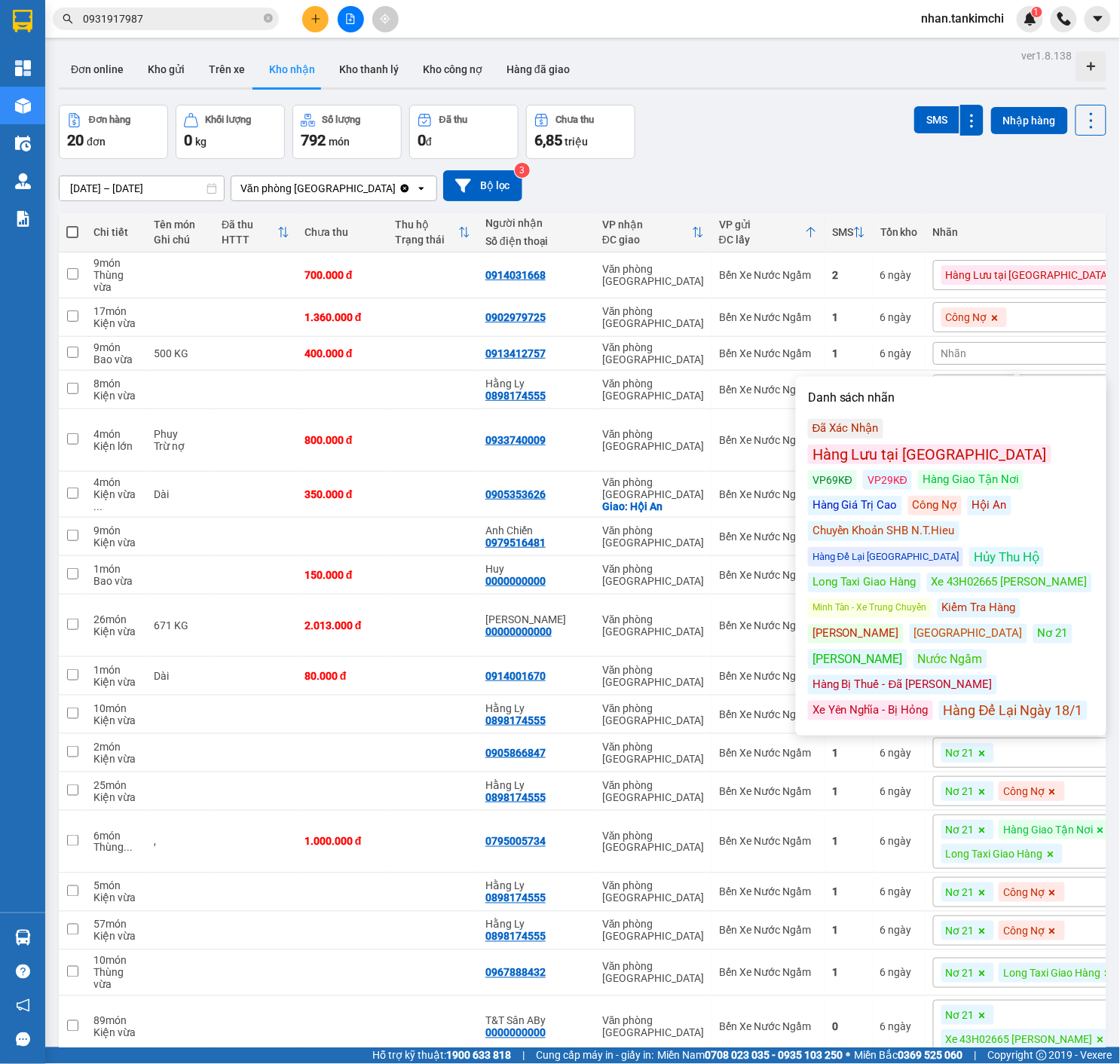
click at [1013, 357] on div "Nhãn" at bounding box center [1032, 354] width 198 height 23
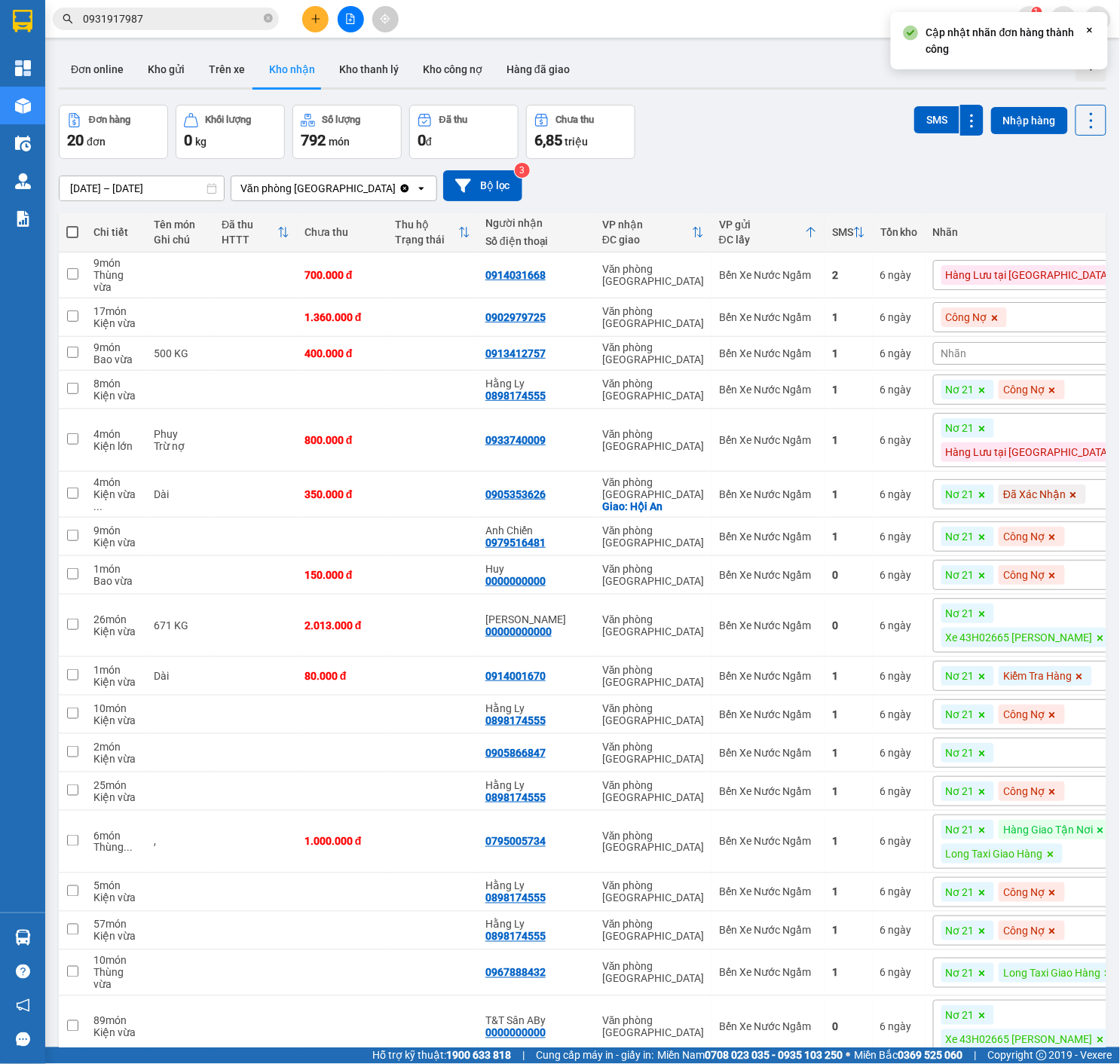
click at [1013, 357] on div "Nhãn" at bounding box center [1032, 354] width 198 height 23
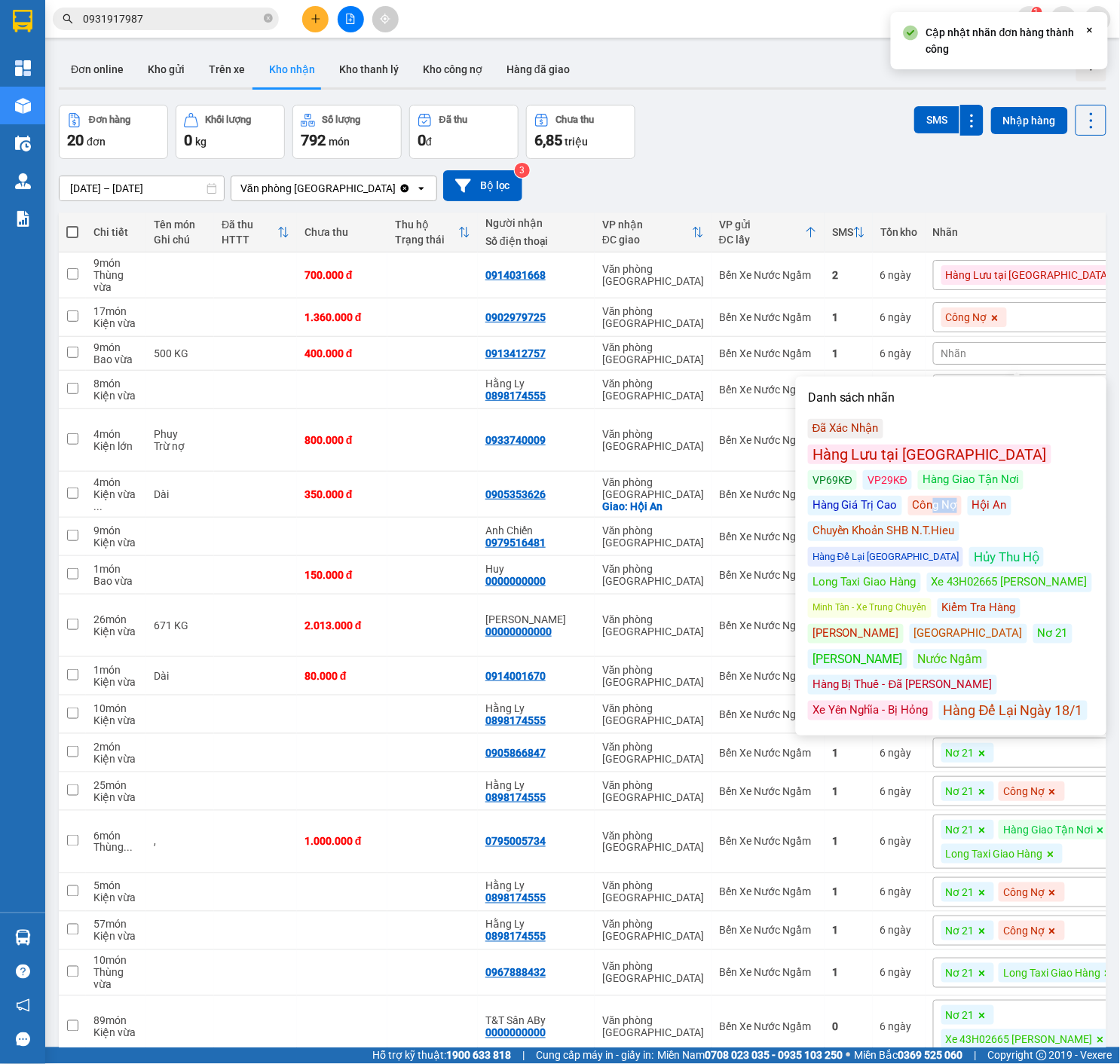
click at [941, 496] on div "Công Nợ" at bounding box center [934, 505] width 53 height 20
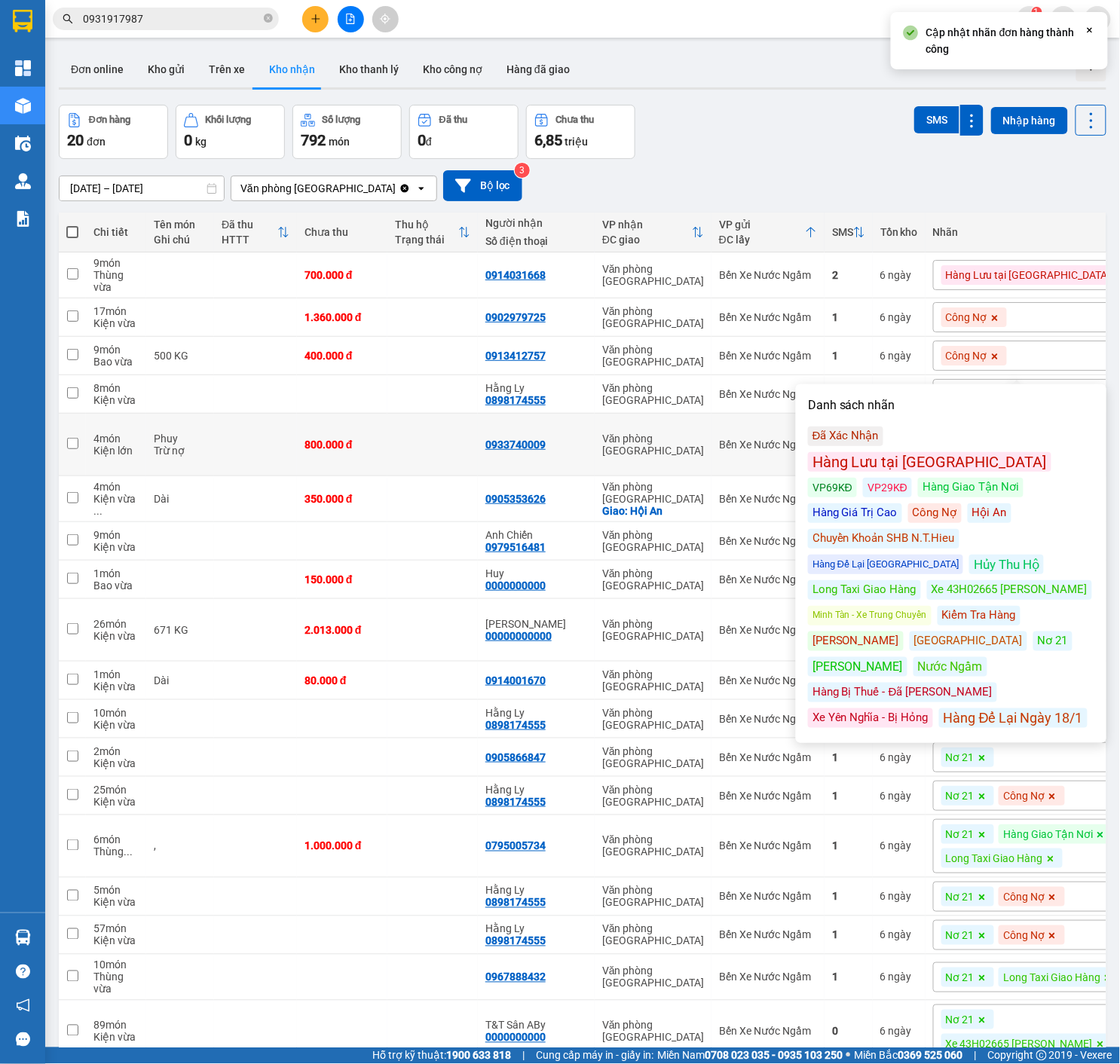
click at [709, 396] on td "Văn phòng [GEOGRAPHIC_DATA]" at bounding box center [653, 394] width 117 height 38
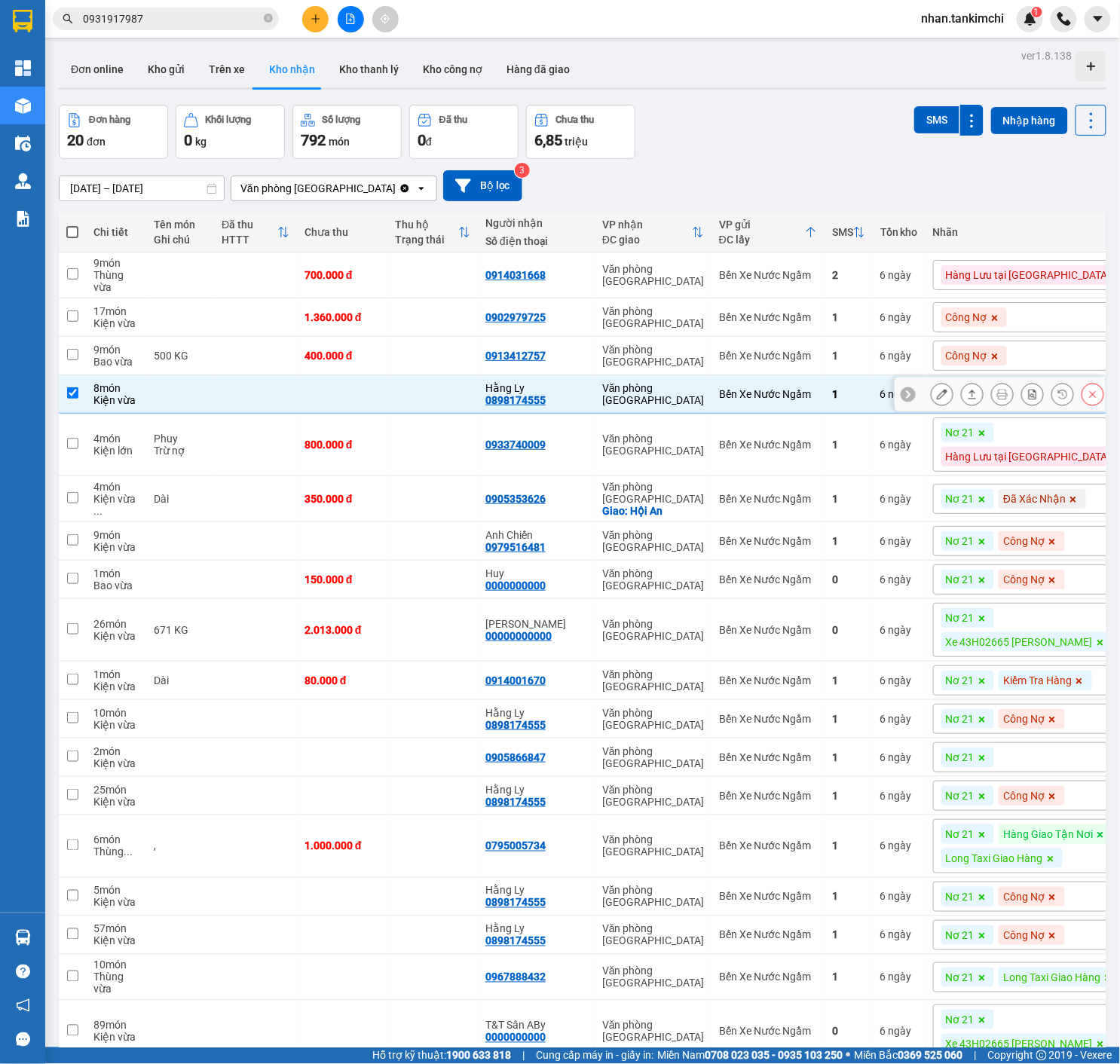
checkbox input "true"
click at [1097, 399] on icon at bounding box center [1092, 394] width 11 height 11
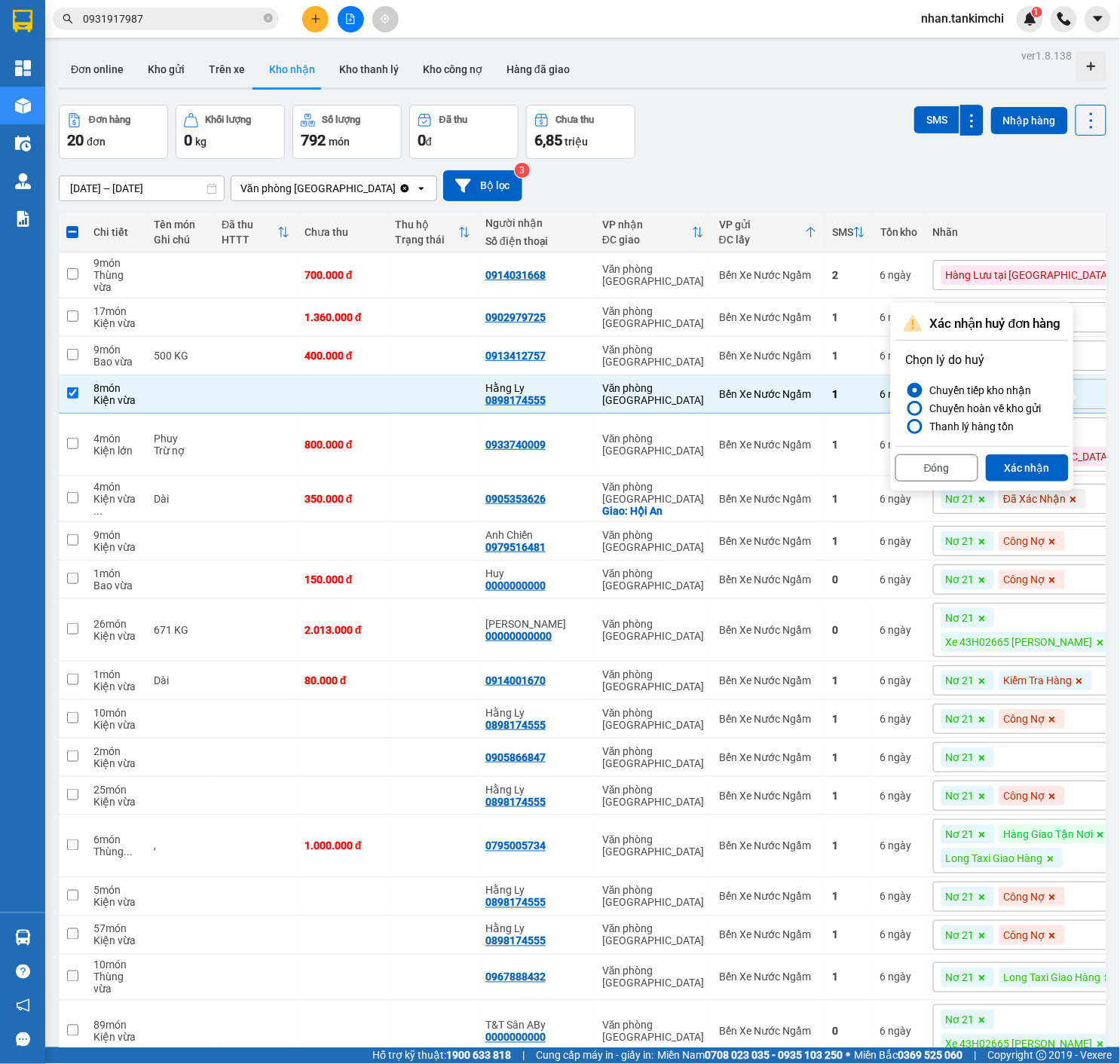
click at [1054, 454] on div "Đóng Xác nhận" at bounding box center [982, 466] width 174 height 40
click at [1034, 456] on button "Xác nhận" at bounding box center [1027, 468] width 83 height 27
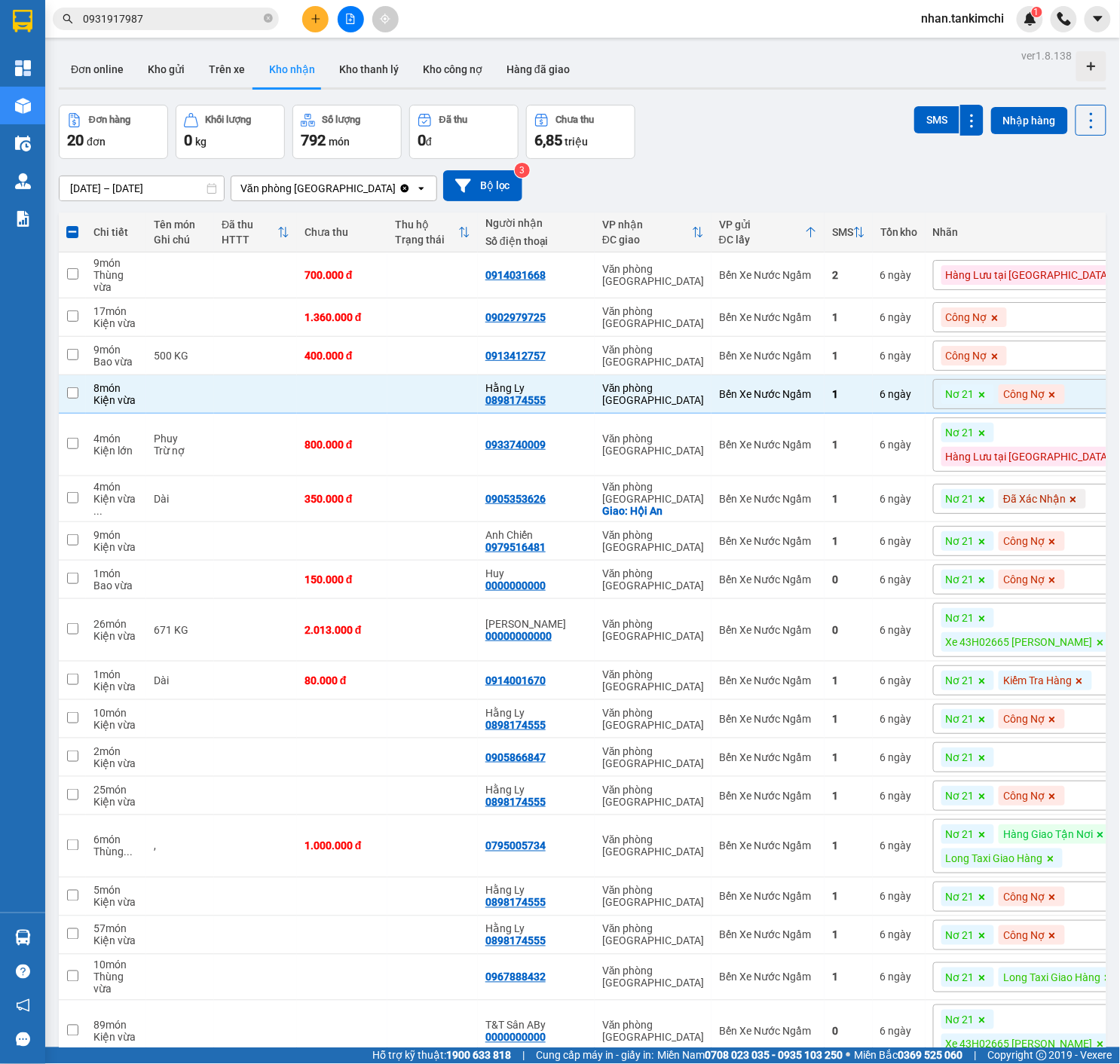
checkbox input "false"
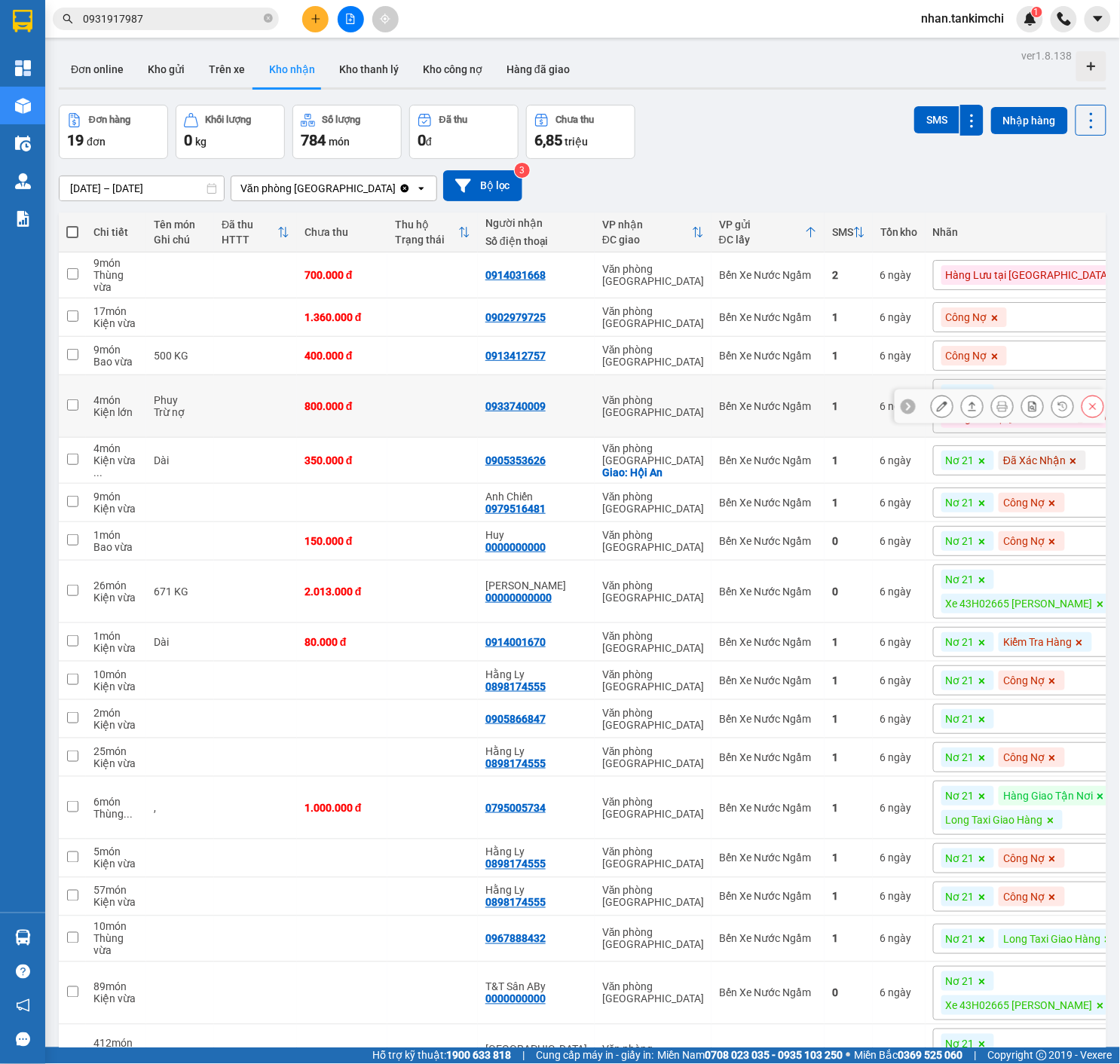
click at [1084, 411] on button at bounding box center [1093, 406] width 21 height 26
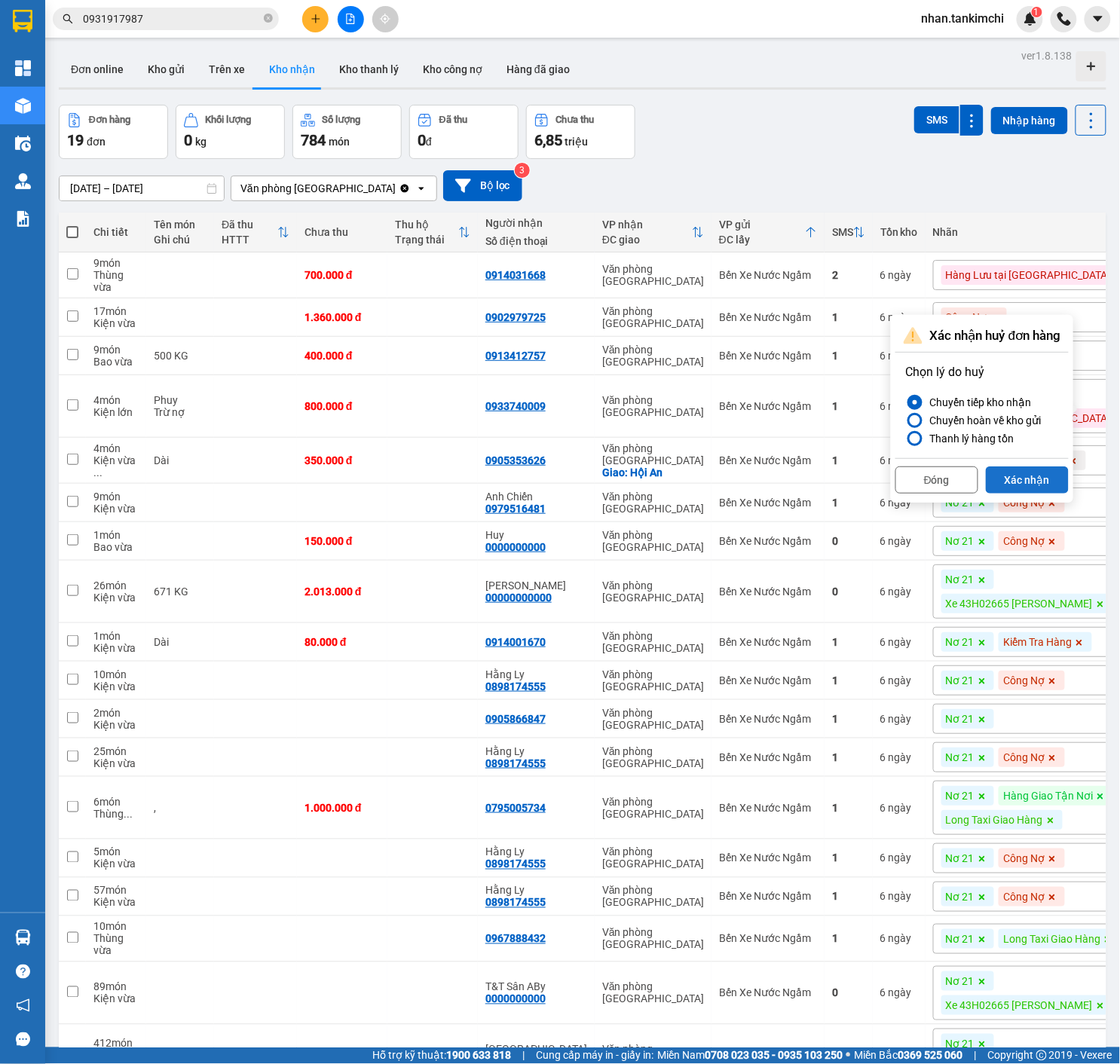
click at [1041, 475] on button "Xác nhận" at bounding box center [1027, 479] width 83 height 27
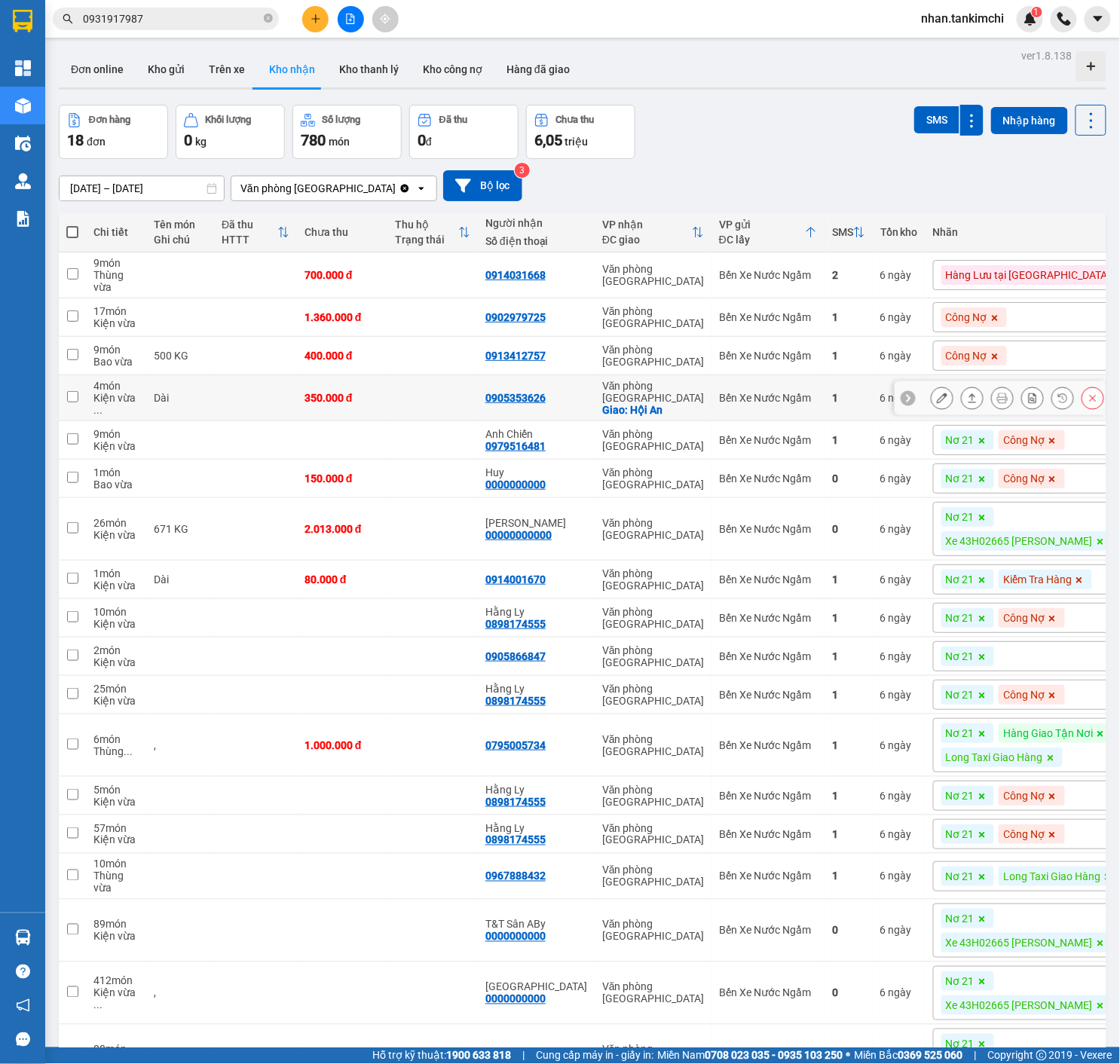
click at [1104, 399] on button at bounding box center [1093, 398] width 21 height 26
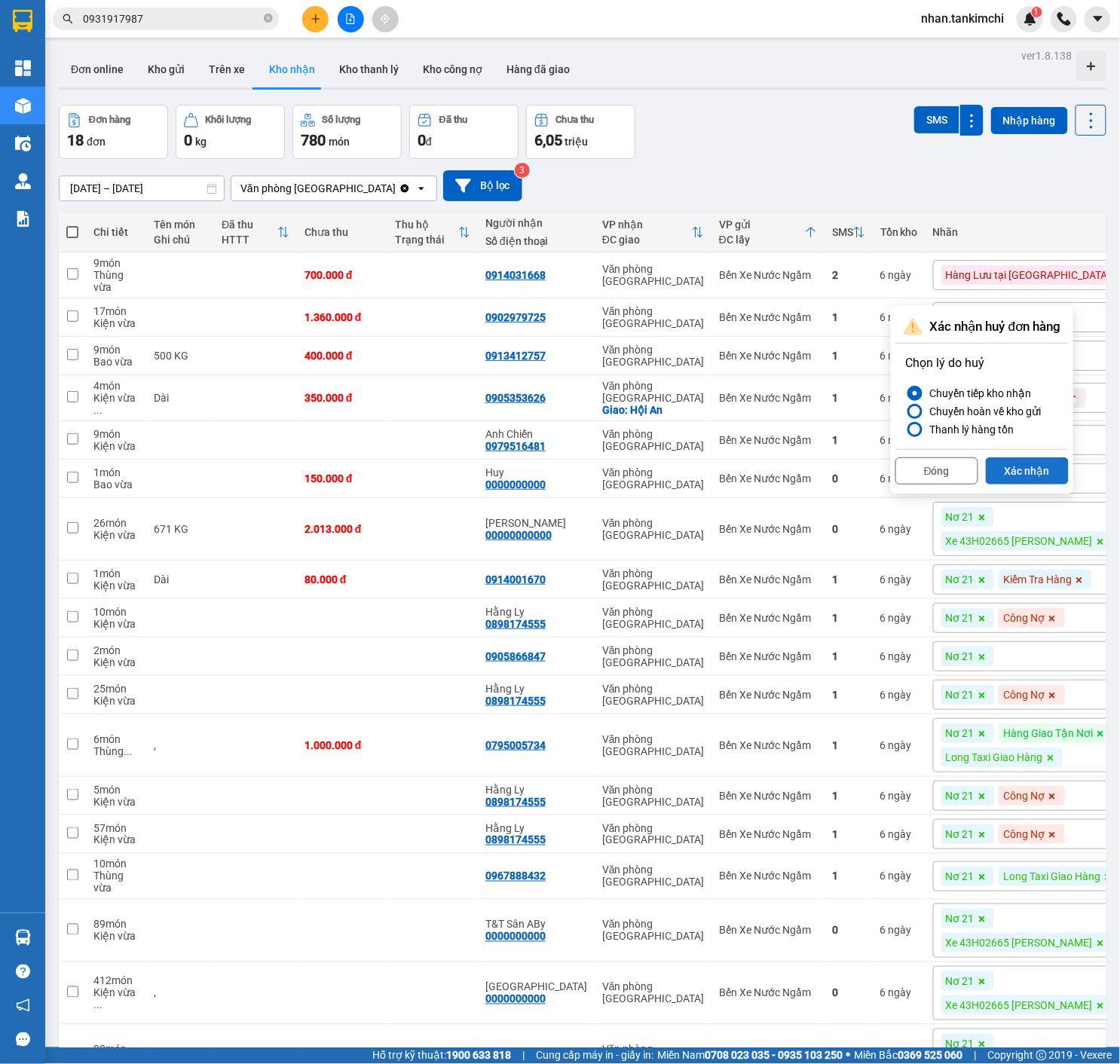
click at [1050, 461] on button "Xác nhận" at bounding box center [1027, 470] width 83 height 27
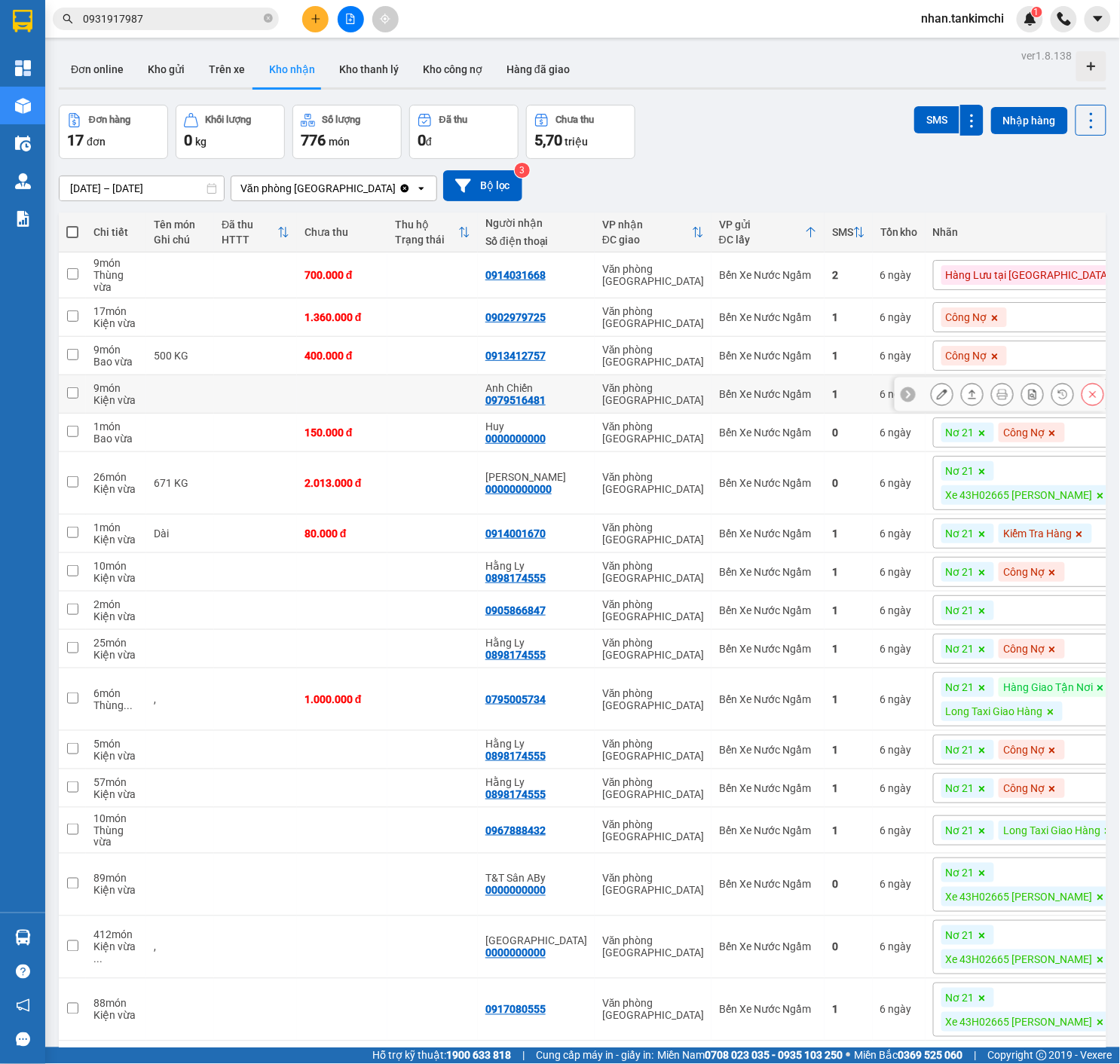
click at [1090, 405] on button at bounding box center [1093, 394] width 21 height 26
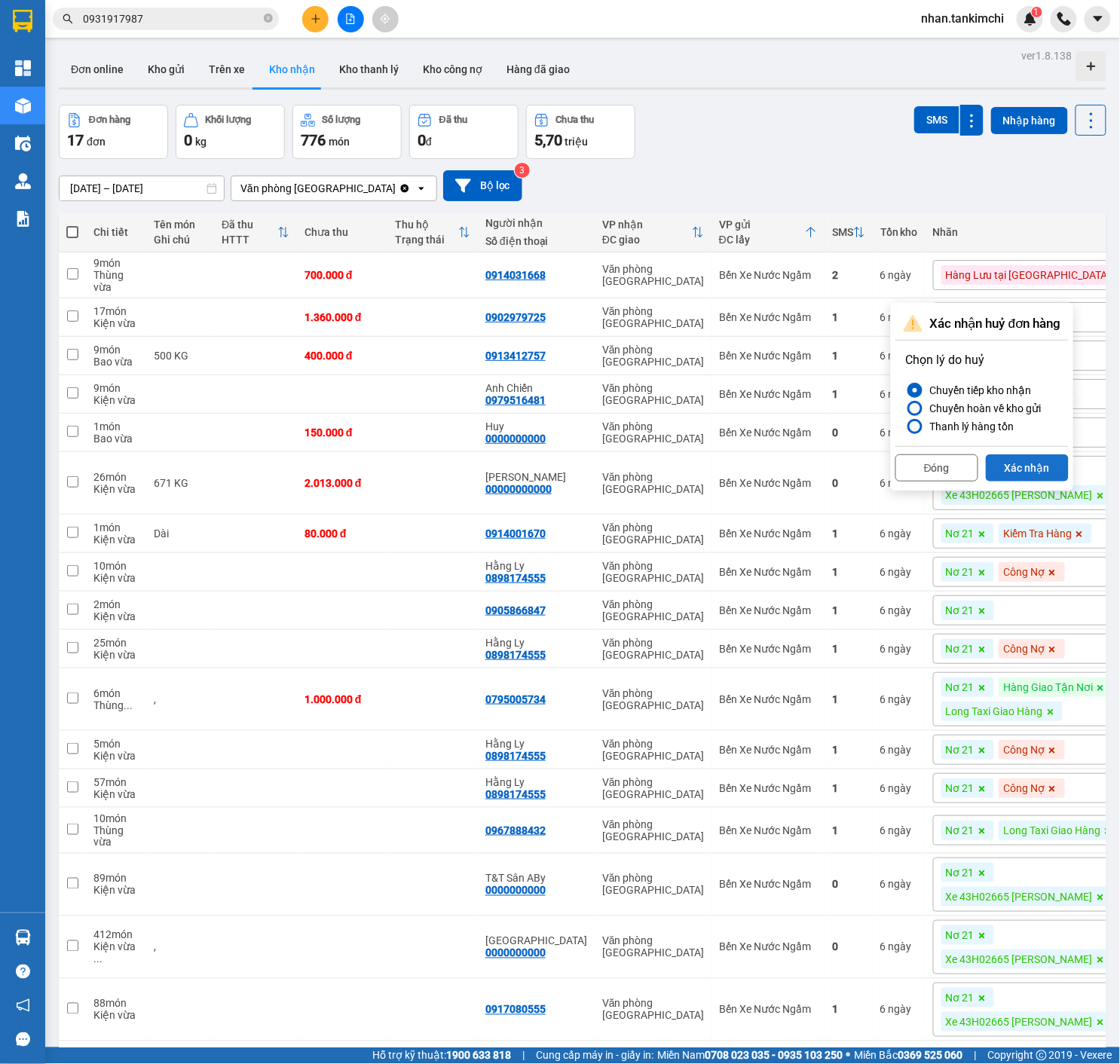
click at [1041, 481] on button "Xác nhận" at bounding box center [1027, 468] width 83 height 27
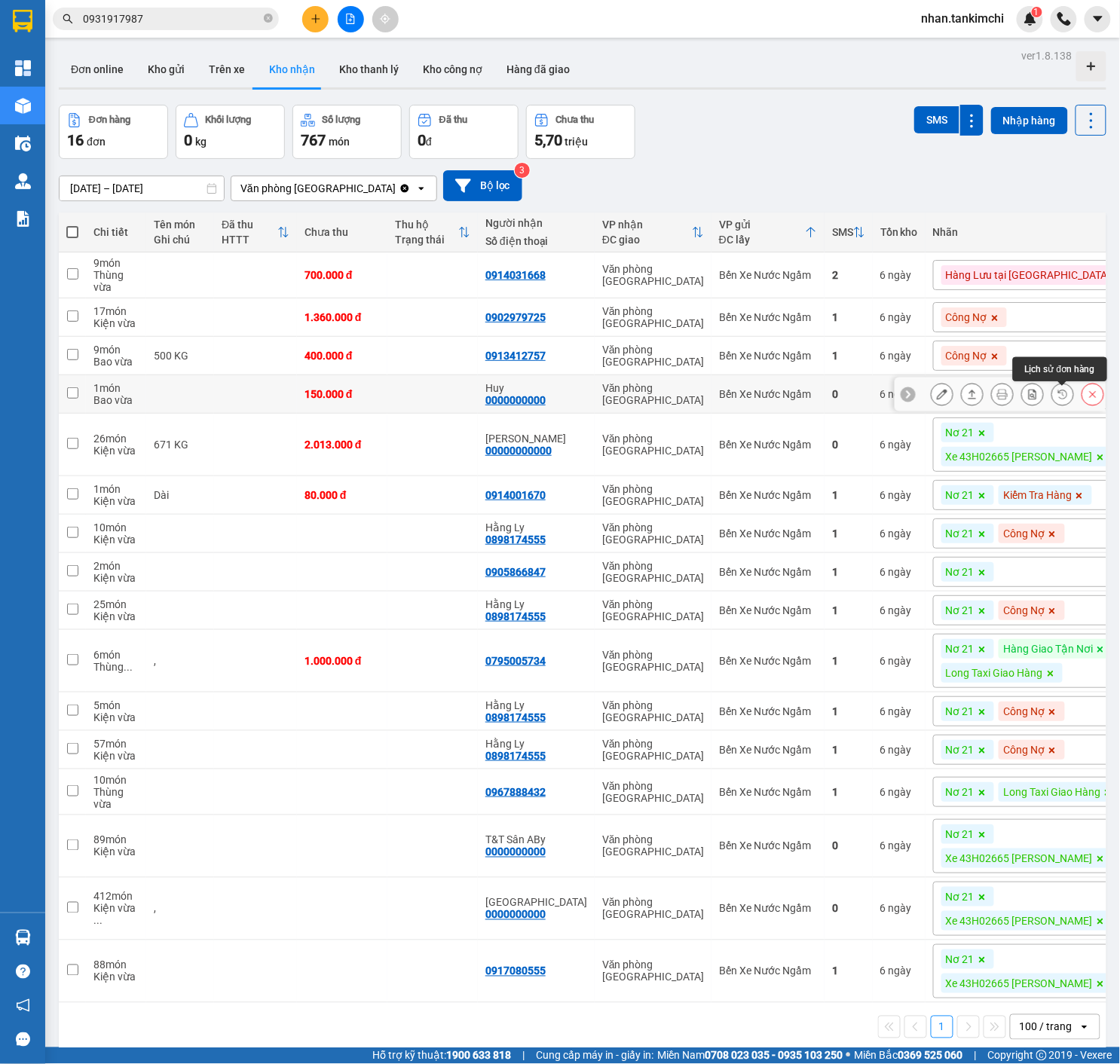
click at [1090, 400] on icon at bounding box center [1092, 394] width 11 height 11
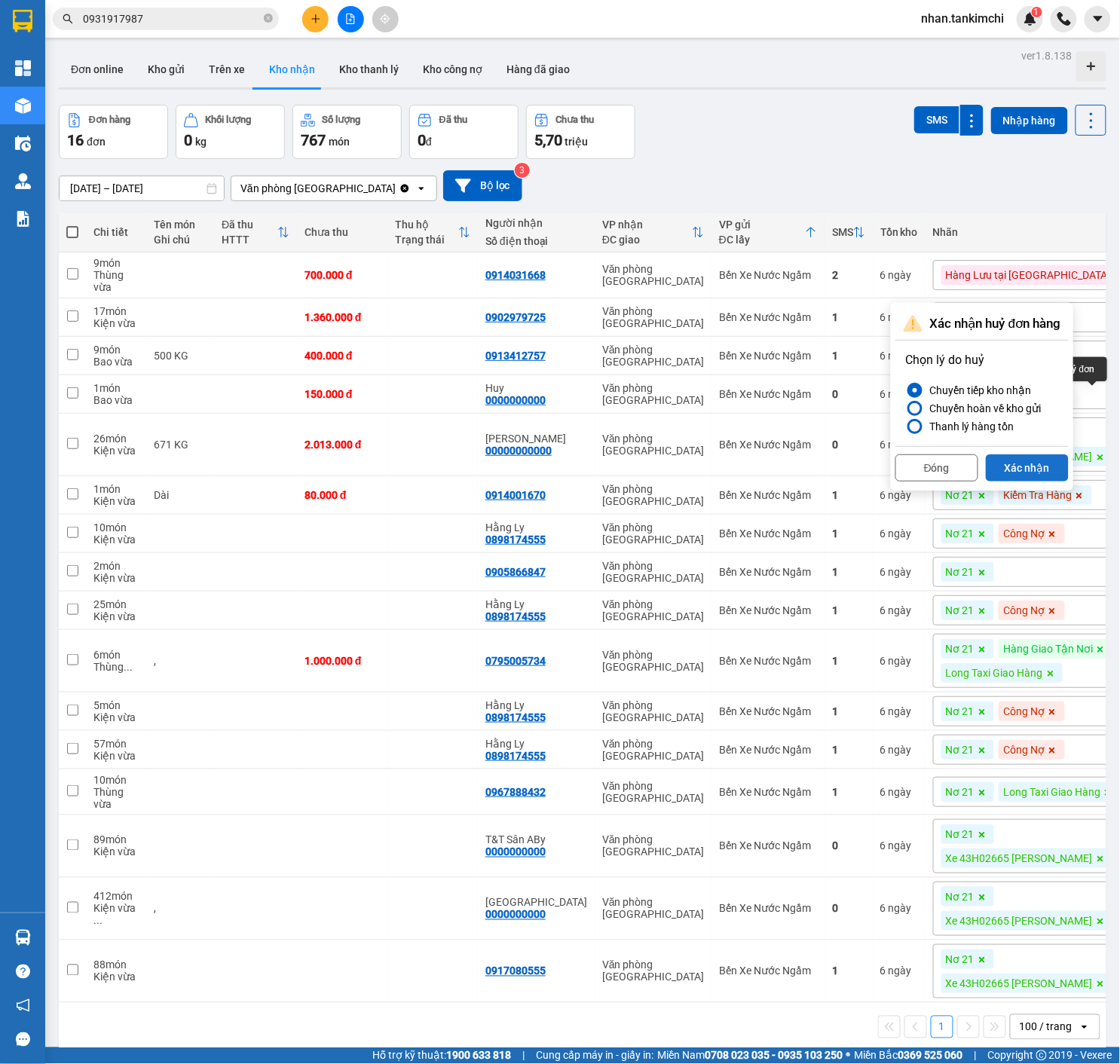
click at [1026, 456] on button "Xác nhận" at bounding box center [1027, 468] width 83 height 27
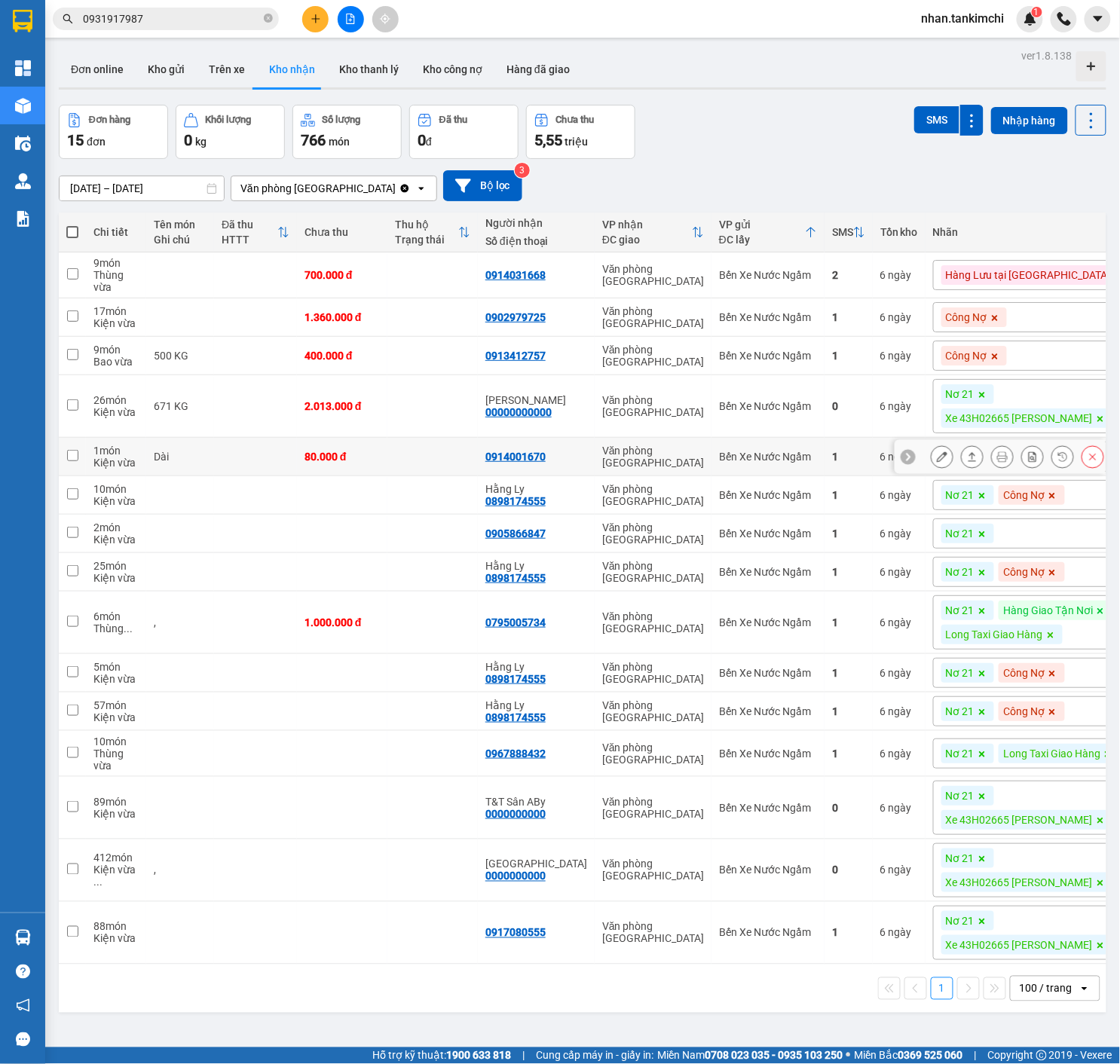
click at [1095, 462] on icon at bounding box center [1092, 456] width 11 height 11
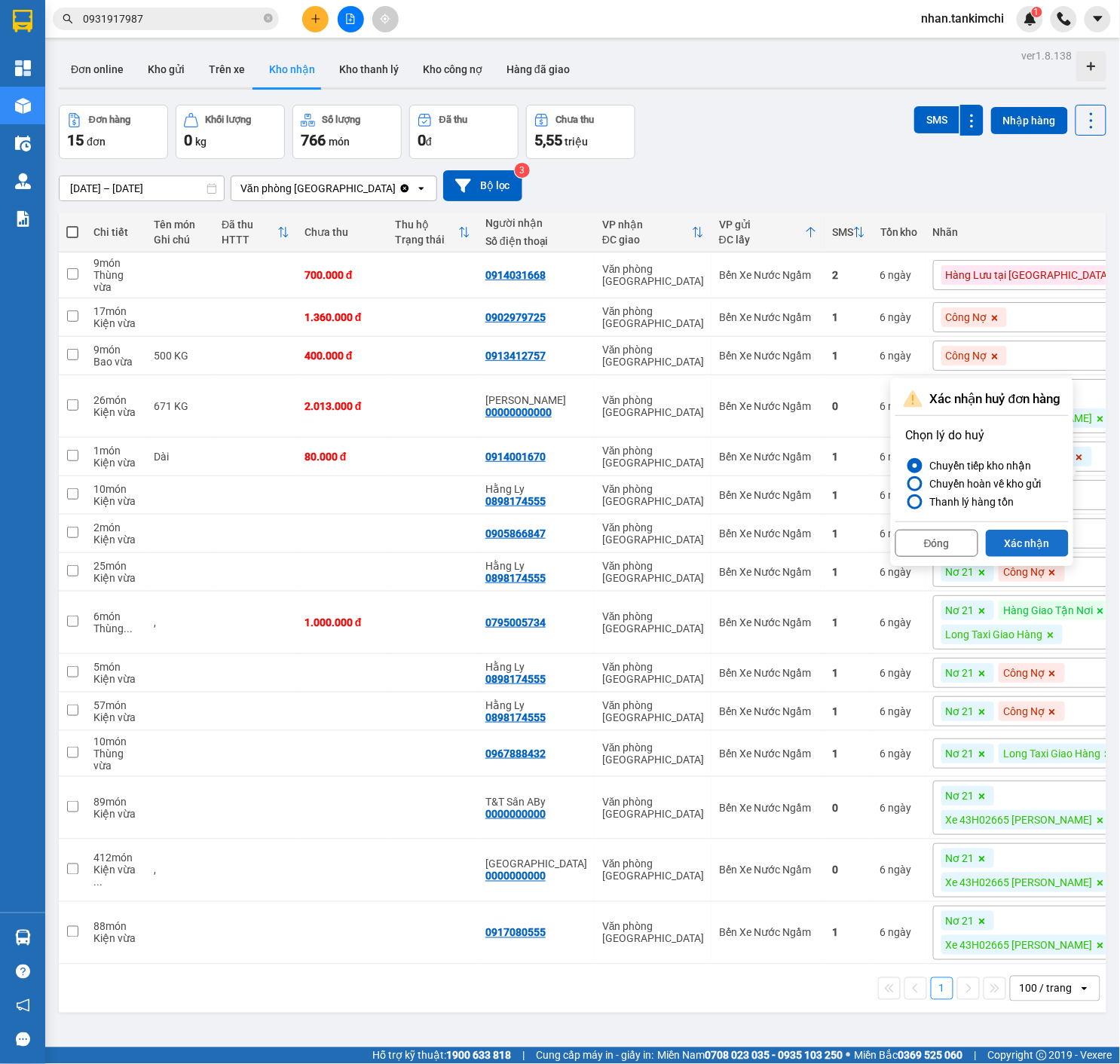
click at [1040, 541] on button "Xác nhận" at bounding box center [1027, 543] width 83 height 27
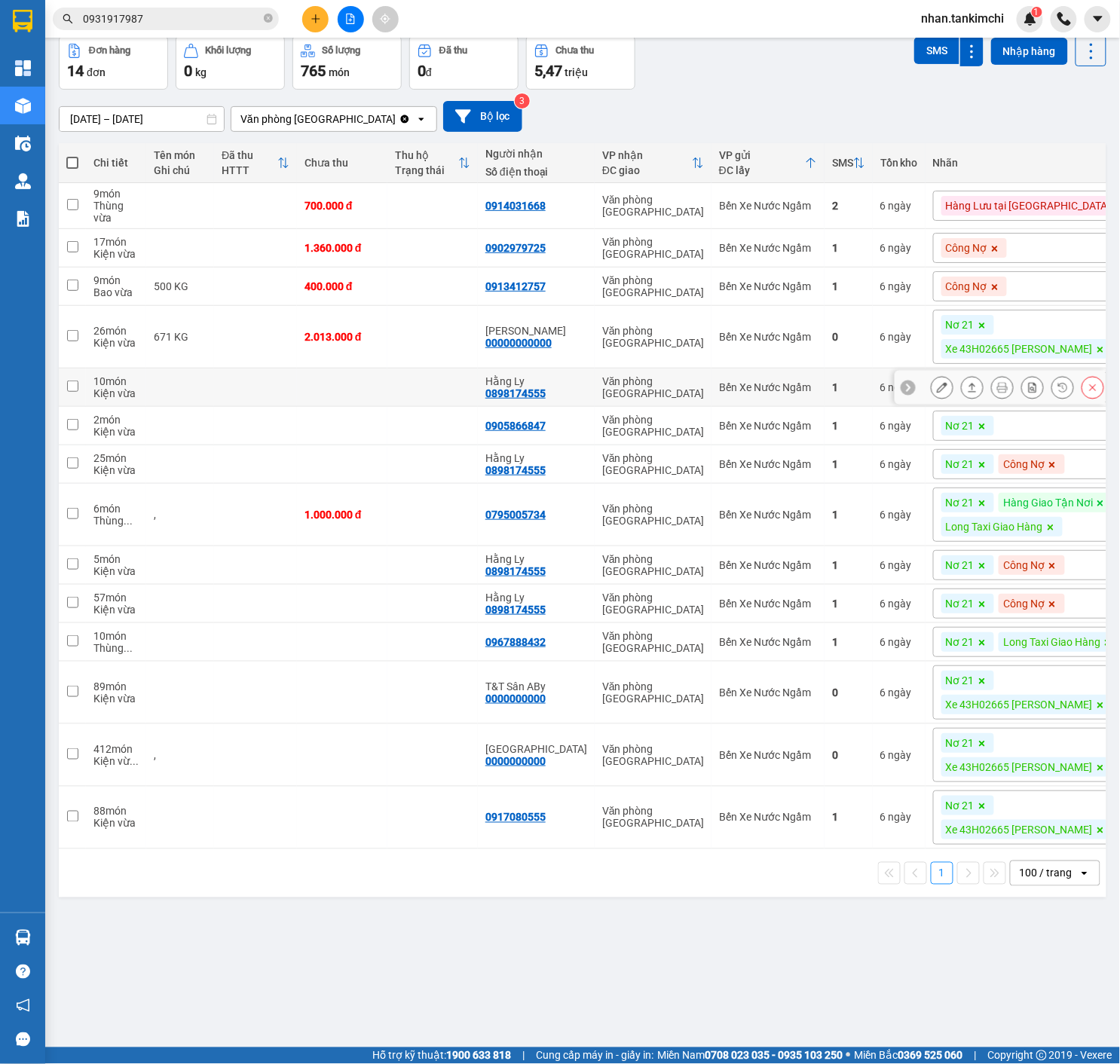
scroll to position [70, 0]
click at [1098, 437] on button at bounding box center [1093, 426] width 21 height 26
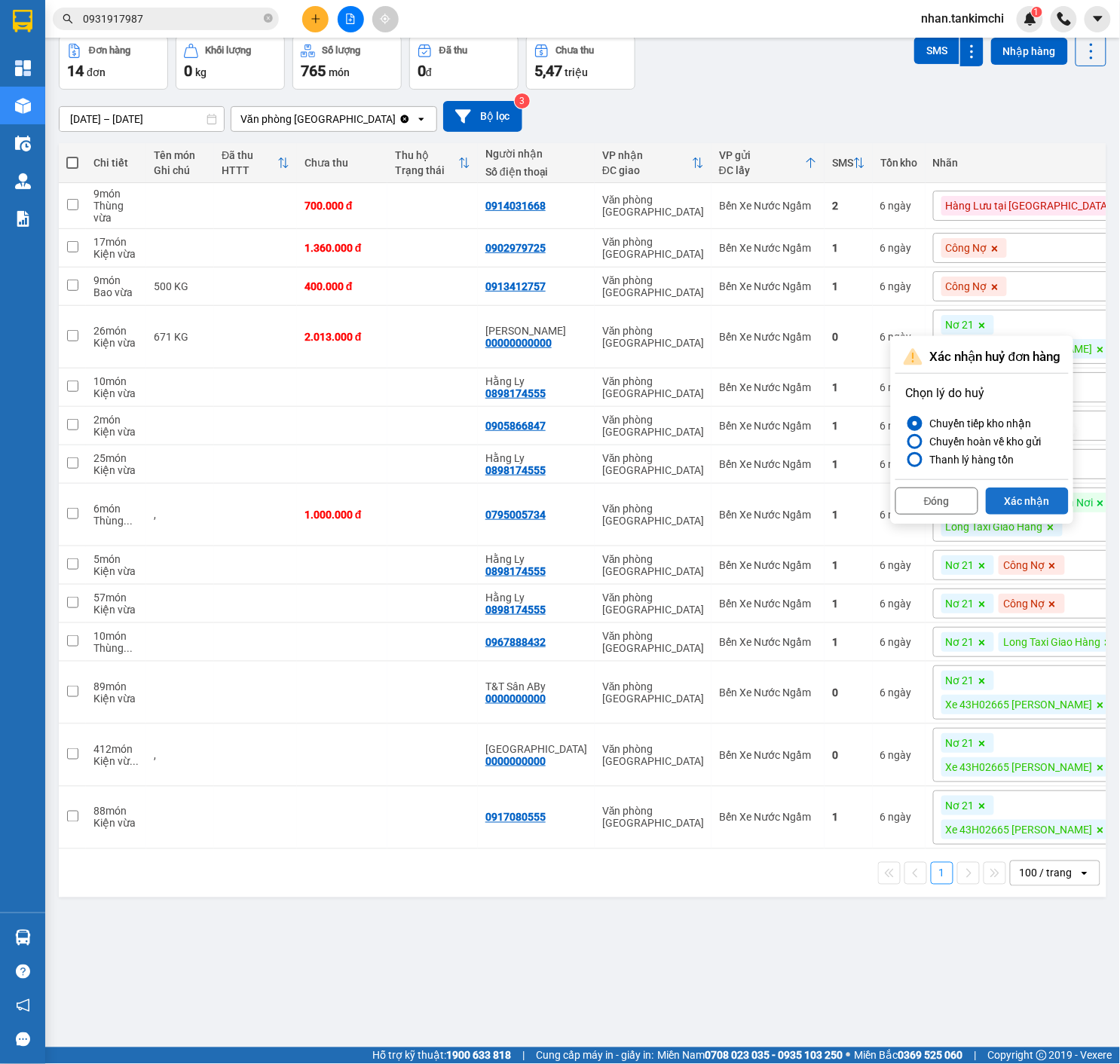
click at [1059, 495] on button "Xác nhận" at bounding box center [1027, 500] width 83 height 27
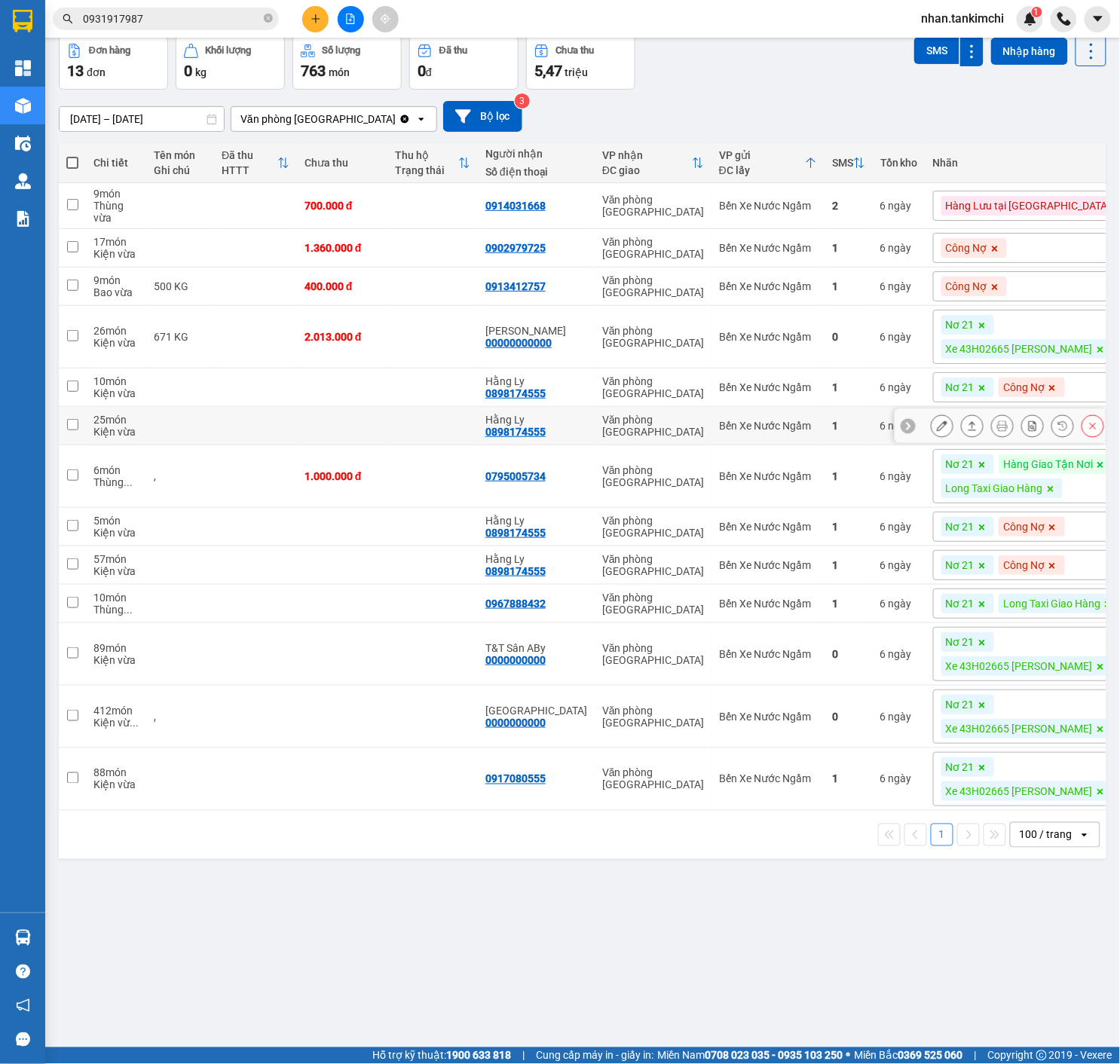
click at [1090, 431] on icon at bounding box center [1092, 425] width 11 height 11
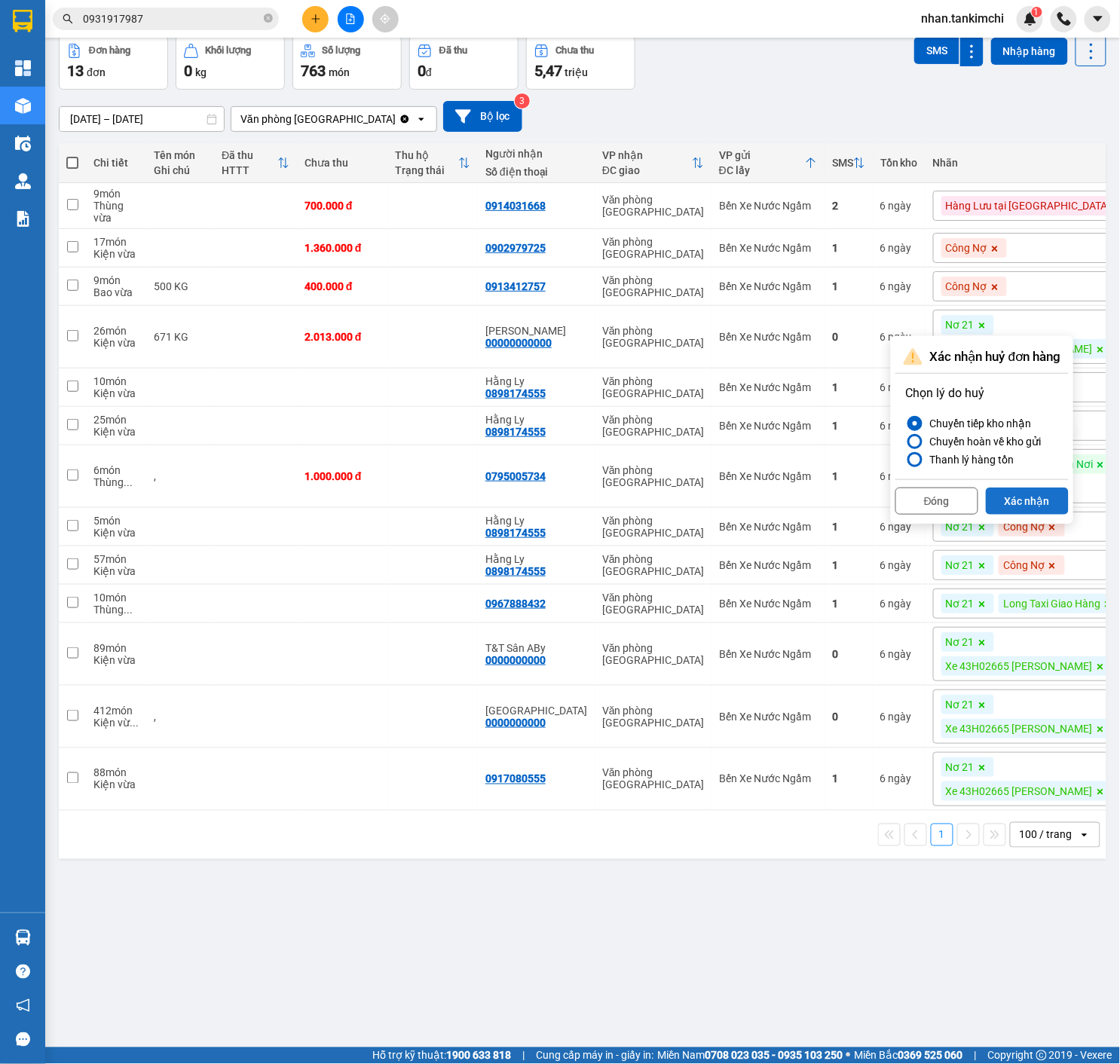
click at [1035, 498] on button "Xác nhận" at bounding box center [1027, 500] width 83 height 27
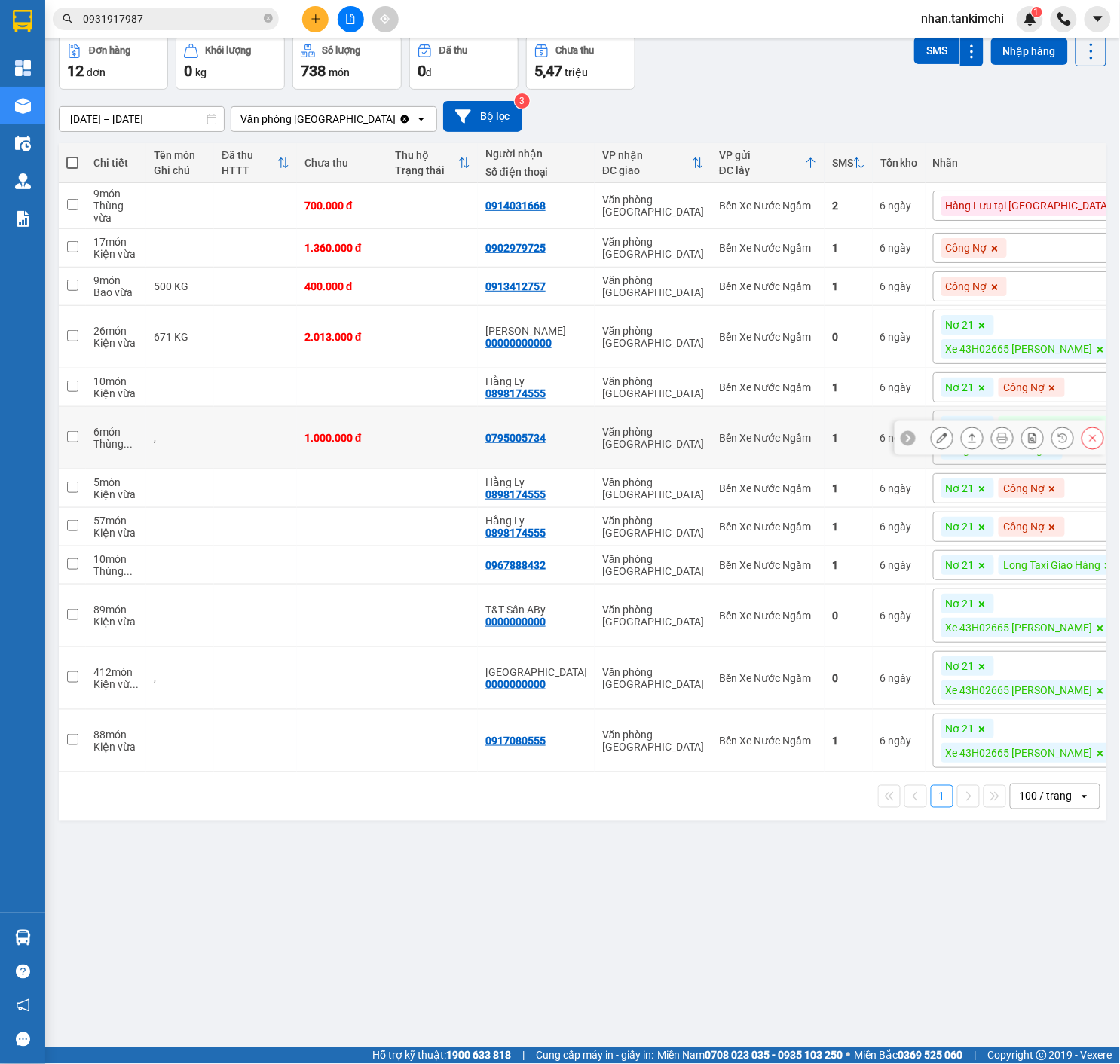
click at [1097, 443] on icon at bounding box center [1092, 437] width 11 height 11
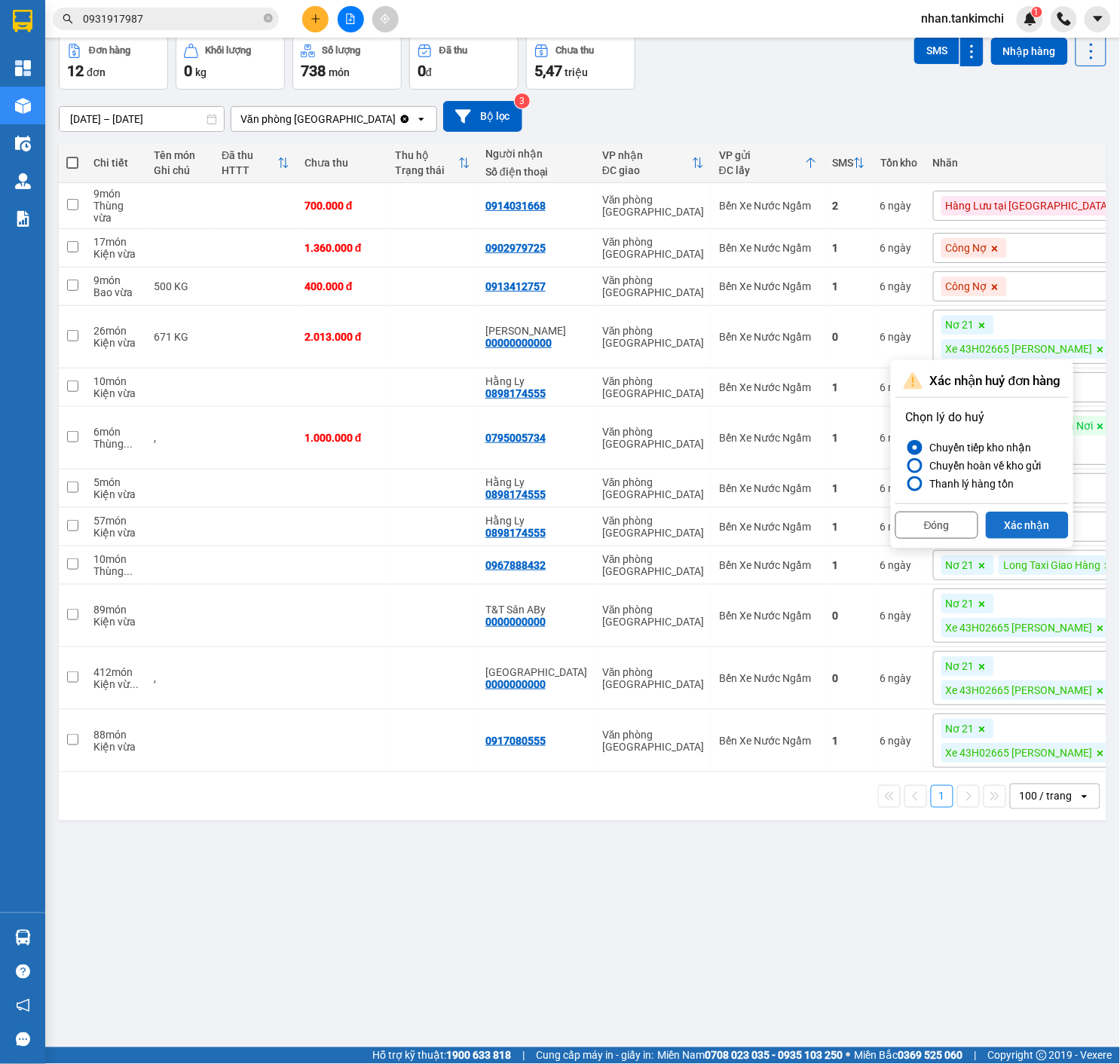
click at [1046, 513] on button "Xác nhận" at bounding box center [1027, 525] width 83 height 27
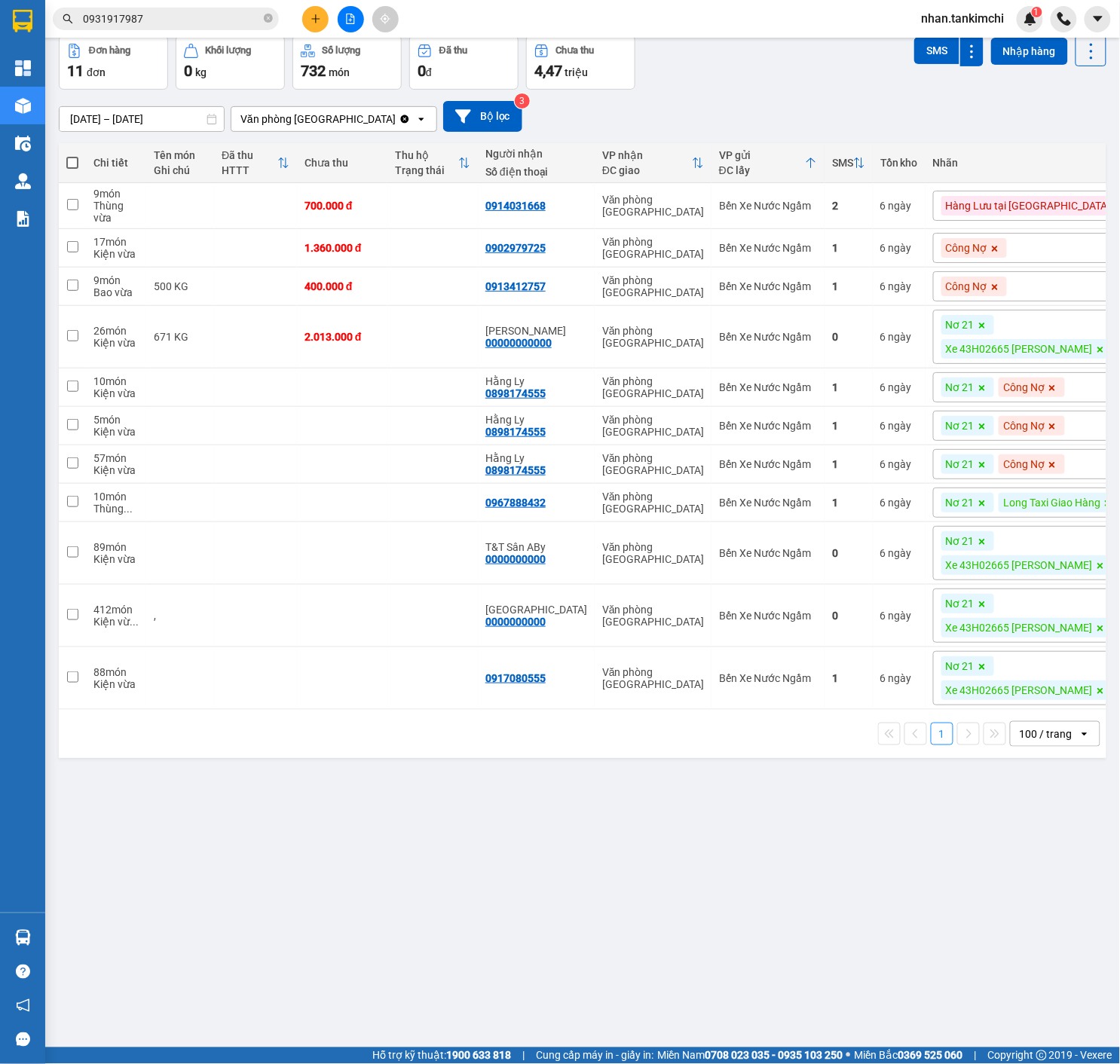
click at [986, 431] on icon at bounding box center [982, 426] width 9 height 9
click at [987, 464] on span at bounding box center [982, 464] width 15 height 20
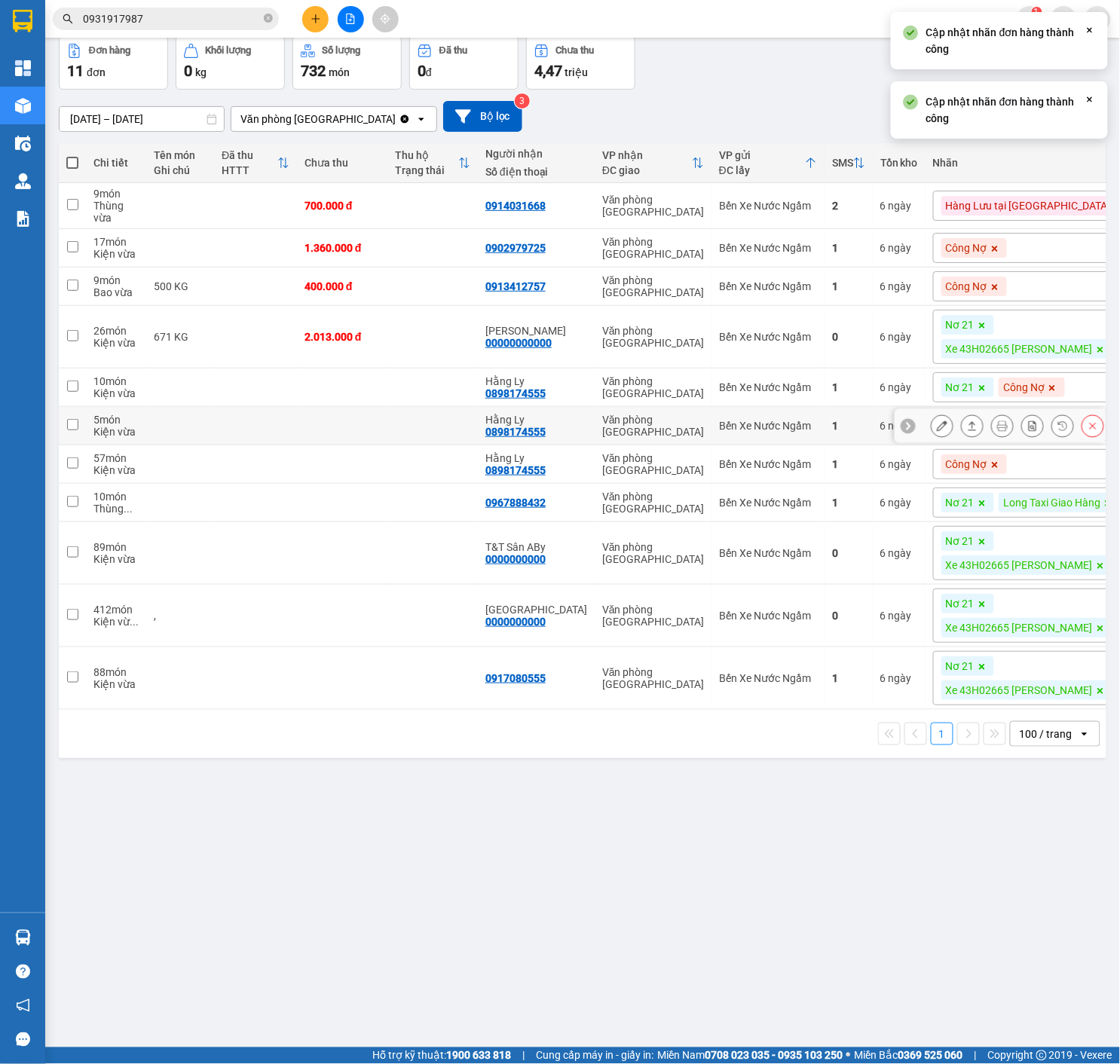
click at [1095, 436] on button at bounding box center [1093, 426] width 21 height 26
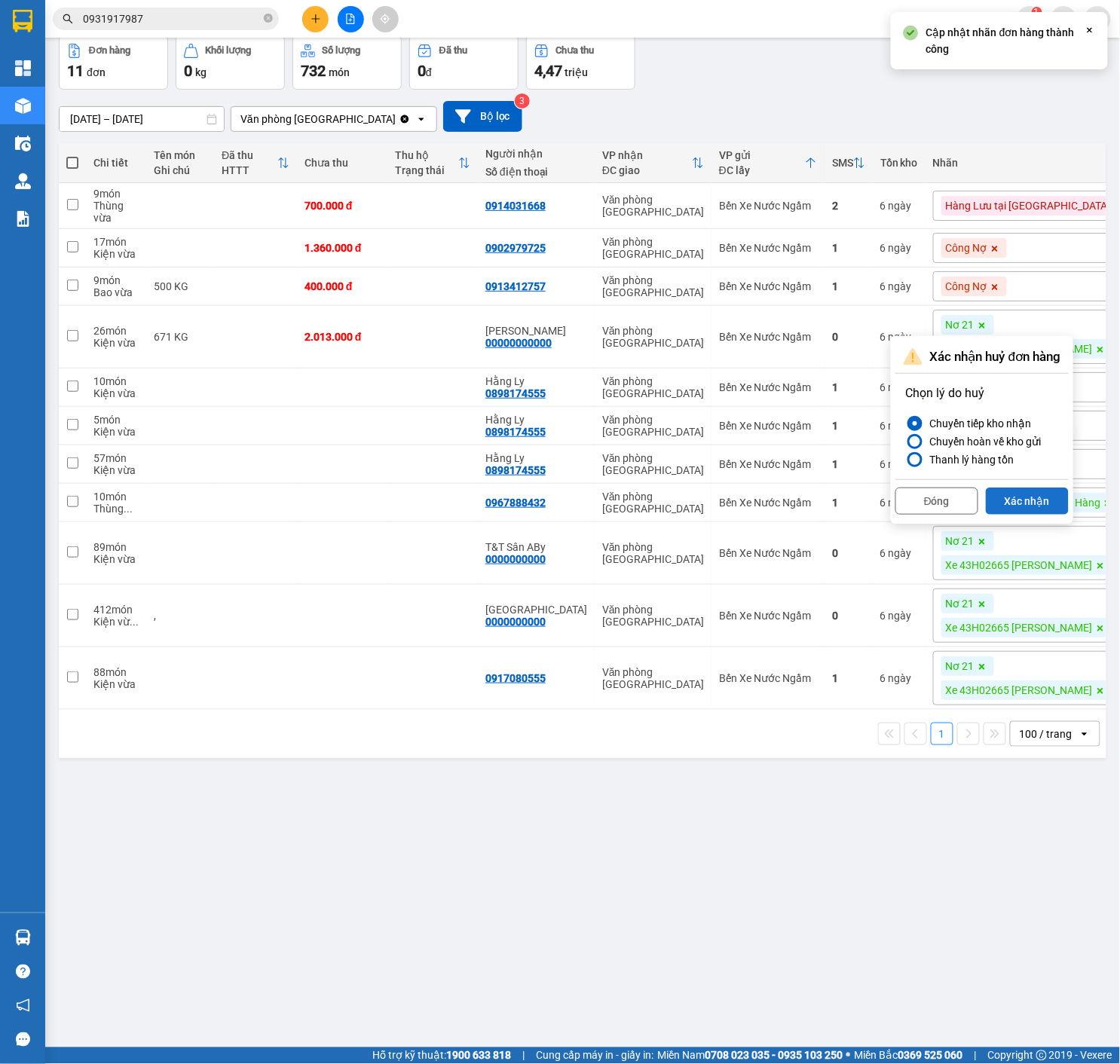
click at [1048, 494] on button "Xác nhận" at bounding box center [1027, 500] width 83 height 27
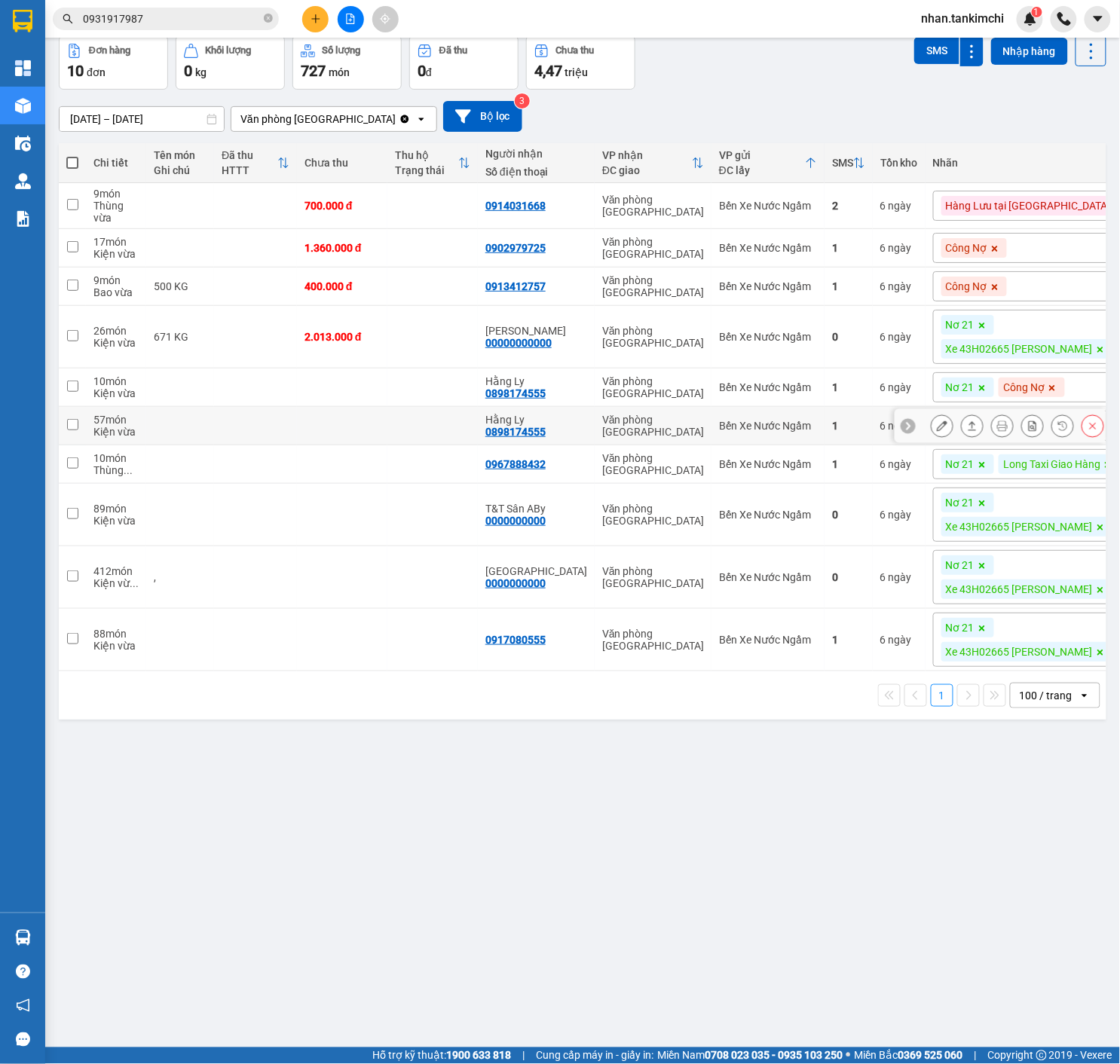
click at [1088, 431] on icon at bounding box center [1092, 425] width 11 height 11
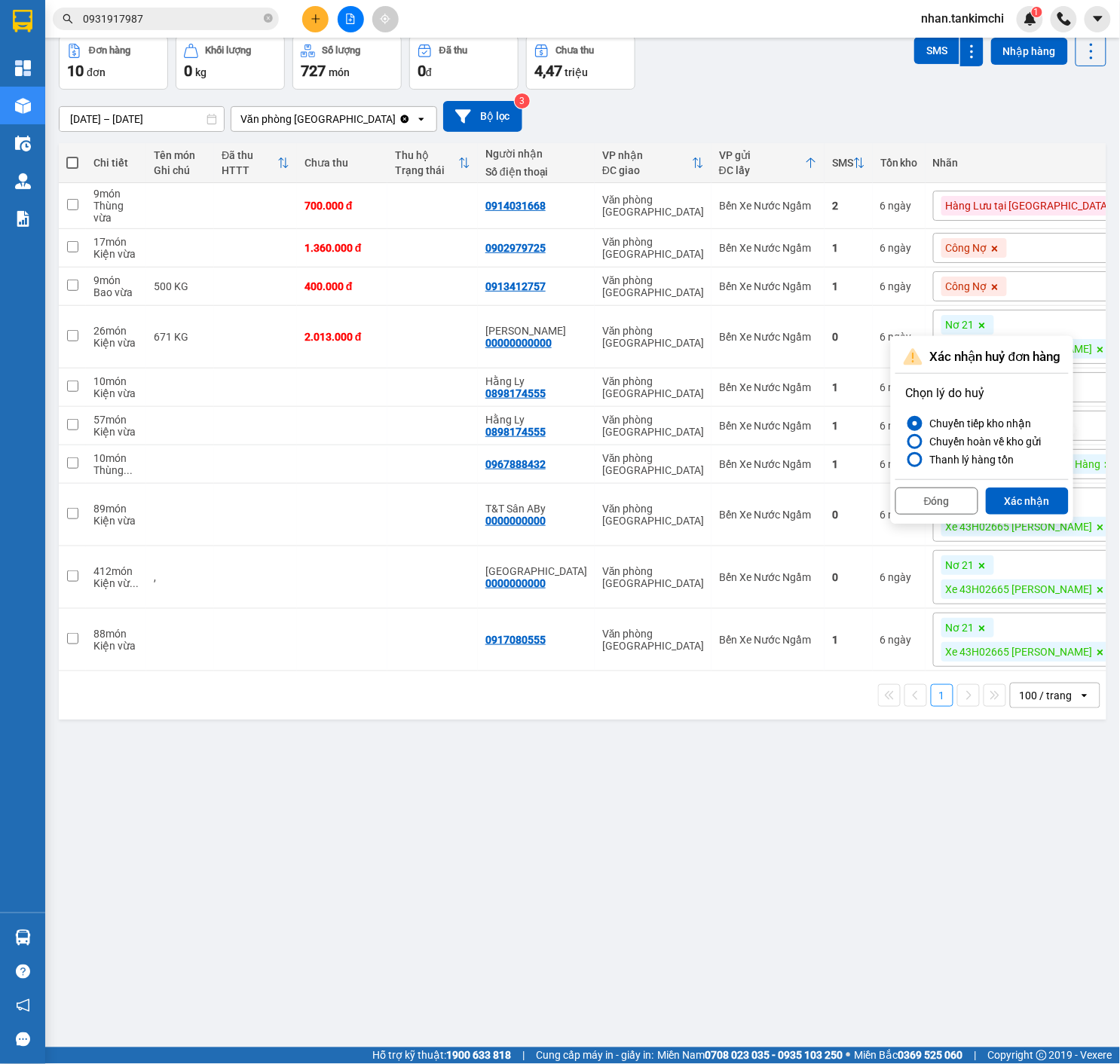
click at [1039, 482] on div "Đóng Xác nhận" at bounding box center [982, 499] width 174 height 40
click at [1039, 497] on button "Xác nhận" at bounding box center [1027, 500] width 83 height 27
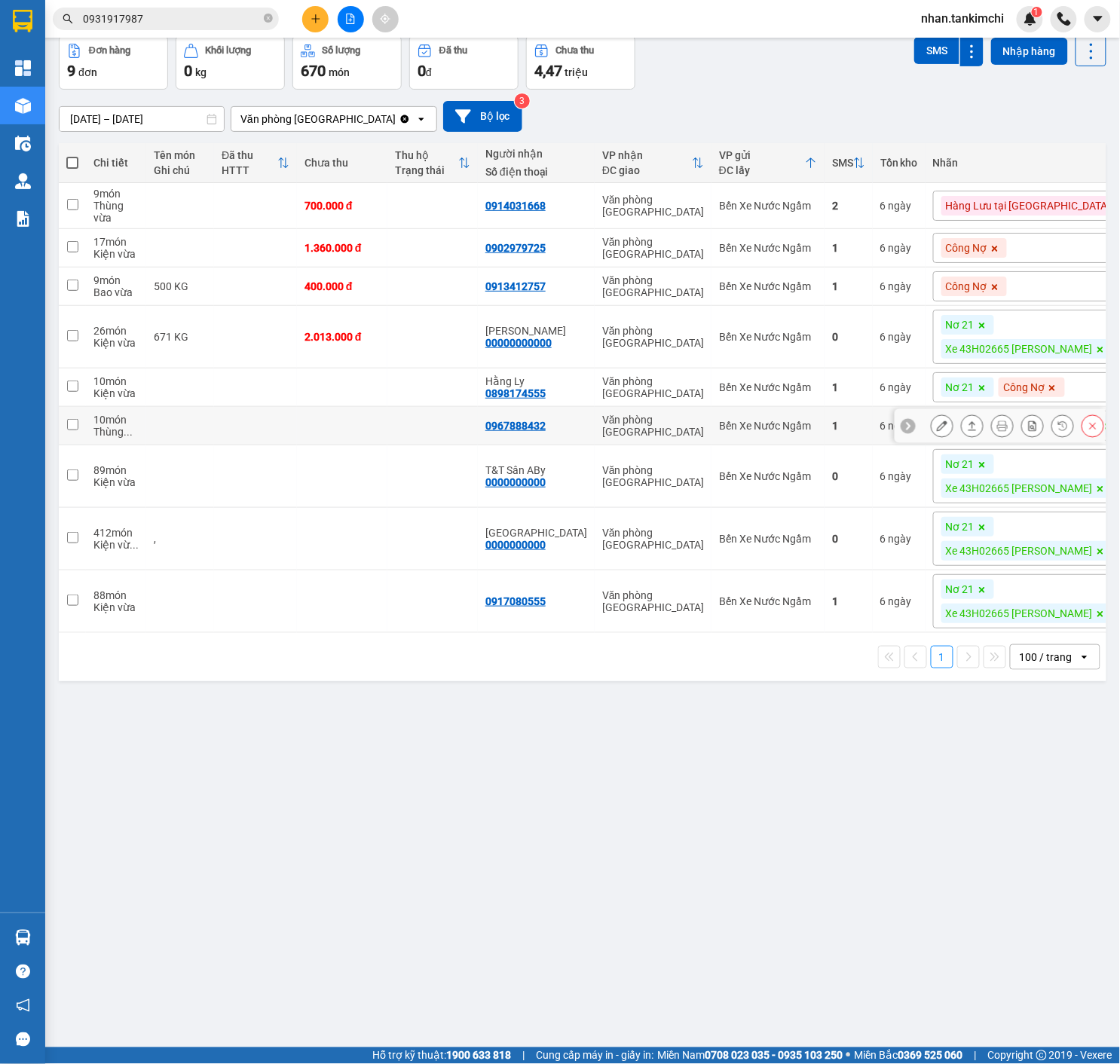
click at [1092, 431] on icon at bounding box center [1092, 425] width 11 height 11
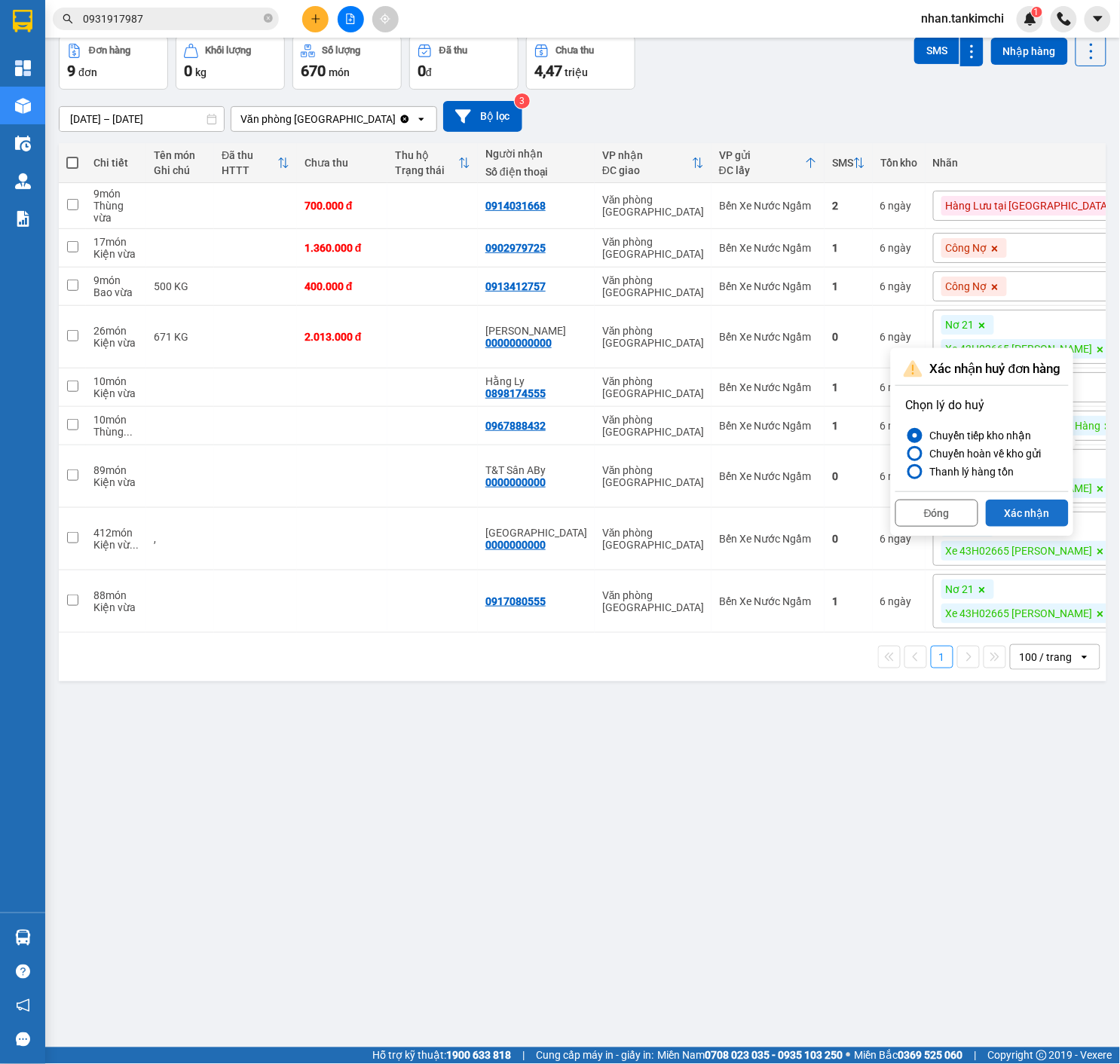
click at [1043, 519] on button "Xác nhận" at bounding box center [1027, 513] width 83 height 27
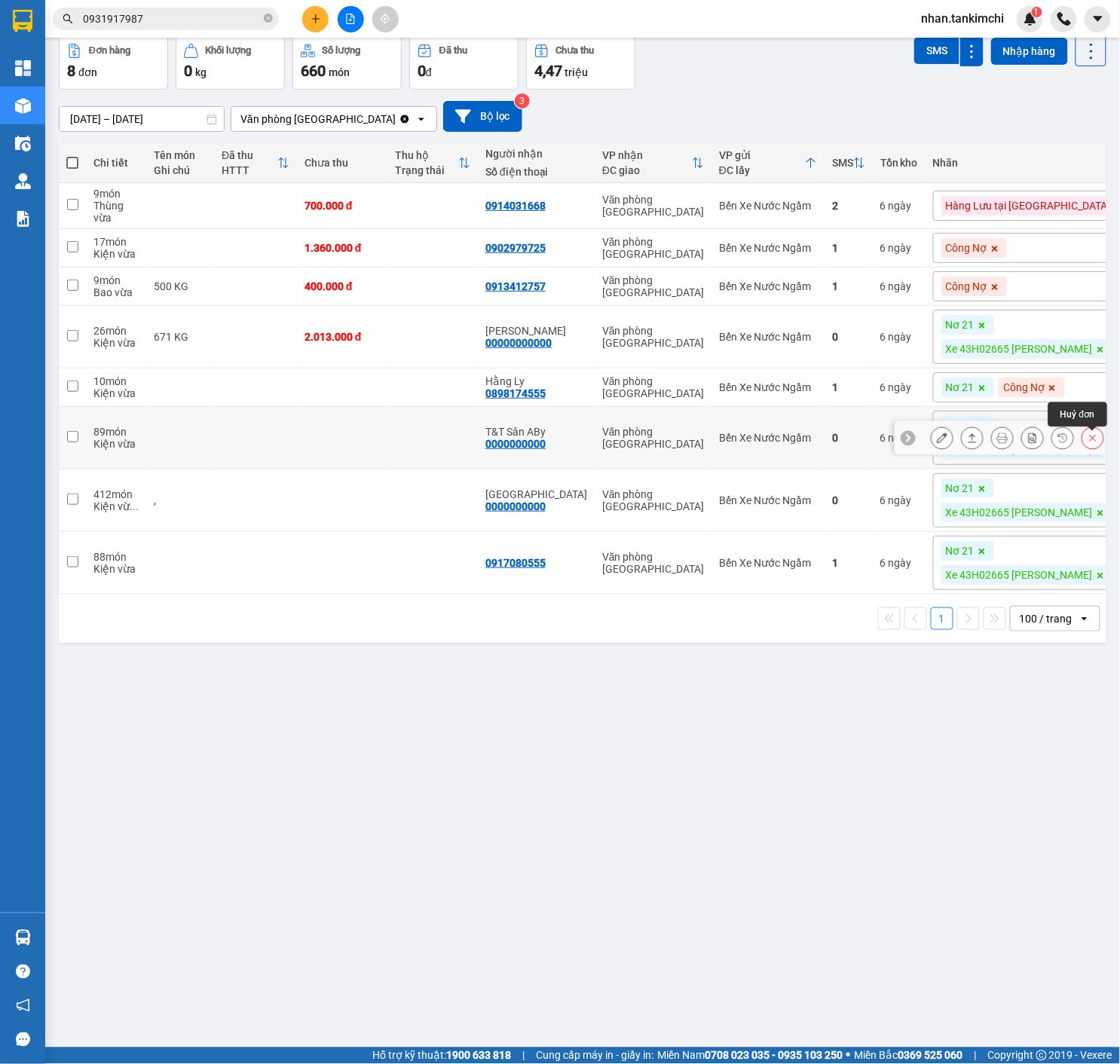
click at [1095, 440] on icon at bounding box center [1092, 437] width 11 height 11
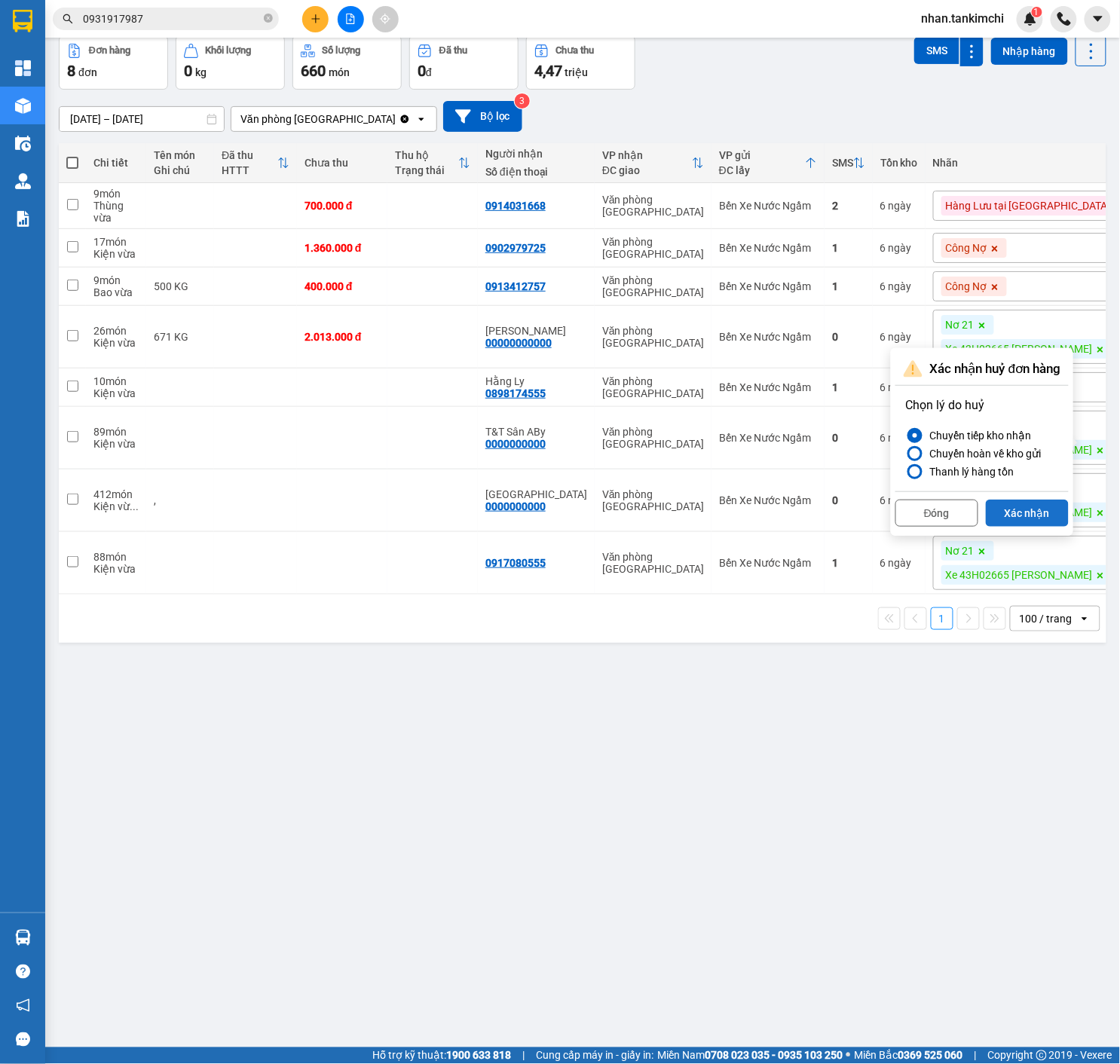
click at [1040, 501] on button "Xác nhận" at bounding box center [1027, 513] width 83 height 27
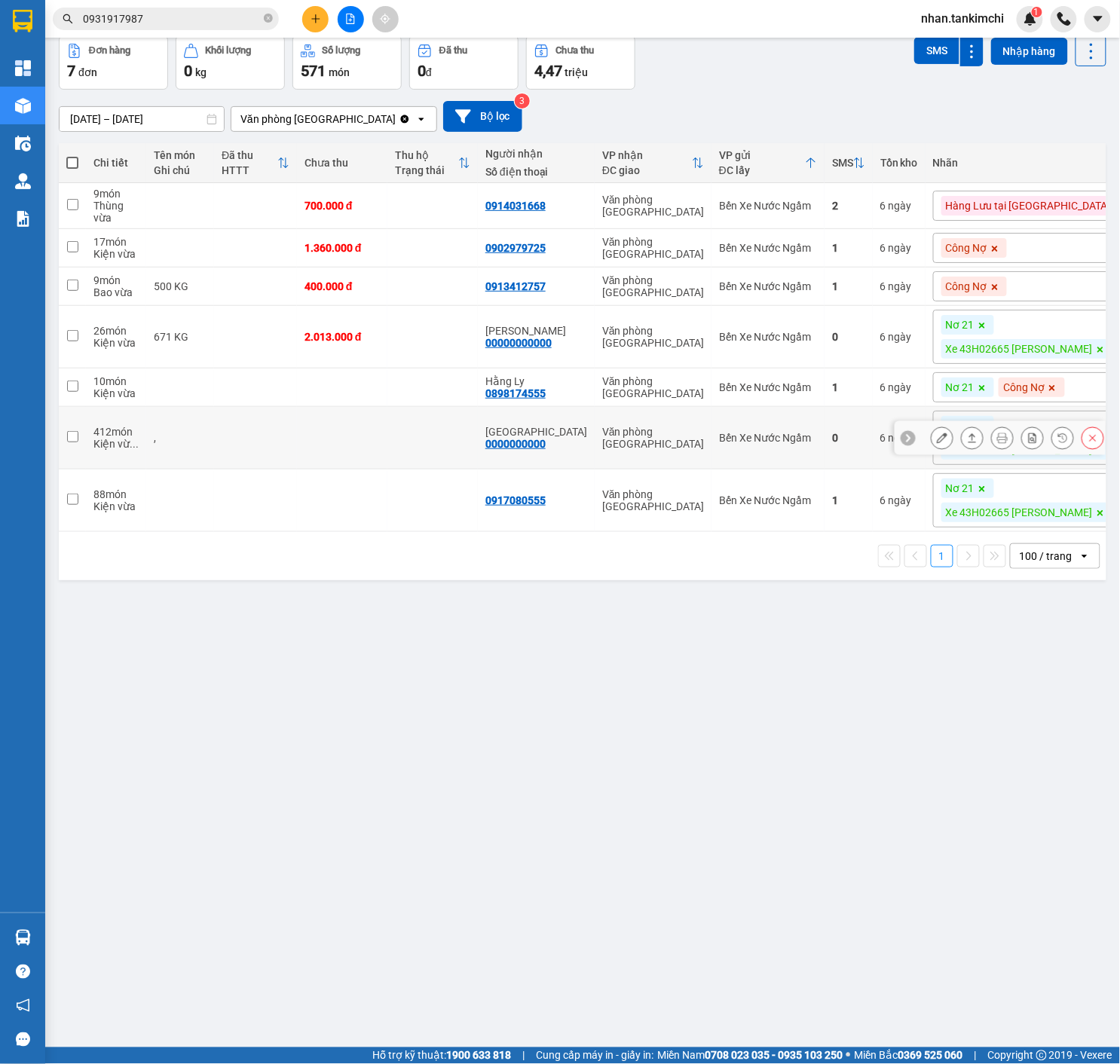
click at [1089, 443] on icon at bounding box center [1092, 437] width 11 height 11
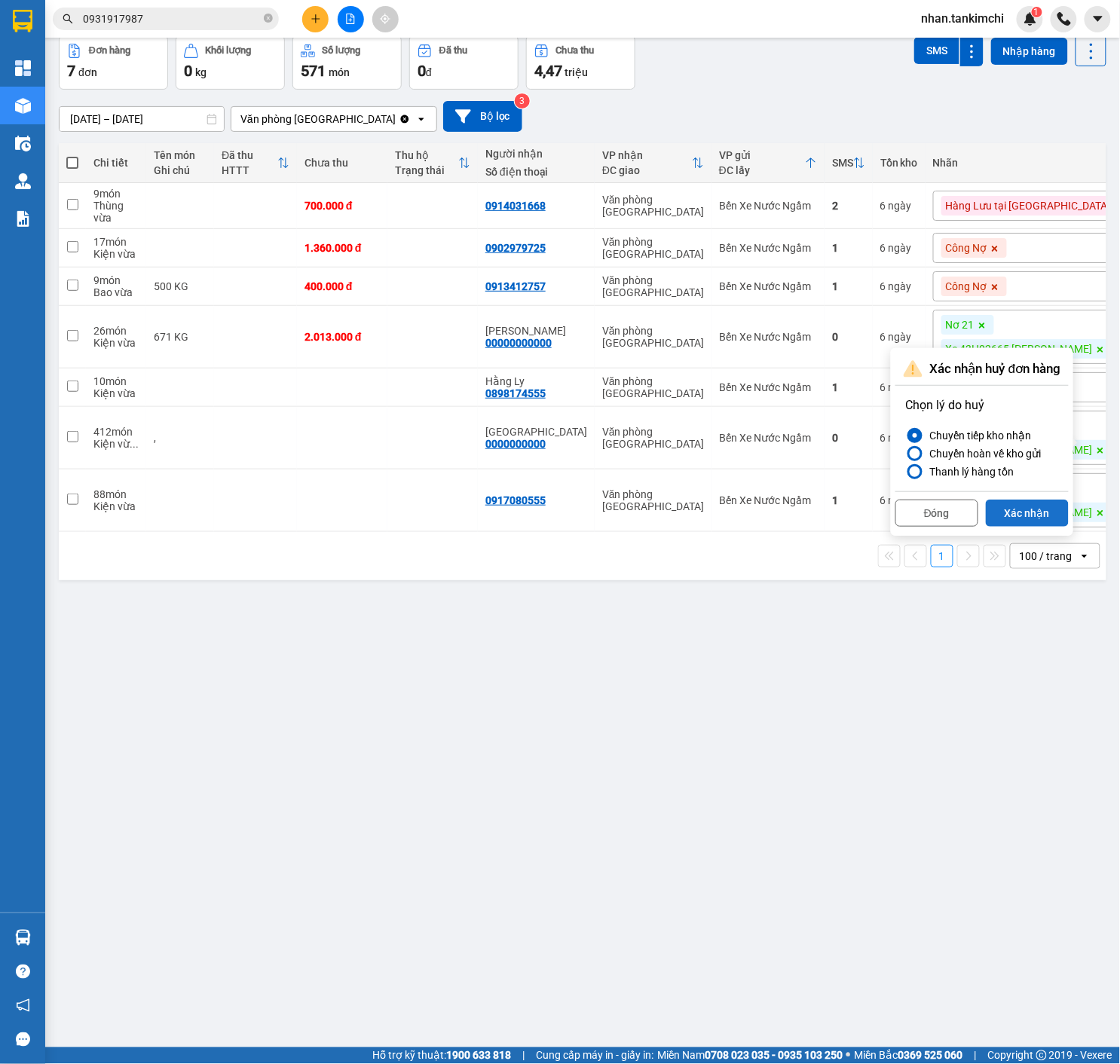
click at [1037, 508] on button "Xác nhận" at bounding box center [1027, 513] width 83 height 27
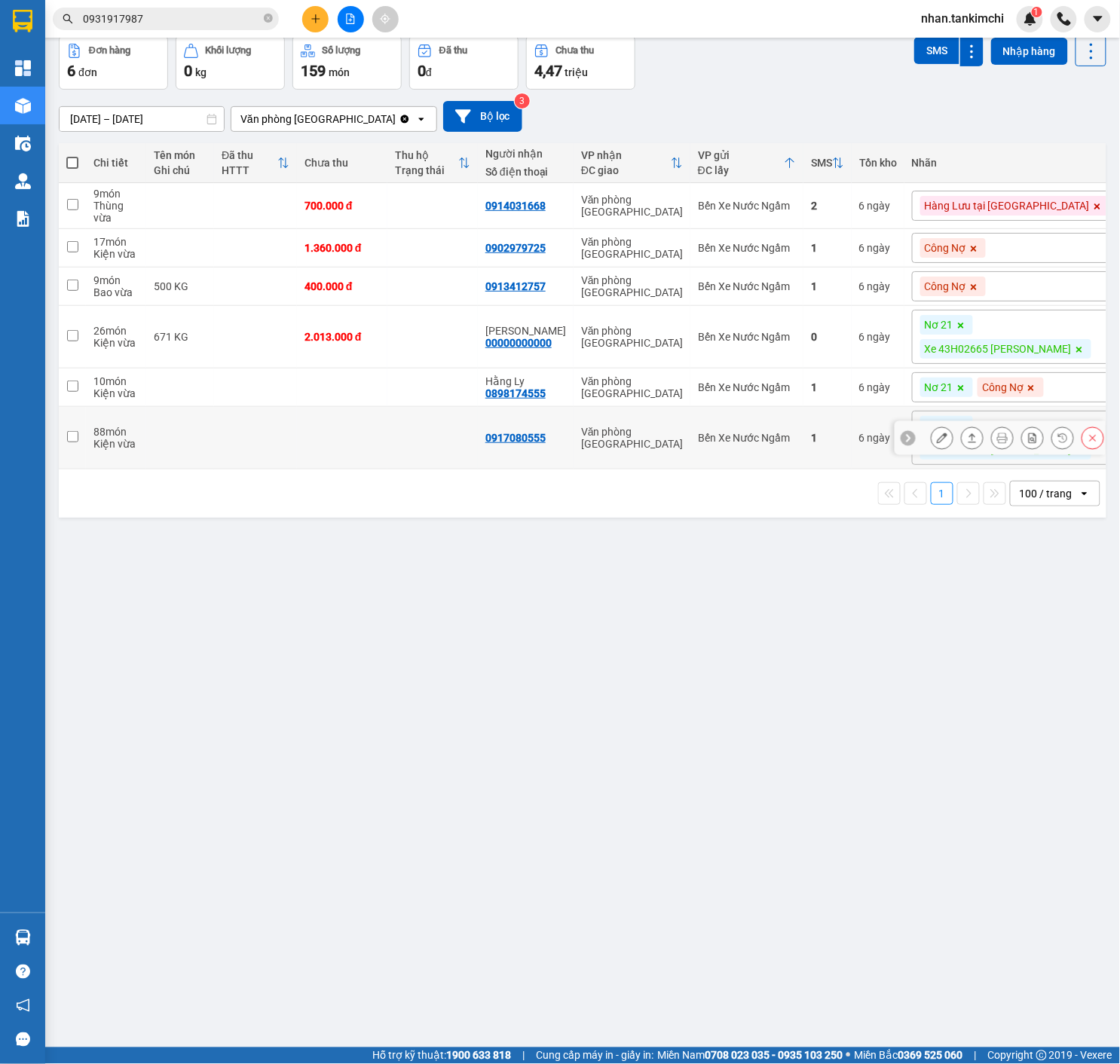
click at [1093, 441] on icon at bounding box center [1092, 437] width 11 height 11
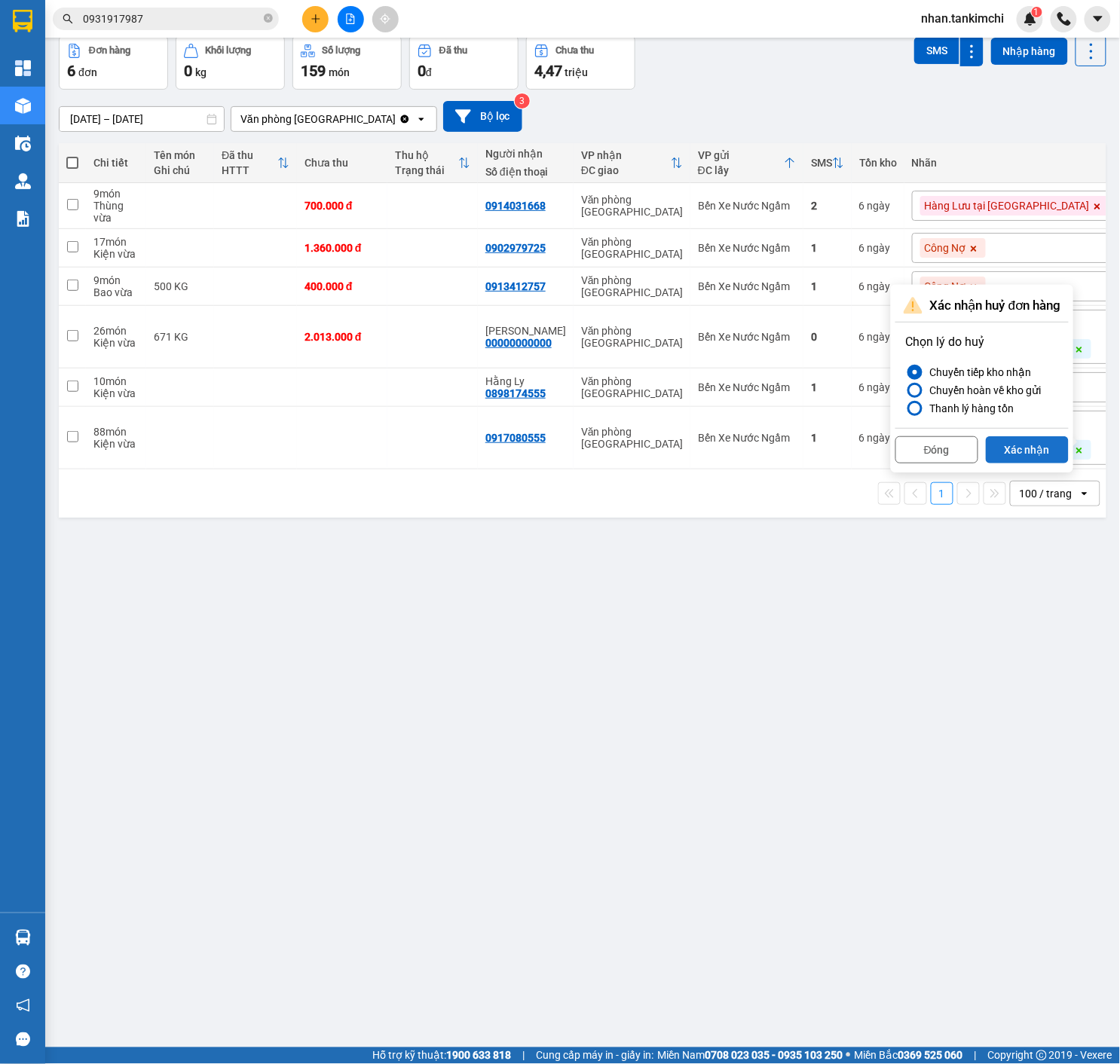
click at [1059, 456] on button "Xác nhận" at bounding box center [1027, 450] width 83 height 27
